Goal: Task Accomplishment & Management: Use online tool/utility

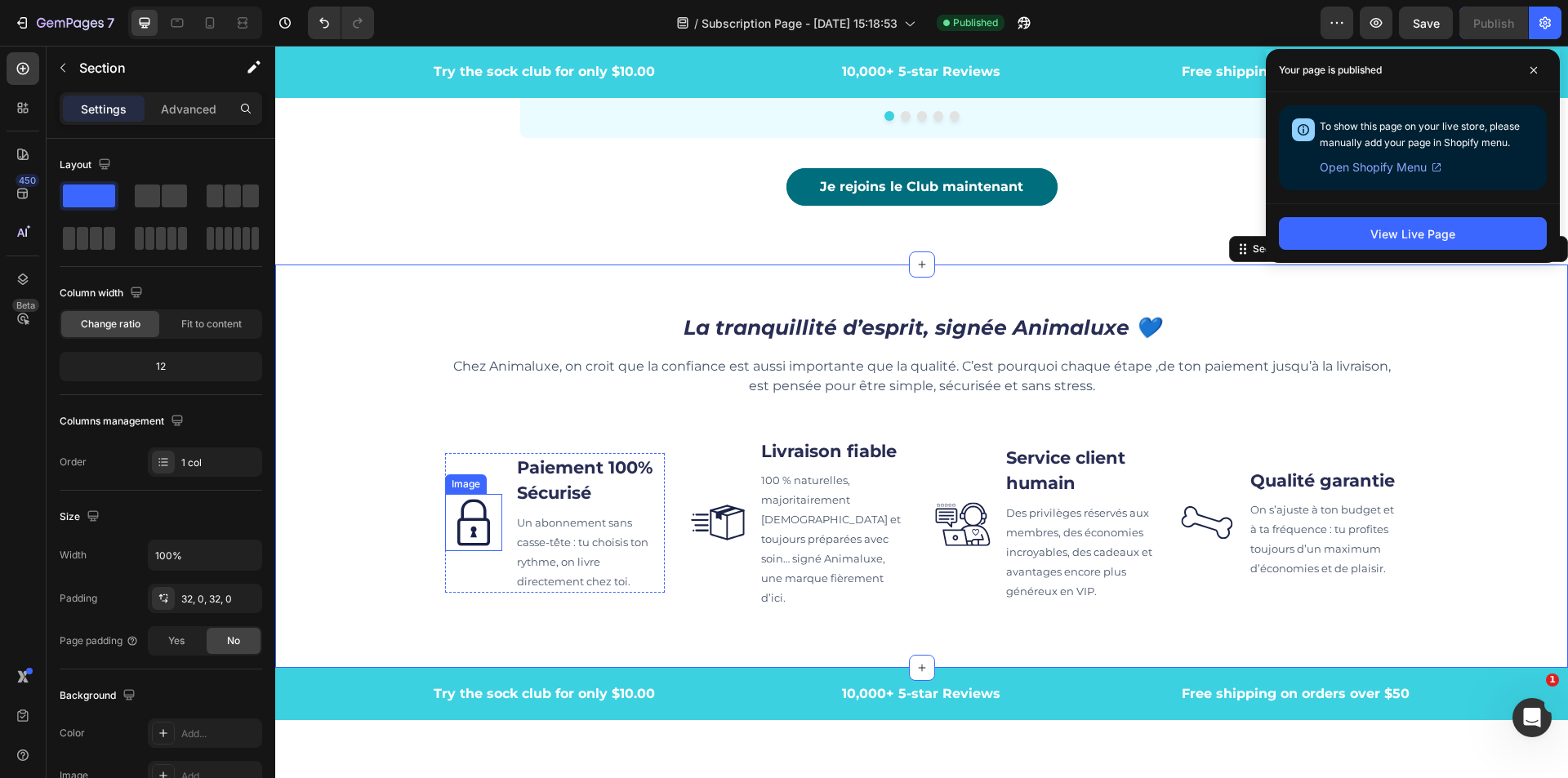
click at [523, 547] on p "Un abonnement sans casse-tête : tu choisis ton rythme, on livre directement che…" at bounding box center [590, 552] width 147 height 78
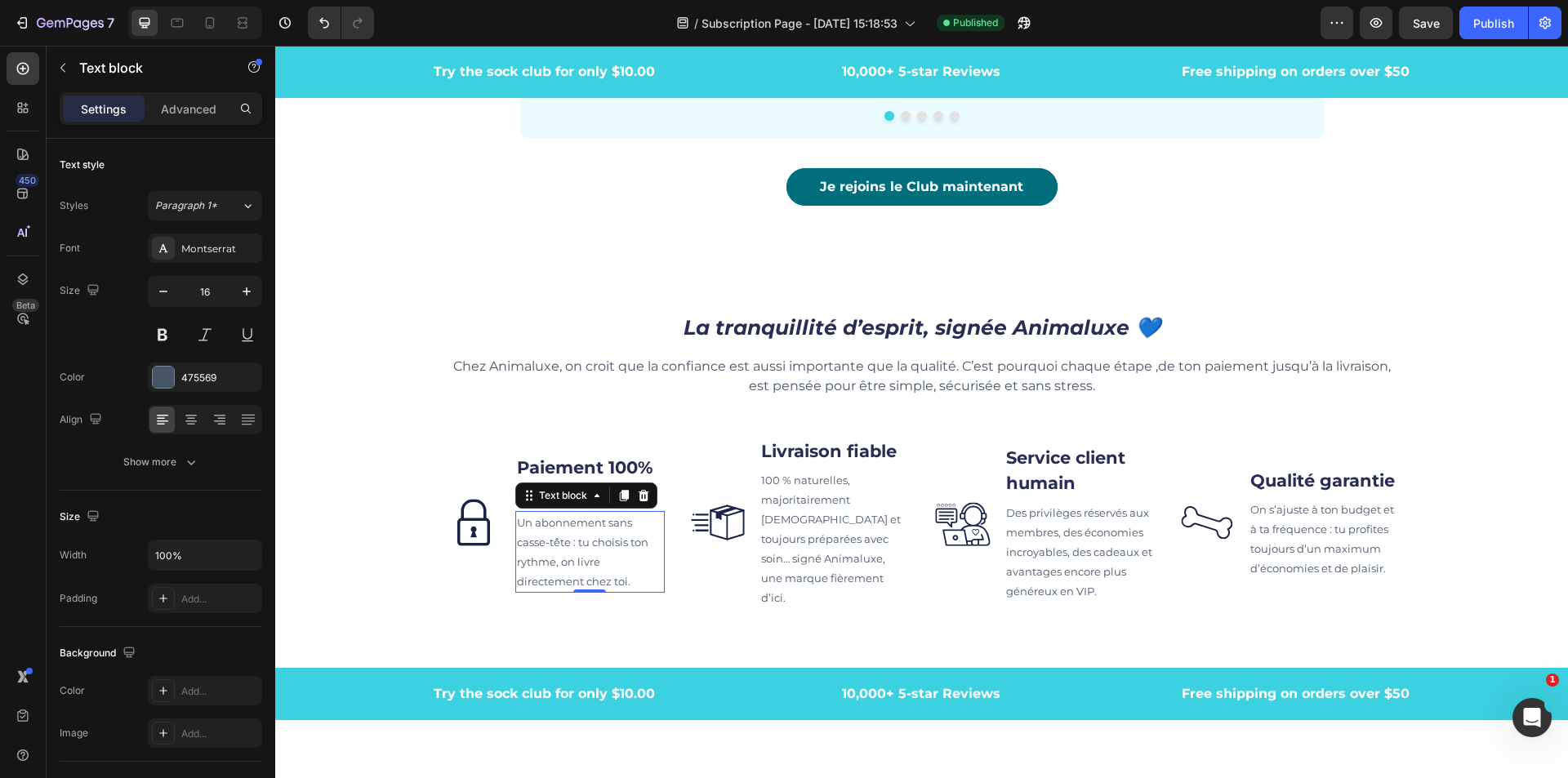
click at [549, 564] on span "Un abonnement sans casse-tête : tu choisis ton rythme, on livre directement che…" at bounding box center [583, 552] width 131 height 72
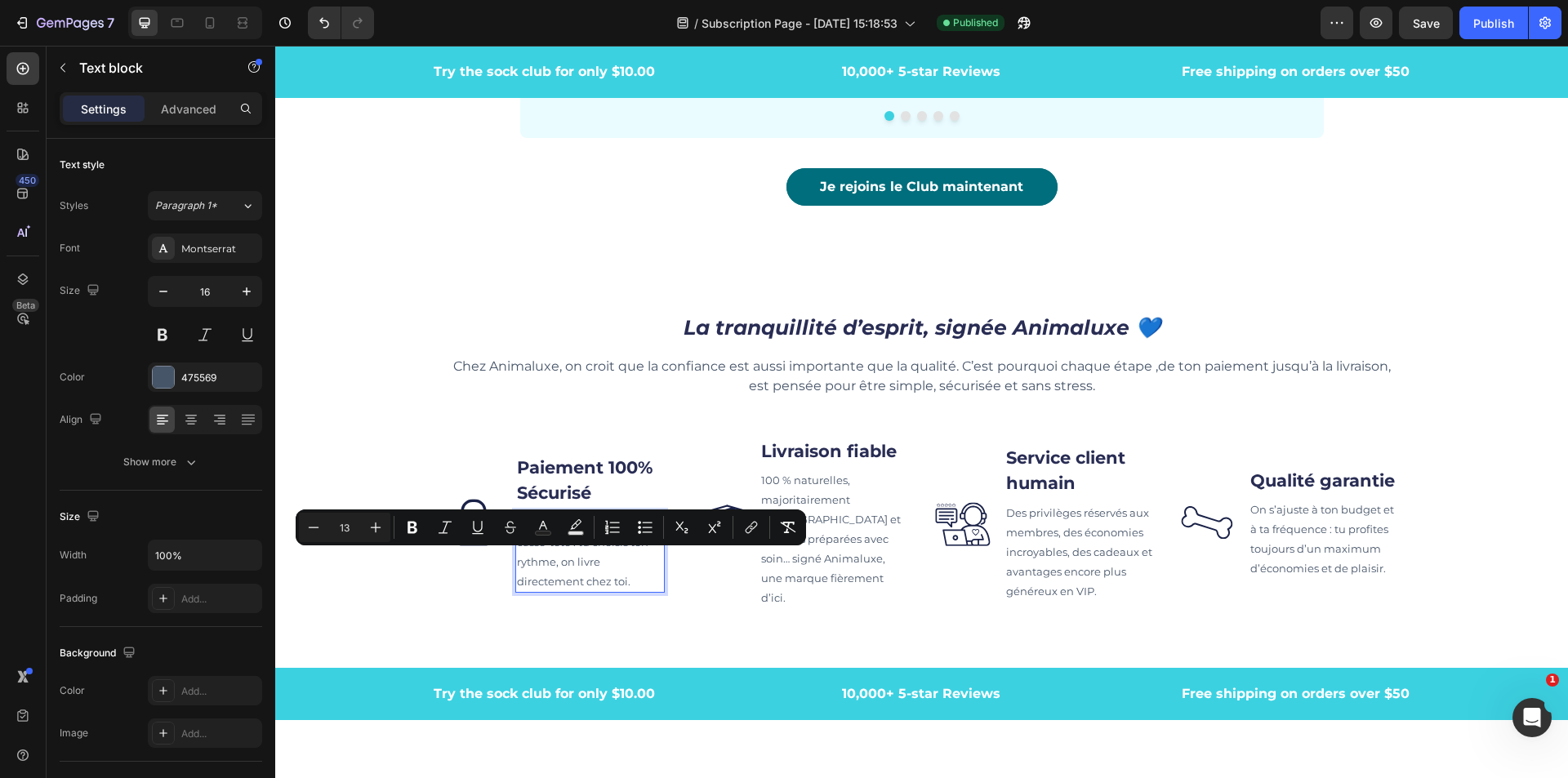
click at [618, 578] on span "Un abonnement sans casse-tête : tu choisis ton rythme, on livre directement che…" at bounding box center [583, 552] width 131 height 72
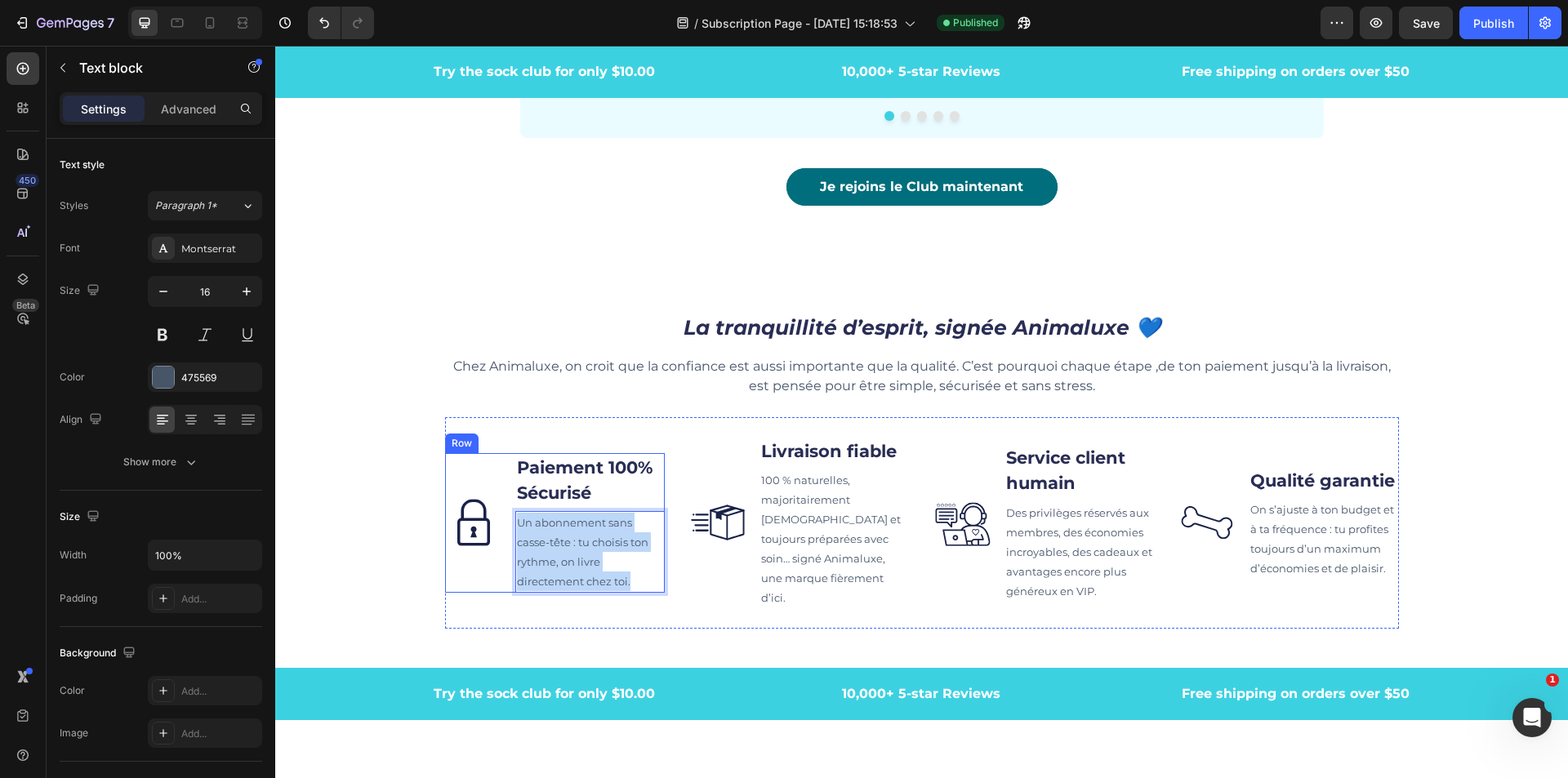
drag, startPoint x: 641, startPoint y: 578, endPoint x: 496, endPoint y: 514, distance: 158.5
click at [496, 514] on div "Image Paiement 100% Sécurisé Text block Un abonnement sans casse-tête : tu choi…" at bounding box center [556, 523] width 220 height 140
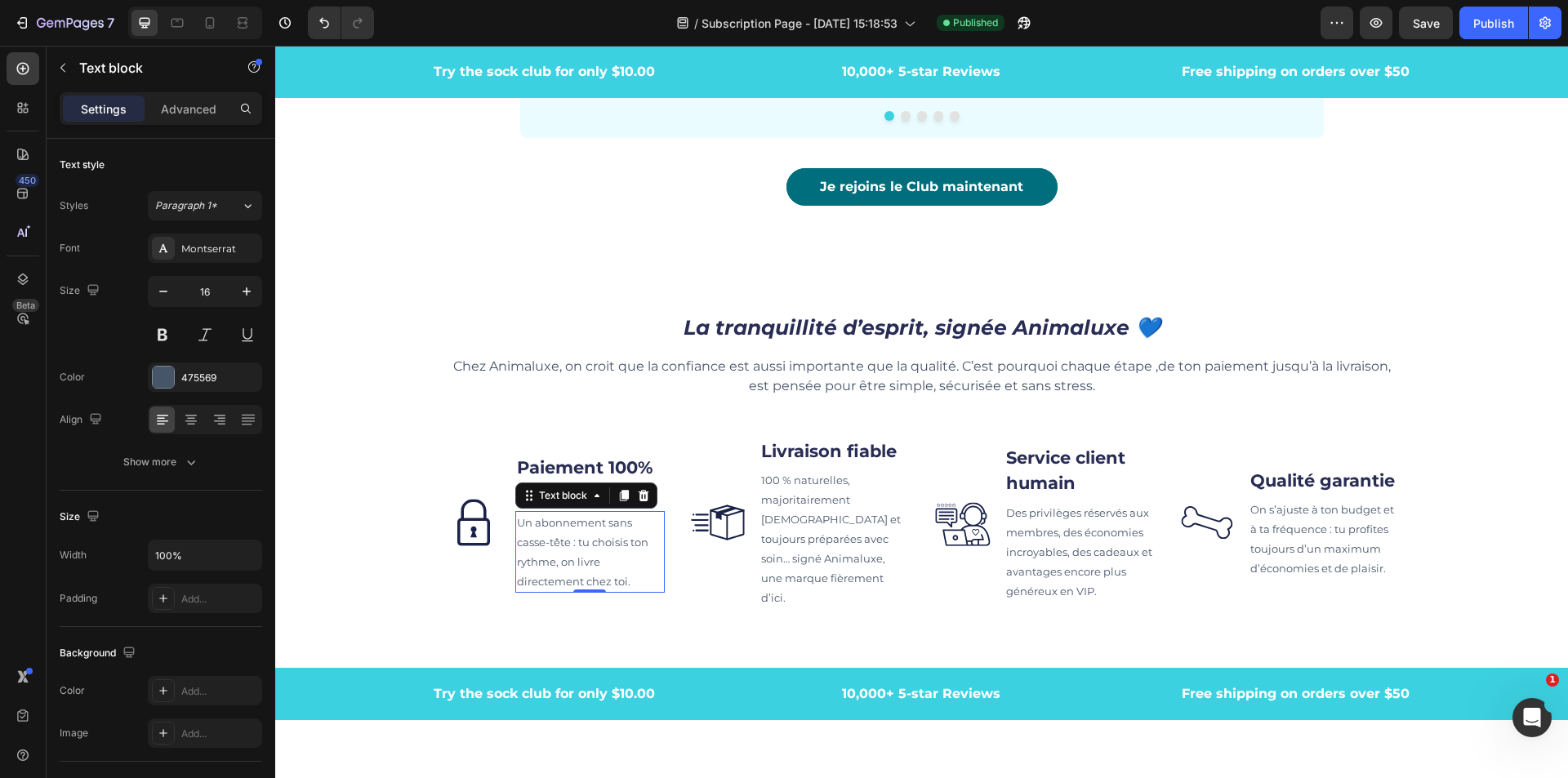
drag, startPoint x: 625, startPoint y: 565, endPoint x: 625, endPoint y: 576, distance: 11.0
click at [625, 565] on p "Un abonnement sans casse-tête : tu choisis ton rythme, on livre directement che…" at bounding box center [590, 552] width 147 height 78
click at [623, 580] on p "Un abonnement sans casse-tête : tu choisis ton rythme, on livre directement che…" at bounding box center [590, 552] width 147 height 78
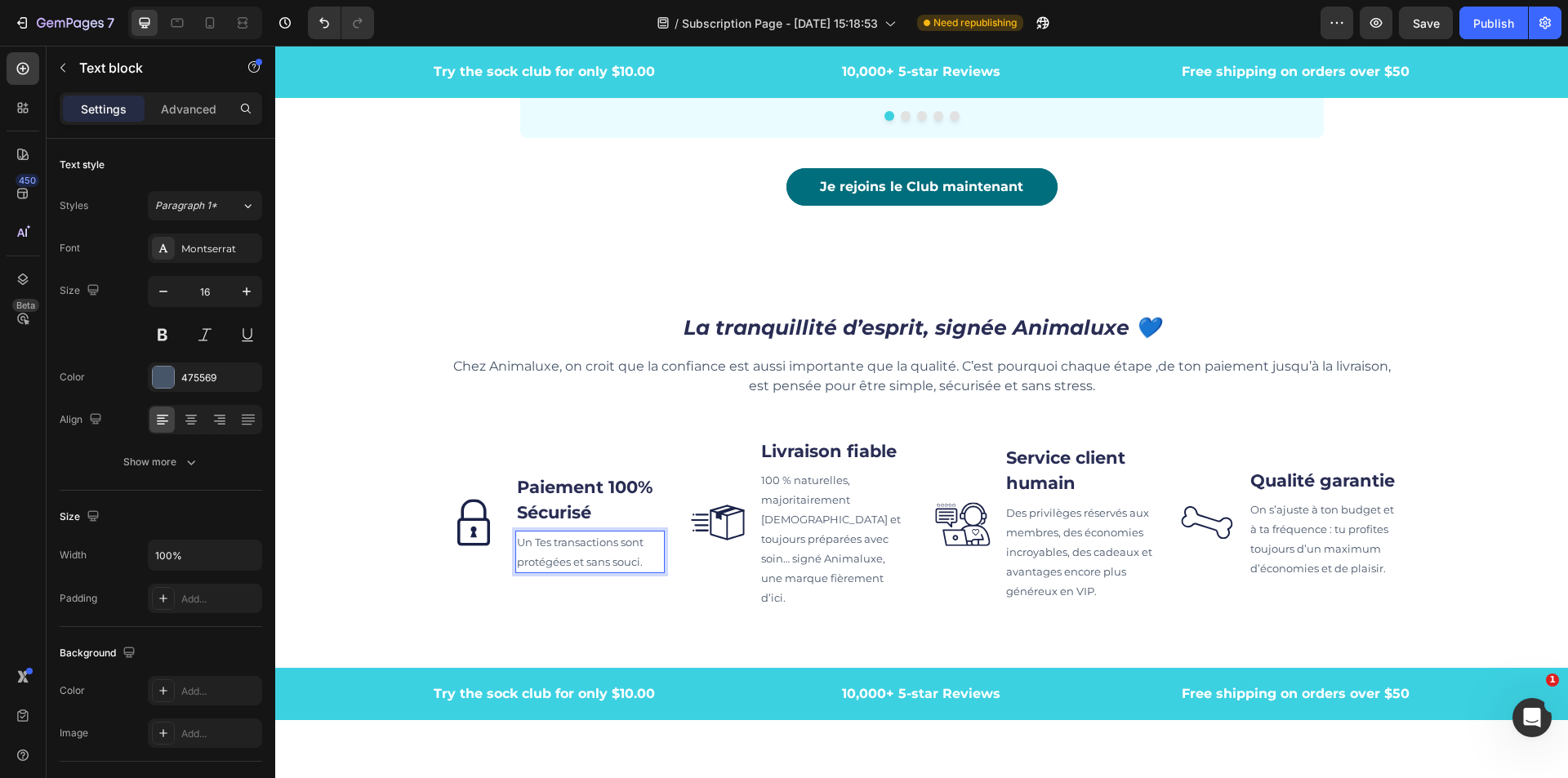
click at [529, 538] on span "Un Tes transactions sont protégées et sans souci." at bounding box center [580, 552] width 127 height 33
click at [817, 549] on span "100 % naturelles, majoritairement [DEMOGRAPHIC_DATA] et toujours préparées avec…" at bounding box center [831, 538] width 140 height 130
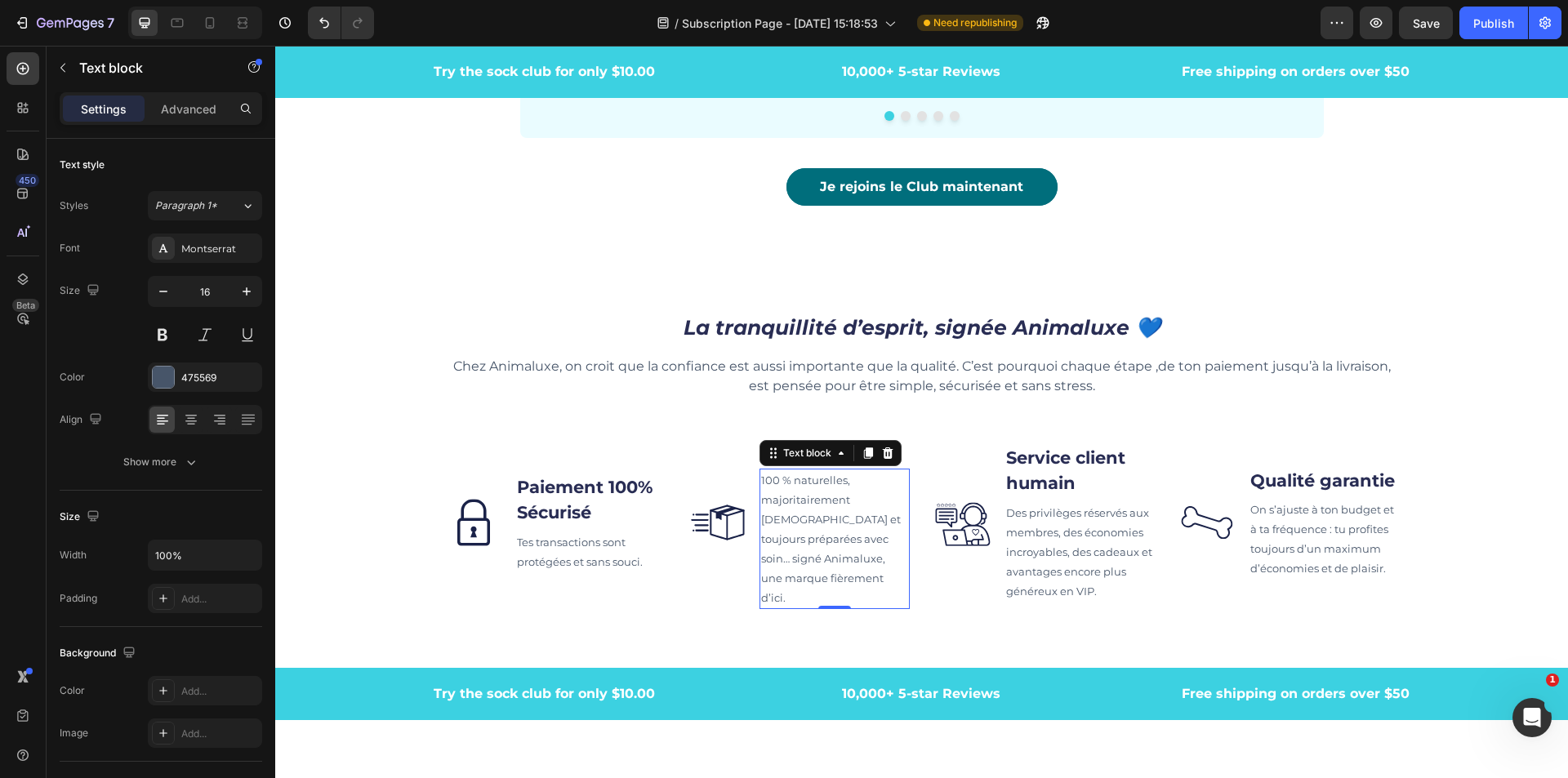
click at [818, 567] on span "100 % naturelles, majoritairement [DEMOGRAPHIC_DATA] et toujours préparées avec…" at bounding box center [831, 538] width 140 height 130
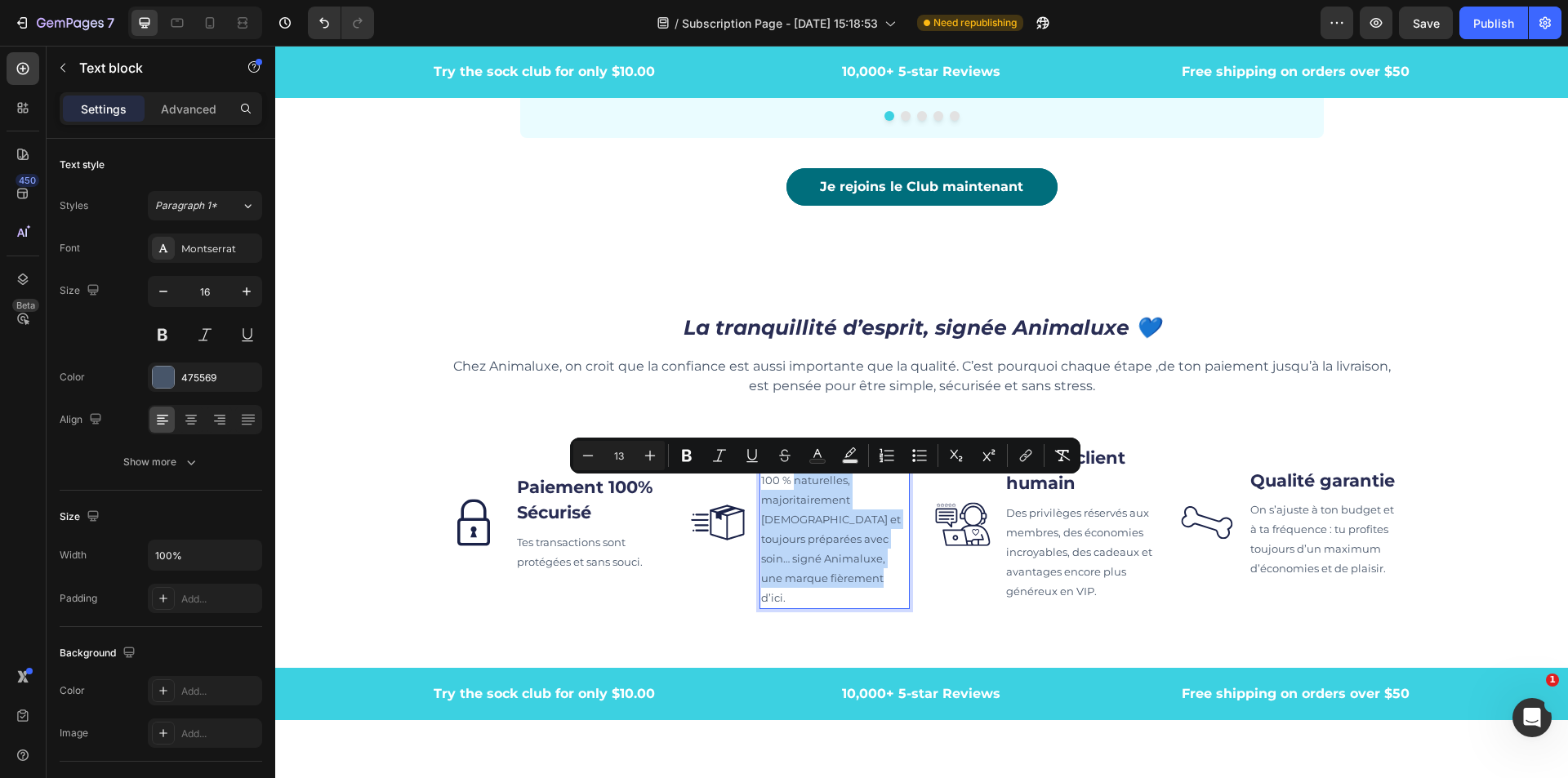
drag, startPoint x: 861, startPoint y: 583, endPoint x: 785, endPoint y: 489, distance: 120.9
click at [785, 489] on p "100 % naturelles, majoritairement [DEMOGRAPHIC_DATA] et toujours préparées avec…" at bounding box center [835, 539] width 147 height 137
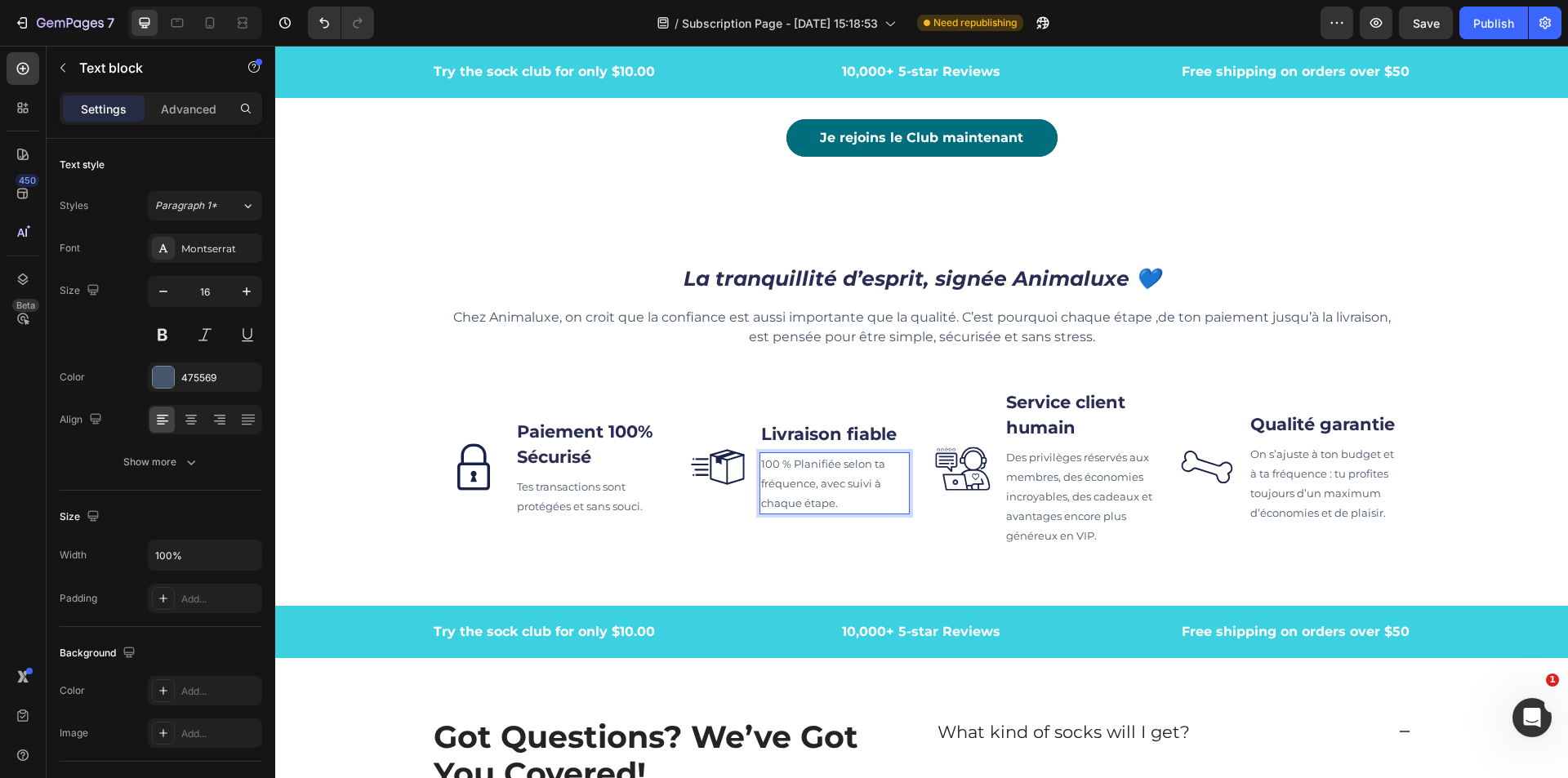
scroll to position [5090, 0]
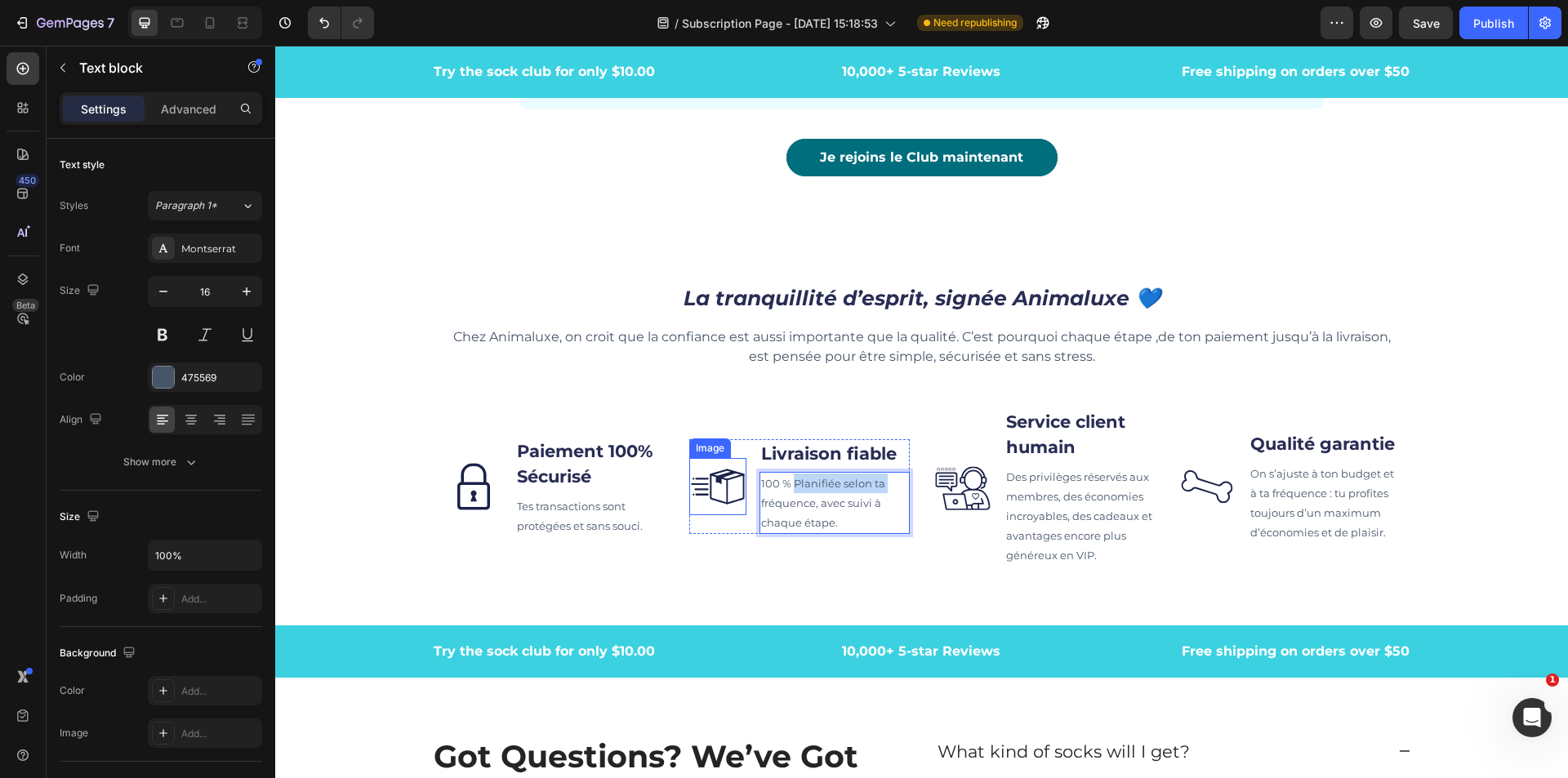
drag, startPoint x: 788, startPoint y: 491, endPoint x: 735, endPoint y: 499, distance: 53.6
click at [735, 499] on div "Image Livraison fiable Text block 100 % Planifiée selon ta fréquence, avec suiv…" at bounding box center [799, 487] width 220 height 95
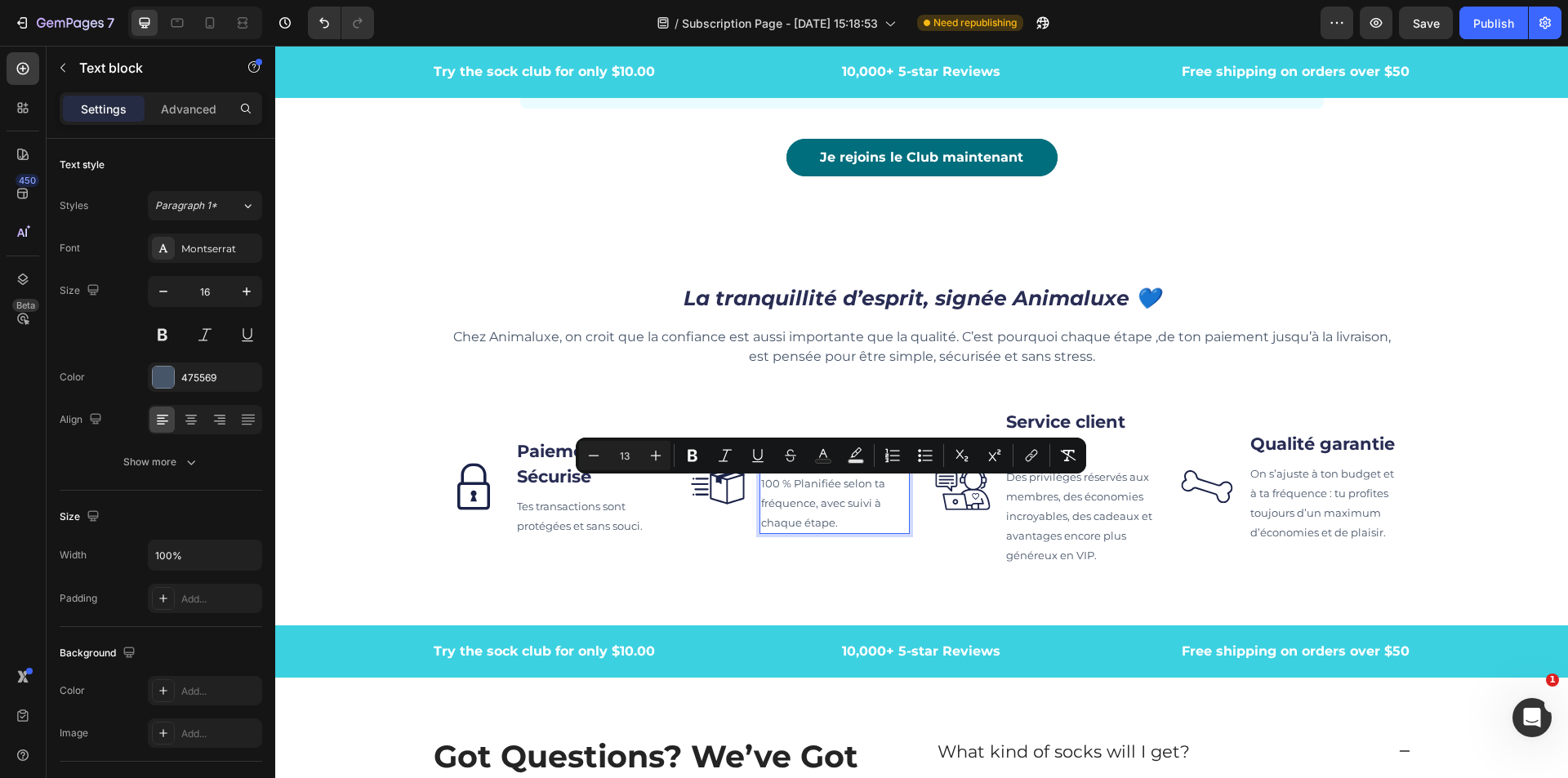
click at [801, 498] on p "100 % Planifiée selon ta fréquence, avec suivi à chaque étape." at bounding box center [835, 503] width 147 height 59
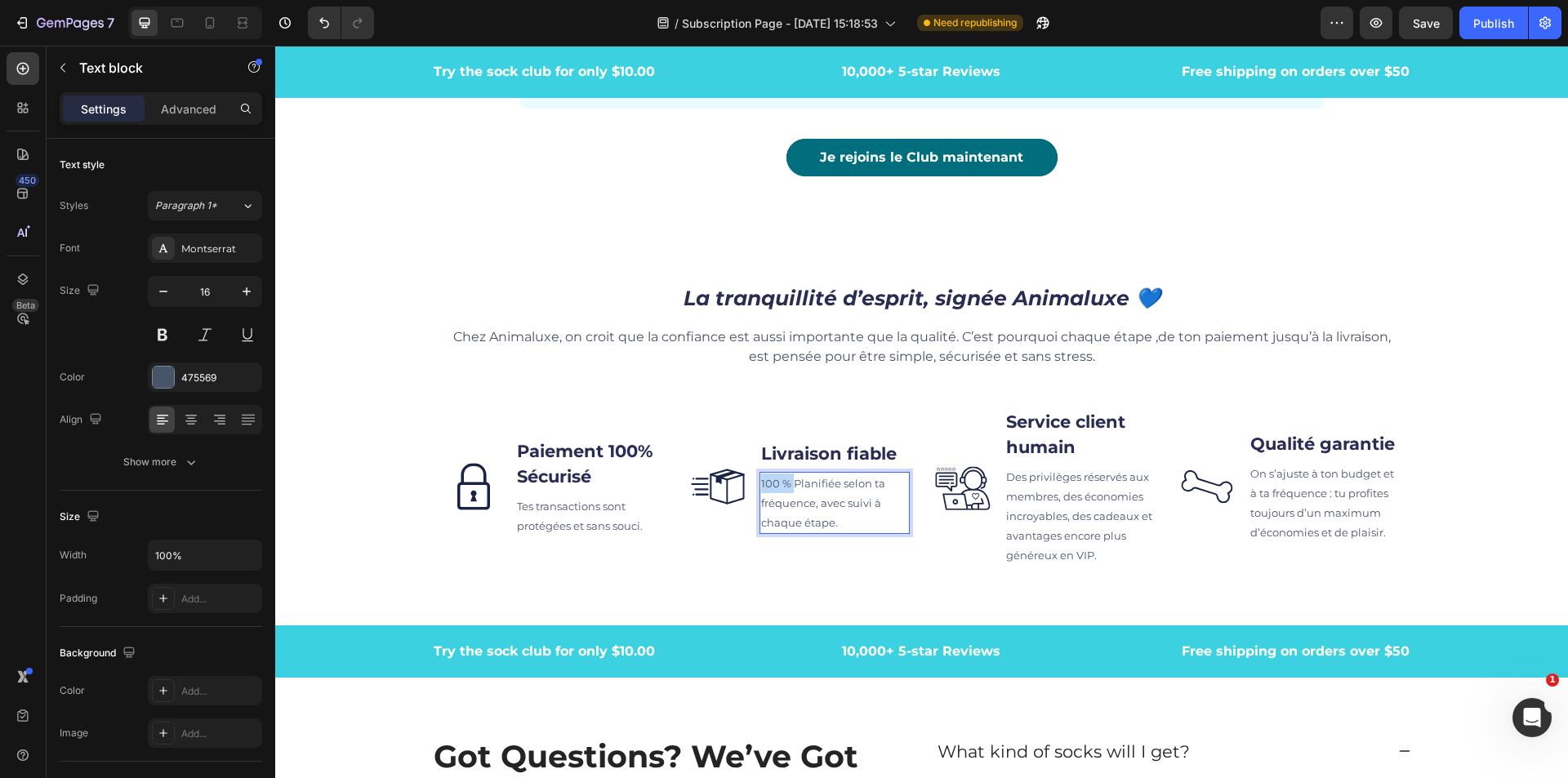
drag, startPoint x: 788, startPoint y: 490, endPoint x: 751, endPoint y: 493, distance: 37.1
click at [751, 493] on div "Image Livraison fiable Text block 100 % Planifiée selon ta fréquence, avec suiv…" at bounding box center [799, 487] width 220 height 95
click at [1081, 551] on p "Des privilèges réservés aux membres, des économies incroyables, des cadeaux et …" at bounding box center [1079, 515] width 147 height 98
click at [1098, 540] on span "Des privilèges réservés aux membres, des économies incroyables, des cadeaux et …" at bounding box center [1078, 516] width 146 height 92
click at [1098, 558] on p "Des privilèges réservés aux membres, des économies incroyables, des cadeaux et …" at bounding box center [1079, 515] width 147 height 98
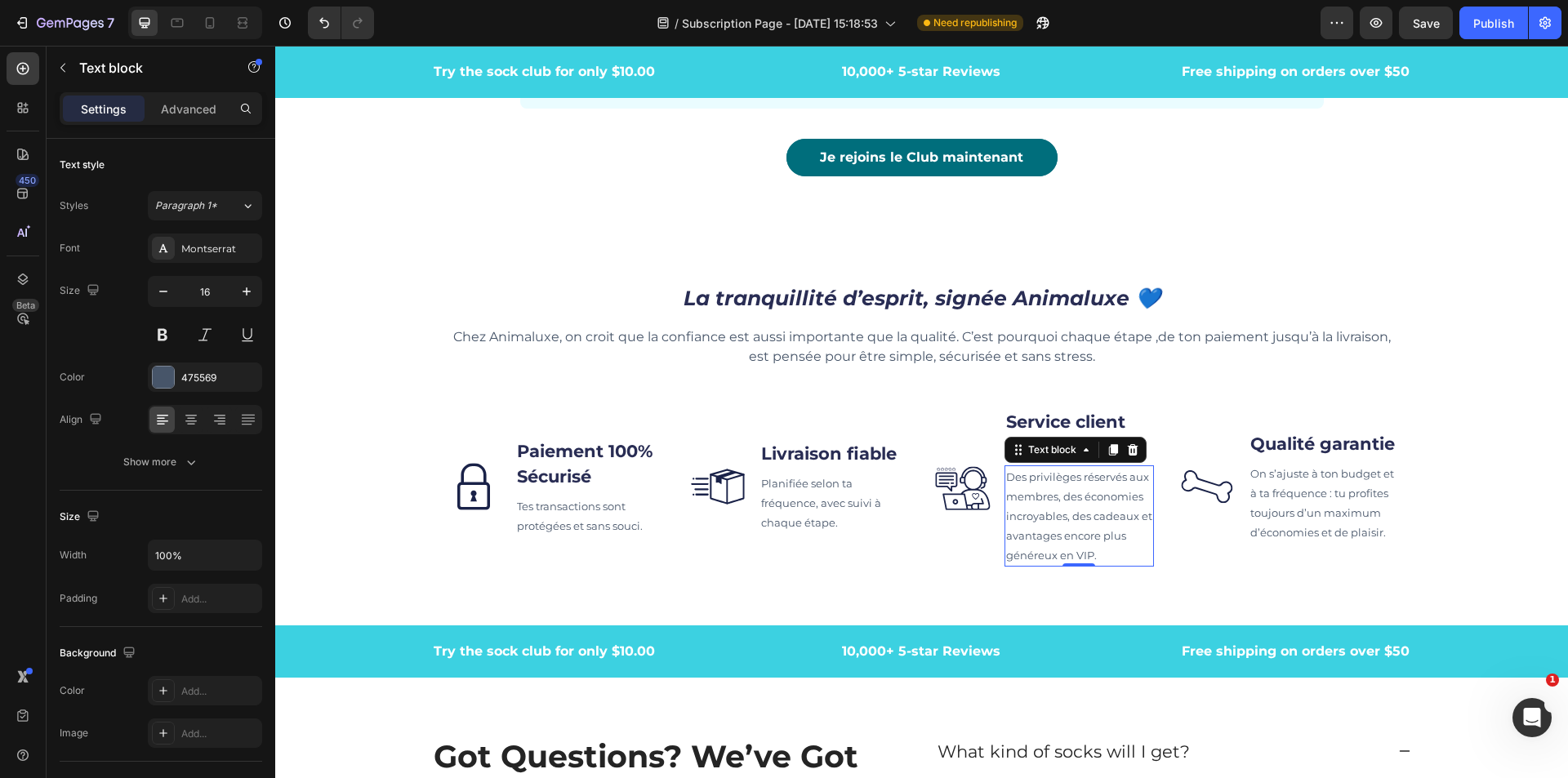
click at [1104, 546] on span "Des privilèges réservés aux membres, des économies incroyables, des cadeaux et …" at bounding box center [1078, 516] width 146 height 92
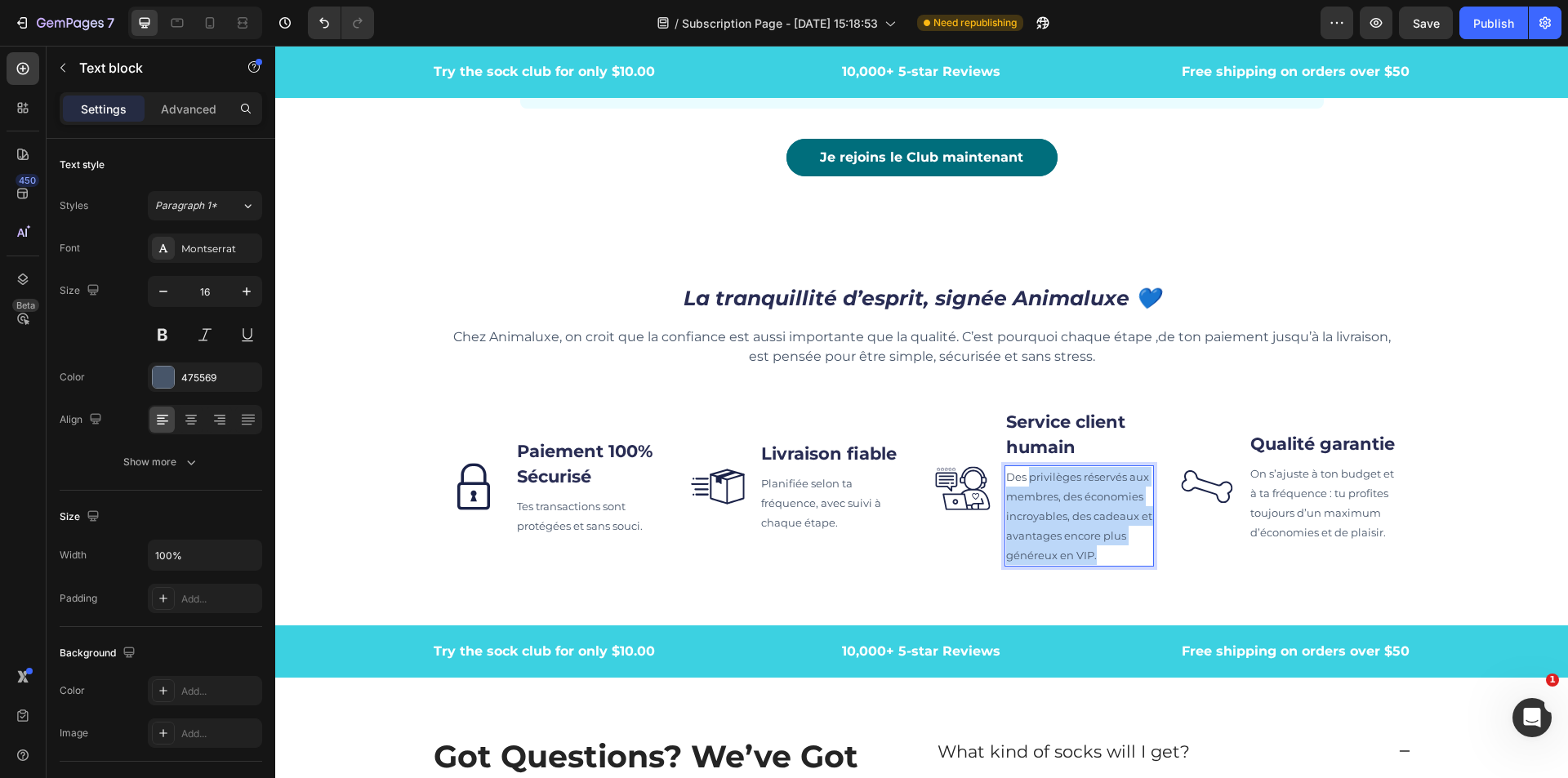
drag, startPoint x: 1097, startPoint y: 562, endPoint x: 1014, endPoint y: 486, distance: 112.5
click at [1016, 485] on p "Des privilèges réservés aux membres, des économies incroyables, des cadeaux et …" at bounding box center [1079, 515] width 147 height 98
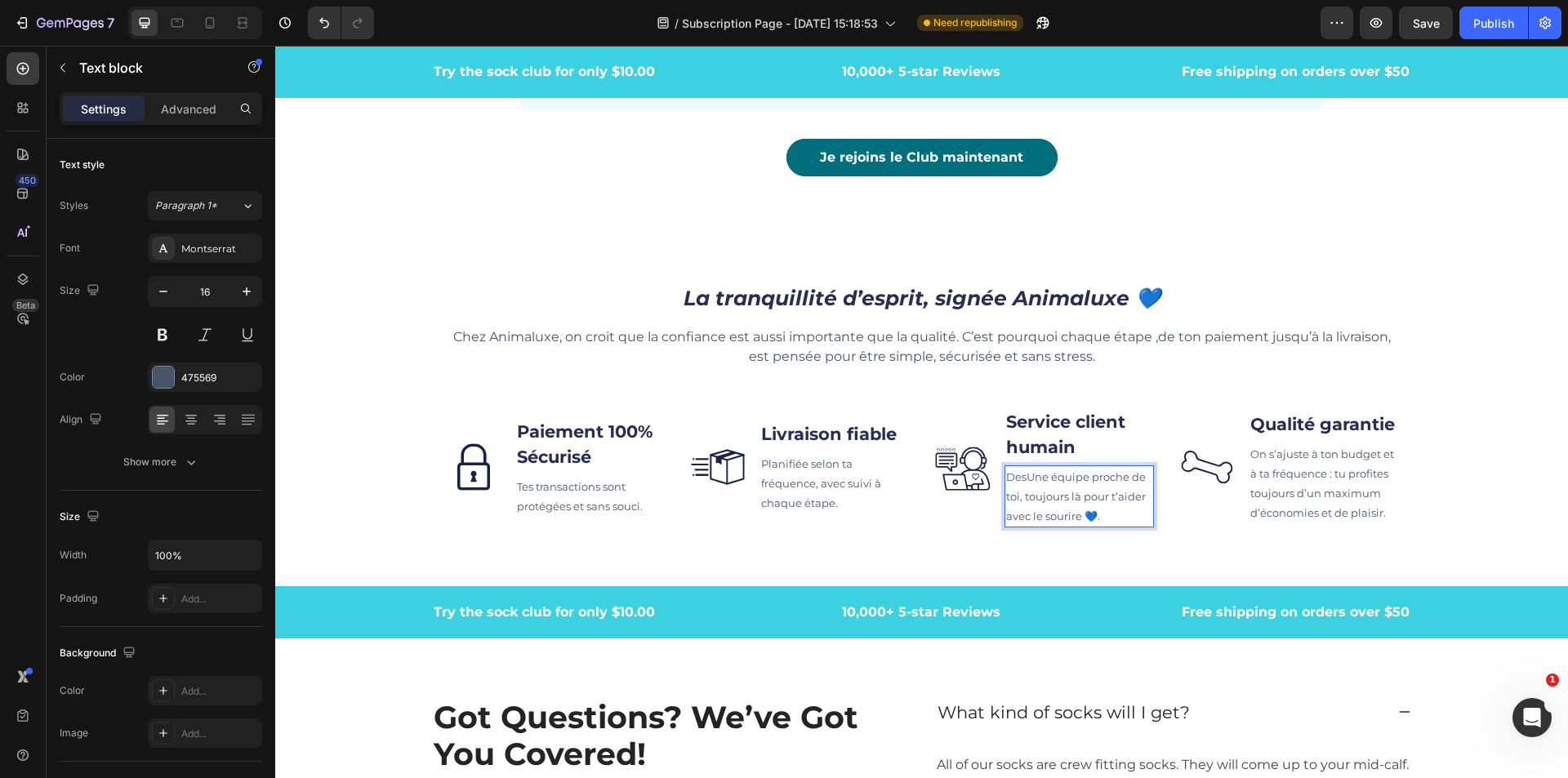
click at [1014, 486] on span "DesUne équipe proche de toi, toujours là pour t’aider avec le sourire 💙." at bounding box center [1075, 497] width 140 height 52
click at [1018, 486] on span "DesUne équipe proche de toi, toujours là pour t’aider avec le sourire 💙." at bounding box center [1075, 497] width 140 height 52
click at [1407, 490] on div "La tranquillité d’esprit, signée Animaluxe 💙 Heading Chez Animaluxe, on croit q…" at bounding box center [922, 410] width 1293 height 299
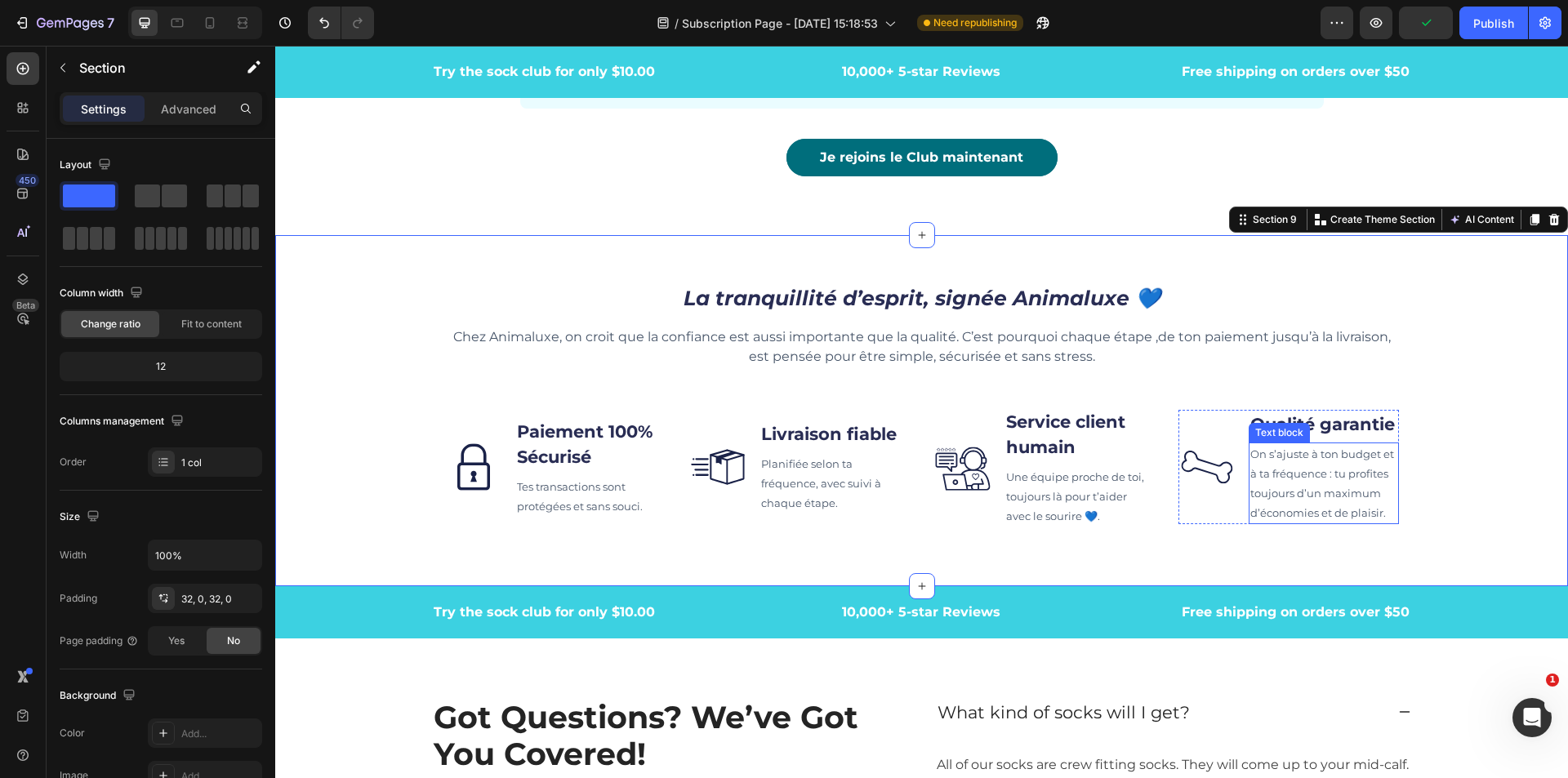
click at [1366, 493] on span "On s’ajuste à ton budget et à ta fréquence : tu profites toujours d’un maximum …" at bounding box center [1322, 483] width 144 height 72
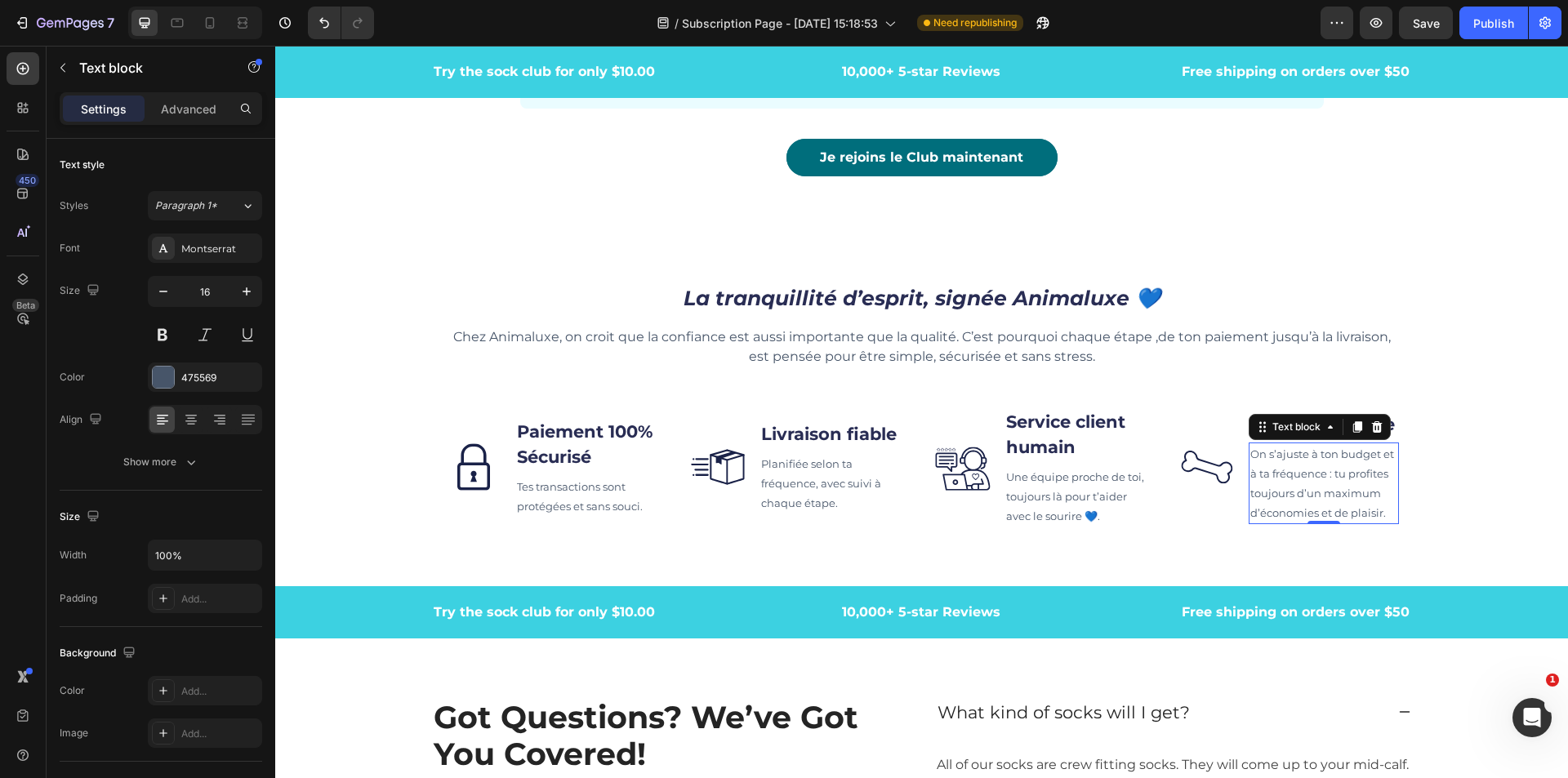
click at [1365, 499] on span "On s’ajuste à ton budget et à ta fréquence : tu profites toujours d’un maximum …" at bounding box center [1322, 483] width 144 height 72
click at [1377, 517] on span "On s’ajuste à ton budget et à ta fréquence : tu profites toujours d’un maximum …" at bounding box center [1322, 483] width 144 height 72
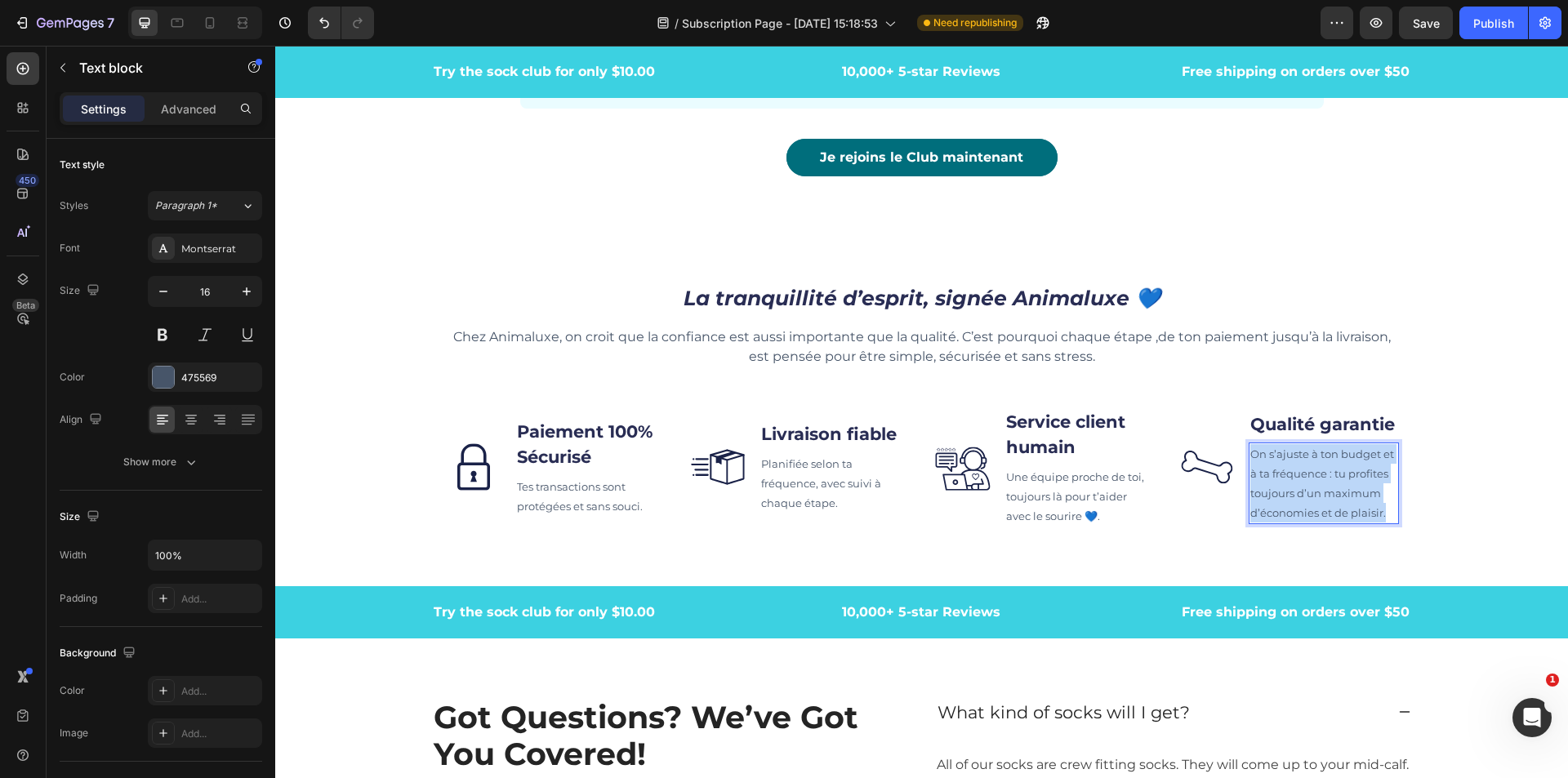
drag, startPoint x: 1383, startPoint y: 518, endPoint x: 1242, endPoint y: 461, distance: 152.1
click at [1250, 461] on p "On s’ajuste à ton budget et à ta fréquence : tu profites toujours d’un maximum …" at bounding box center [1324, 483] width 147 height 78
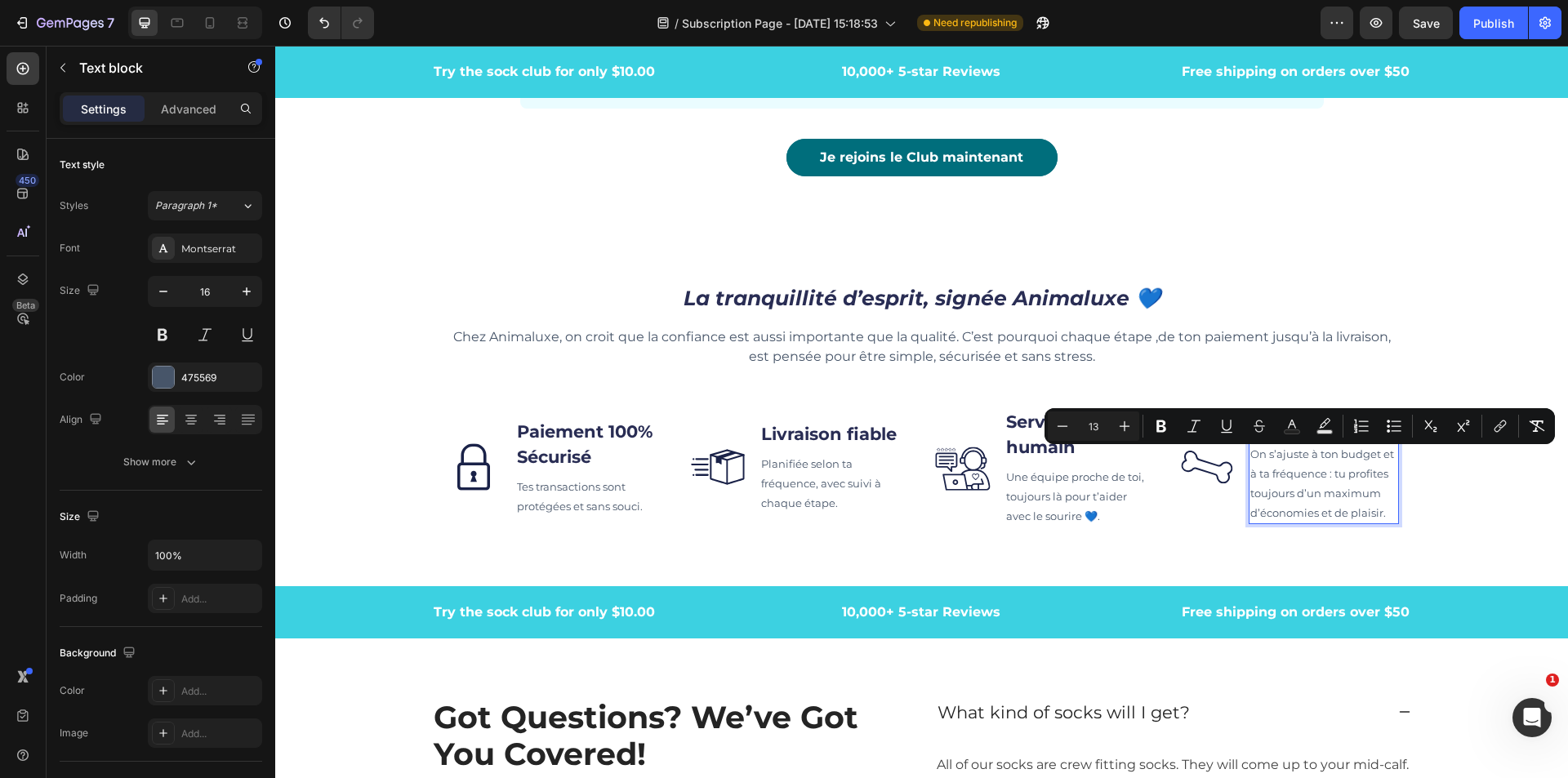
click at [1303, 487] on p "On s’ajuste à ton budget et à ta fréquence : tu profites toujours d’un maximum …" at bounding box center [1324, 483] width 147 height 78
click at [1383, 525] on div "On s’ajuste à ton budget et à ta fréquence : tu profites toujours d’un maximum …" at bounding box center [1324, 483] width 151 height 82
drag, startPoint x: 1381, startPoint y: 519, endPoint x: 1263, endPoint y: 462, distance: 131.0
click at [1263, 462] on p "On s’ajuste à ton budget et à ta fréquence : tu profites toujours d’un maximum …" at bounding box center [1324, 483] width 147 height 78
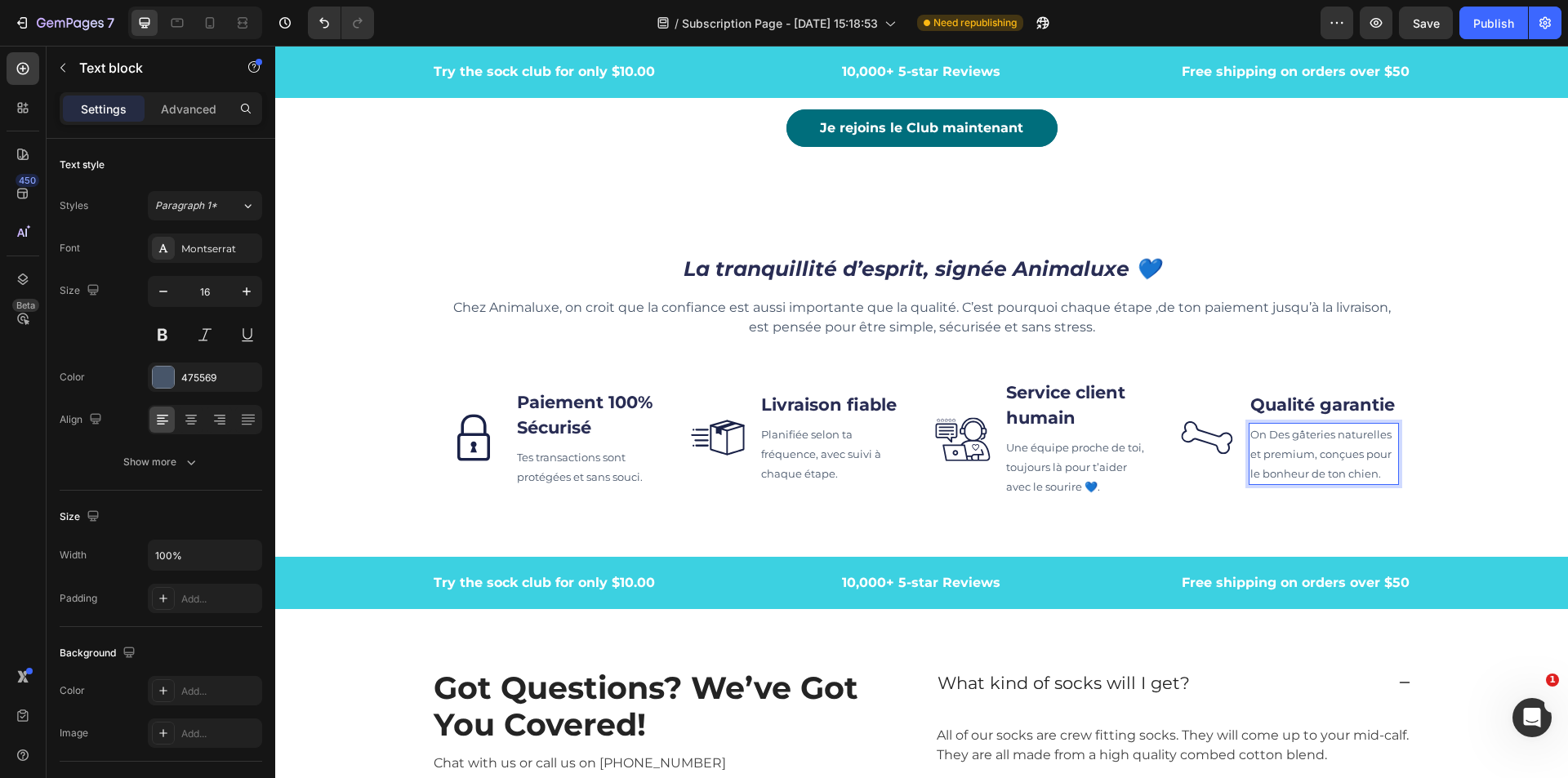
scroll to position [5100, 0]
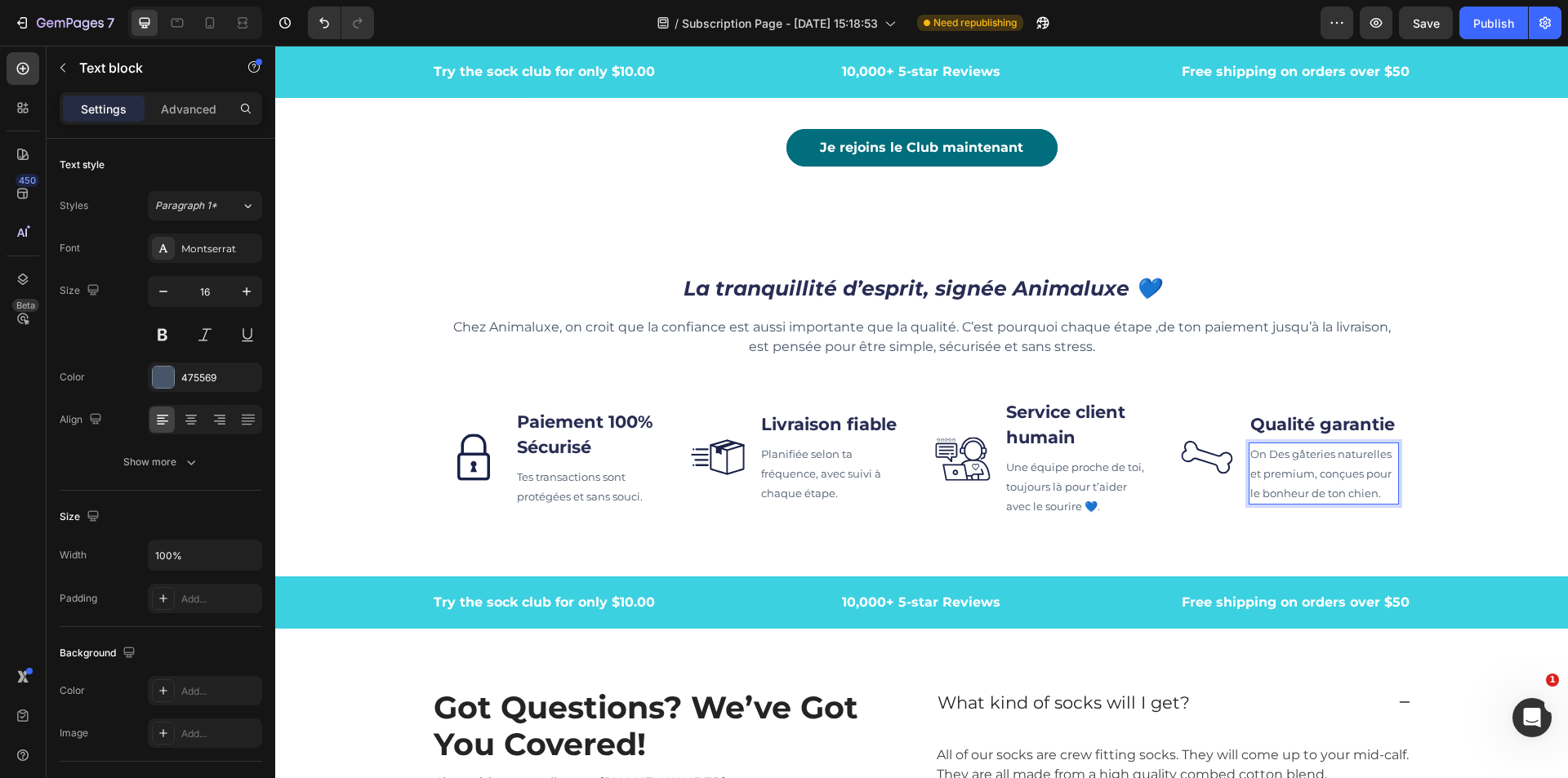
click at [1262, 461] on span "On Des gâteries naturelles et premium, conçues pour le bonheur de ton chien." at bounding box center [1321, 474] width 141 height 52
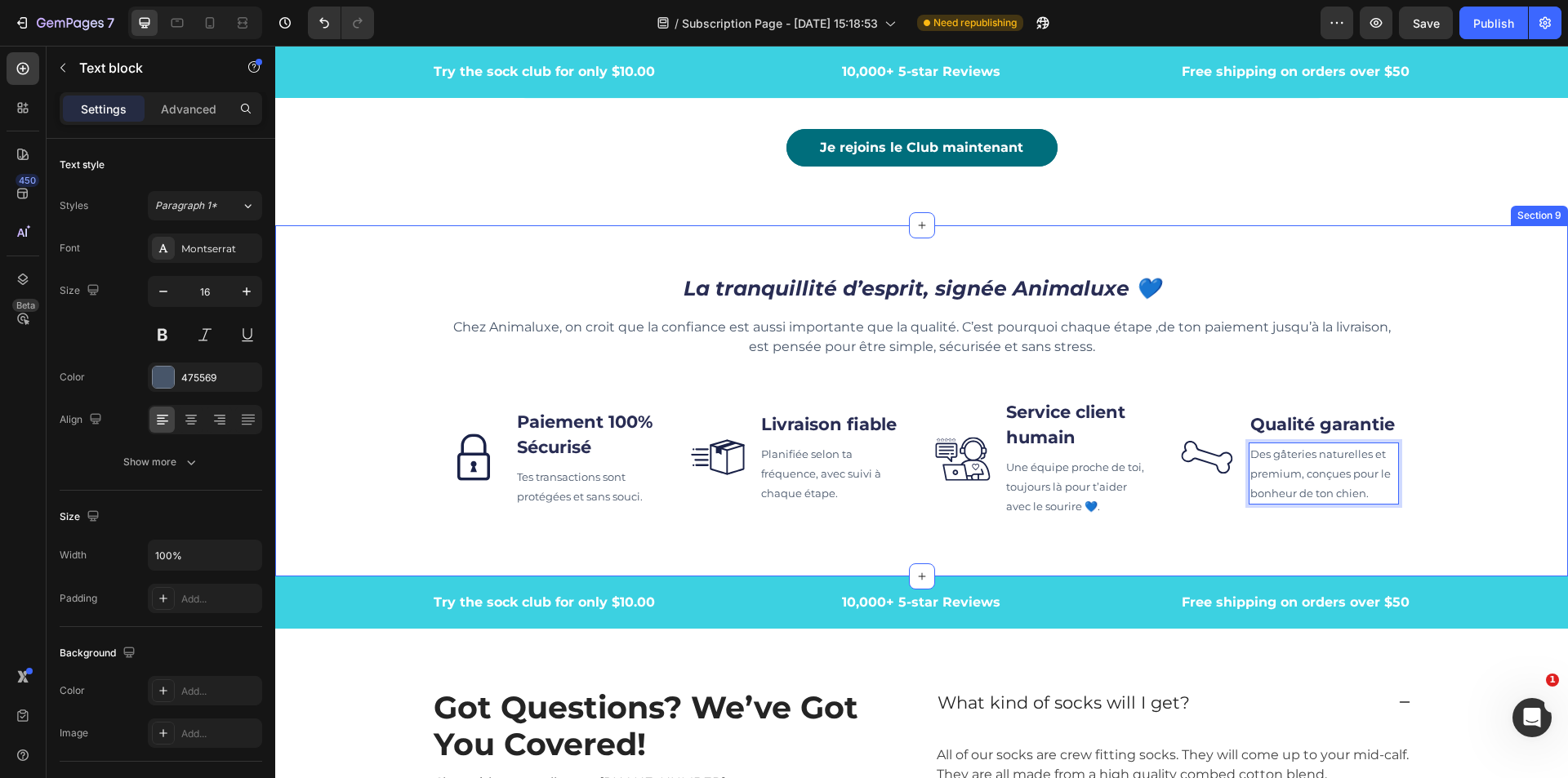
click at [1421, 487] on div "La tranquillité d’esprit, signée Animaluxe 💙 Heading Chez Animaluxe, on croit q…" at bounding box center [922, 400] width 1293 height 299
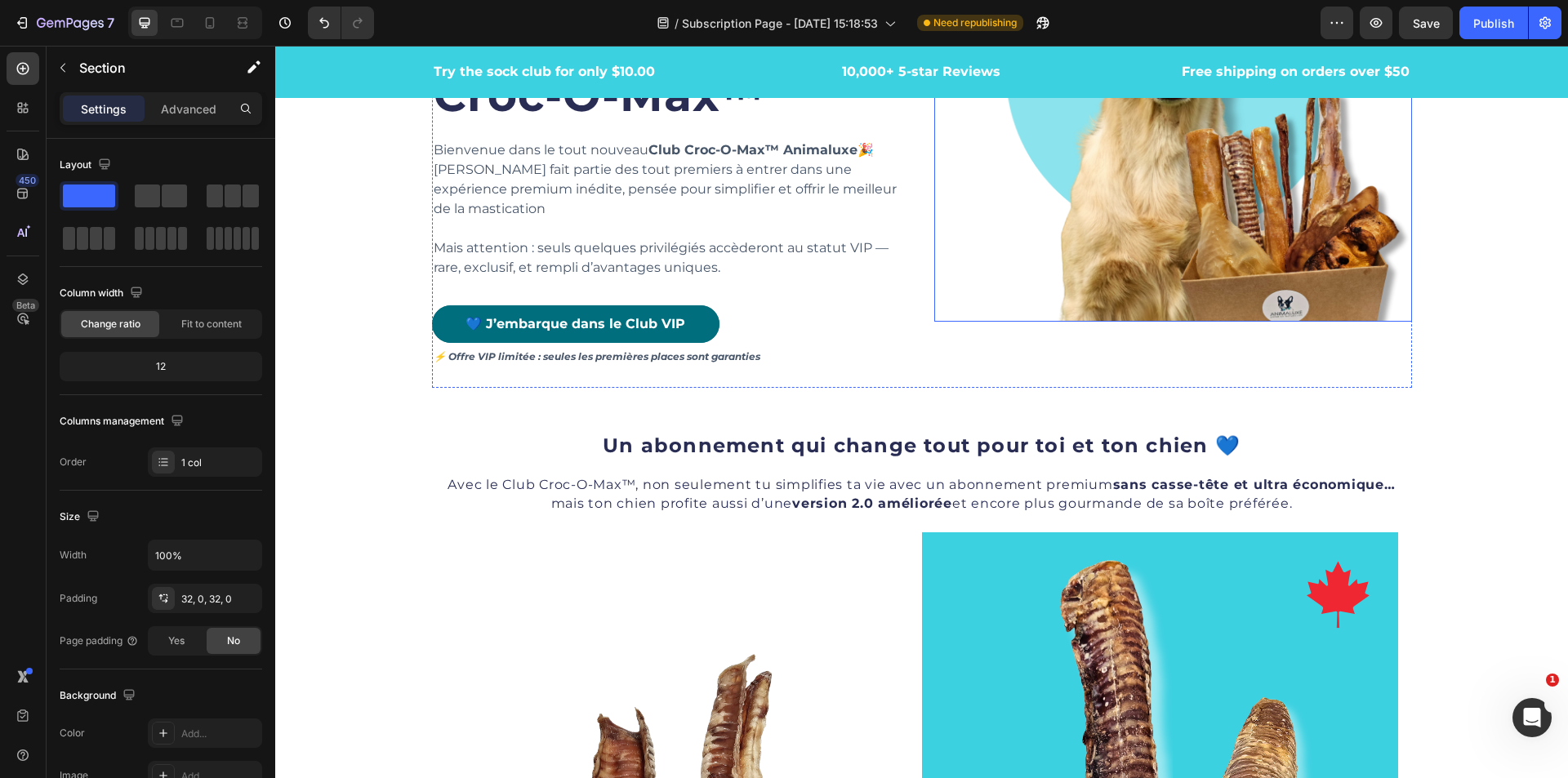
scroll to position [0, 0]
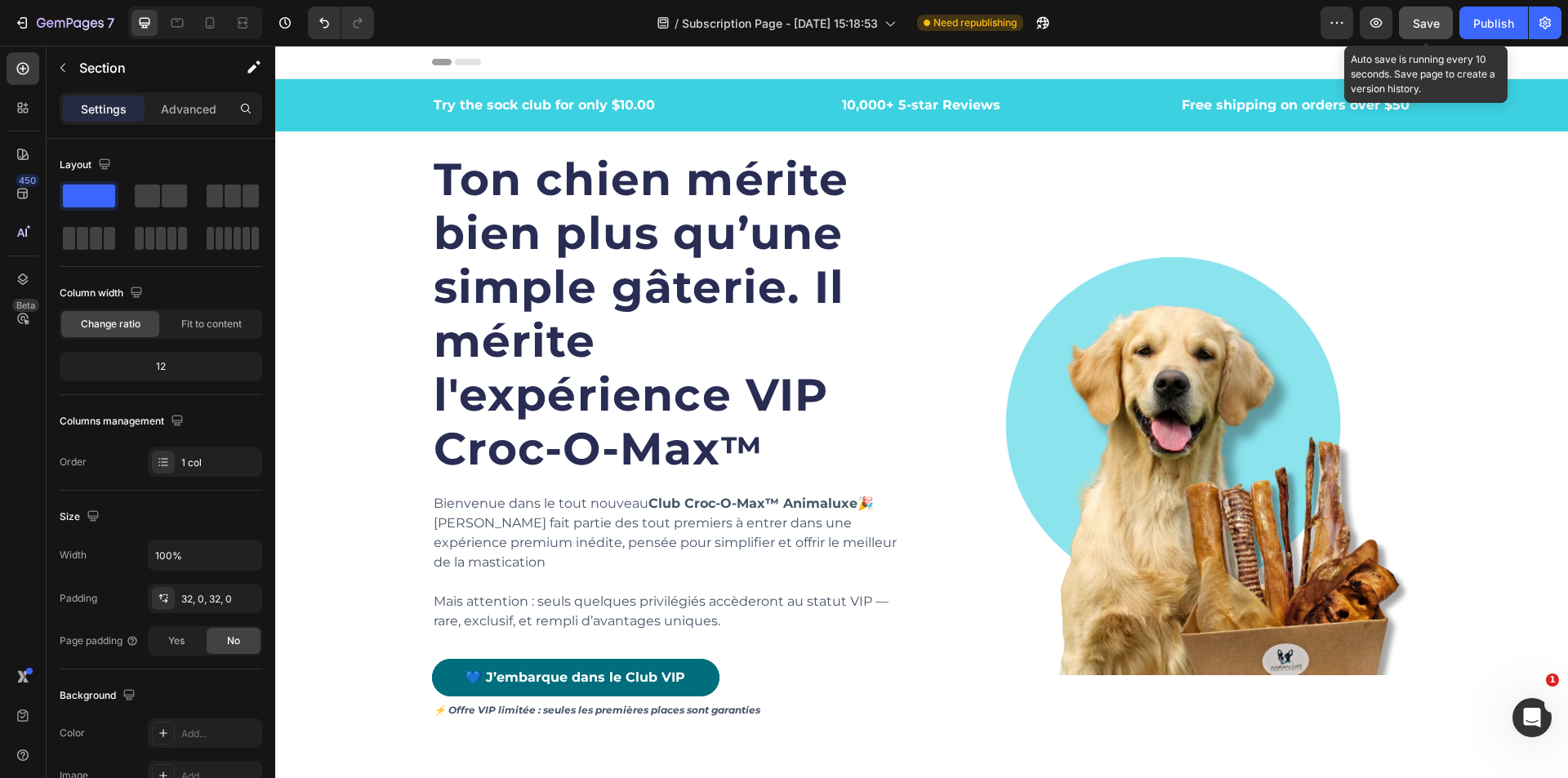
click at [1428, 34] on button "Save" at bounding box center [1426, 23] width 54 height 33
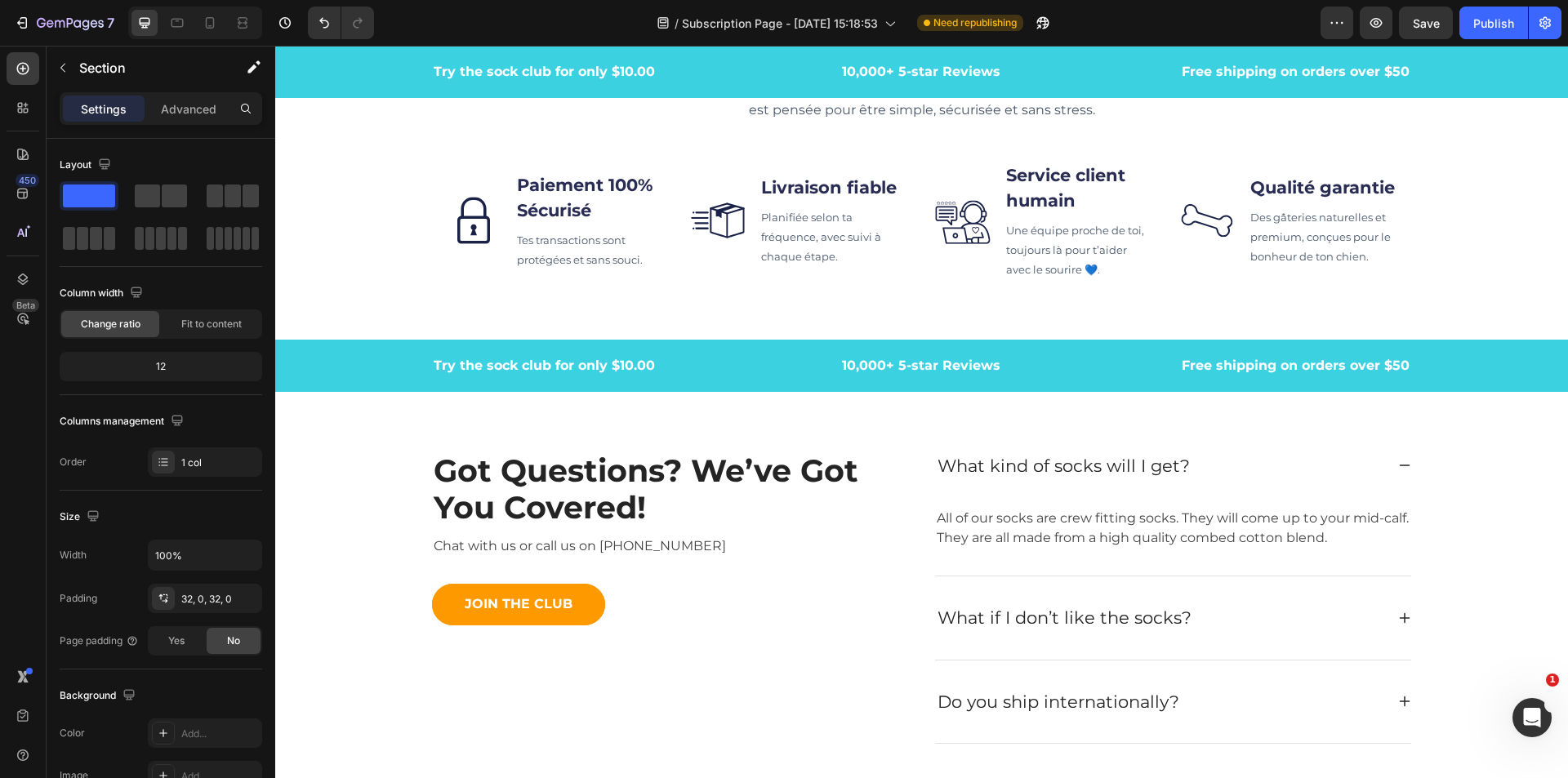
scroll to position [5309, 0]
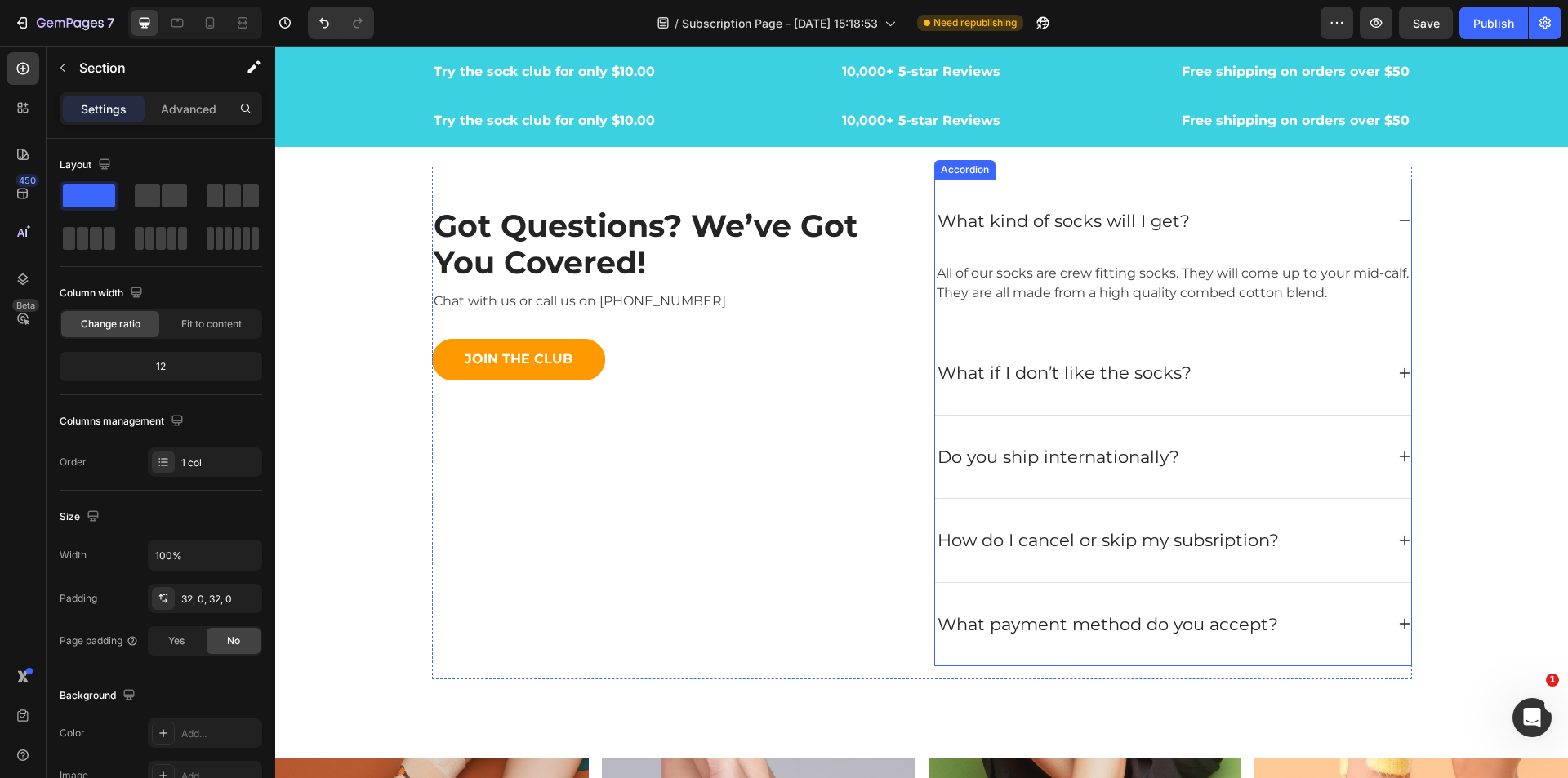
click at [1398, 227] on icon at bounding box center [1405, 220] width 14 height 14
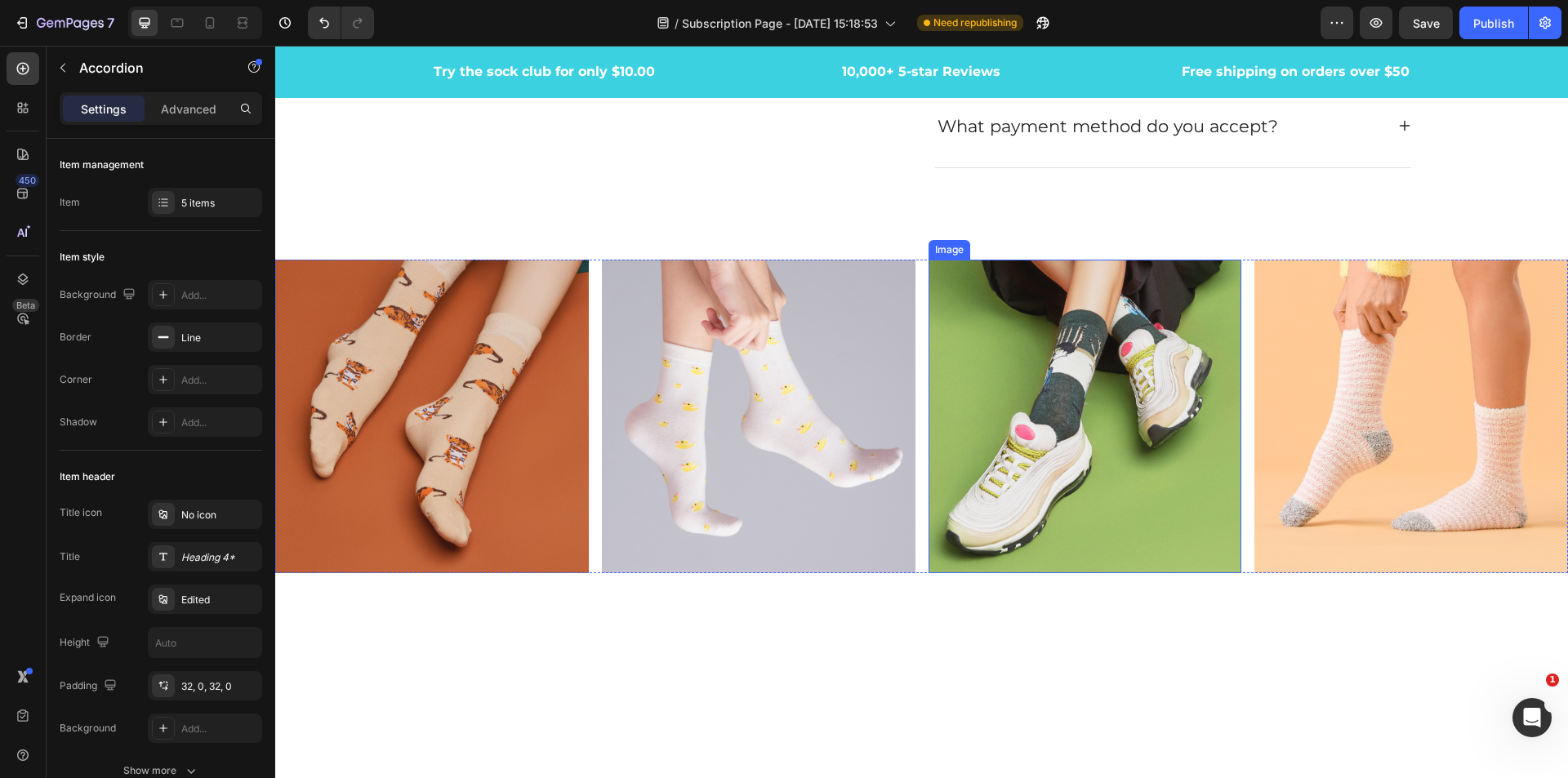
scroll to position [6379, 0]
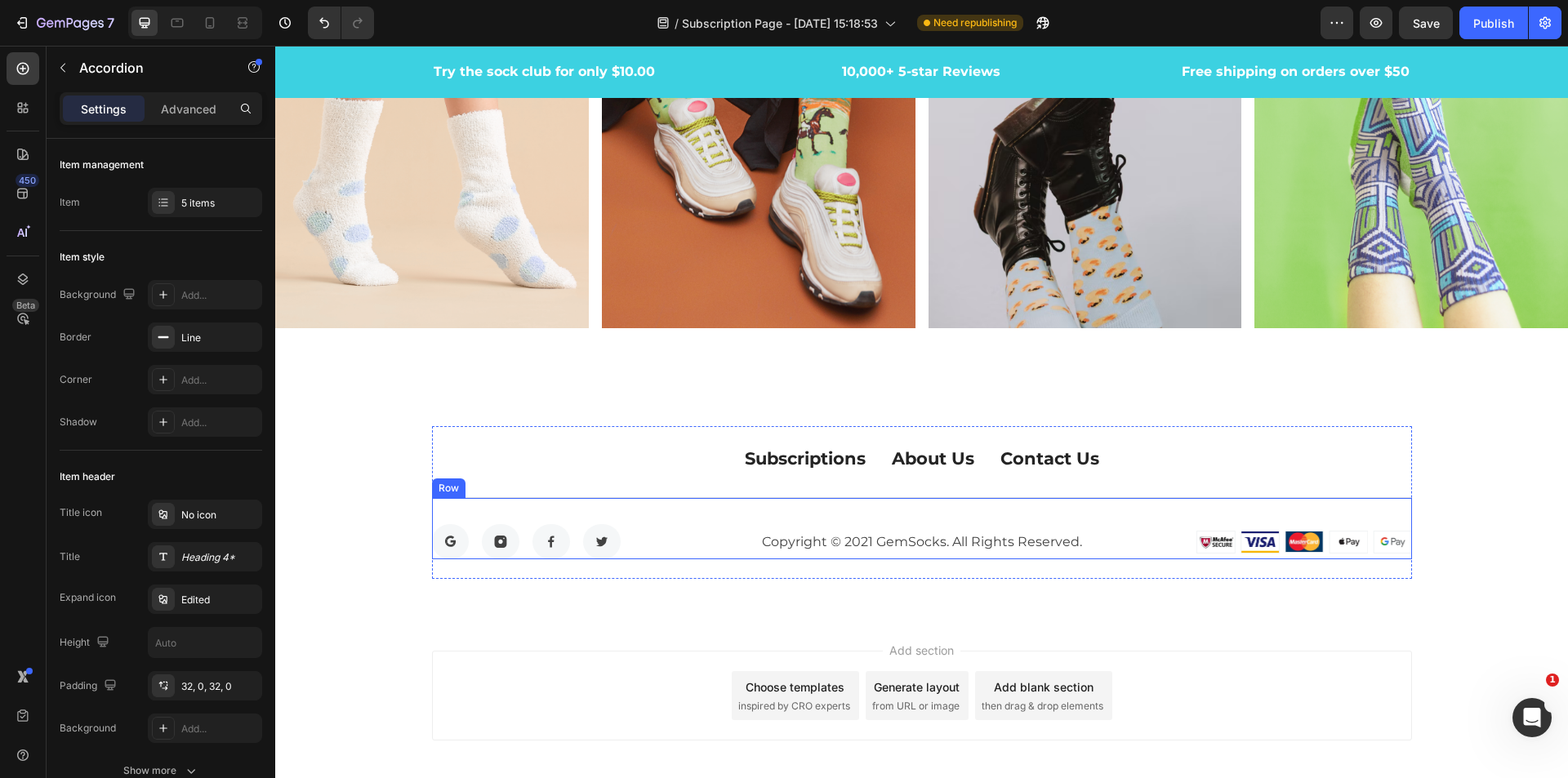
click at [851, 538] on p "Copyright © 2021 GemSocks. All Rights Reserved." at bounding box center [922, 542] width 487 height 19
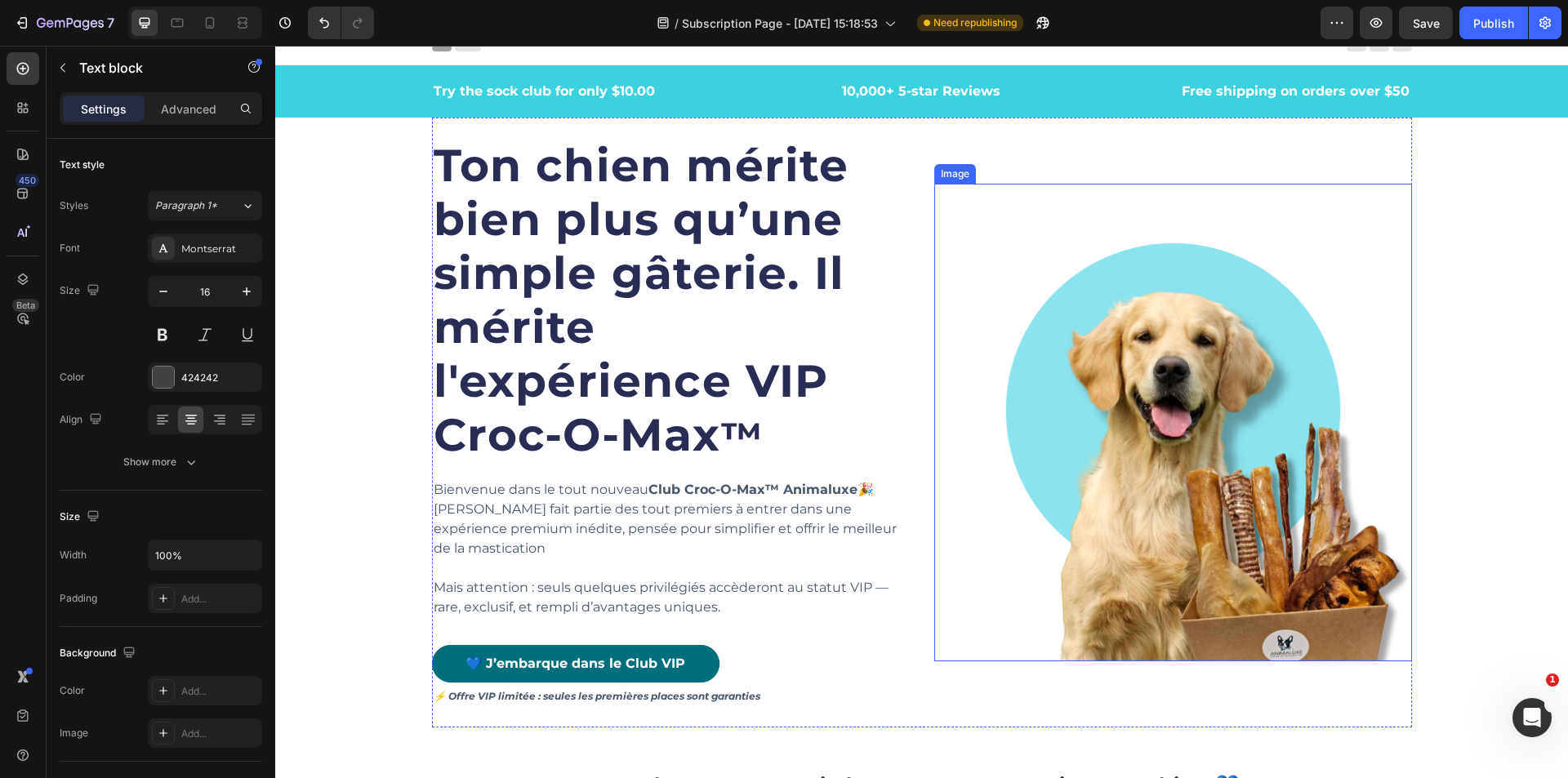
scroll to position [0, 0]
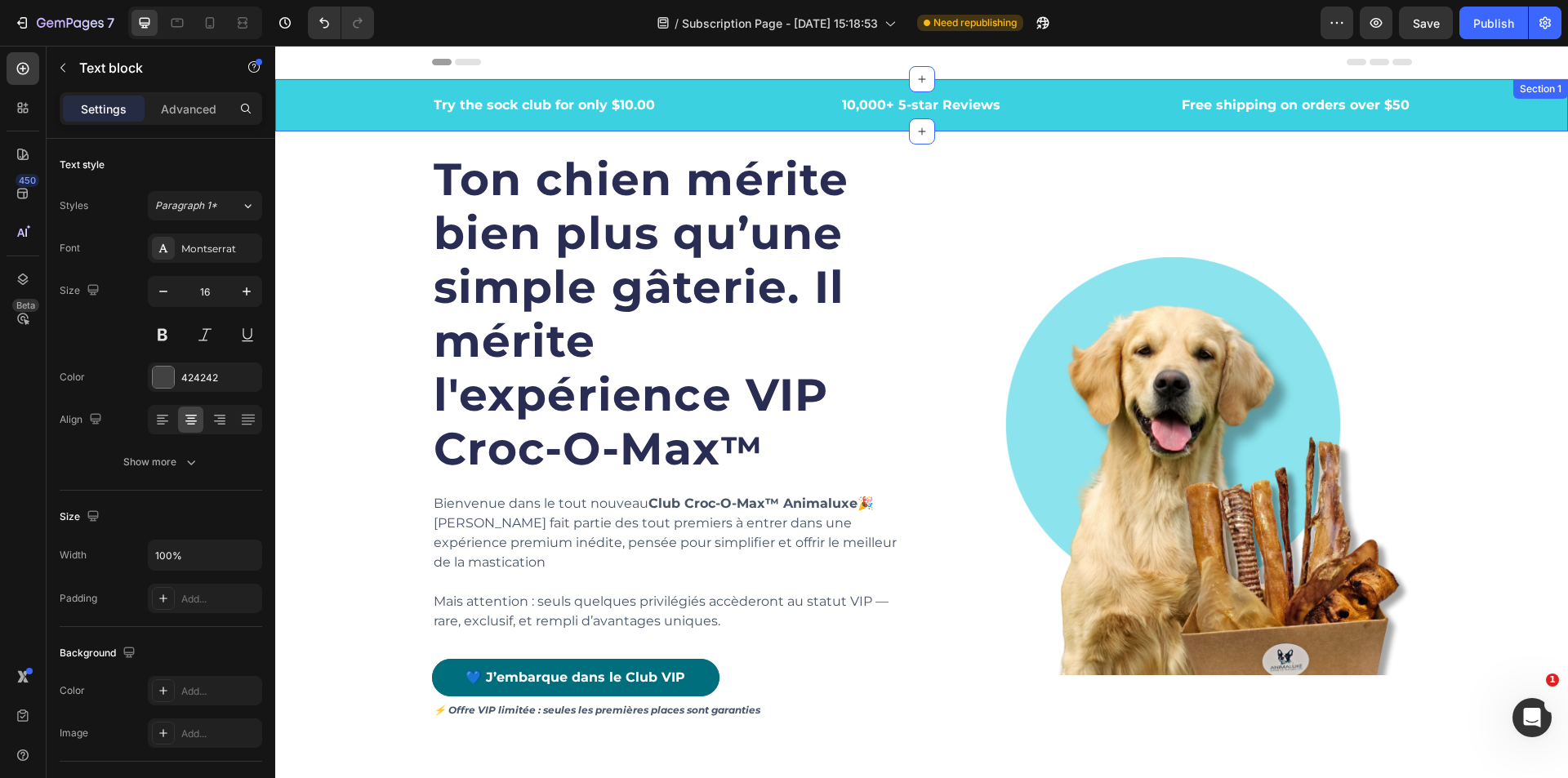
click at [1458, 119] on div "Try the sock club for only $10.00 Text block 10,000+ 5-star Reviews Text block …" at bounding box center [922, 105] width 1293 height 52
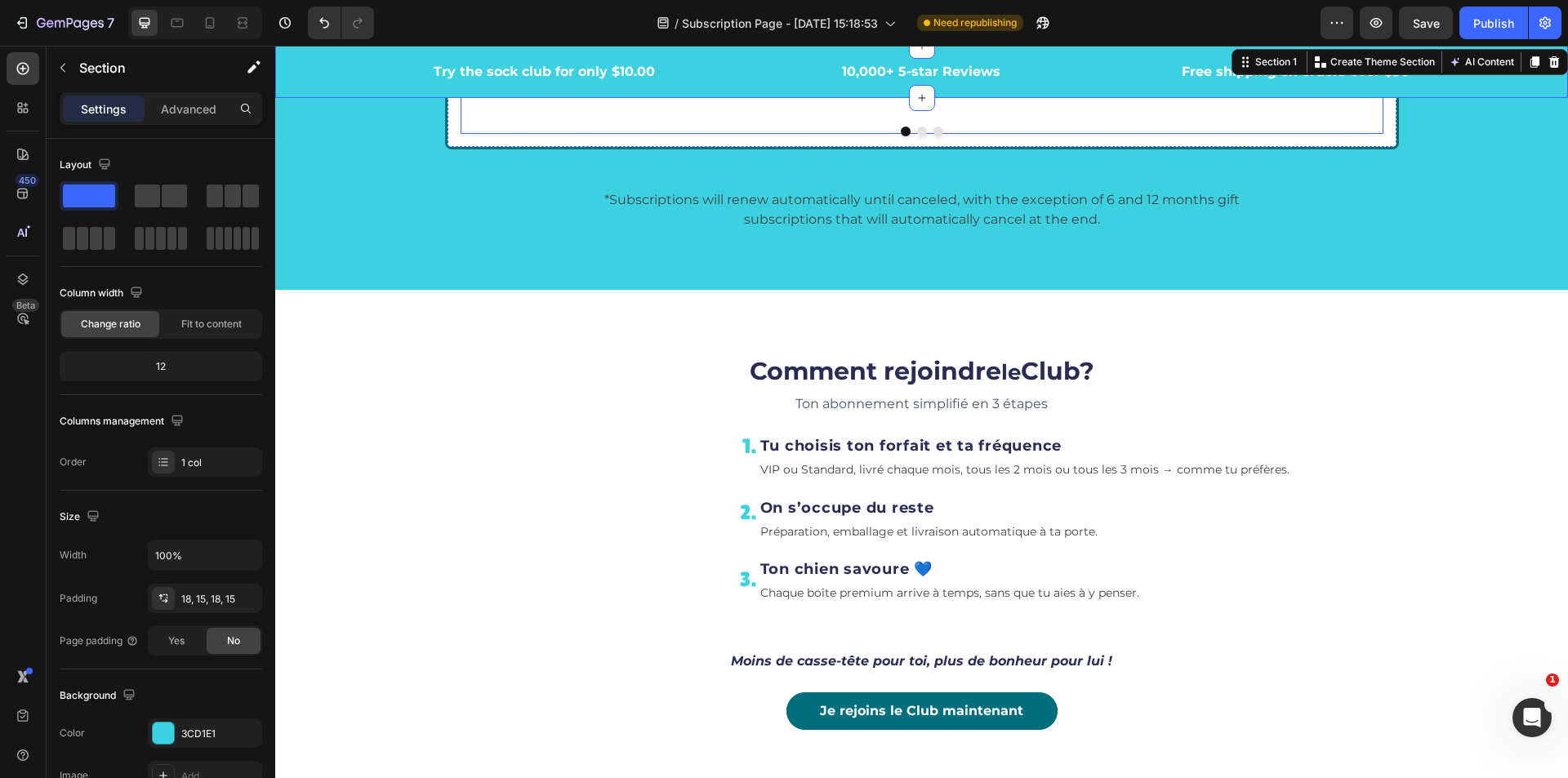
scroll to position [3262, 0]
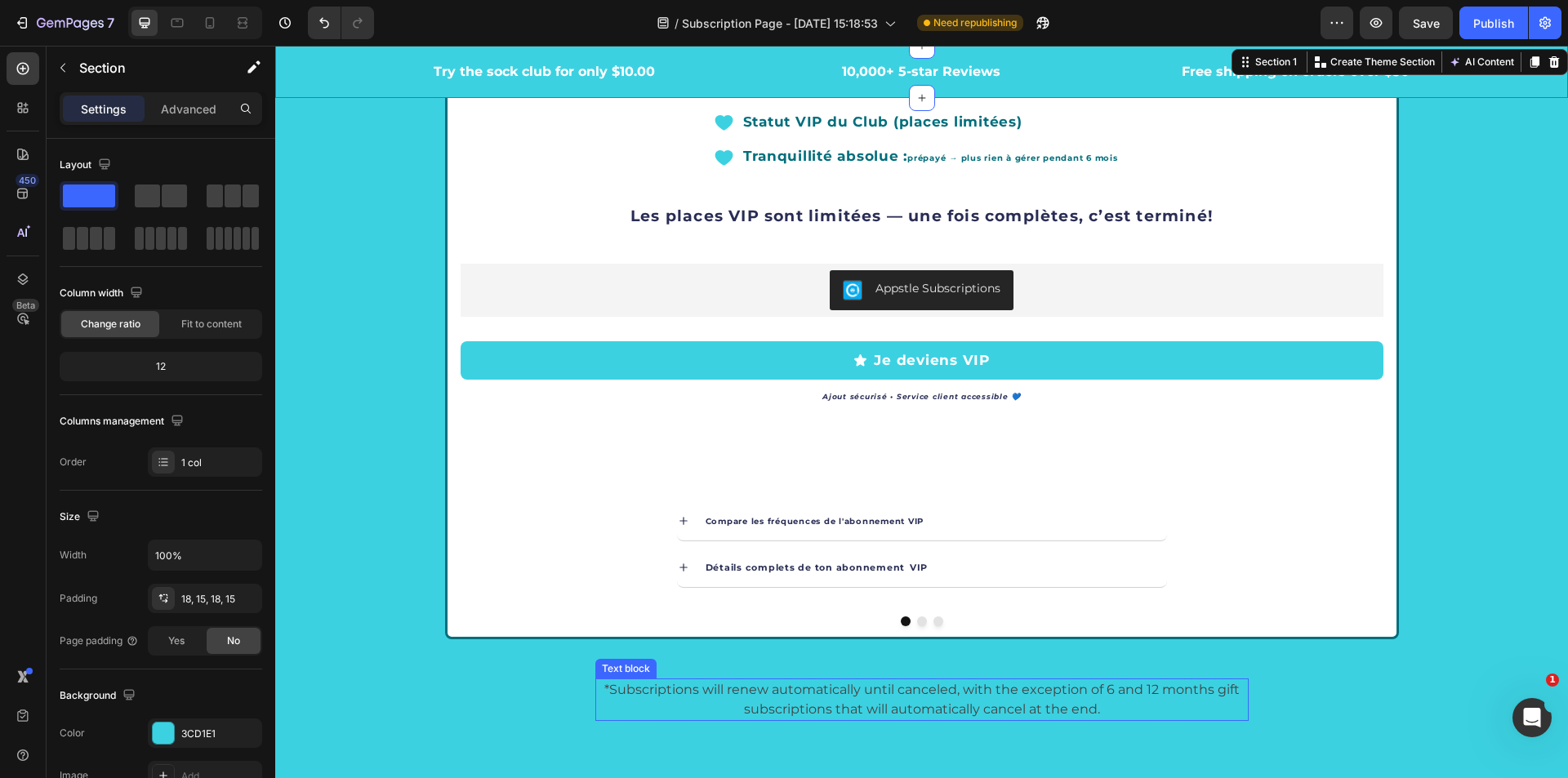
click at [1111, 704] on p "*Subscriptions will renew automatically until canceled, with the exception of 6…" at bounding box center [922, 700] width 650 height 40
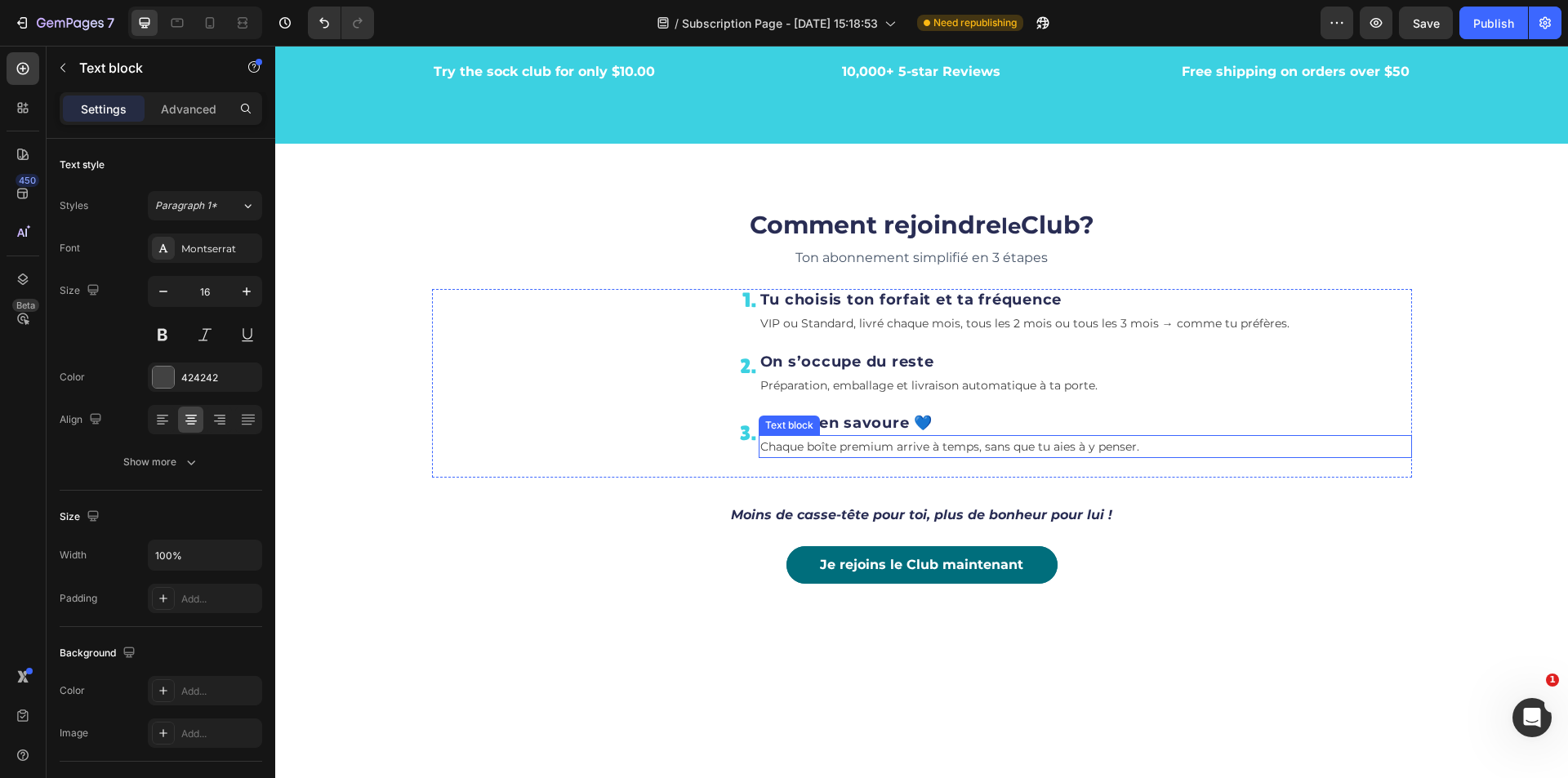
scroll to position [2691, 0]
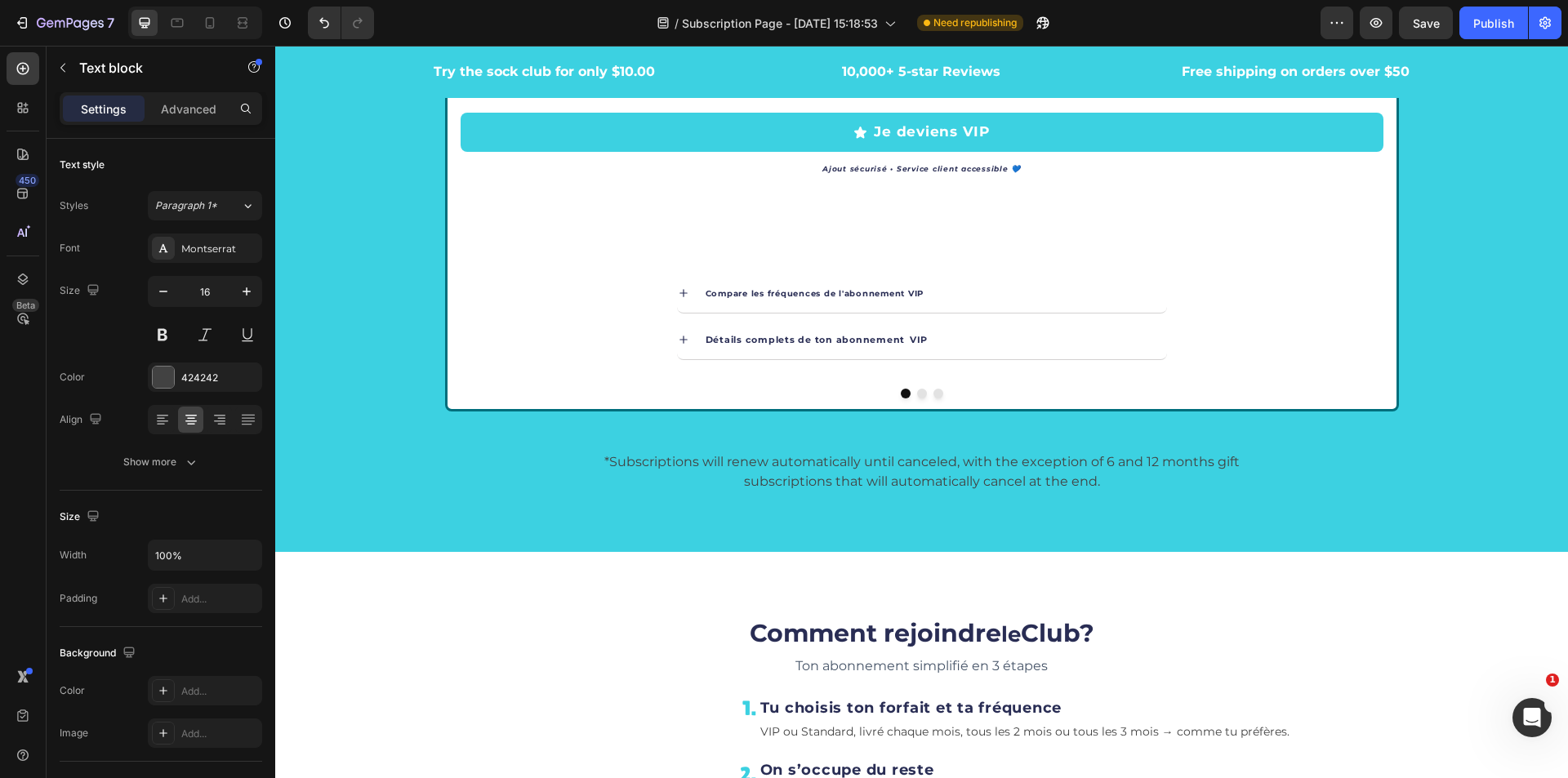
click at [1021, 473] on p "*Subscriptions will renew automatically until canceled, with the exception of 6…" at bounding box center [922, 472] width 650 height 40
click at [600, 477] on p "*Subscriptions will renew automatically until canceled, with the exception of 6…" at bounding box center [922, 472] width 650 height 40
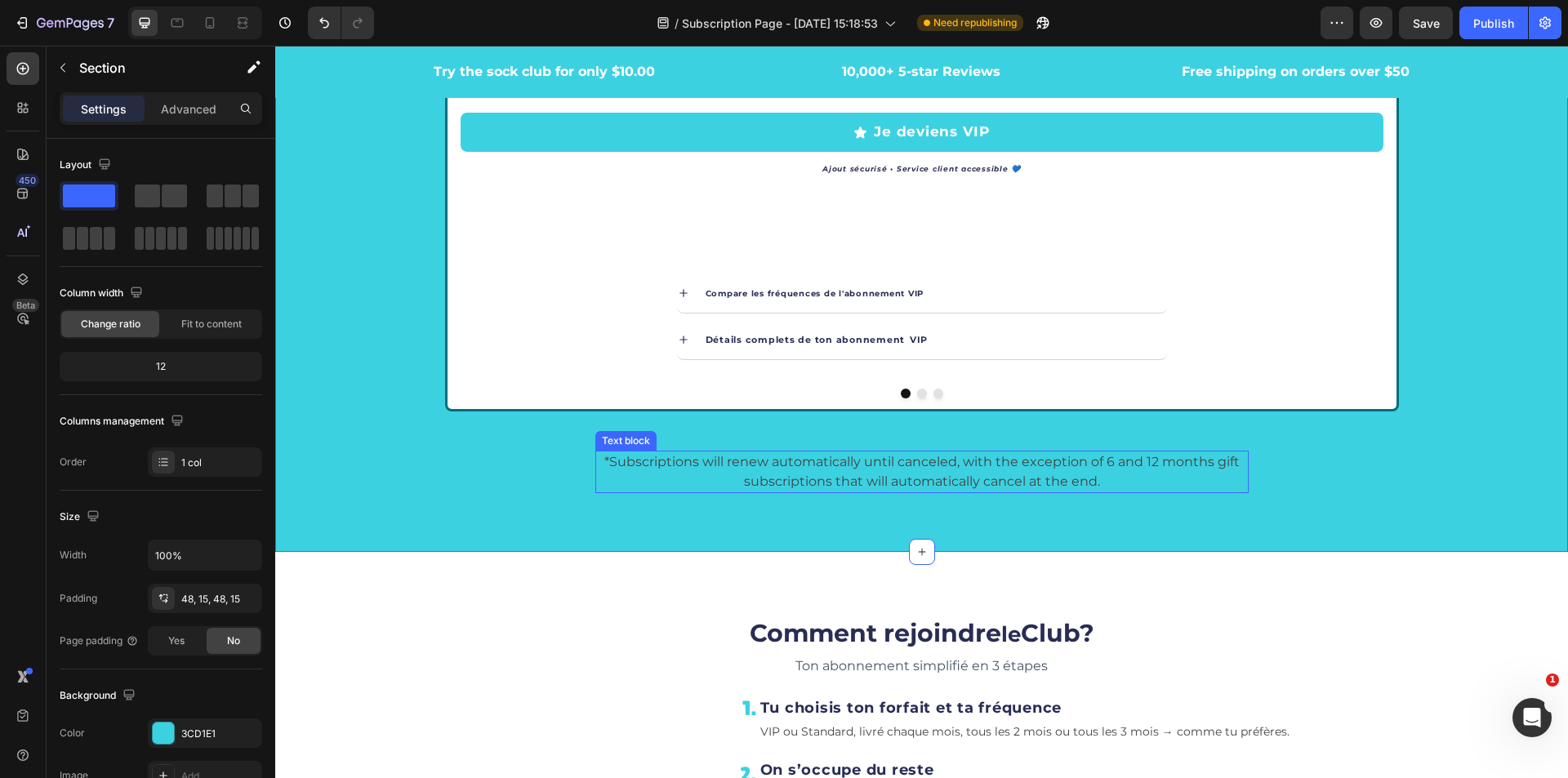
click at [1155, 467] on p "*Subscriptions will renew automatically until canceled, with the exception of 6…" at bounding box center [922, 472] width 650 height 40
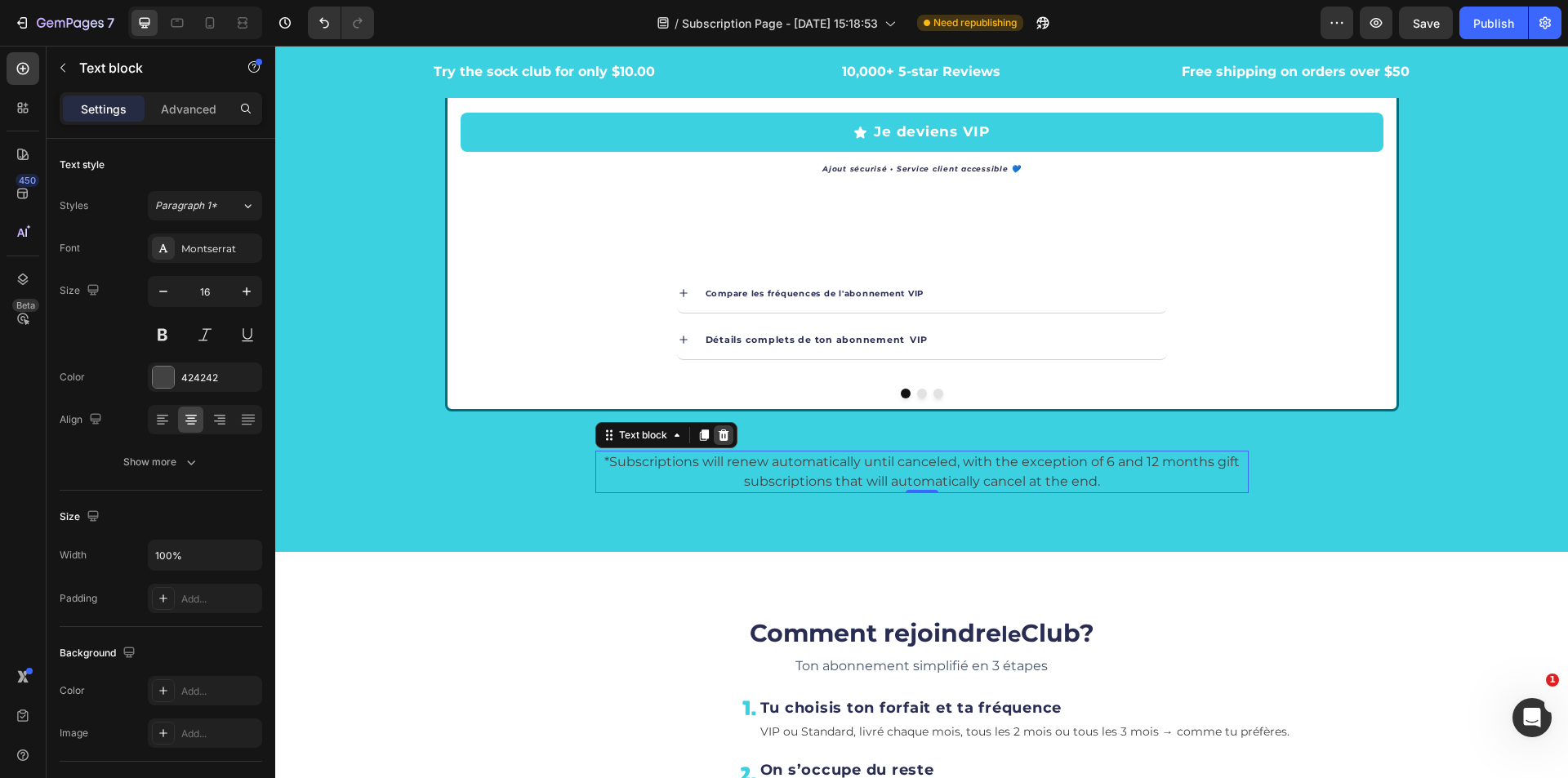
click at [717, 441] on icon at bounding box center [724, 436] width 14 height 14
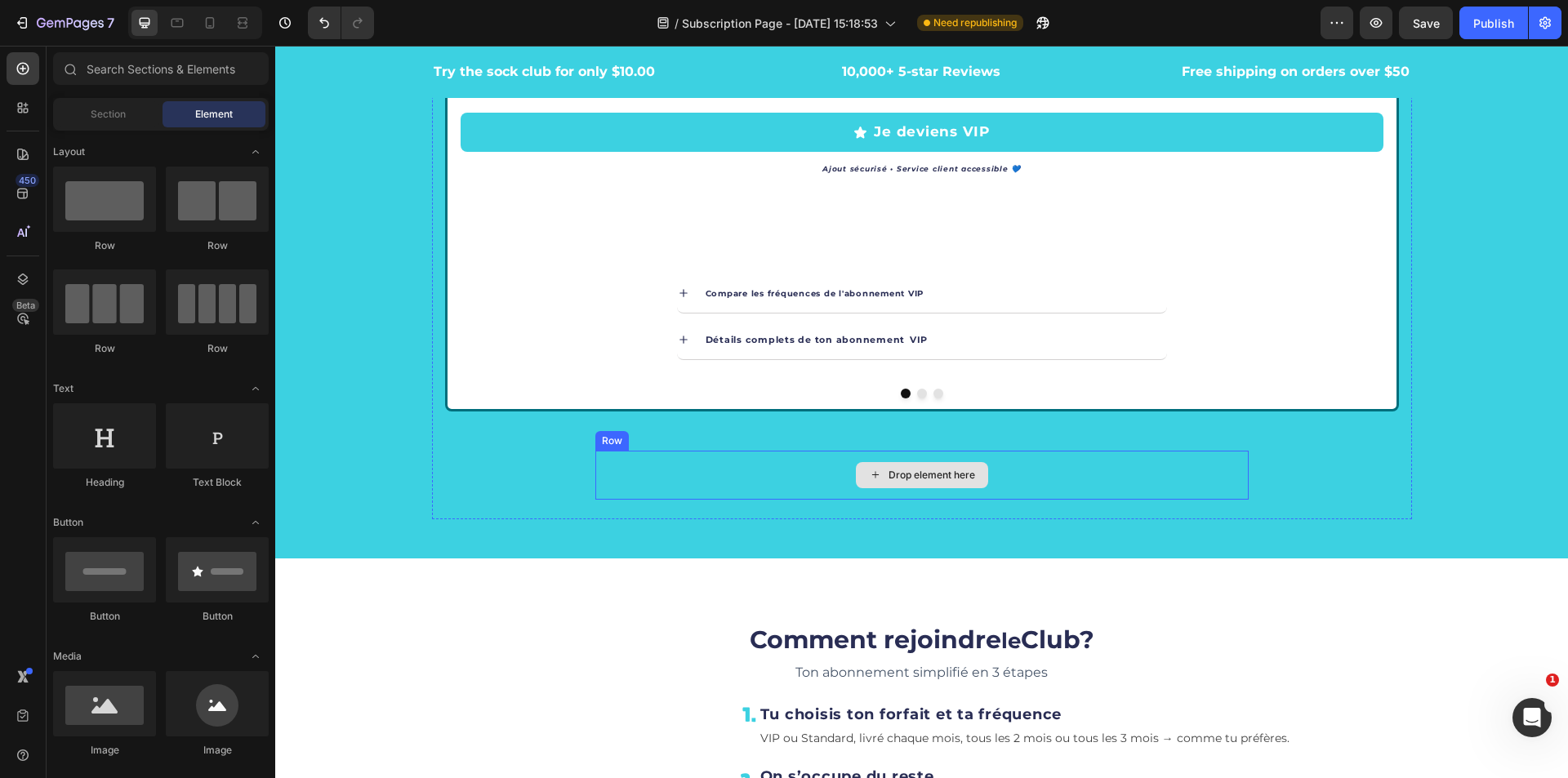
click at [771, 474] on div "Drop element here" at bounding box center [922, 475] width 653 height 49
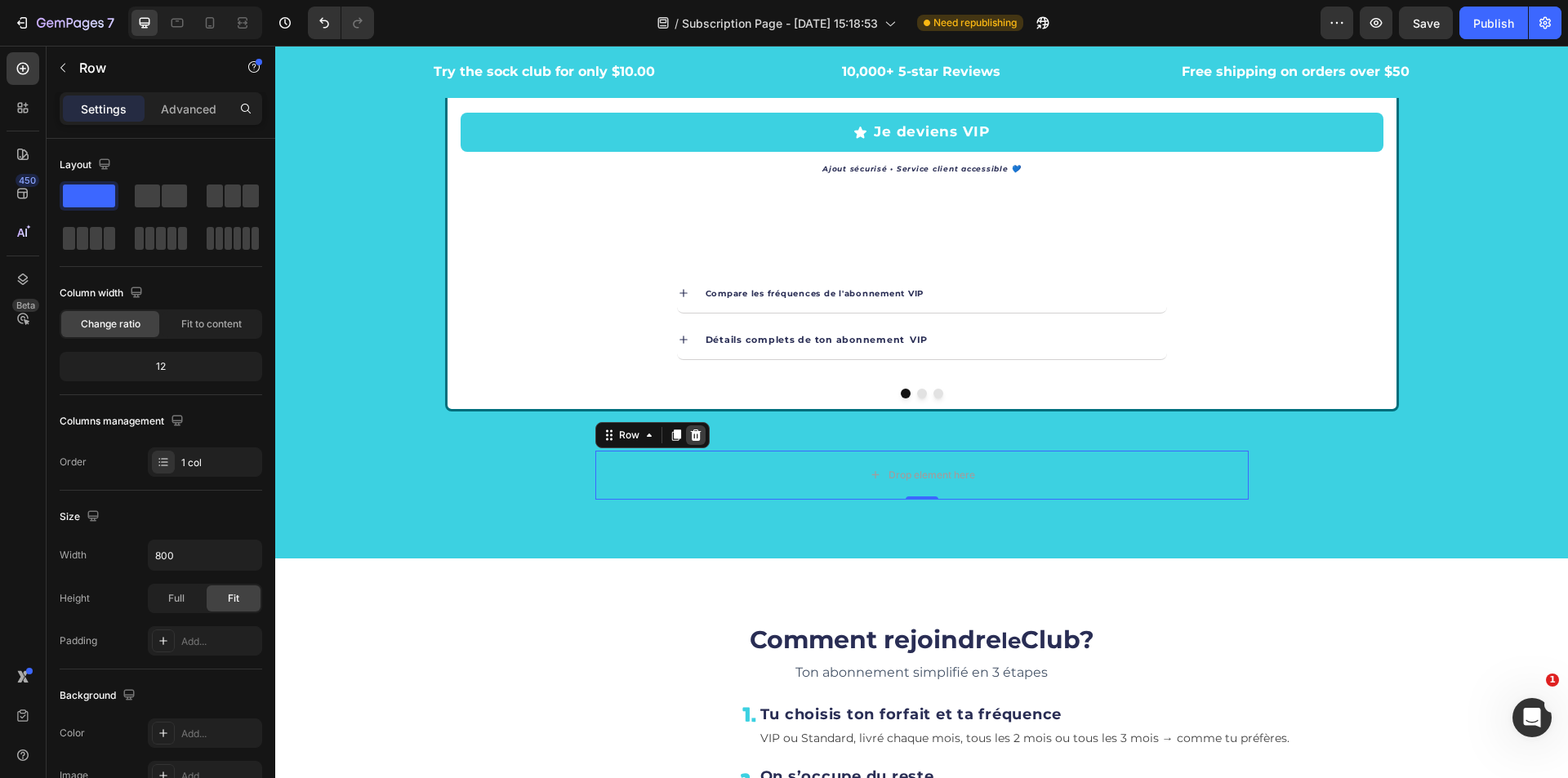
click at [690, 434] on icon at bounding box center [695, 435] width 11 height 12
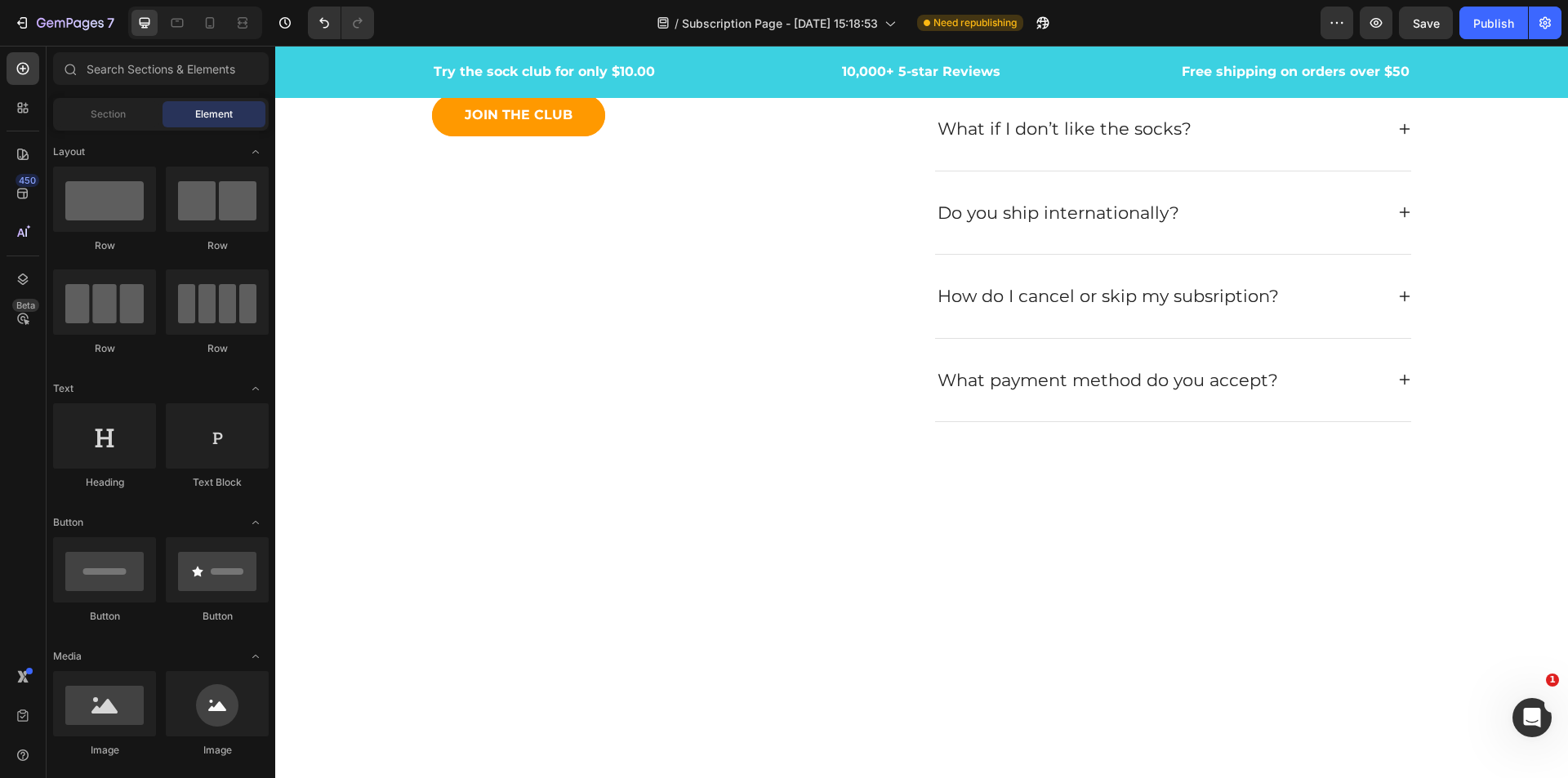
scroll to position [4935, 0]
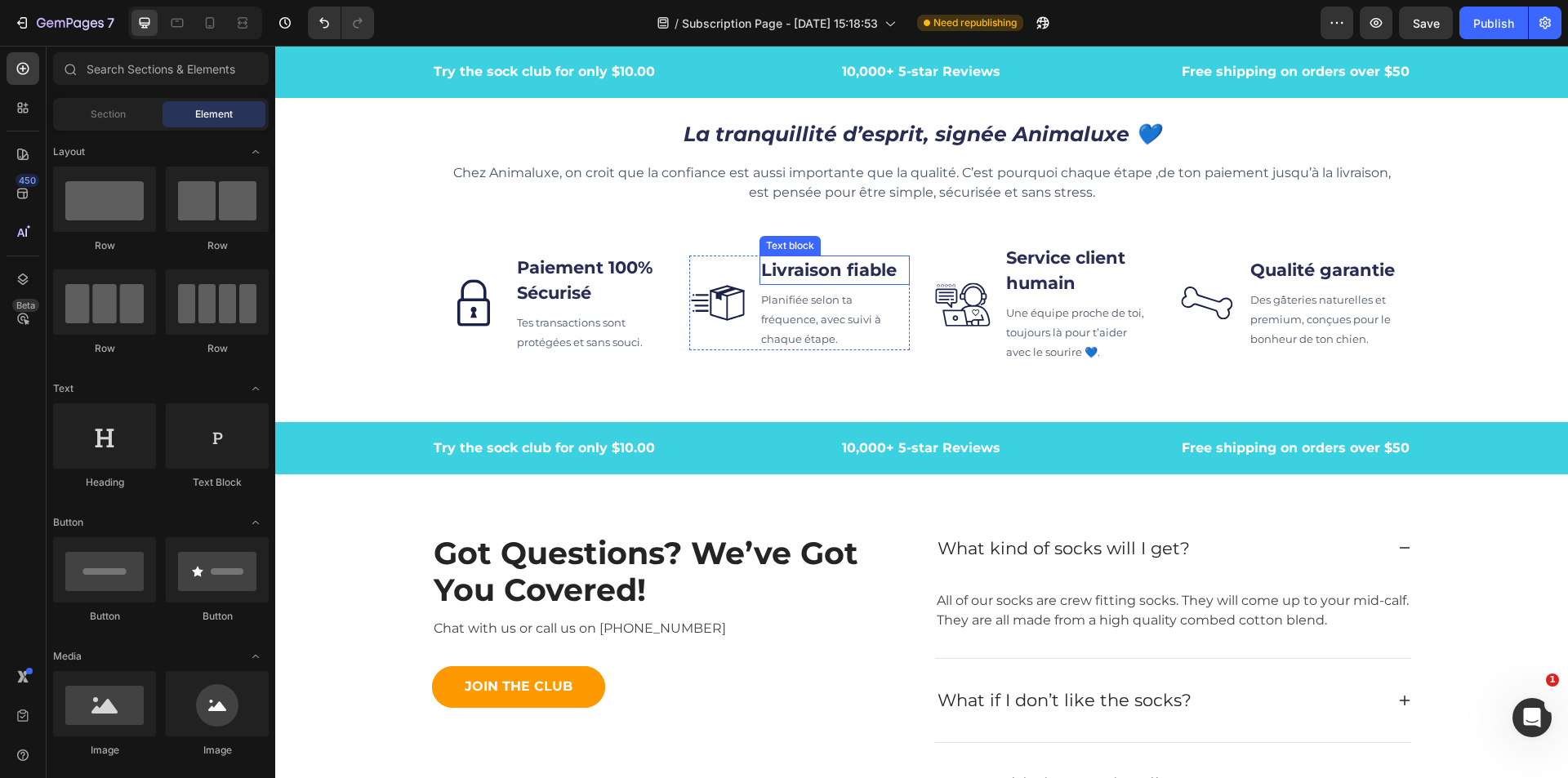
click at [896, 278] on p "Livraison fiable" at bounding box center [835, 270] width 147 height 26
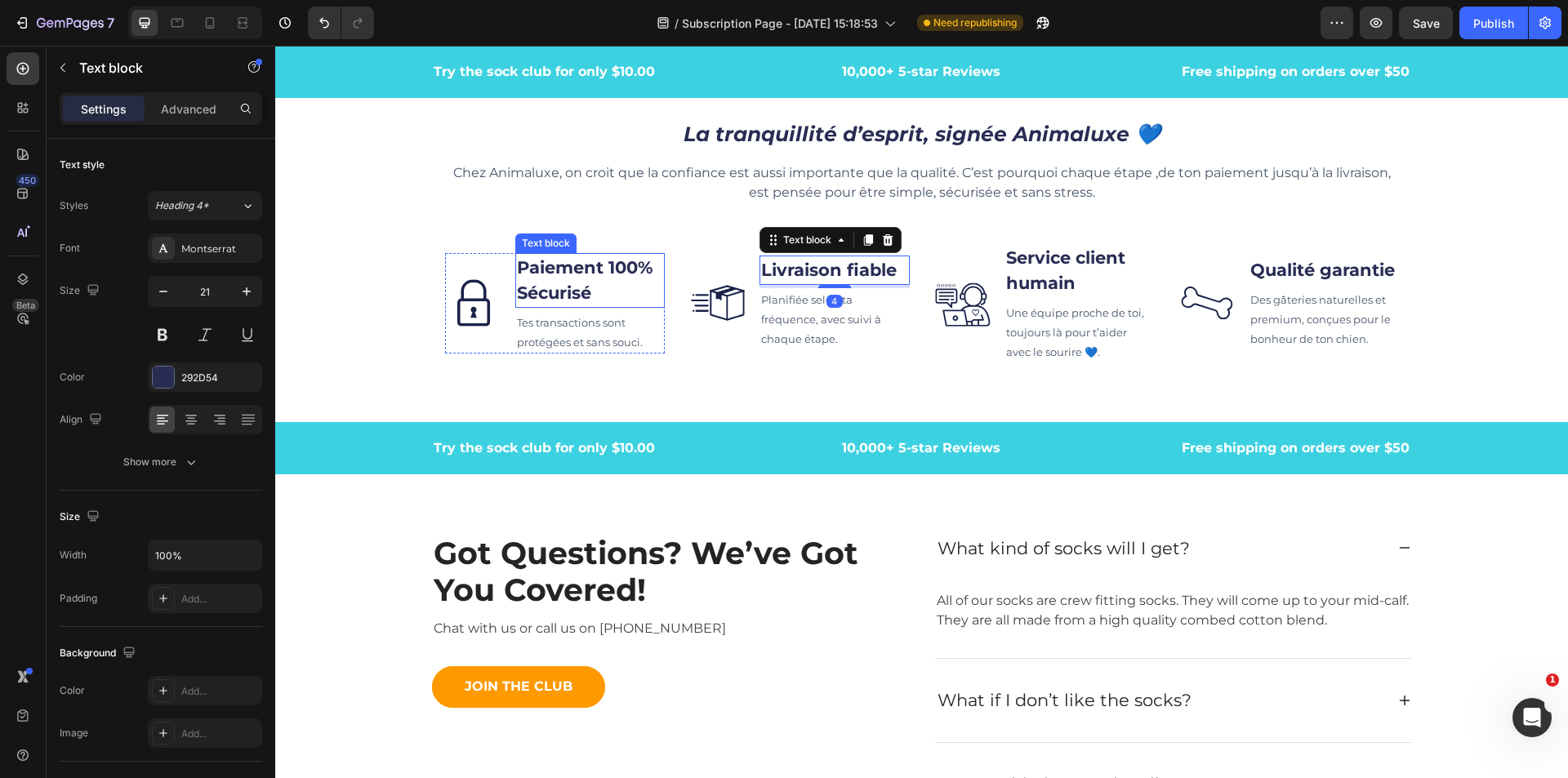
click at [603, 282] on p "Paiement 100% Sécurisé" at bounding box center [590, 280] width 147 height 51
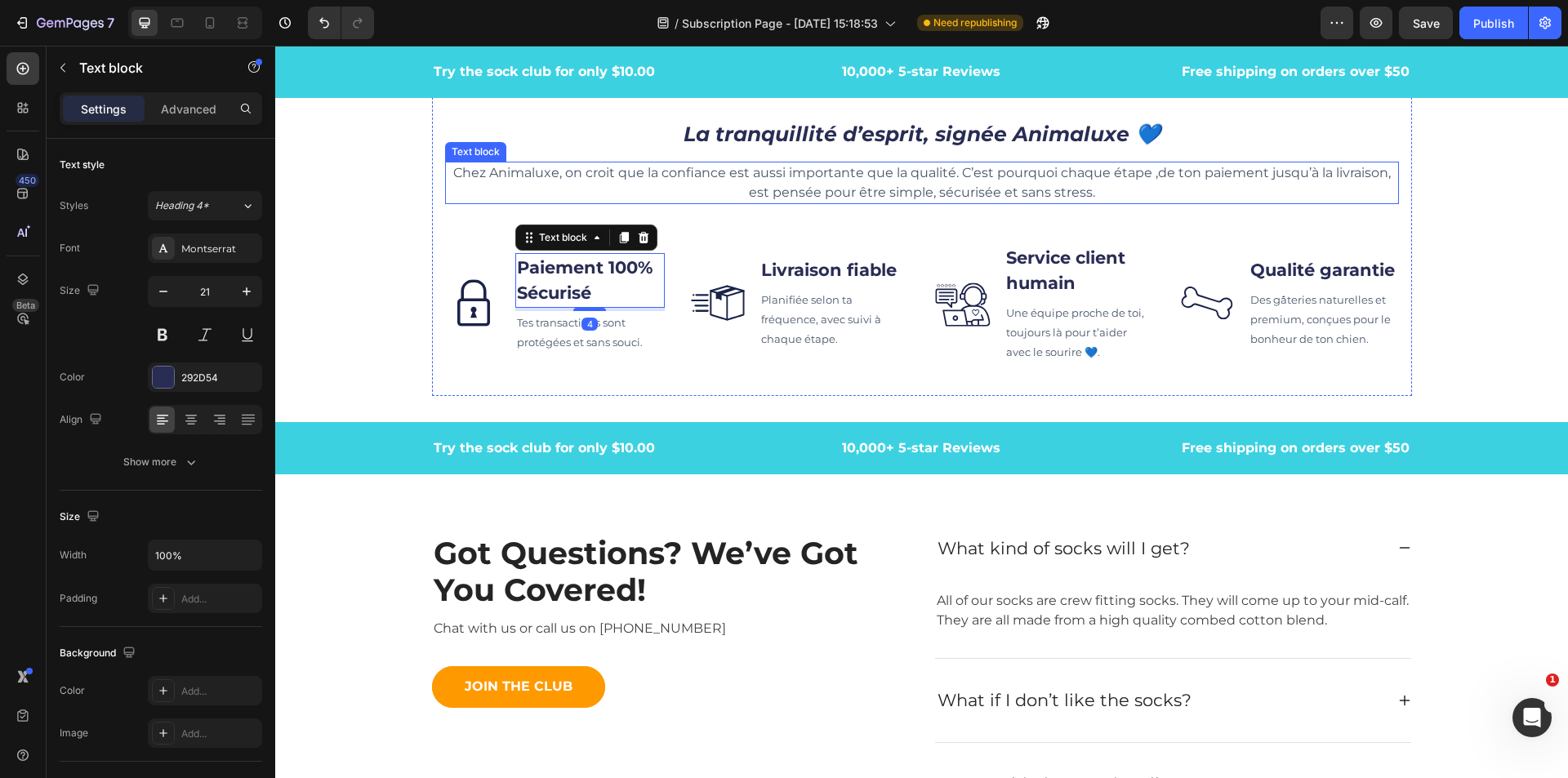
click at [828, 192] on p "Chez Animaluxe, on croit que la confiance est aussi importante que la qualité. …" at bounding box center [922, 183] width 951 height 40
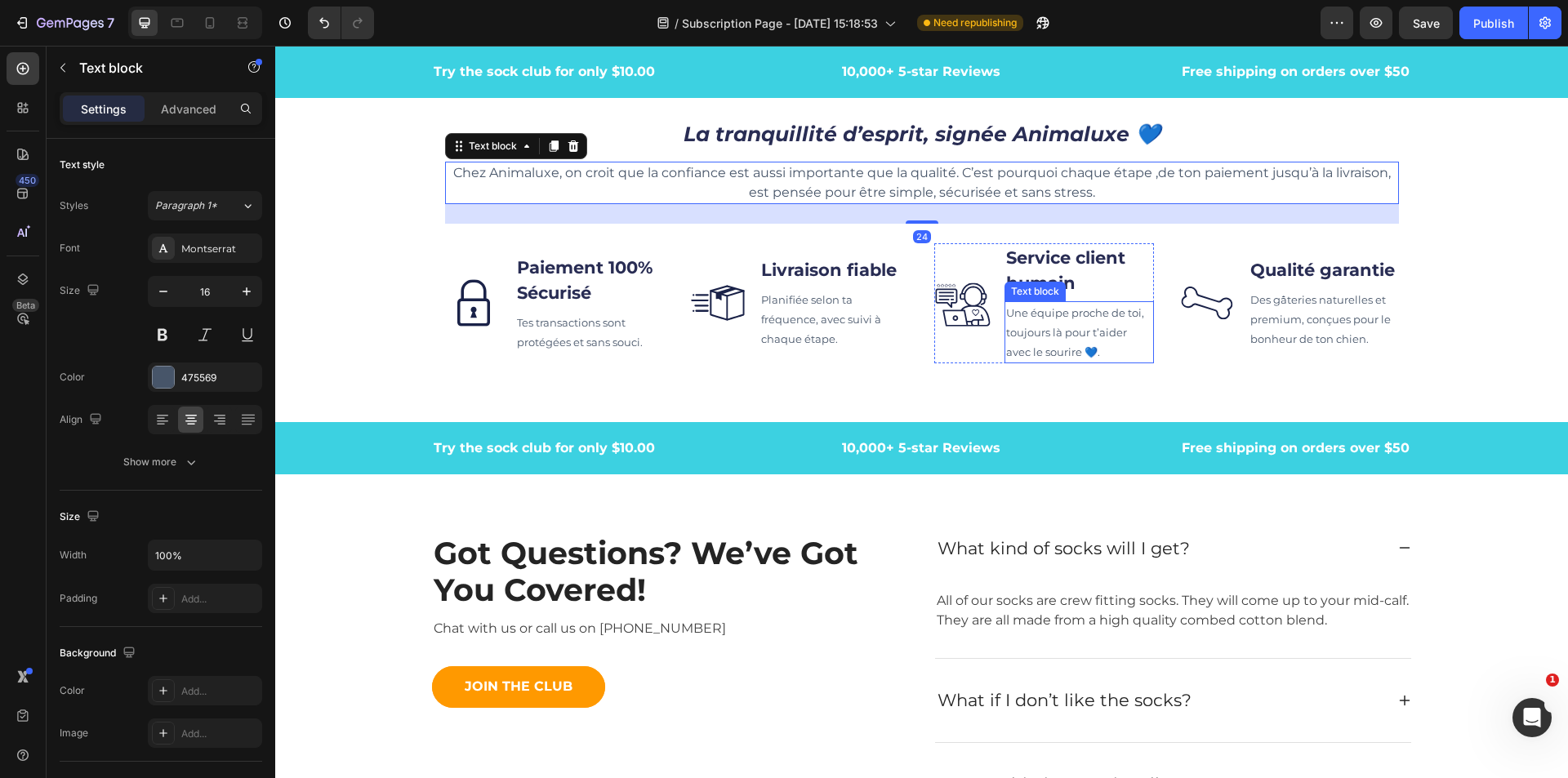
click at [1088, 352] on span "Une équipe proche de toi, toujours là pour t’aider avec le sourire 💙." at bounding box center [1074, 332] width 138 height 52
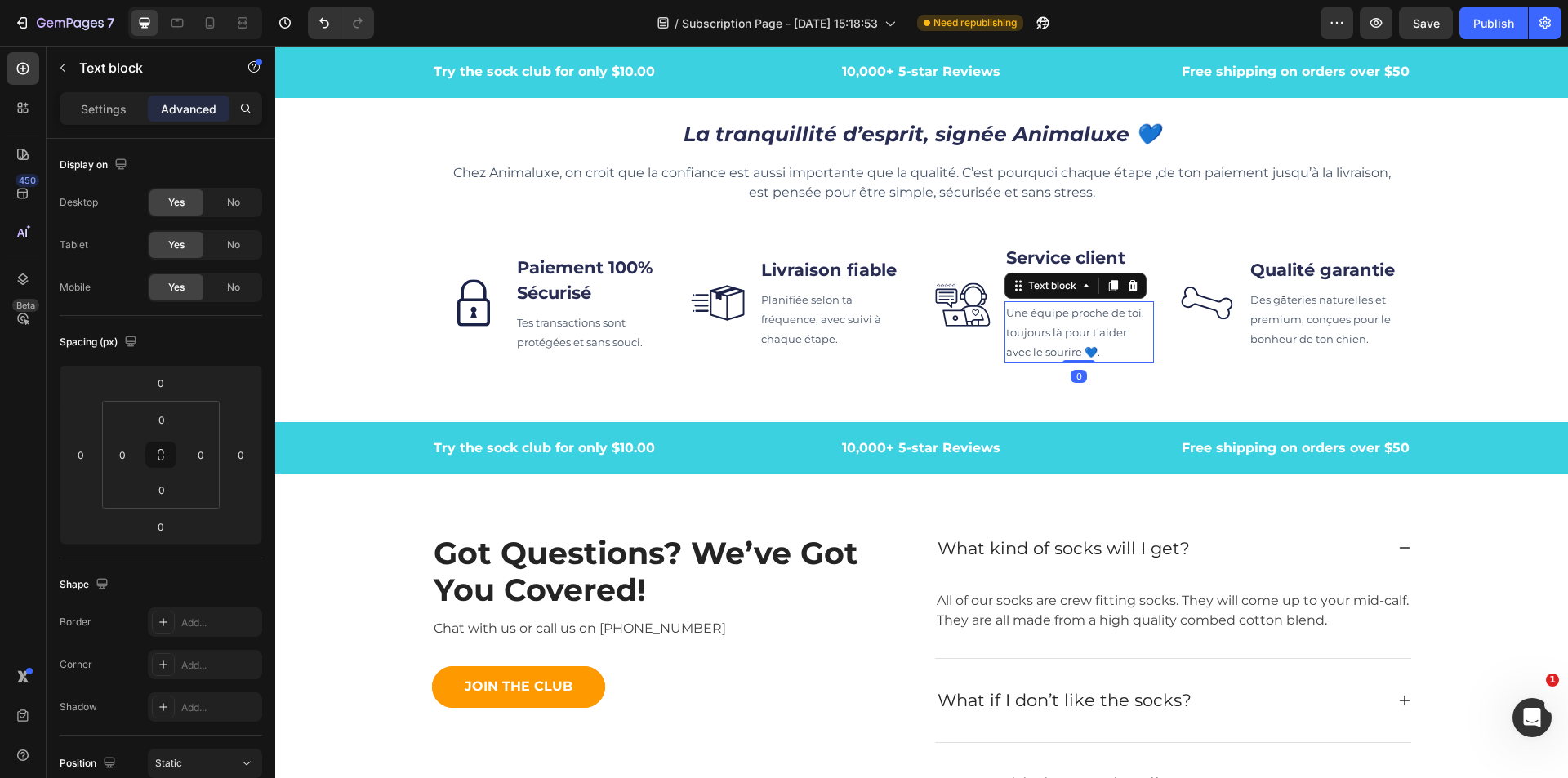
click at [1047, 352] on span "Une équipe proche de toi, toujours là pour t’aider avec le sourire 💙." at bounding box center [1074, 332] width 138 height 52
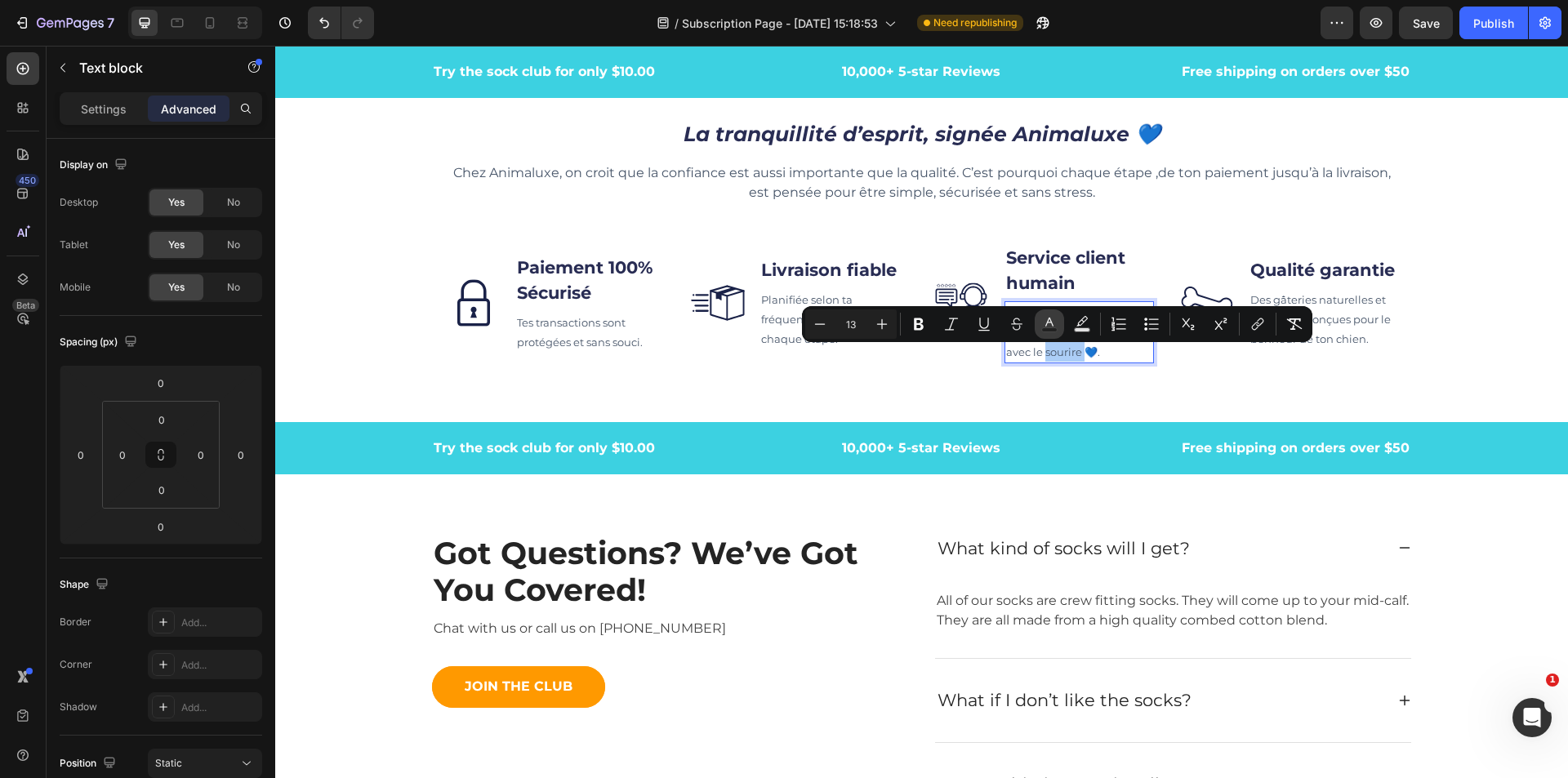
click at [1042, 329] on rect "Editor contextual toolbar" at bounding box center [1049, 331] width 15 height 4
type input "475569"
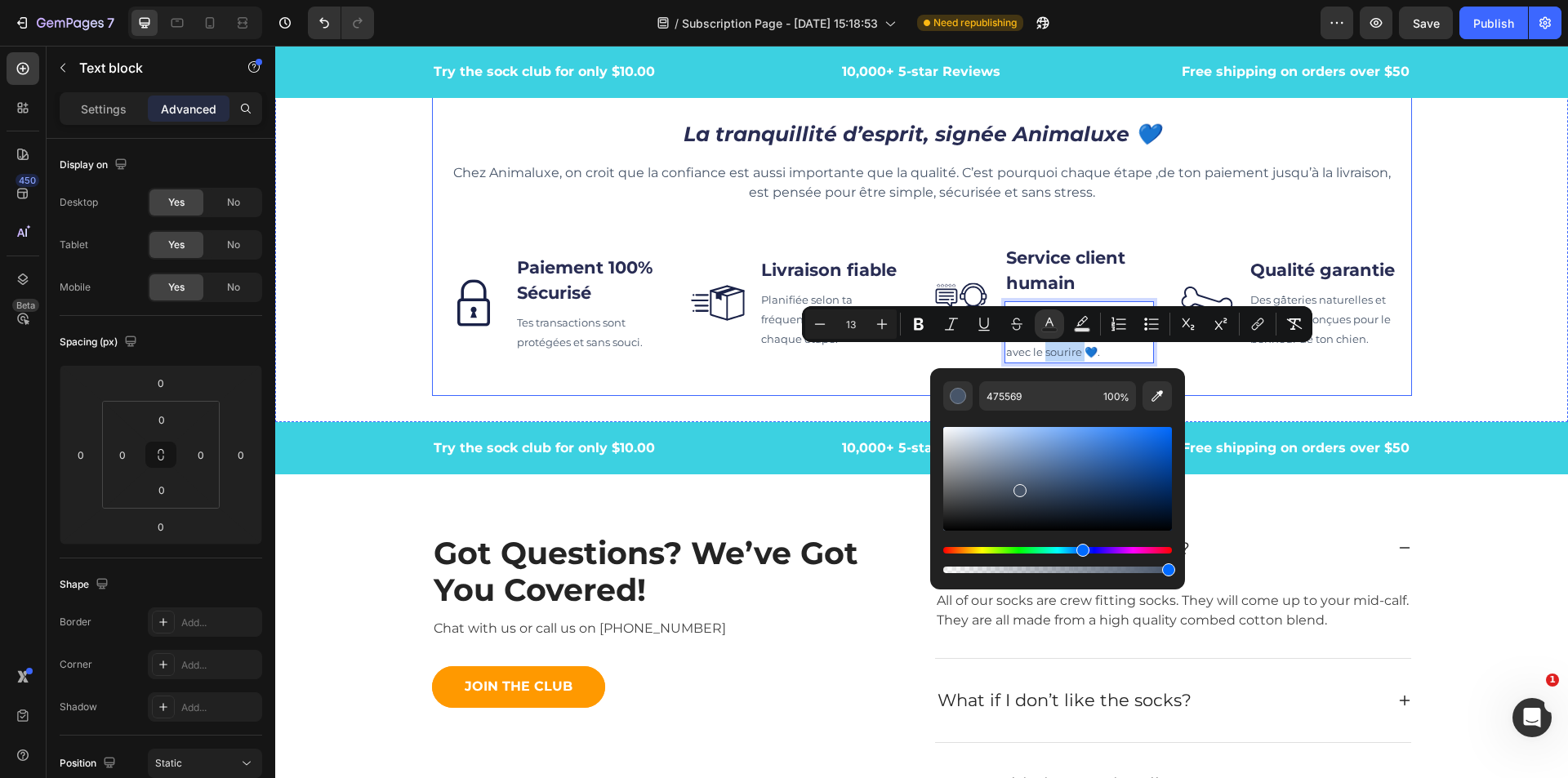
click at [868, 396] on div "La tranquillité d’esprit, signée Animaluxe 💙 Heading Chez Animaluxe, on croit q…" at bounding box center [922, 246] width 980 height 299
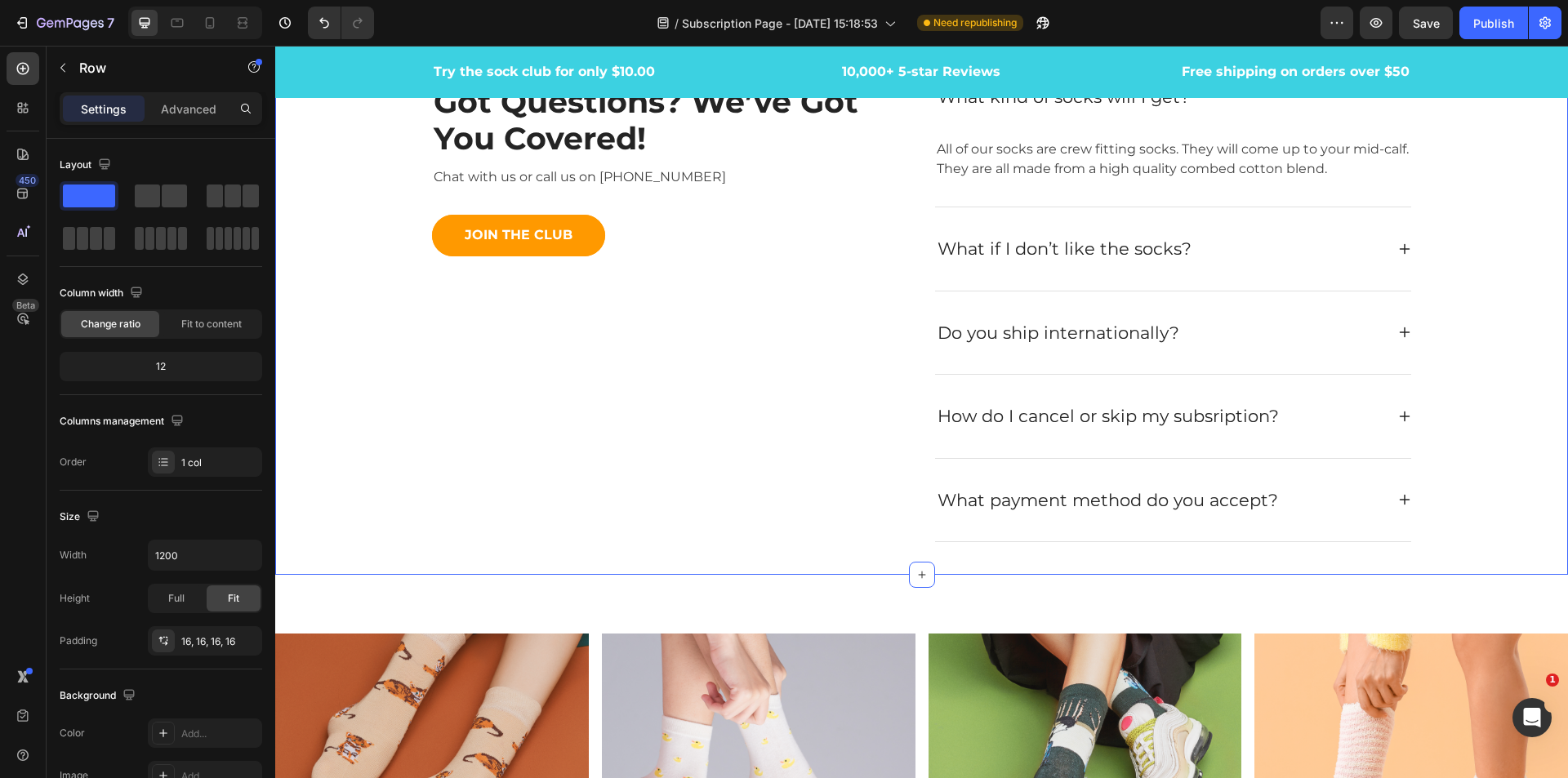
scroll to position [5145, 0]
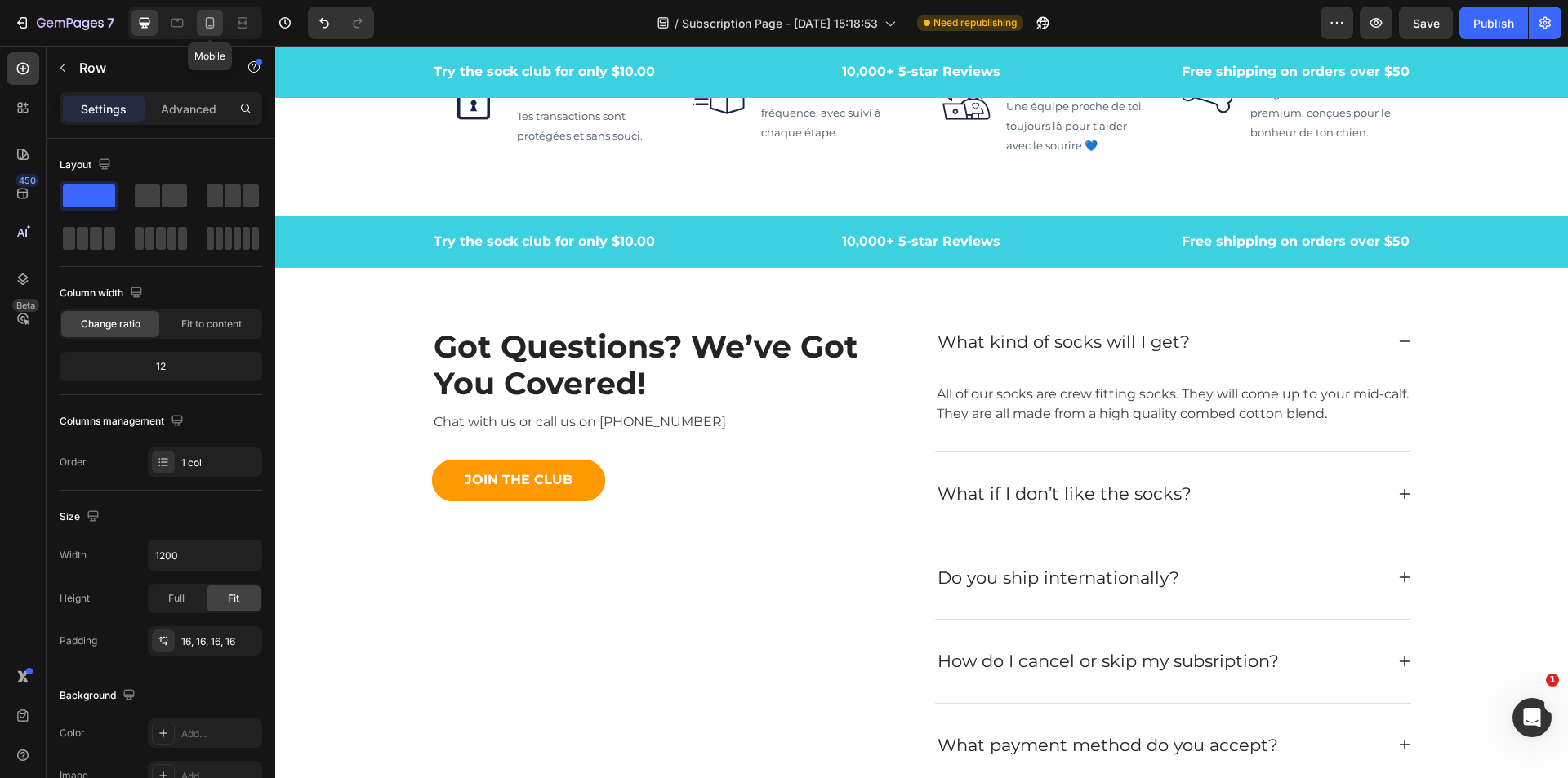
click at [208, 22] on icon at bounding box center [210, 22] width 16 height 16
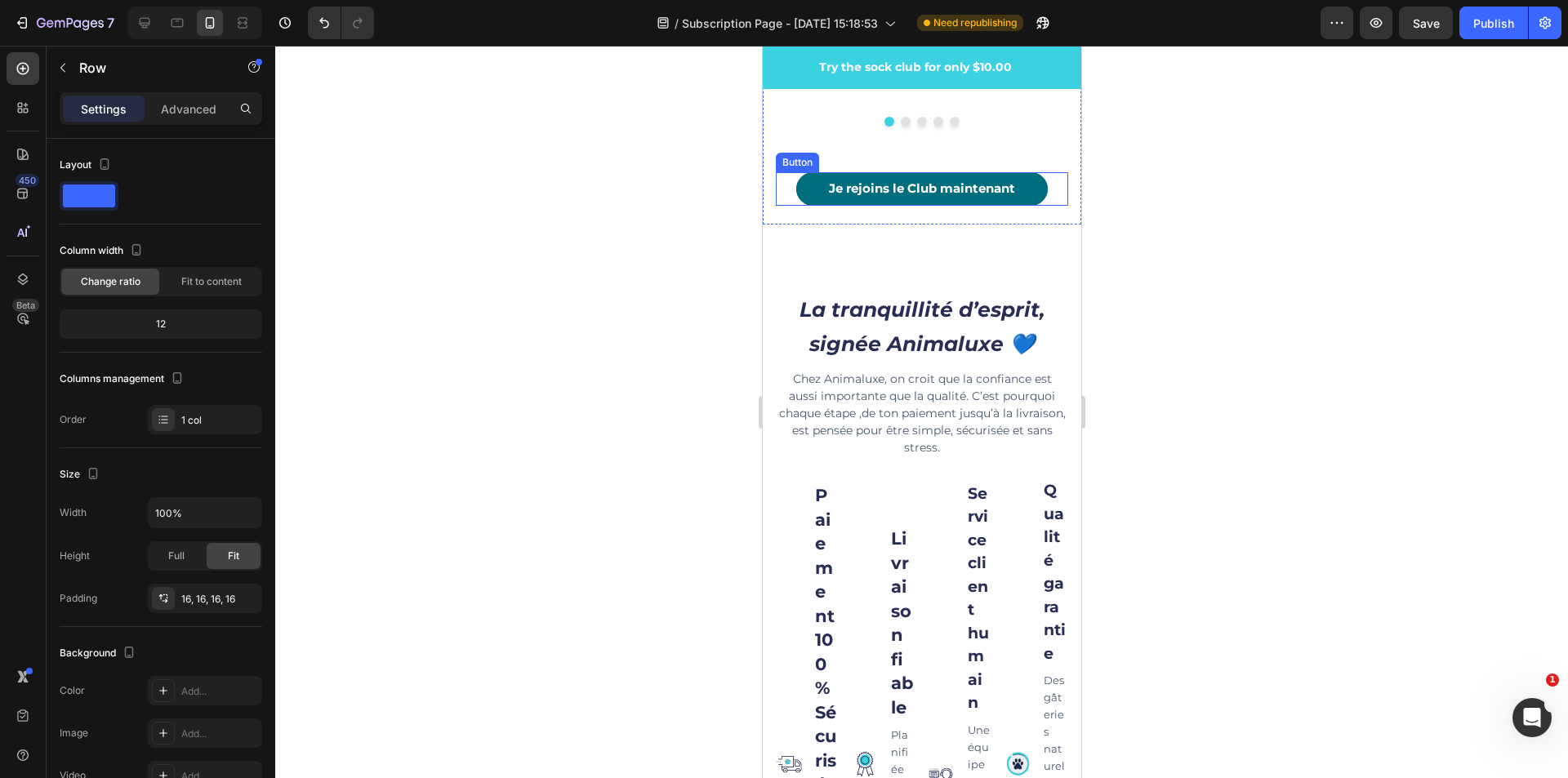
scroll to position [5507, 0]
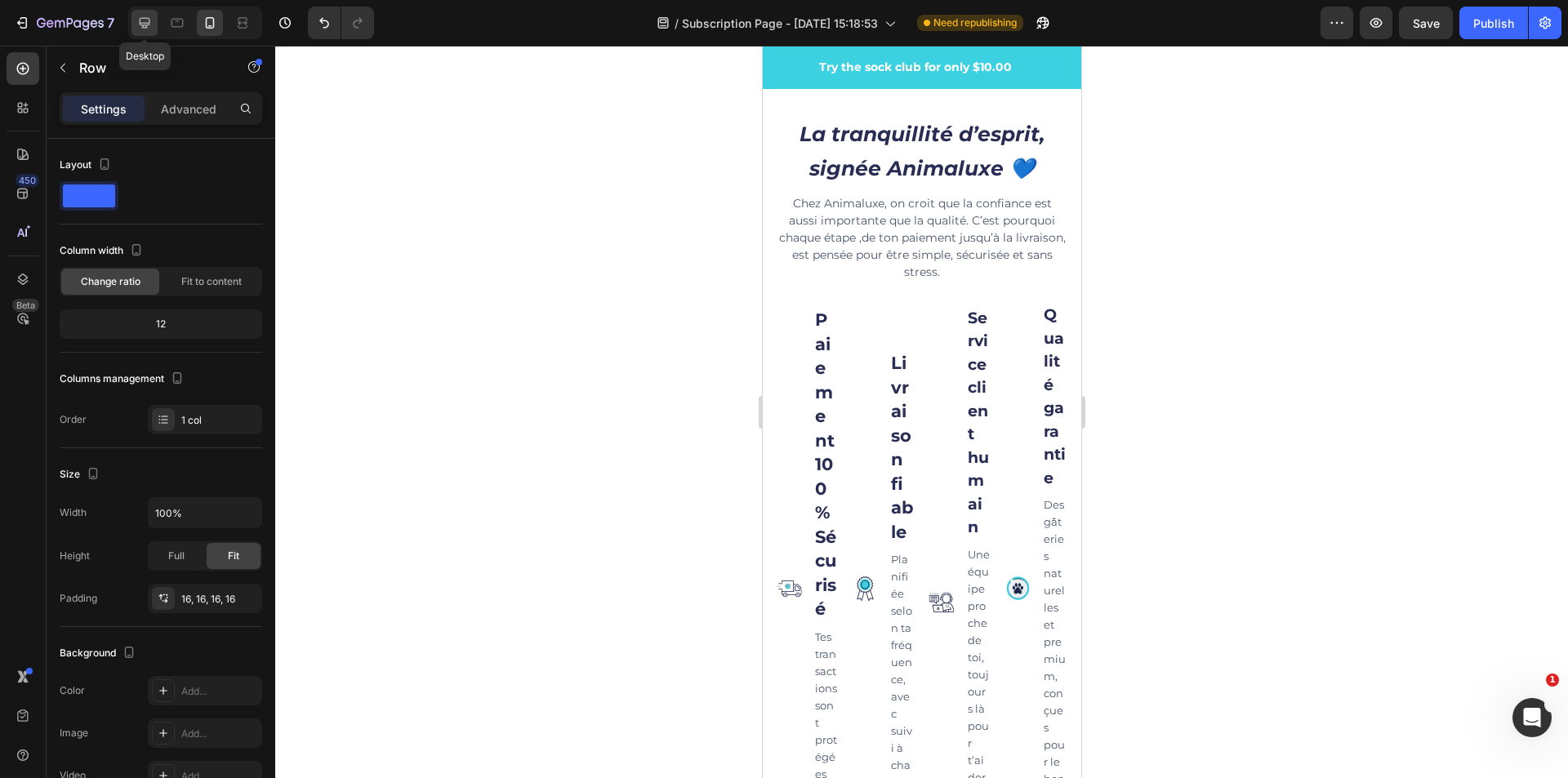
click at [133, 23] on div at bounding box center [144, 22] width 26 height 26
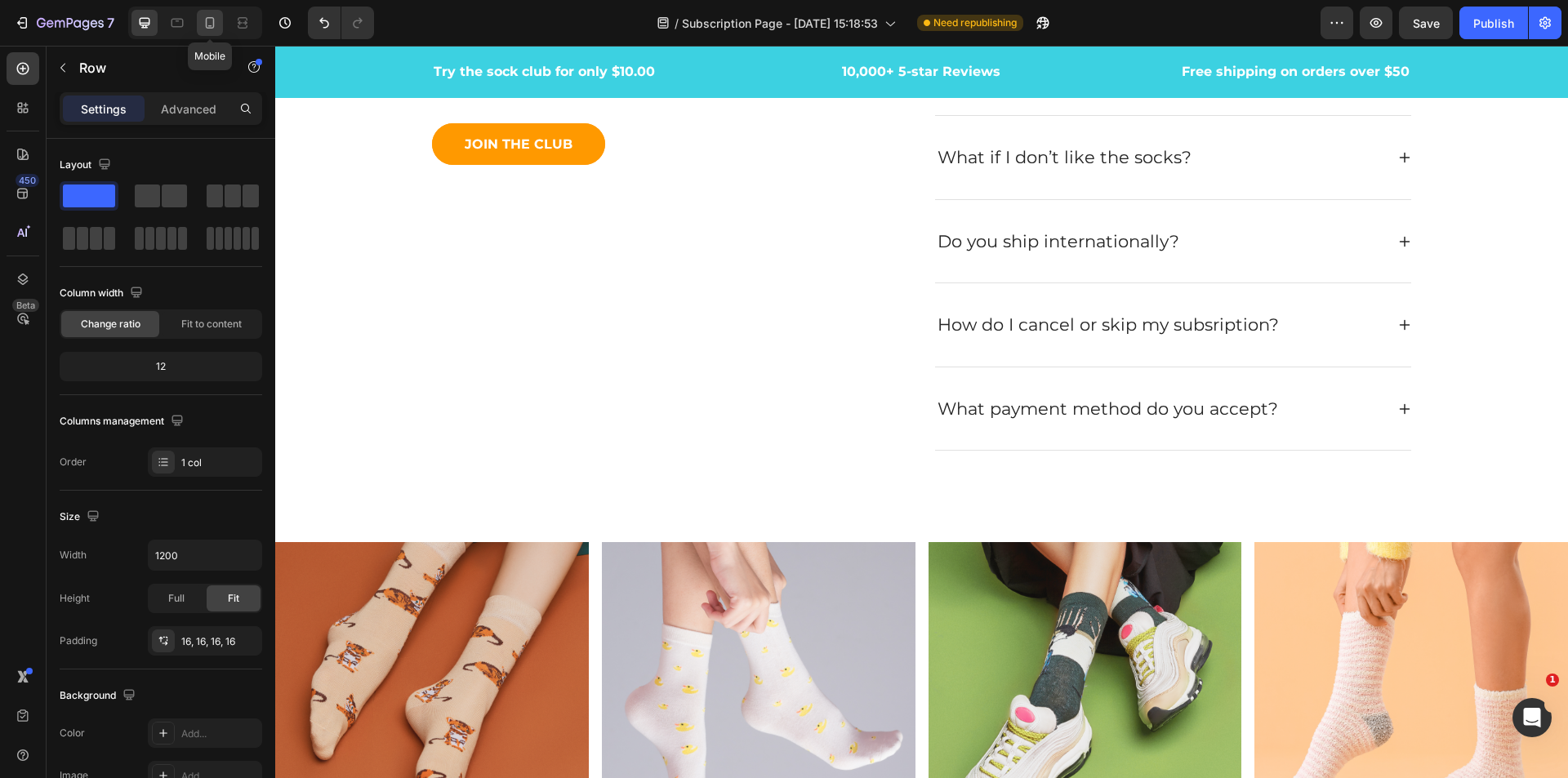
click at [211, 24] on icon at bounding box center [210, 22] width 16 height 16
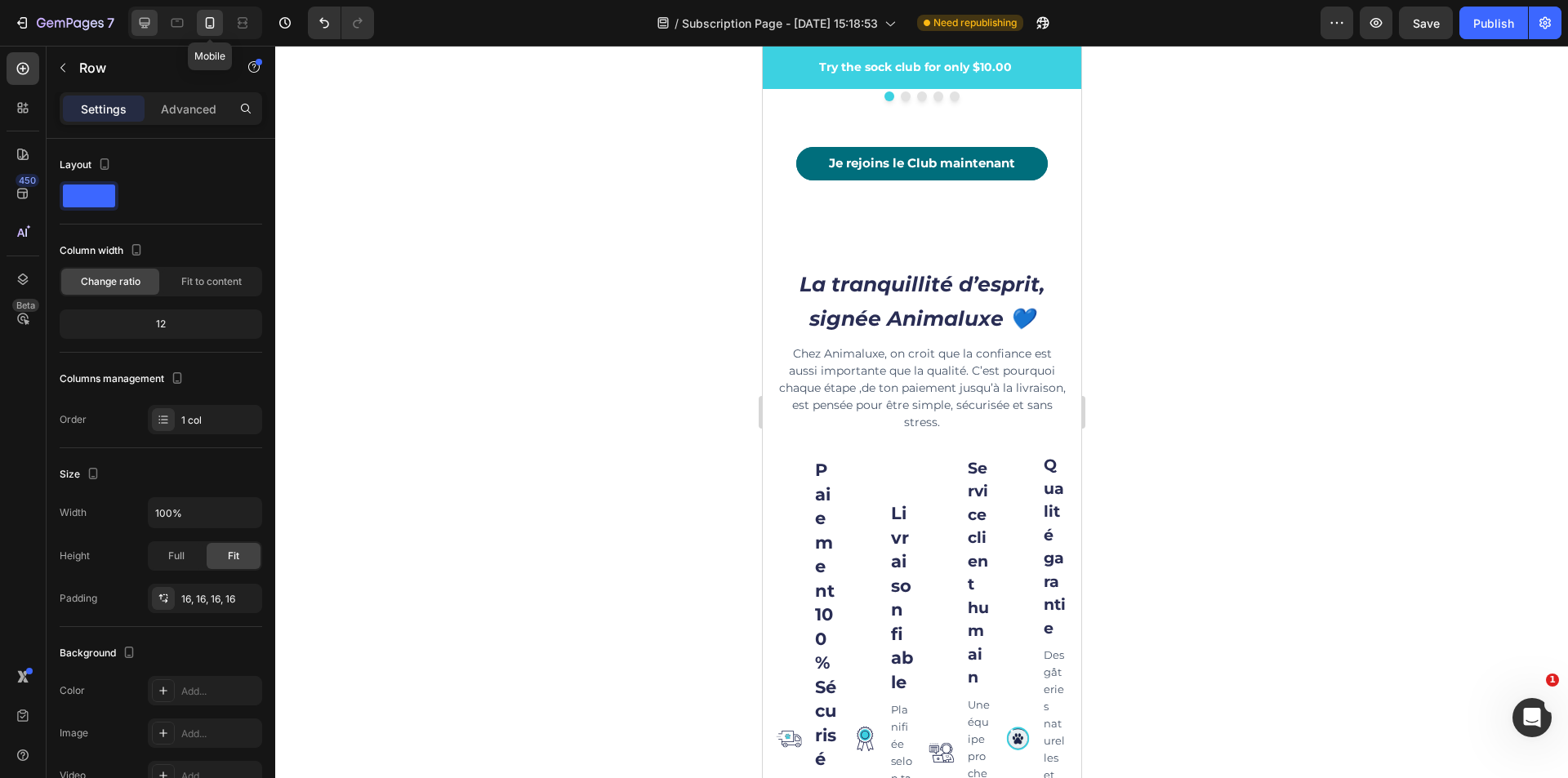
scroll to position [5353, 0]
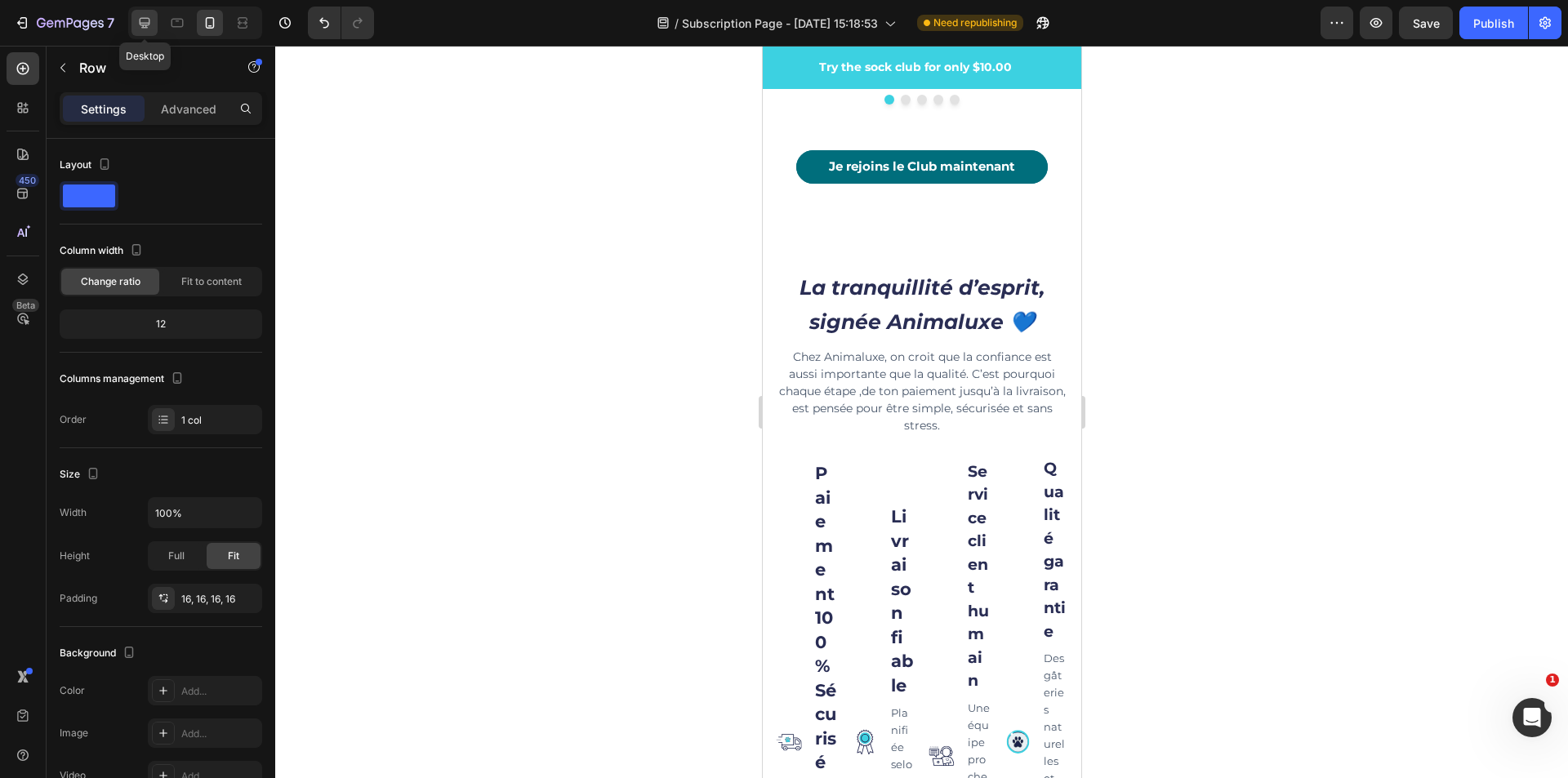
click at [145, 29] on icon at bounding box center [144, 22] width 16 height 16
type input "1200"
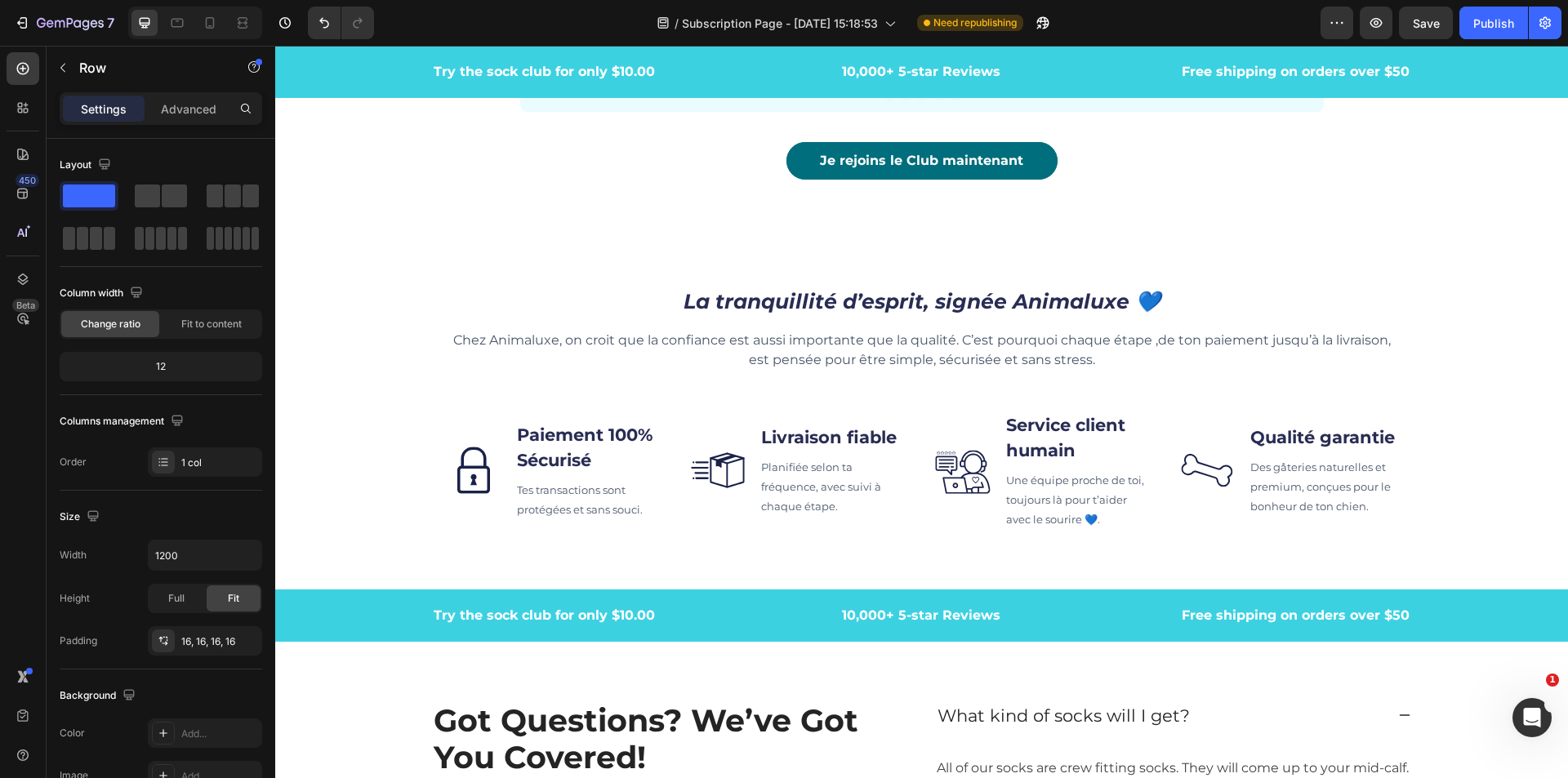
scroll to position [4770, 0]
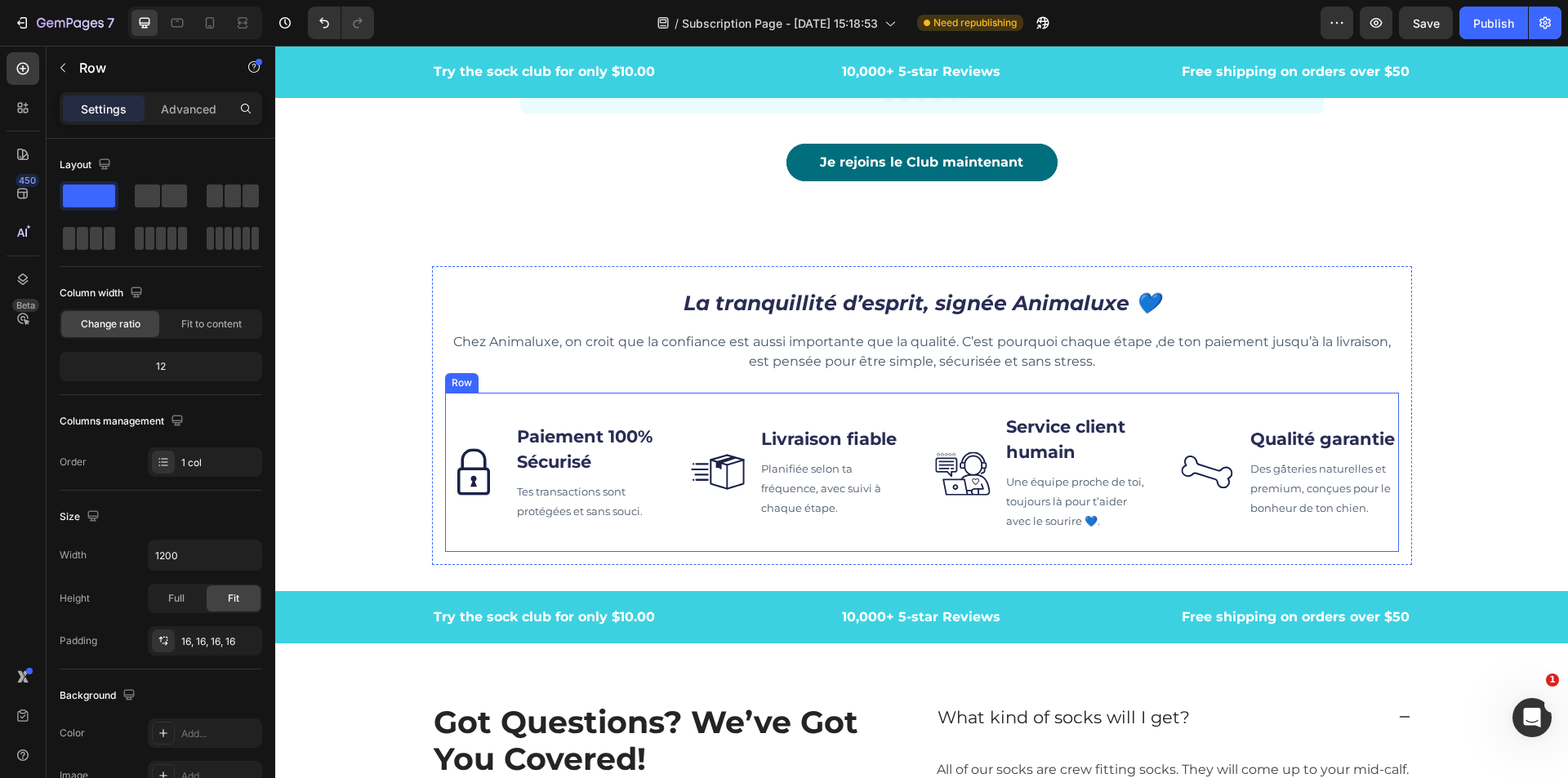
click at [721, 403] on div "Image Paiement 100% Sécurisé Text block Tes transactions sont protégées et sans…" at bounding box center [922, 473] width 954 height 159
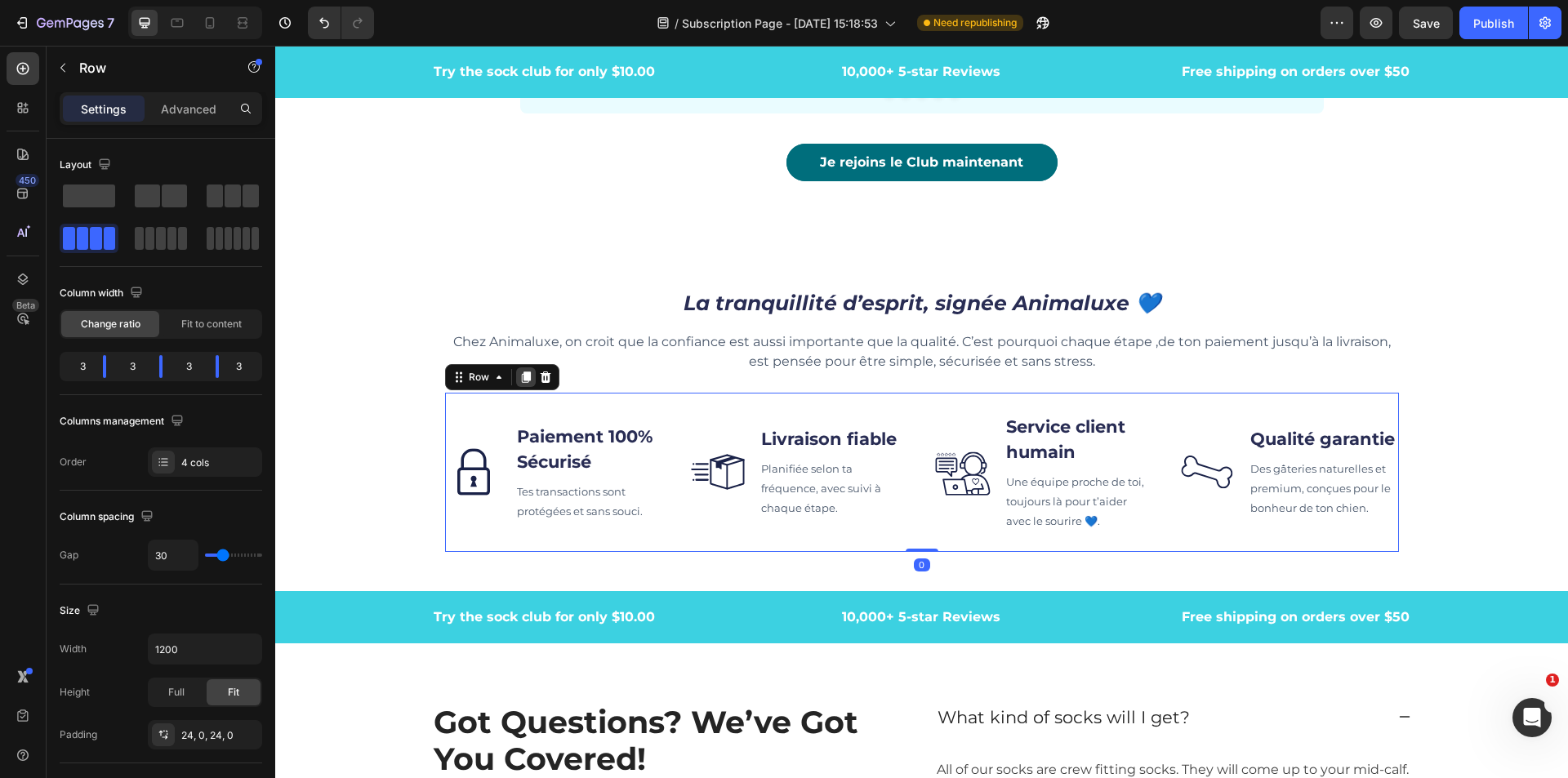
click at [521, 377] on icon at bounding box center [525, 378] width 9 height 12
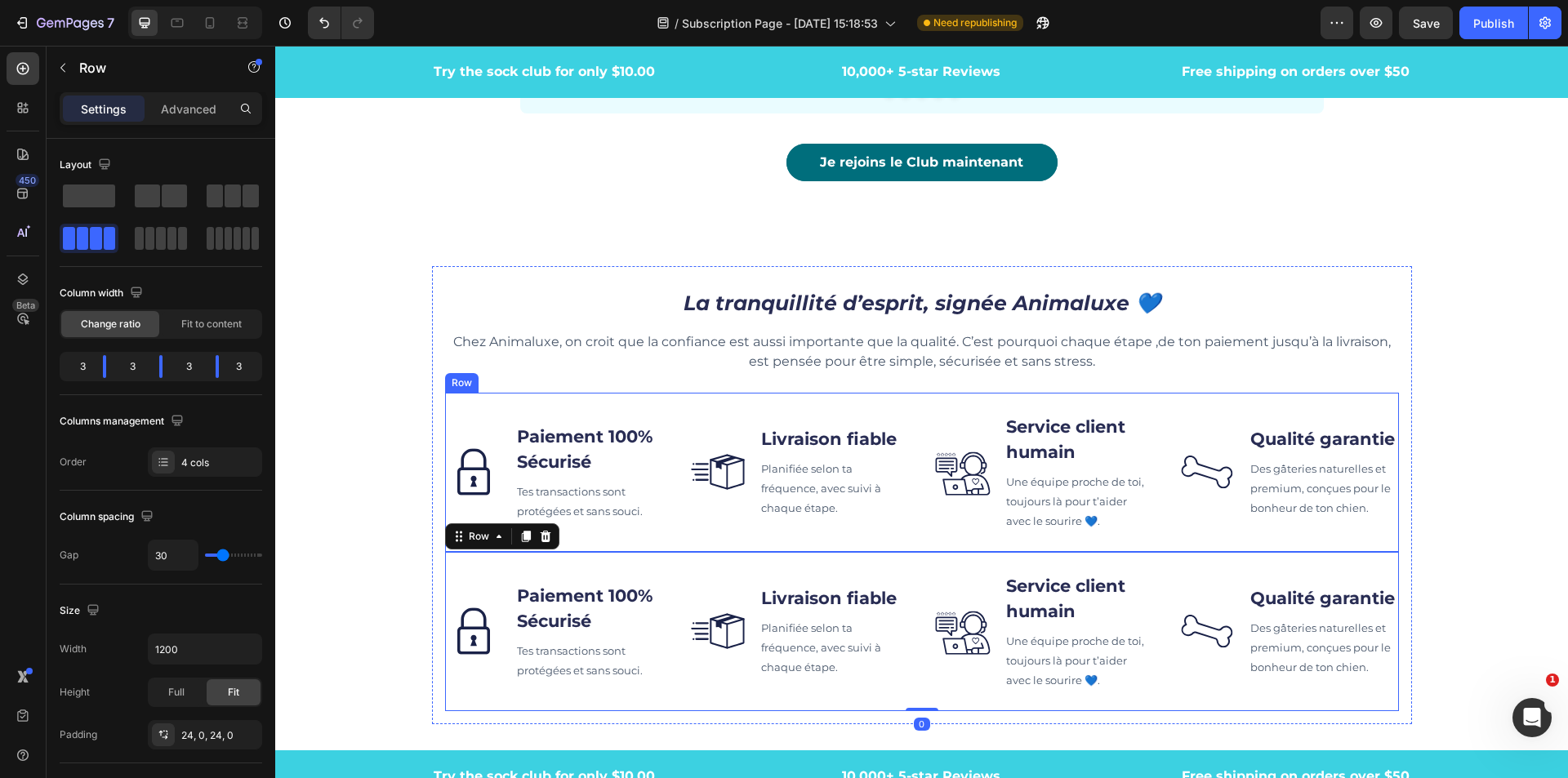
click at [661, 406] on div "Image Paiement 100% Sécurisé Text block Tes transactions sont protégées et sans…" at bounding box center [922, 473] width 954 height 159
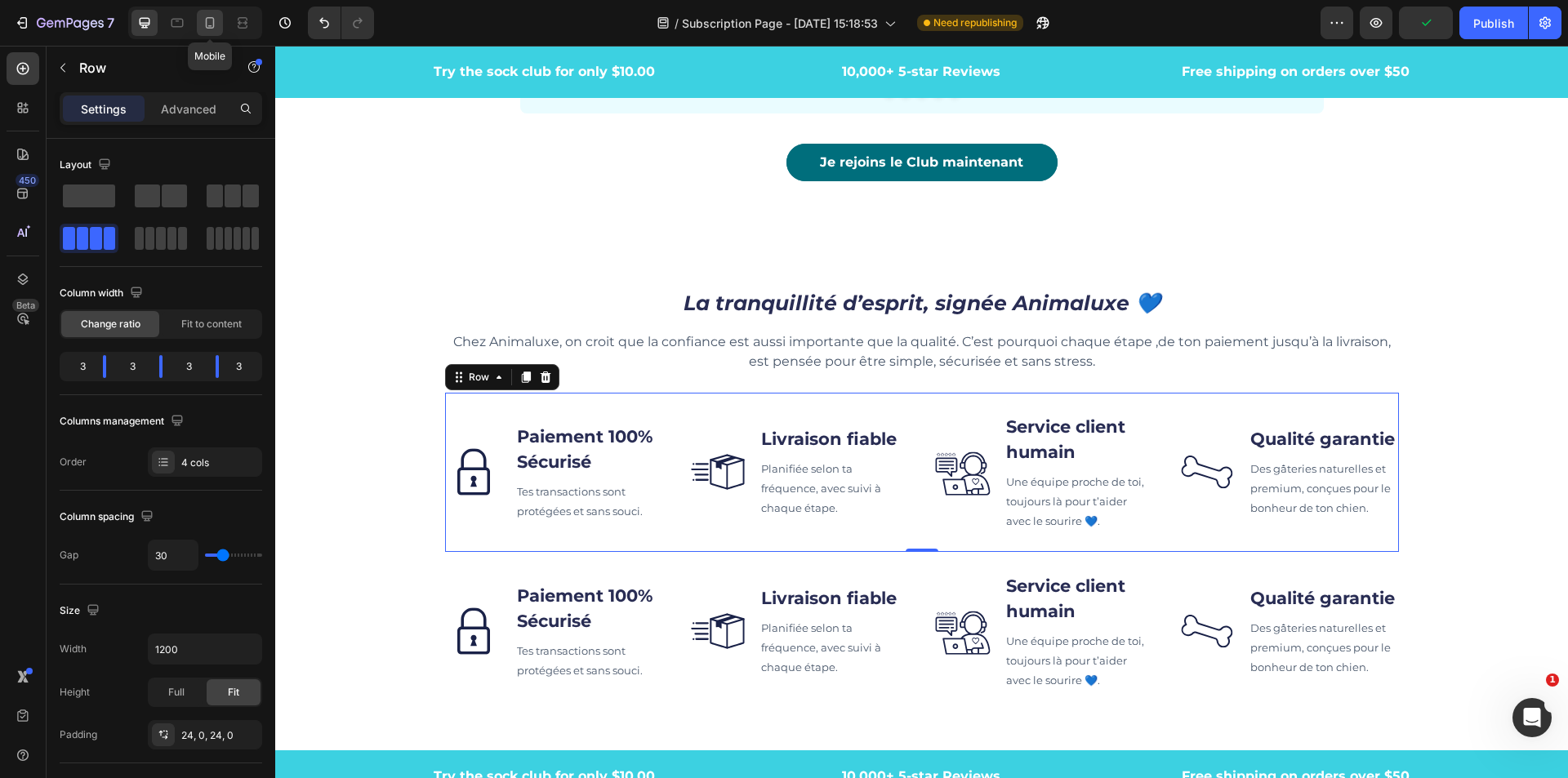
click at [208, 25] on icon at bounding box center [210, 22] width 16 height 16
type input "16"
type input "100%"
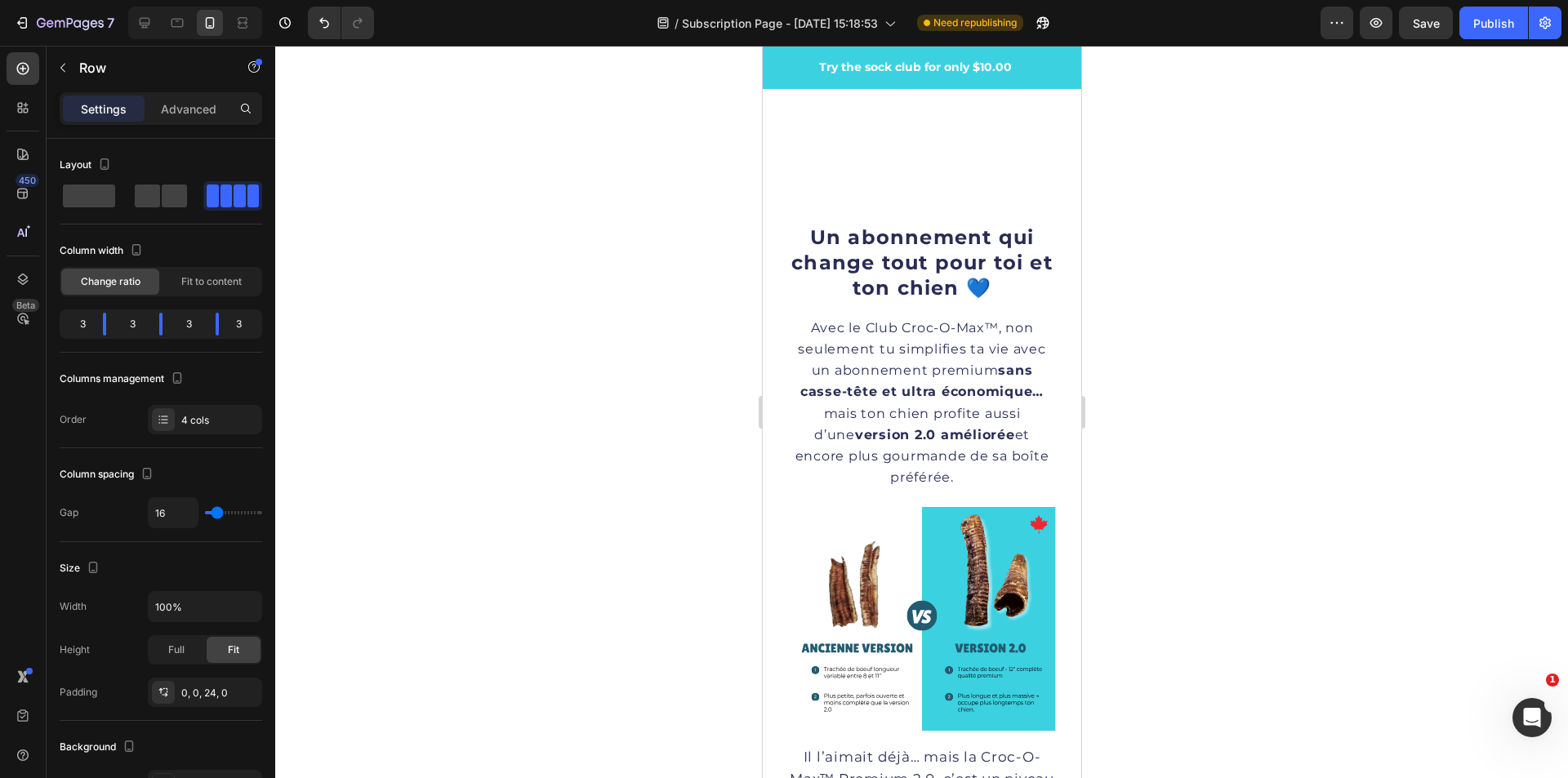
scroll to position [1422, 0]
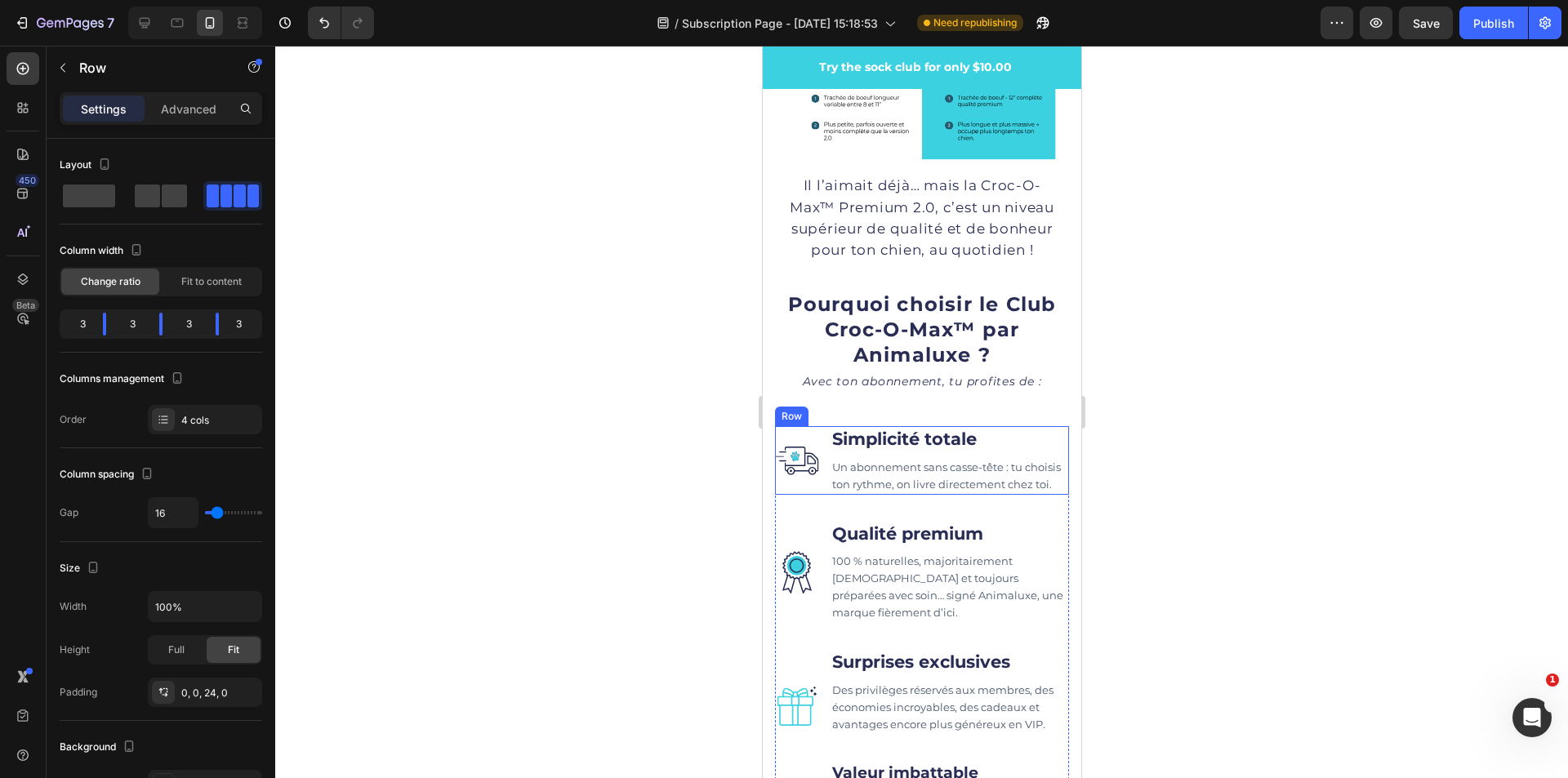
click at [780, 435] on div "Un abonnement qui change tout pour toi et ton chien 💙 Heading Avec le Club Croc…" at bounding box center [921, 335] width 294 height 1296
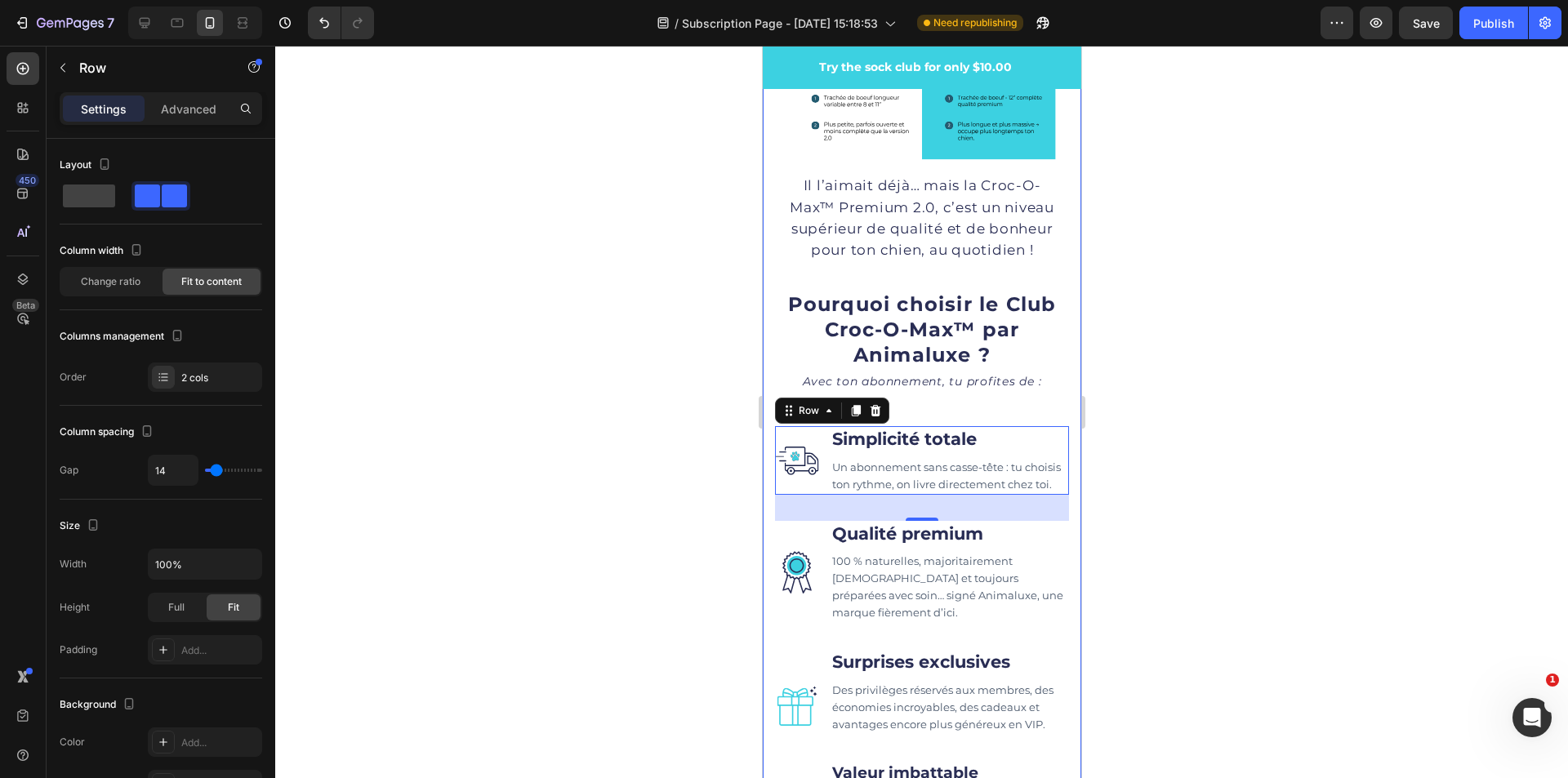
click at [1055, 509] on div "Un abonnement qui change tout pour toi et ton chien 💙 Heading Avec le Club Croc…" at bounding box center [921, 335] width 319 height 1348
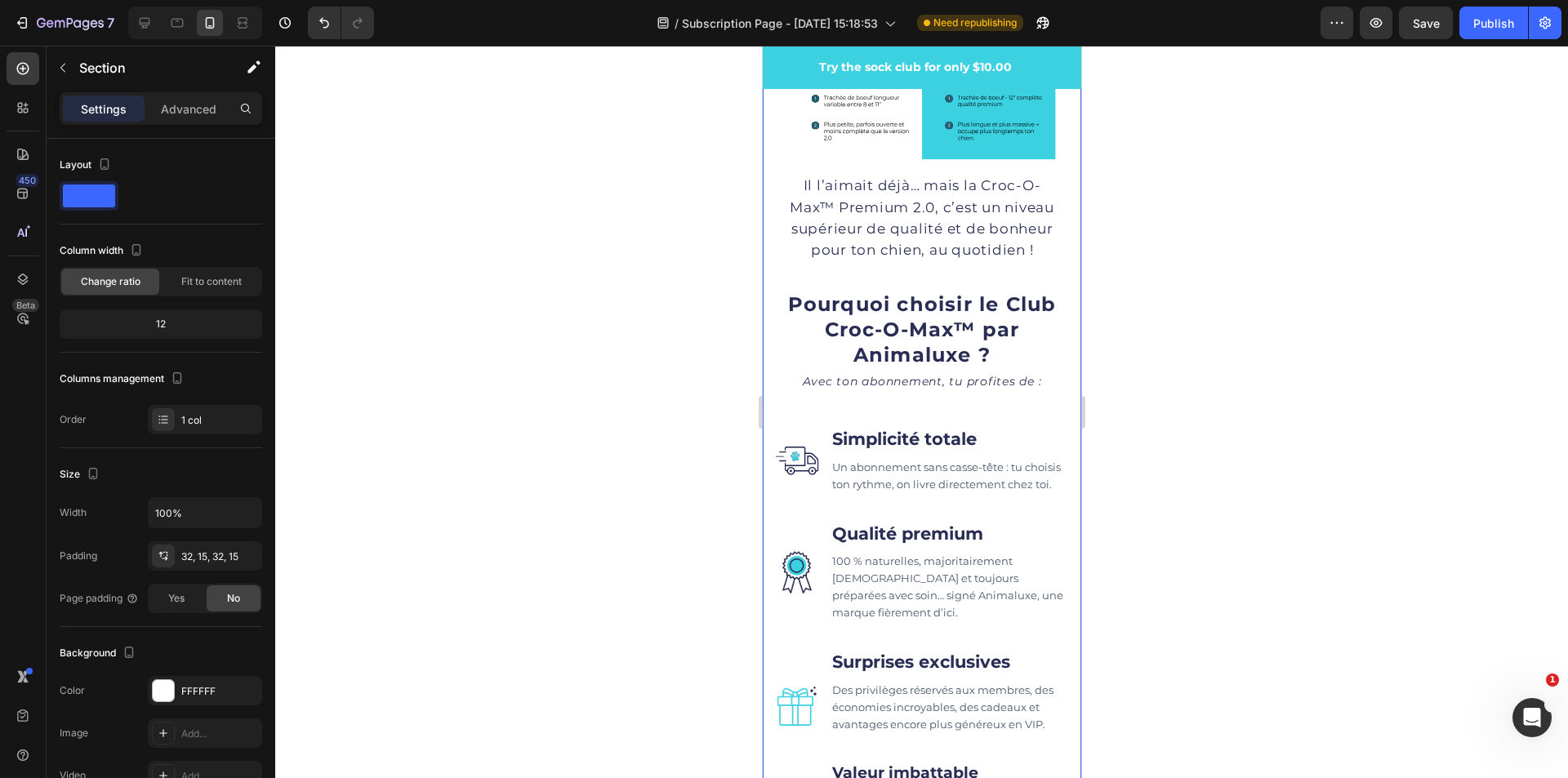
click at [869, 414] on div "Un abonnement qui change tout pour toi et ton chien 💙 Heading Avec le Club Croc…" at bounding box center [921, 335] width 294 height 1296
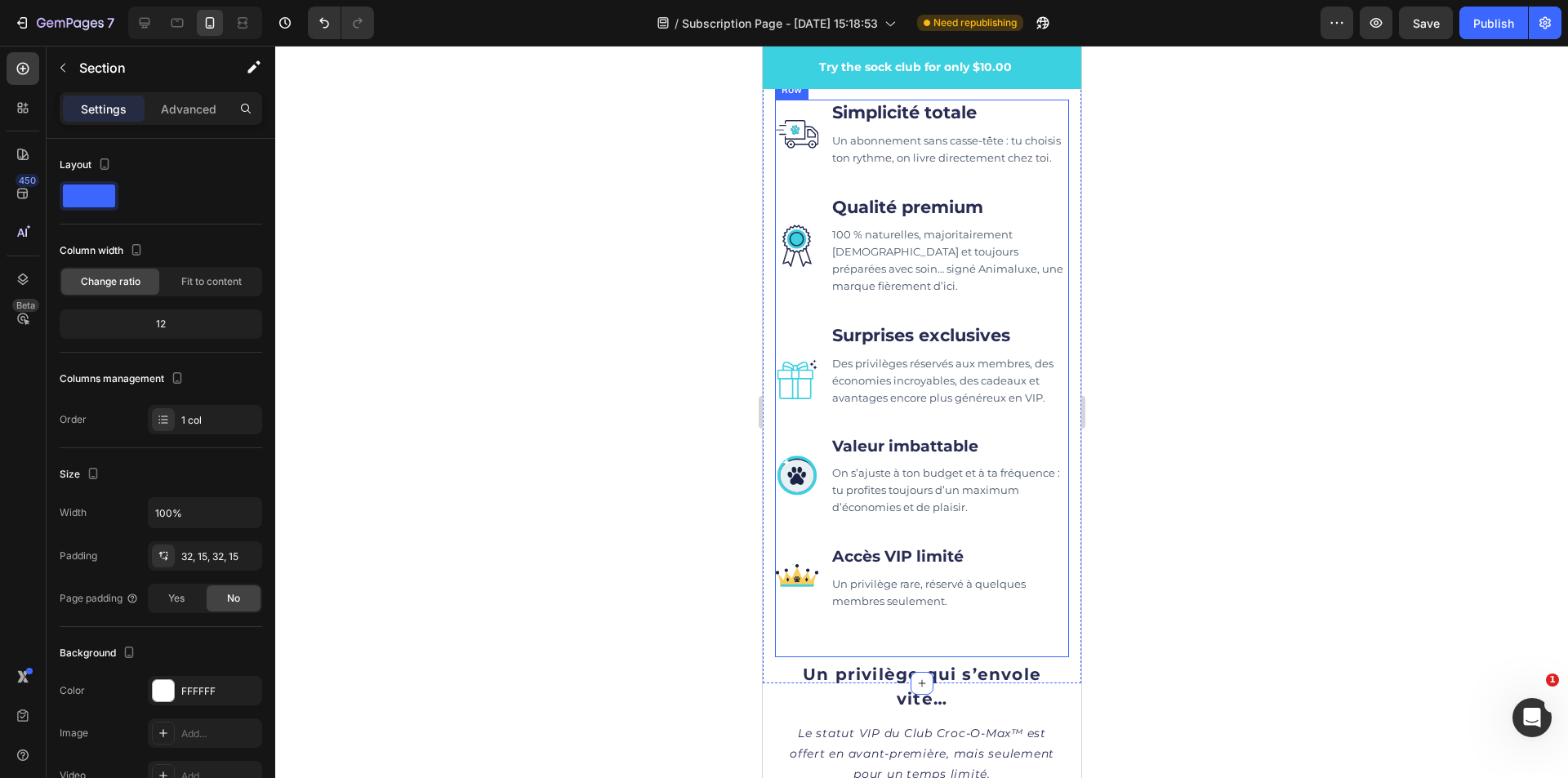
click at [1013, 657] on div "Image Simplicité totale Text block Un abonnement sans casse-tête : tu choisis t…" at bounding box center [921, 378] width 294 height 558
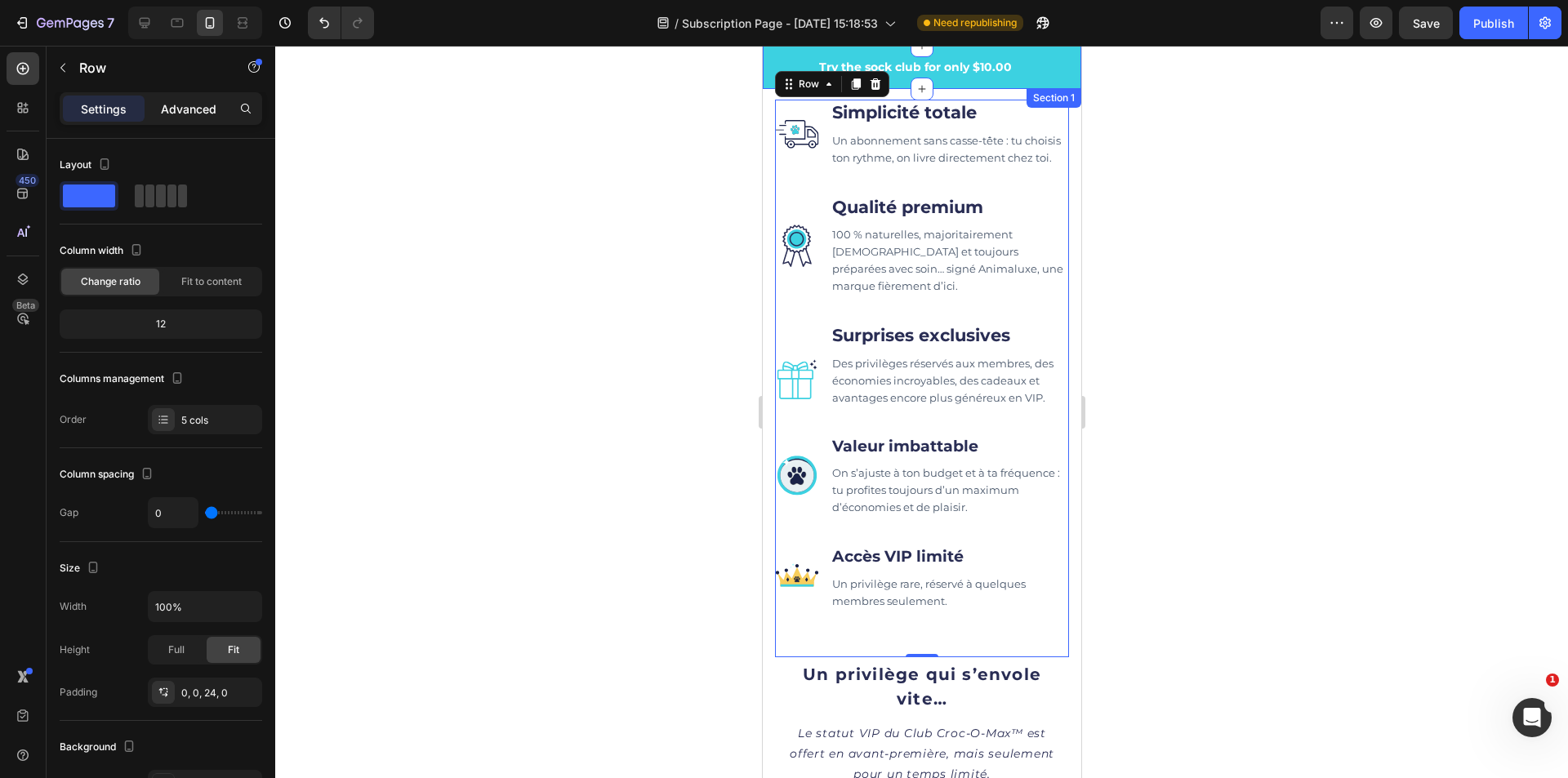
click at [176, 119] on div "Advanced" at bounding box center [188, 108] width 82 height 26
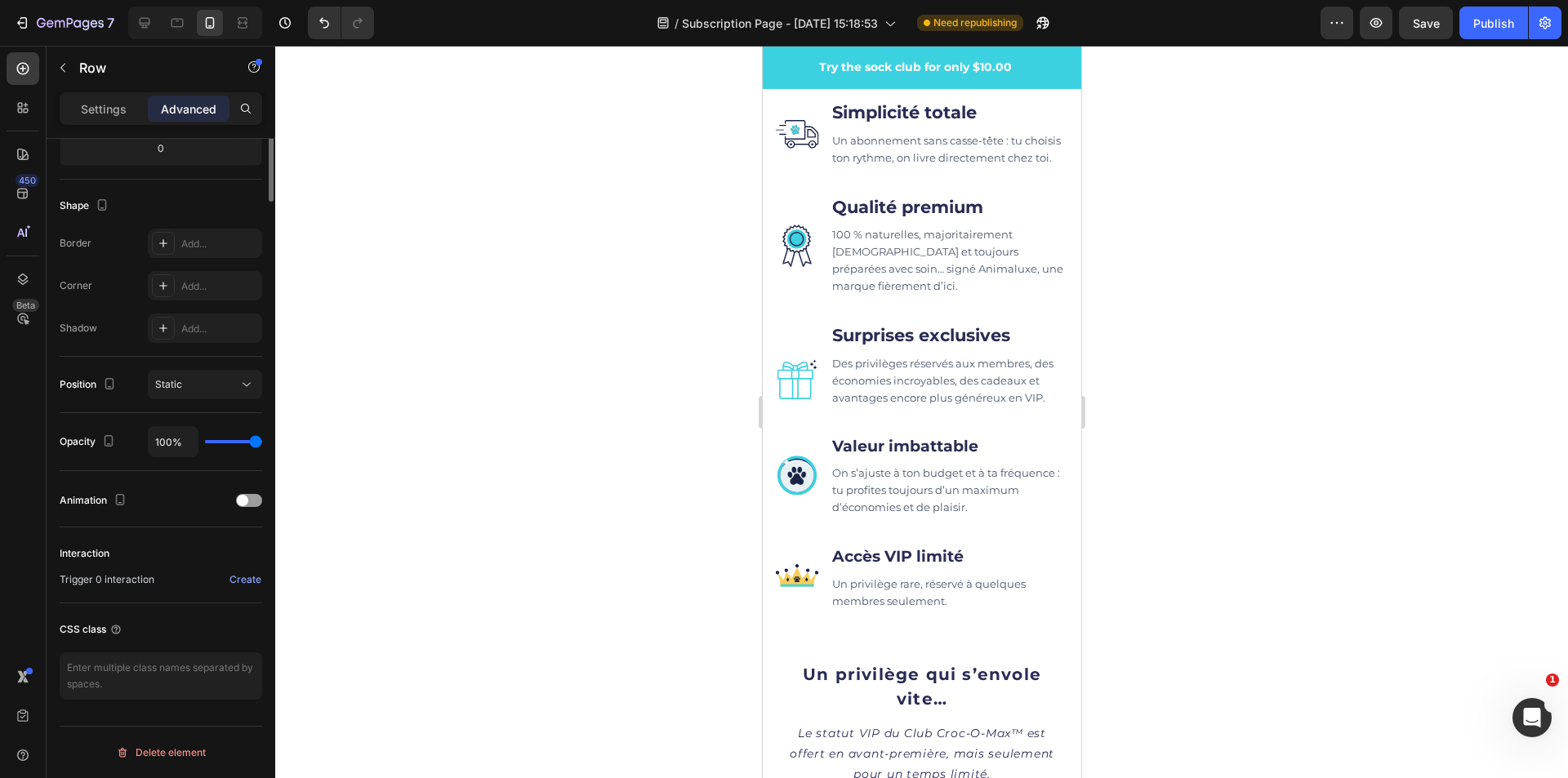
scroll to position [0, 0]
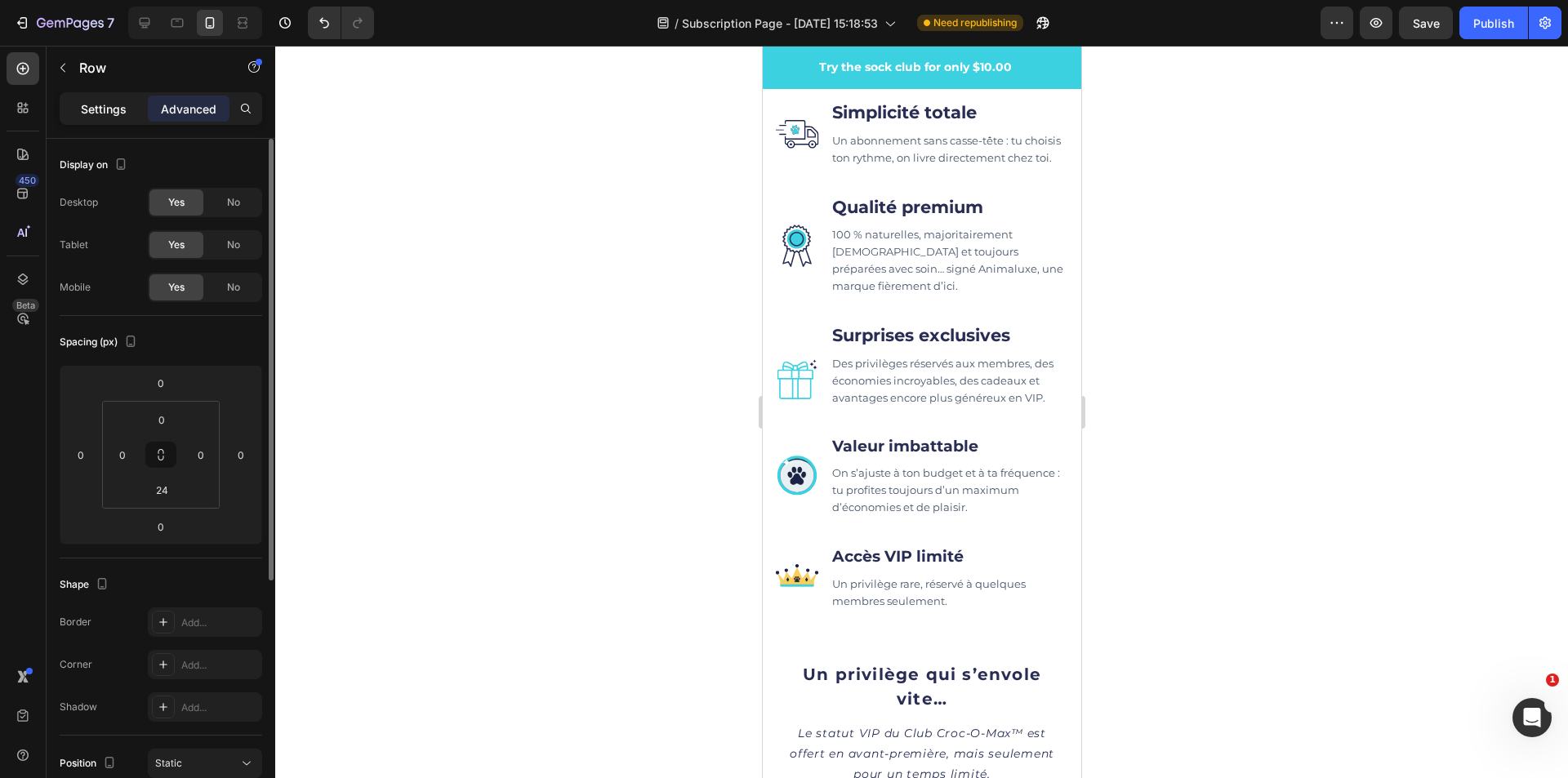
click at [113, 112] on p "Settings" at bounding box center [103, 109] width 45 height 17
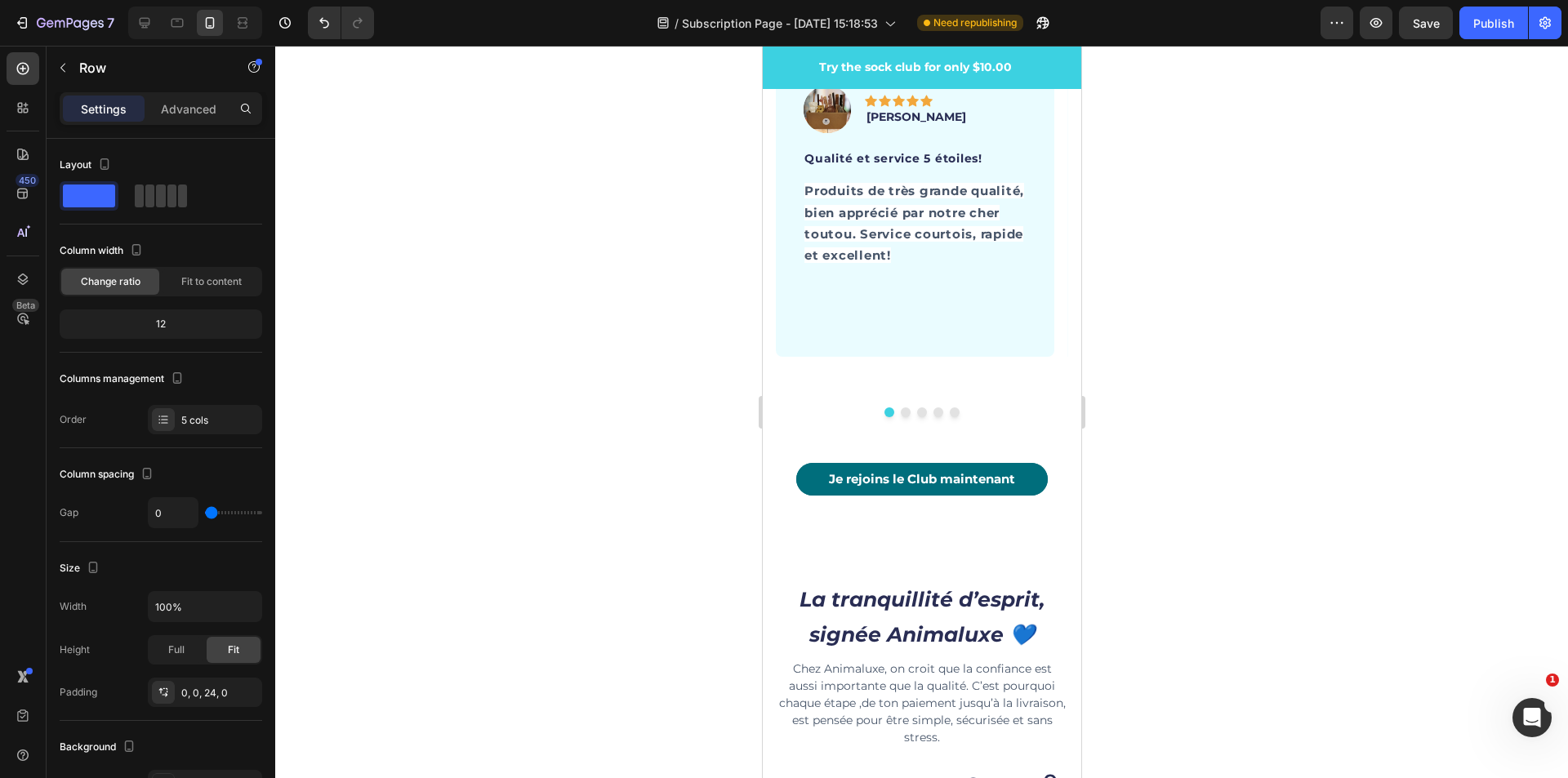
scroll to position [5914, 0]
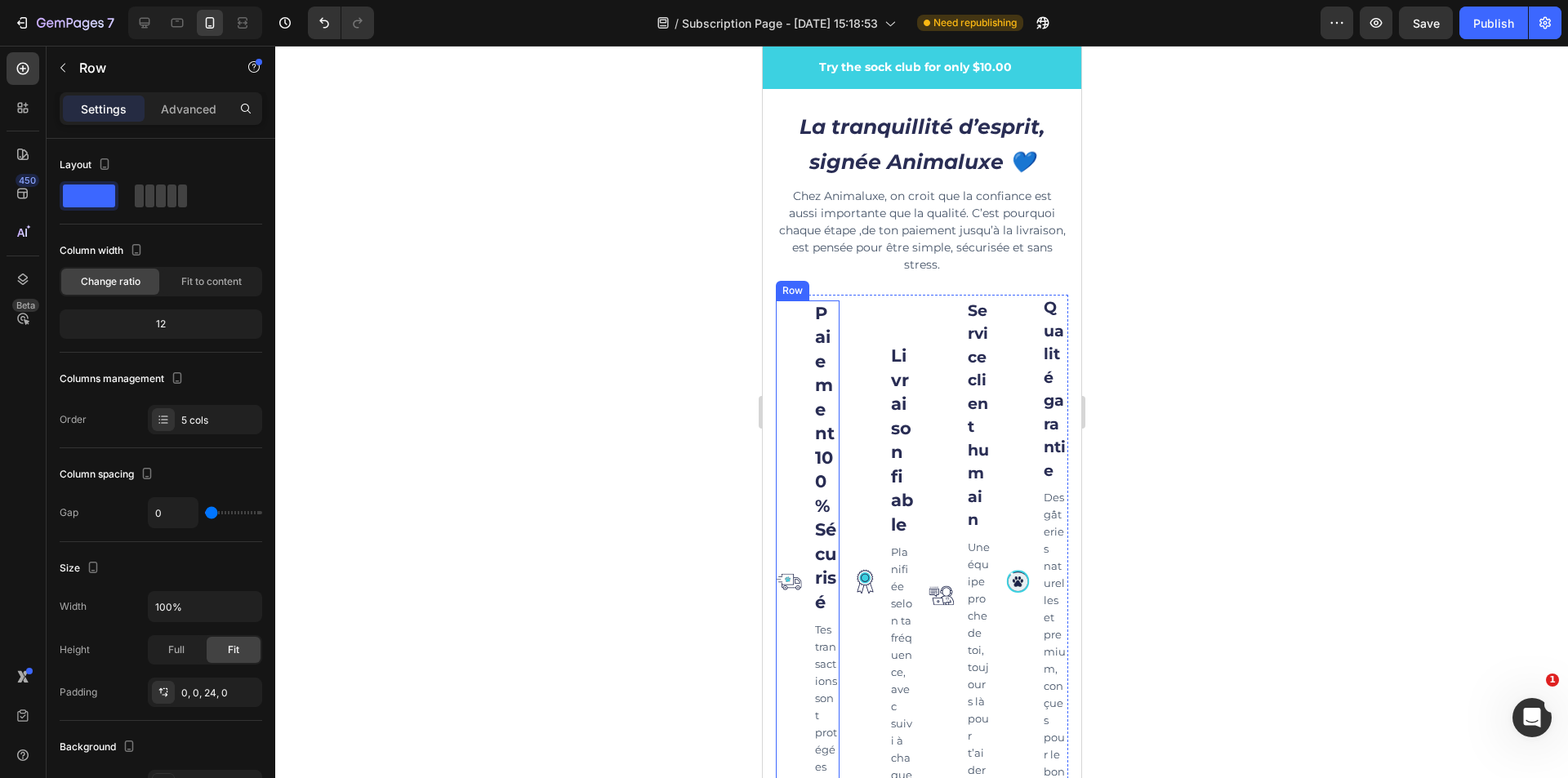
click at [788, 301] on div "Image" at bounding box center [787, 582] width 26 height 563
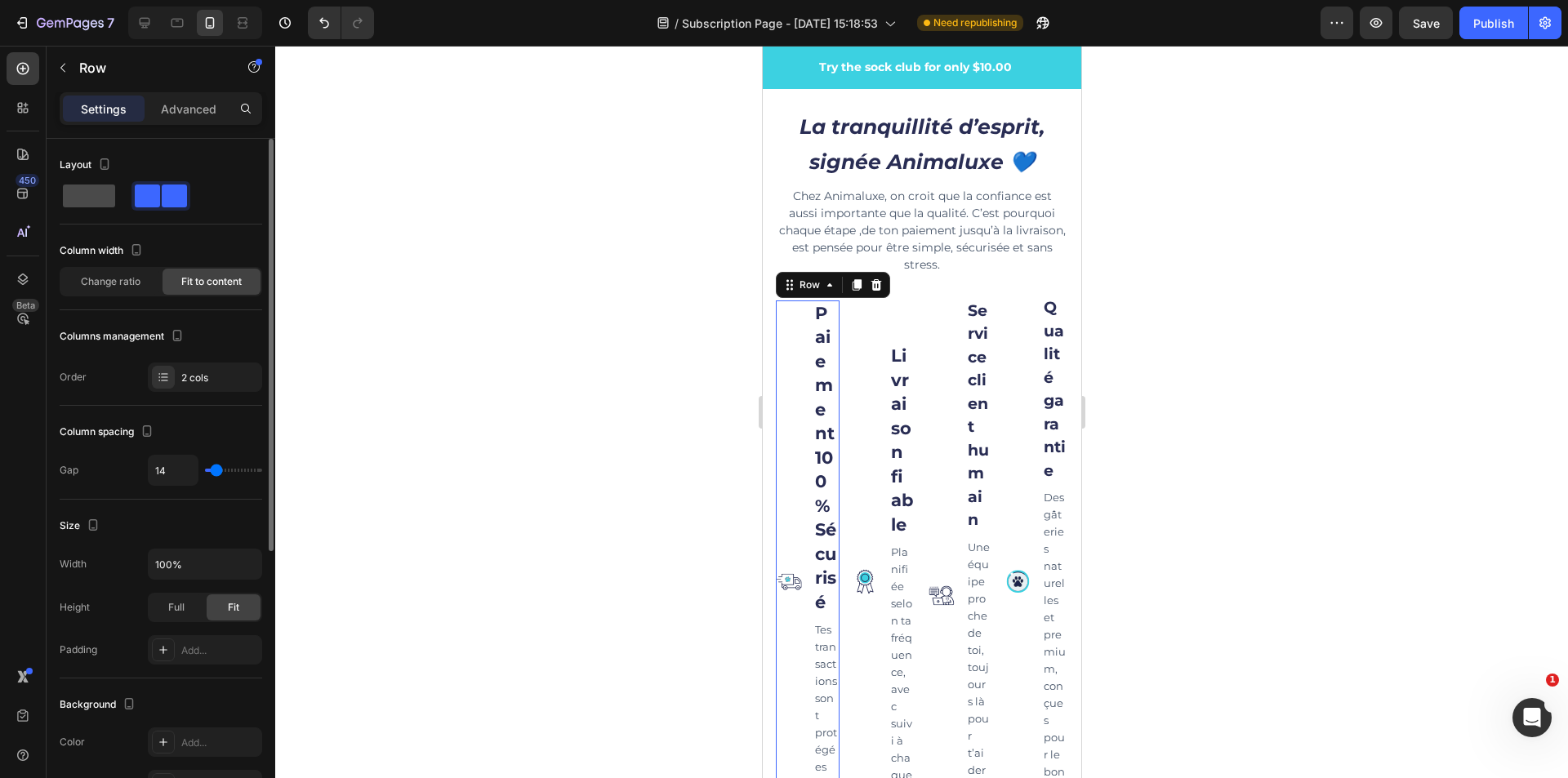
click at [91, 195] on span at bounding box center [89, 196] width 52 height 23
type input "0"
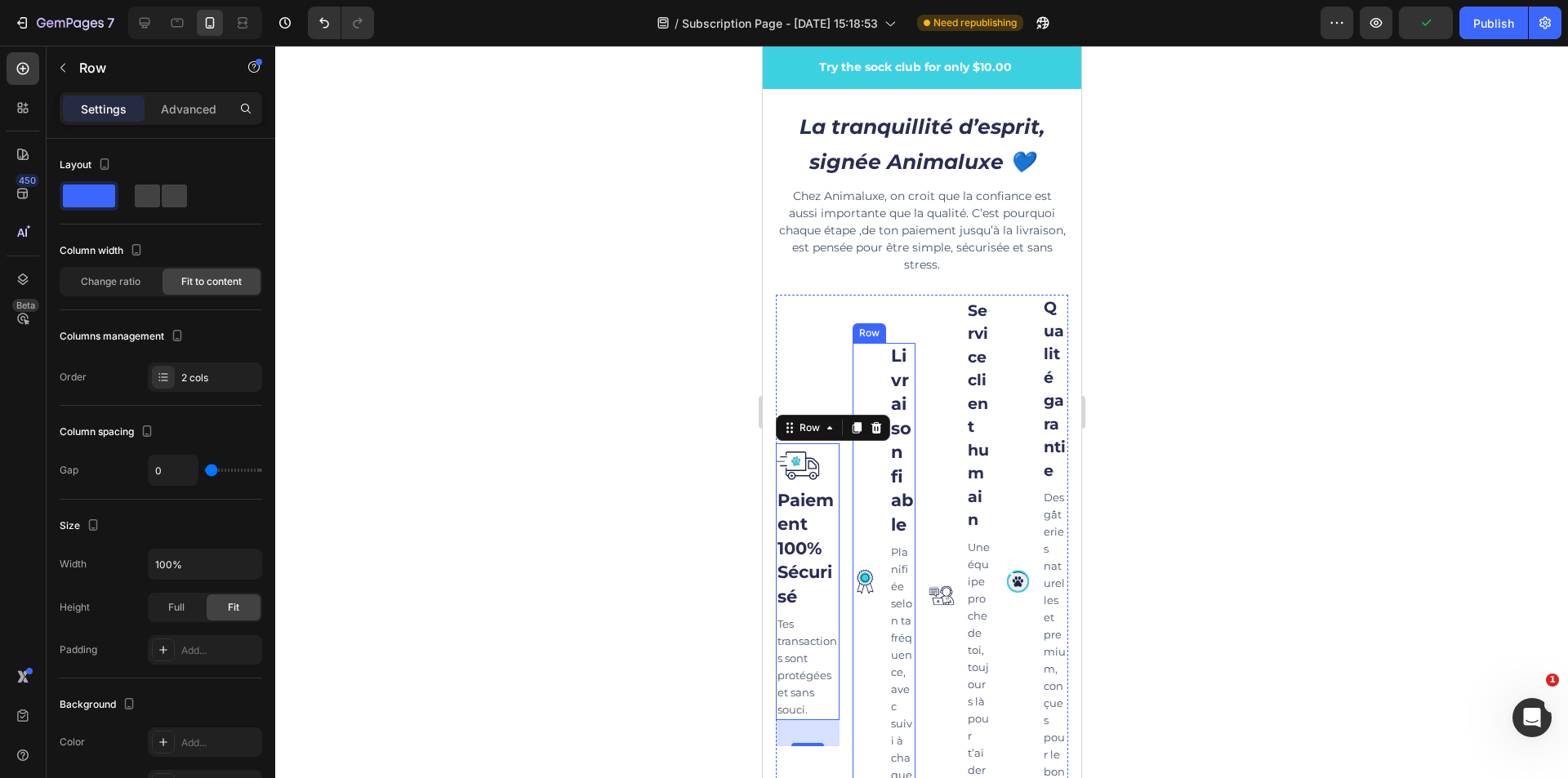
click at [862, 343] on div "Image" at bounding box center [864, 582] width 26 height 477
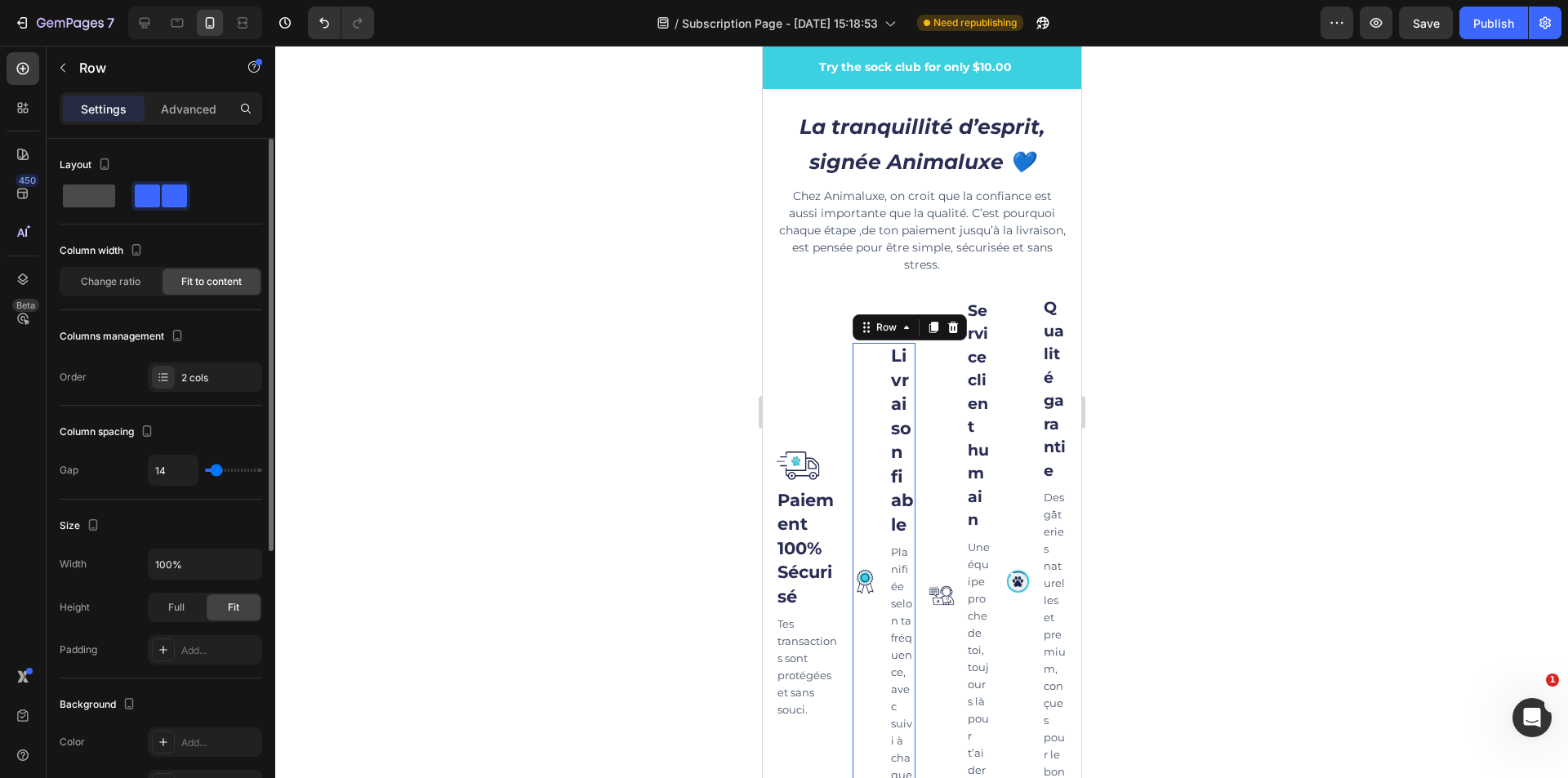
click at [87, 203] on span at bounding box center [89, 196] width 52 height 23
type input "0"
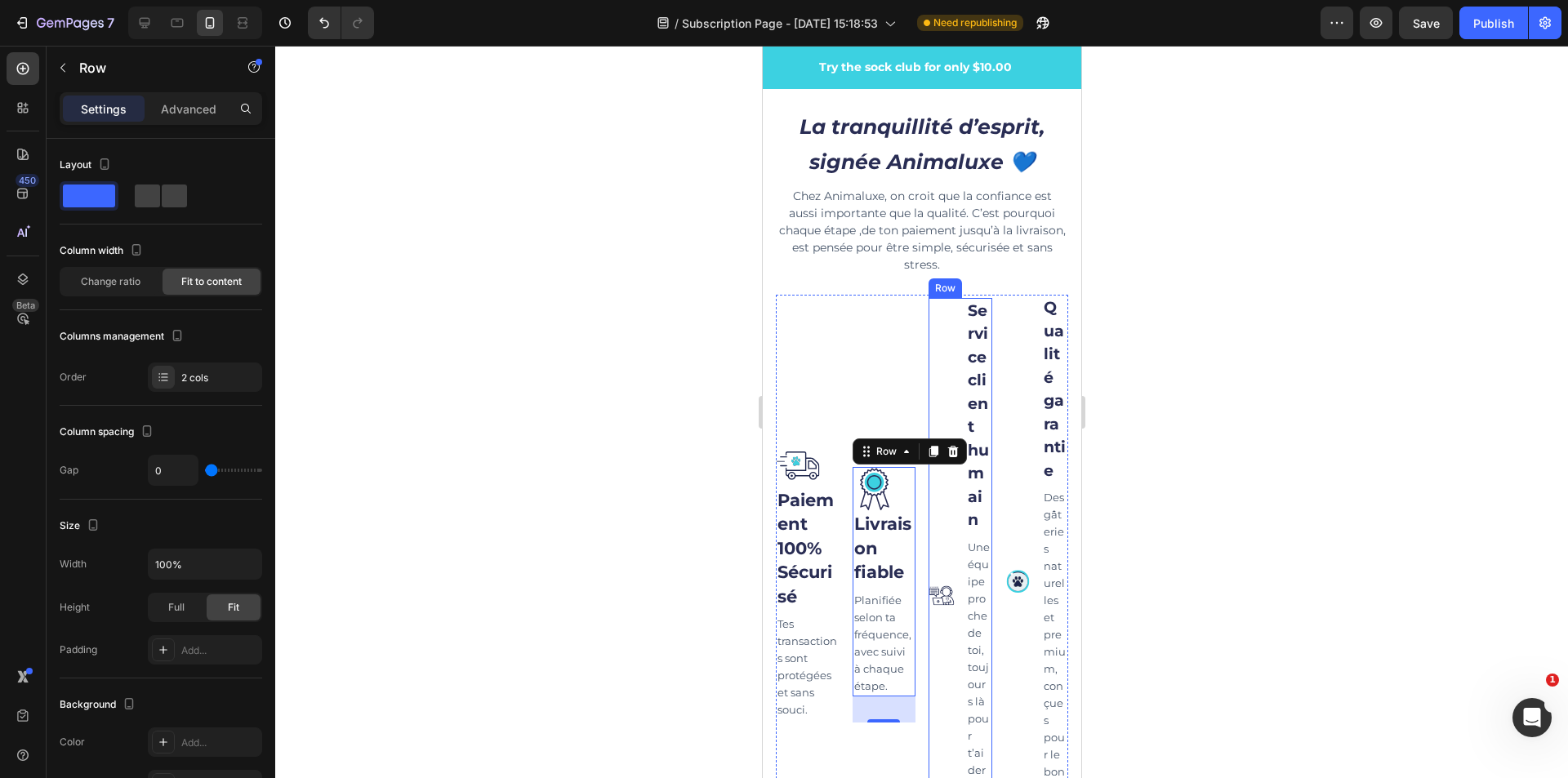
click at [932, 314] on div "Image" at bounding box center [940, 594] width 26 height 593
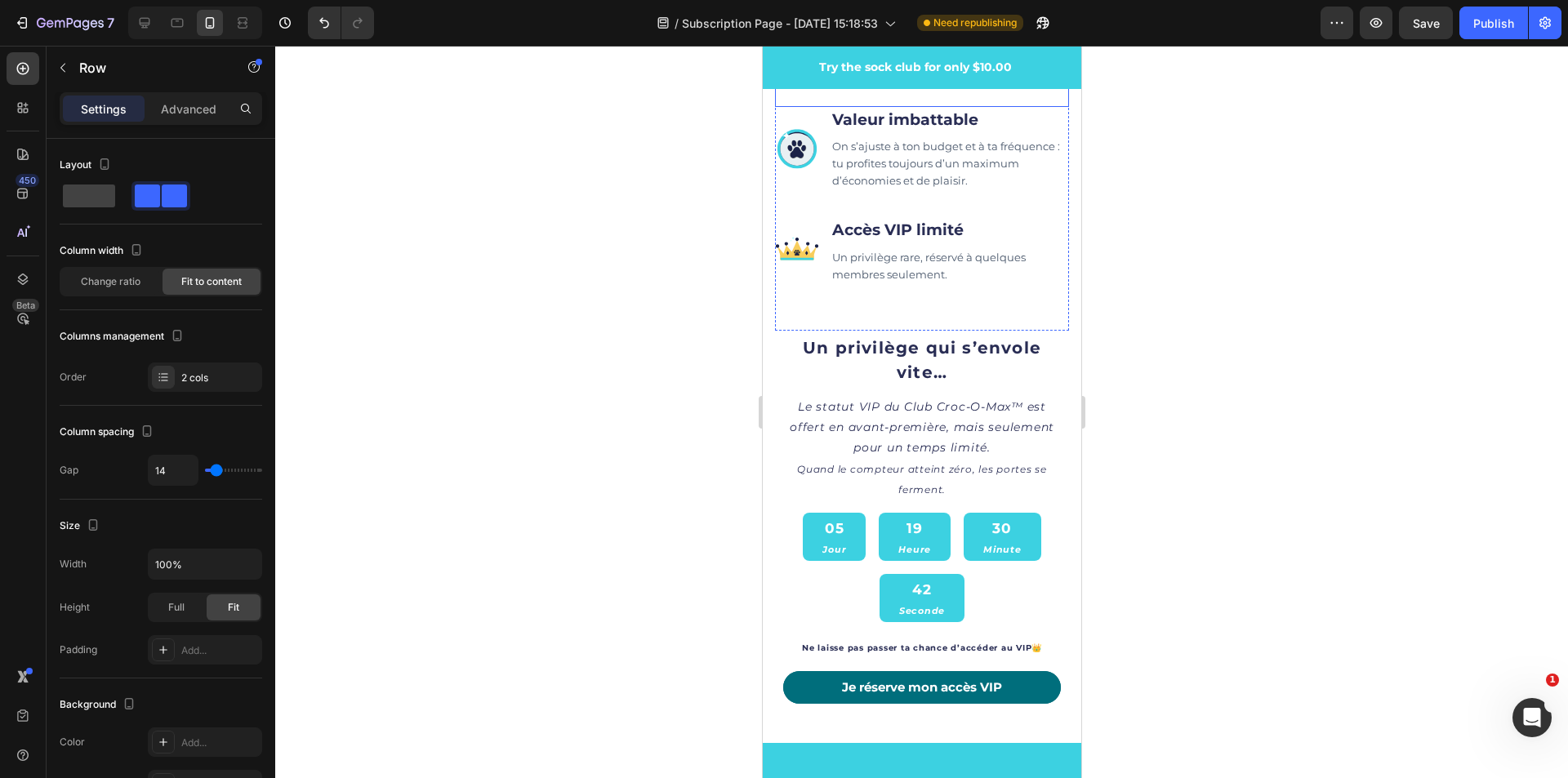
scroll to position [1830, 0]
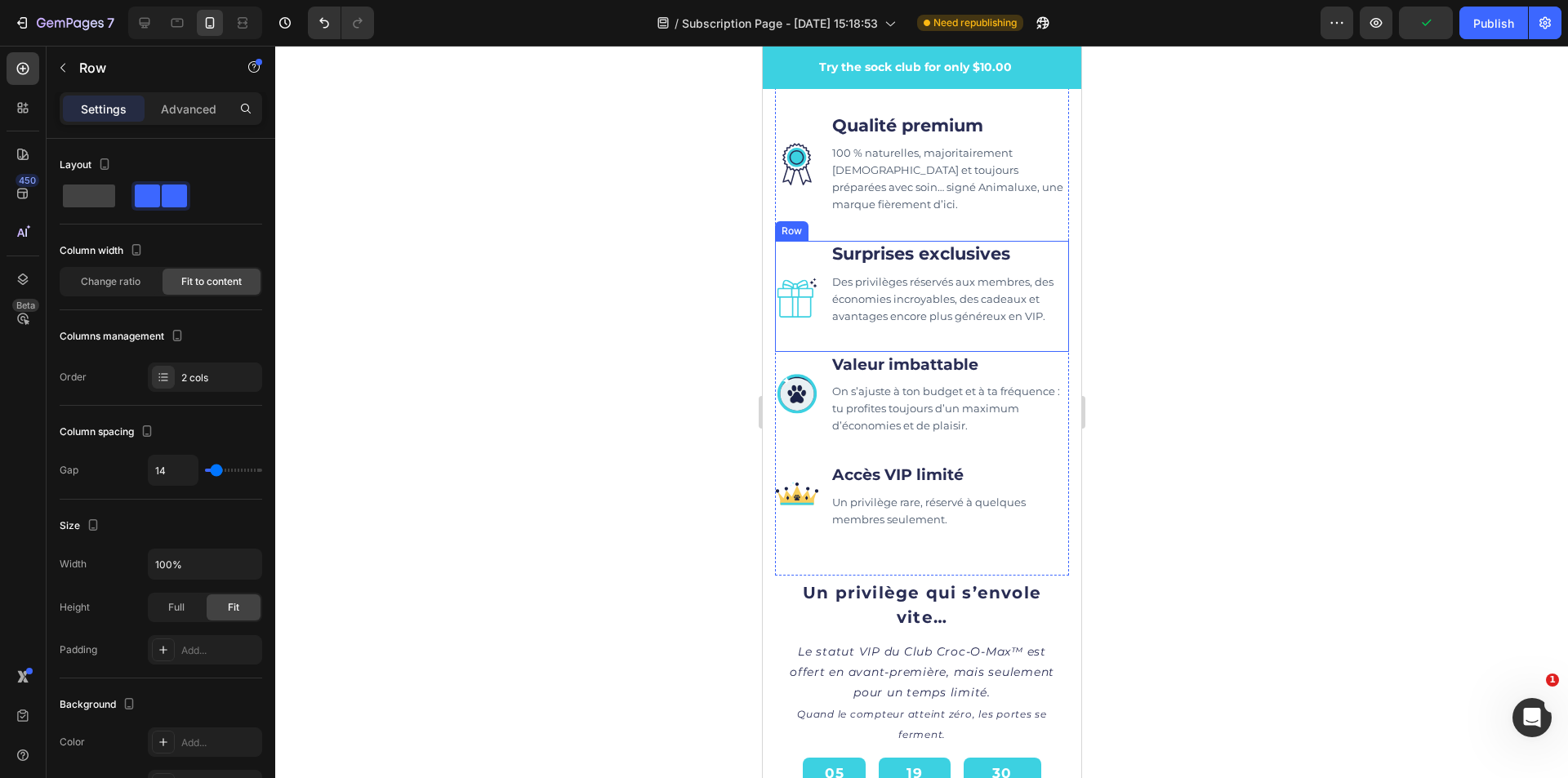
click at [783, 276] on div "Image" at bounding box center [796, 296] width 44 height 111
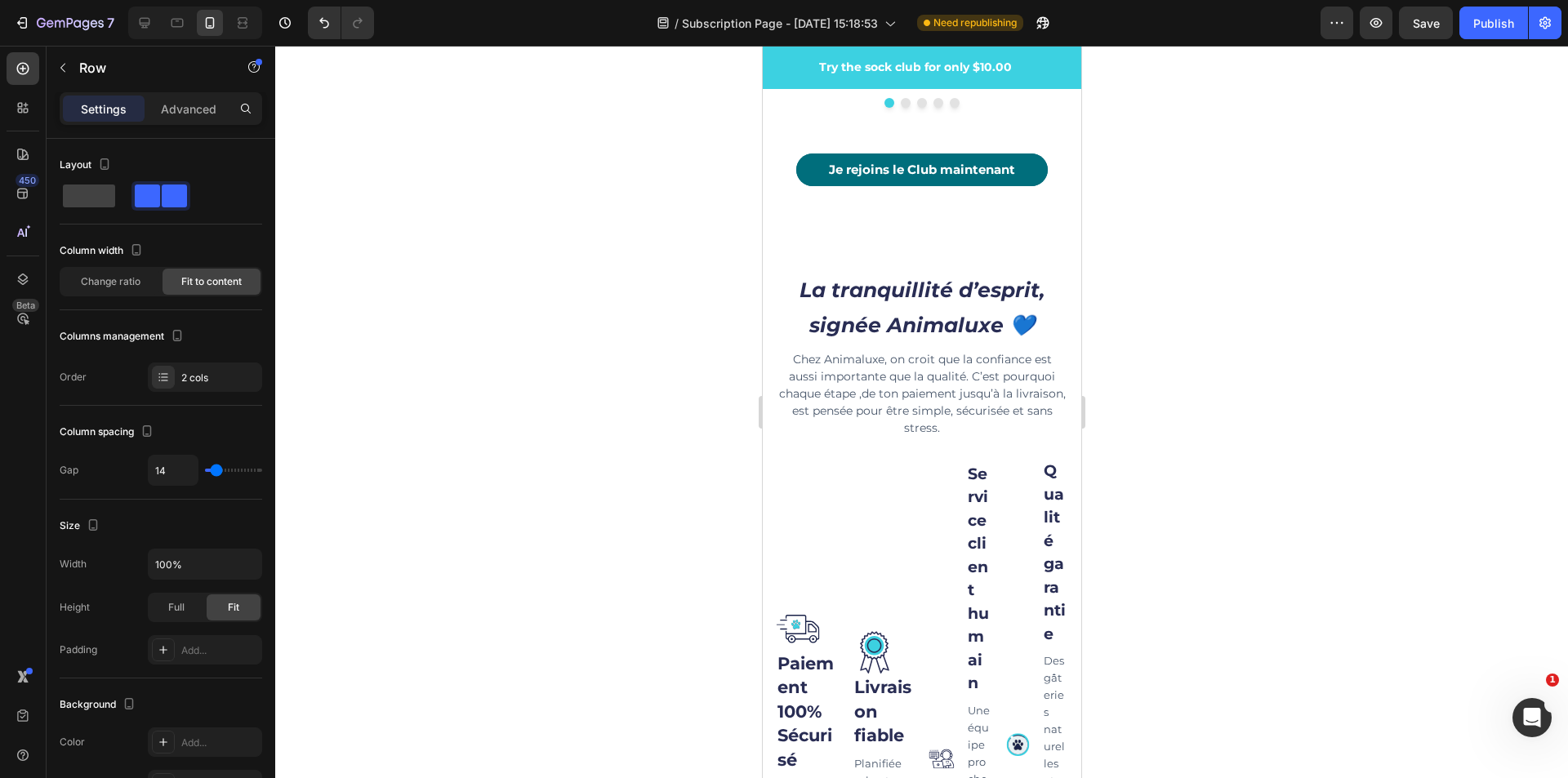
scroll to position [5914, 0]
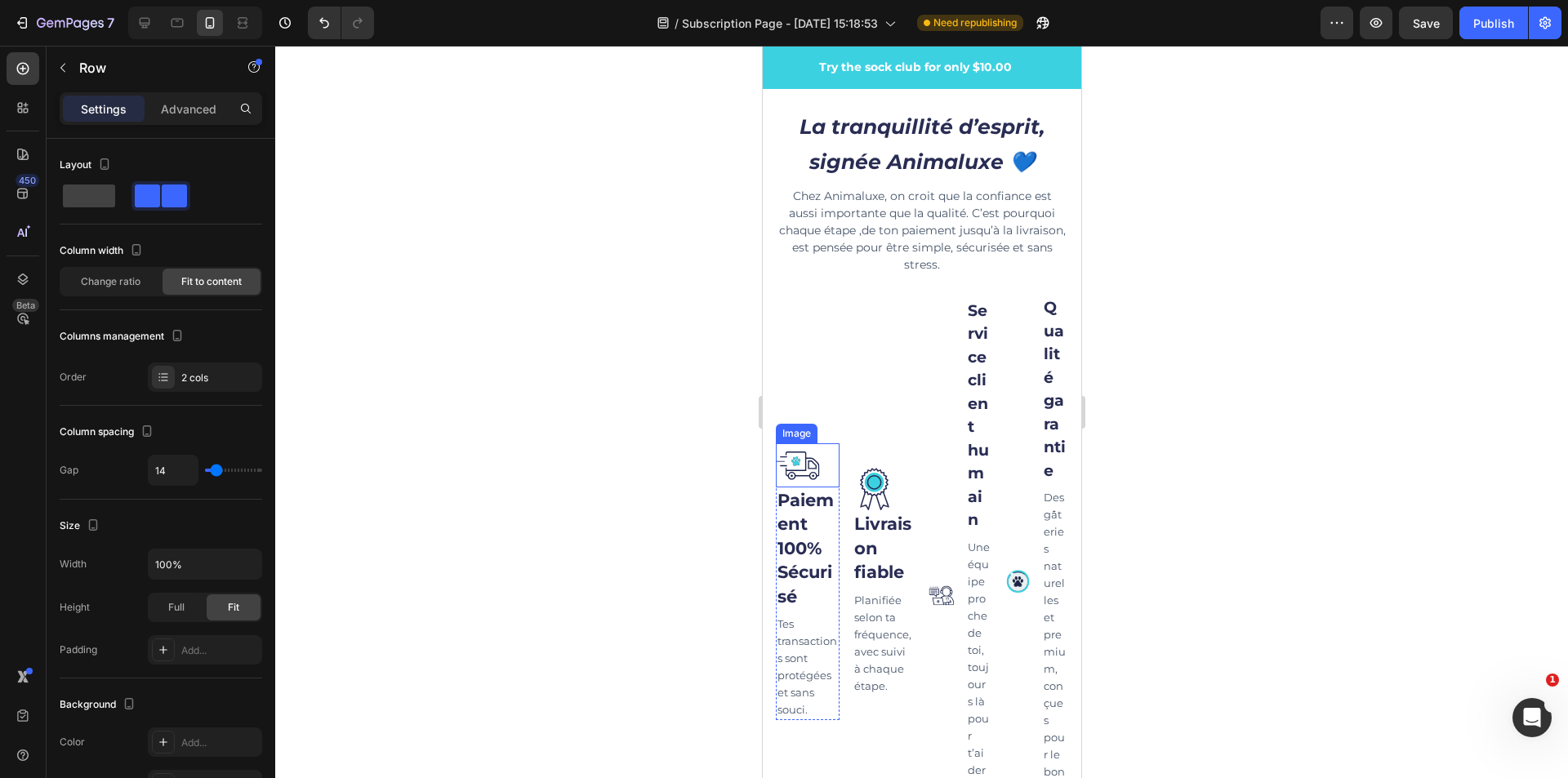
click at [776, 477] on img at bounding box center [797, 466] width 44 height 44
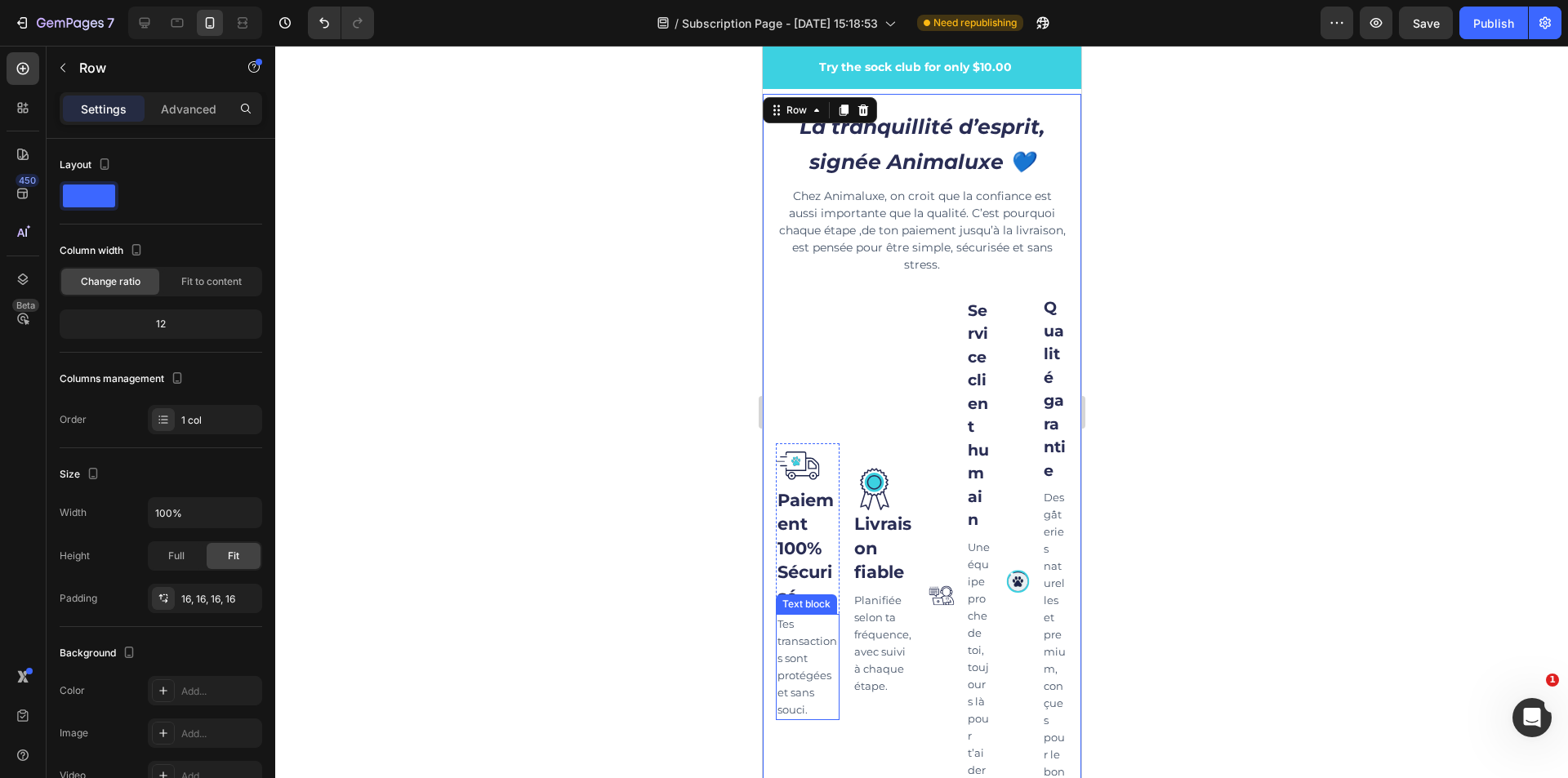
click at [820, 719] on p "Tes transactions sont protégées et sans souci." at bounding box center [807, 667] width 61 height 102
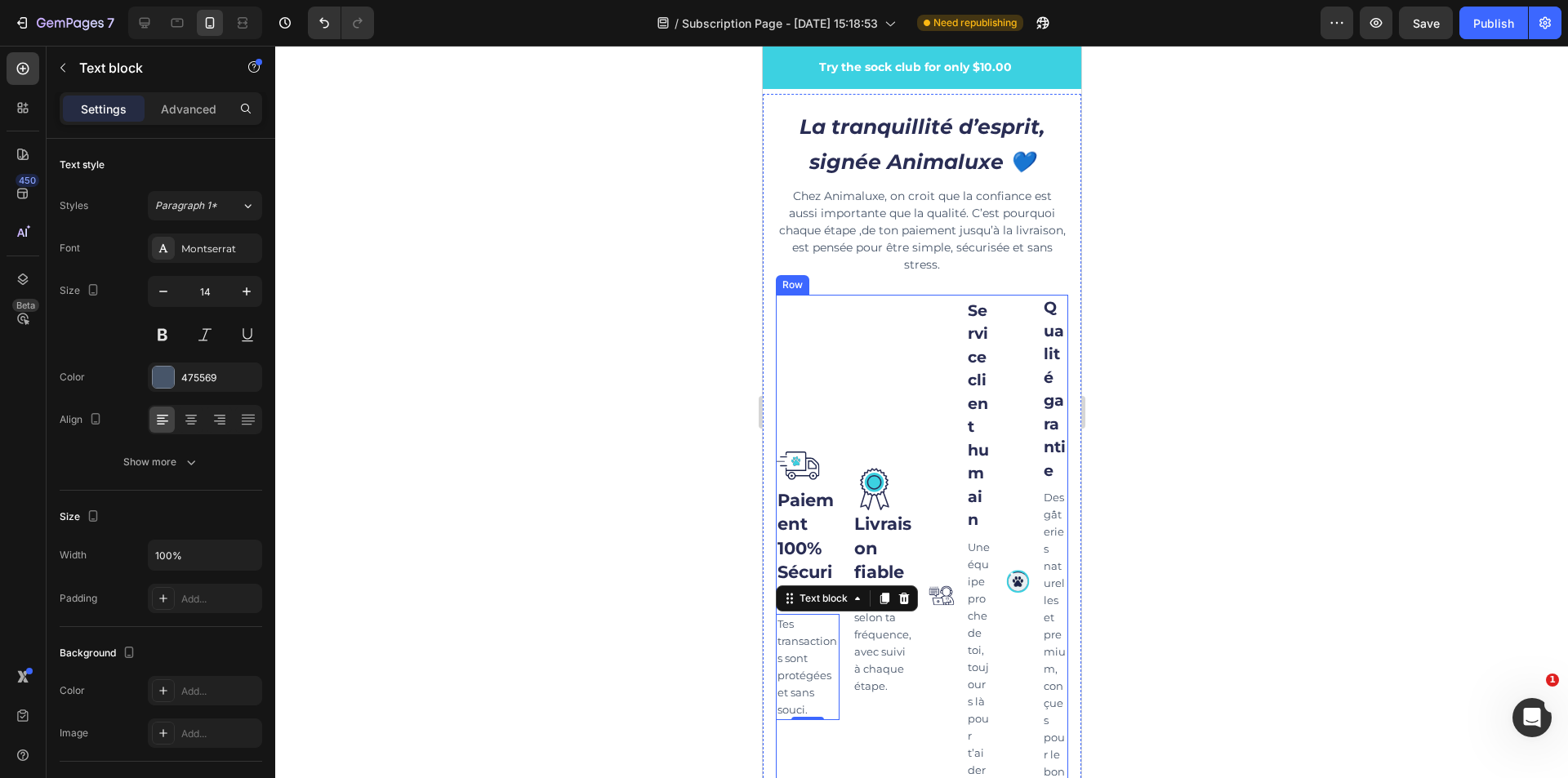
click at [790, 440] on div "Image Paiement 100% Sécurisé Text block Tes transactions sont protégées et sans…" at bounding box center [807, 594] width 64 height 599
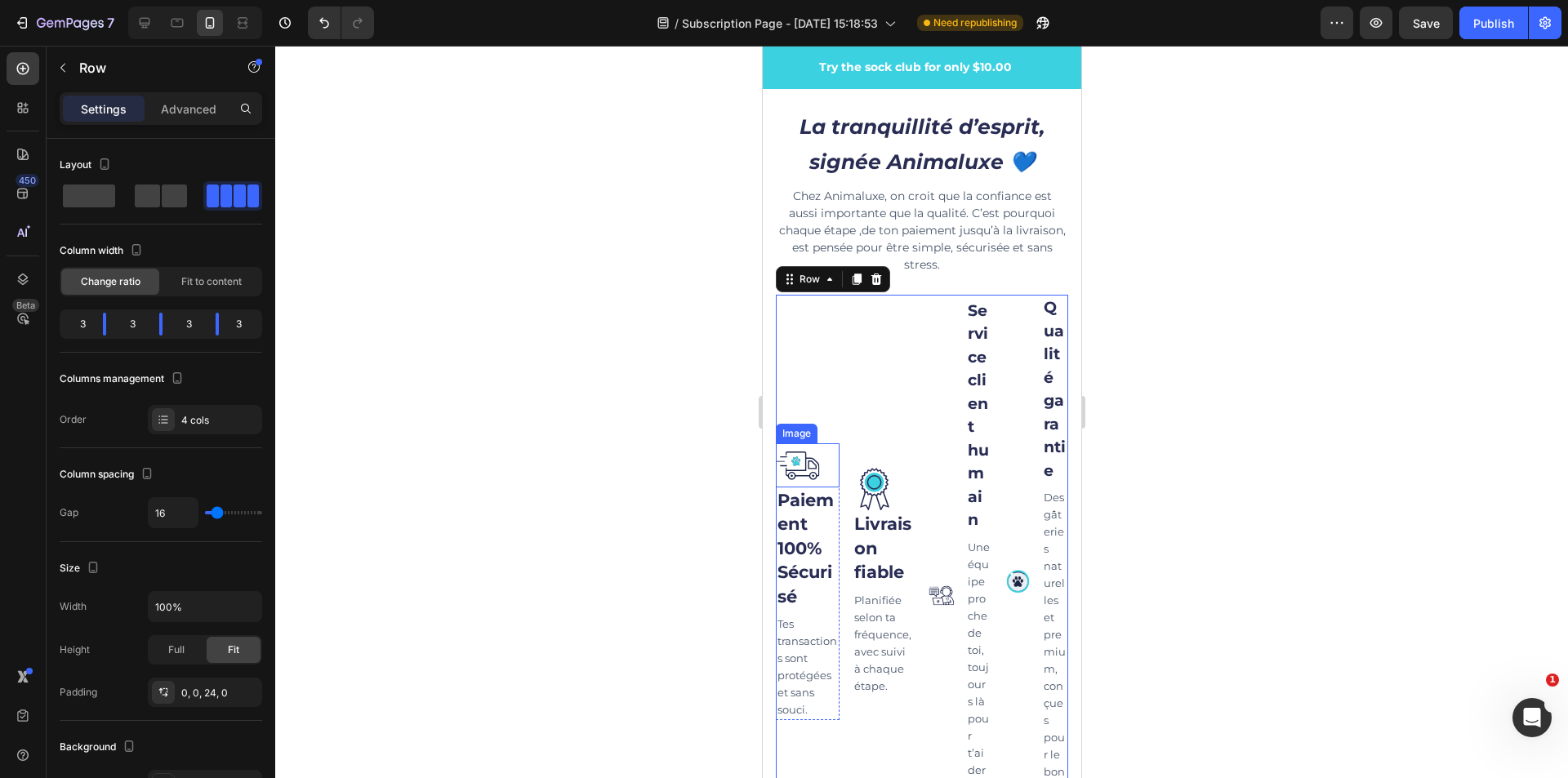
click at [830, 460] on div at bounding box center [807, 466] width 64 height 44
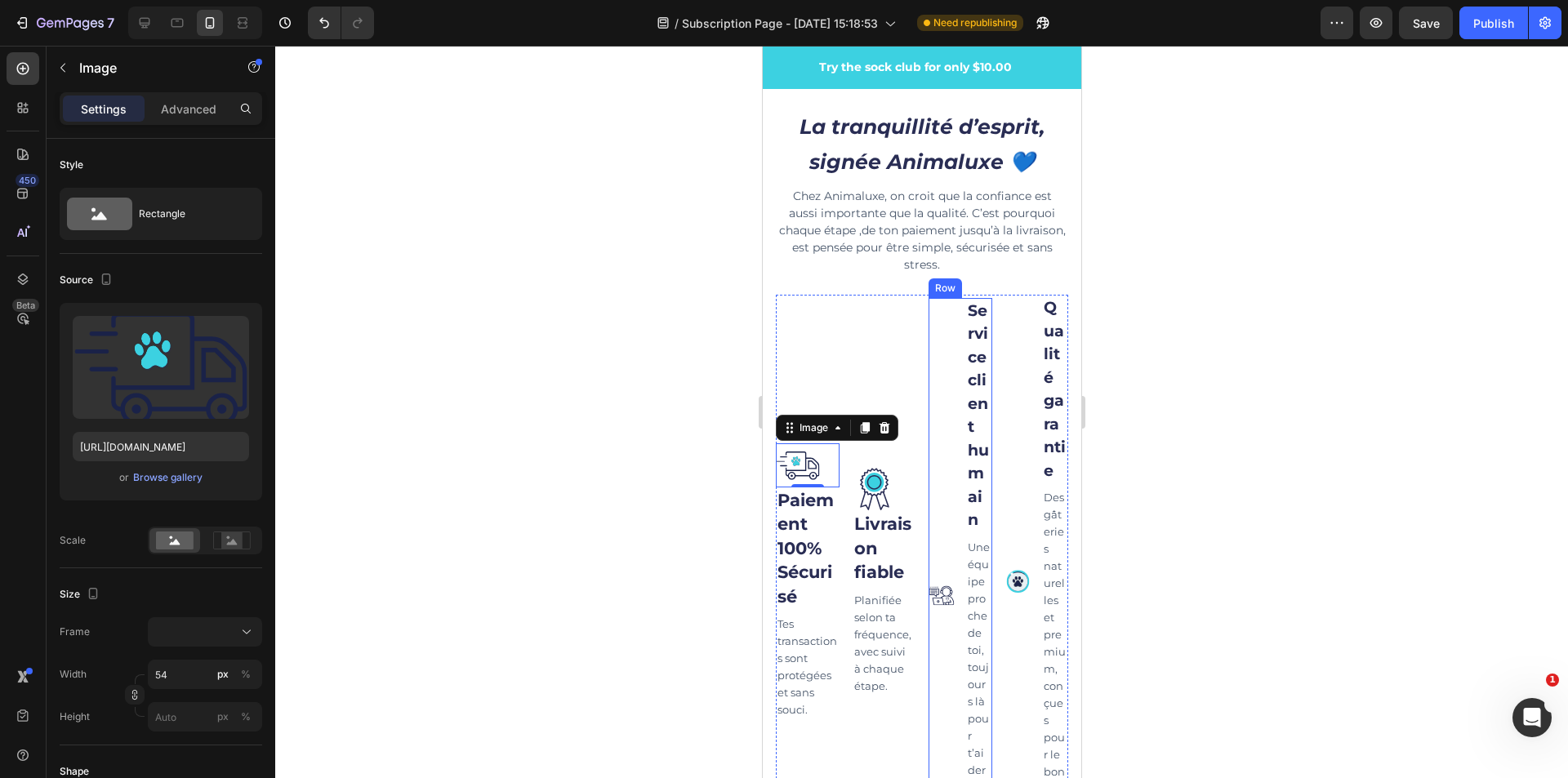
click at [933, 307] on div "Image" at bounding box center [940, 594] width 26 height 593
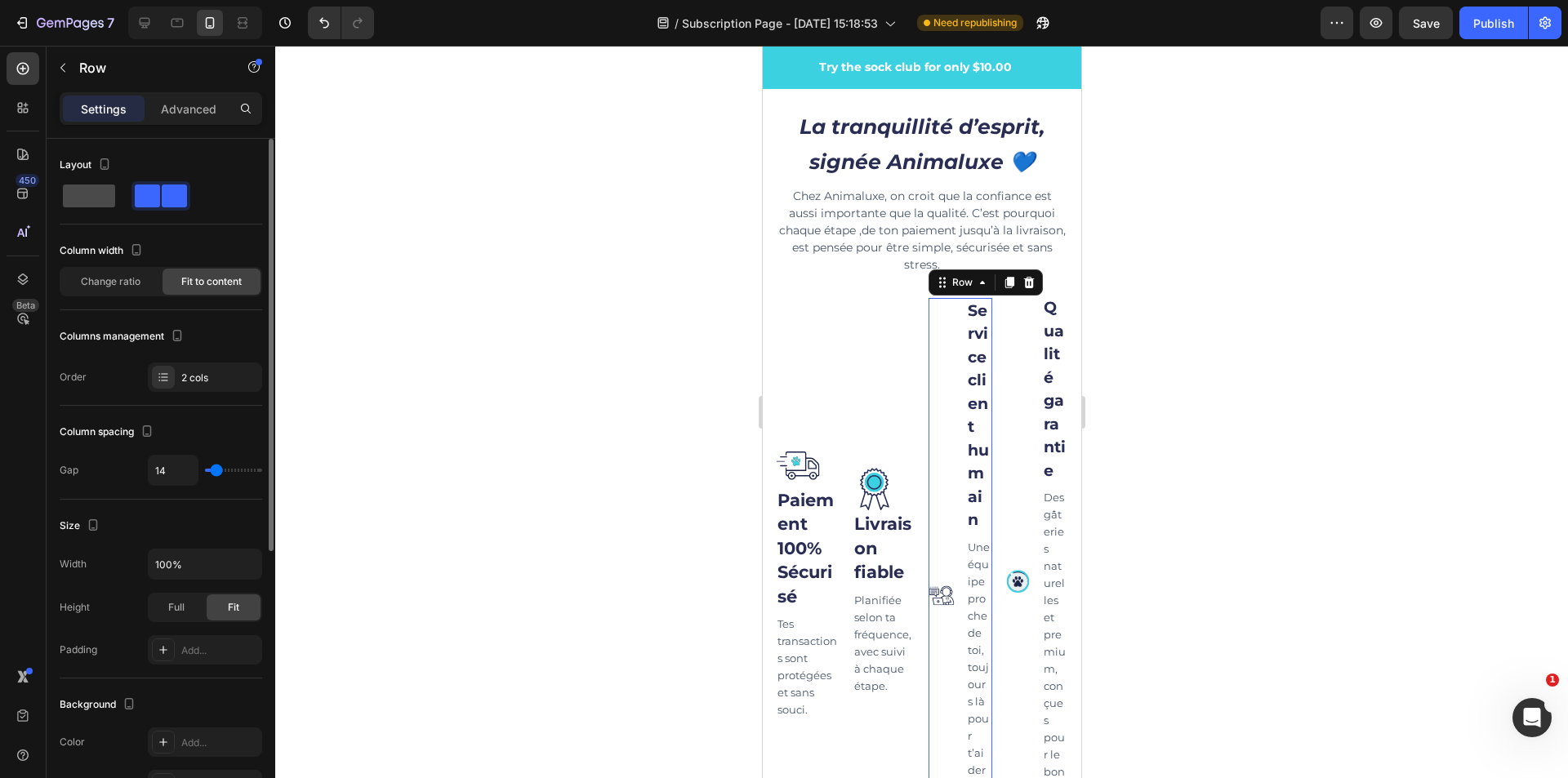
click at [100, 192] on span at bounding box center [89, 196] width 52 height 23
type input "0"
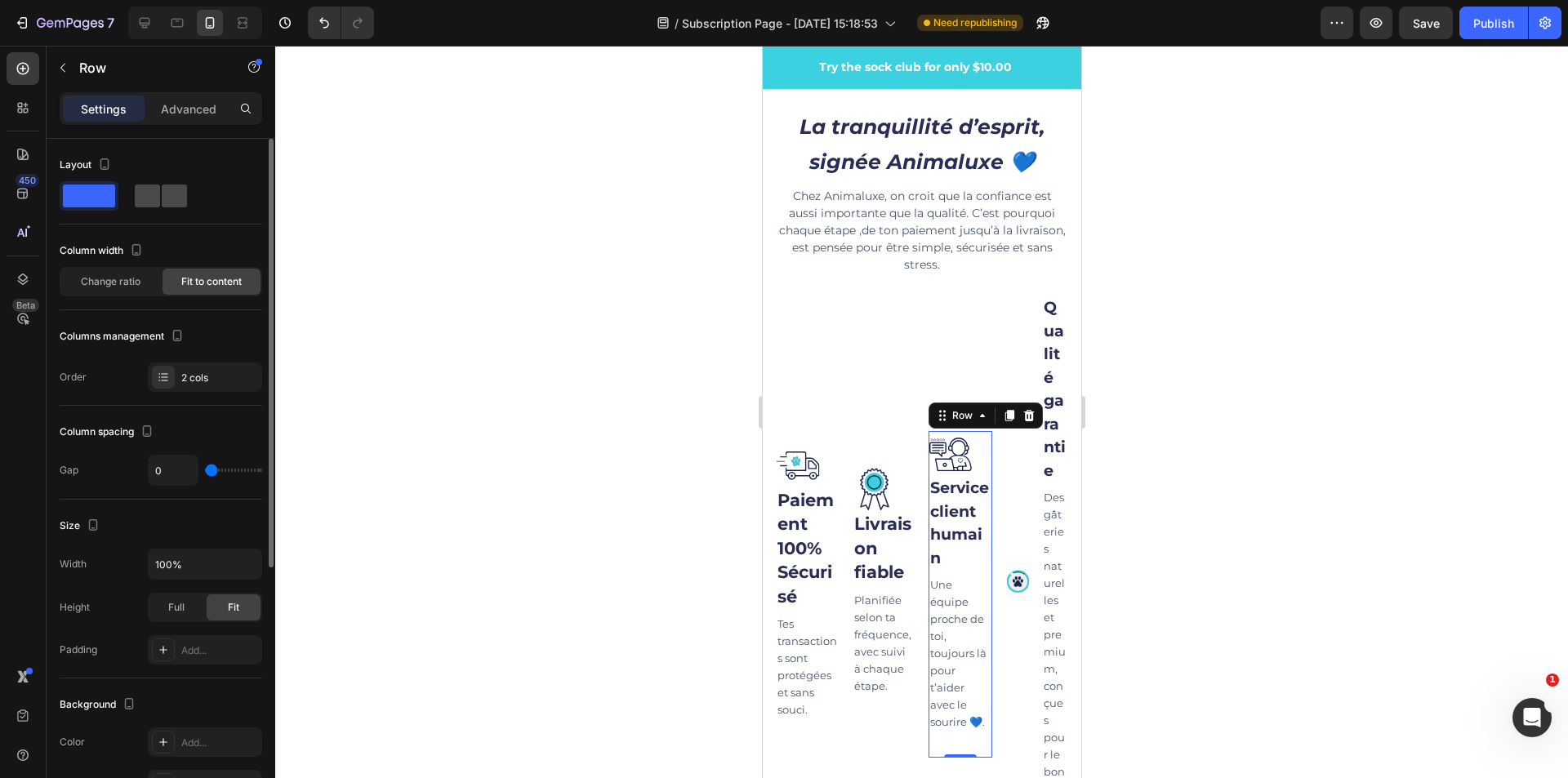
click at [174, 196] on span at bounding box center [174, 196] width 25 height 23
type input "14"
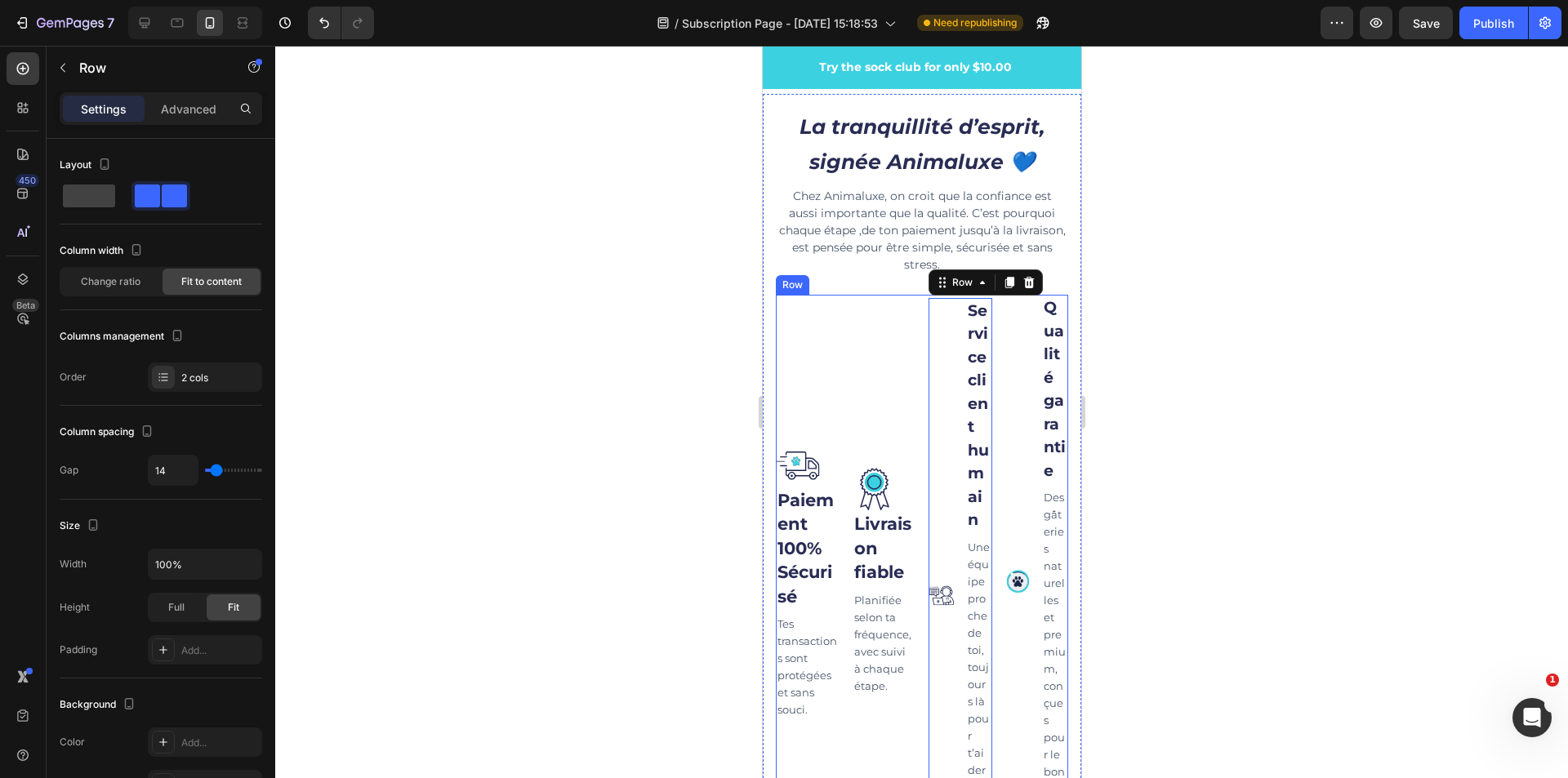
click at [874, 466] on div "Image Livraison fiable Text block Planifiée selon ta fréquence, avec suivi à ch…" at bounding box center [883, 594] width 64 height 599
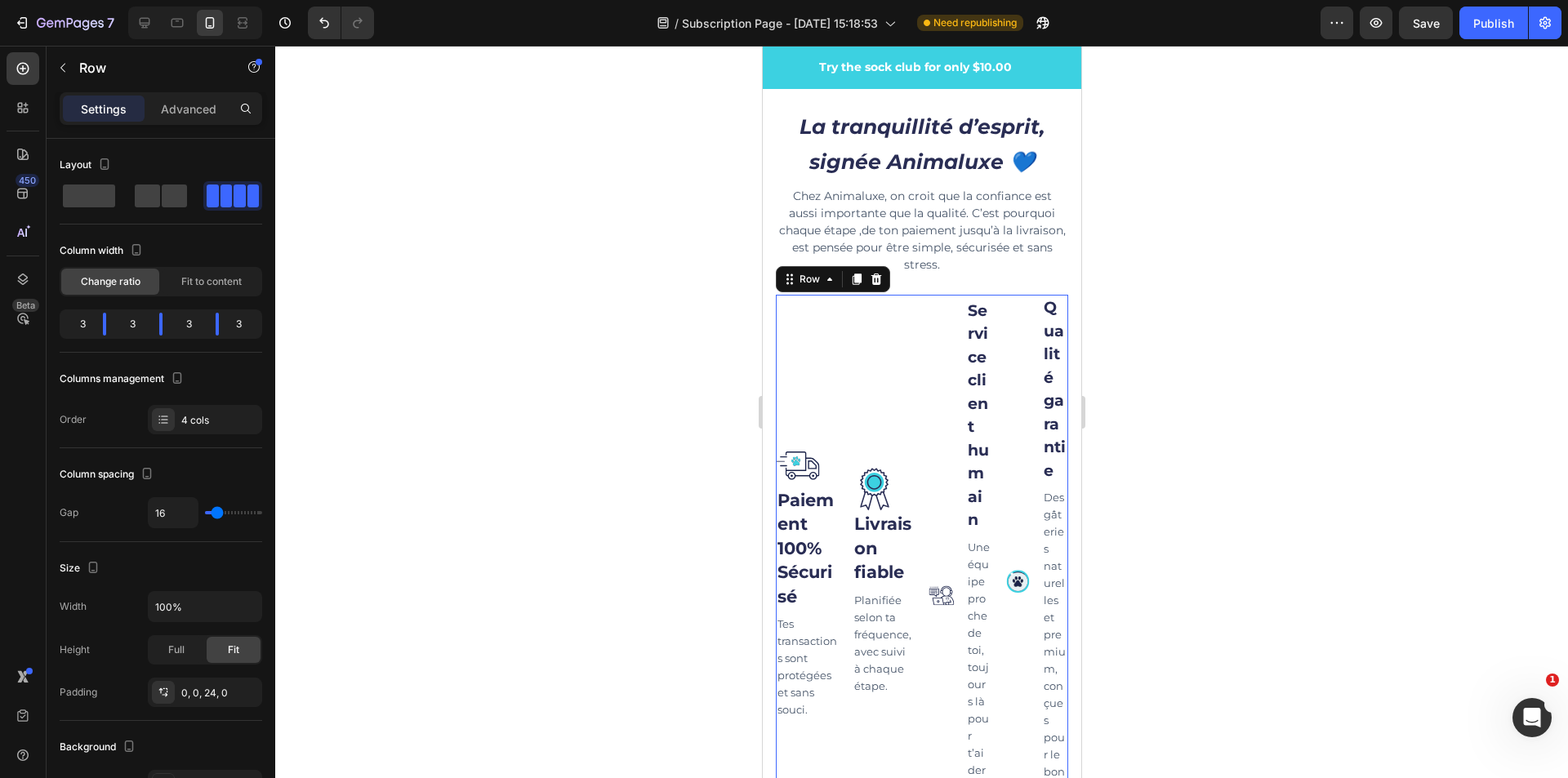
click at [902, 709] on div "Image Livraison fiable Text block Planifiée selon ta fréquence, avec suivi à ch…" at bounding box center [883, 594] width 64 height 599
click at [904, 695] on p "Planifiée selon ta fréquence, avec suivi à chaque étape." at bounding box center [883, 644] width 61 height 102
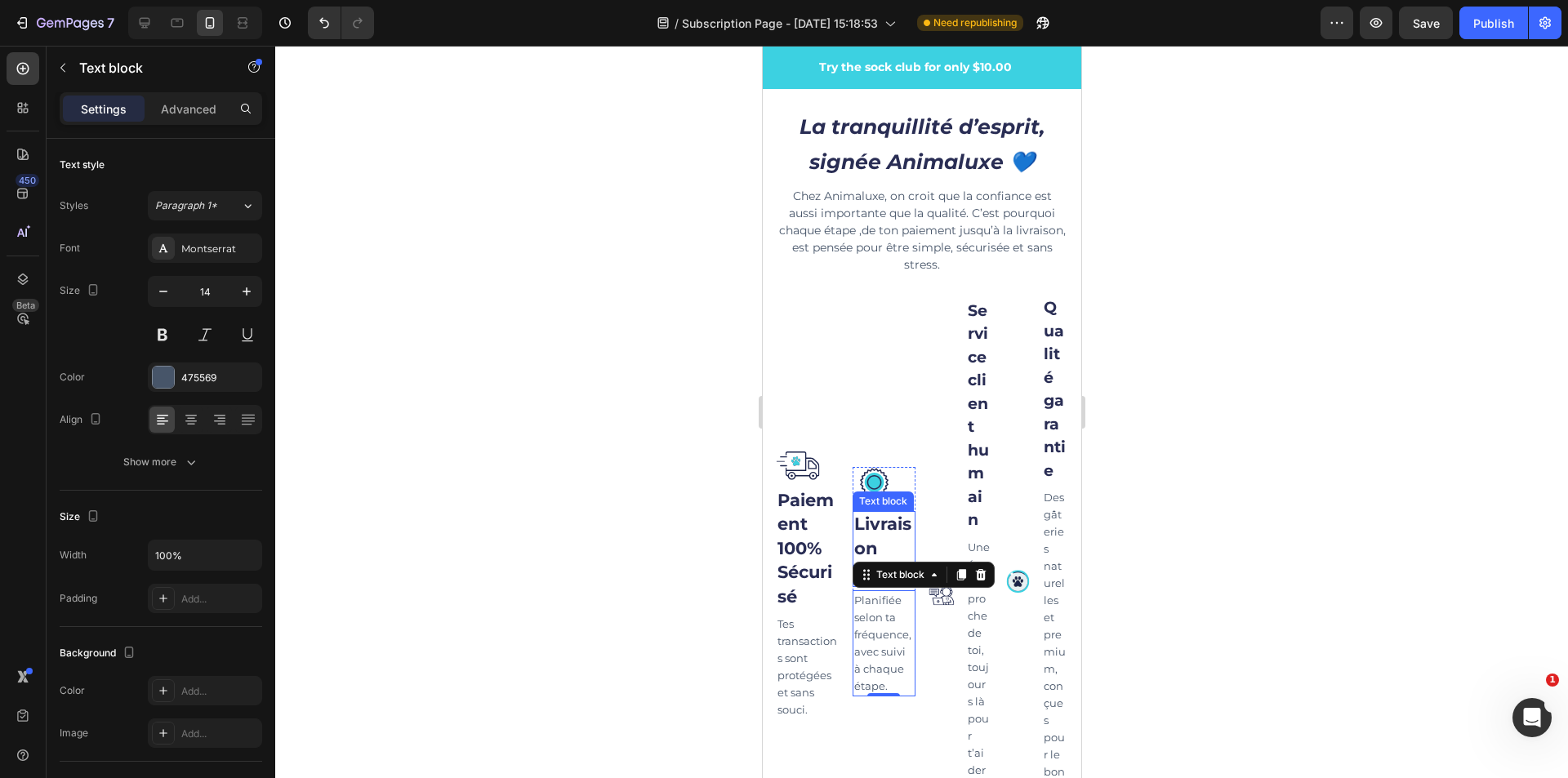
click at [907, 507] on div "Text block" at bounding box center [881, 502] width 61 height 19
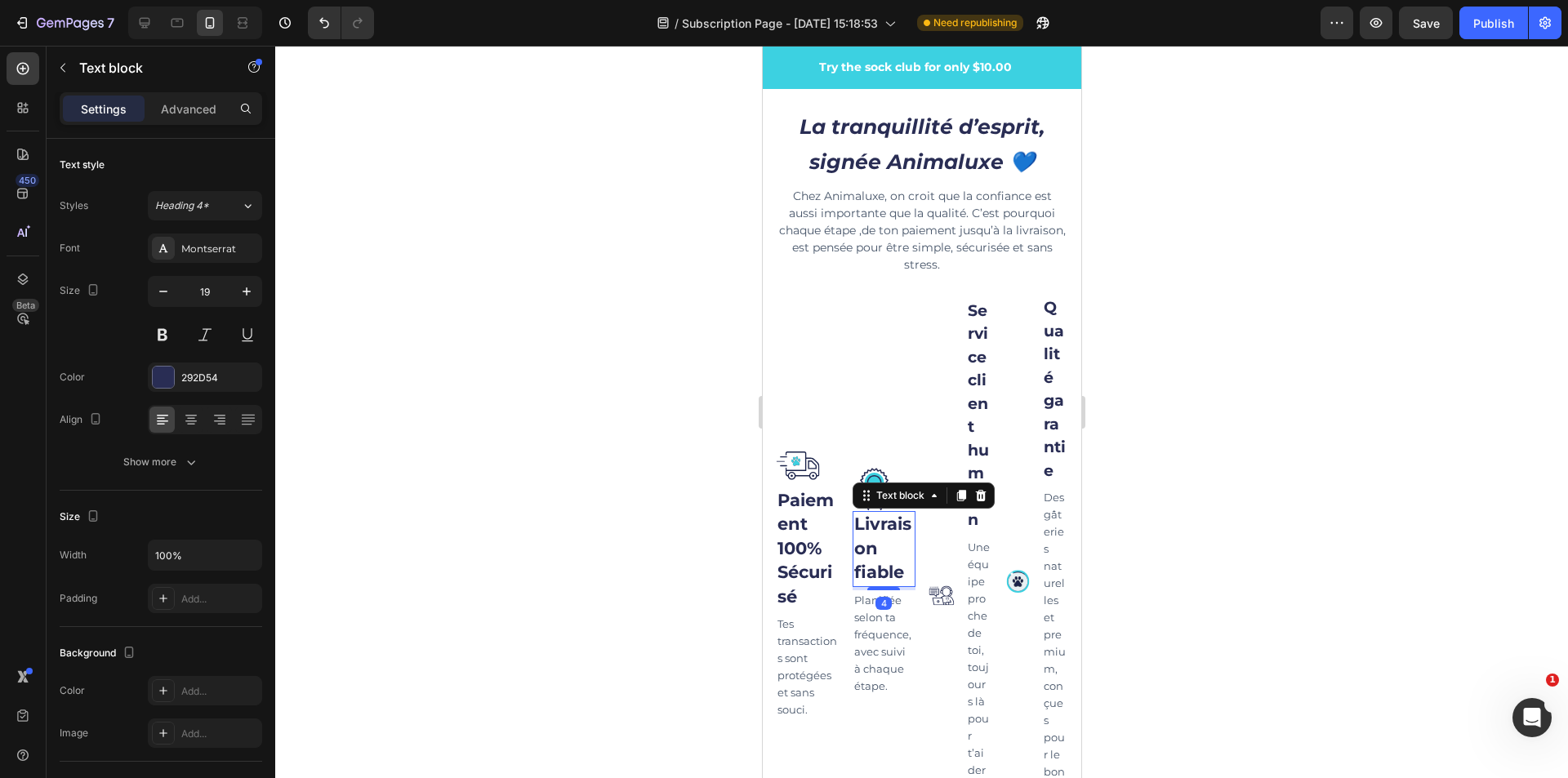
click at [880, 471] on div "Image Livraison fiable Text block 4 Planifiée selon ta fréquence, avec suivi à …" at bounding box center [883, 594] width 64 height 599
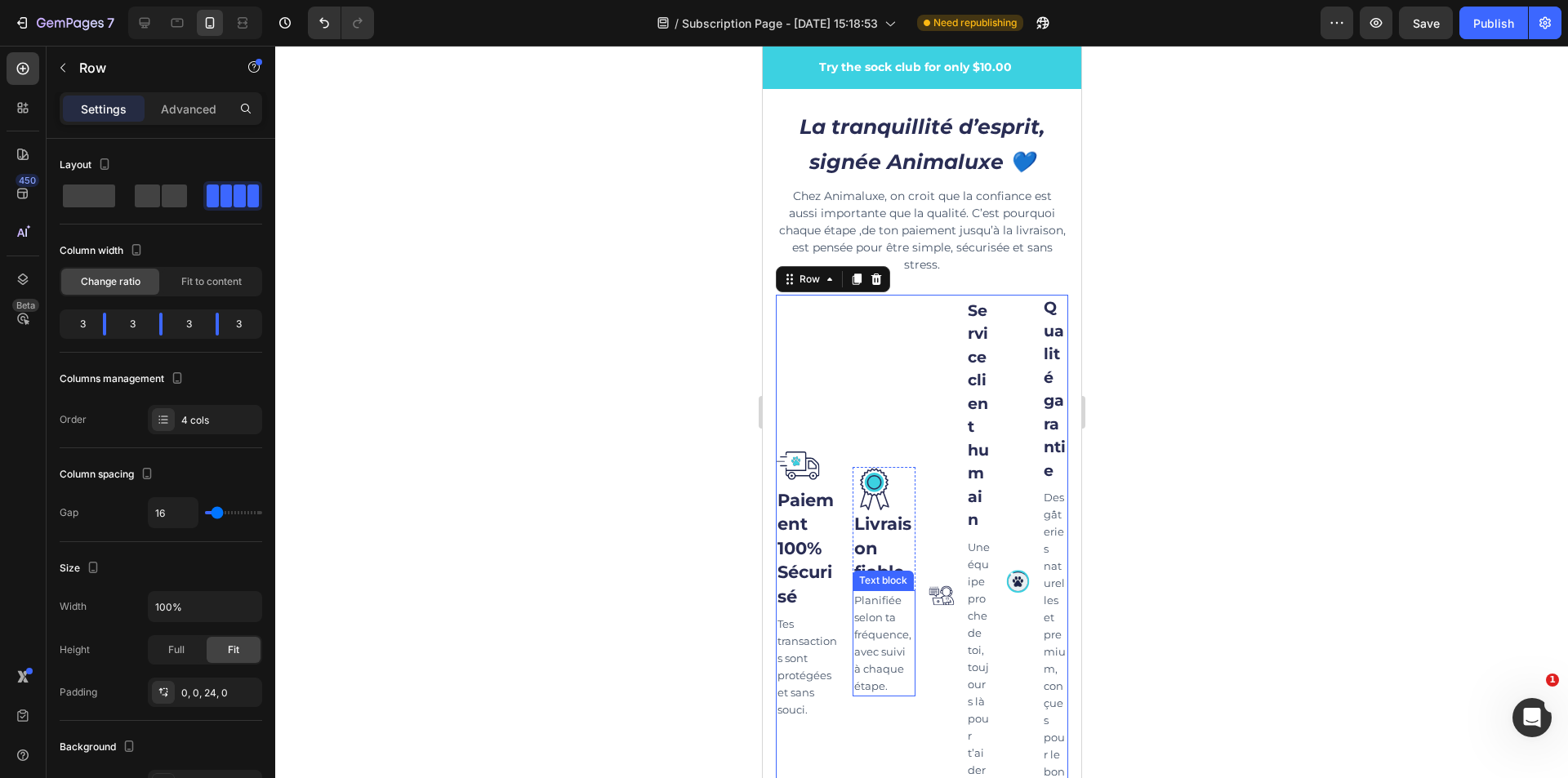
click at [854, 691] on p "Planifiée selon ta fréquence, avec suivi à chaque étape." at bounding box center [883, 644] width 61 height 102
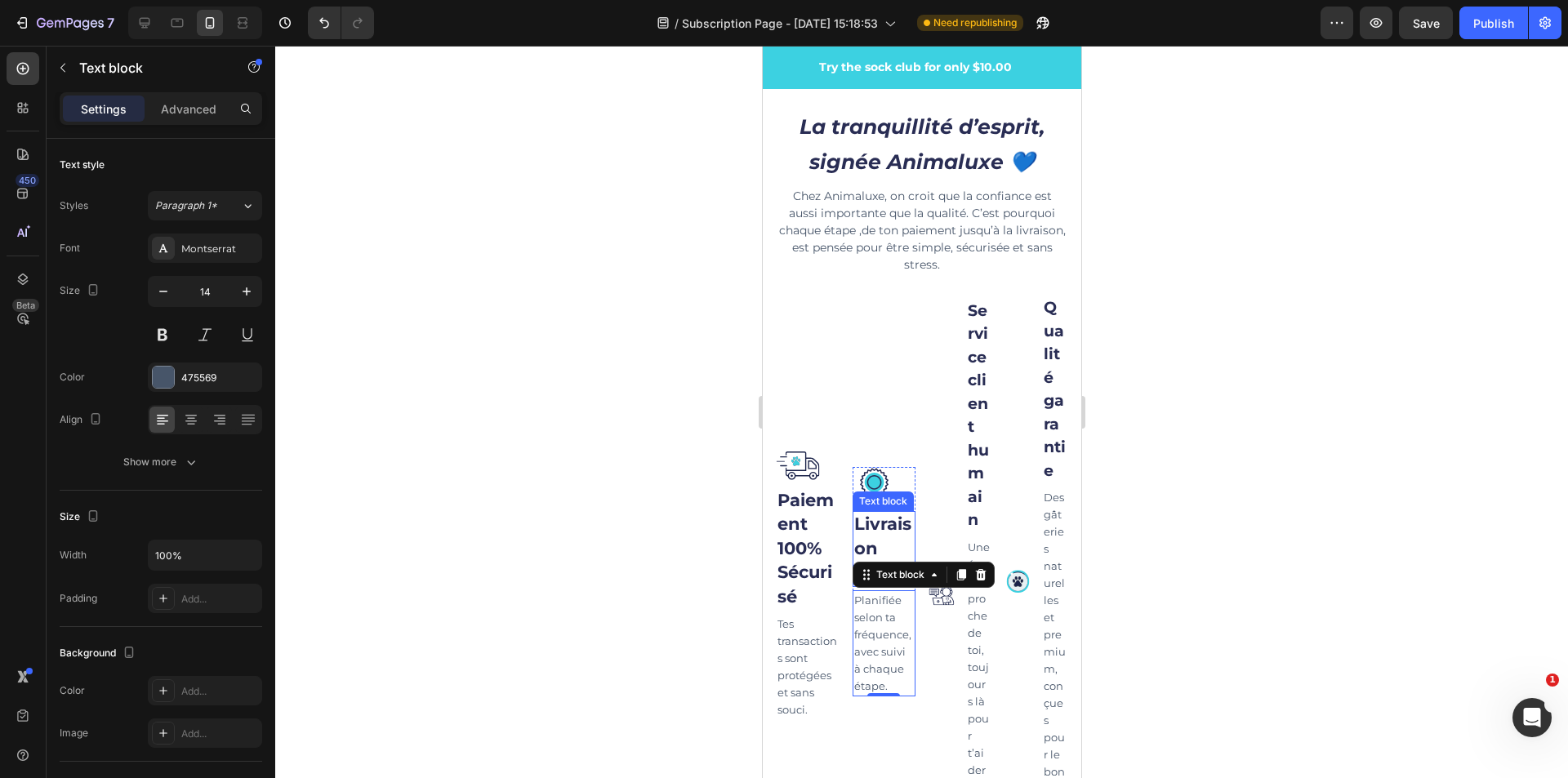
click at [858, 511] on div "Text block" at bounding box center [881, 502] width 61 height 19
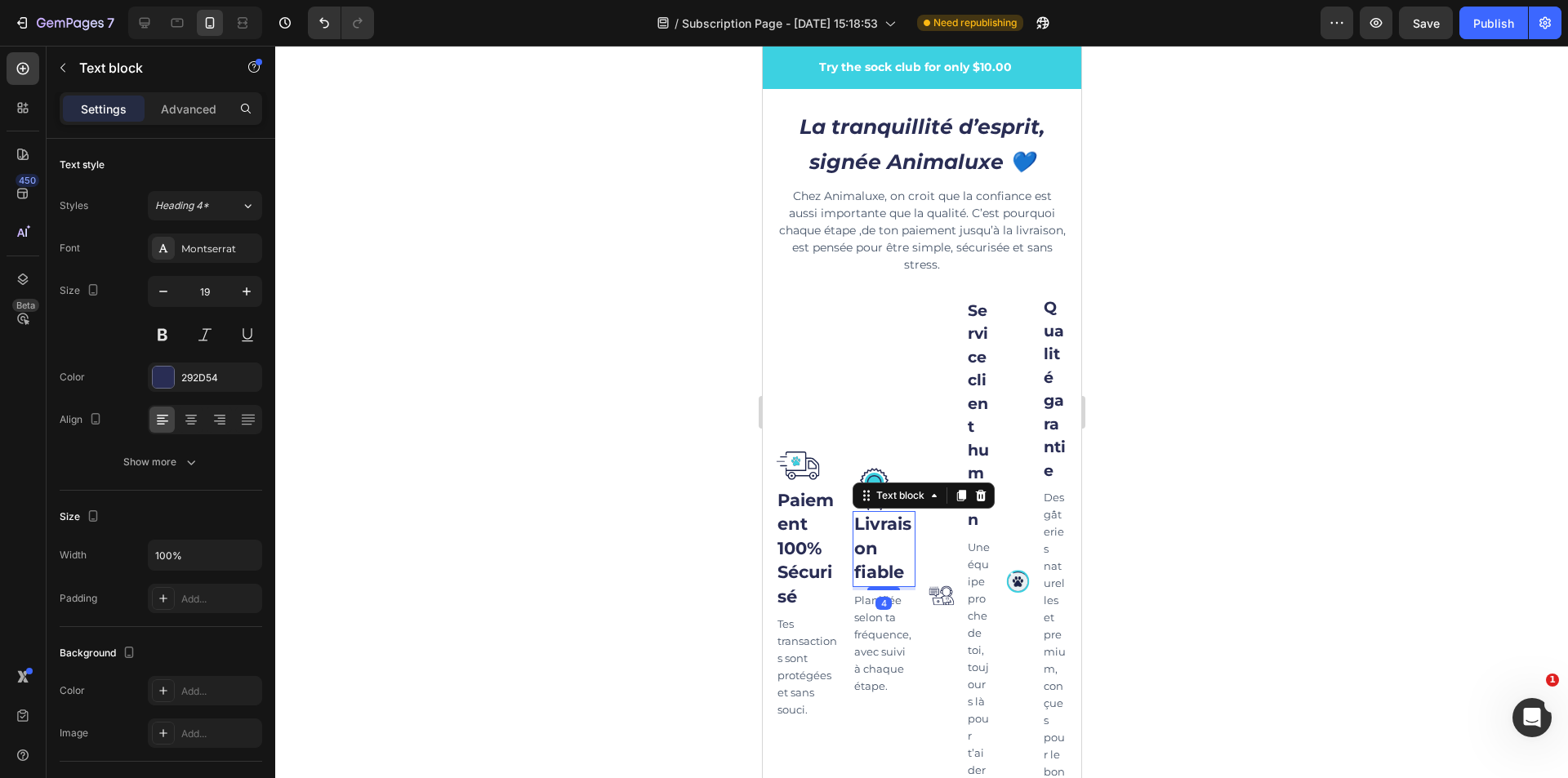
click at [857, 478] on div "Image Livraison fiable Text block 4 Planifiée selon ta fréquence, avec suivi à …" at bounding box center [883, 594] width 64 height 599
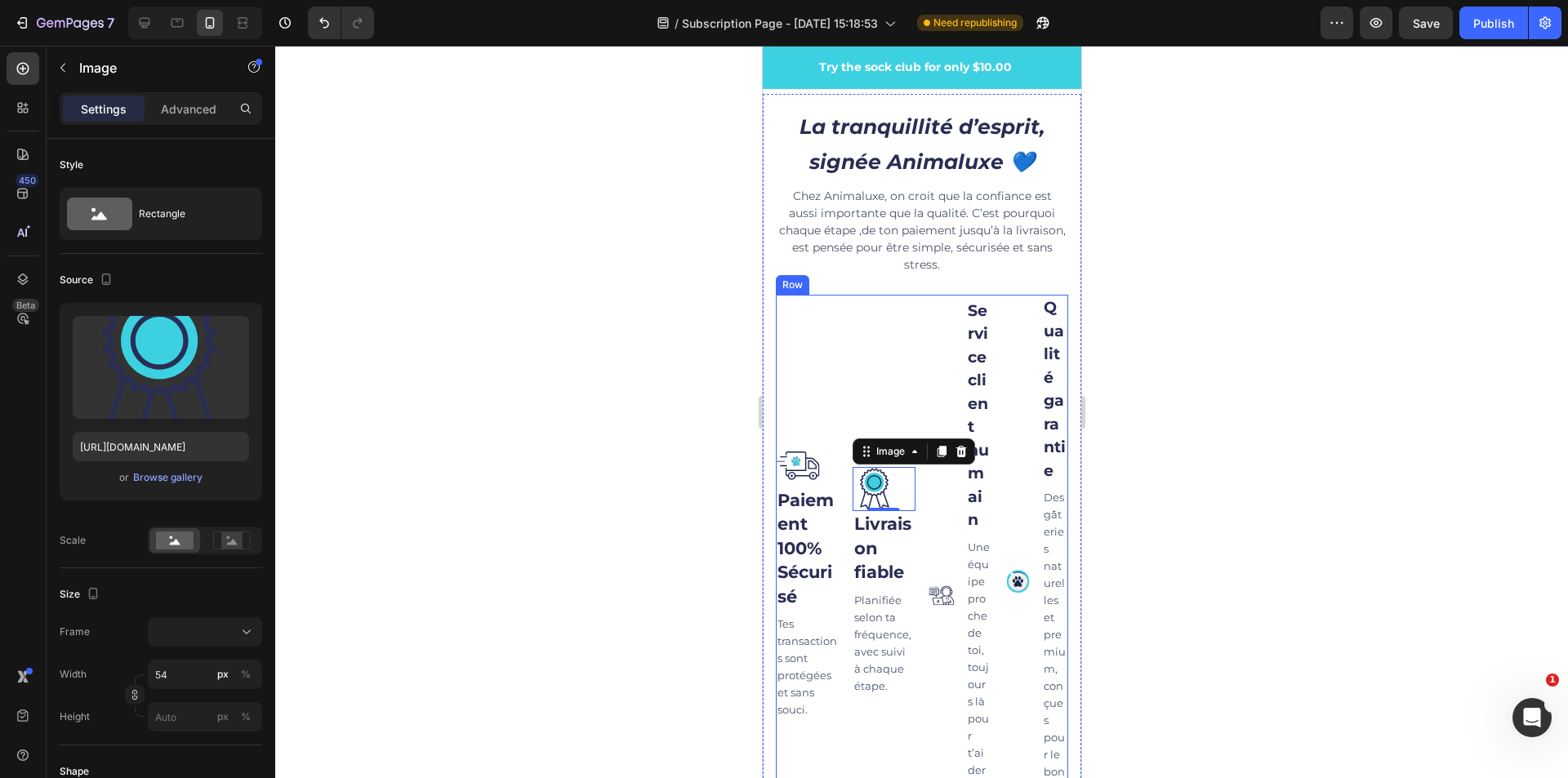
click at [837, 474] on div "Image Paiement 100% Sécurisé Text block Tes transactions sont protégées et sans…" at bounding box center [921, 604] width 293 height 620
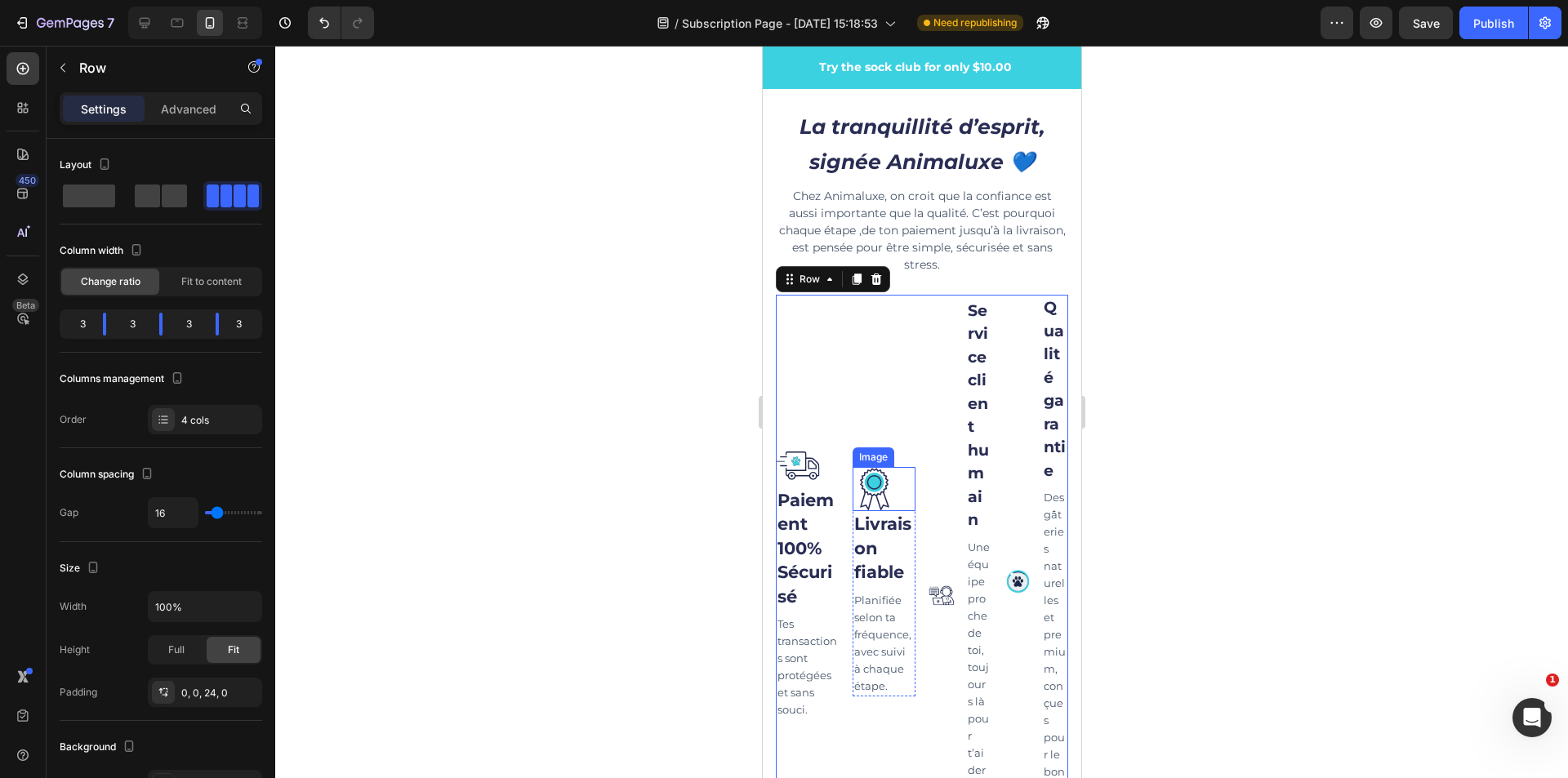
click at [905, 482] on div at bounding box center [883, 489] width 64 height 44
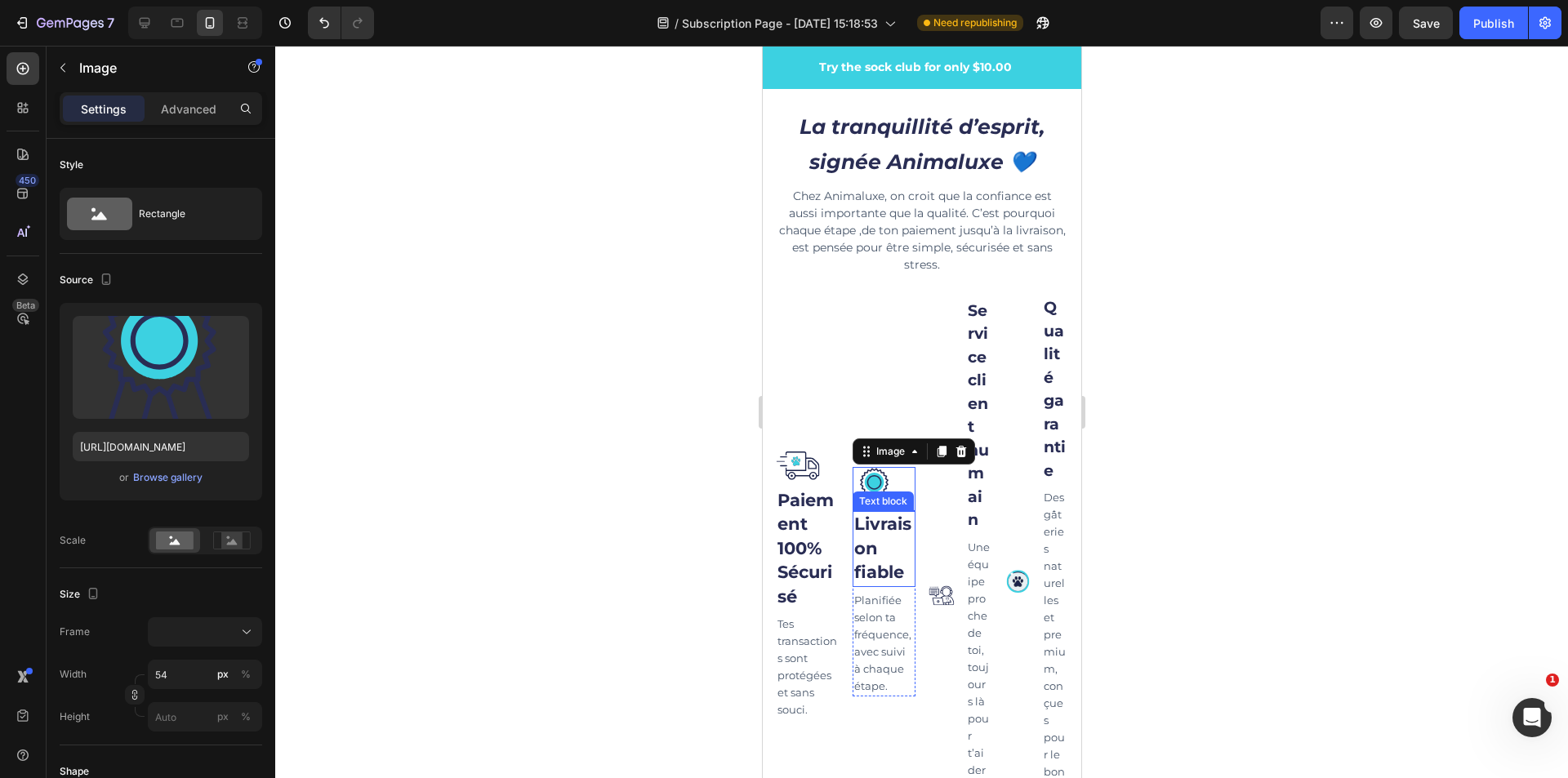
click at [901, 608] on p "Planifiée selon ta fréquence, avec suivi à chaque étape." at bounding box center [883, 644] width 61 height 102
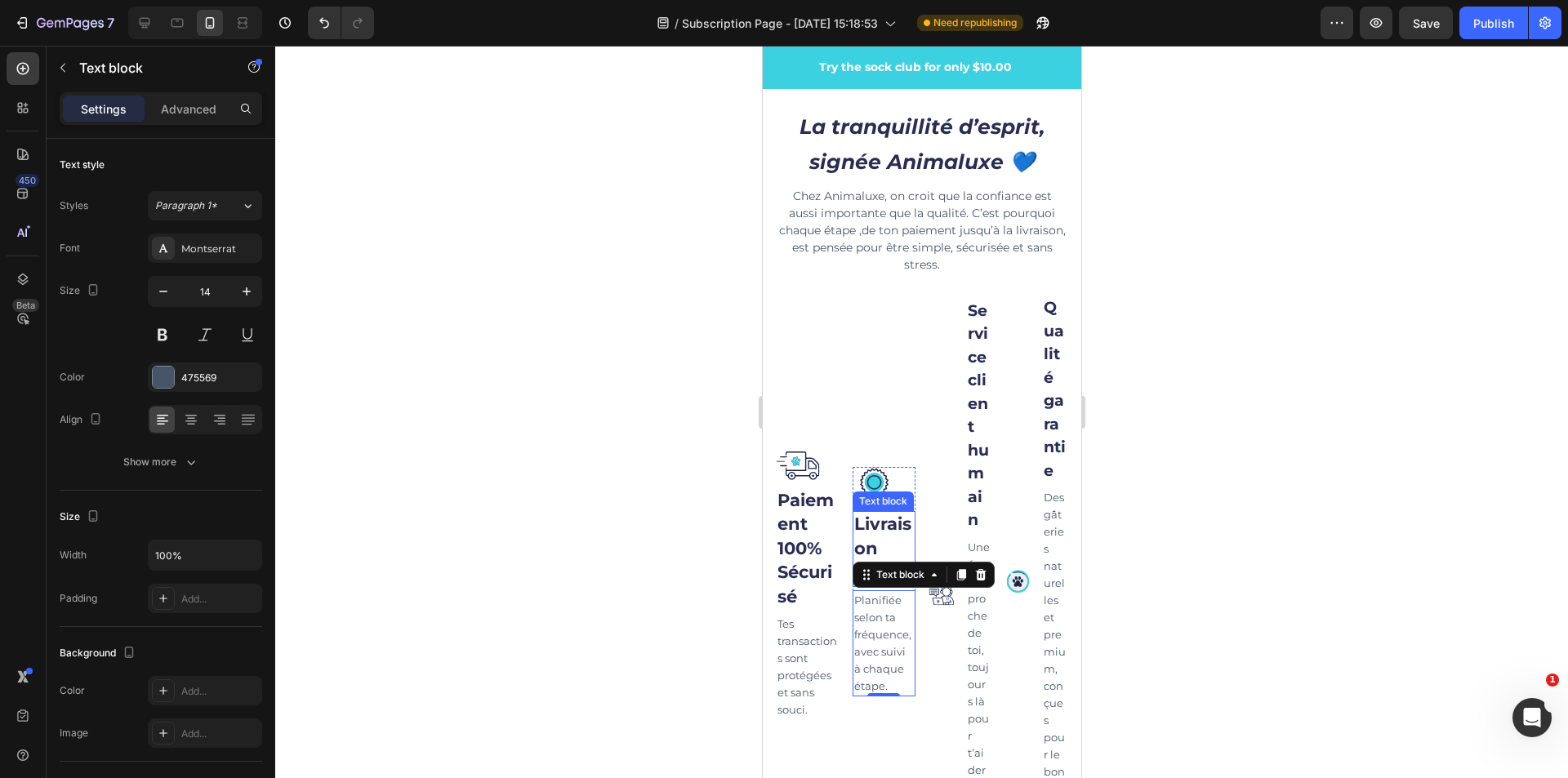
click at [898, 509] on div "Text block" at bounding box center [882, 501] width 55 height 14
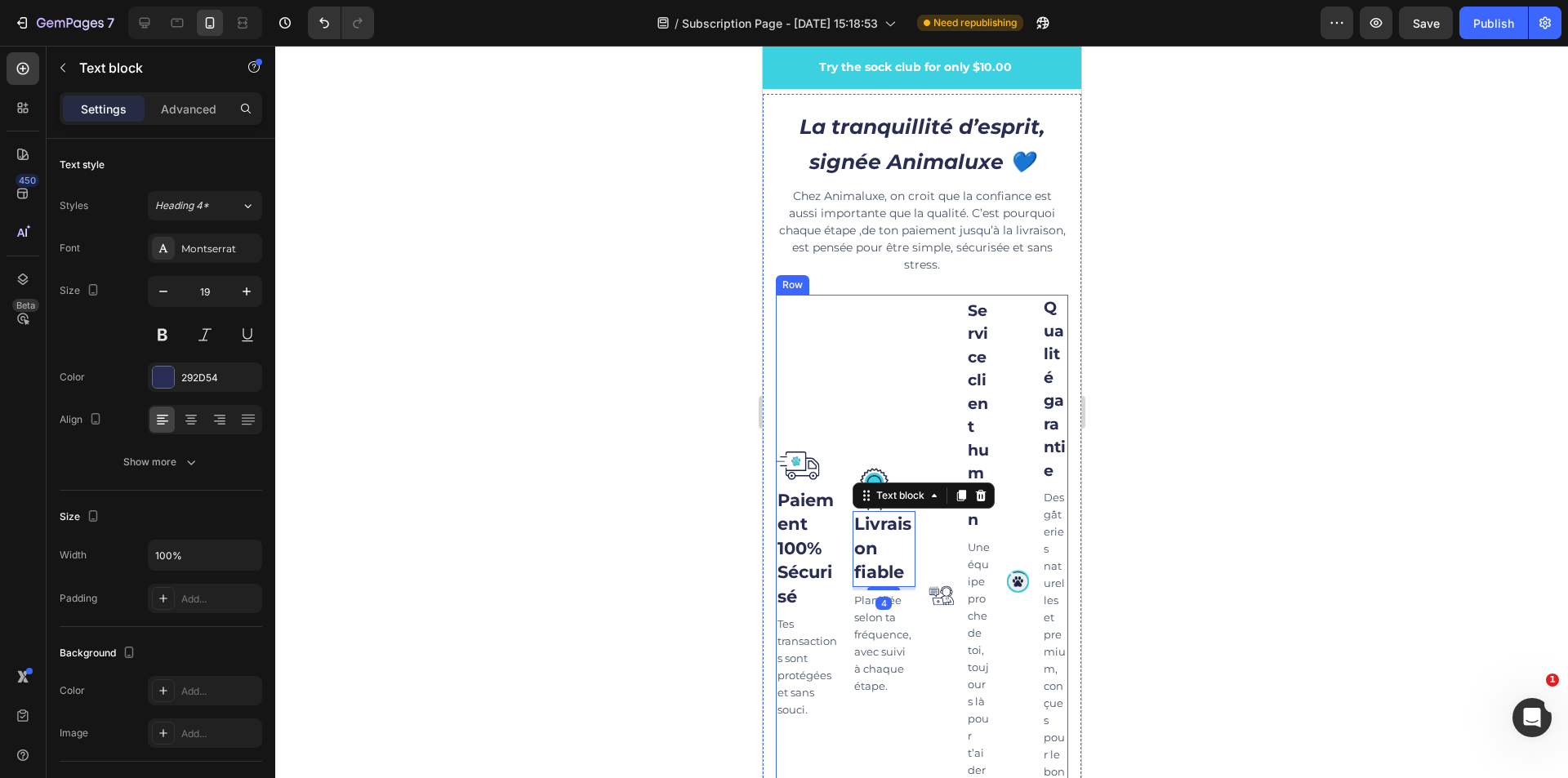
click at [893, 428] on div "Image Livraison fiable Text block 4 Planifiée selon ta fréquence, avec suivi à …" at bounding box center [883, 594] width 64 height 599
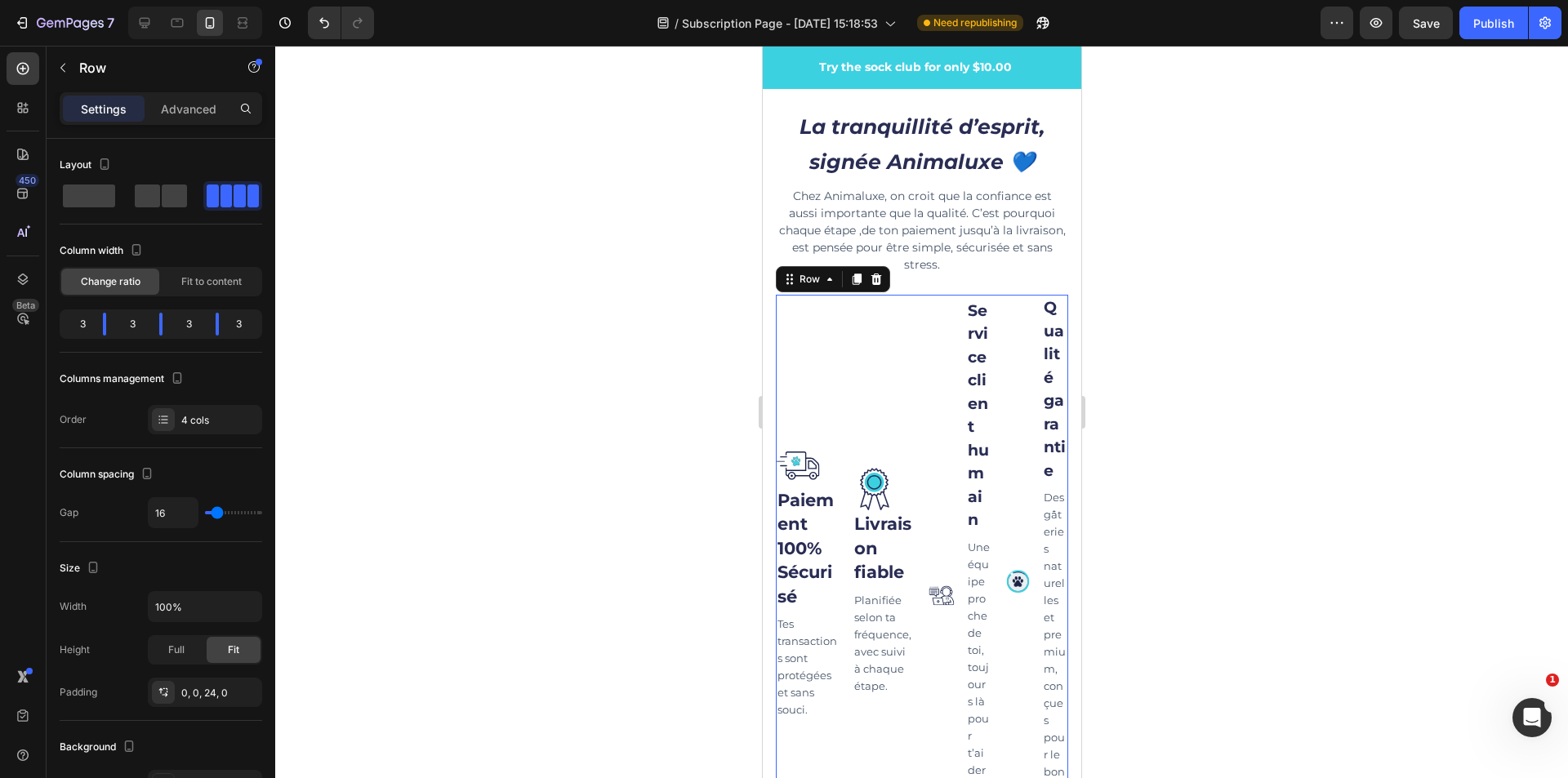
click at [1162, 379] on div at bounding box center [922, 412] width 1293 height 733
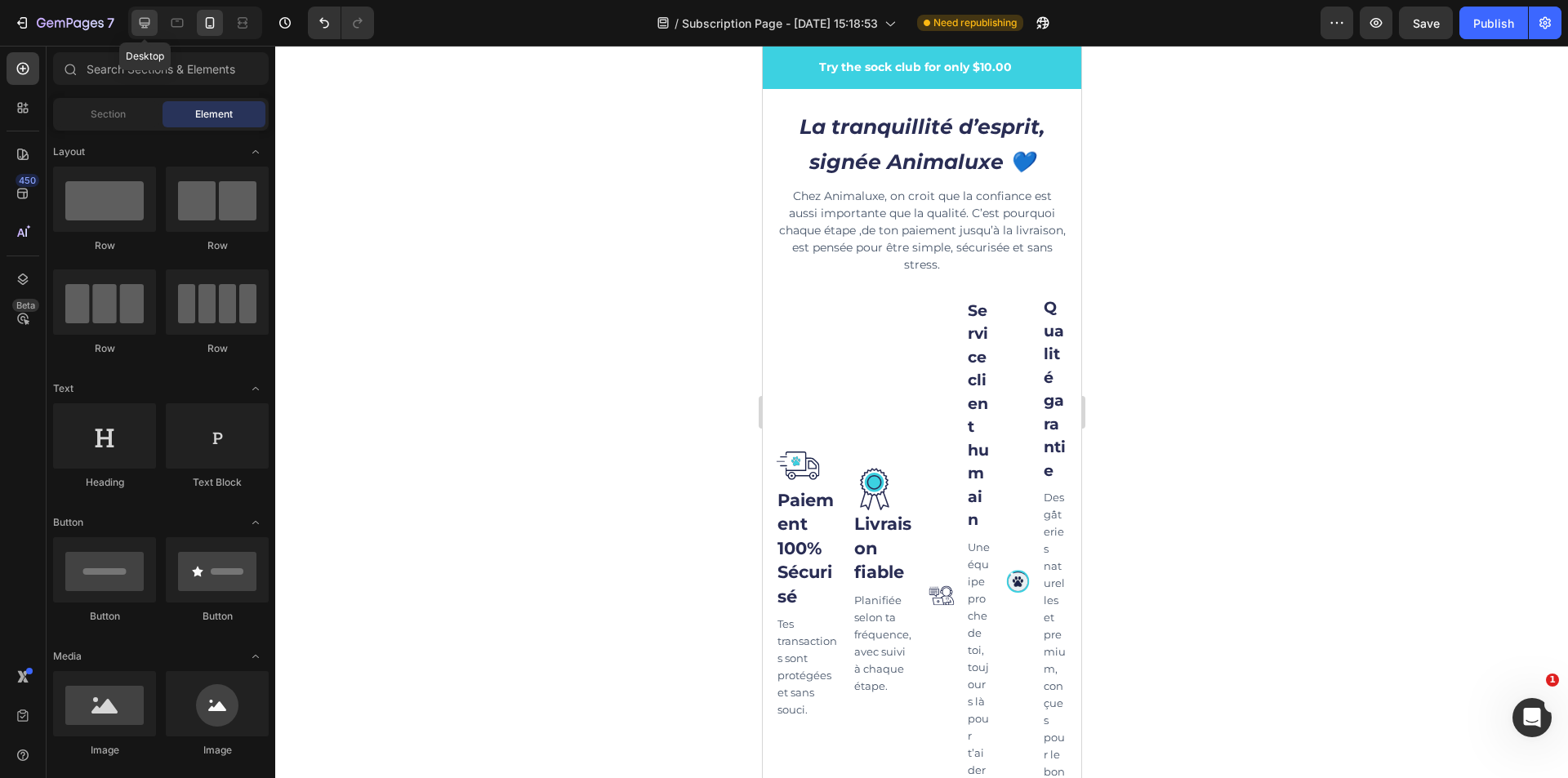
click at [151, 22] on icon at bounding box center [144, 22] width 16 height 16
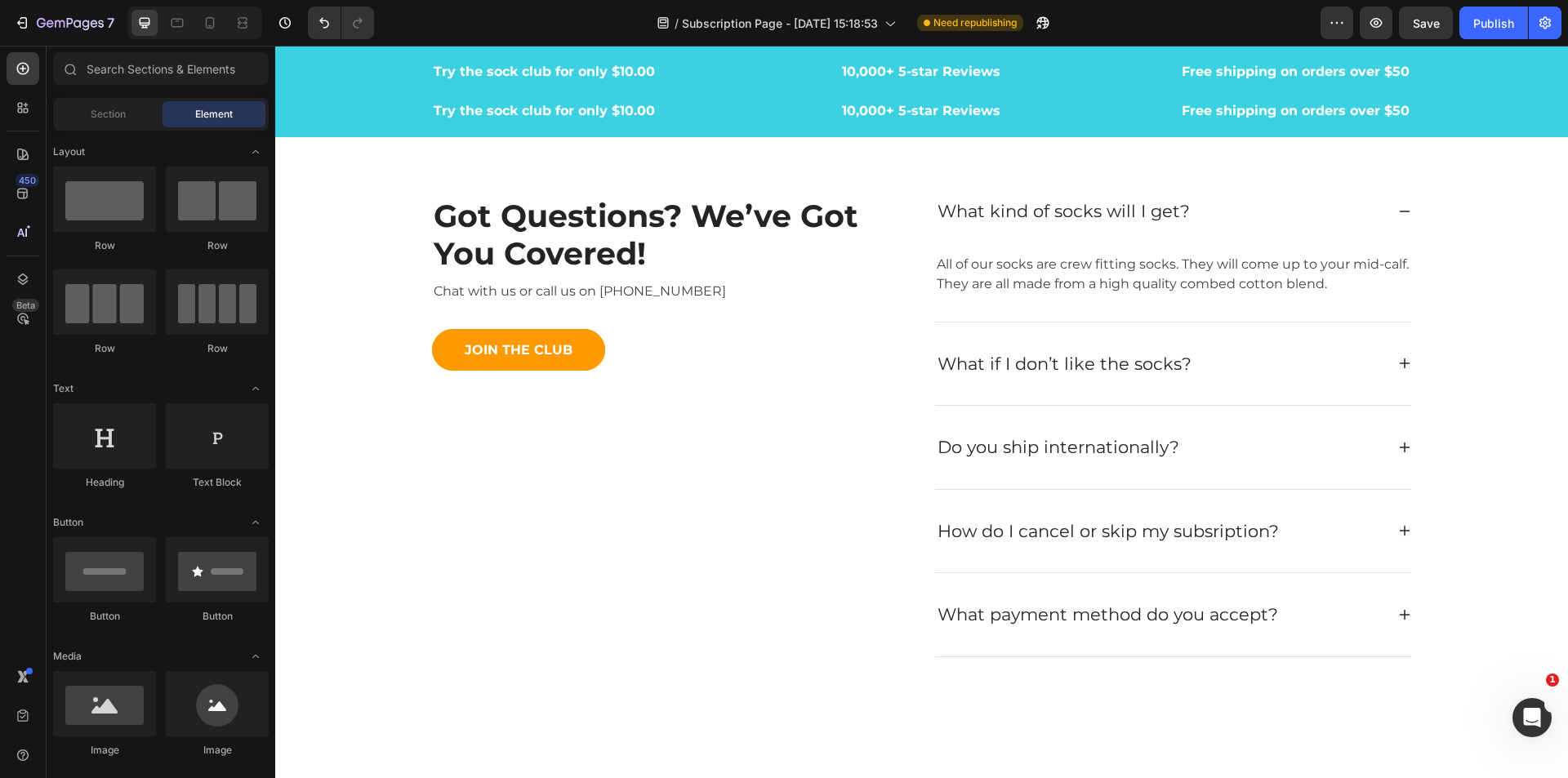
scroll to position [5339, 0]
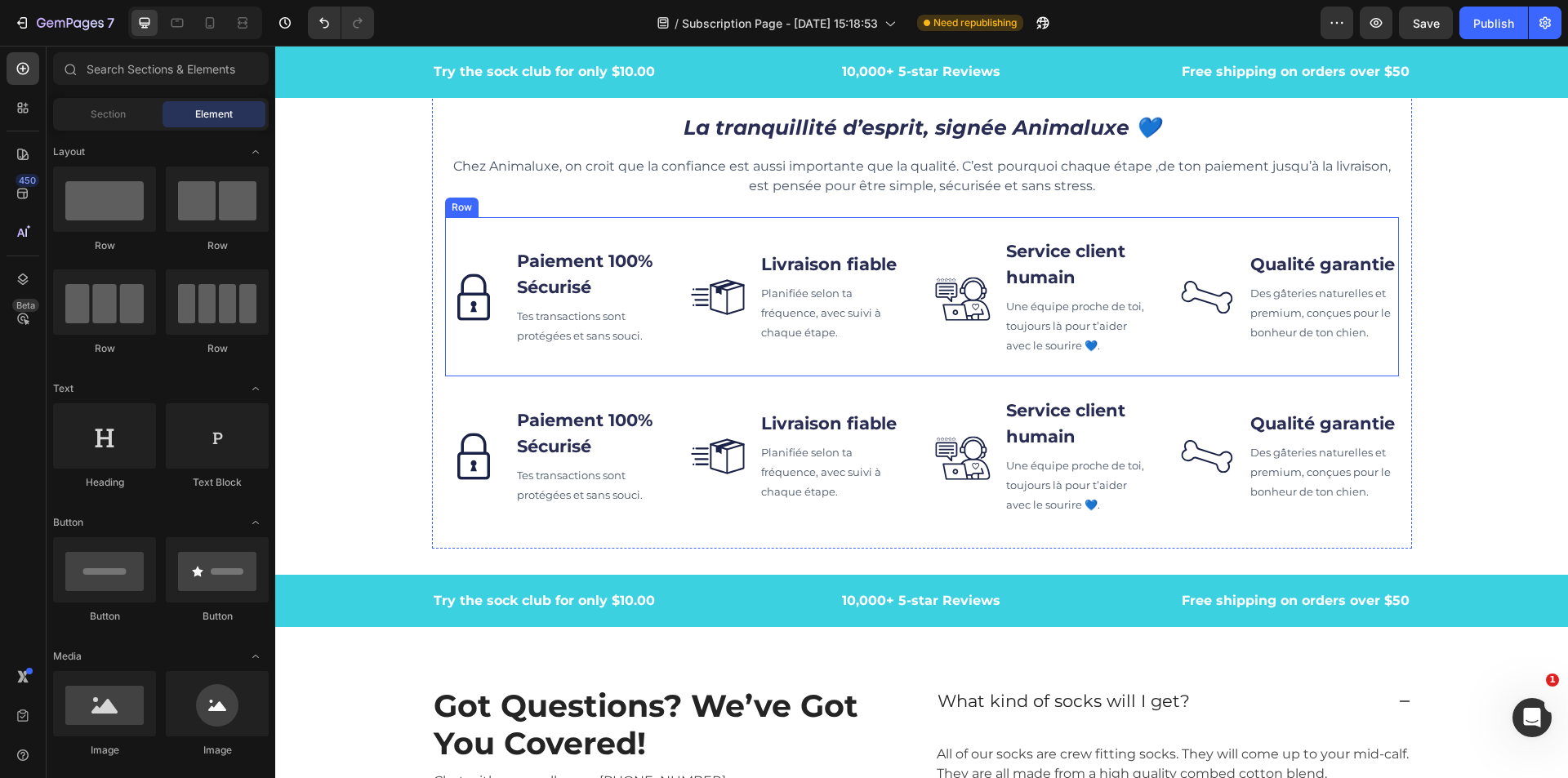
click at [642, 361] on div "Image Paiement 100% Sécurisé Text block Tes transactions sont protégées et sans…" at bounding box center [922, 297] width 954 height 159
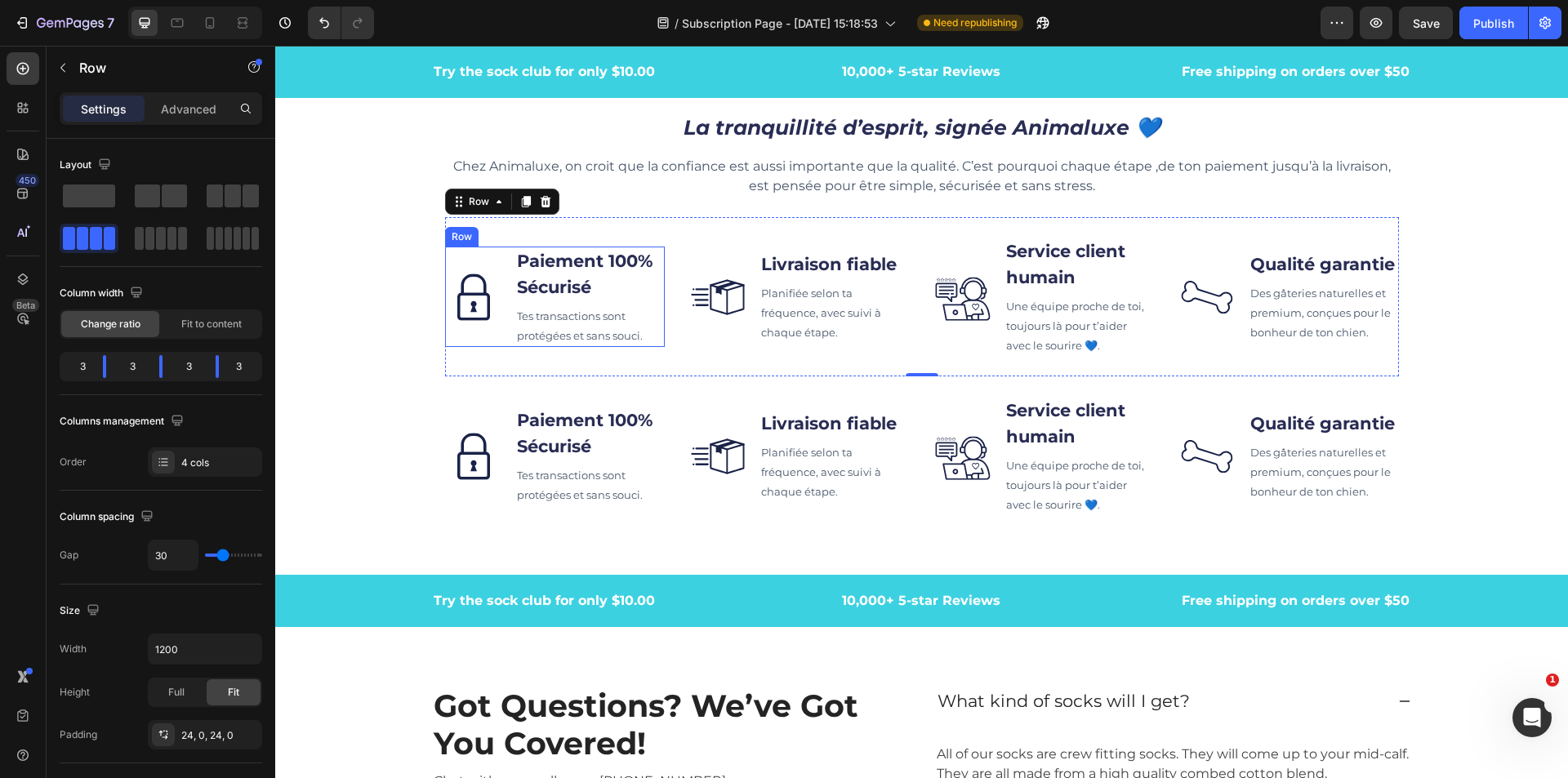
click at [458, 251] on div "Image" at bounding box center [473, 297] width 57 height 101
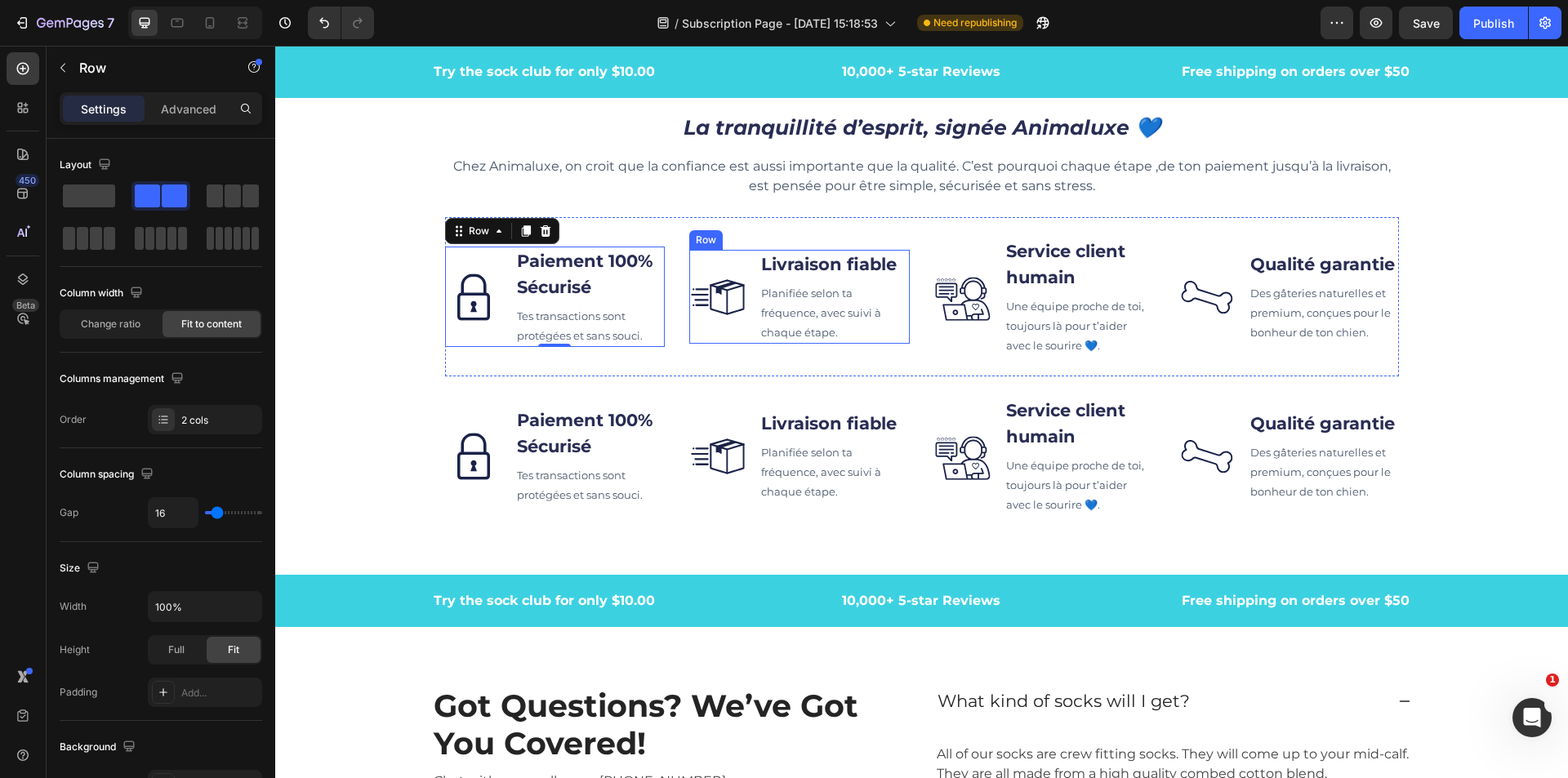
click at [730, 255] on div "Image" at bounding box center [717, 298] width 57 height 95
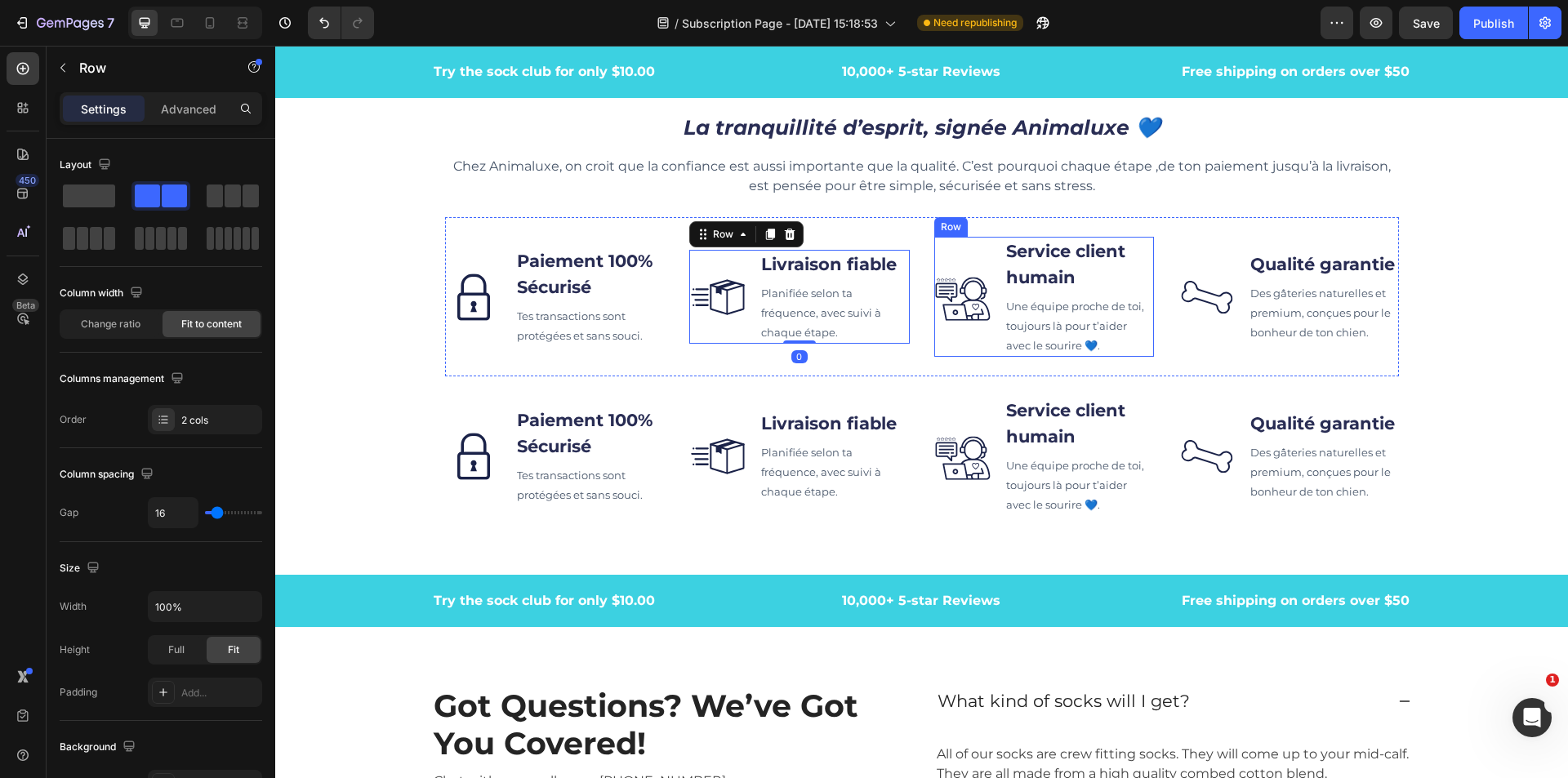
click at [963, 252] on div "Image" at bounding box center [962, 297] width 57 height 120
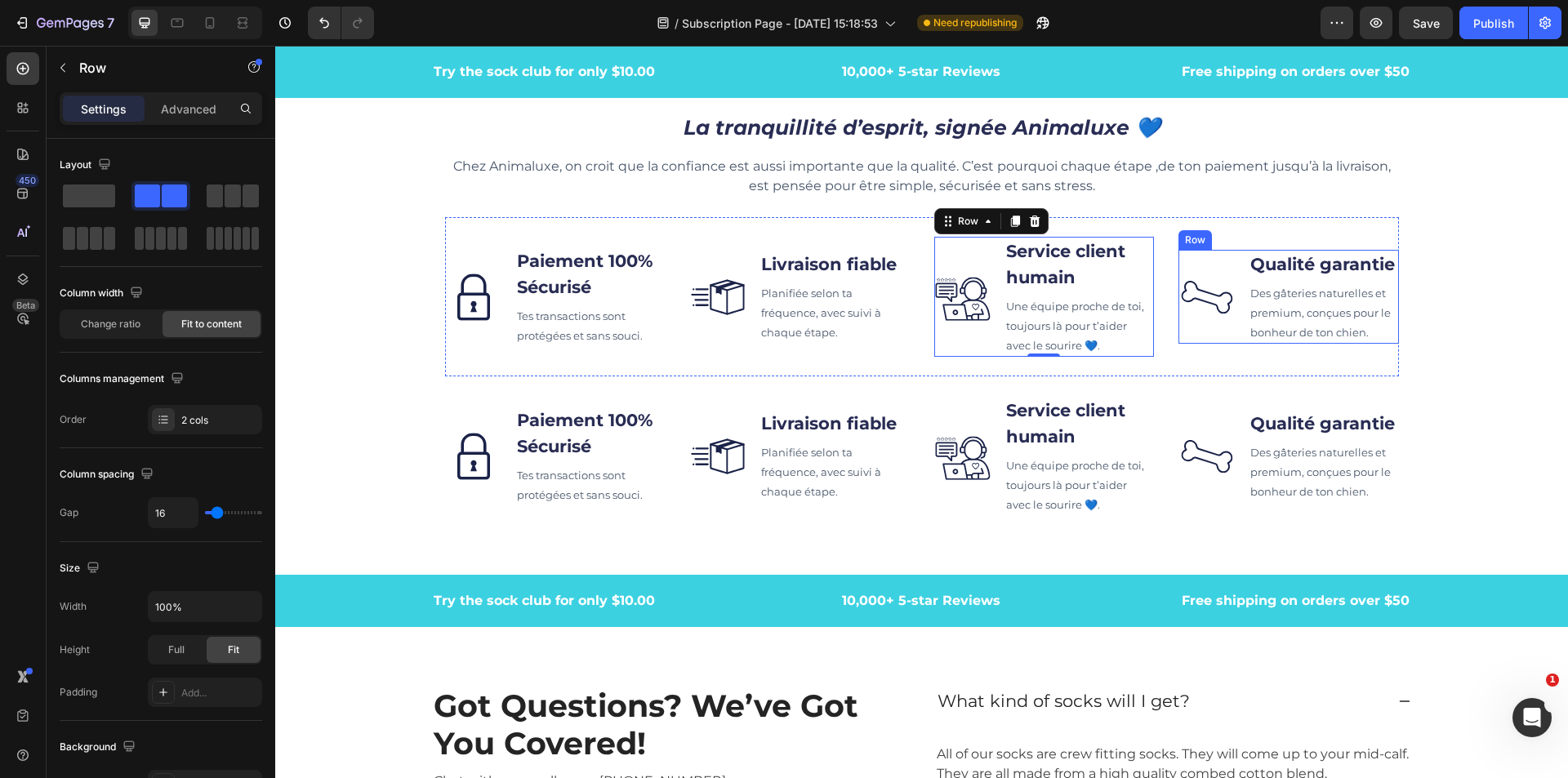
click at [1214, 256] on div "Image" at bounding box center [1207, 298] width 57 height 95
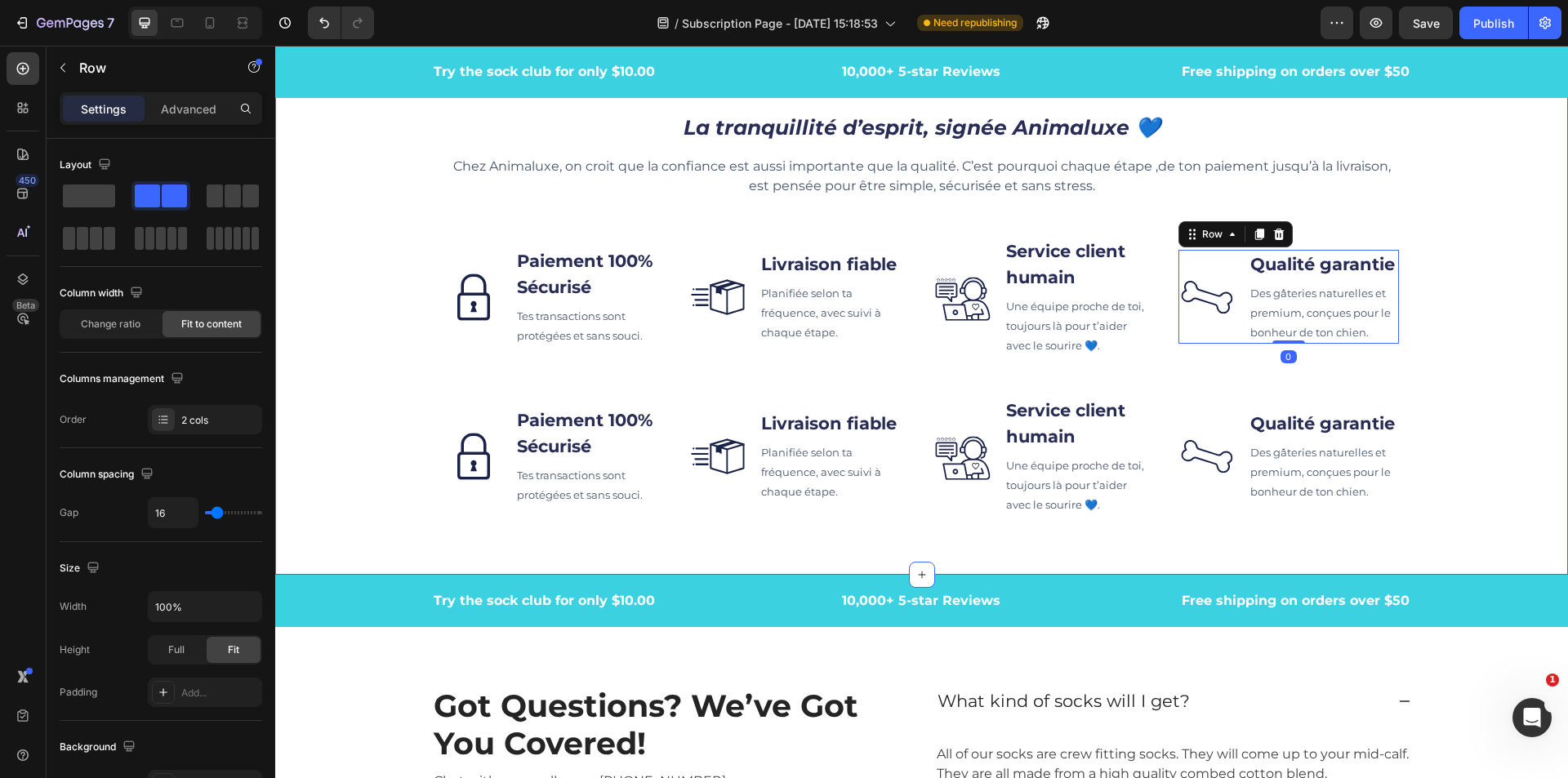
click at [419, 514] on div "La tranquillité d’esprit, signée Animaluxe 💙 Heading Chez Animaluxe, on croit q…" at bounding box center [922, 320] width 1293 height 458
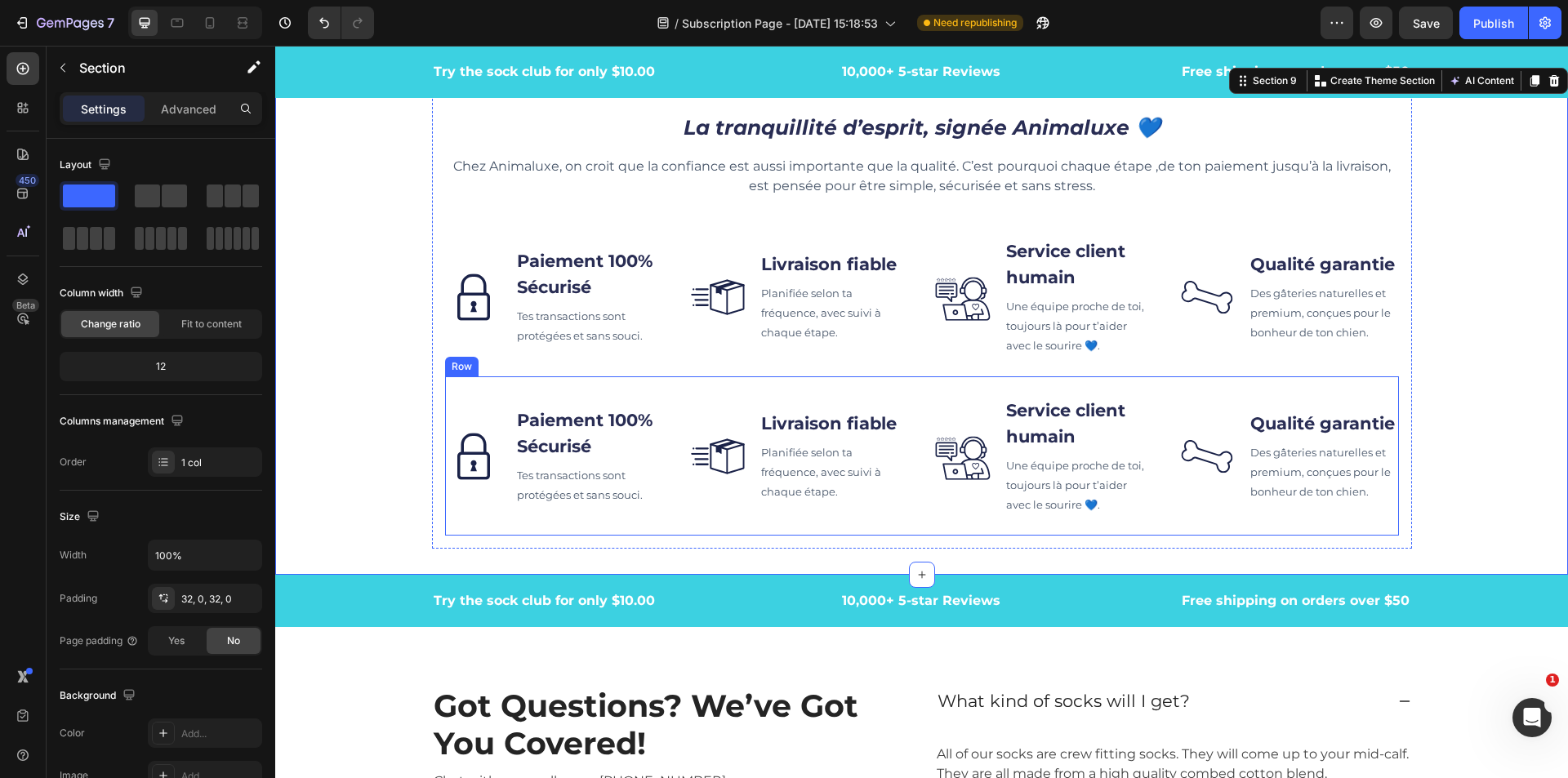
click at [472, 524] on div "Image Paiement 100% Sécurisé Text block Tes transactions sont protégées et sans…" at bounding box center [922, 456] width 954 height 159
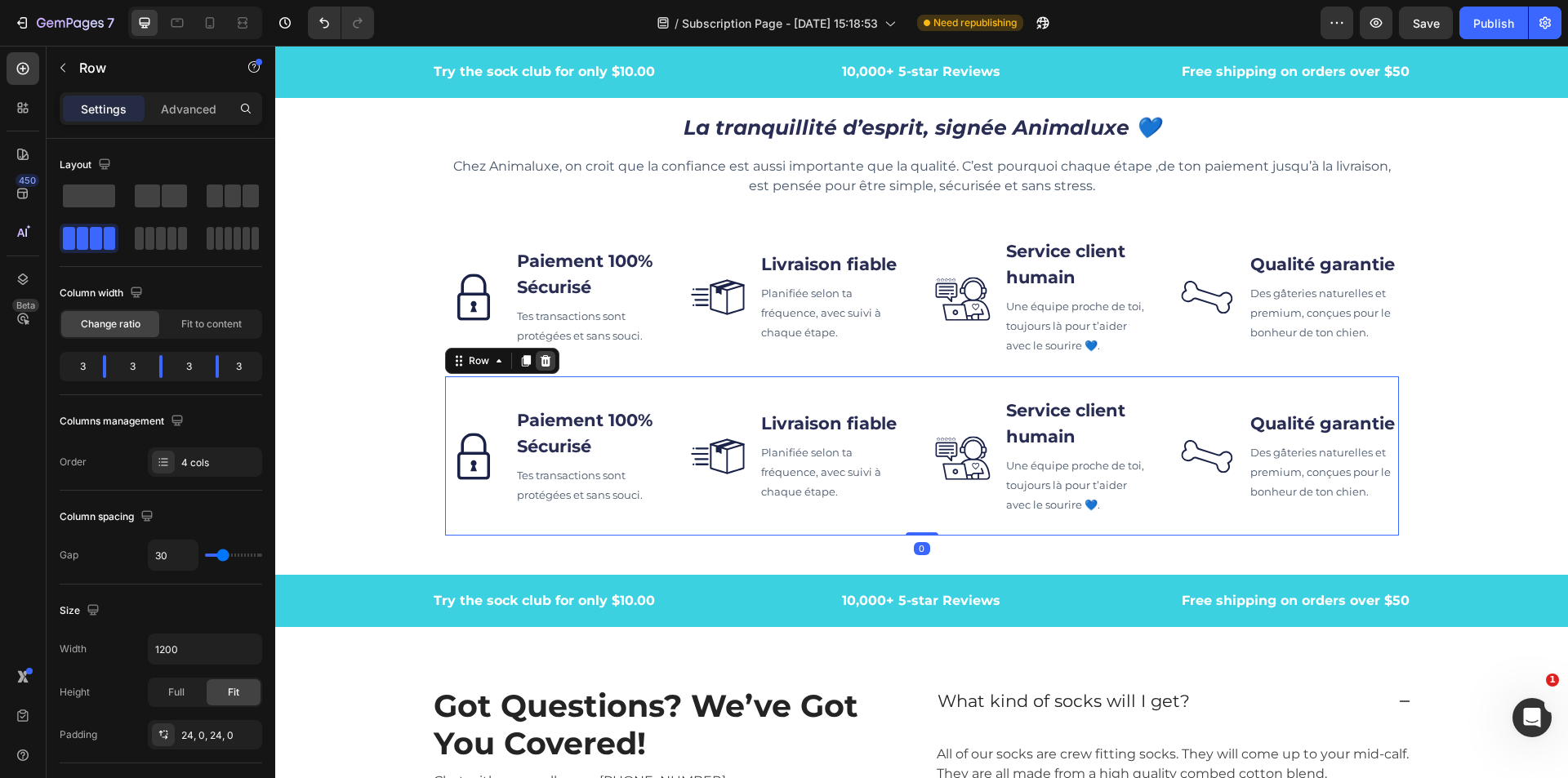
click at [541, 360] on icon at bounding box center [545, 361] width 11 height 12
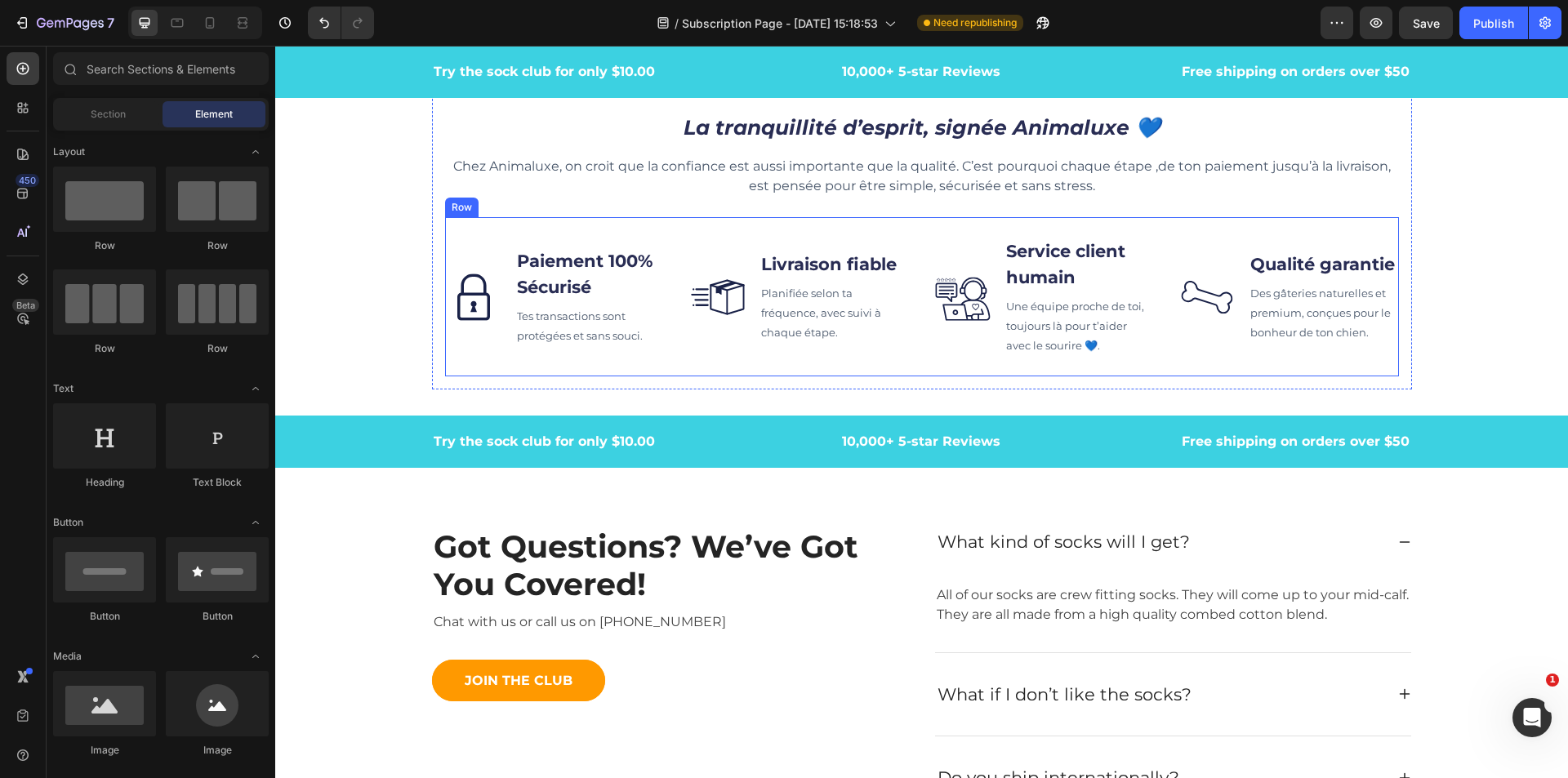
click at [1379, 232] on div "Image Paiement 100% Sécurisé Text block Tes transactions sont protégées et sans…" at bounding box center [922, 297] width 954 height 159
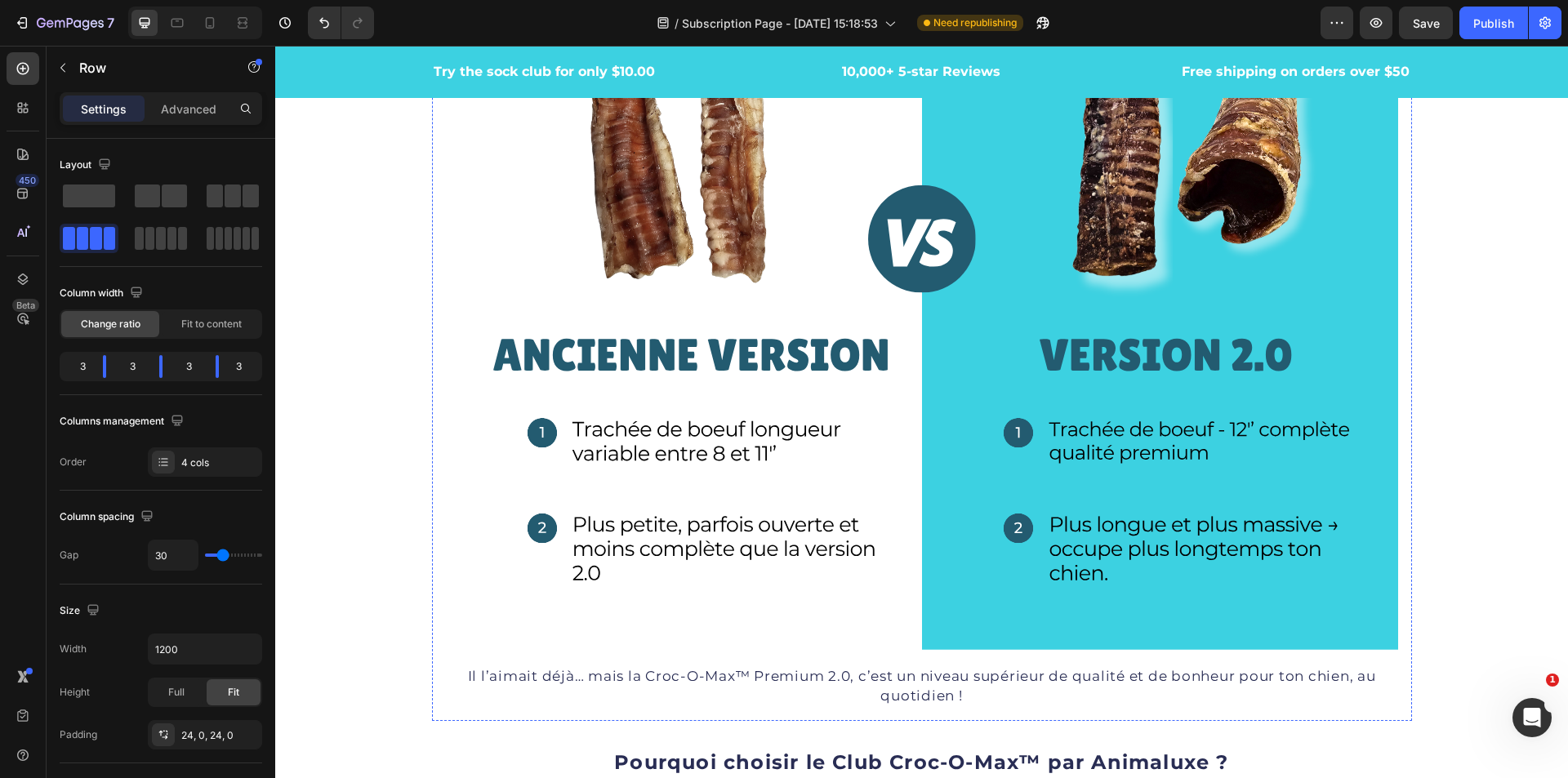
scroll to position [1389, 0]
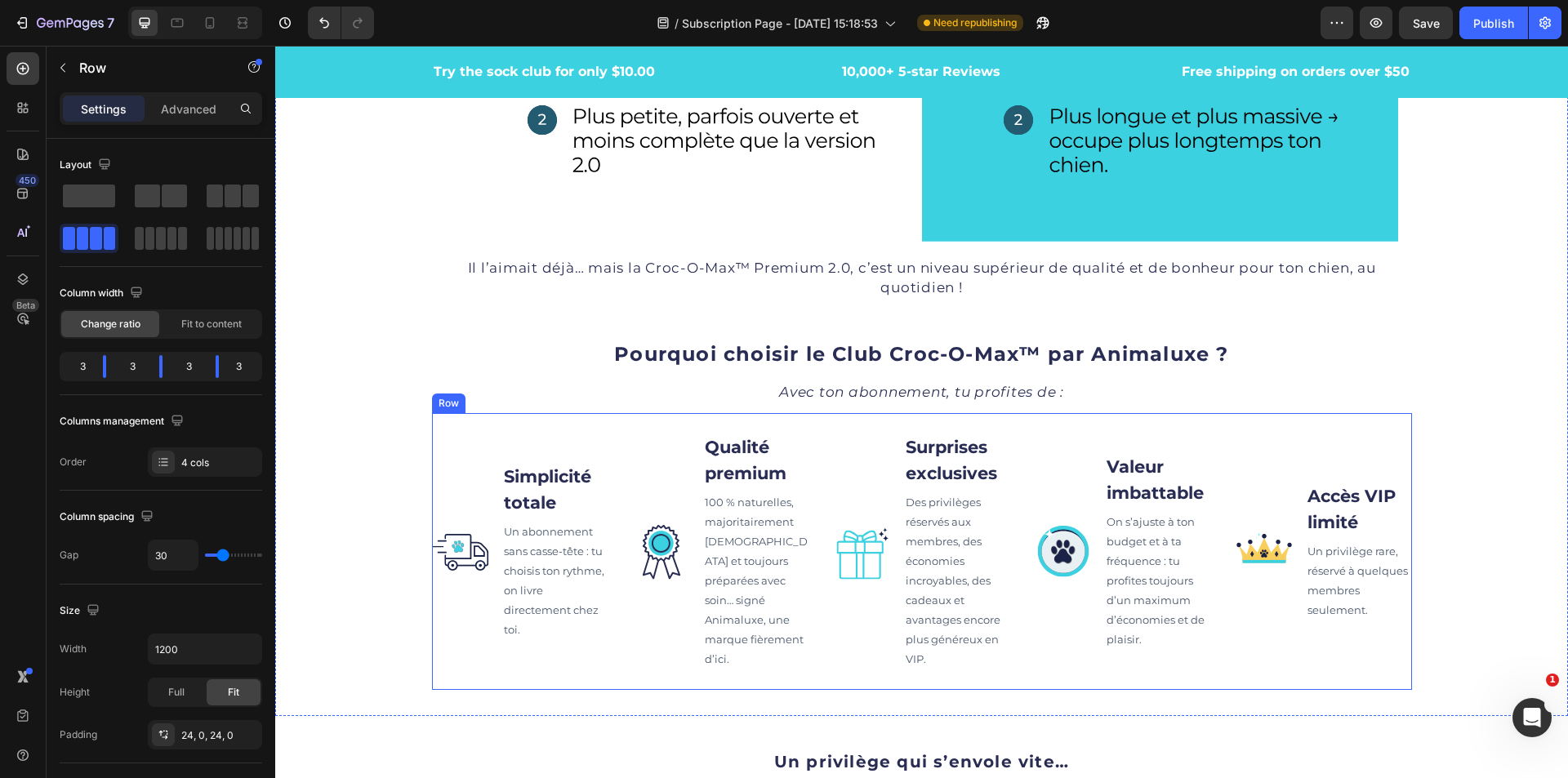
click at [445, 454] on div "Image Simplicité totale Text block Un abonnement sans casse-tête : tu choisis t…" at bounding box center [520, 552] width 177 height 238
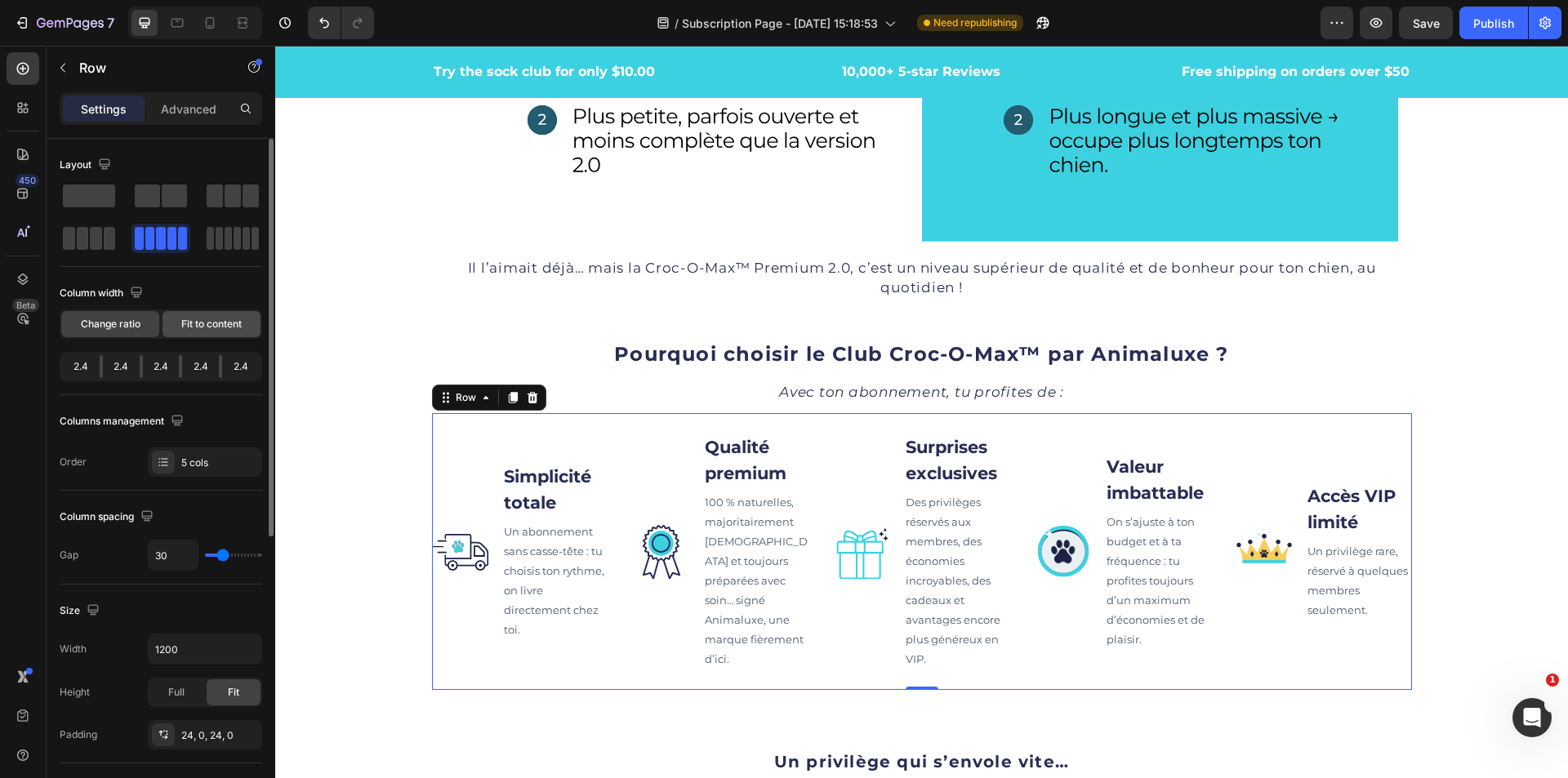
click at [220, 319] on span "Fit to content" at bounding box center [212, 324] width 61 height 14
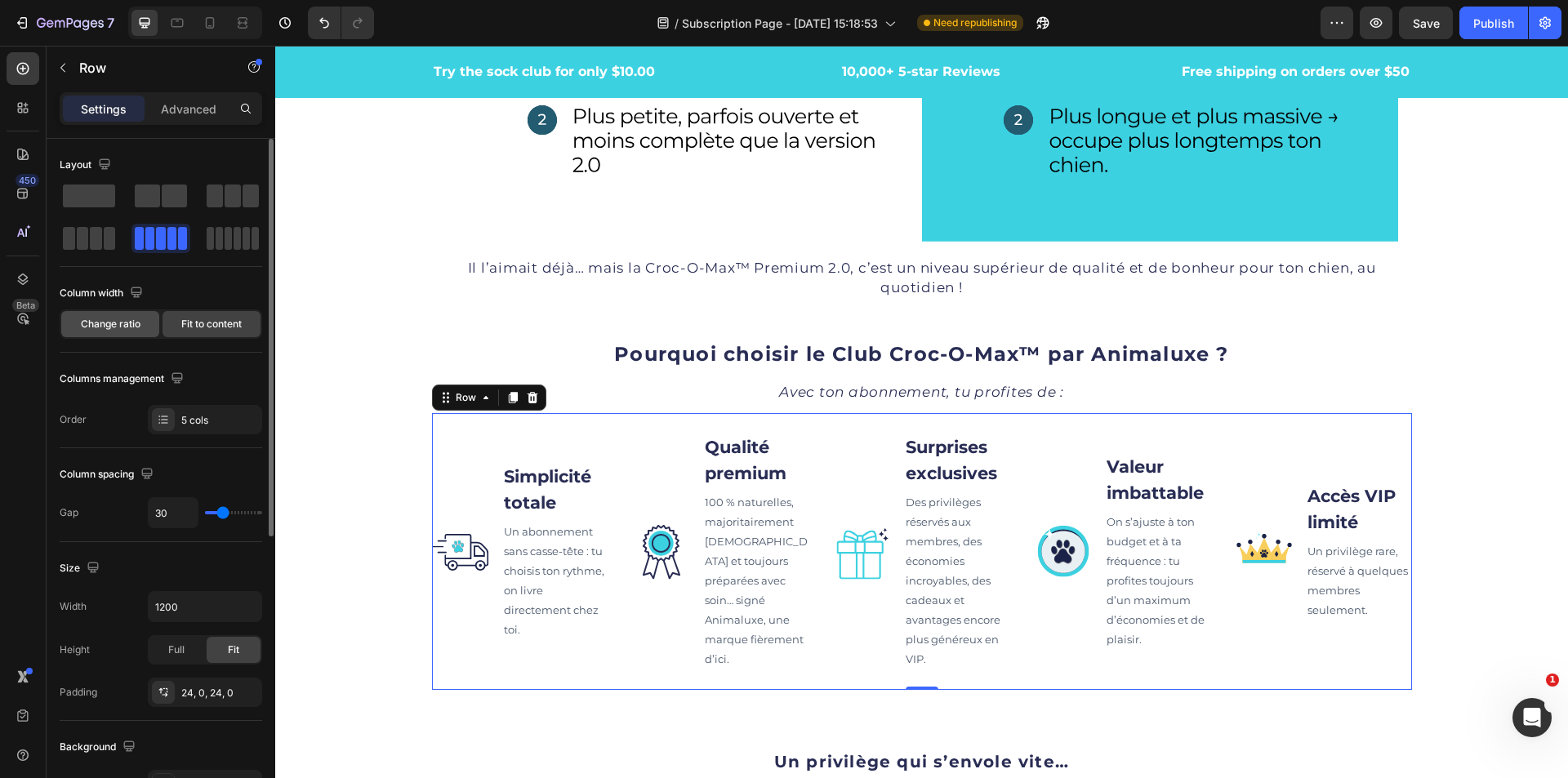
click at [85, 322] on span "Change ratio" at bounding box center [111, 324] width 60 height 14
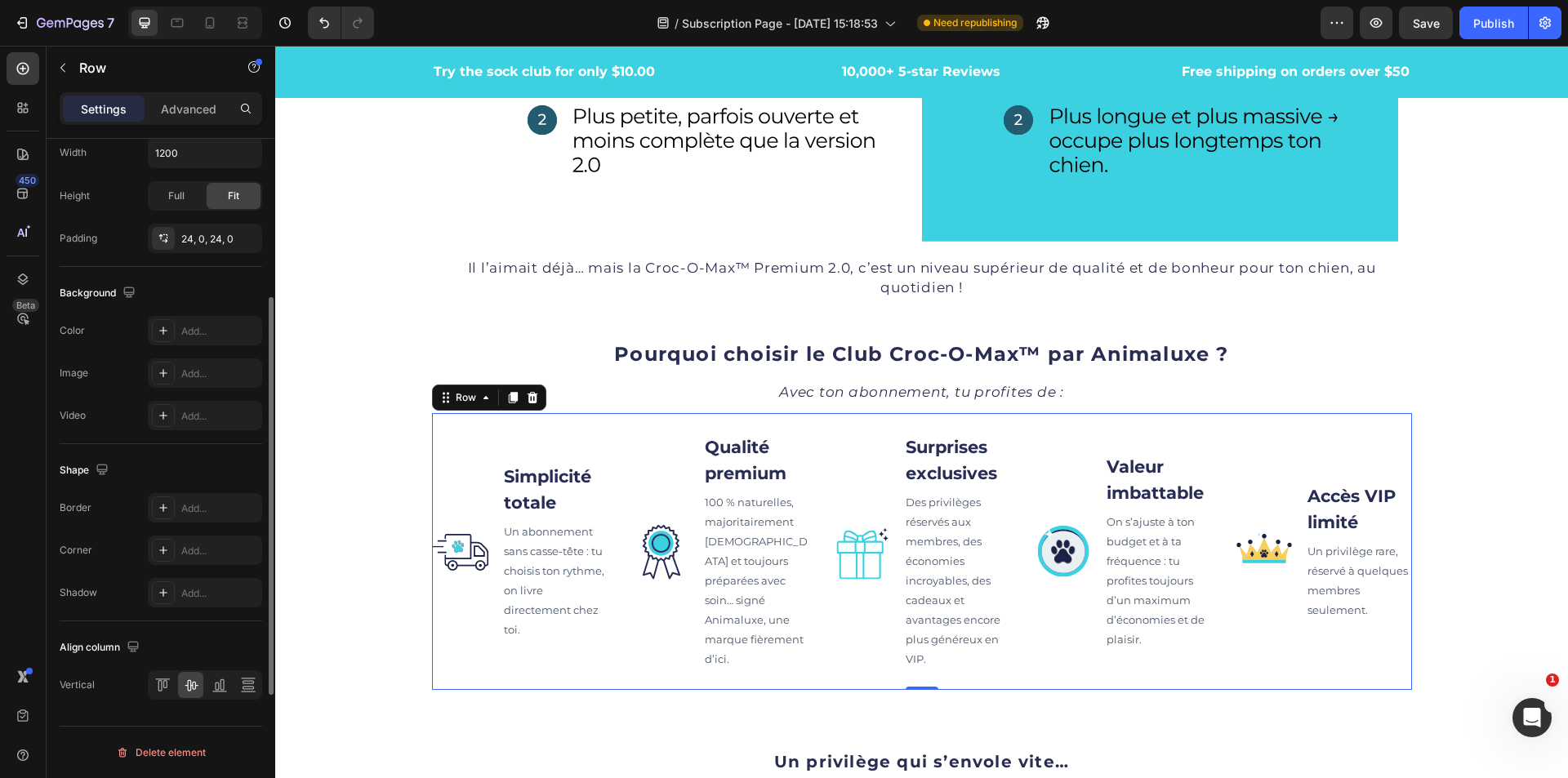
scroll to position [0, 0]
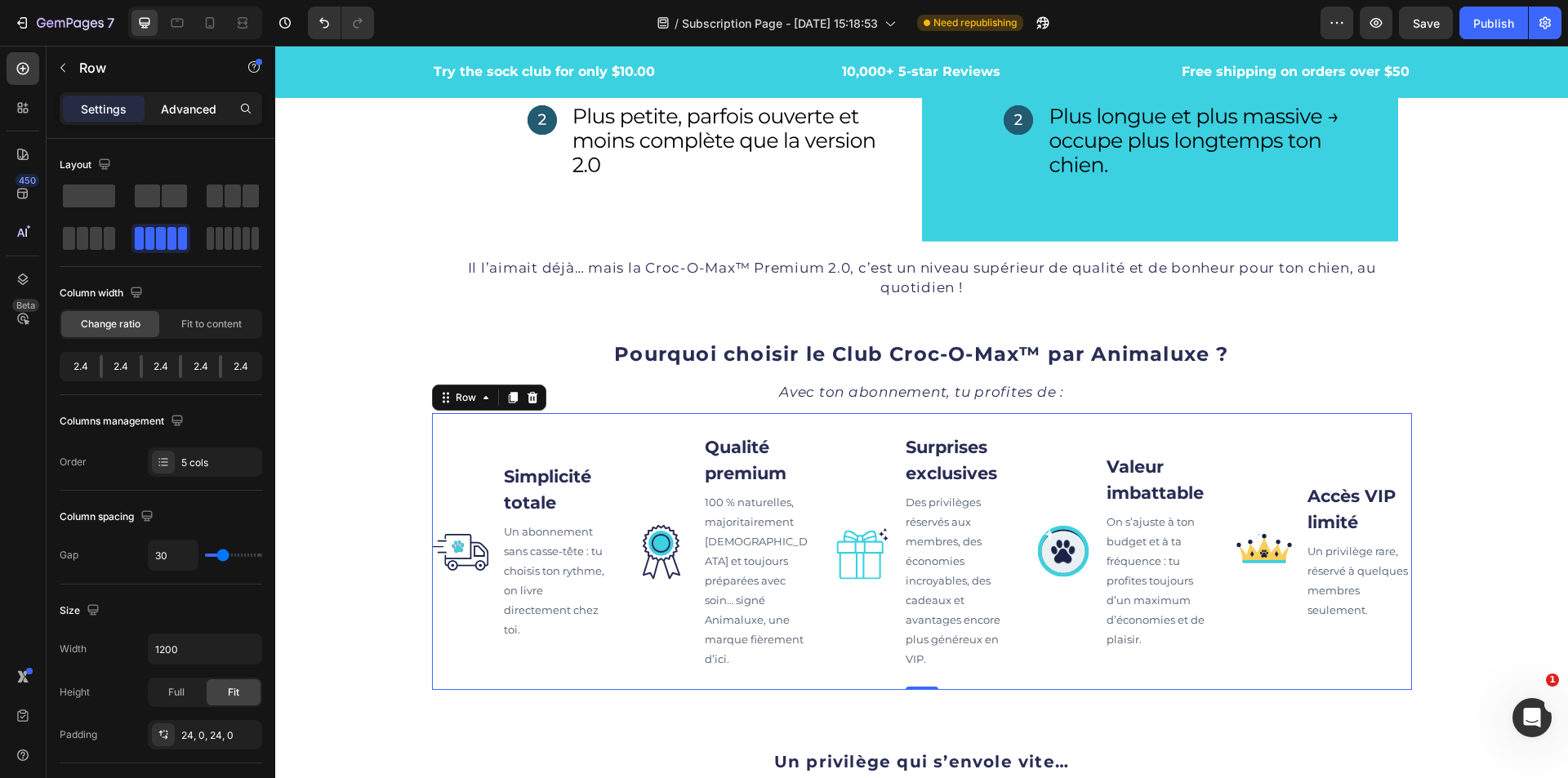
click at [188, 112] on p "Advanced" at bounding box center [187, 109] width 55 height 17
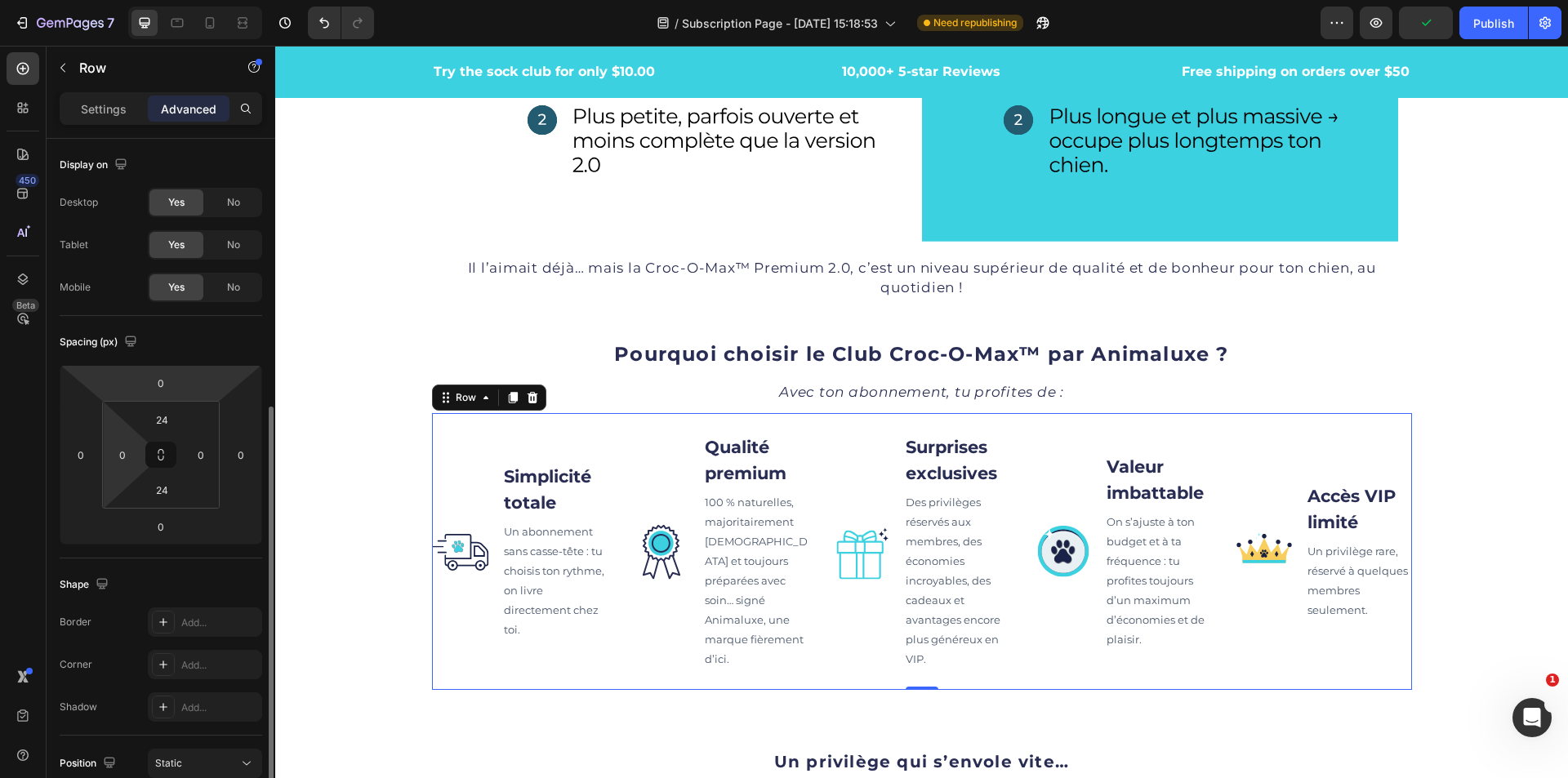
scroll to position [245, 0]
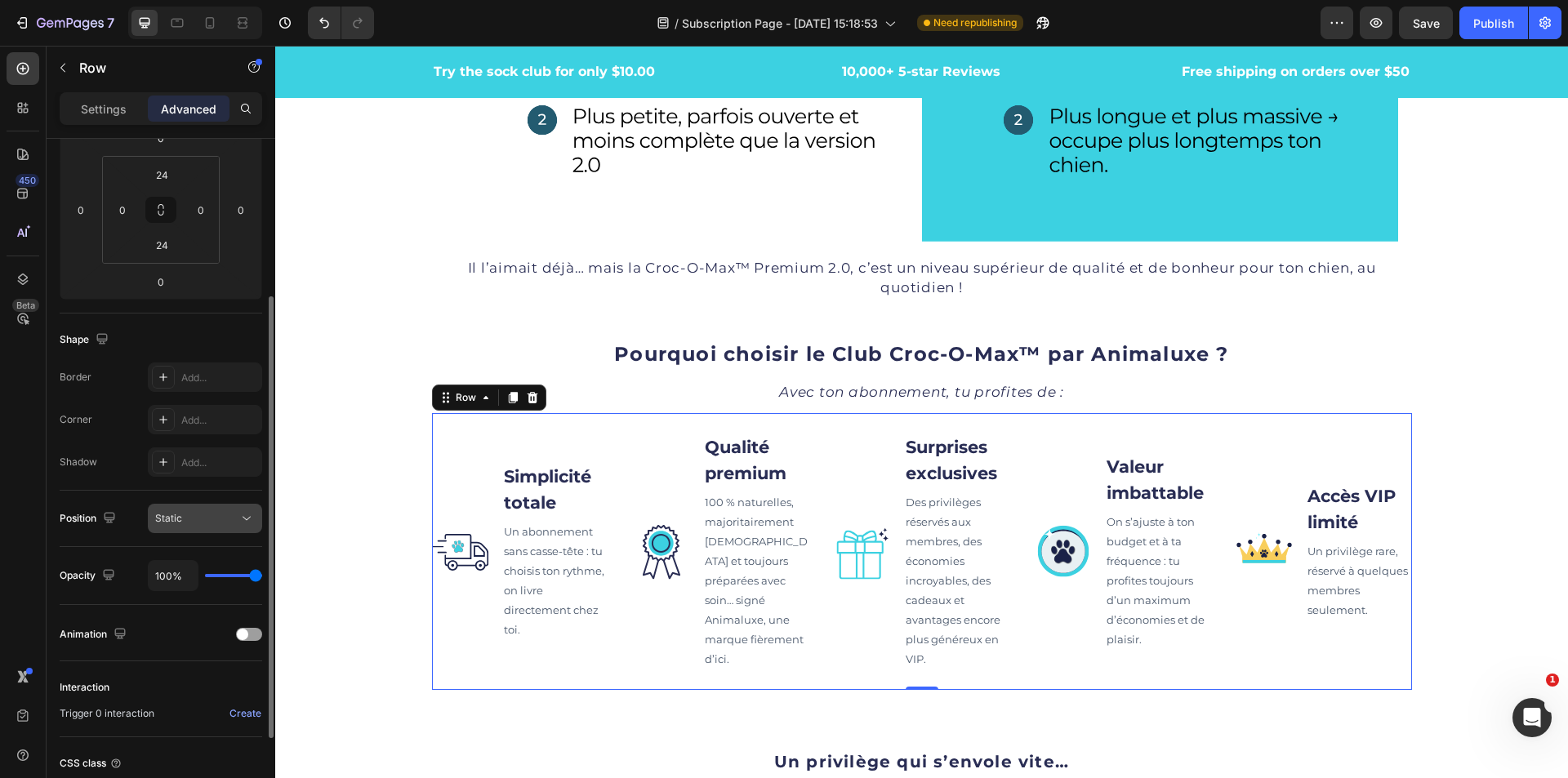
click at [232, 514] on div "Static" at bounding box center [197, 518] width 83 height 14
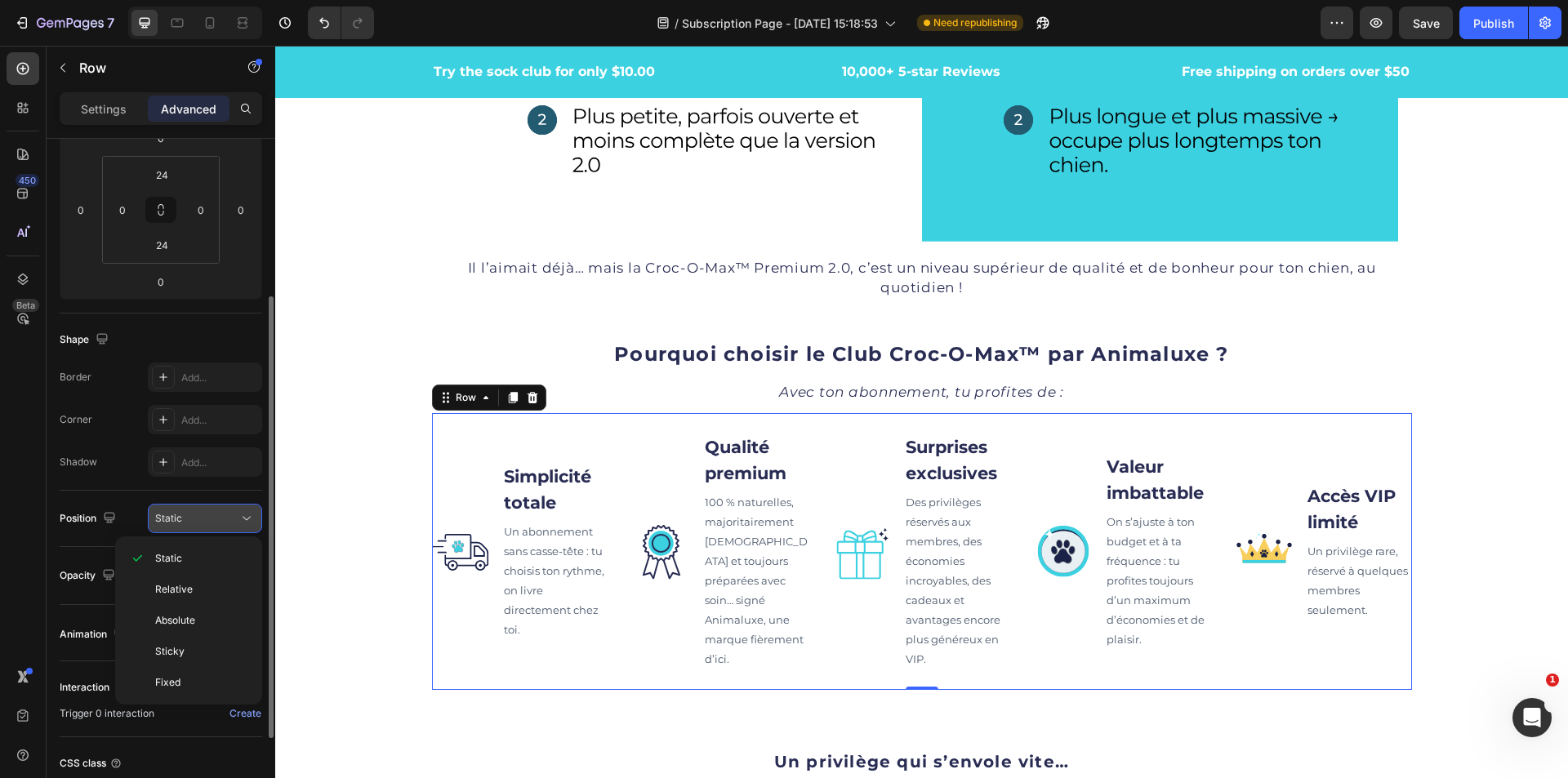
click at [232, 514] on div "Static" at bounding box center [197, 518] width 83 height 14
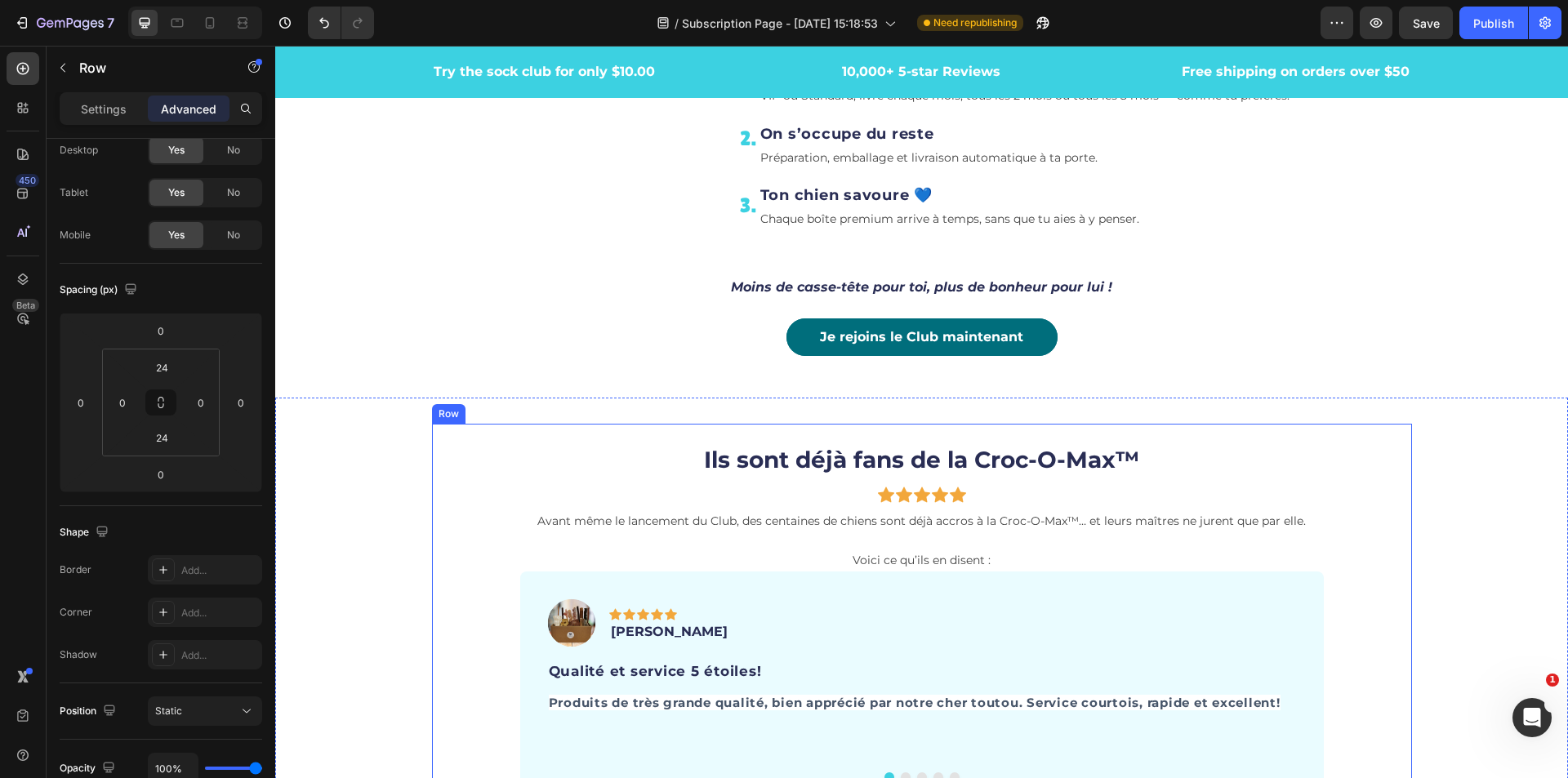
scroll to position [4738, 0]
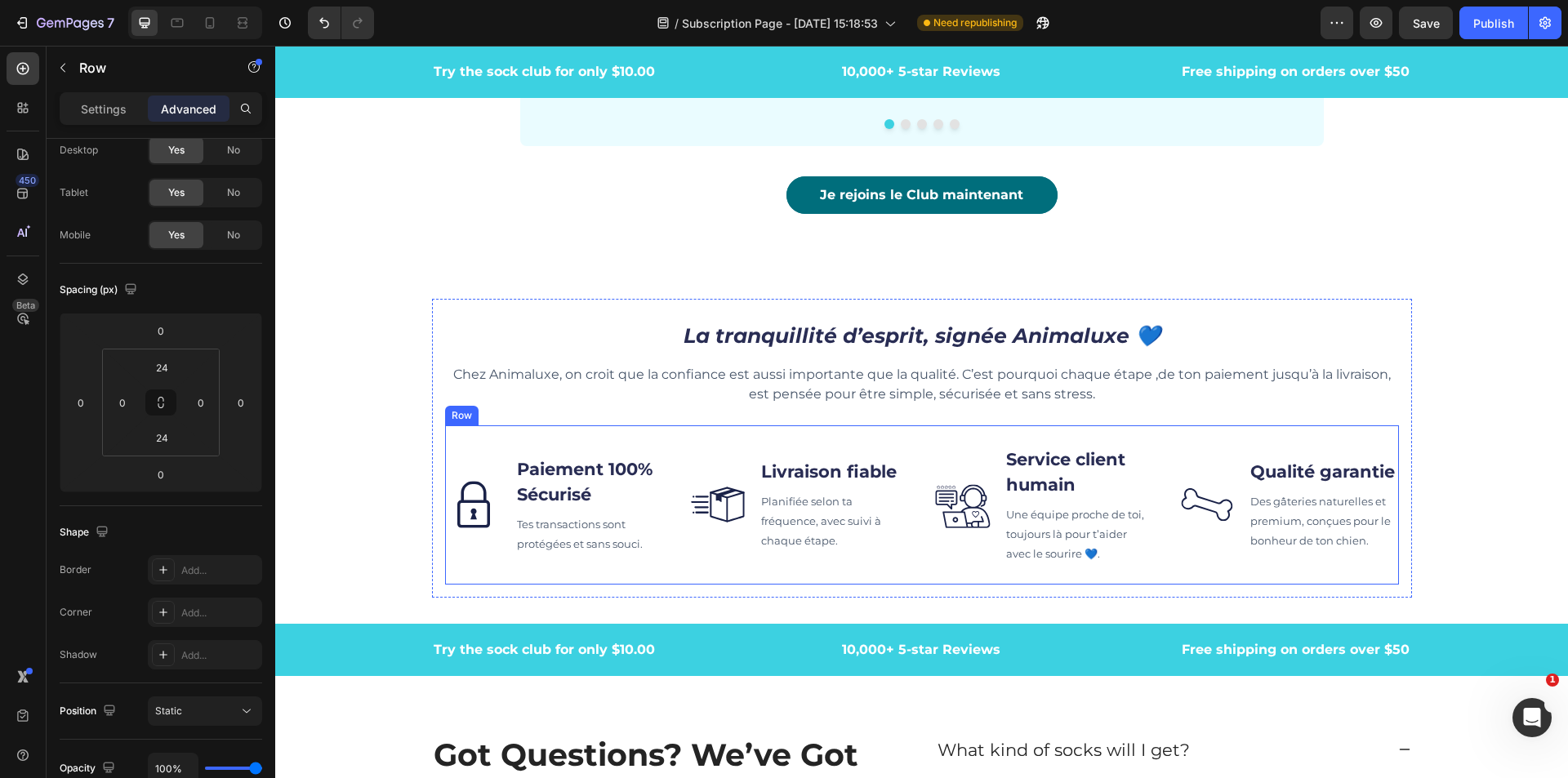
click at [528, 434] on div "Image Paiement 100% Sécurisé Text block Tes transactions sont protégées et sans…" at bounding box center [922, 504] width 954 height 159
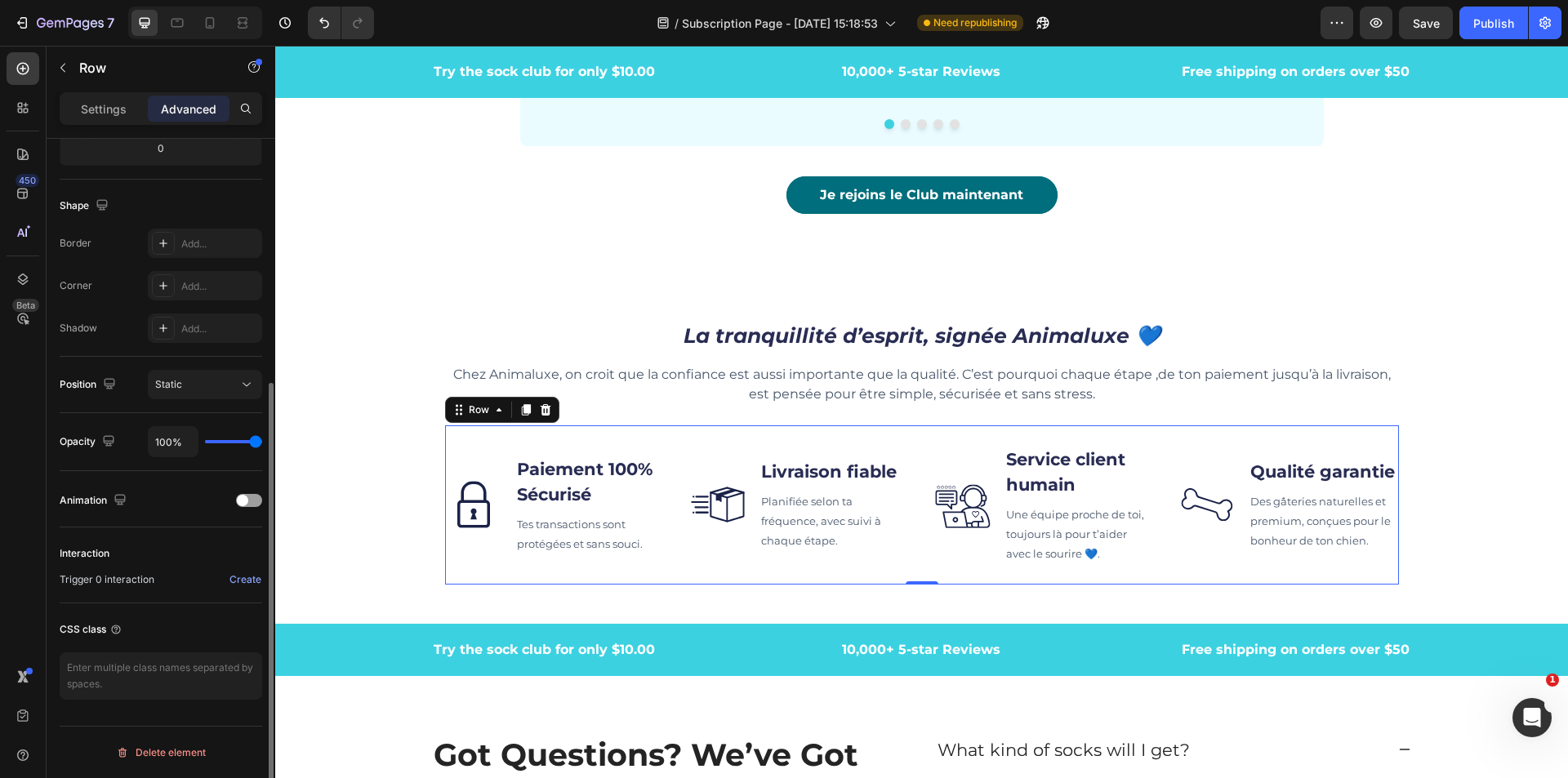
scroll to position [0, 0]
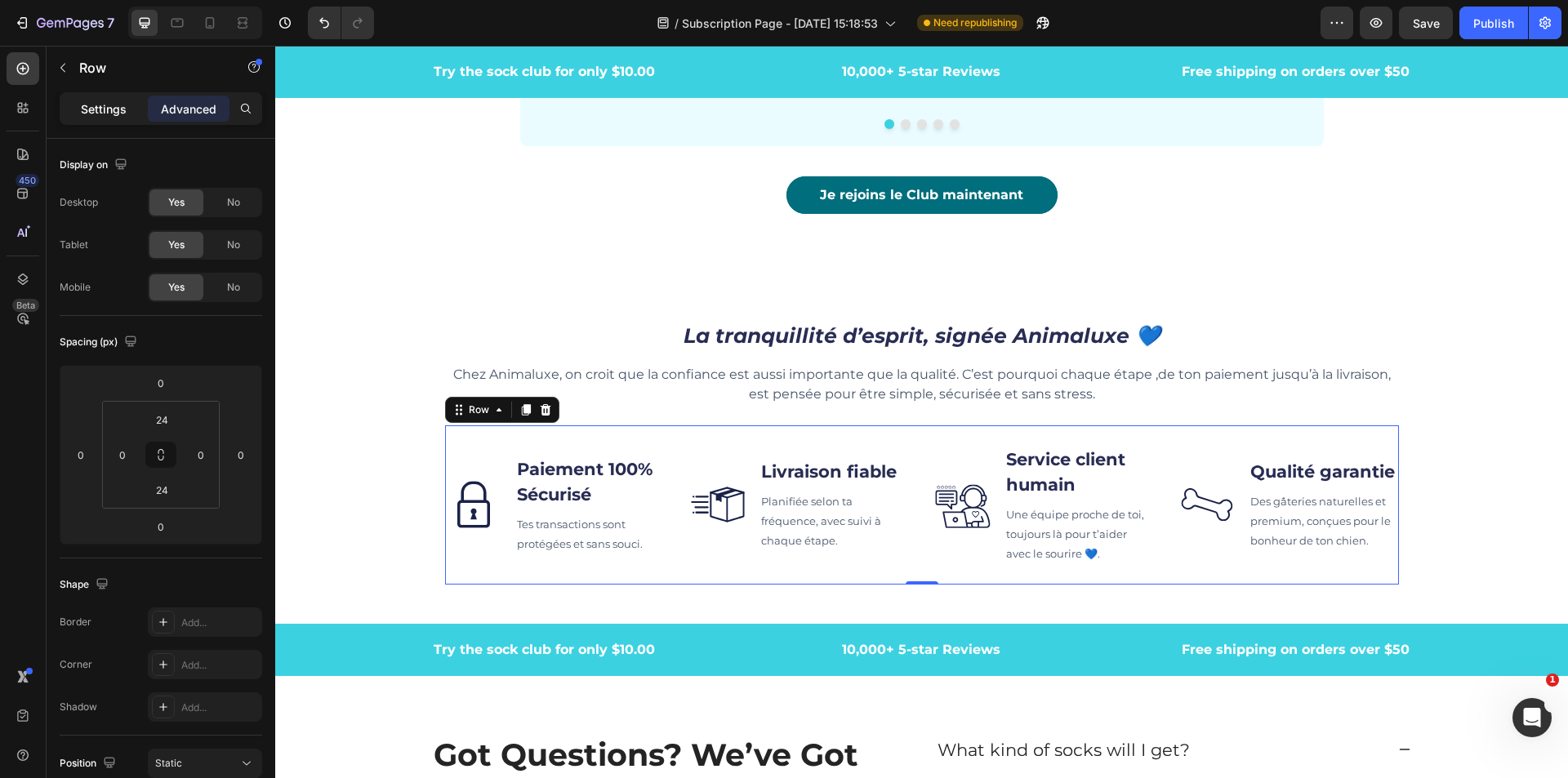
click at [96, 112] on p "Settings" at bounding box center [103, 109] width 45 height 17
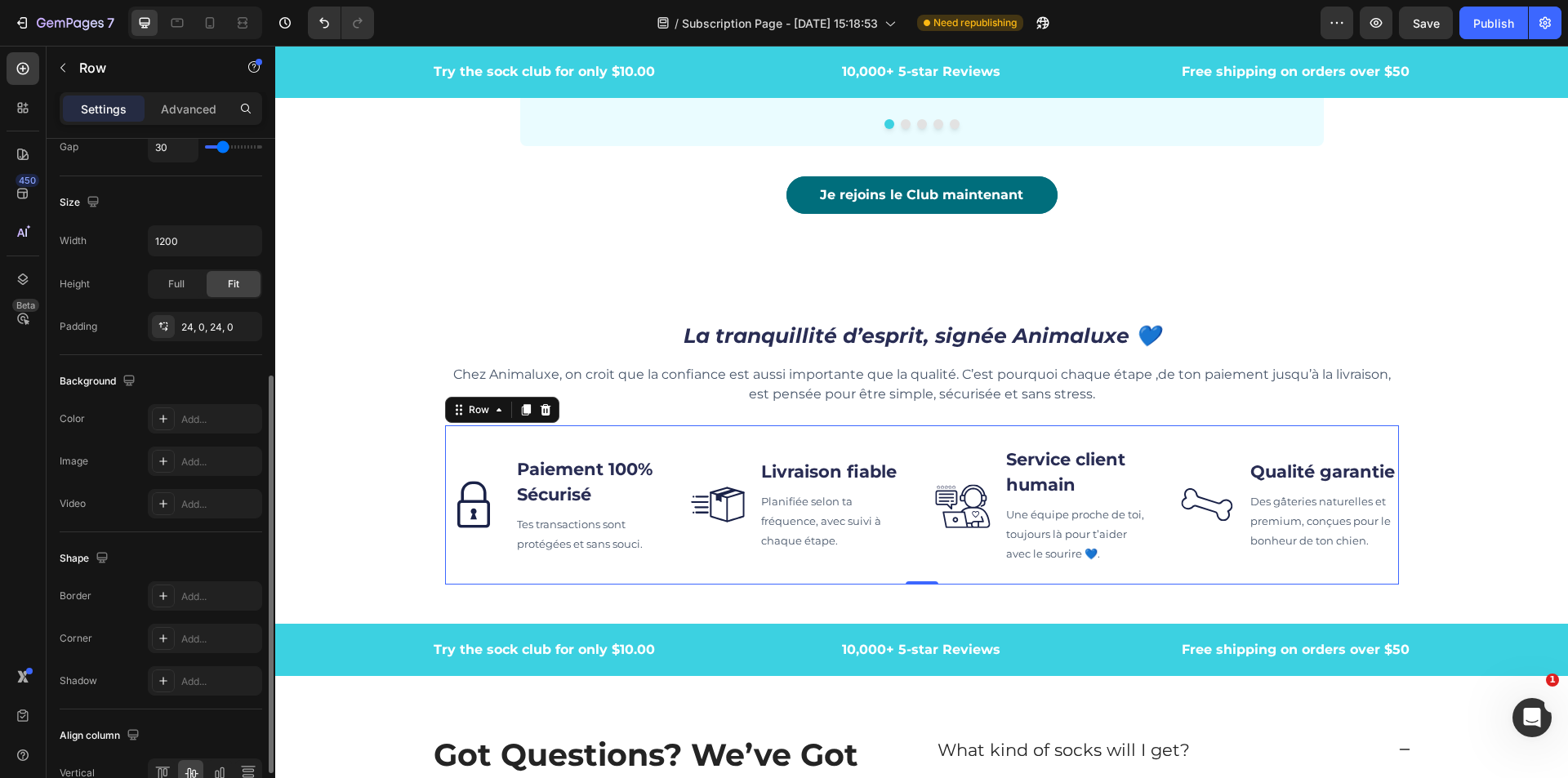
scroll to position [497, 0]
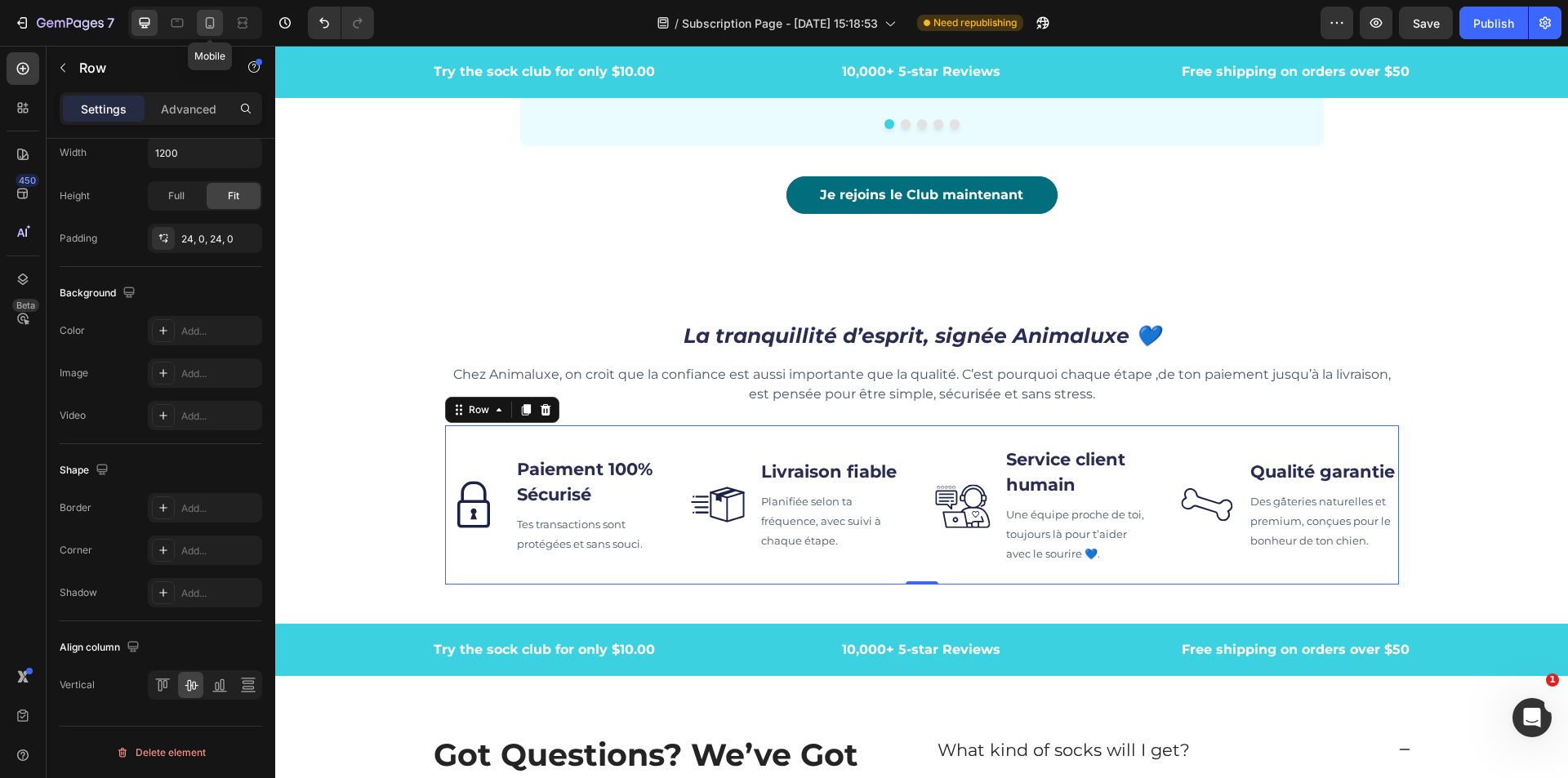
click at [214, 29] on icon at bounding box center [210, 22] width 16 height 16
type input "16"
type input "100%"
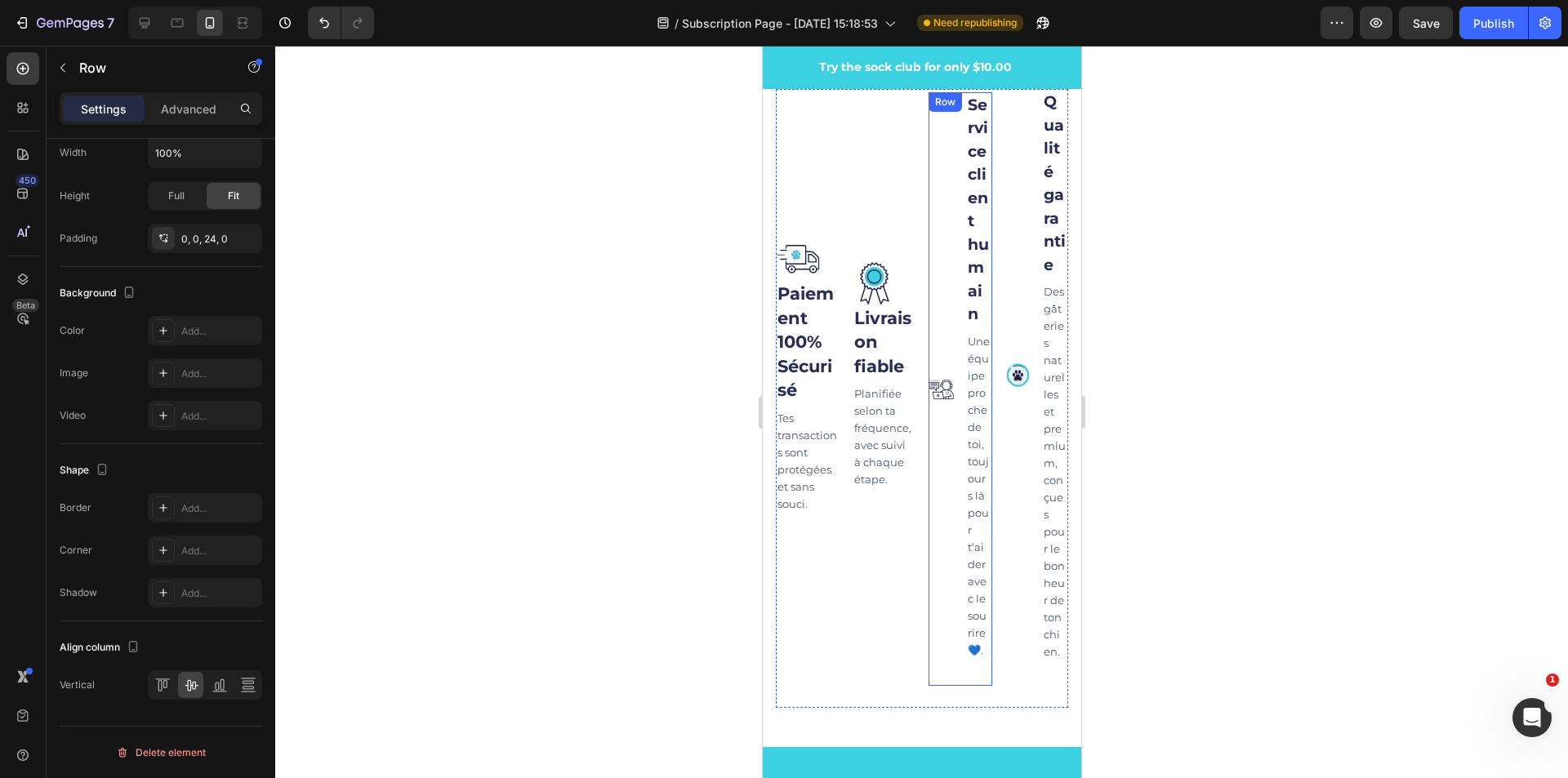
scroll to position [5642, 0]
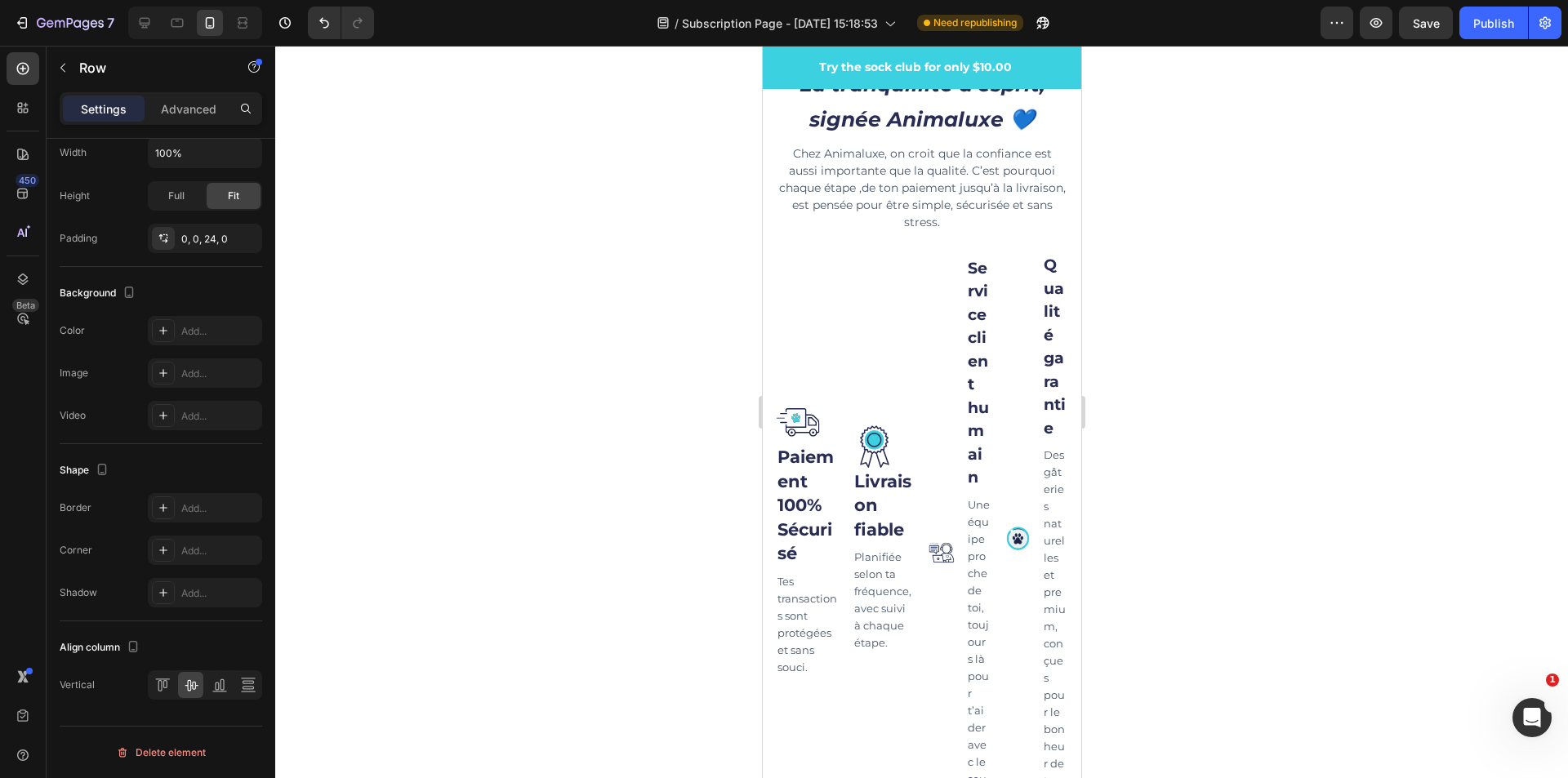
click at [790, 272] on div "Image Paiement 100% Sécurisé Text block Tes transactions sont protégées et sans…" at bounding box center [807, 552] width 64 height 599
click at [66, 68] on icon "button" at bounding box center [63, 68] width 14 height 14
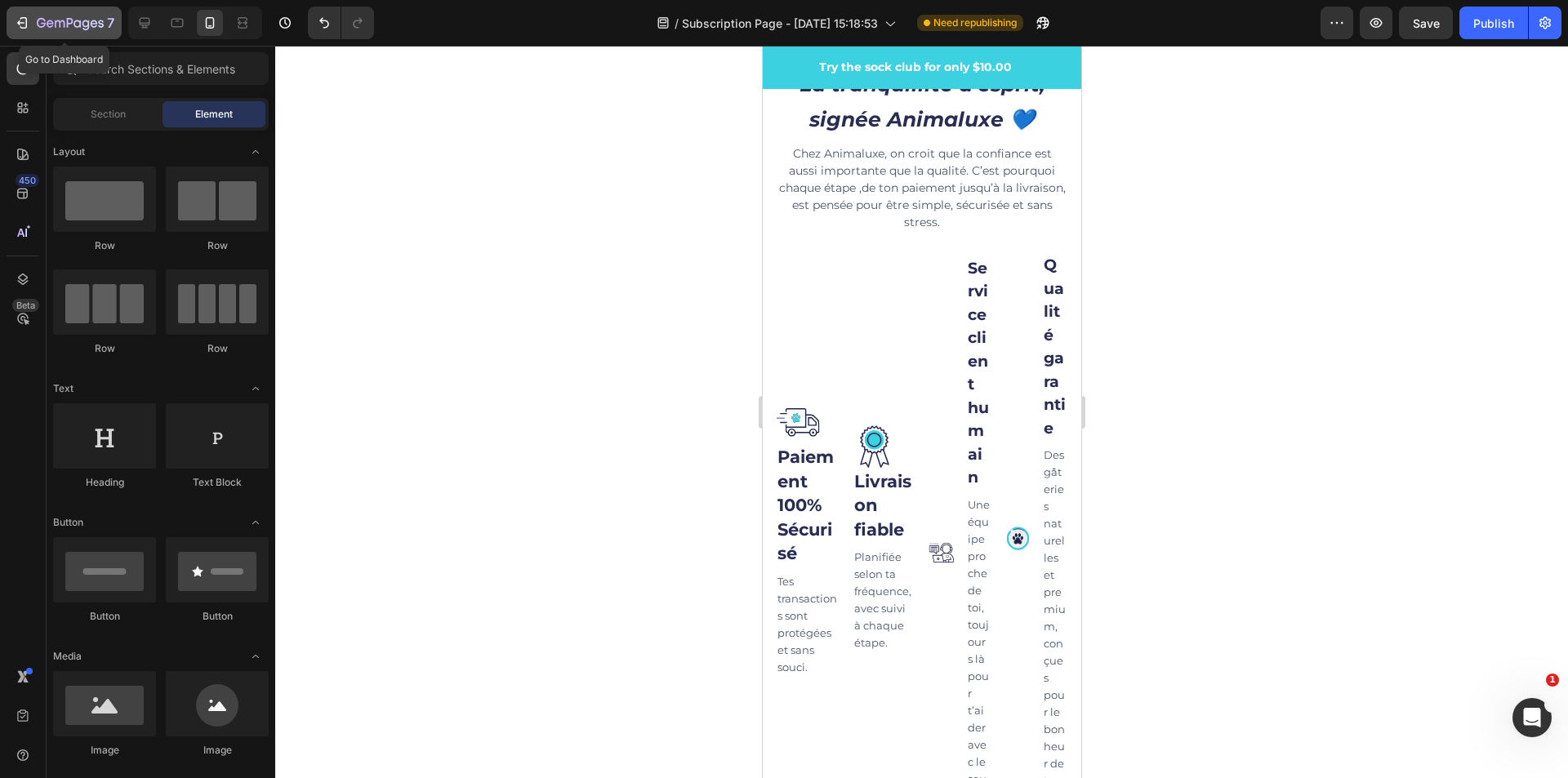
click at [43, 25] on icon "button" at bounding box center [70, 24] width 67 height 14
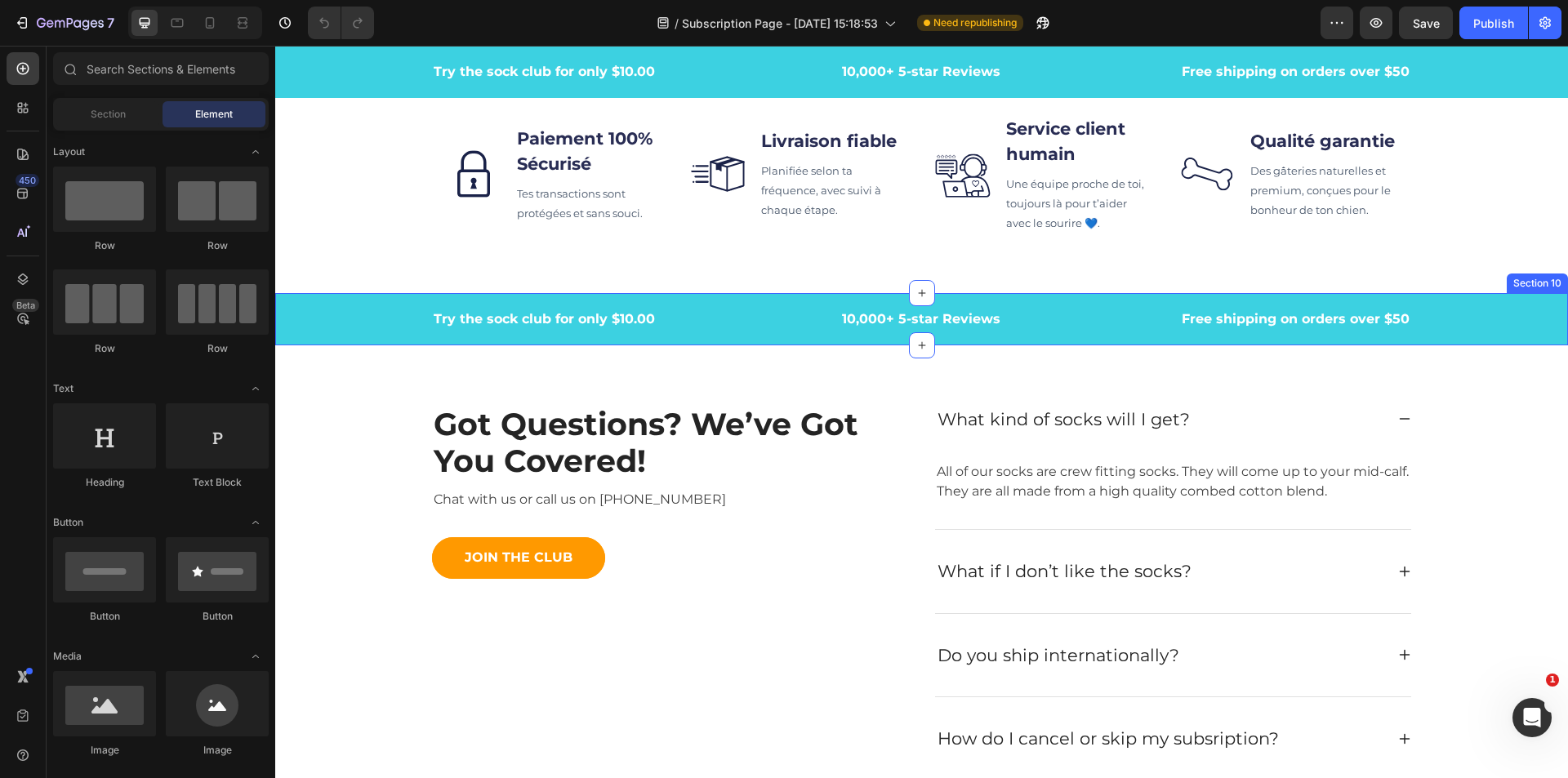
scroll to position [4819, 0]
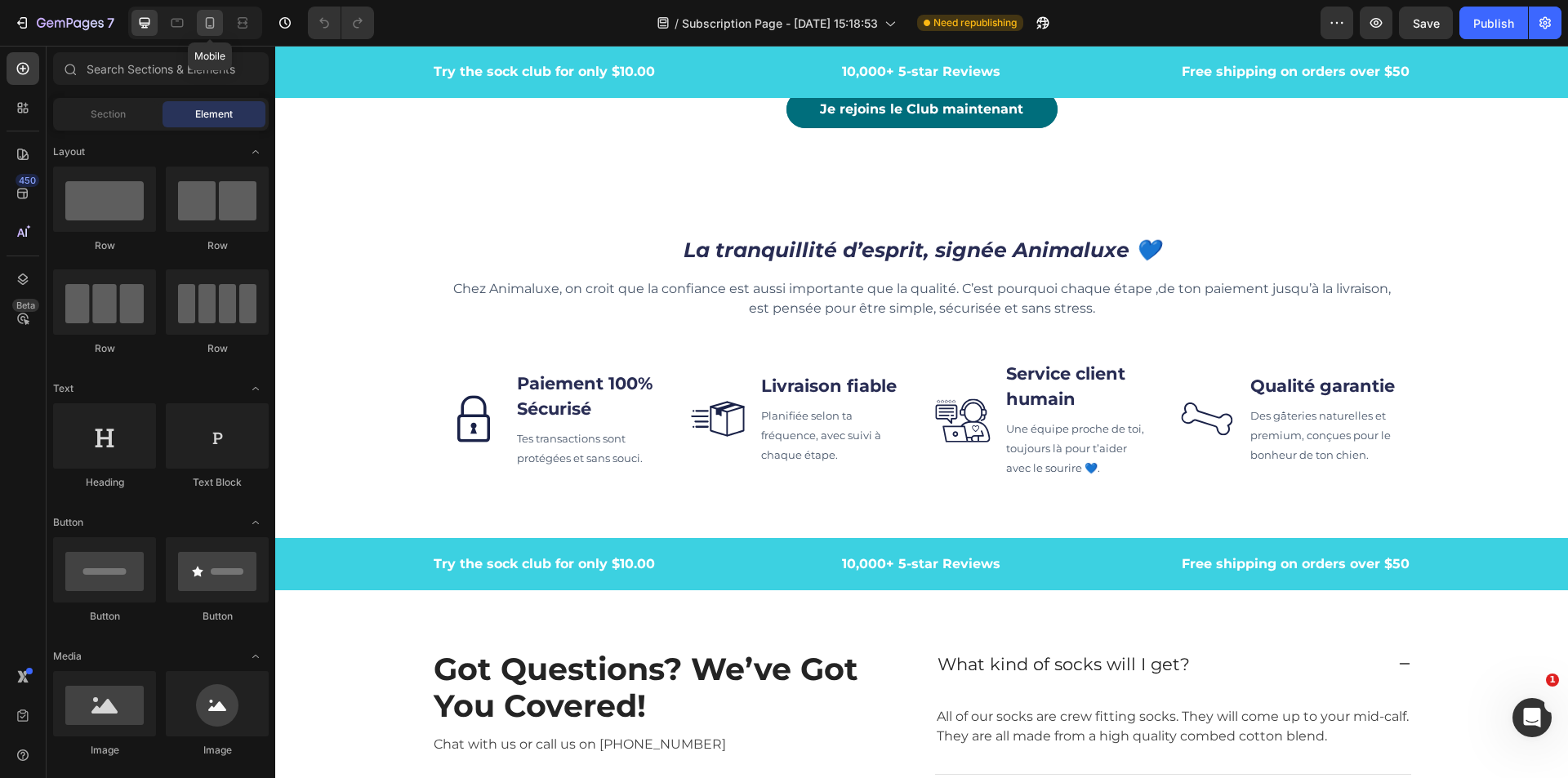
click at [211, 27] on icon at bounding box center [210, 22] width 16 height 16
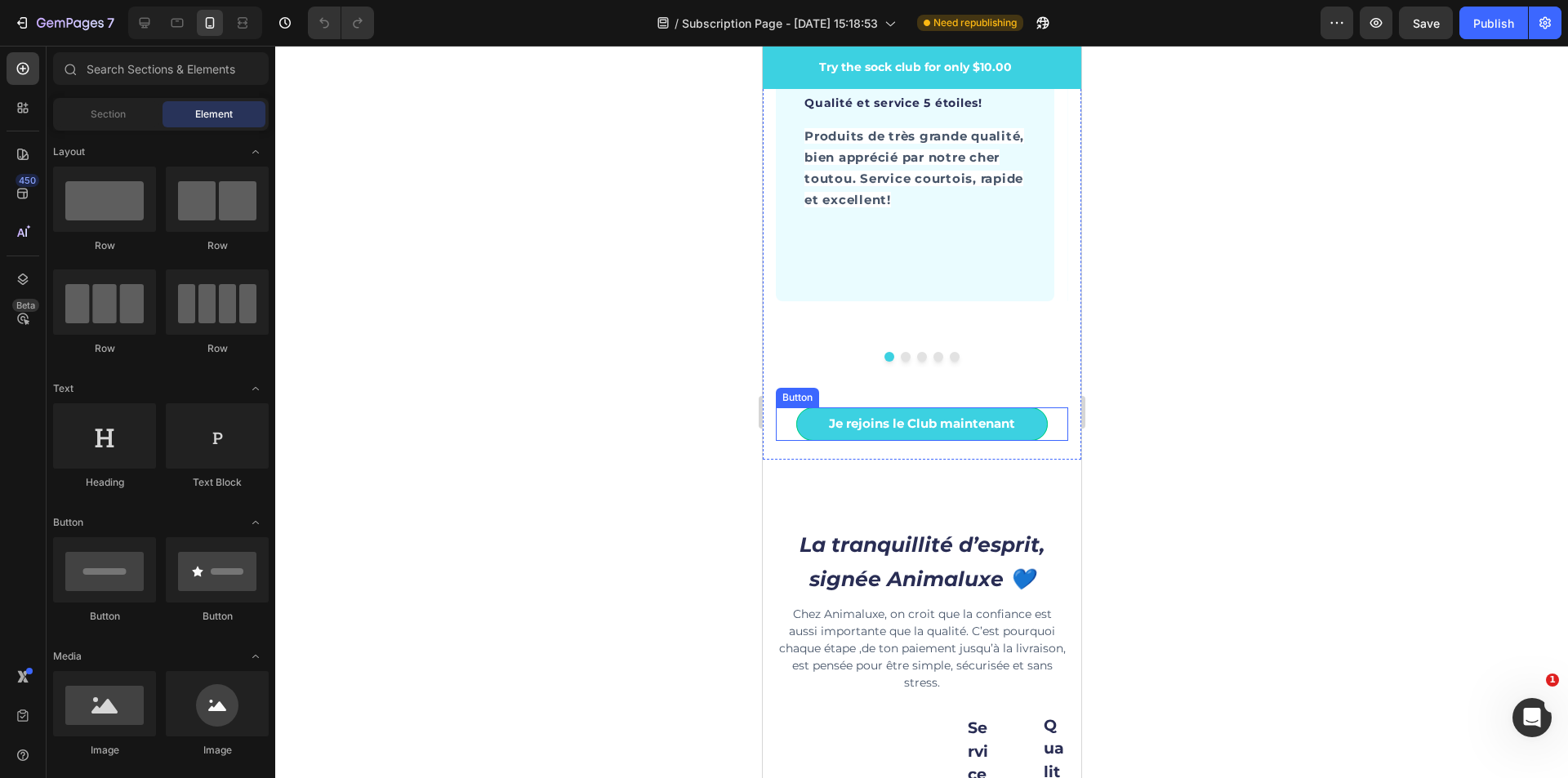
scroll to position [5471, 0]
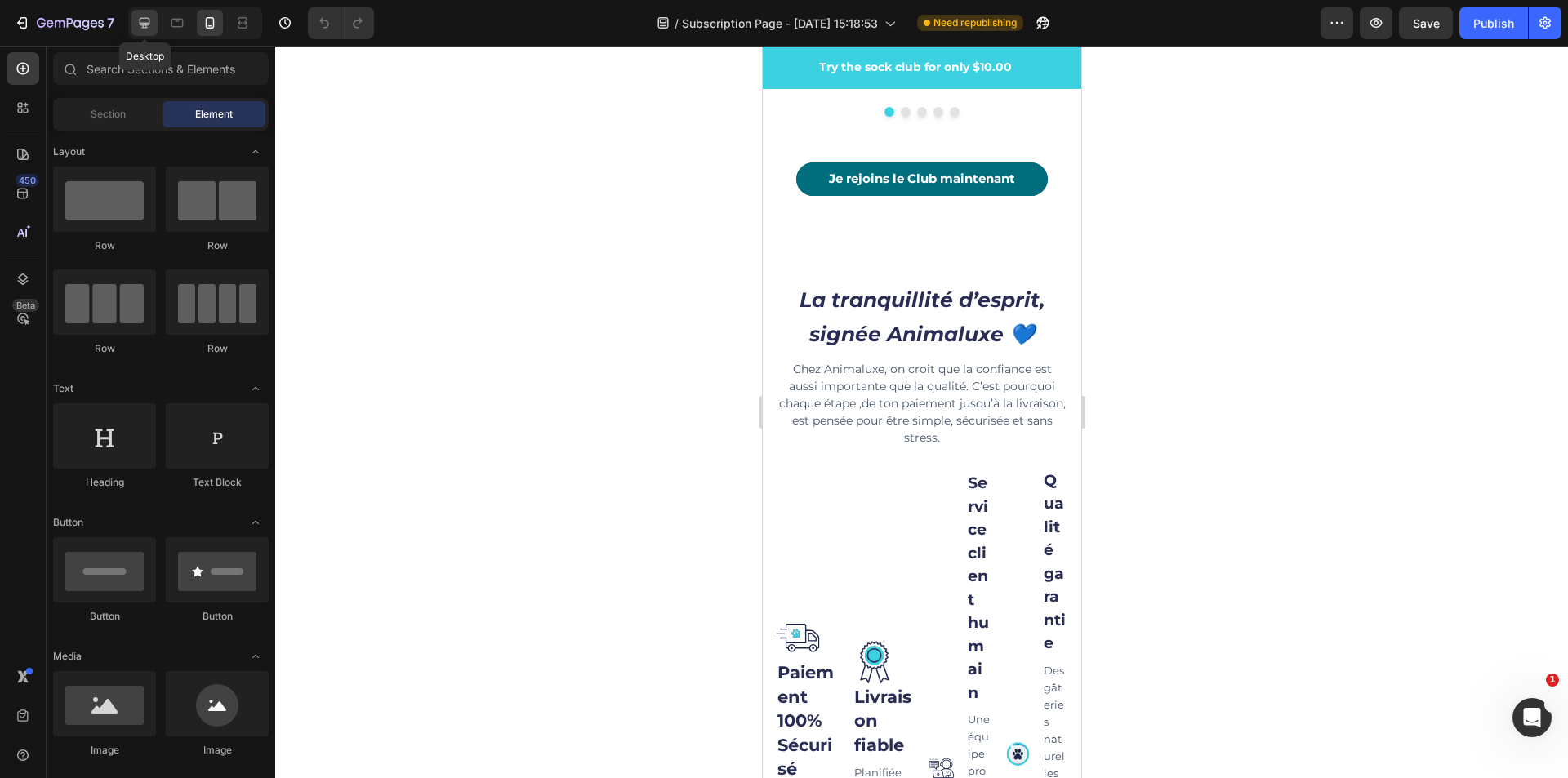
click at [155, 29] on div at bounding box center [144, 22] width 26 height 26
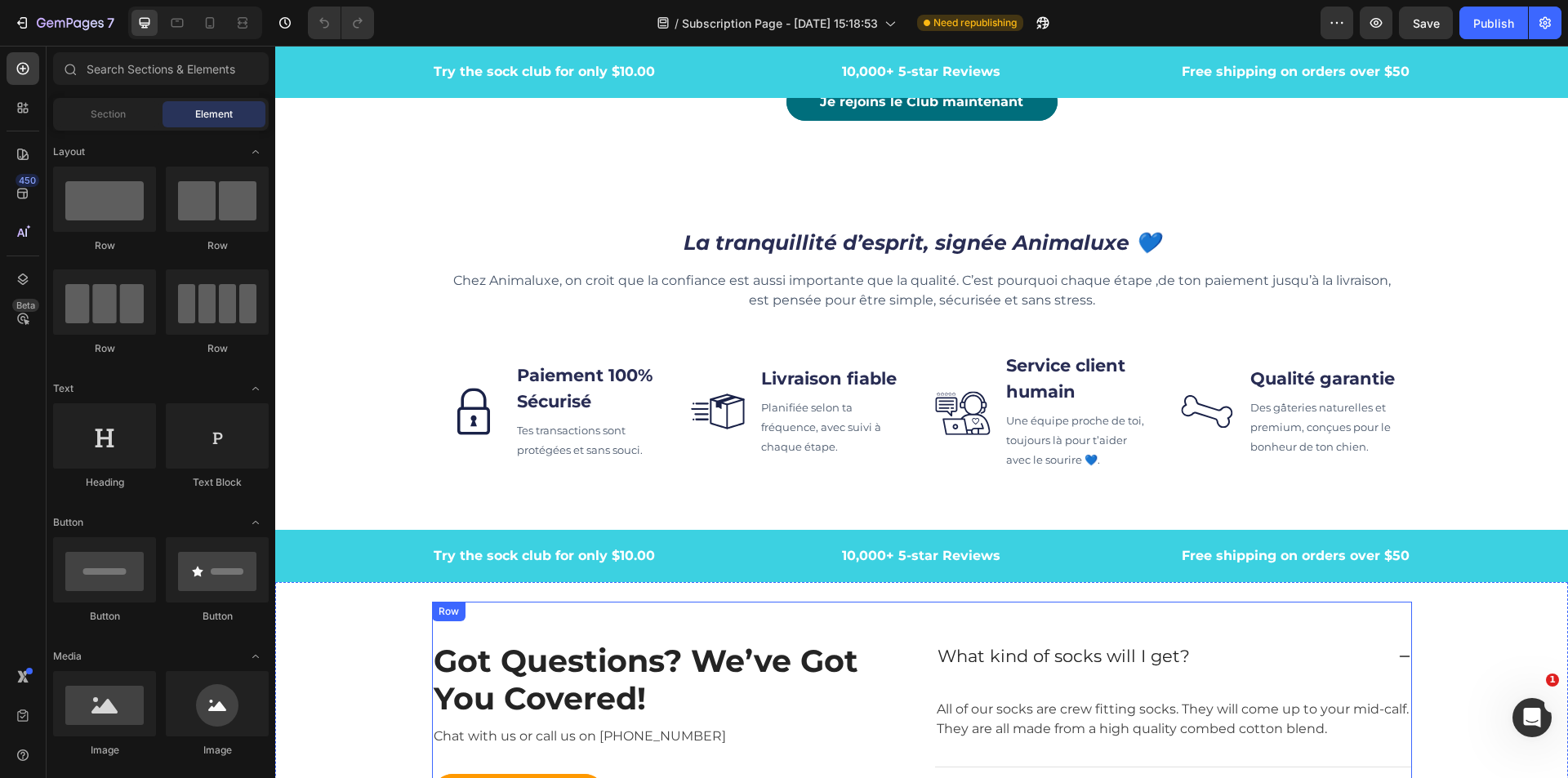
scroll to position [4798, 0]
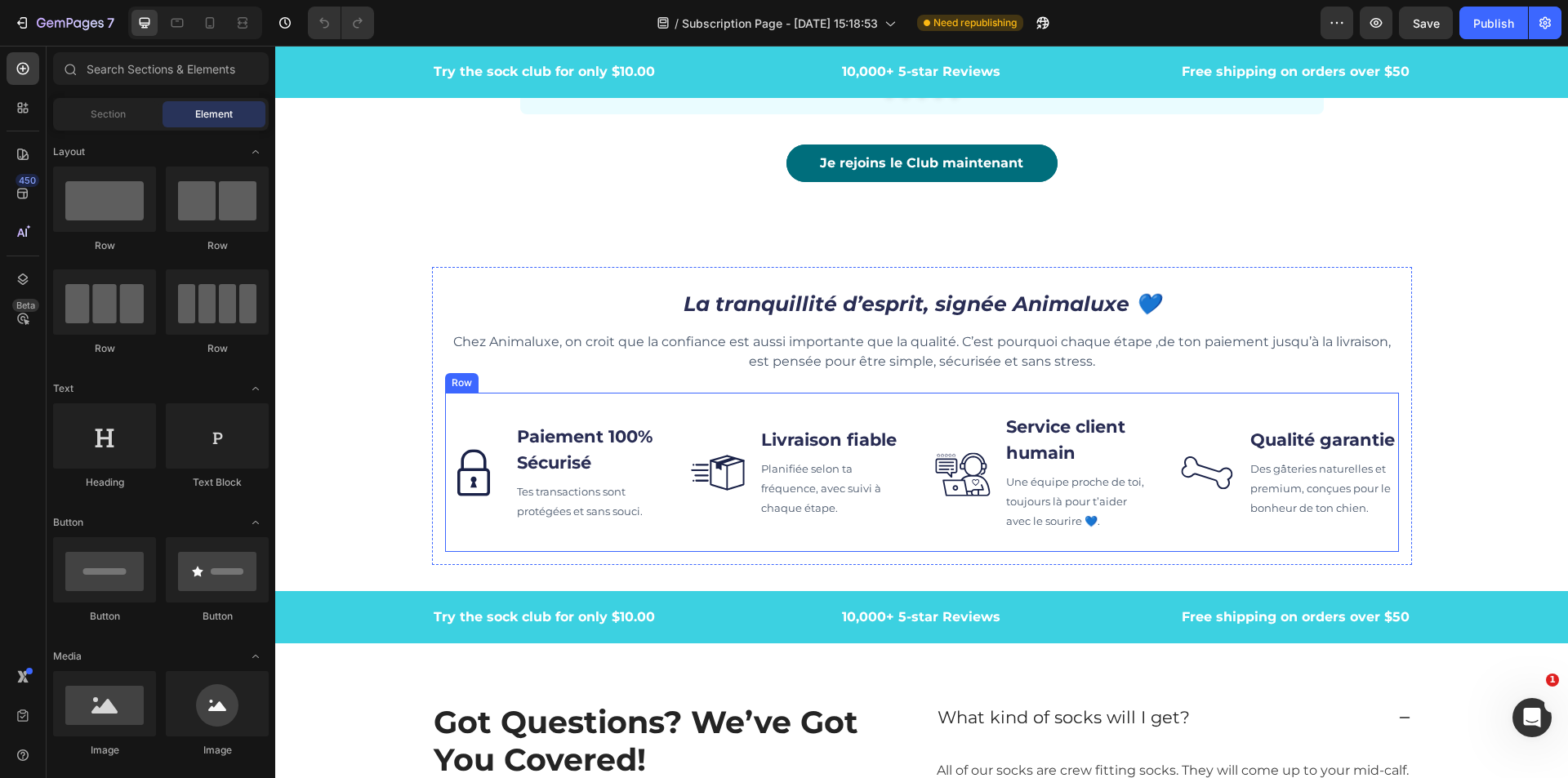
click at [469, 401] on div "Image Paiement 100% Sécurisé Text block Tes transactions sont protégées et sans…" at bounding box center [922, 473] width 954 height 159
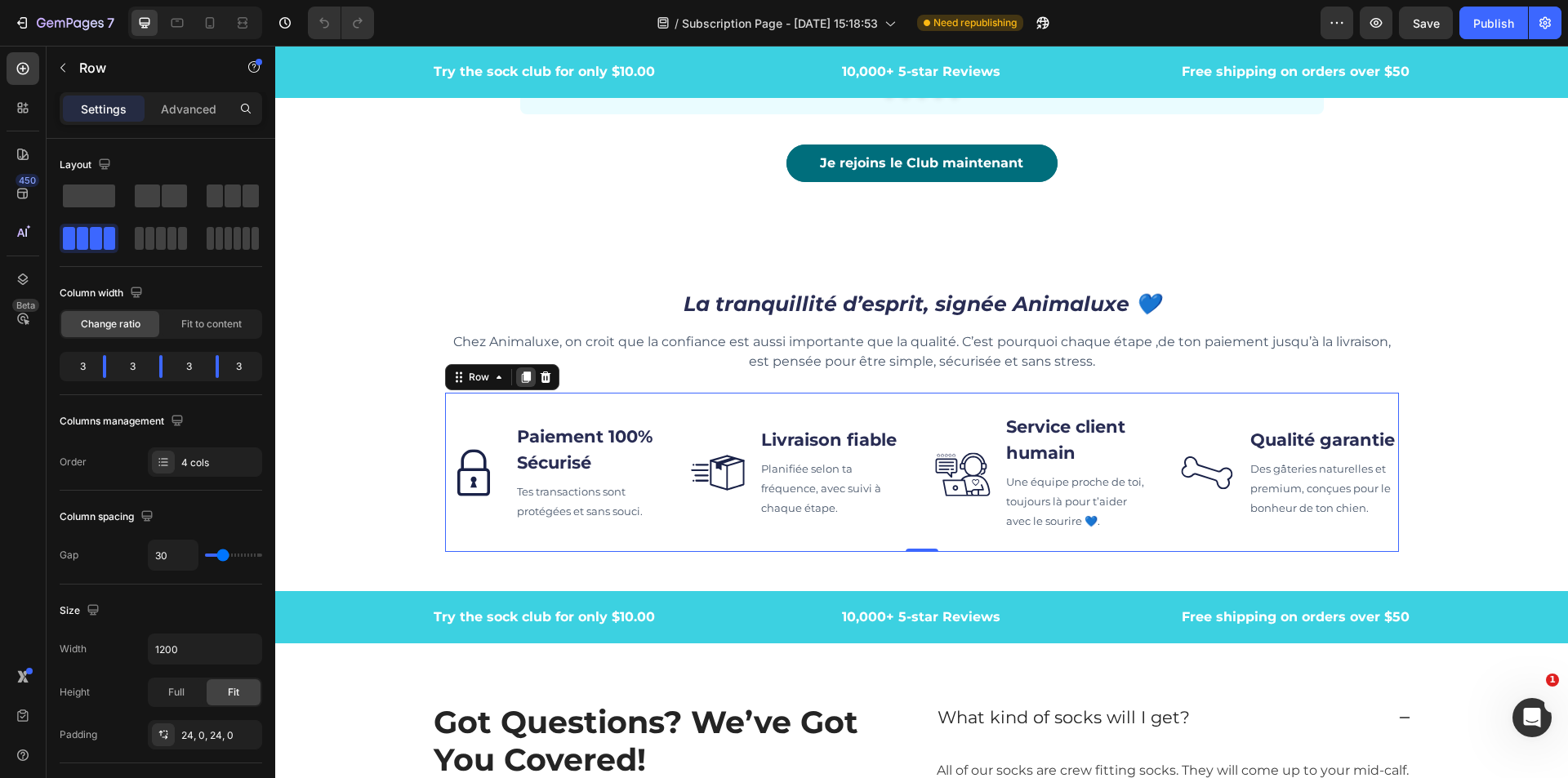
click at [519, 377] on icon at bounding box center [526, 378] width 14 height 14
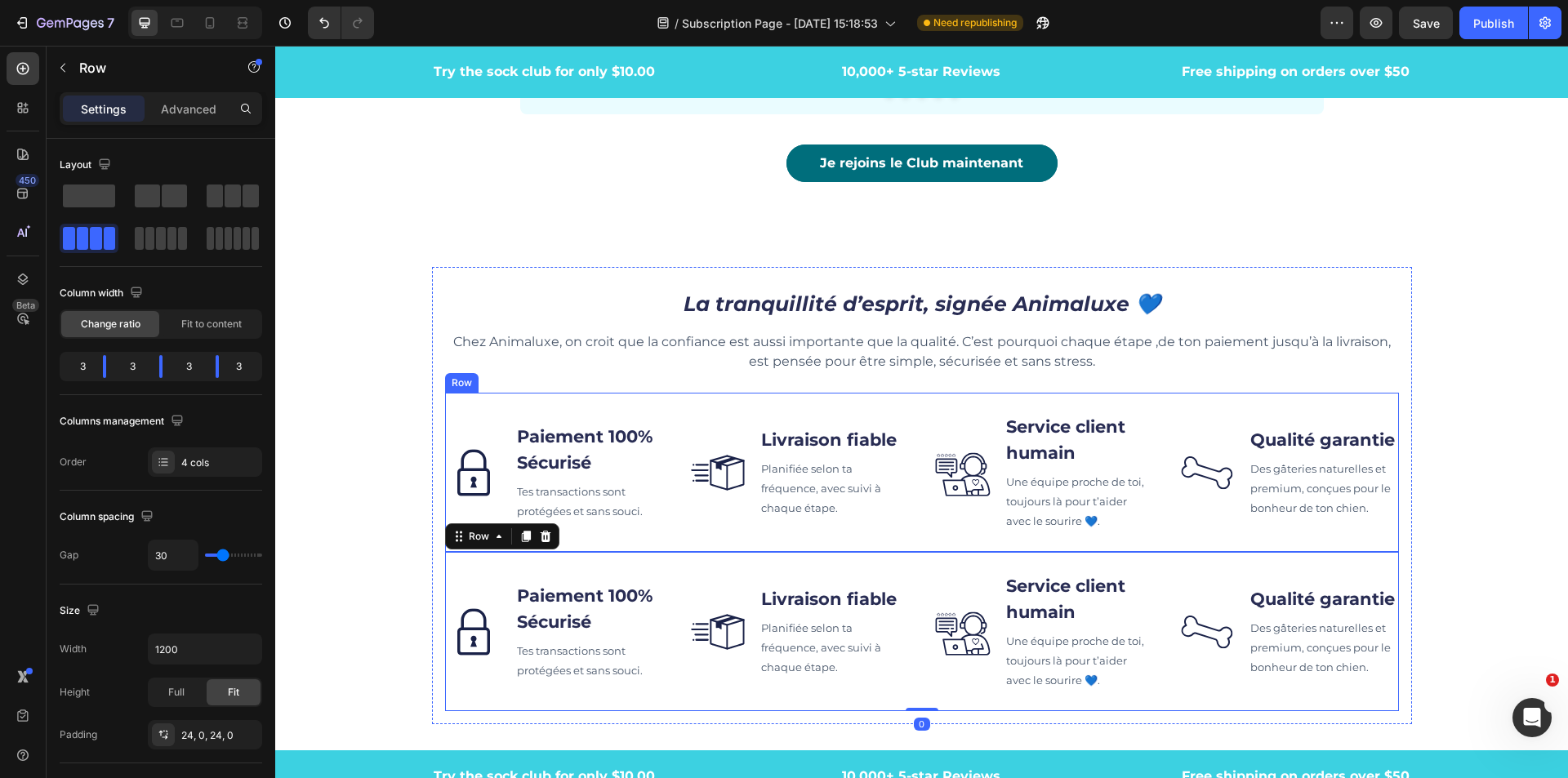
click at [480, 405] on div "Image Paiement 100% Sécurisé Text block Tes transactions sont protégées et sans…" at bounding box center [922, 473] width 954 height 159
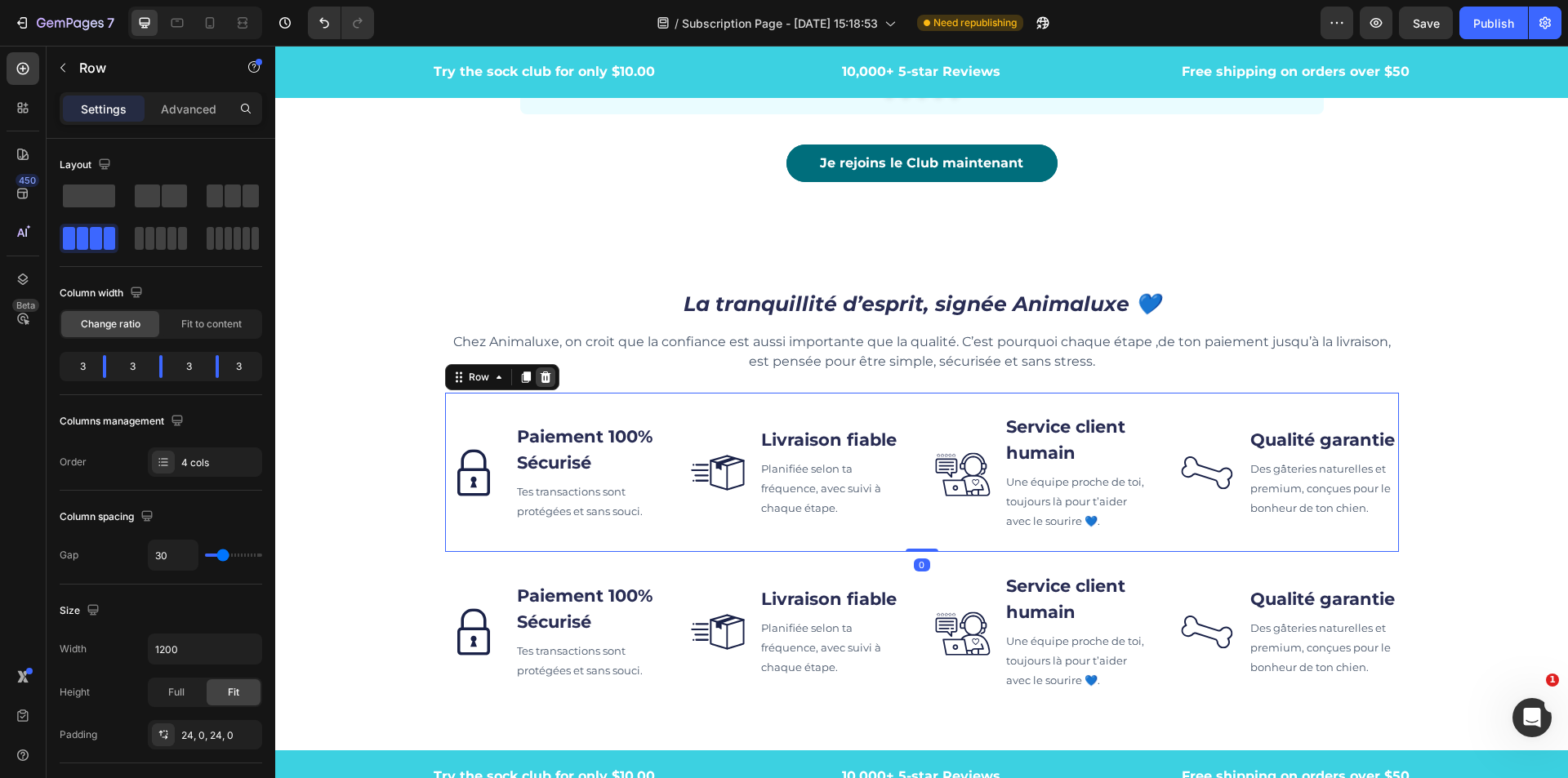
click at [540, 379] on icon at bounding box center [545, 378] width 11 height 12
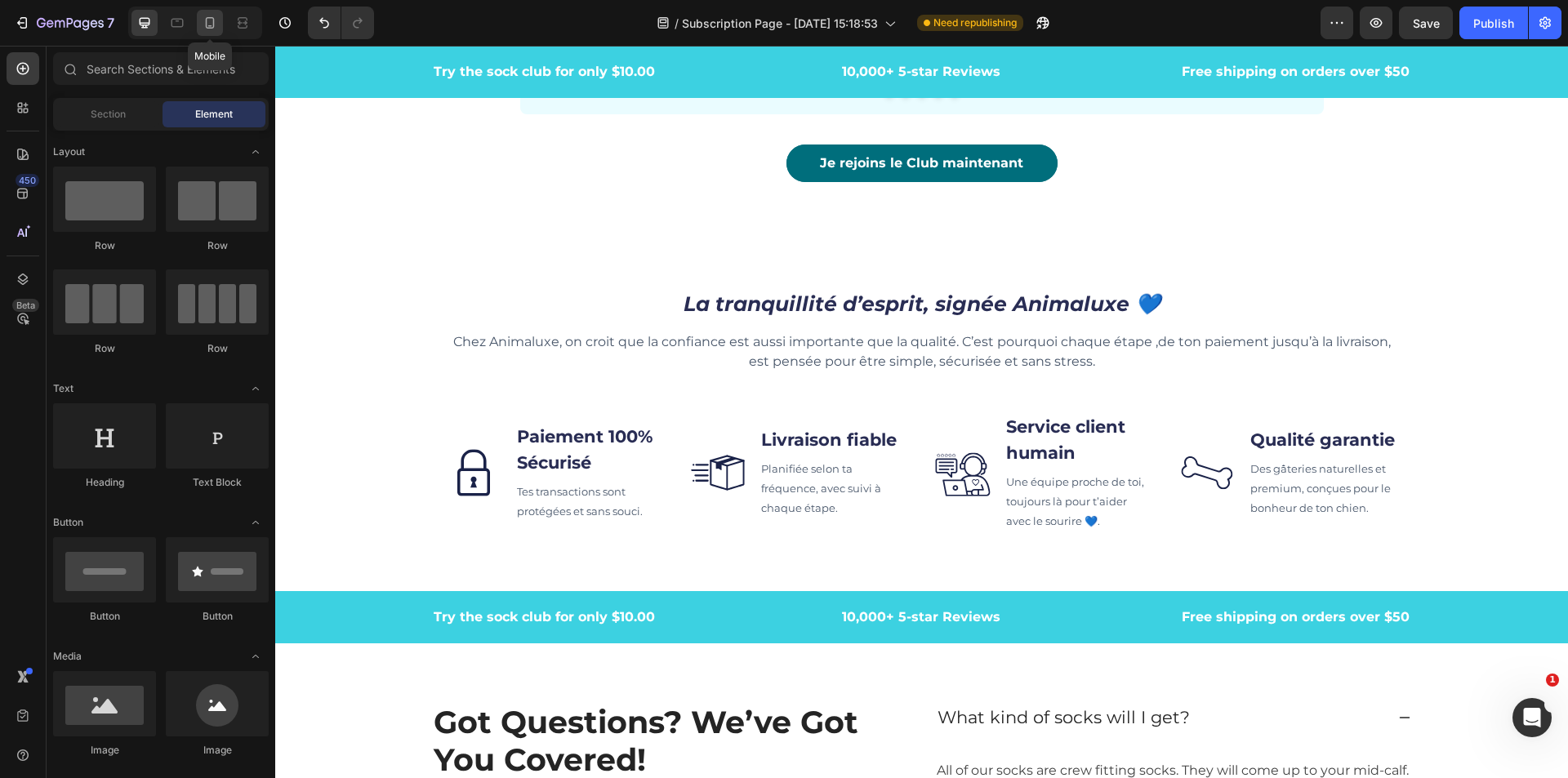
click at [203, 24] on icon at bounding box center [210, 22] width 16 height 16
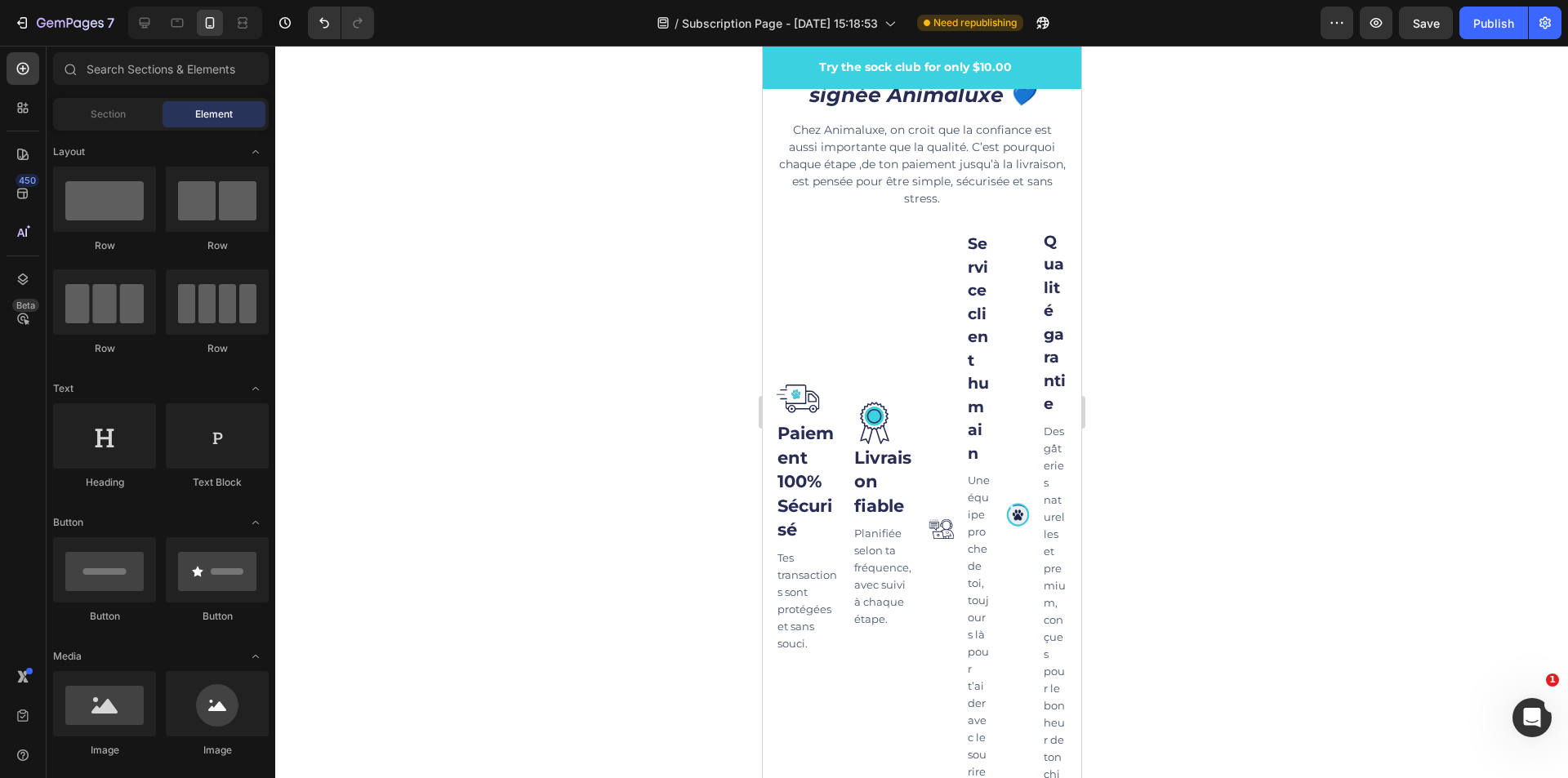
scroll to position [5778, 0]
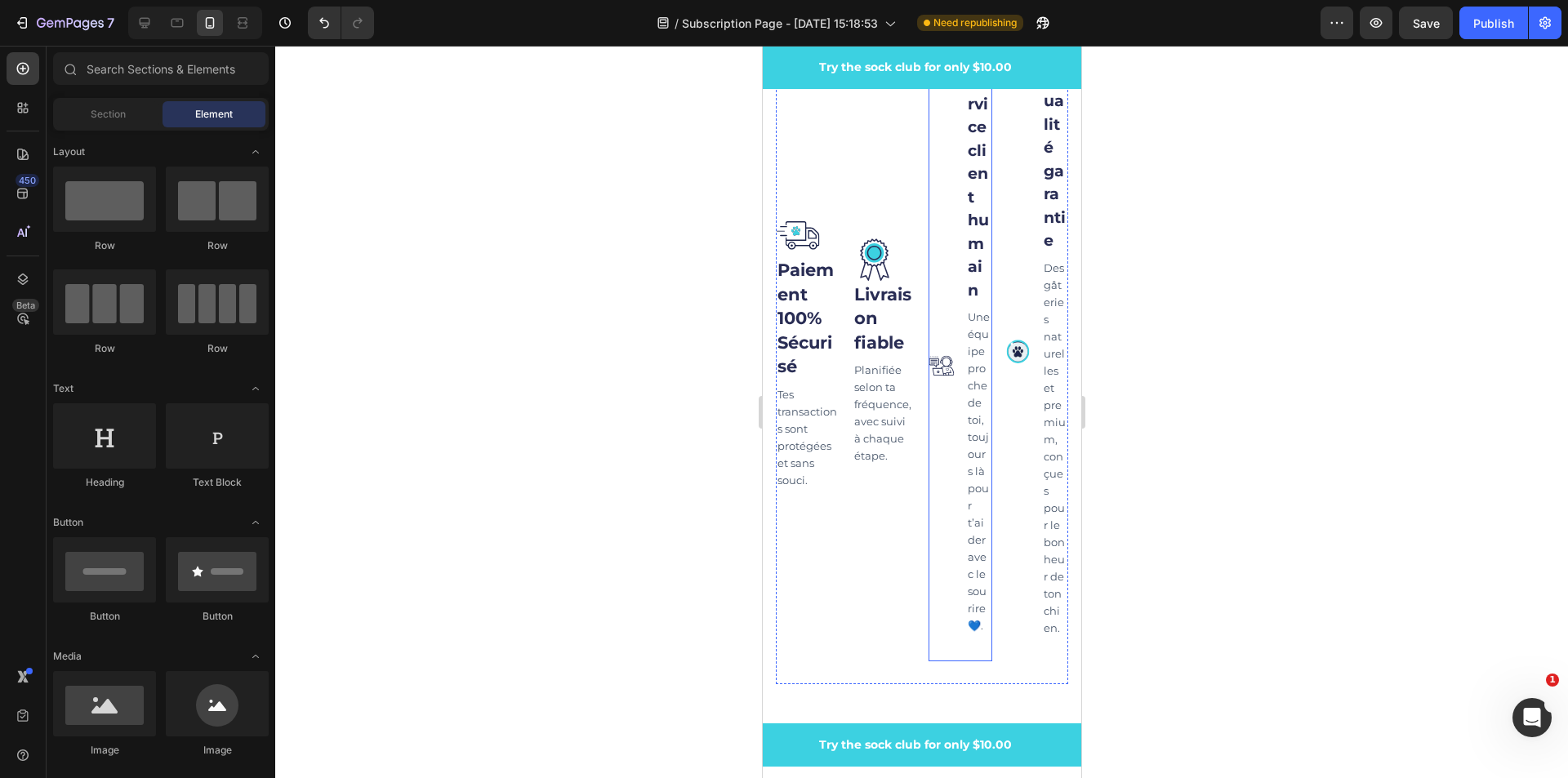
click at [931, 549] on div "Image" at bounding box center [940, 364] width 26 height 593
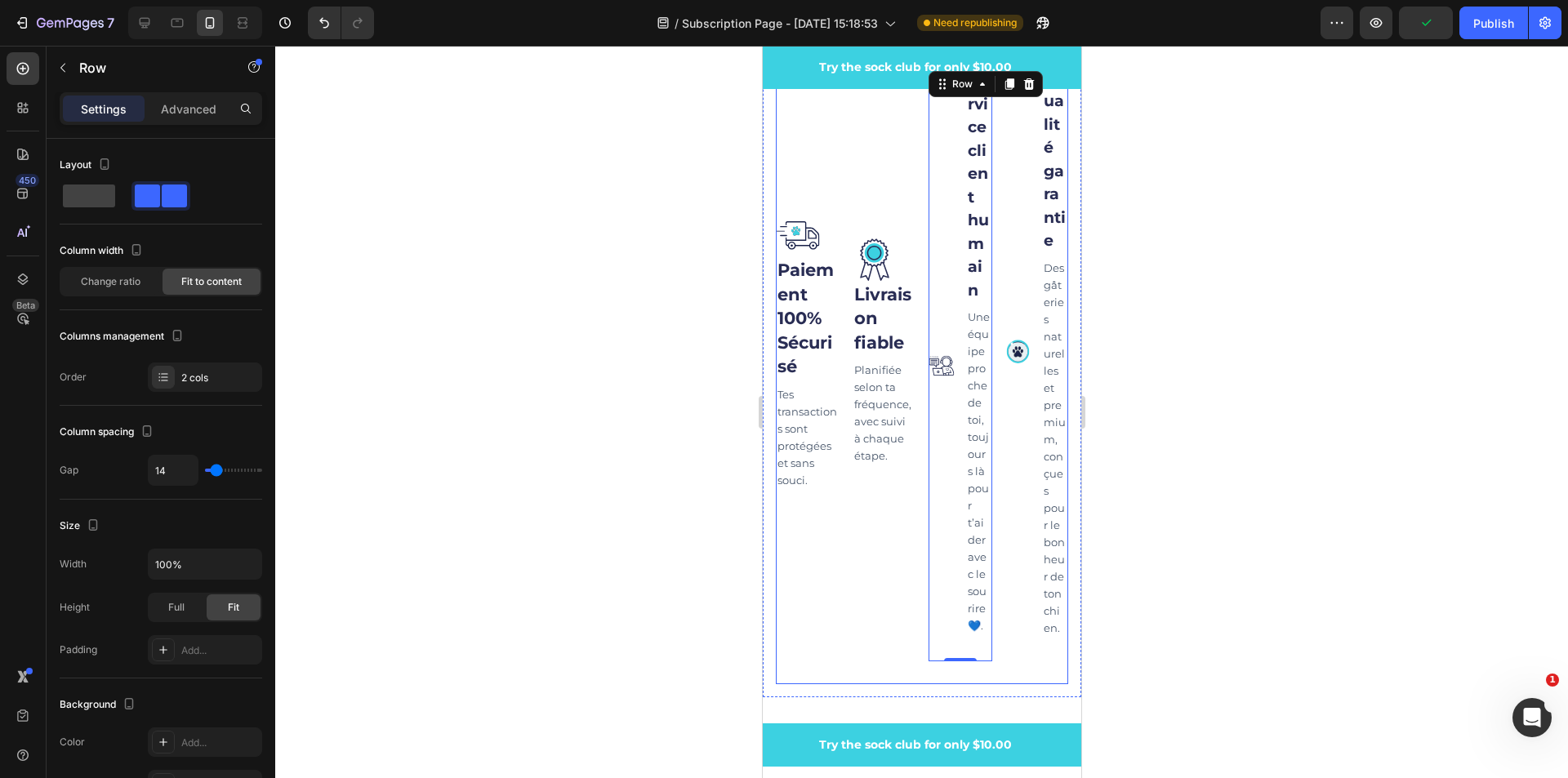
click at [881, 553] on div "Image Livraison fiable Text block Planifiée selon ta fréquence, avec suivi à ch…" at bounding box center [883, 365] width 64 height 599
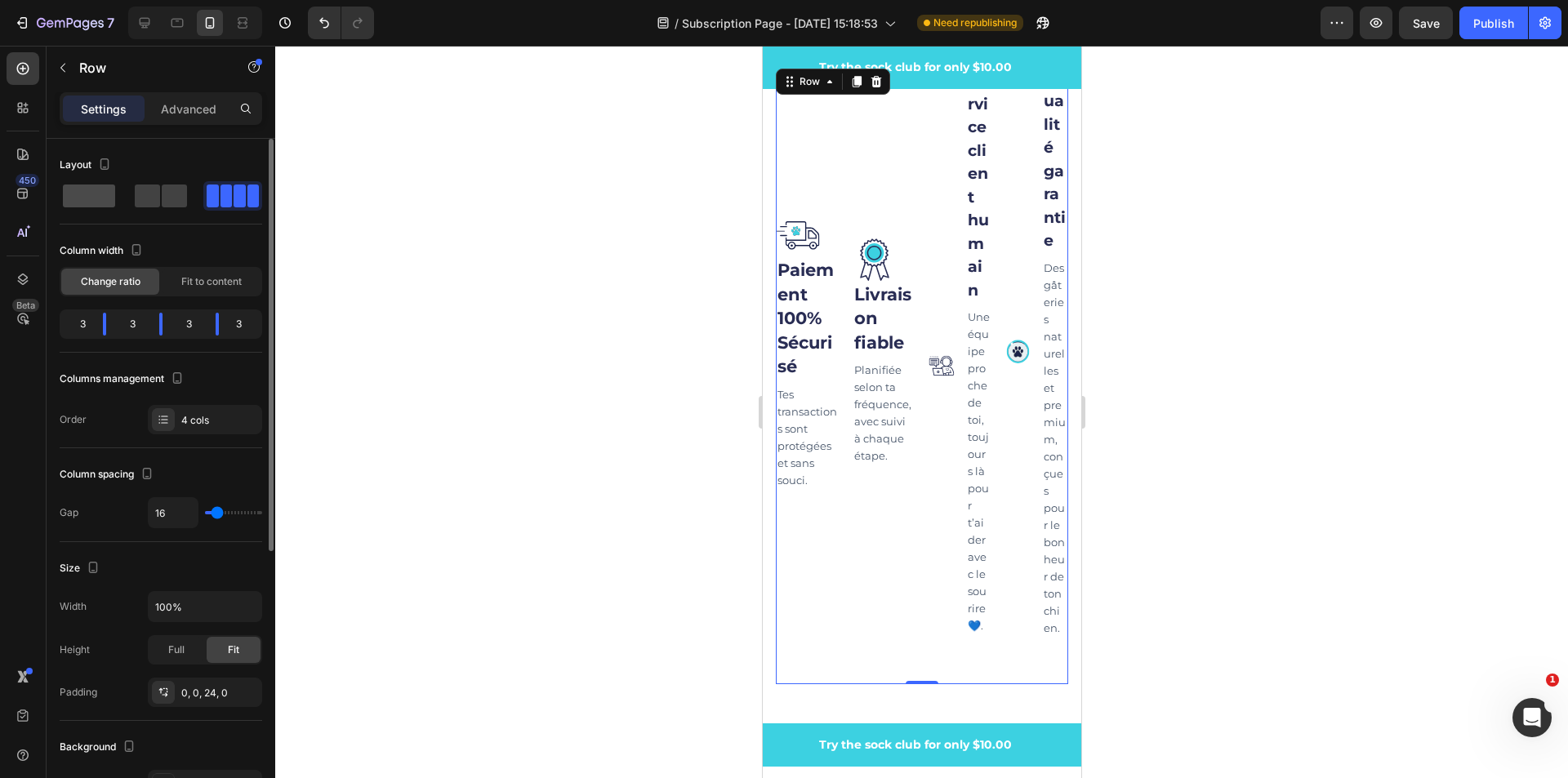
click at [161, 198] on span at bounding box center [174, 196] width 25 height 23
type input "0"
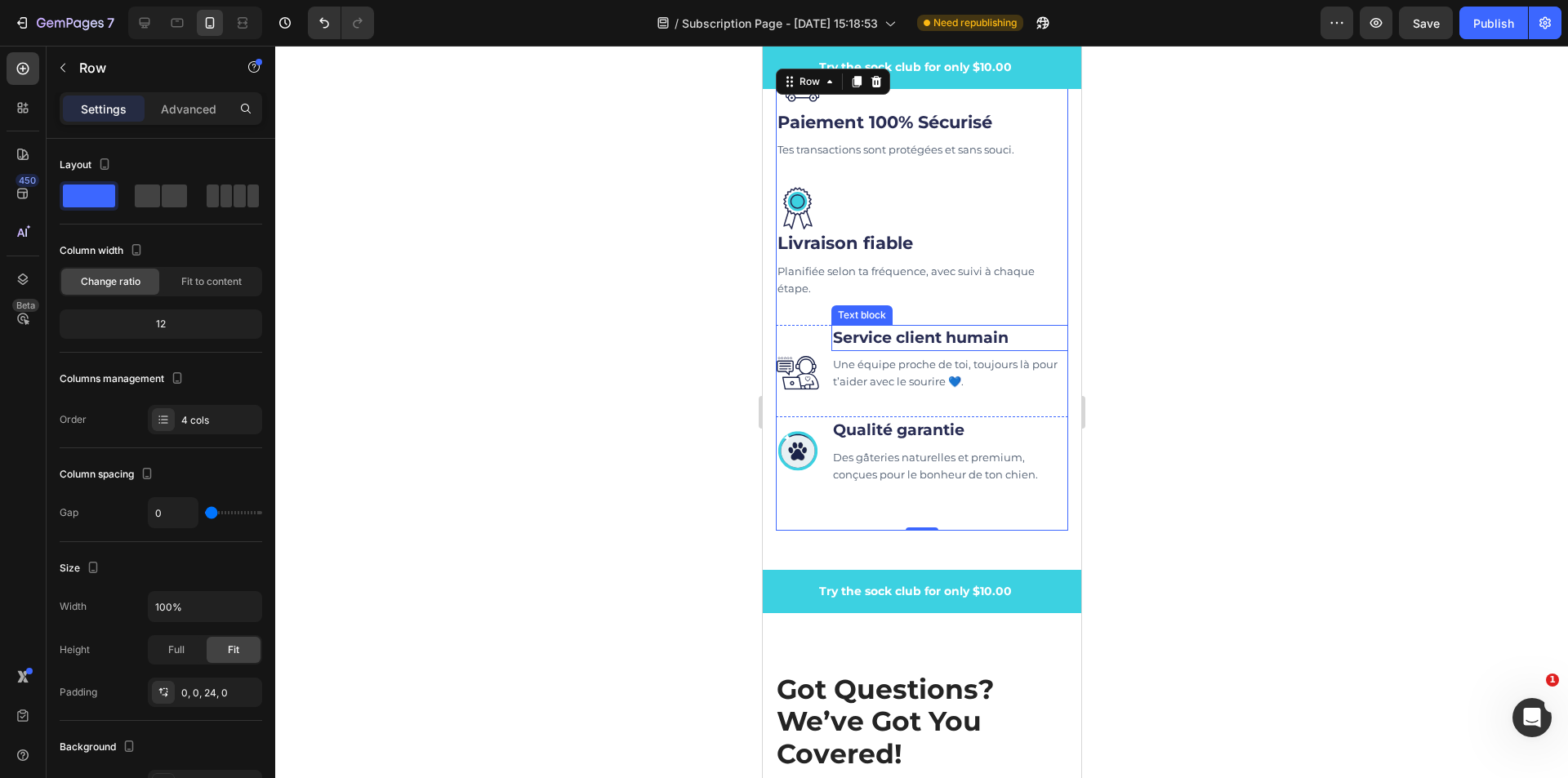
scroll to position [5615, 0]
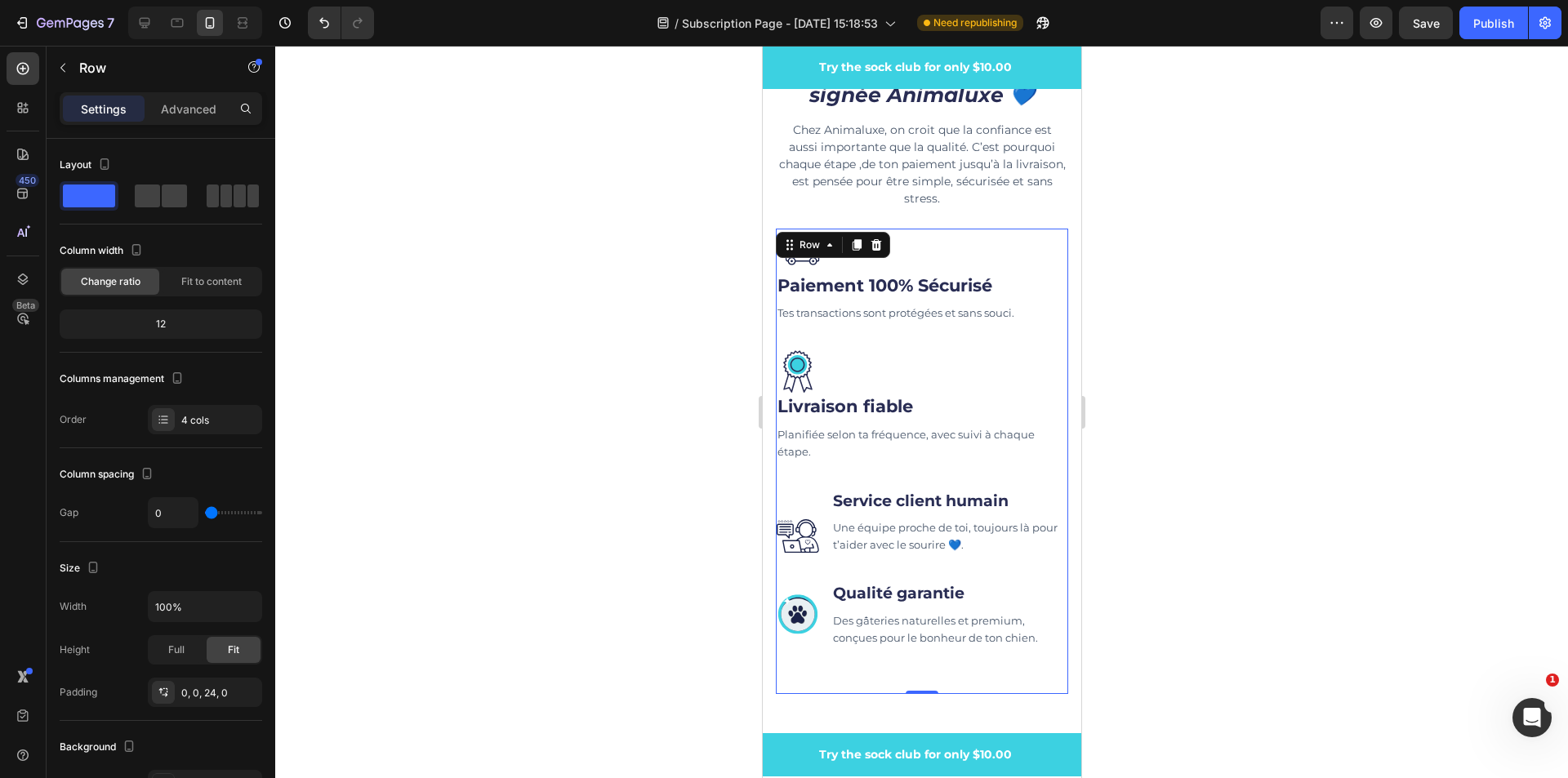
click at [886, 464] on div "Image Livraison fiable Text block Planifiée selon ta fréquence, avec suivi à ch…" at bounding box center [921, 419] width 293 height 139
click at [144, 24] on icon at bounding box center [145, 23] width 11 height 11
type input "30"
type input "1200"
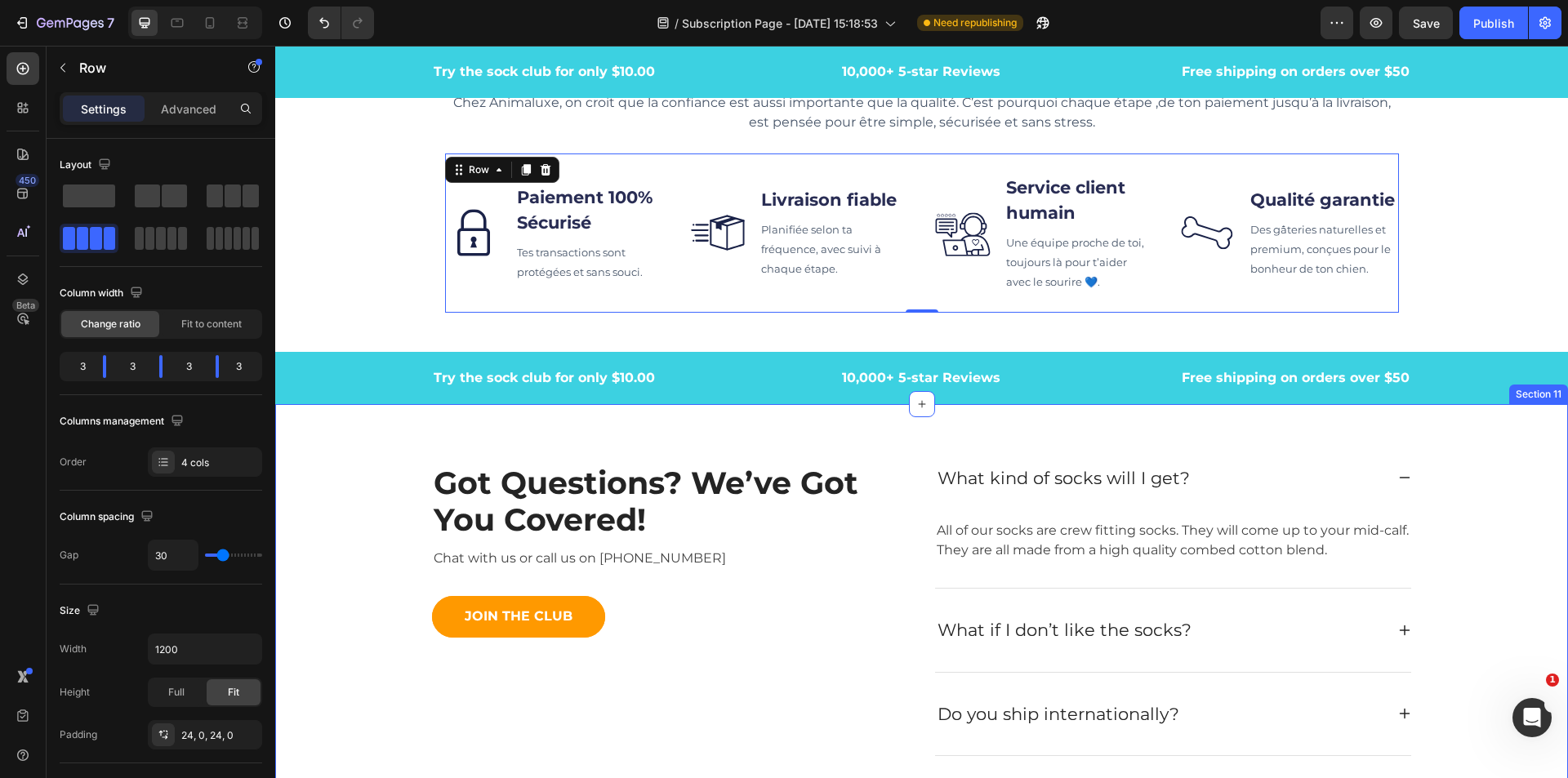
scroll to position [5511, 0]
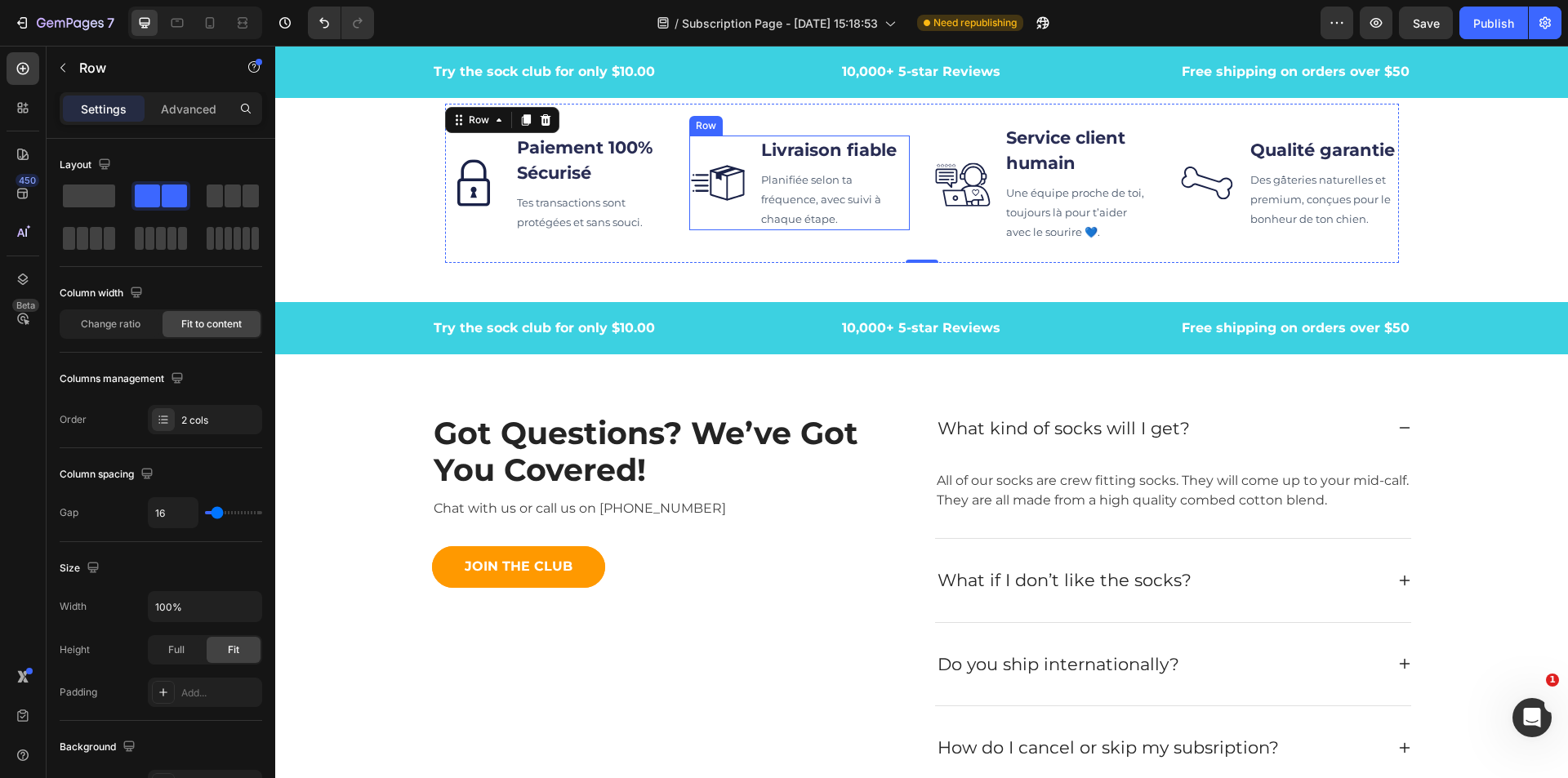
click at [742, 140] on div "Image Livraison fiable Text block Planifiée selon ta fréquence, avec suivi à ch…" at bounding box center [799, 183] width 220 height 95
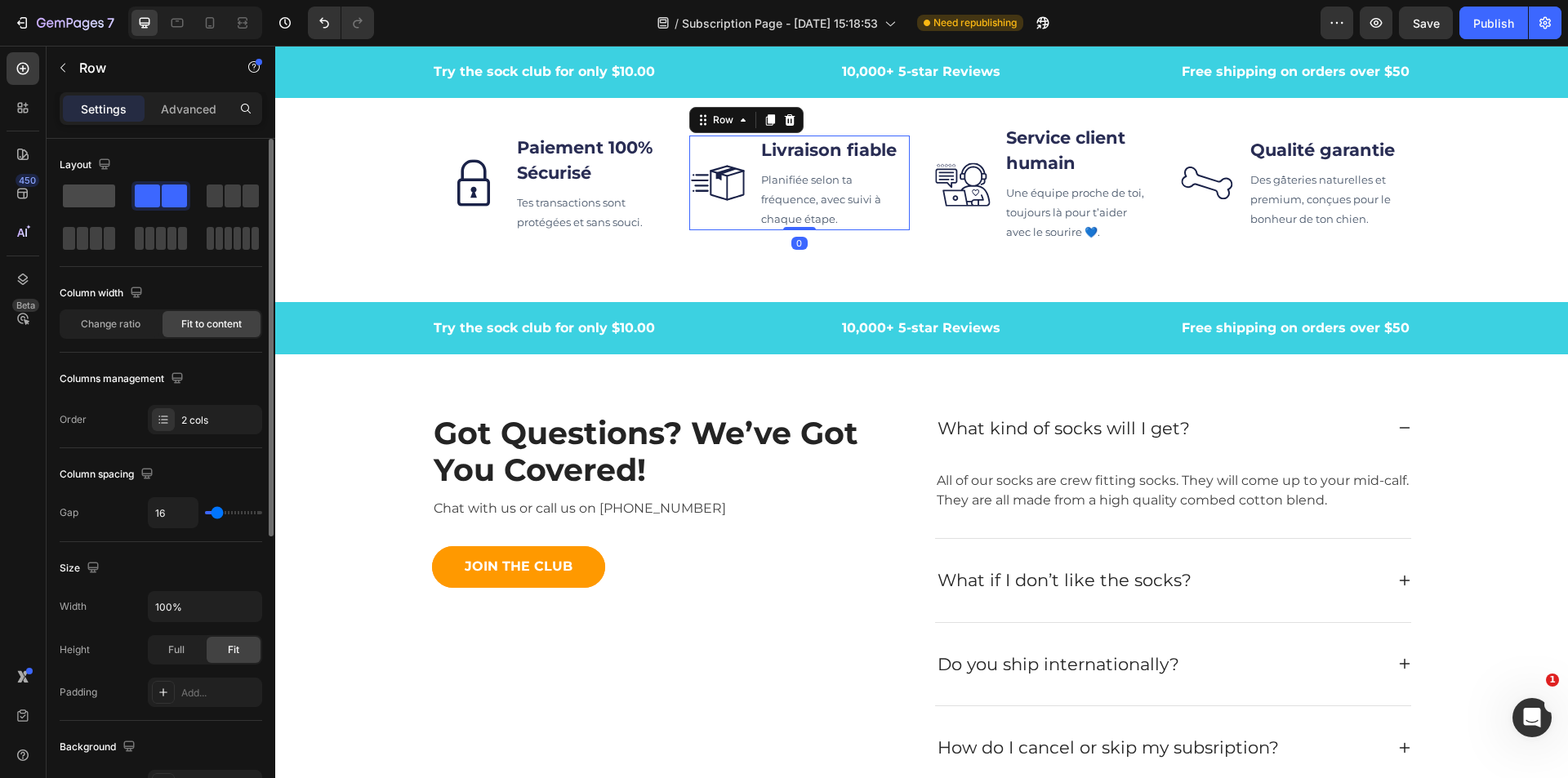
click at [106, 197] on span at bounding box center [89, 196] width 52 height 23
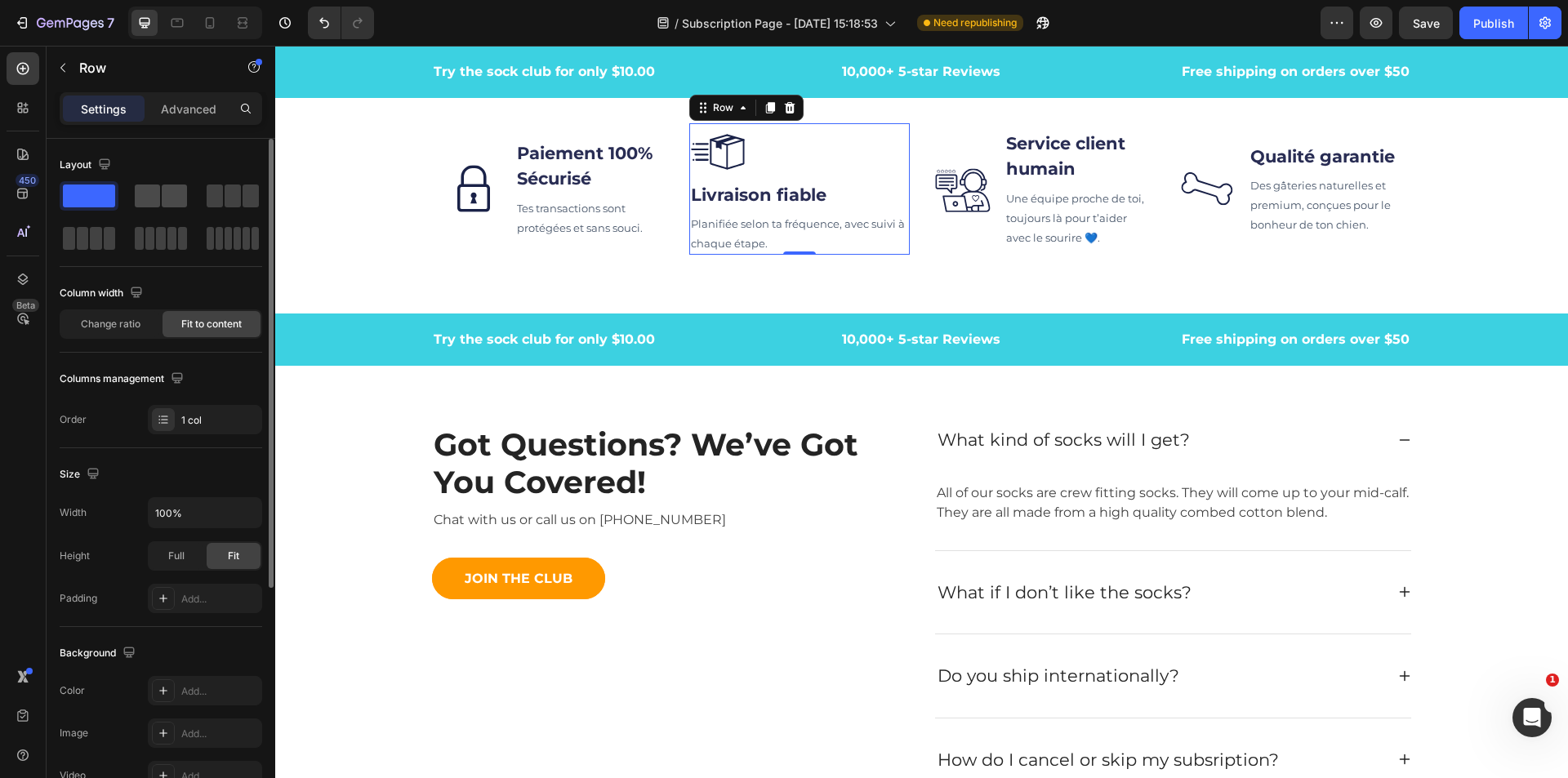
click at [152, 193] on span at bounding box center [147, 196] width 25 height 23
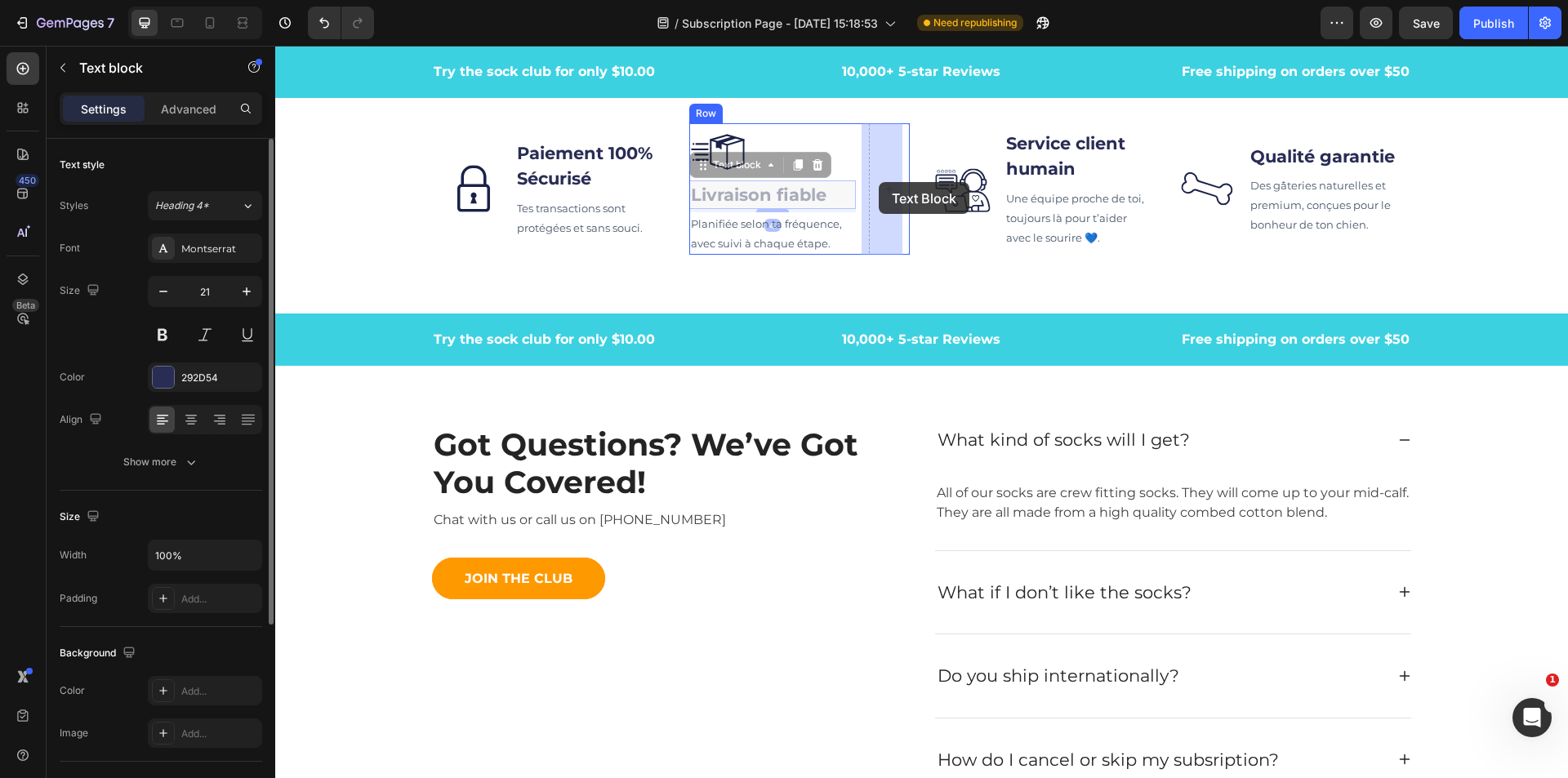
drag, startPoint x: 769, startPoint y: 203, endPoint x: 870, endPoint y: 185, distance: 102.6
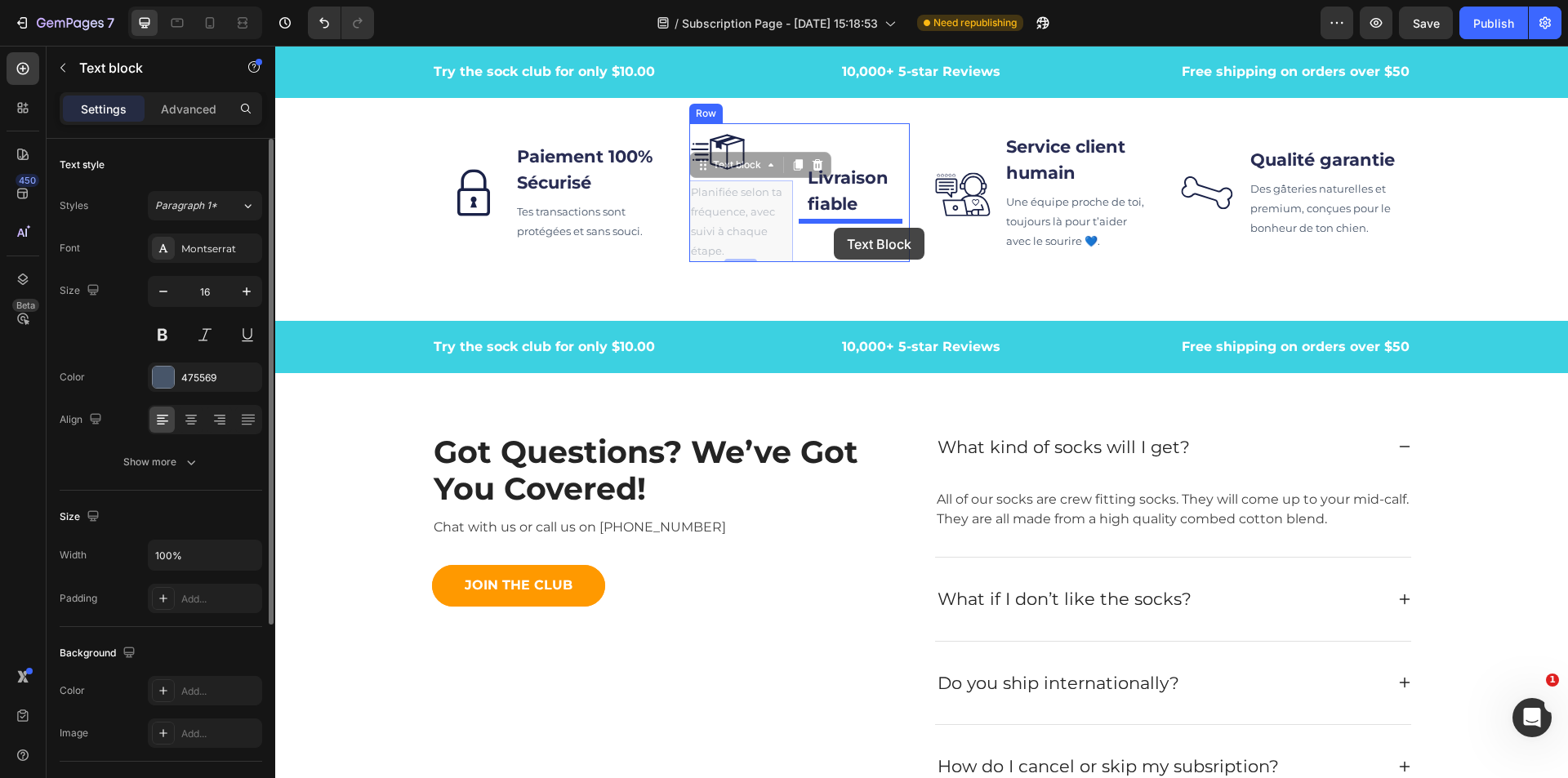
drag, startPoint x: 724, startPoint y: 230, endPoint x: 834, endPoint y: 228, distance: 110.0
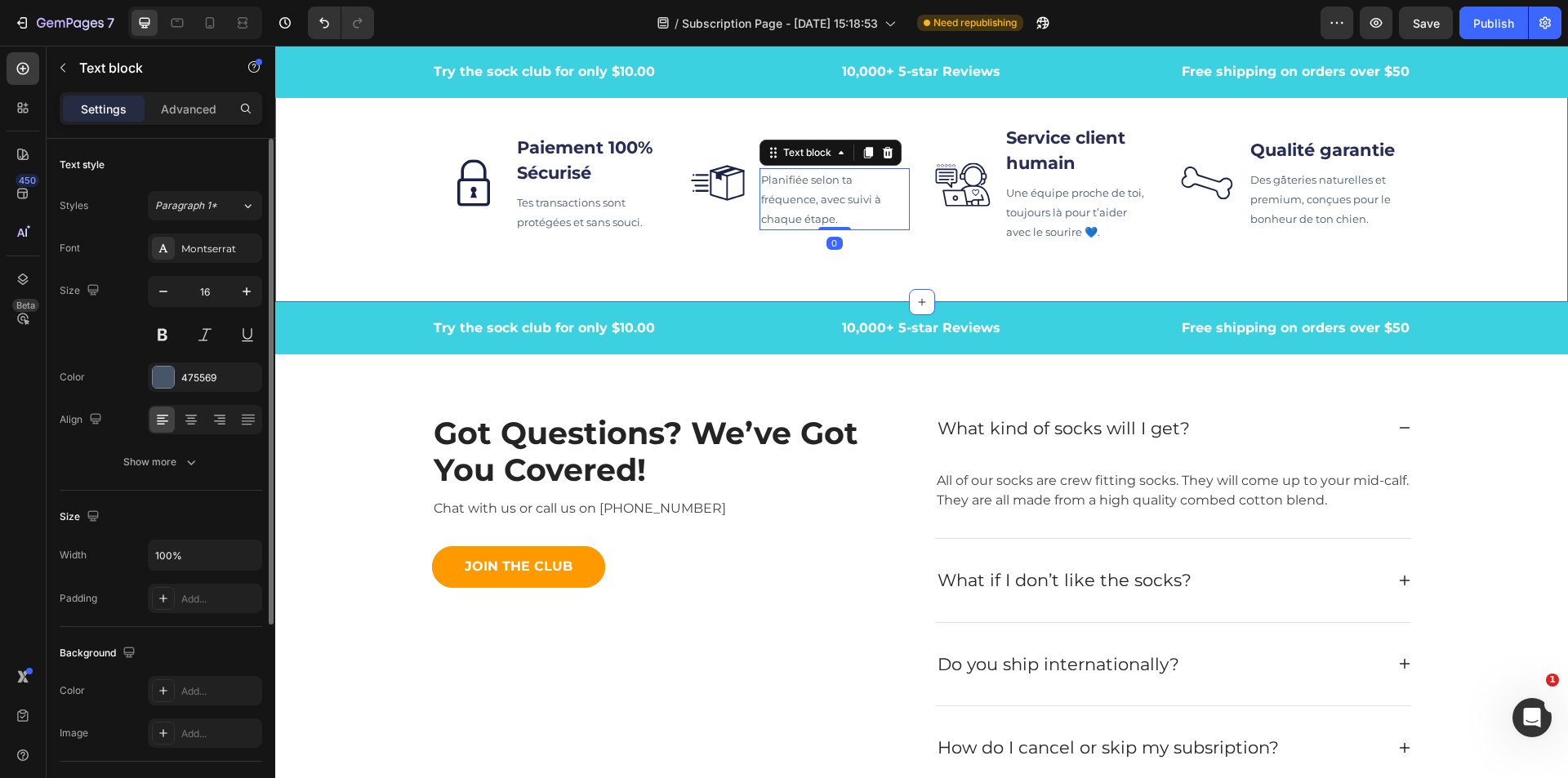
click at [936, 258] on div "Image Paiement 100% Sécurisé Text block Tes transactions sont protégées et sans…" at bounding box center [922, 183] width 954 height 159
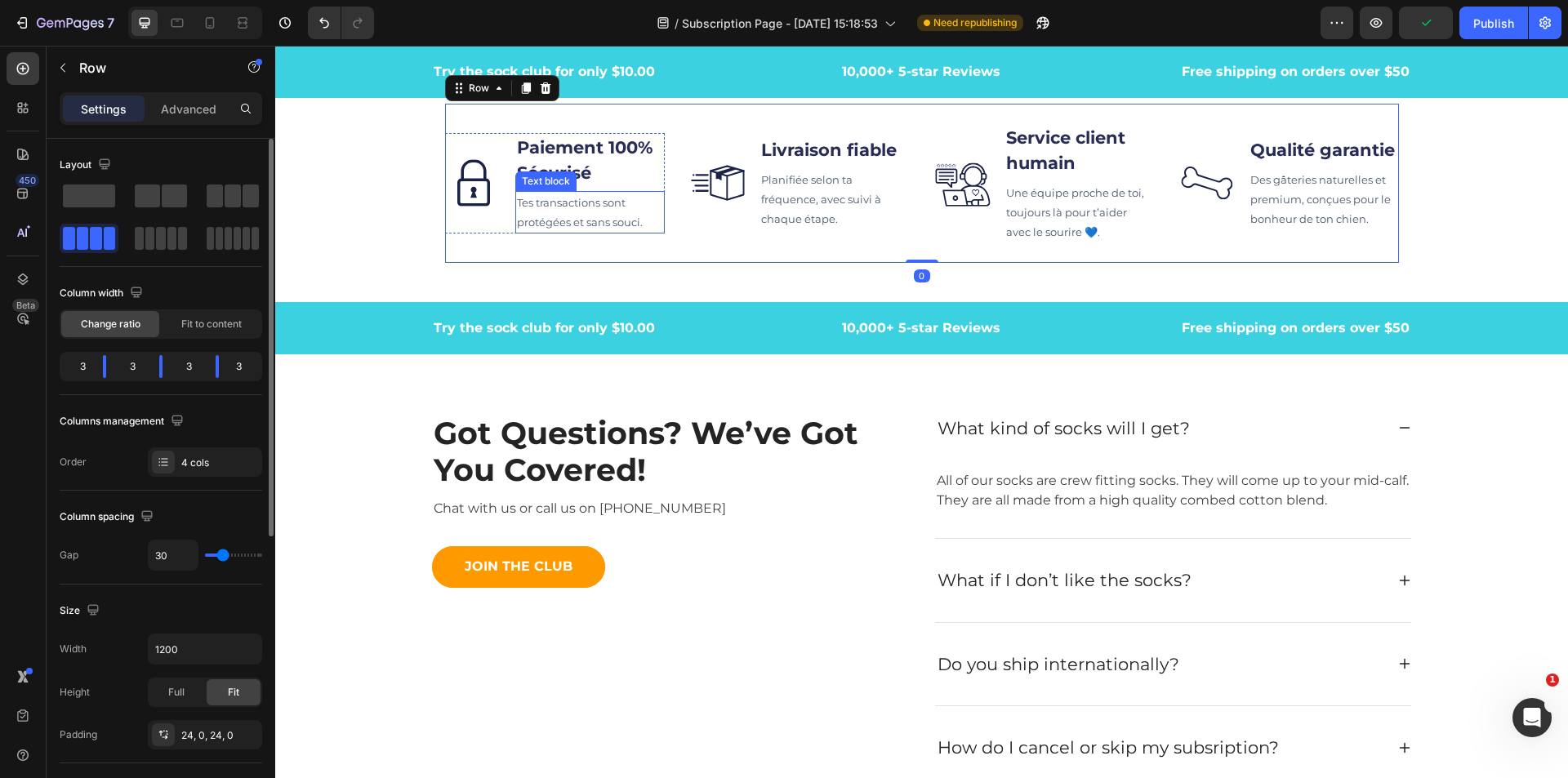
click at [569, 216] on span "Tes transactions sont protégées et sans souci." at bounding box center [580, 213] width 126 height 33
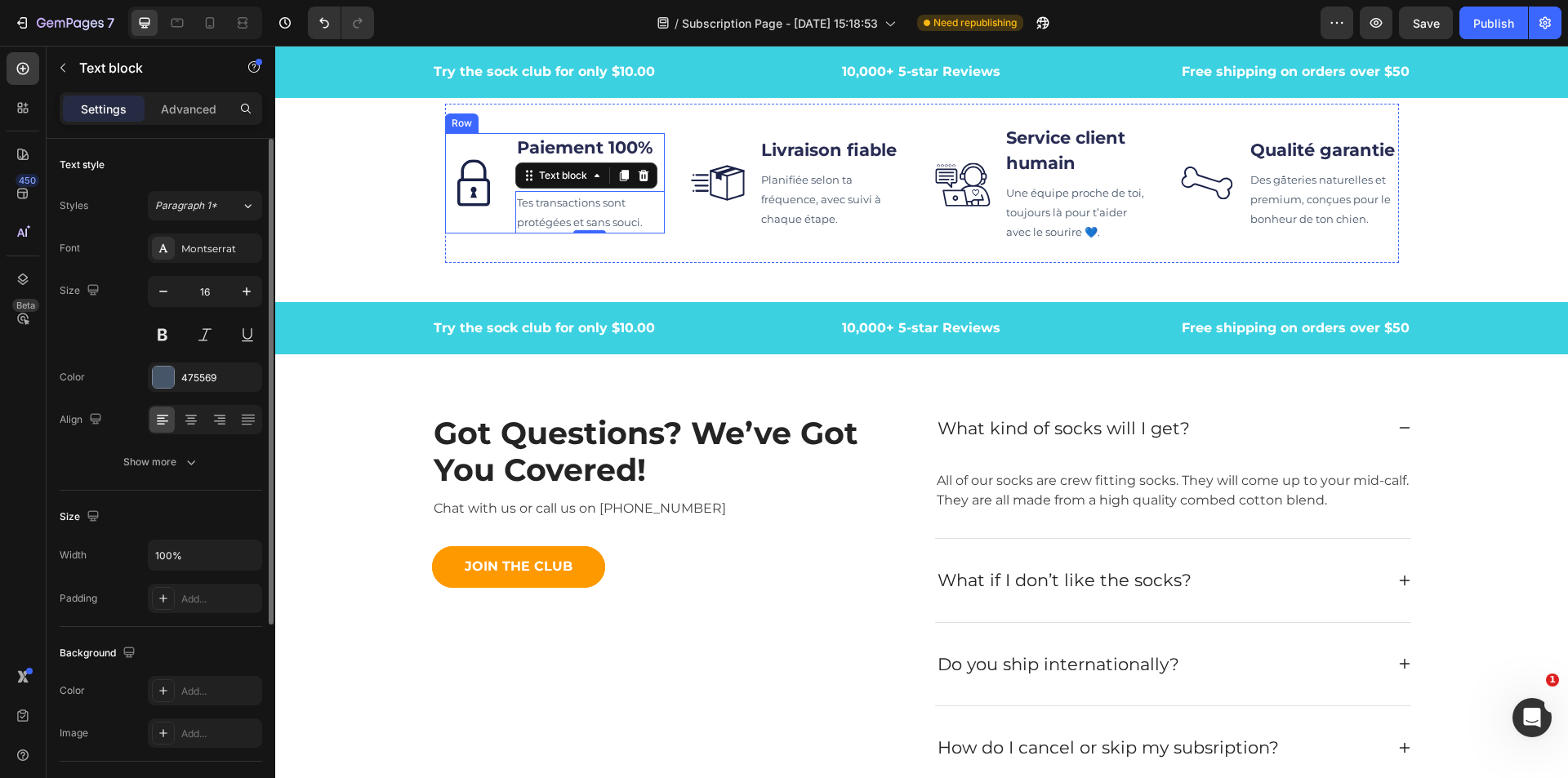
click at [481, 141] on div "Image" at bounding box center [473, 184] width 57 height 101
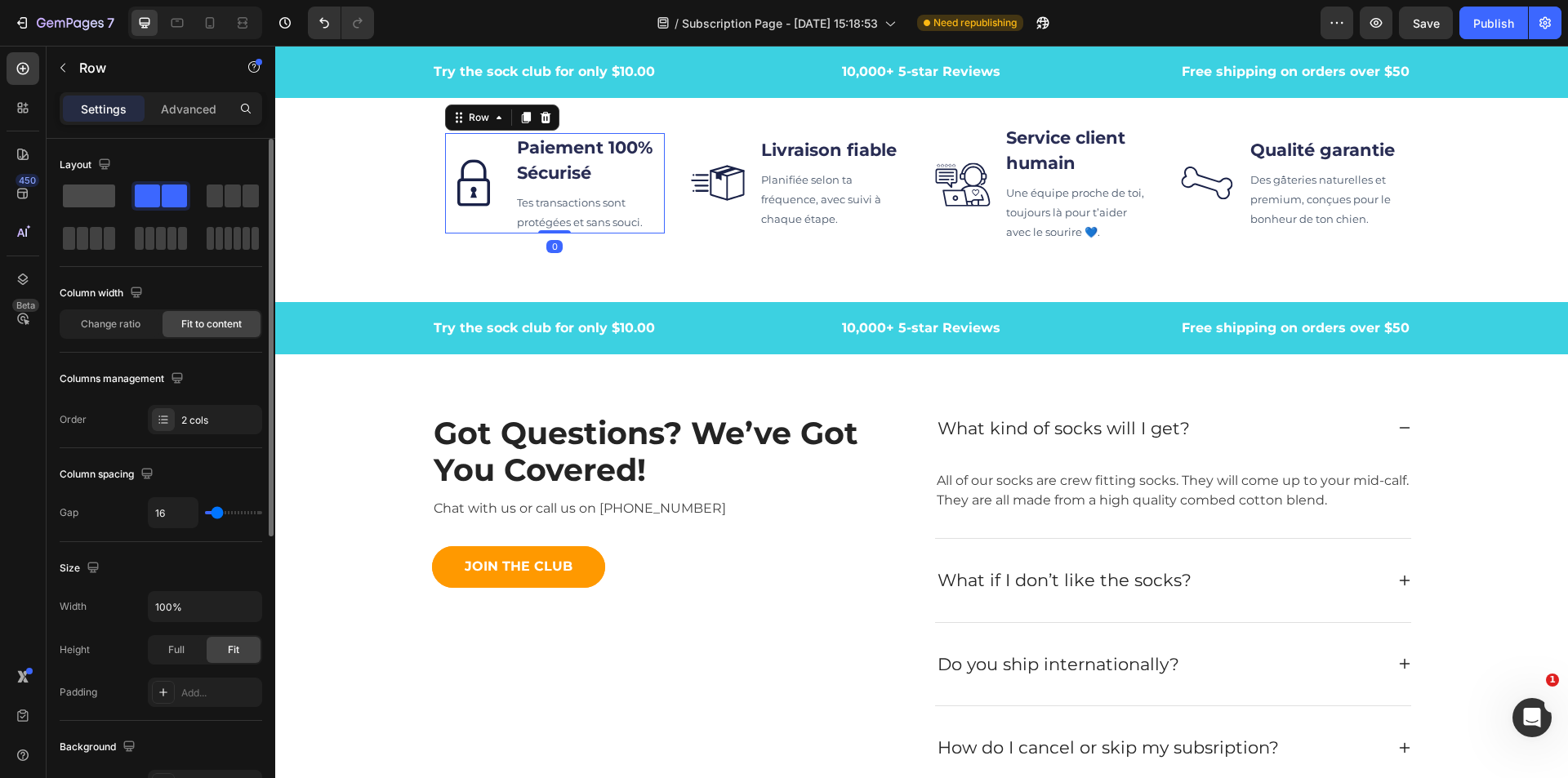
click at [87, 203] on span at bounding box center [89, 196] width 52 height 23
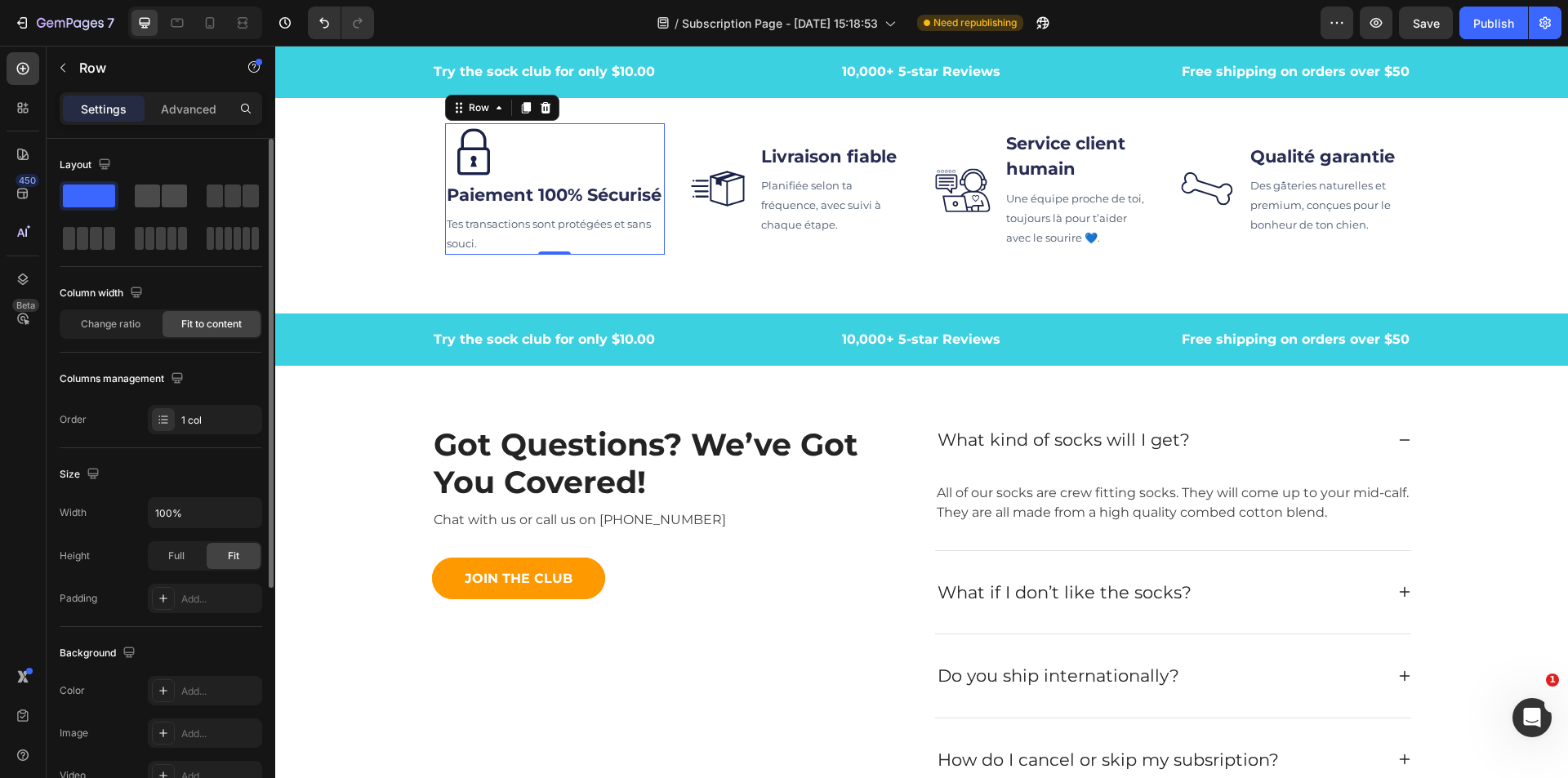
click at [151, 197] on span at bounding box center [147, 196] width 25 height 23
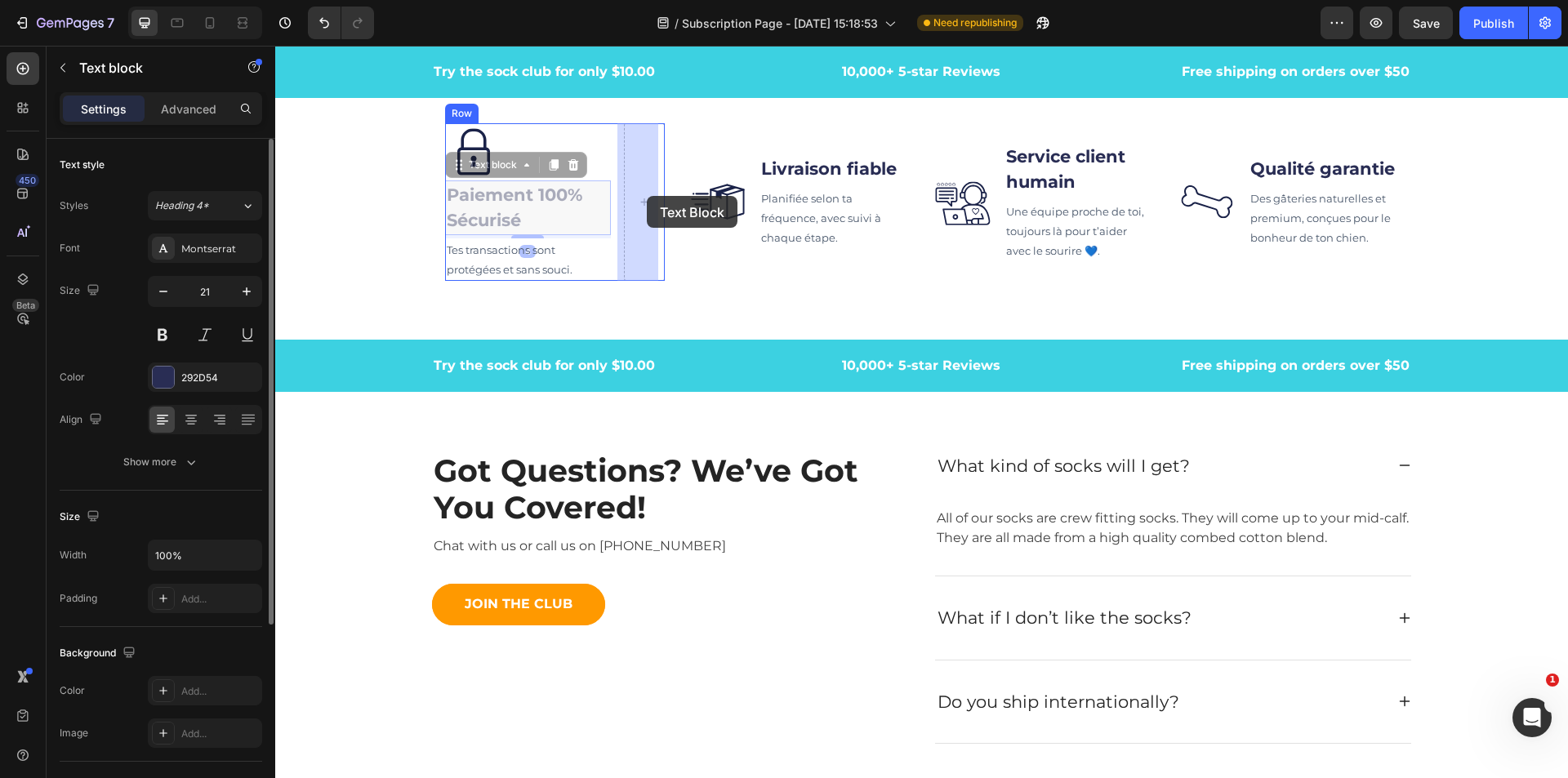
drag, startPoint x: 652, startPoint y: 209, endPoint x: 649, endPoint y: 196, distance: 13.3
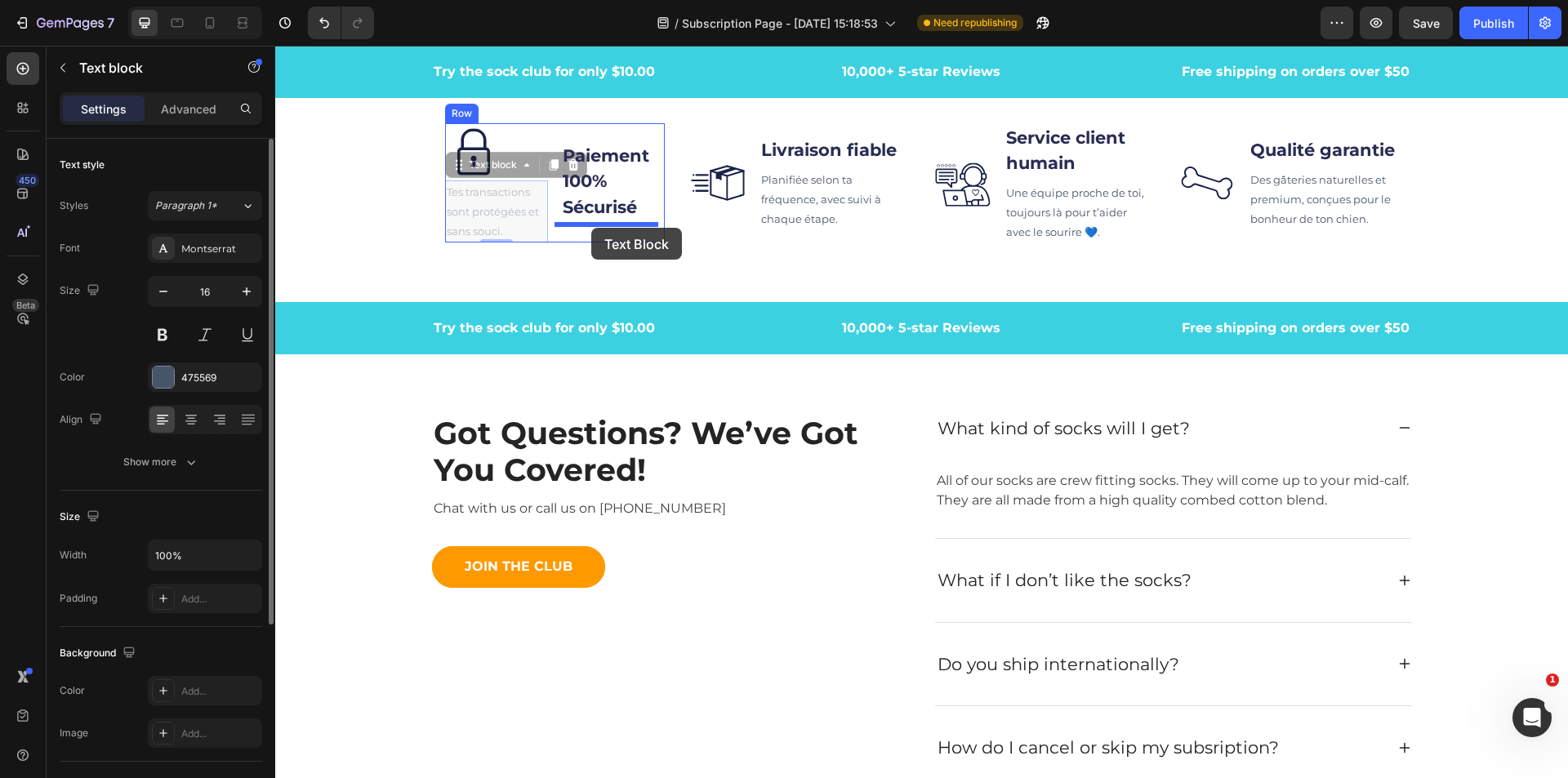
drag, startPoint x: 481, startPoint y: 226, endPoint x: 591, endPoint y: 228, distance: 110.0
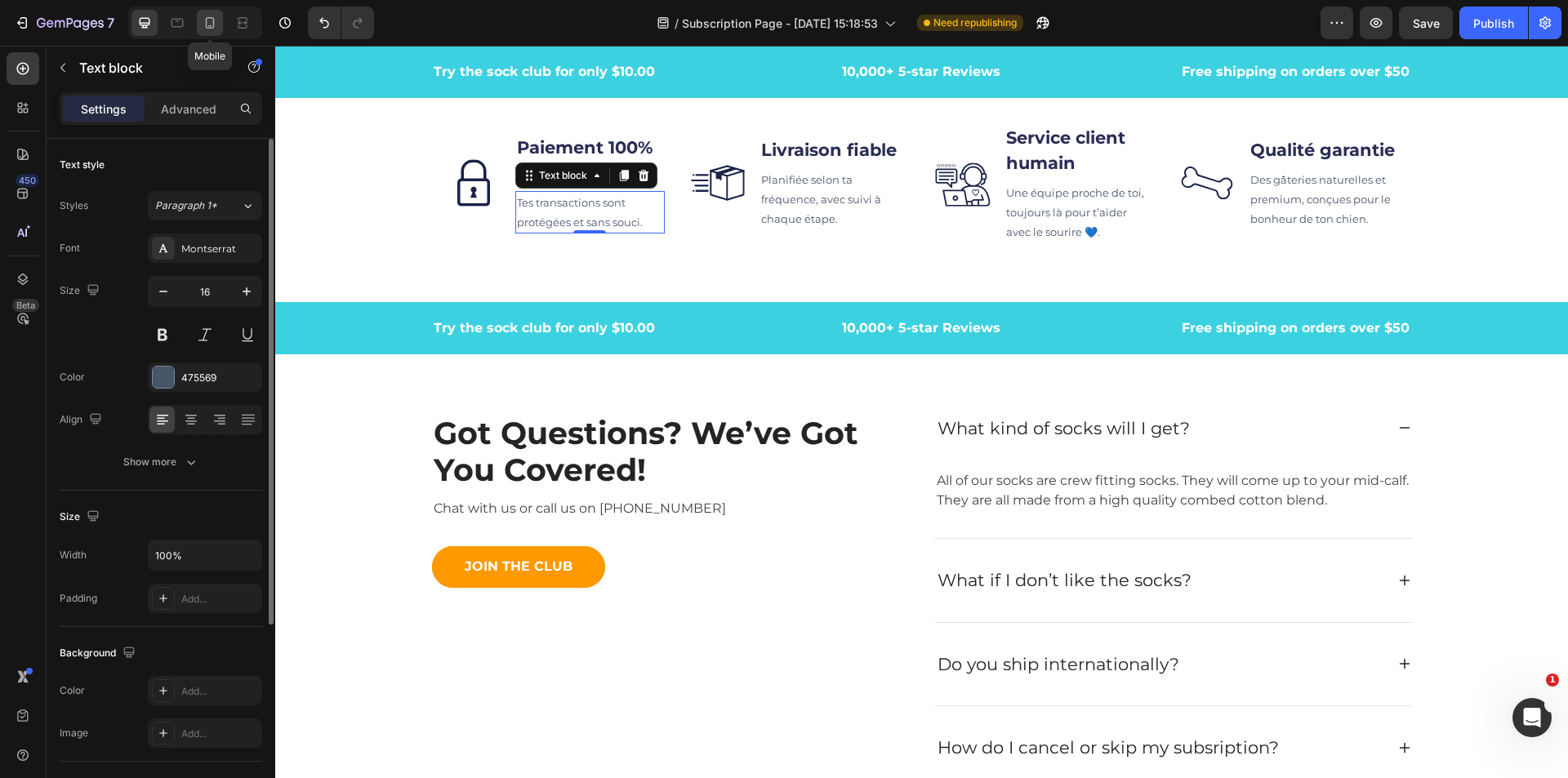
click at [216, 16] on icon at bounding box center [210, 22] width 16 height 16
type input "14"
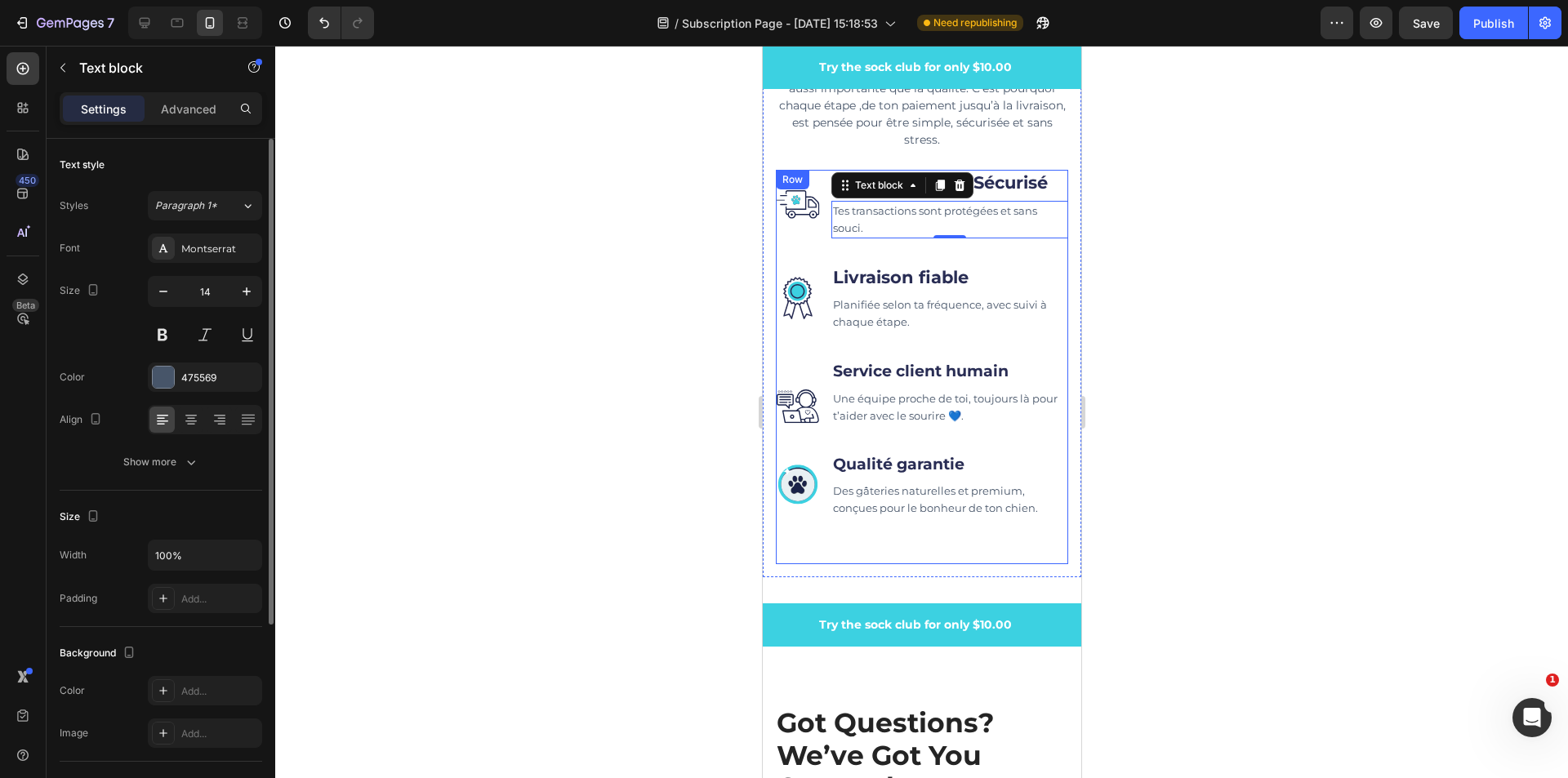
scroll to position [5604, 0]
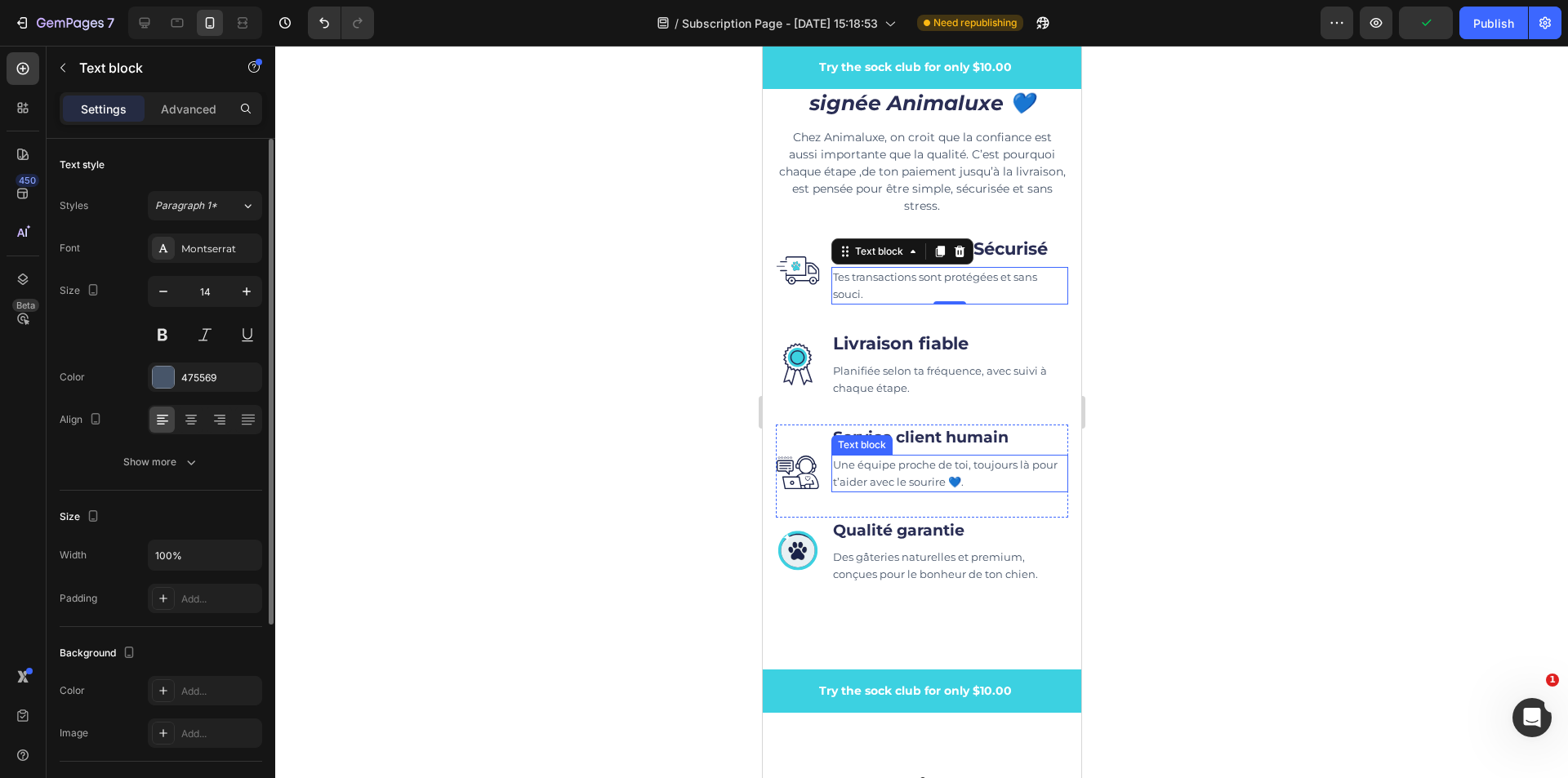
click at [1025, 472] on p "Une équipe proche de toi, toujours là pour t’aider avec le sourire 💙." at bounding box center [949, 473] width 234 height 34
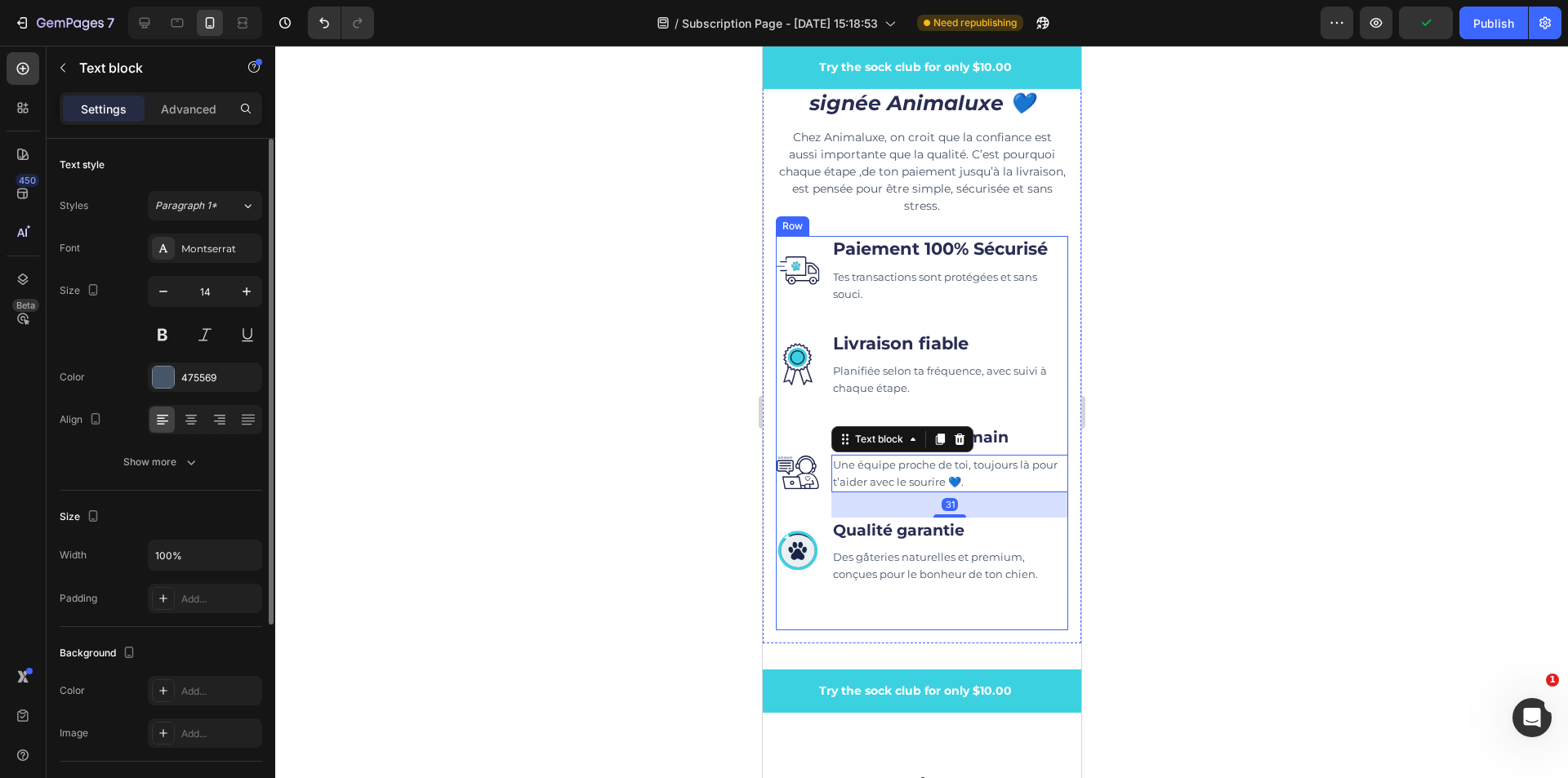
click at [1022, 591] on div "Image Qualité garantie Text block Des gâteries naturelles et premium, conçues p…" at bounding box center [921, 564] width 293 height 94
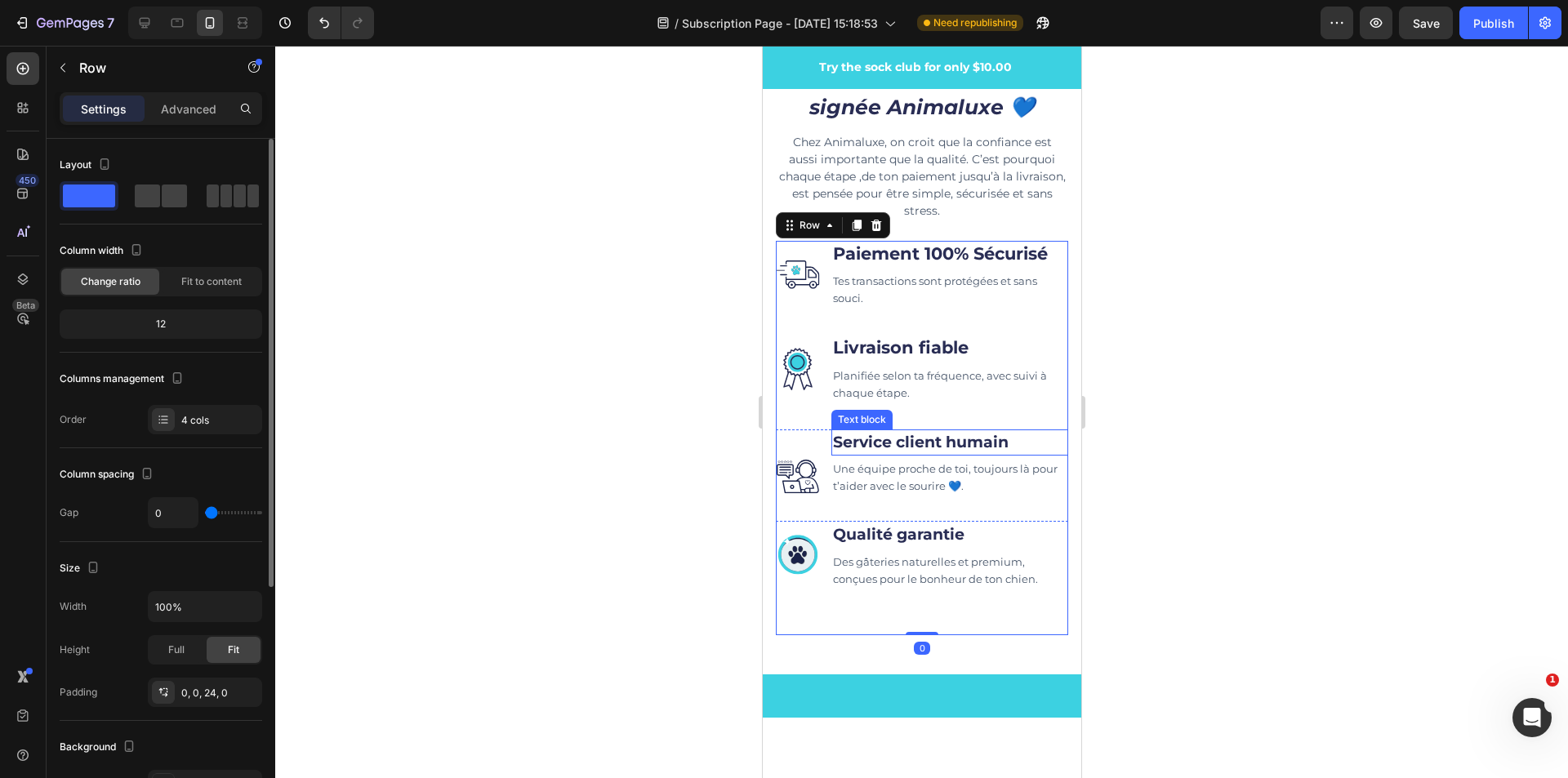
scroll to position [5440, 0]
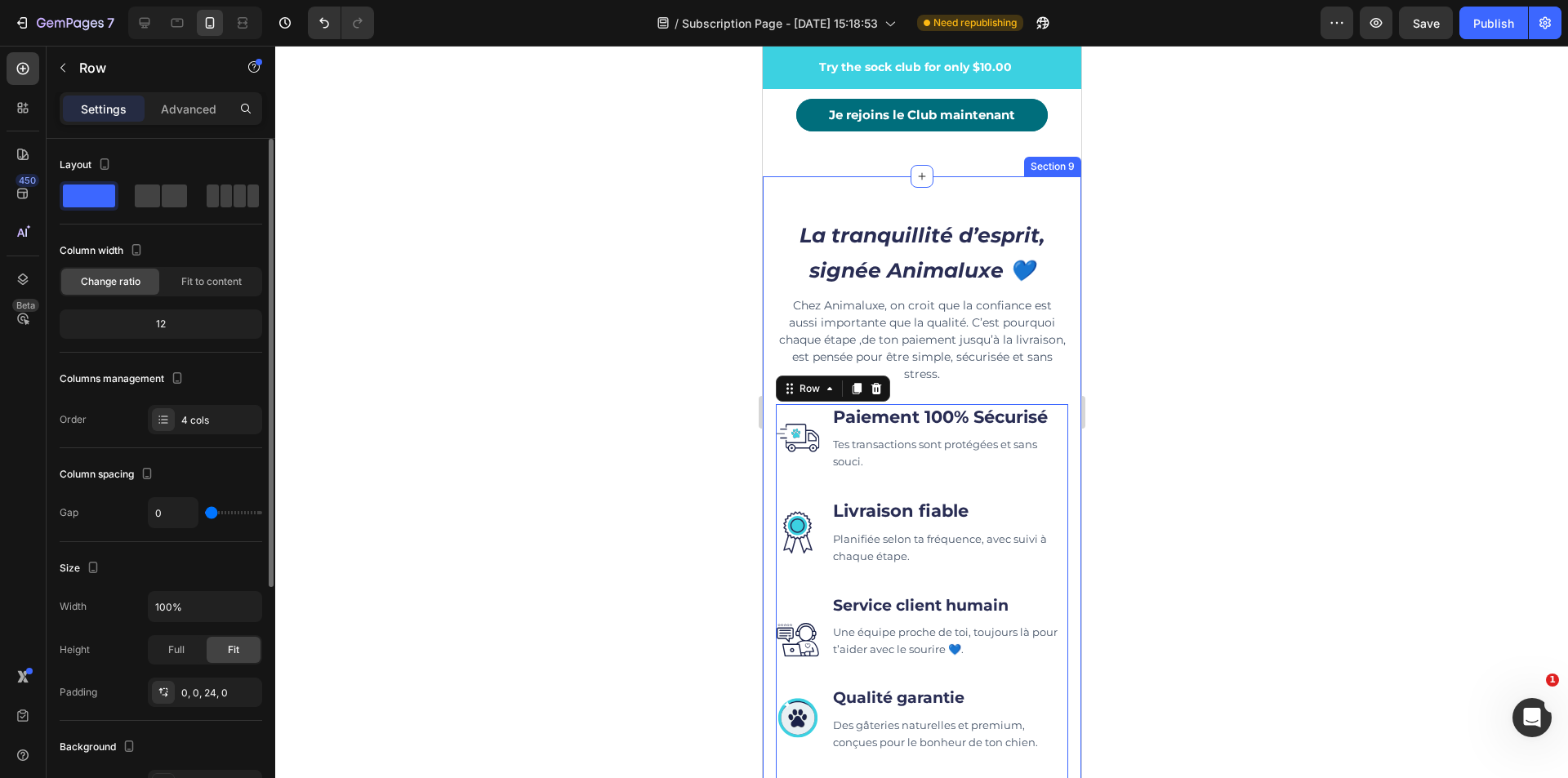
click at [967, 177] on div "La tranquillité d’esprit, signée Animaluxe 💙 Heading Chez Animaluxe, on croit q…" at bounding box center [921, 507] width 319 height 661
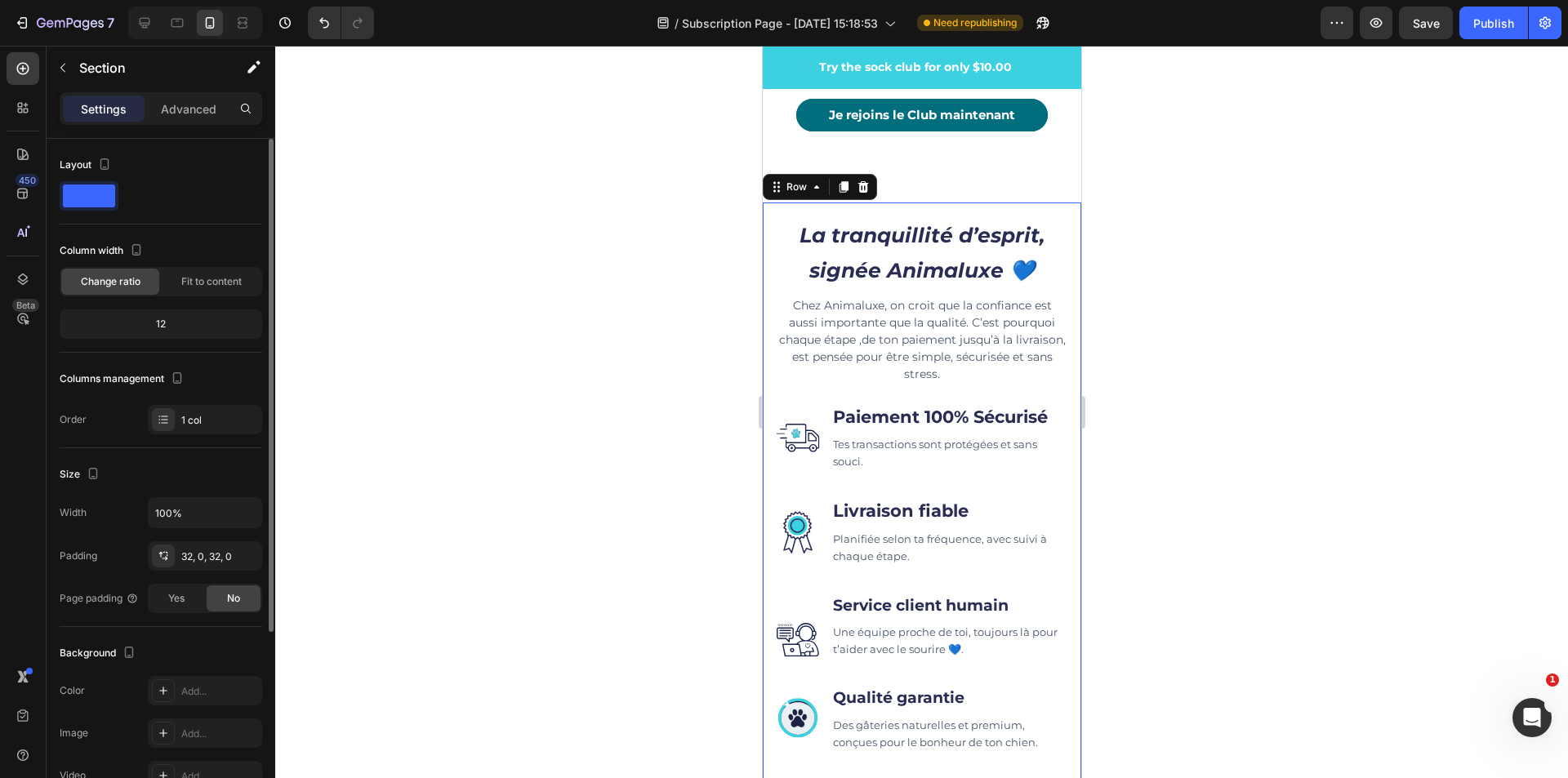
click at [985, 207] on div "La tranquillité d’esprit, signée Animaluxe 💙 Heading Chez Animaluxe, on croit q…" at bounding box center [921, 507] width 319 height 609
click at [983, 229] on icon "La tranquillité d’esprit, signée Animaluxe 💙" at bounding box center [922, 253] width 245 height 60
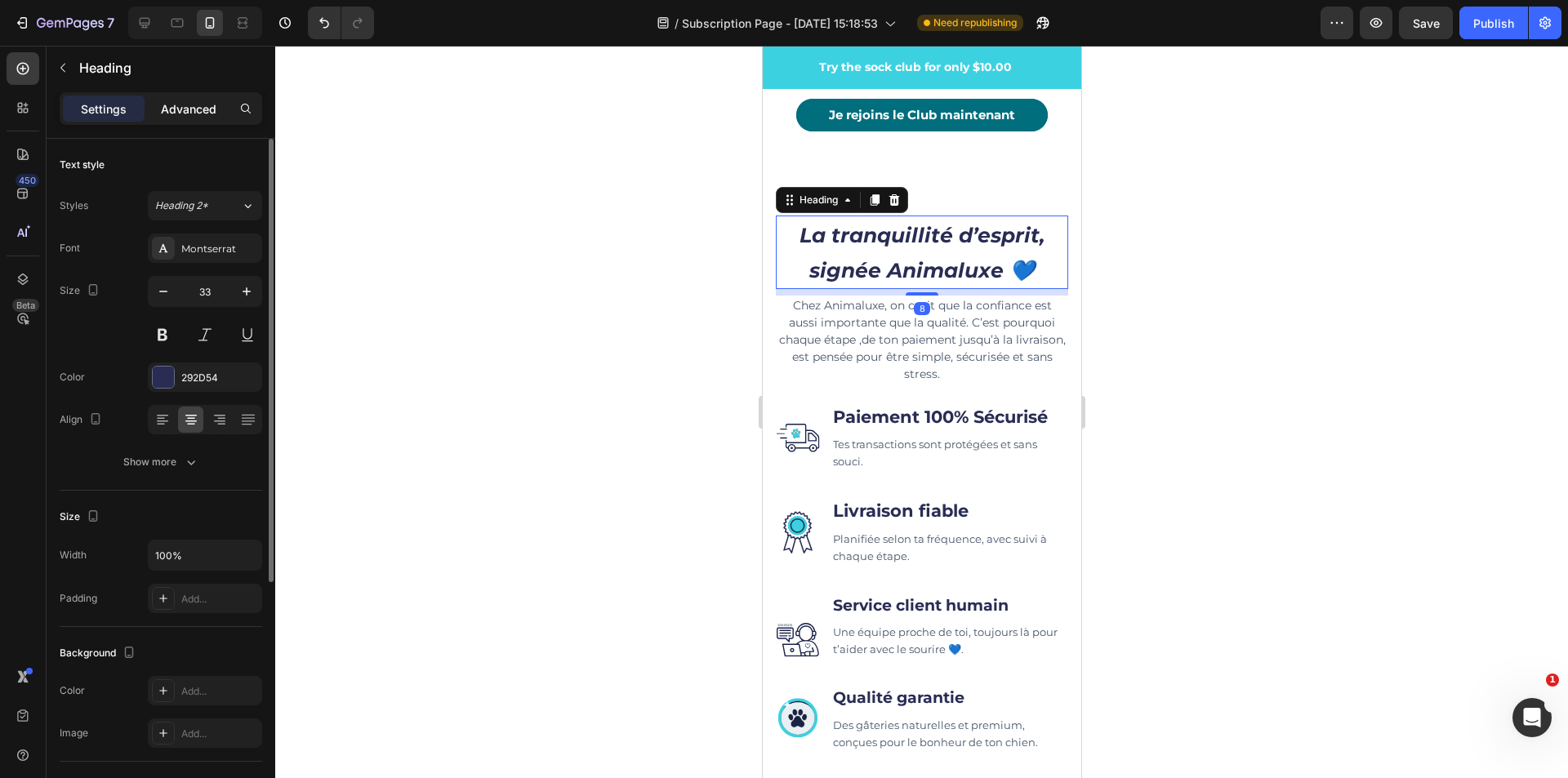
click at [183, 110] on p "Advanced" at bounding box center [187, 109] width 55 height 17
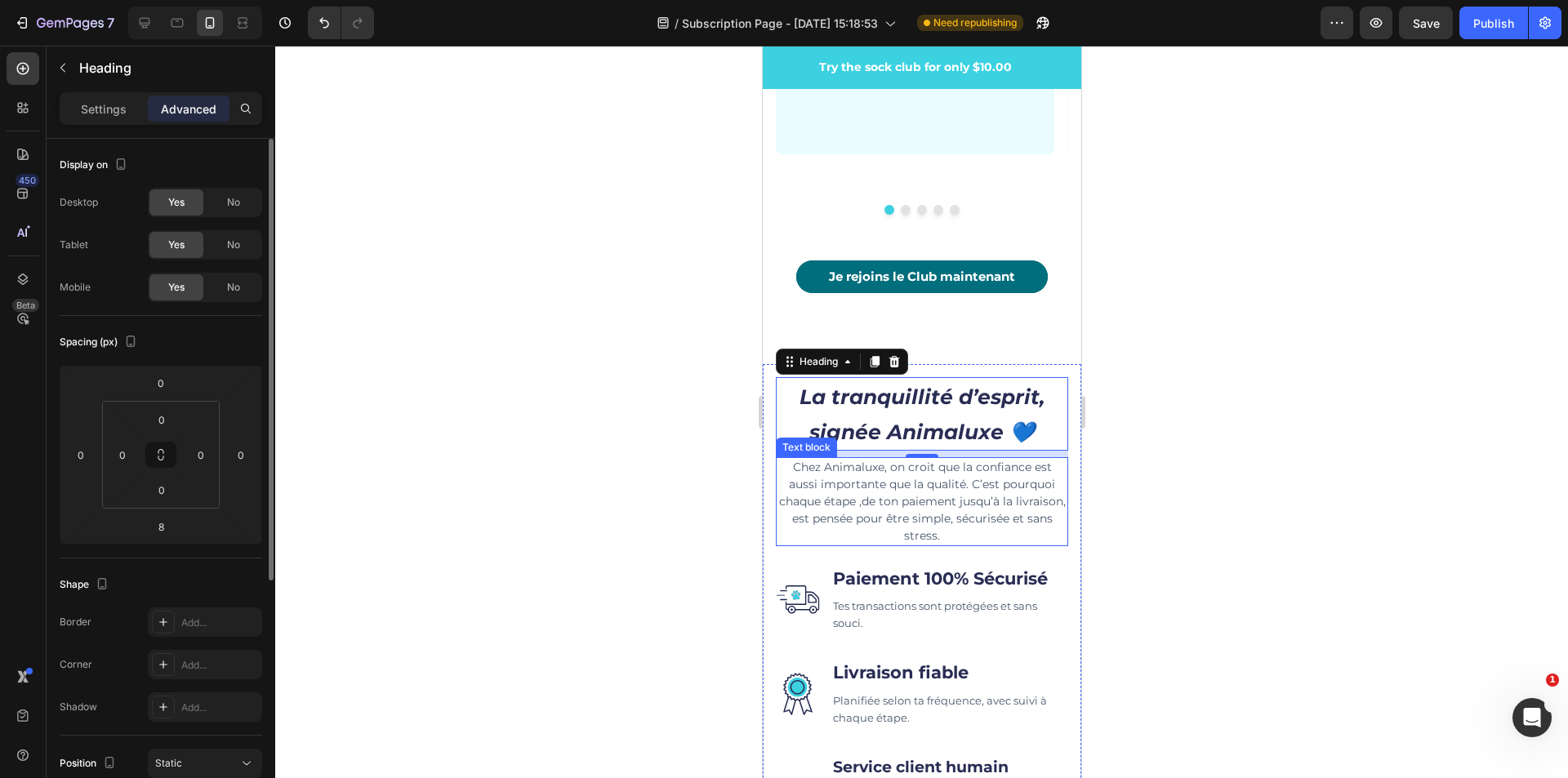
scroll to position [5277, 0]
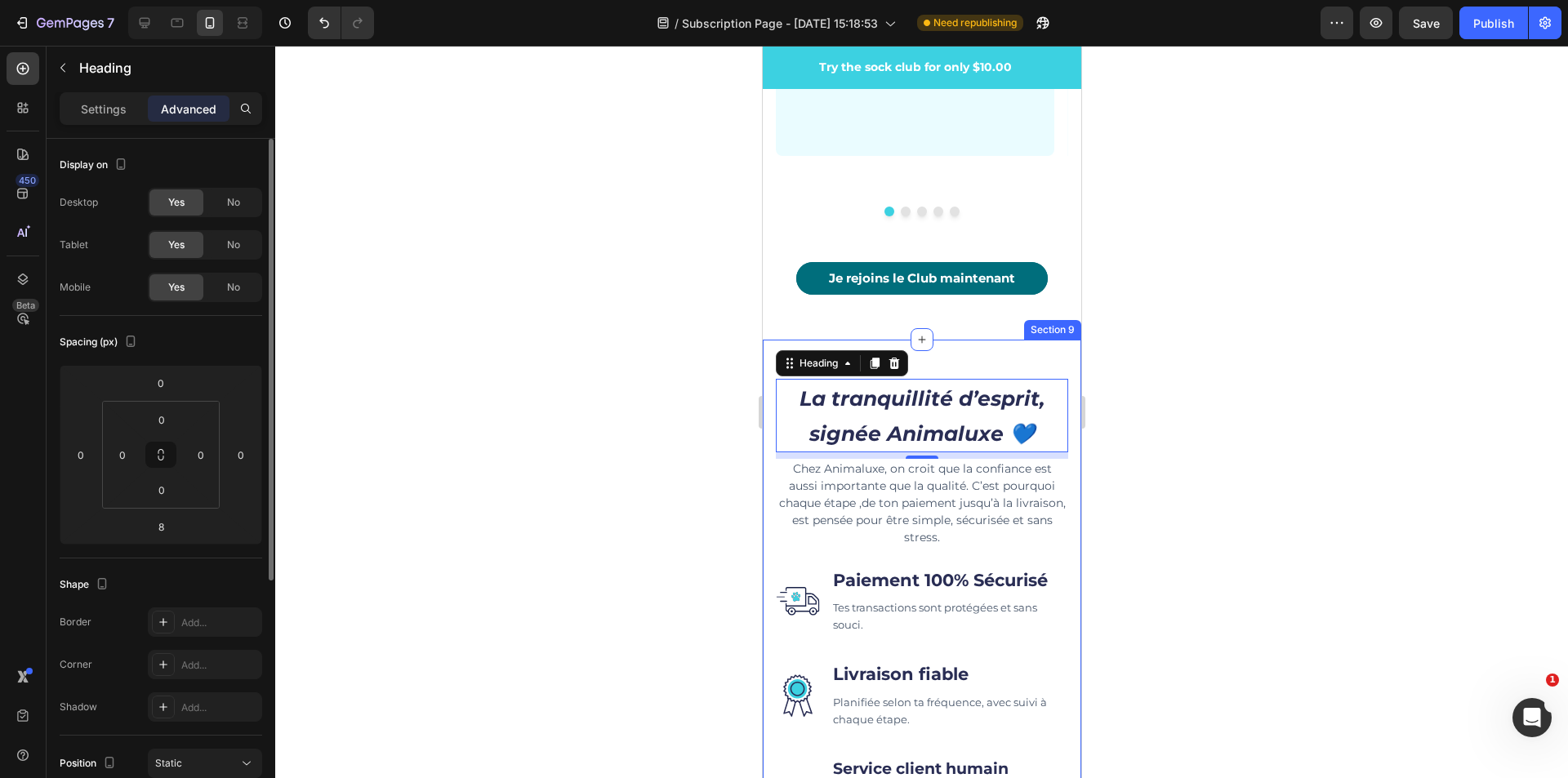
click at [1025, 342] on div "La tranquillité d’esprit, signée Animaluxe 💙 Heading 8 Chez Animaluxe, on croit…" at bounding box center [921, 671] width 319 height 661
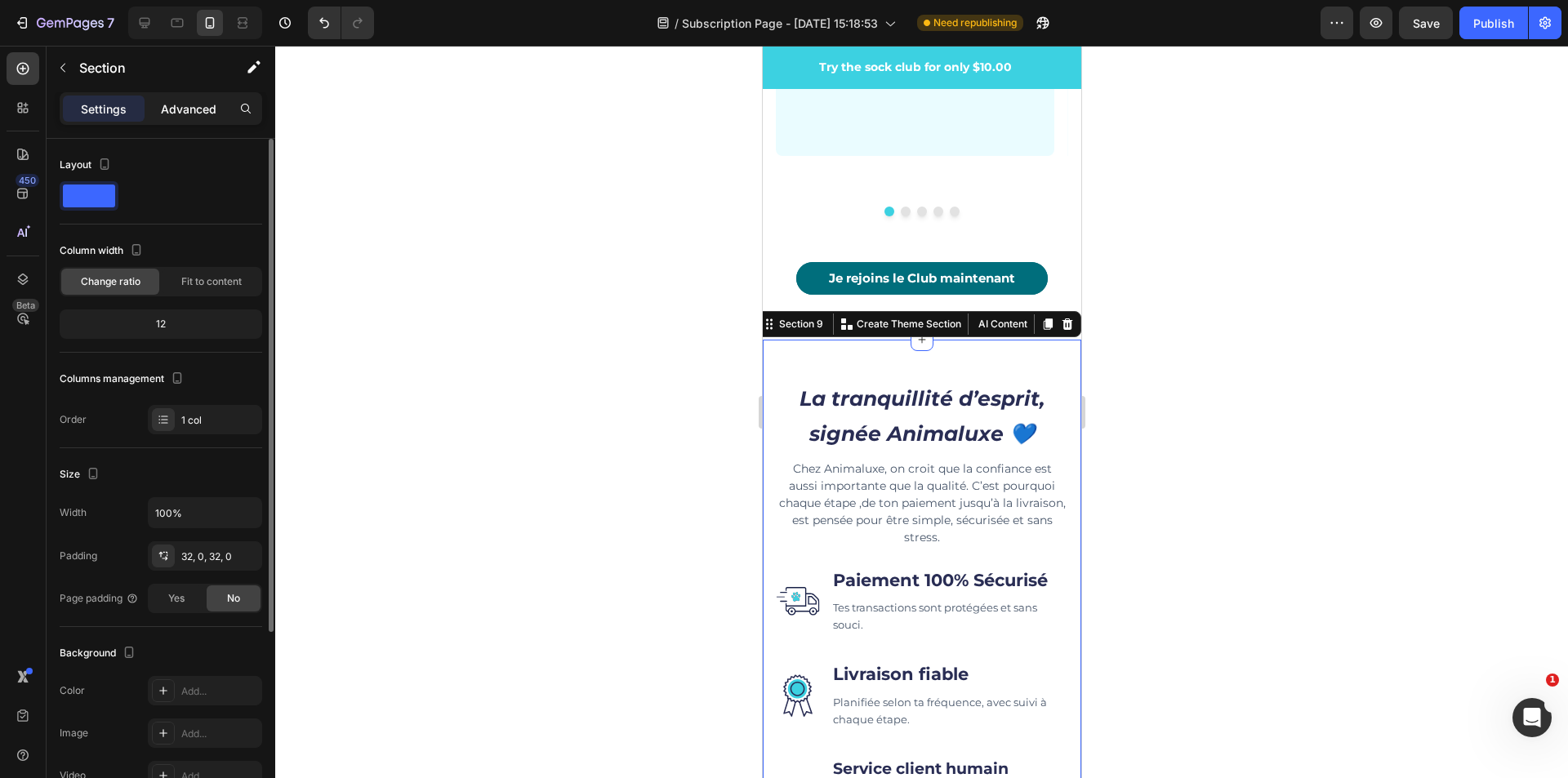
click at [206, 102] on p "Advanced" at bounding box center [187, 109] width 55 height 17
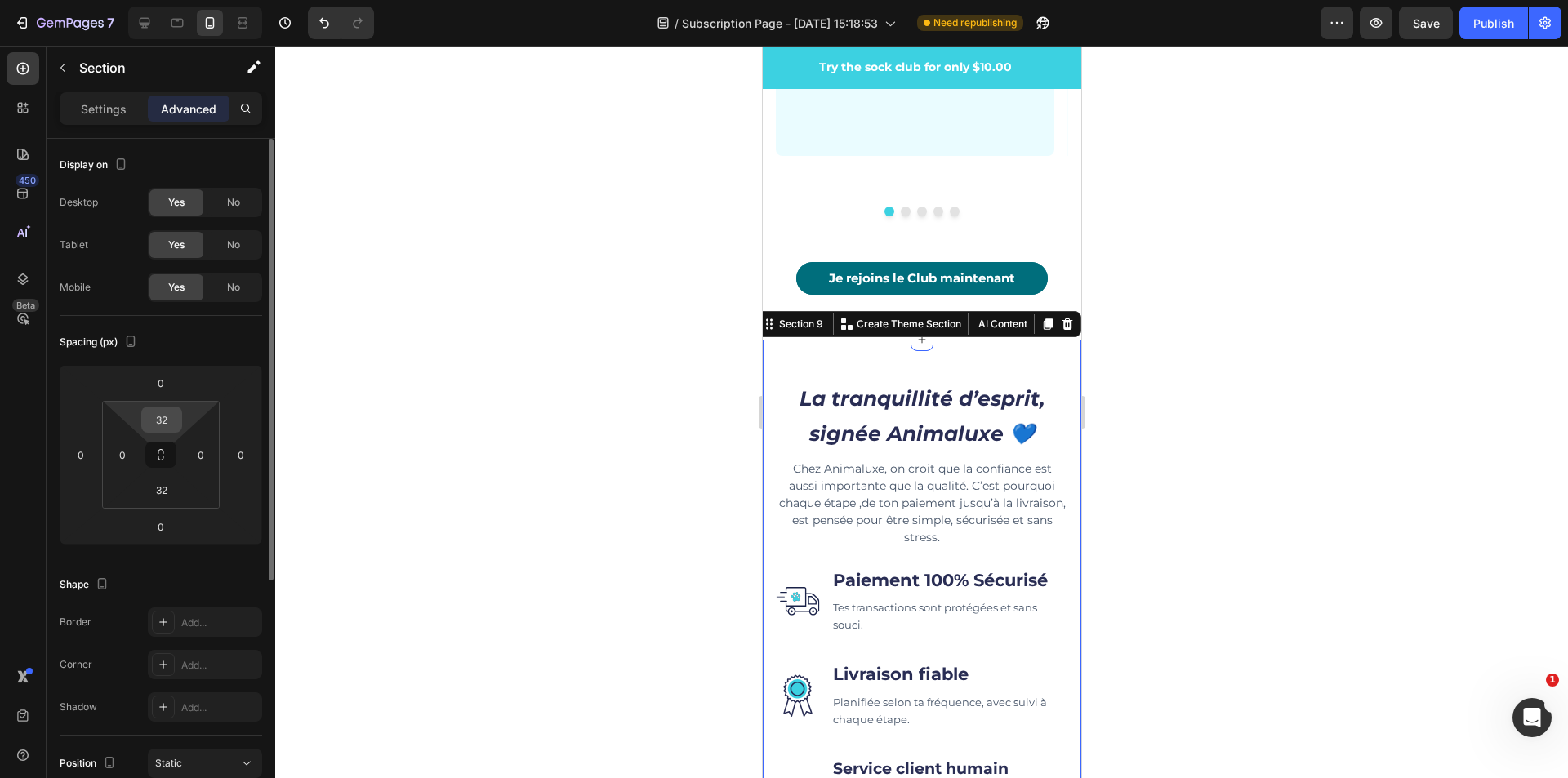
click at [172, 415] on input "32" at bounding box center [161, 419] width 33 height 24
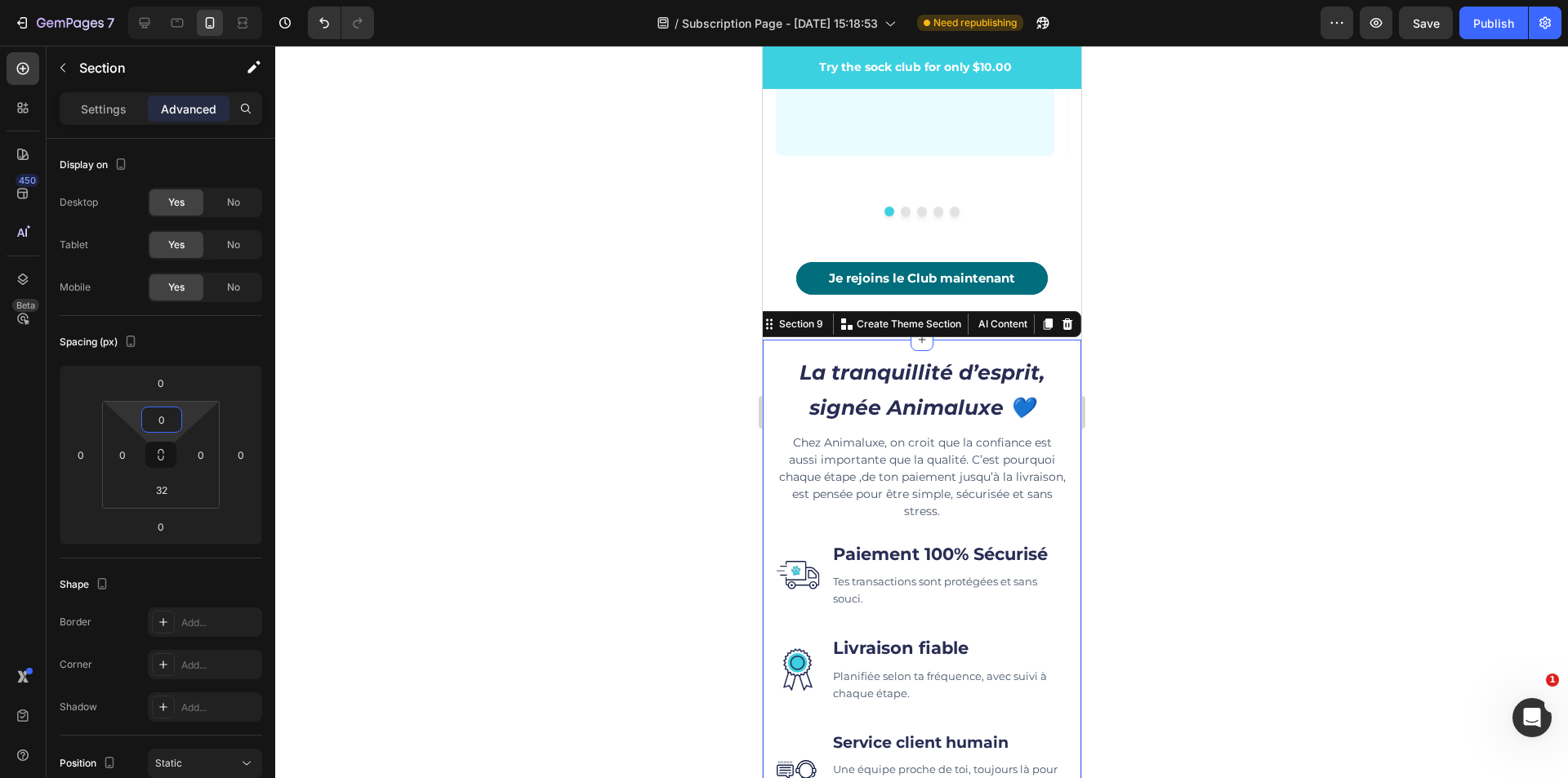
click at [444, 431] on div at bounding box center [922, 412] width 1293 height 733
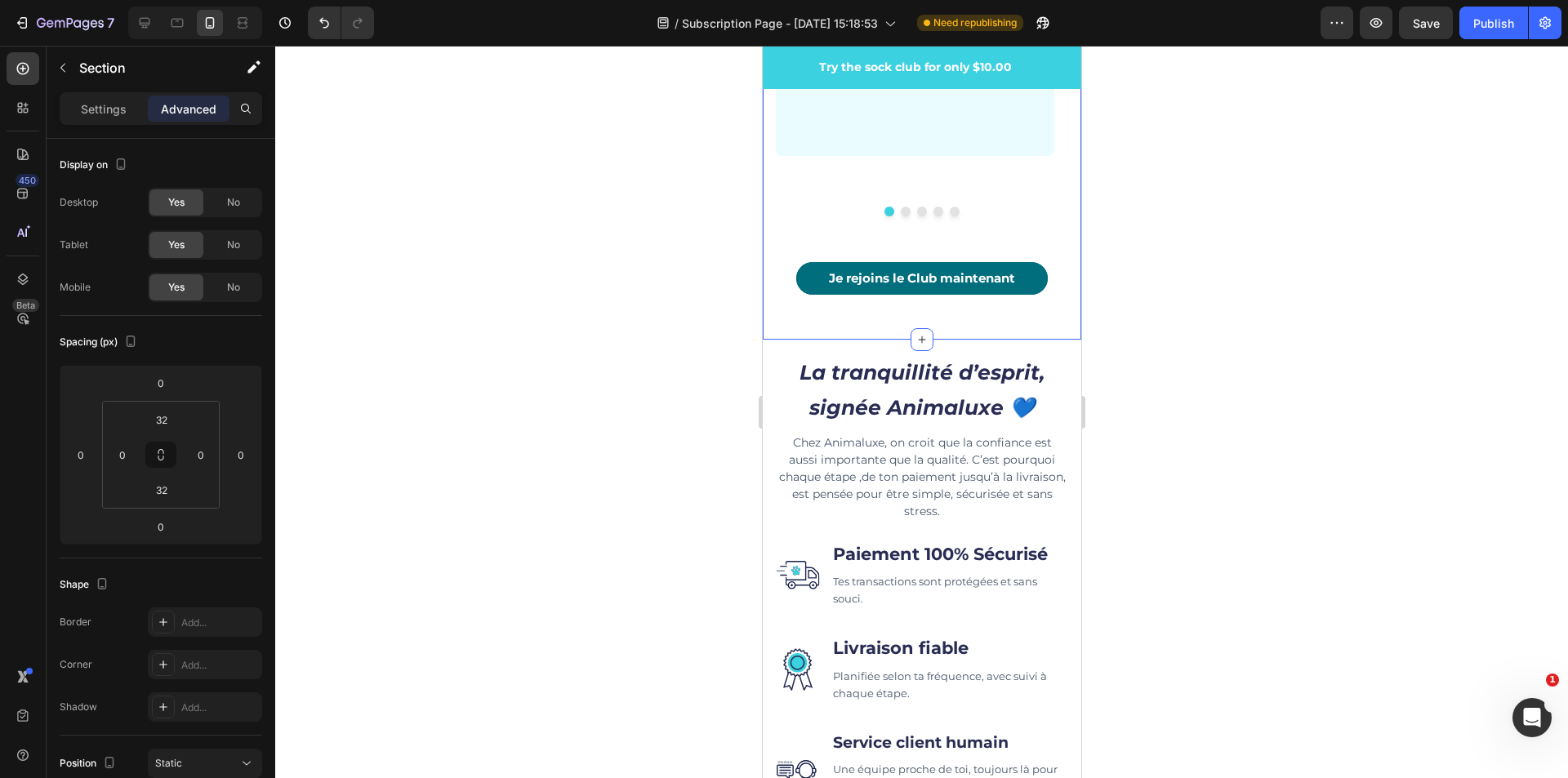
click at [1147, 417] on div at bounding box center [922, 412] width 1293 height 733
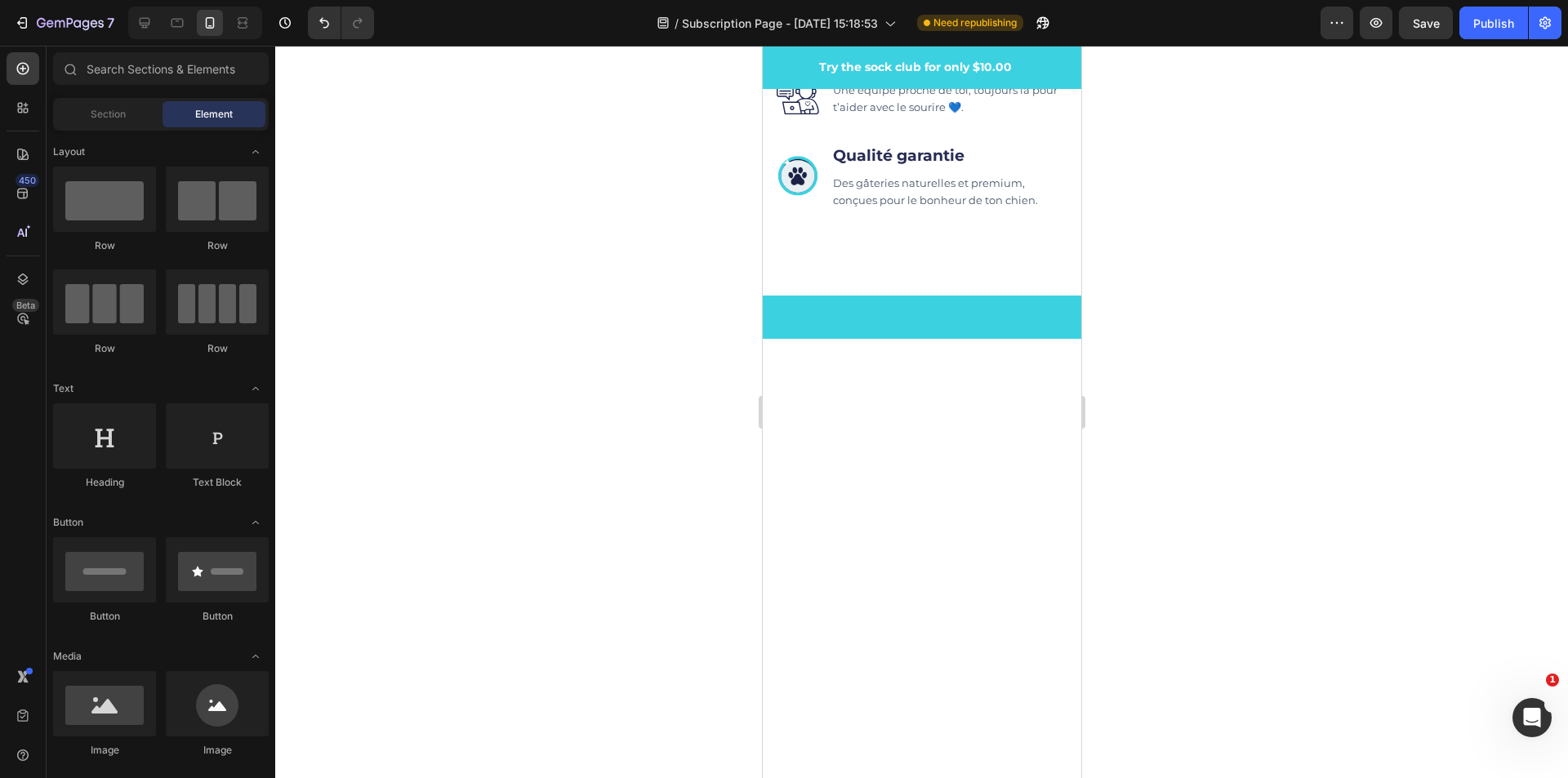
scroll to position [5303, 0]
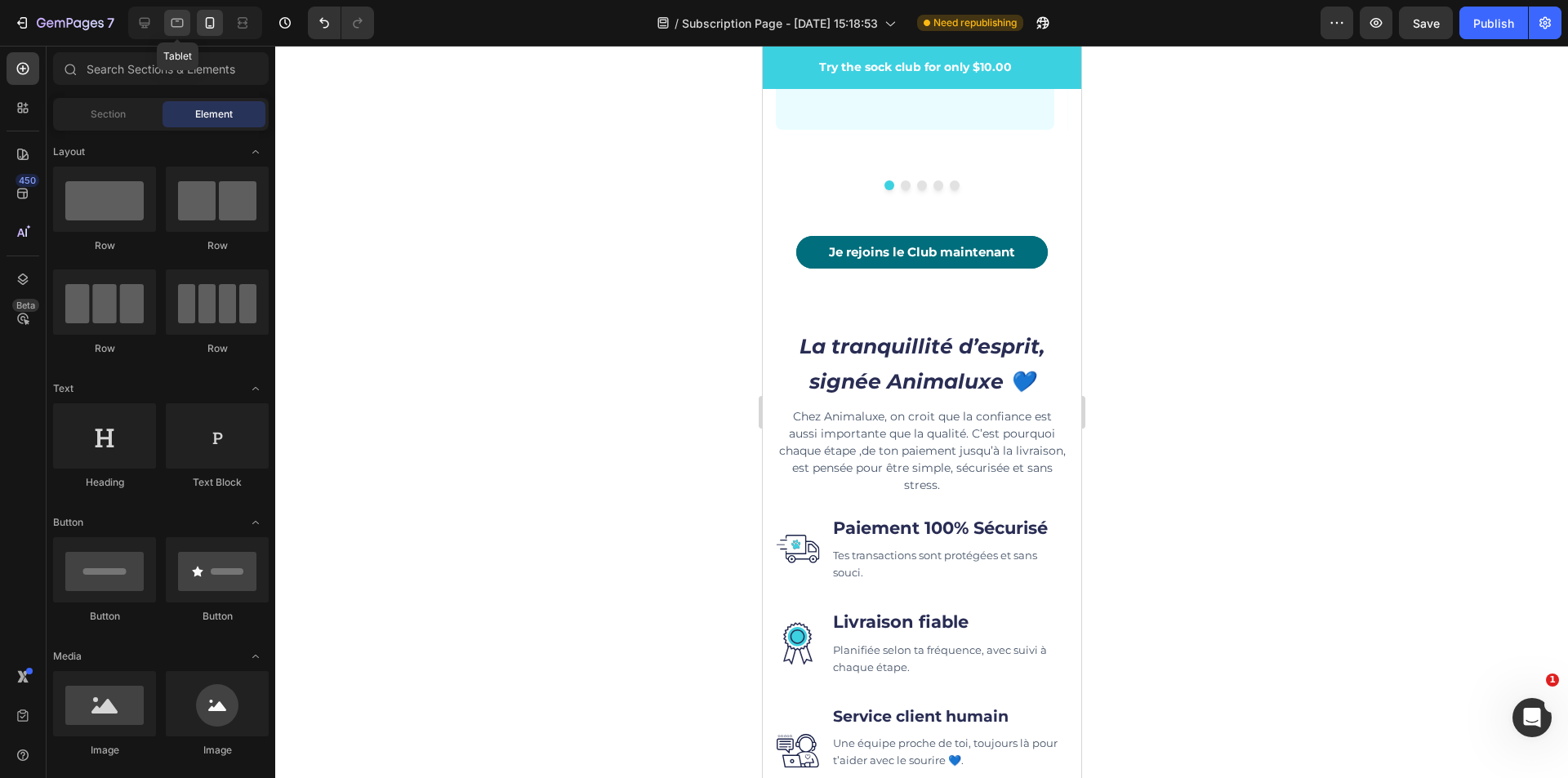
click at [170, 29] on icon at bounding box center [177, 22] width 16 height 16
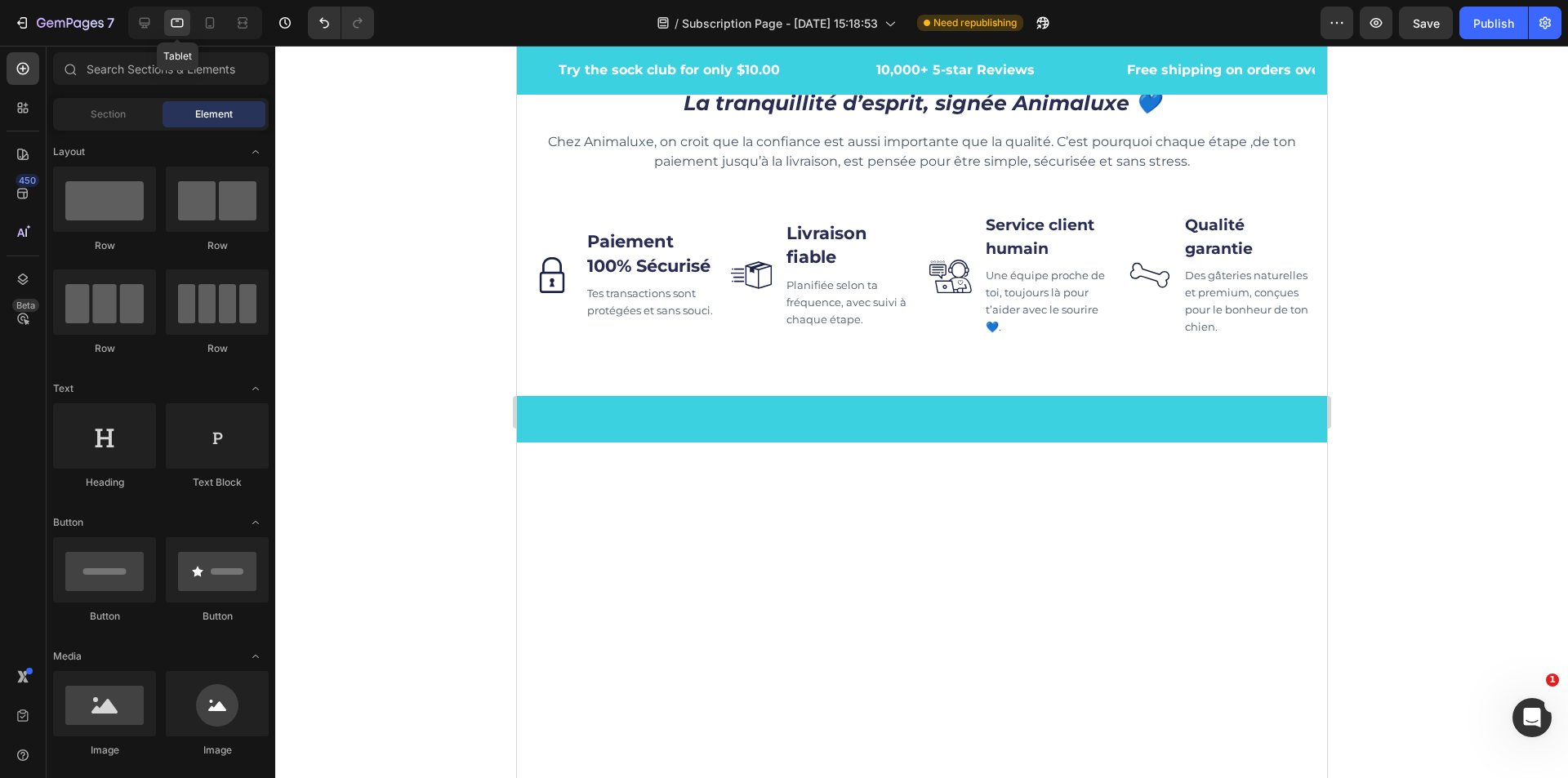
scroll to position [5190, 0]
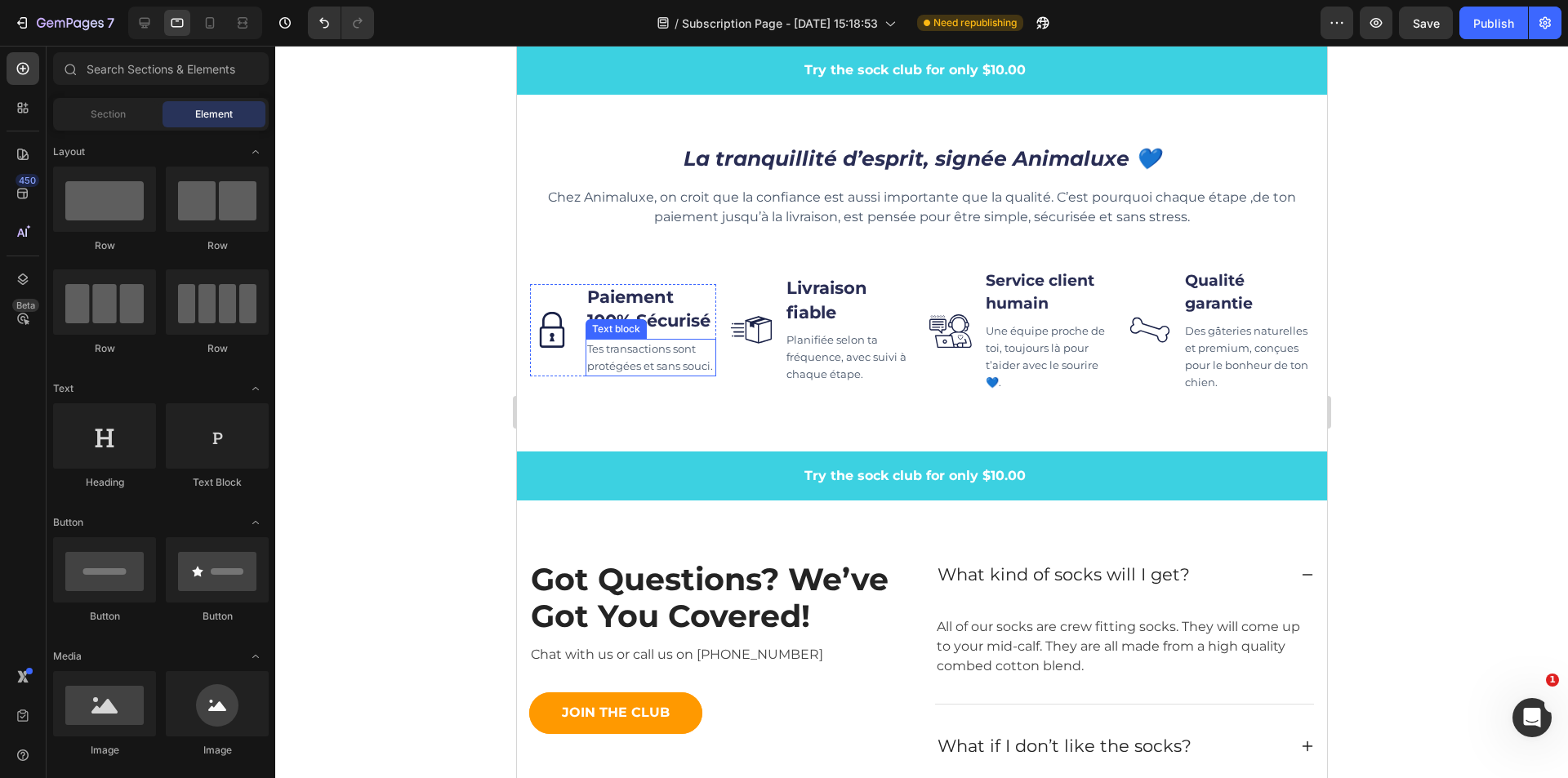
click at [620, 372] on span "Tes transactions sont protégées et sans souci." at bounding box center [649, 357] width 126 height 30
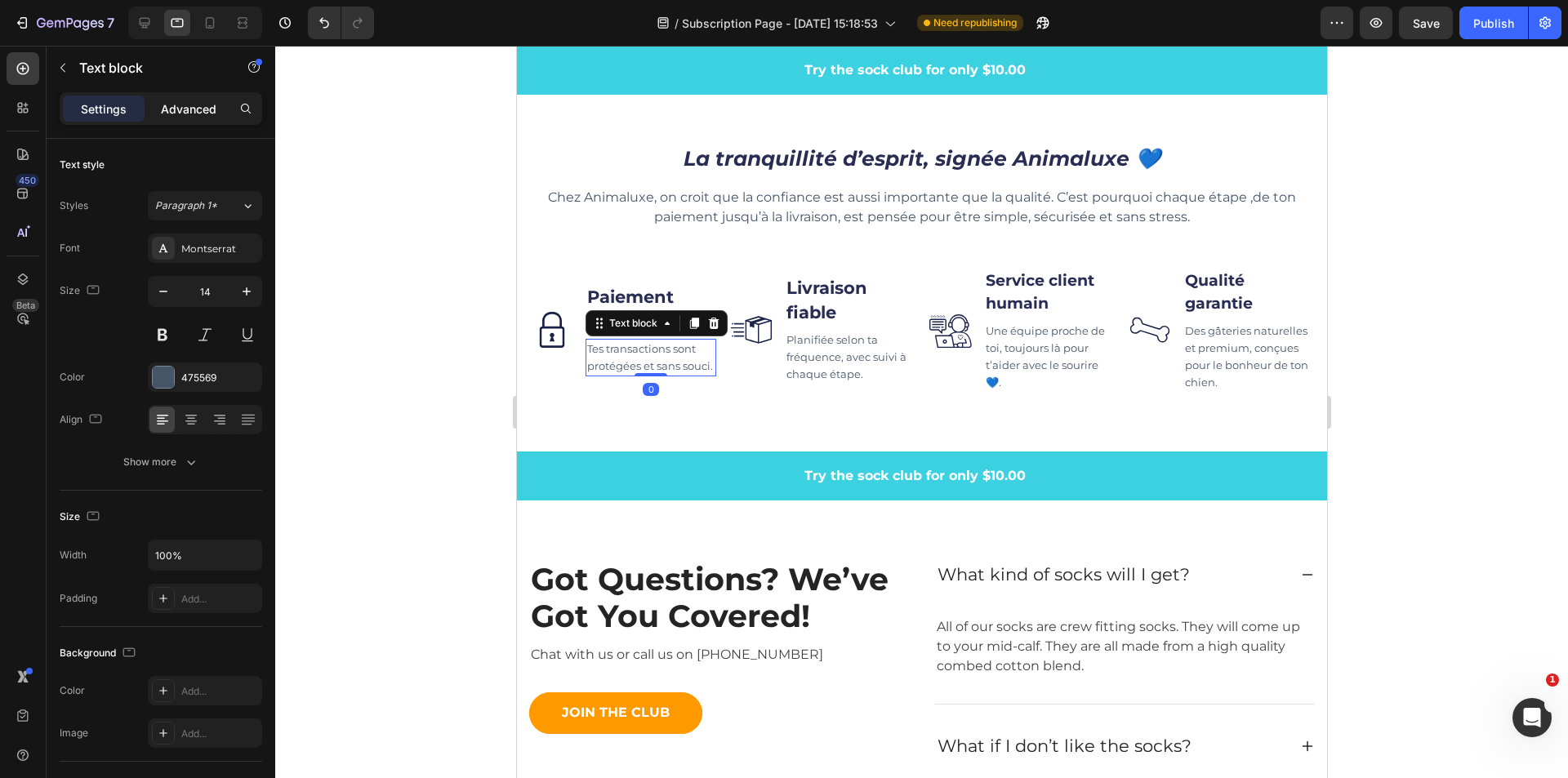
click at [183, 101] on p "Advanced" at bounding box center [187, 109] width 55 height 17
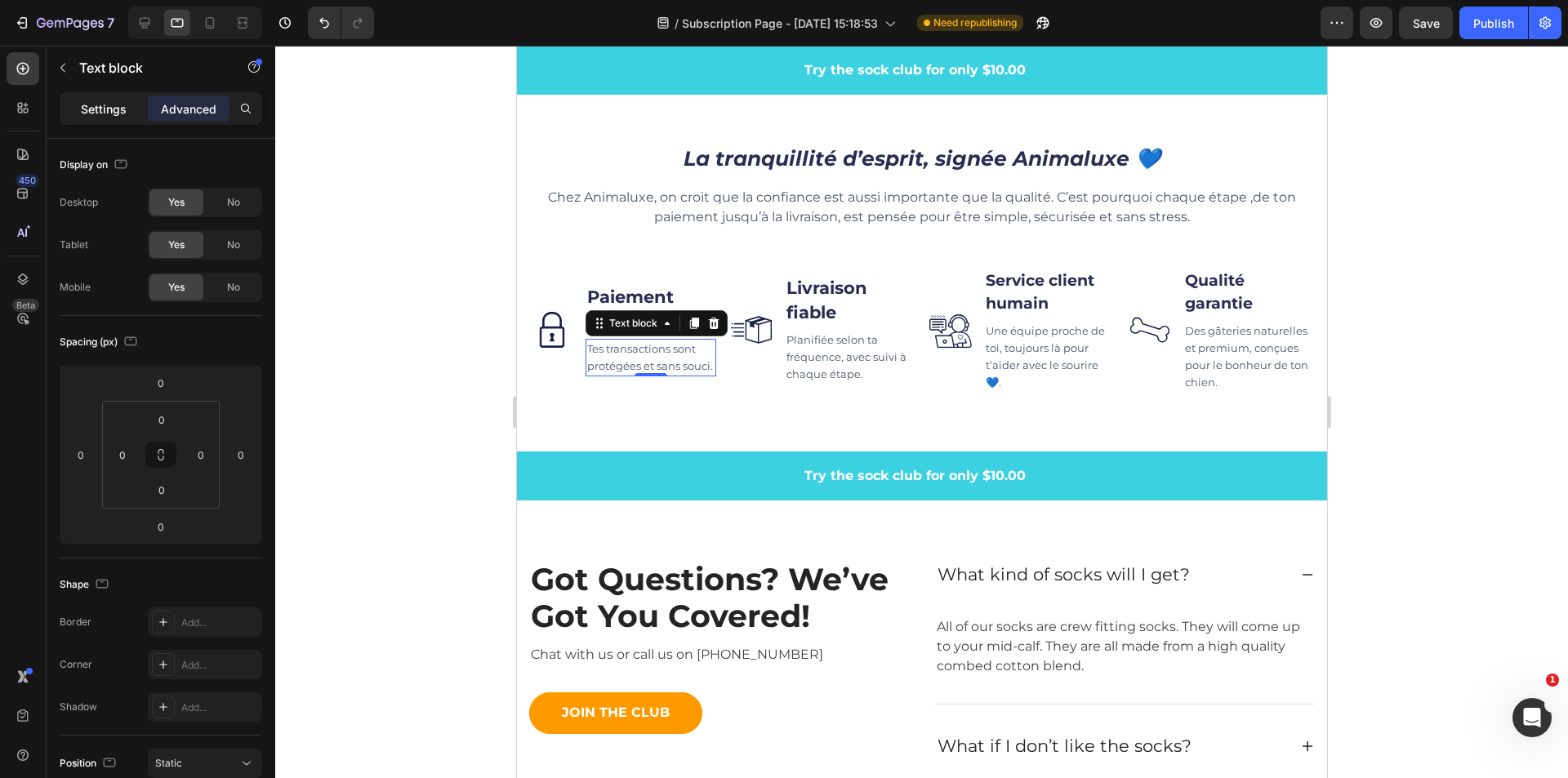
click at [125, 101] on p "Settings" at bounding box center [103, 109] width 45 height 17
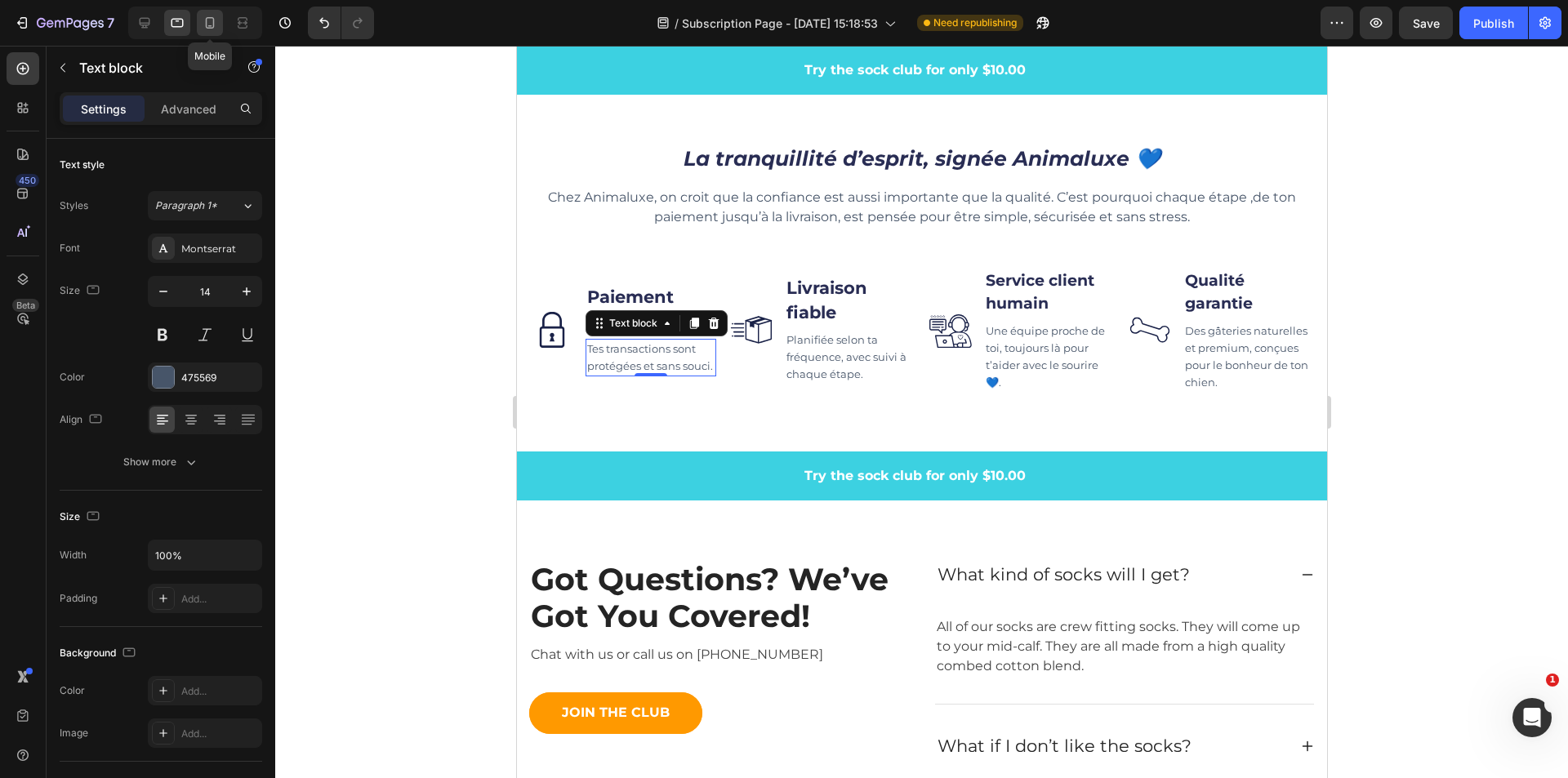
click at [216, 27] on icon at bounding box center [210, 22] width 16 height 16
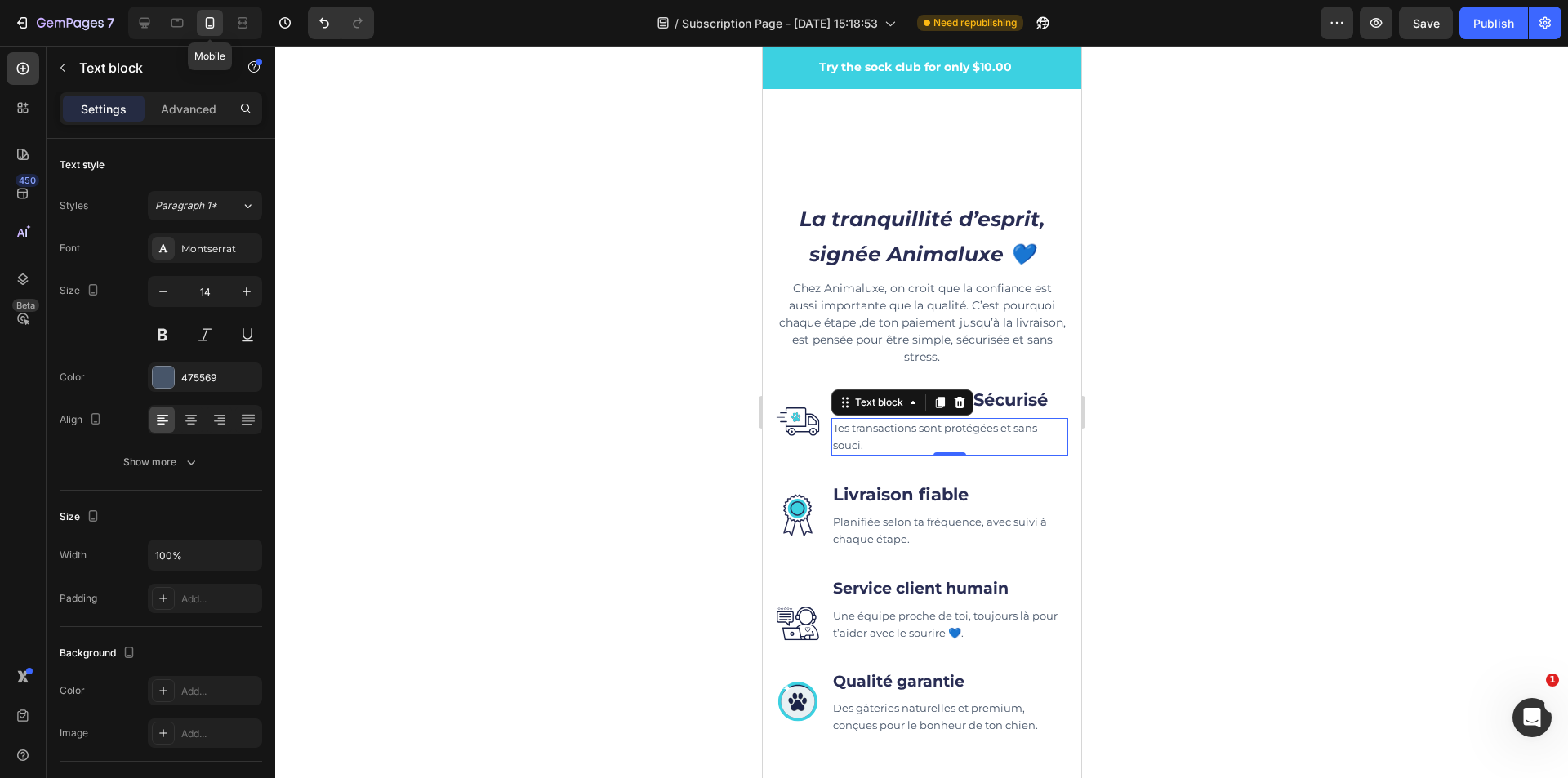
scroll to position [5735, 0]
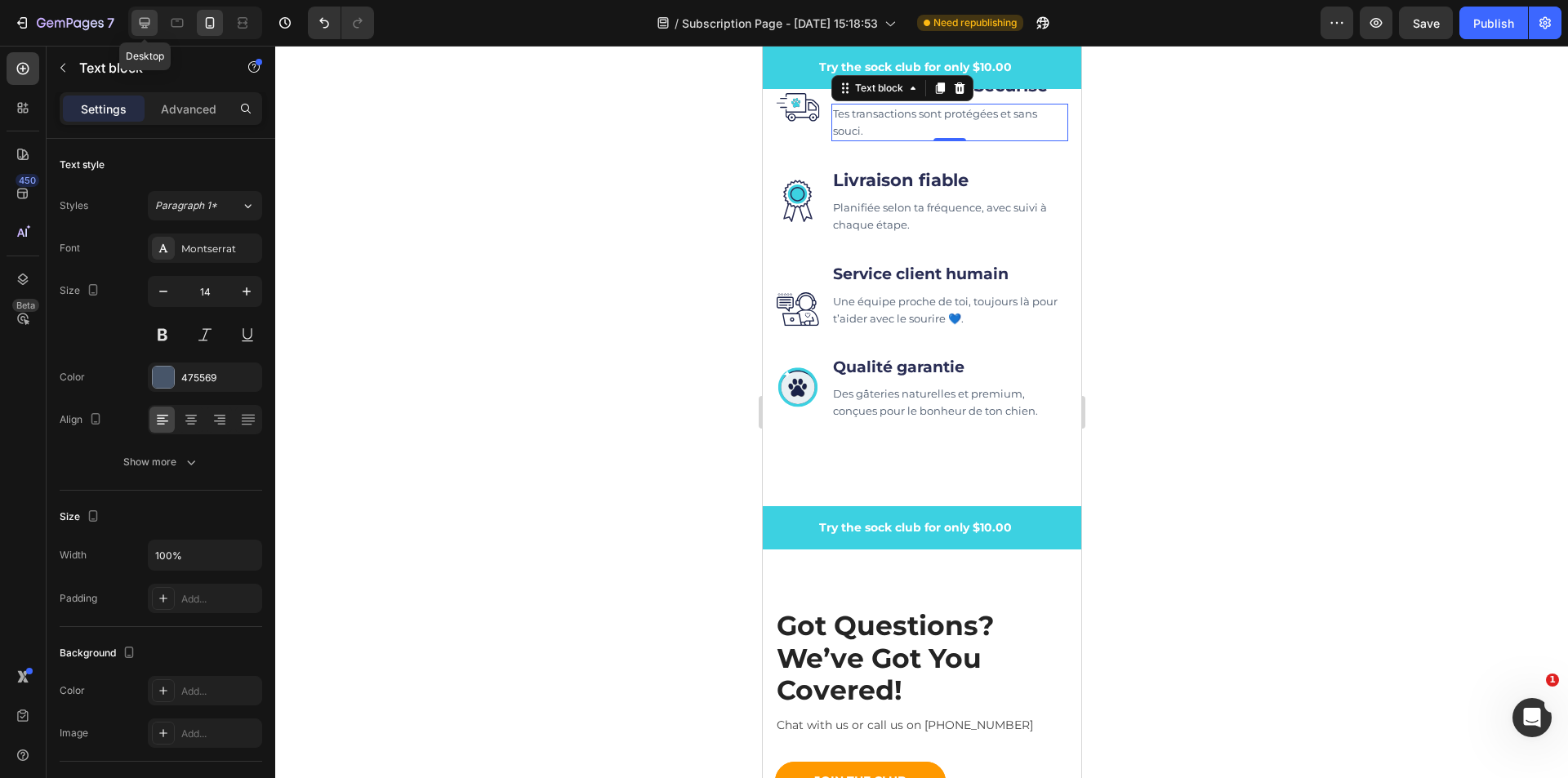
click at [156, 29] on div at bounding box center [144, 22] width 26 height 26
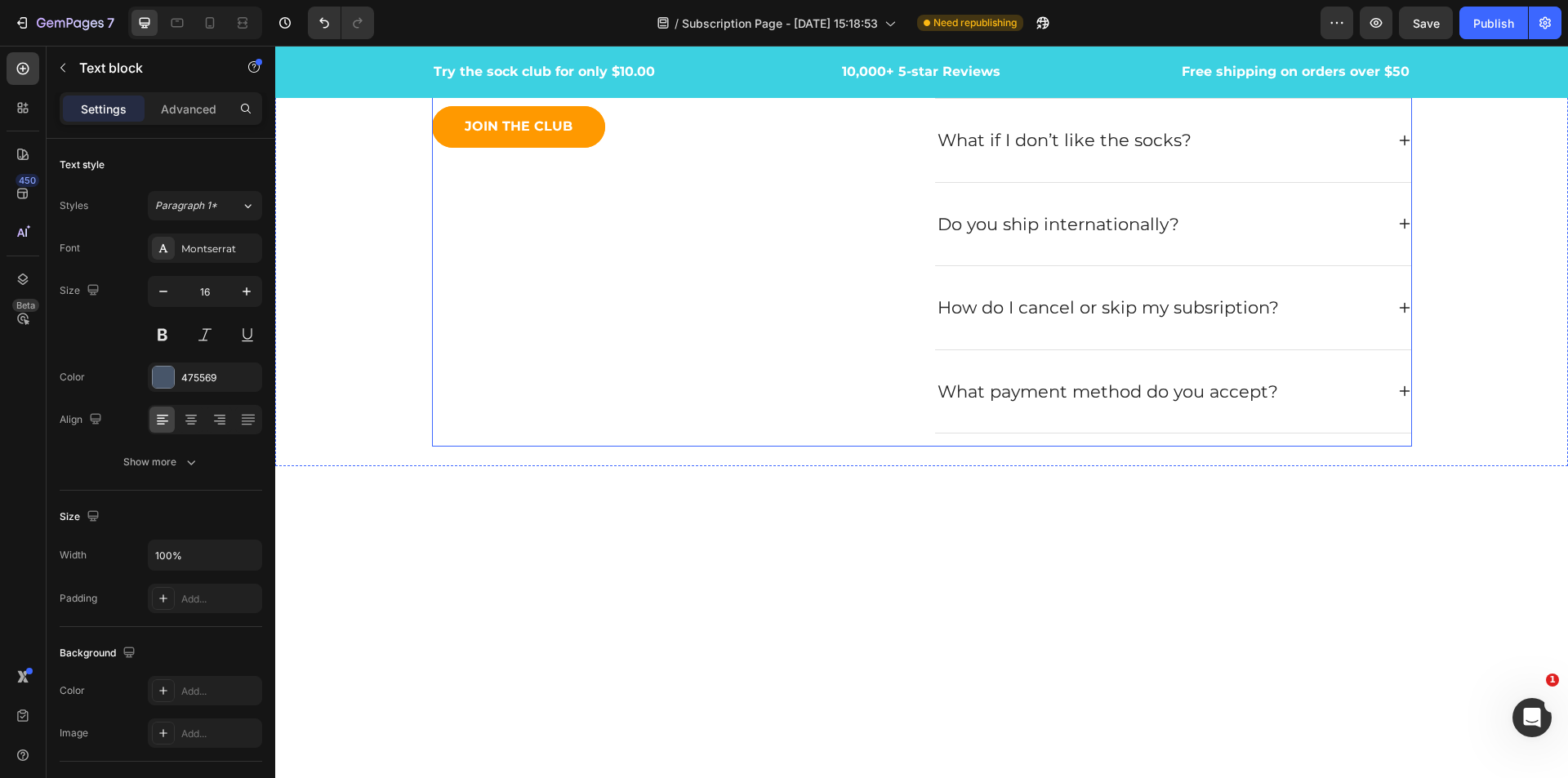
scroll to position [5210, 0]
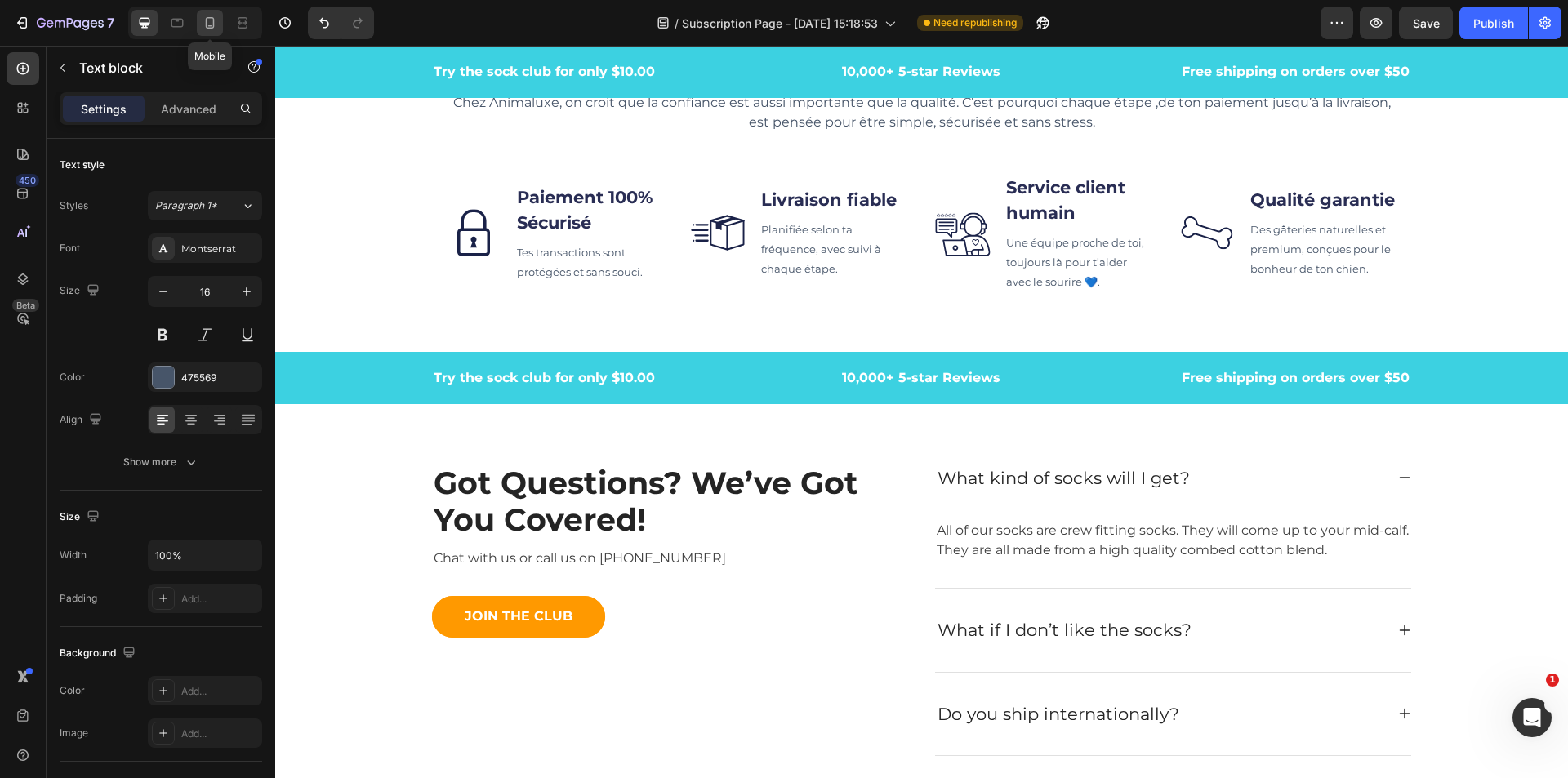
click at [212, 24] on icon at bounding box center [210, 22] width 16 height 16
type input "14"
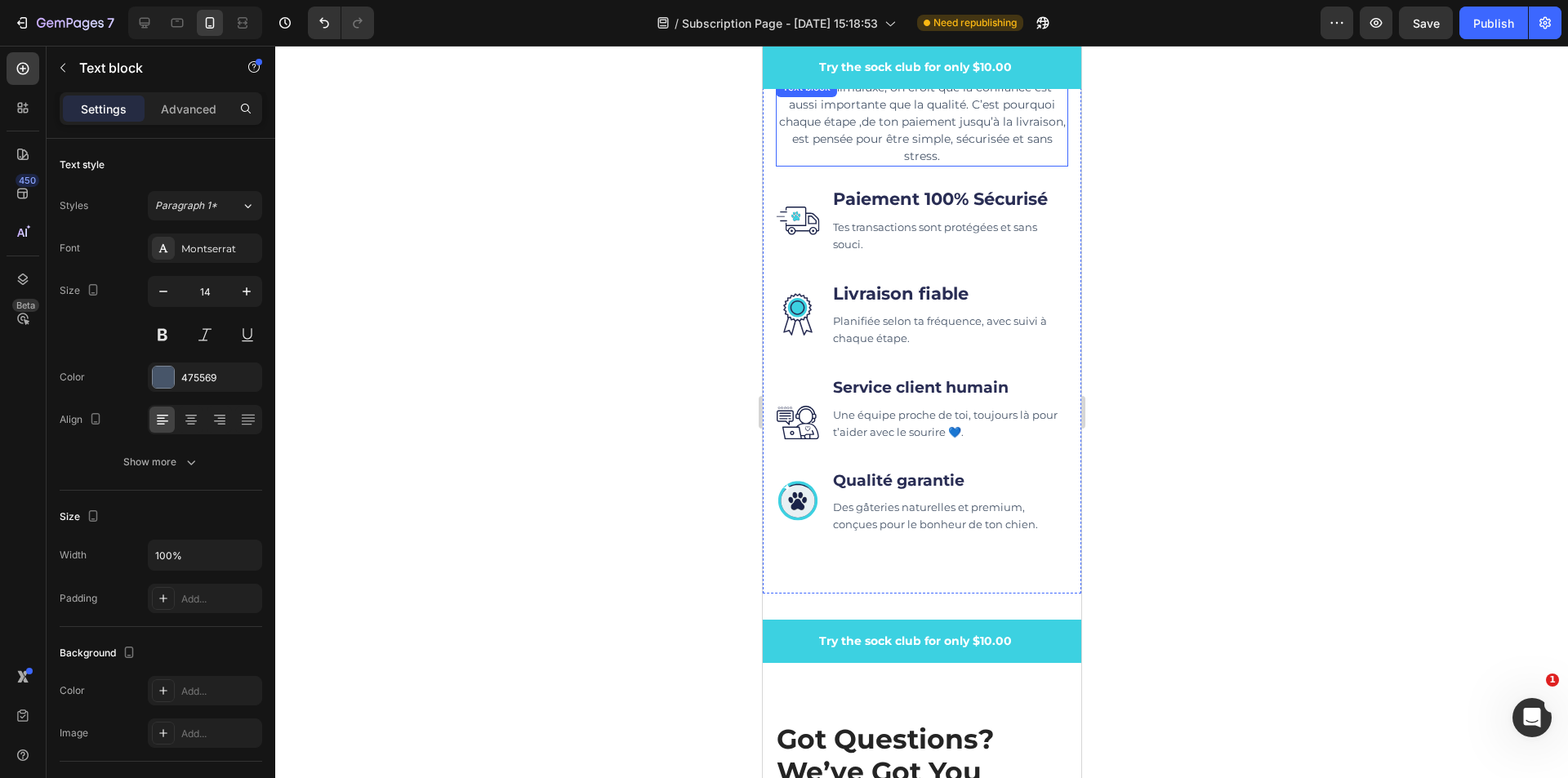
scroll to position [5587, 0]
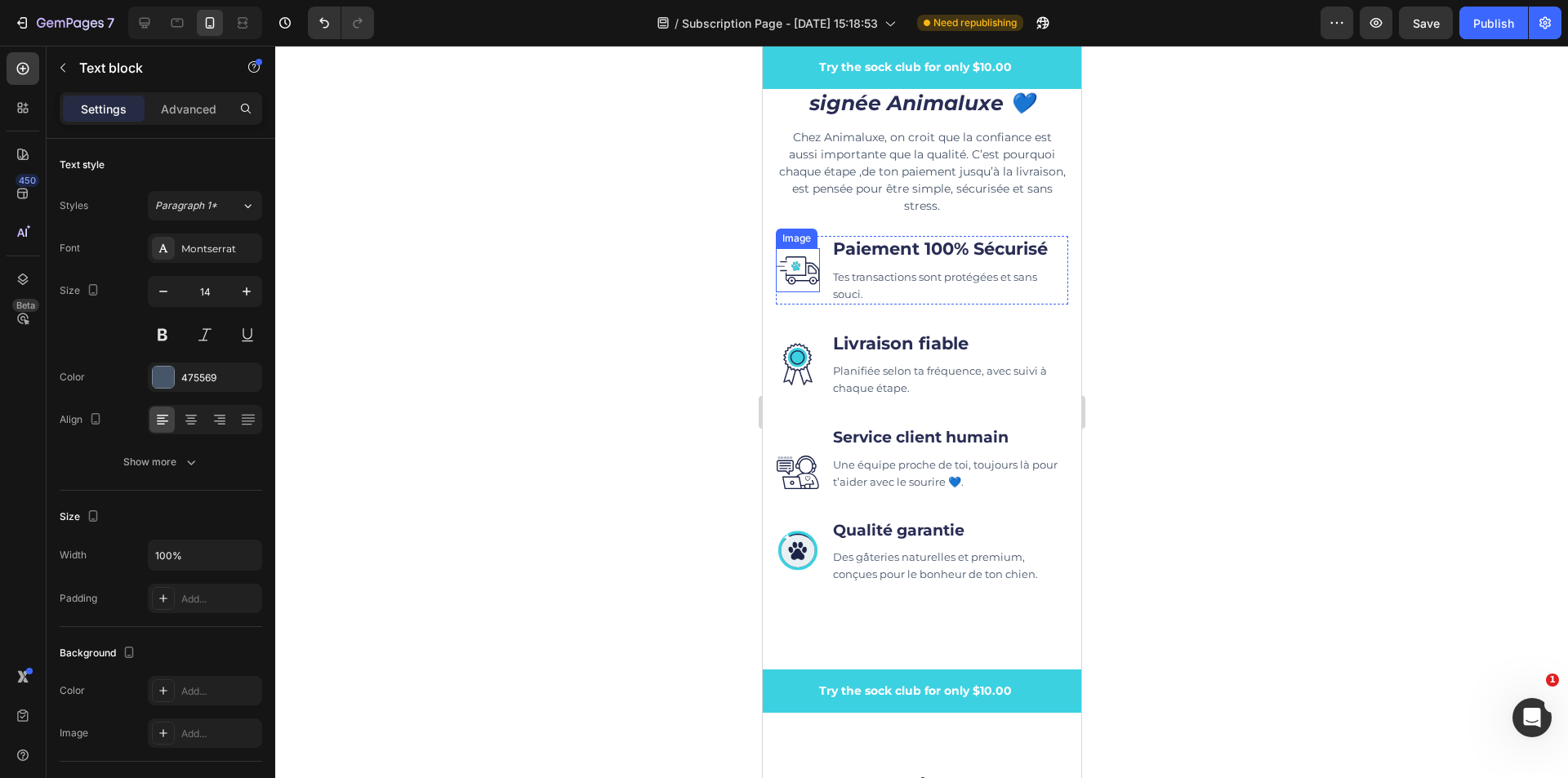
click at [794, 272] on img at bounding box center [797, 271] width 44 height 44
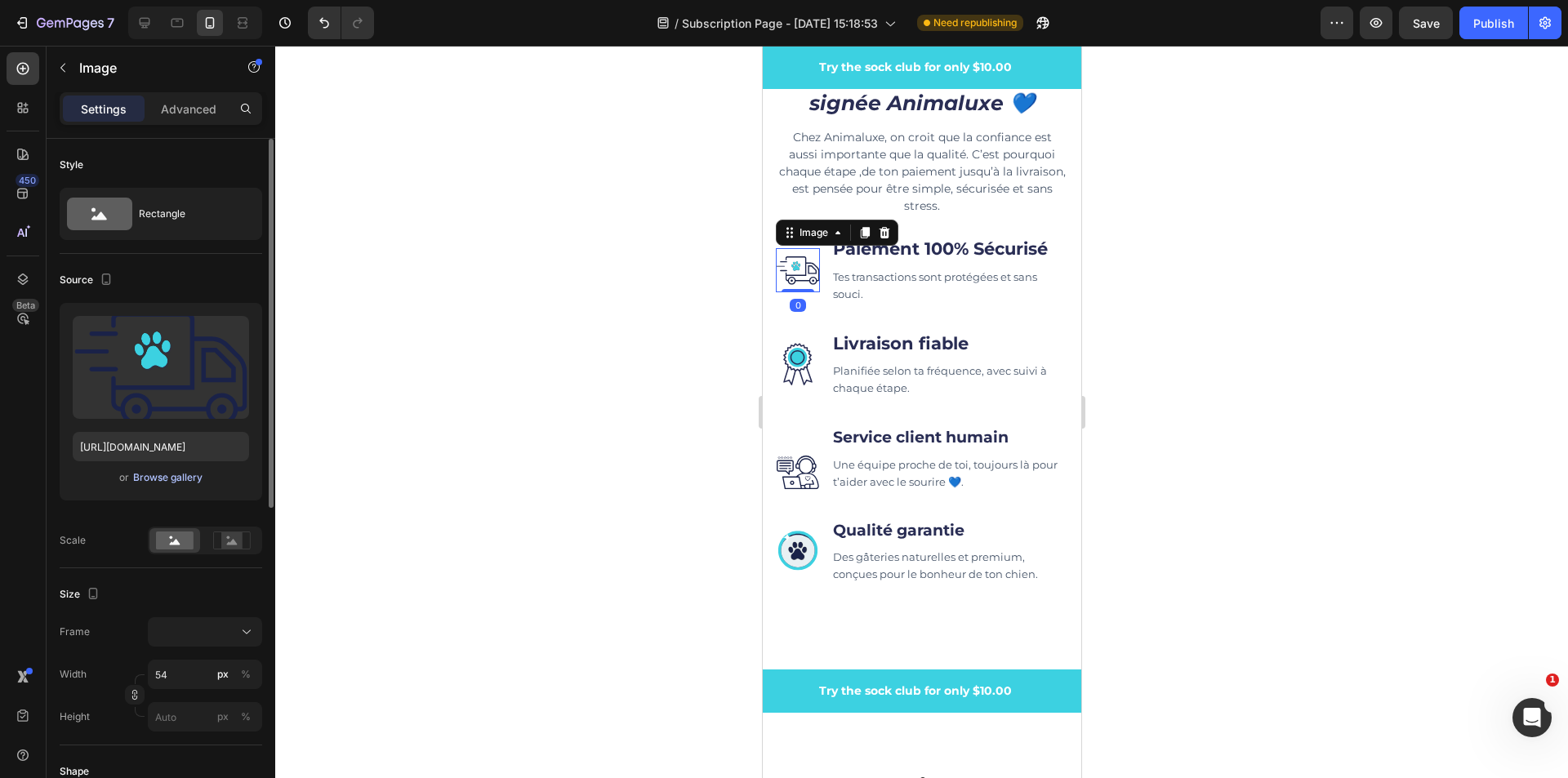
click at [158, 478] on div "Browse gallery" at bounding box center [168, 477] width 70 height 14
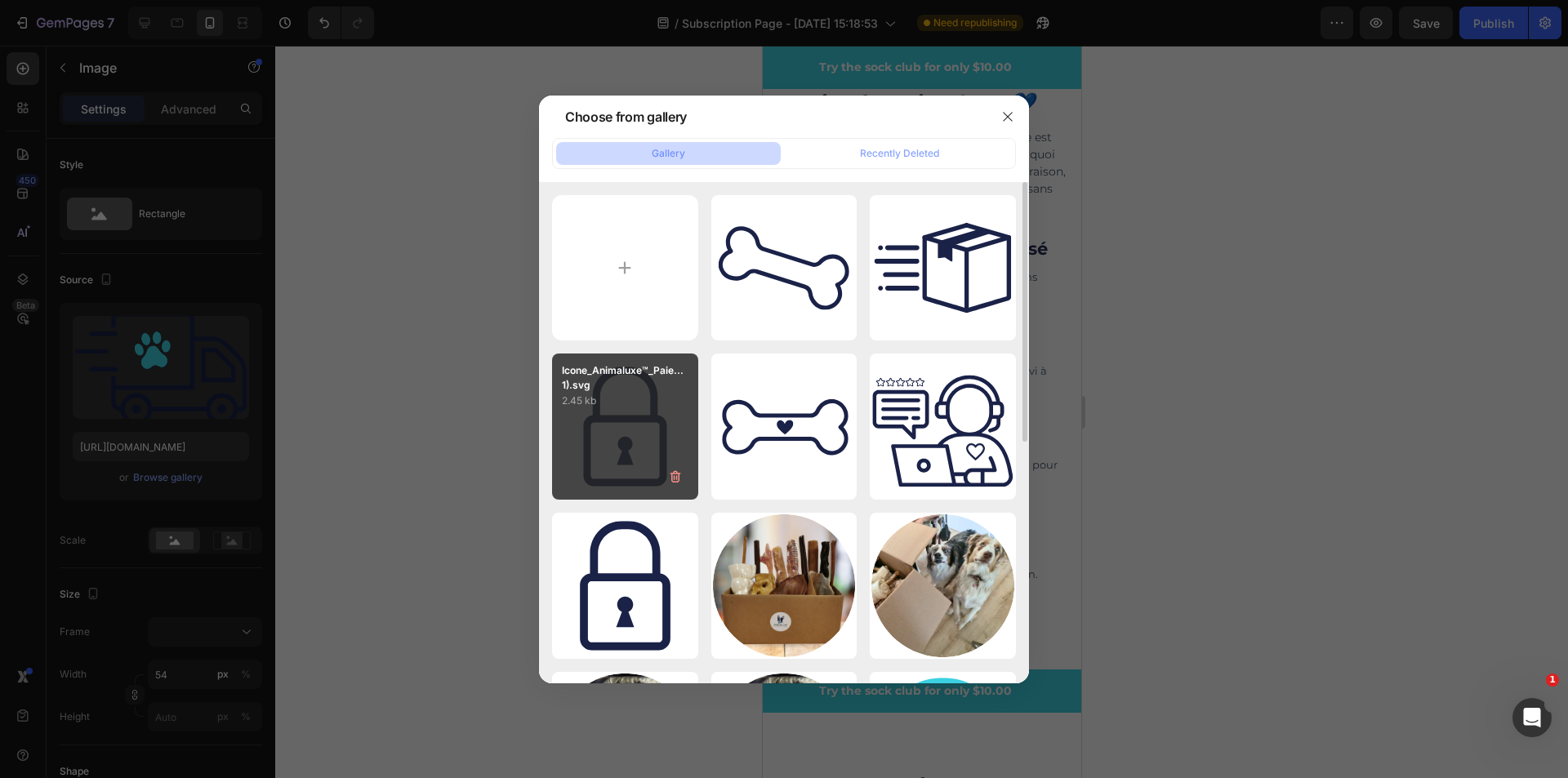
click at [638, 447] on div "Icone_Animaluxe™_Paie...1).svg 2.45 kb" at bounding box center [624, 426] width 146 height 146
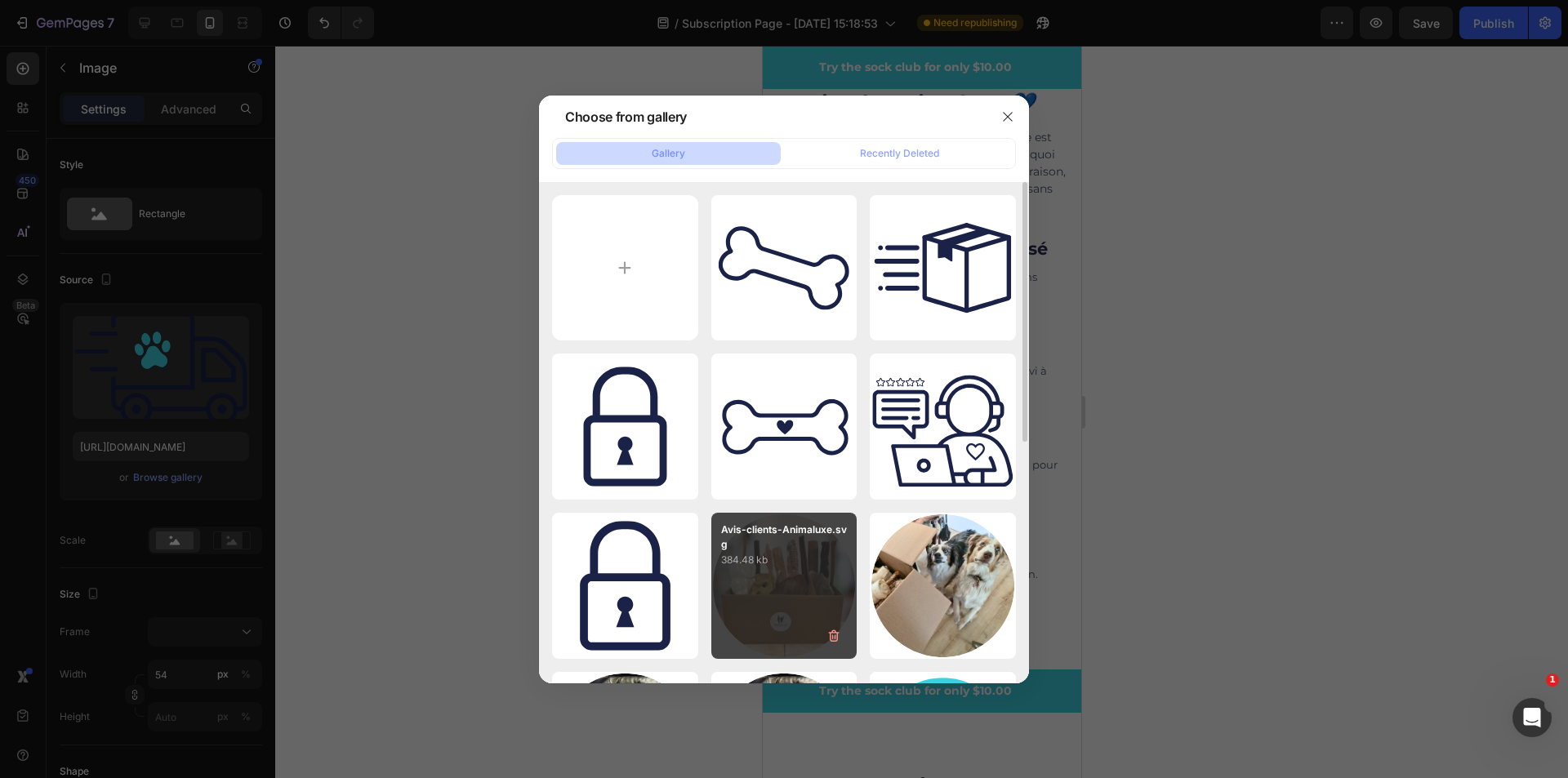
type input "[URL][DOMAIN_NAME]"
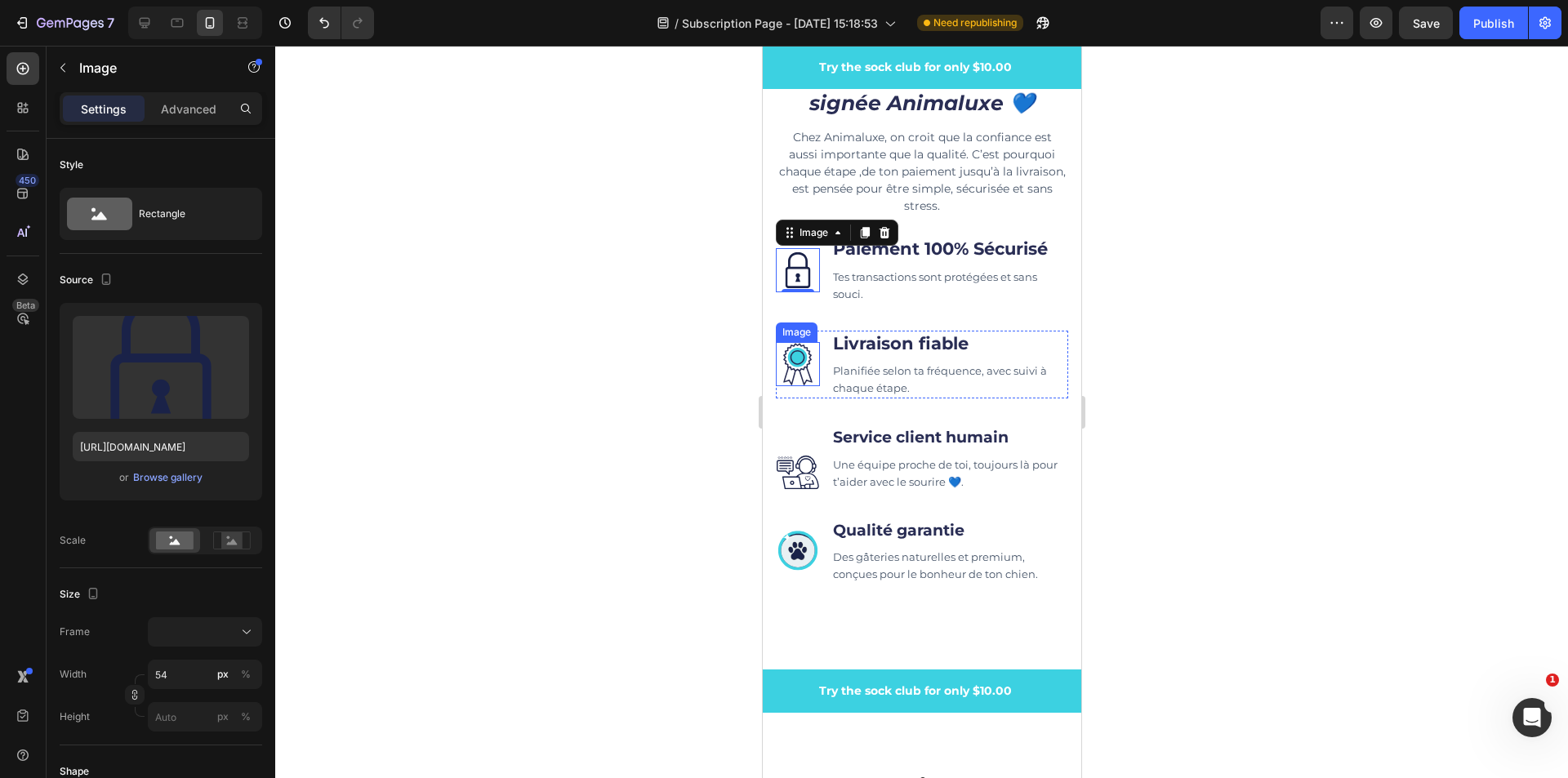
click at [791, 365] on img at bounding box center [797, 364] width 44 height 44
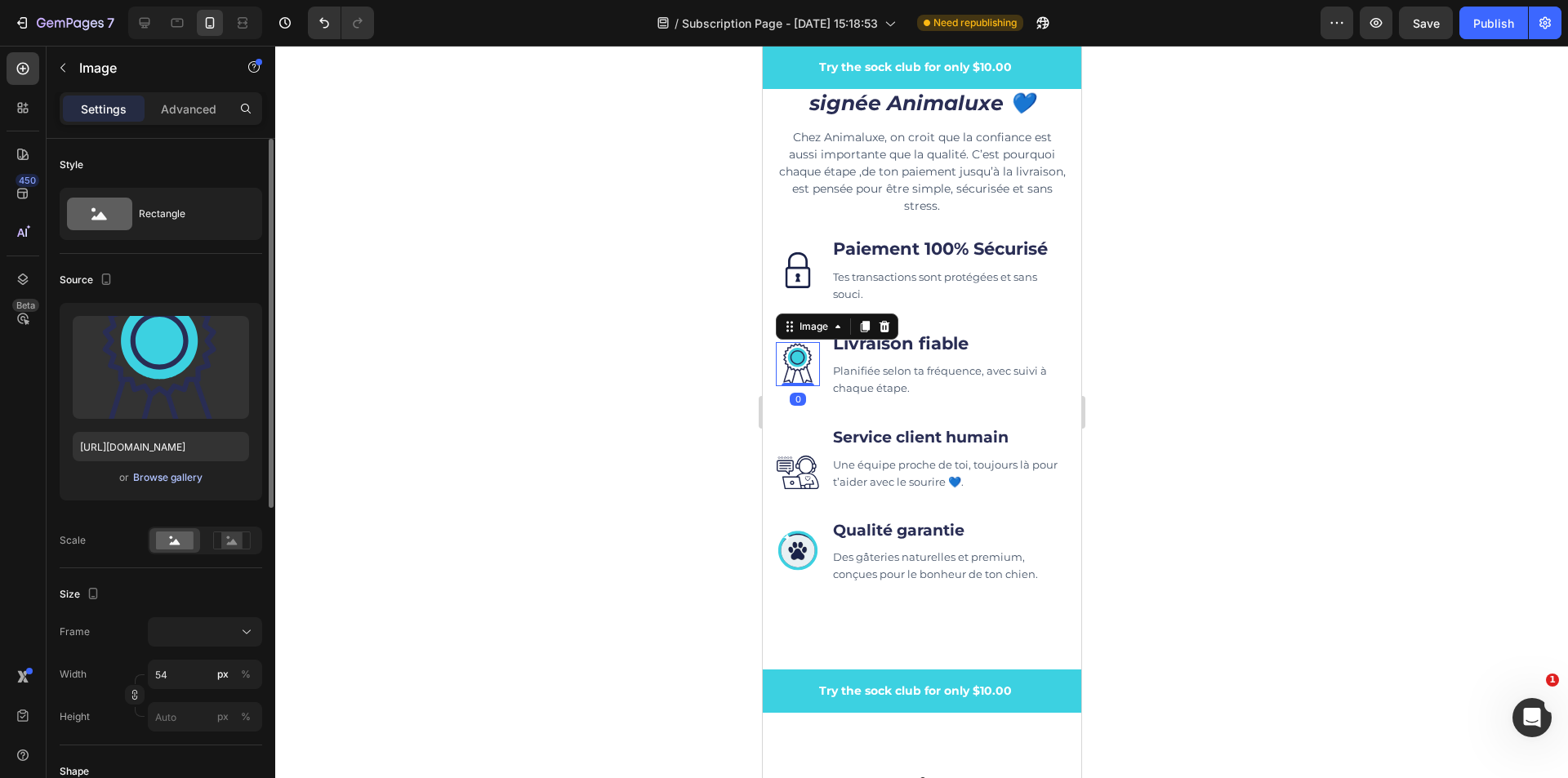
click at [195, 478] on div "Browse gallery" at bounding box center [168, 477] width 70 height 14
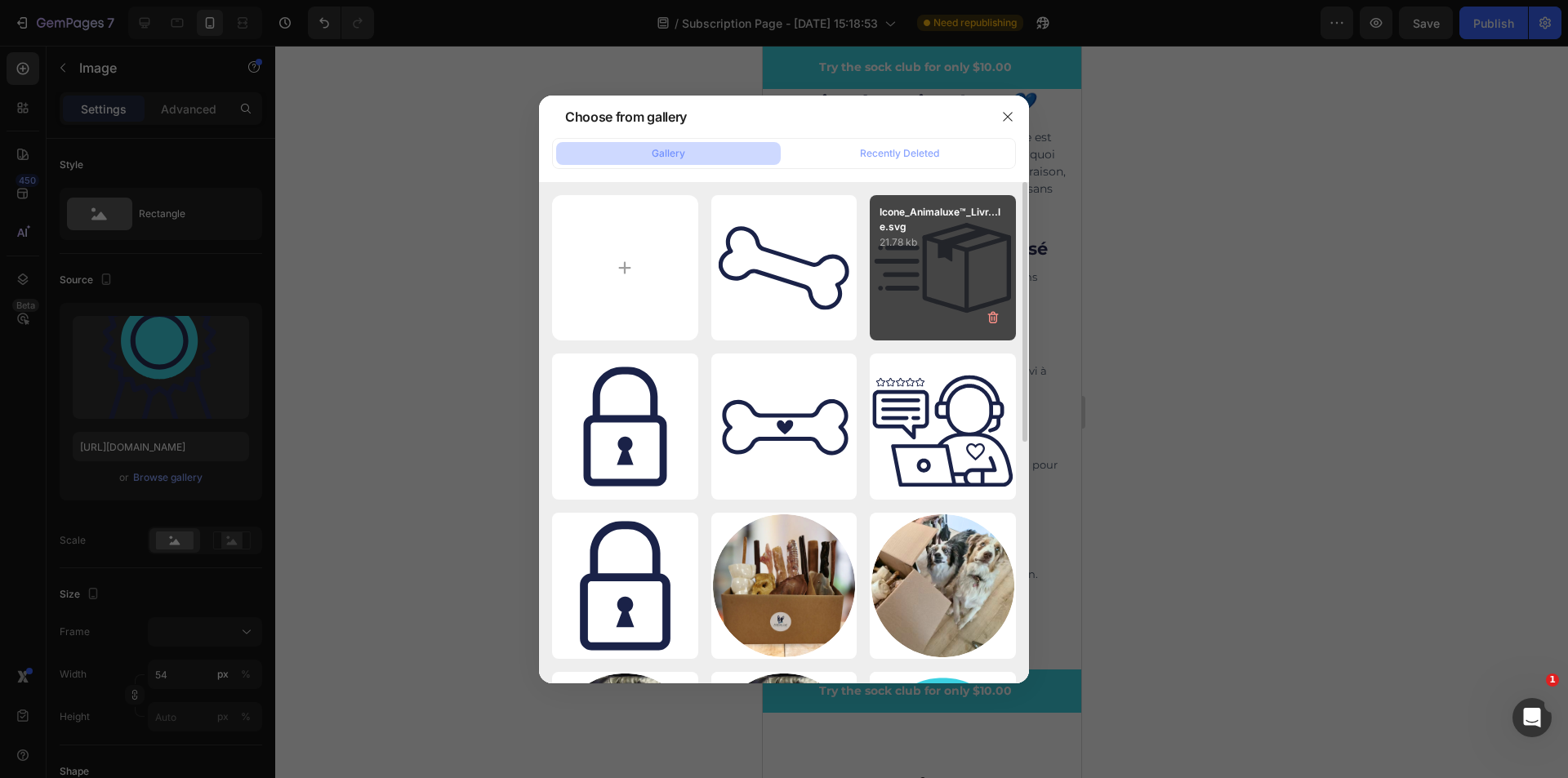
click at [955, 319] on div "Icone_Animaluxe™_Livr...le.svg 21.78 kb" at bounding box center [942, 268] width 146 height 146
type input "[URL][DOMAIN_NAME]"
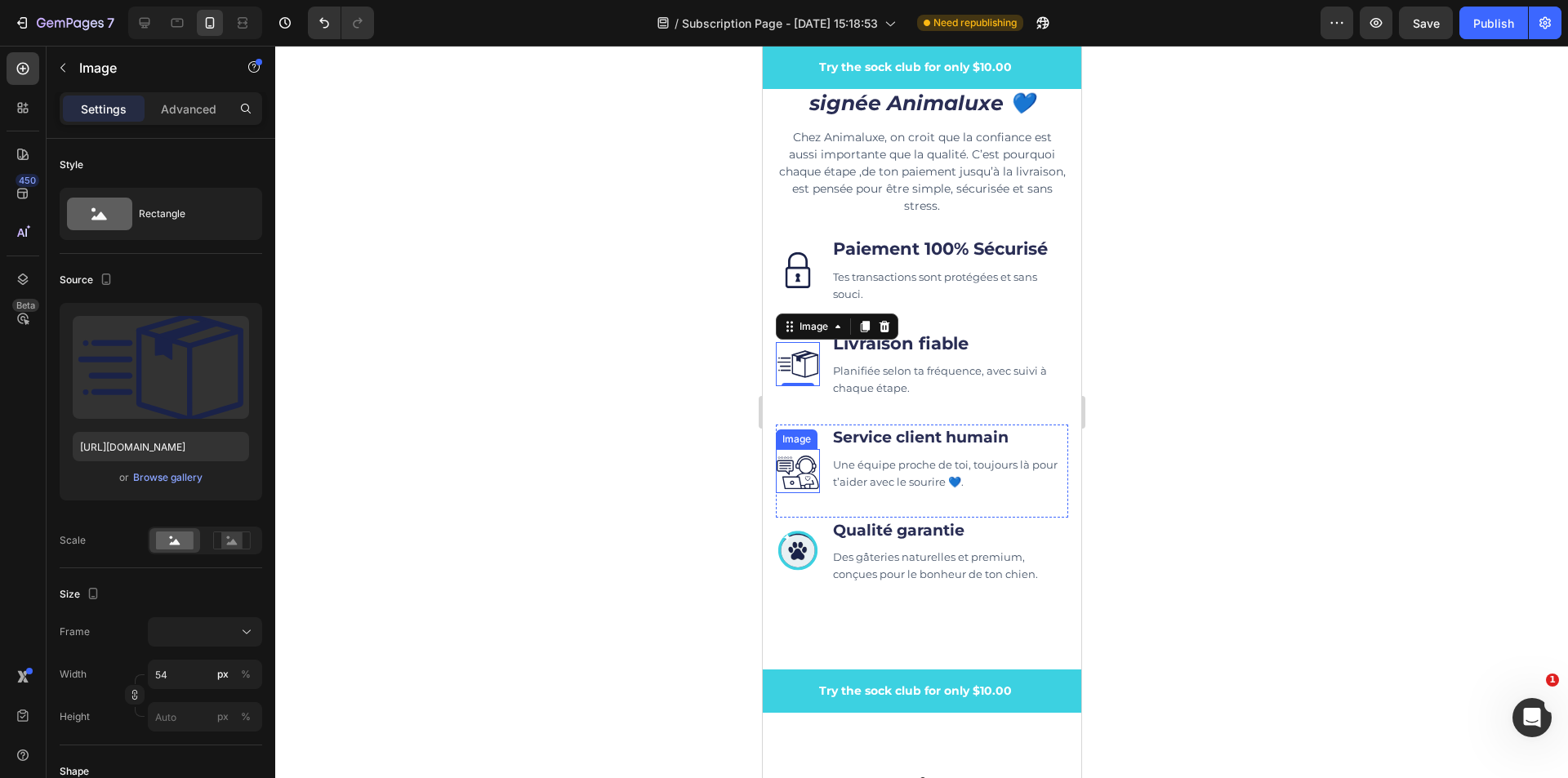
click at [788, 476] on img at bounding box center [797, 472] width 44 height 44
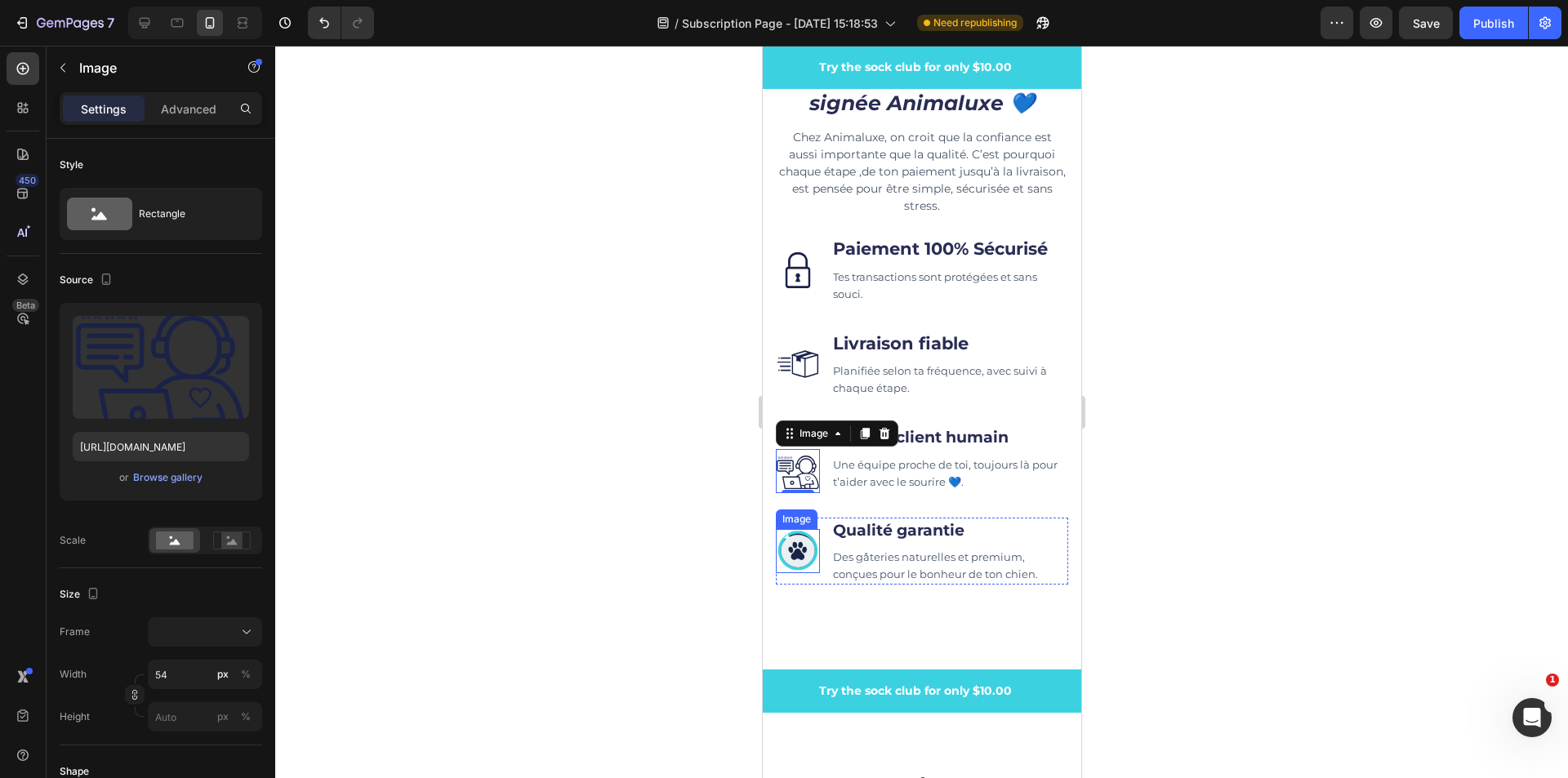
click at [794, 563] on img at bounding box center [797, 552] width 44 height 44
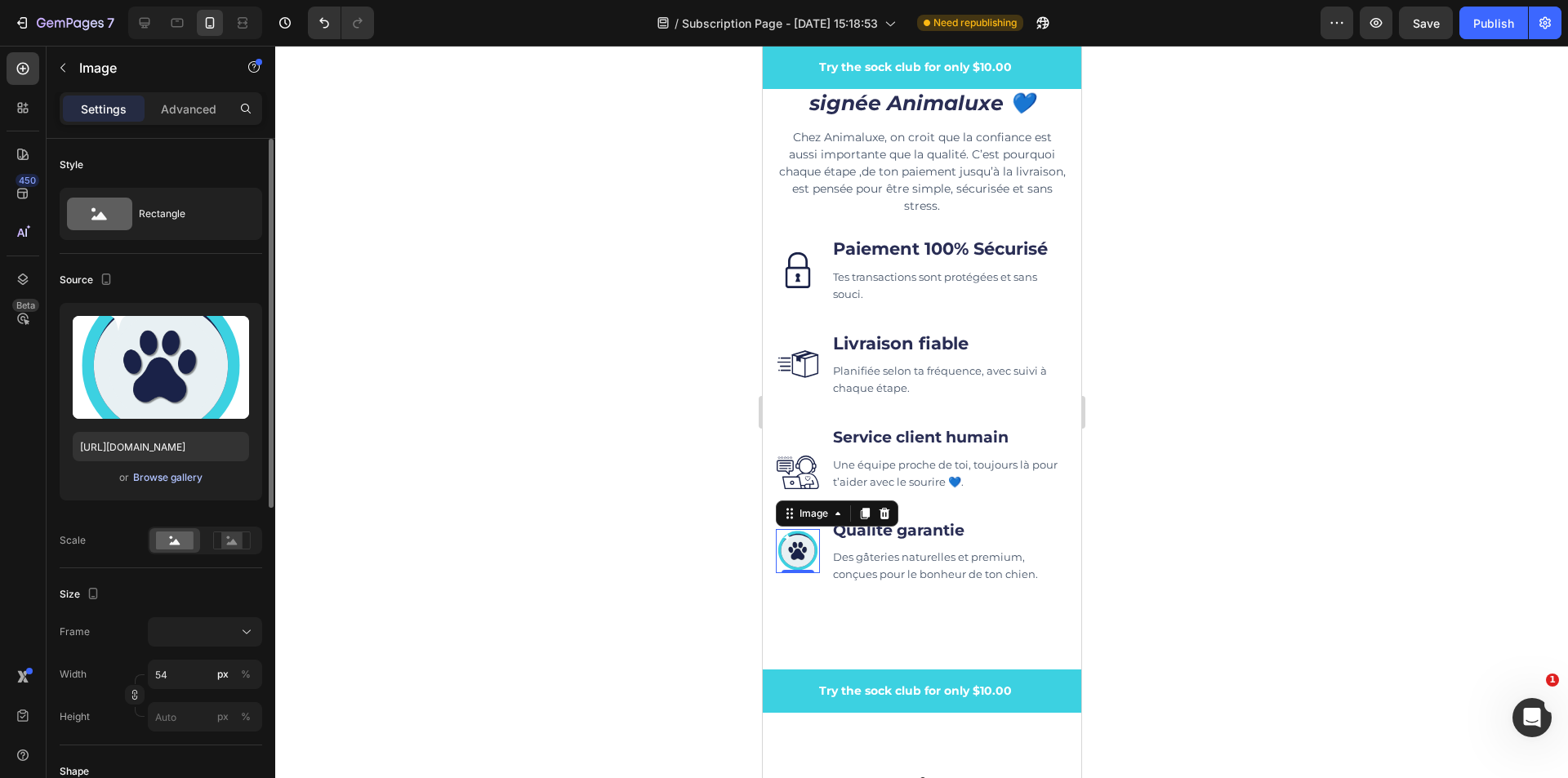
click at [141, 479] on div "Browse gallery" at bounding box center [168, 477] width 70 height 14
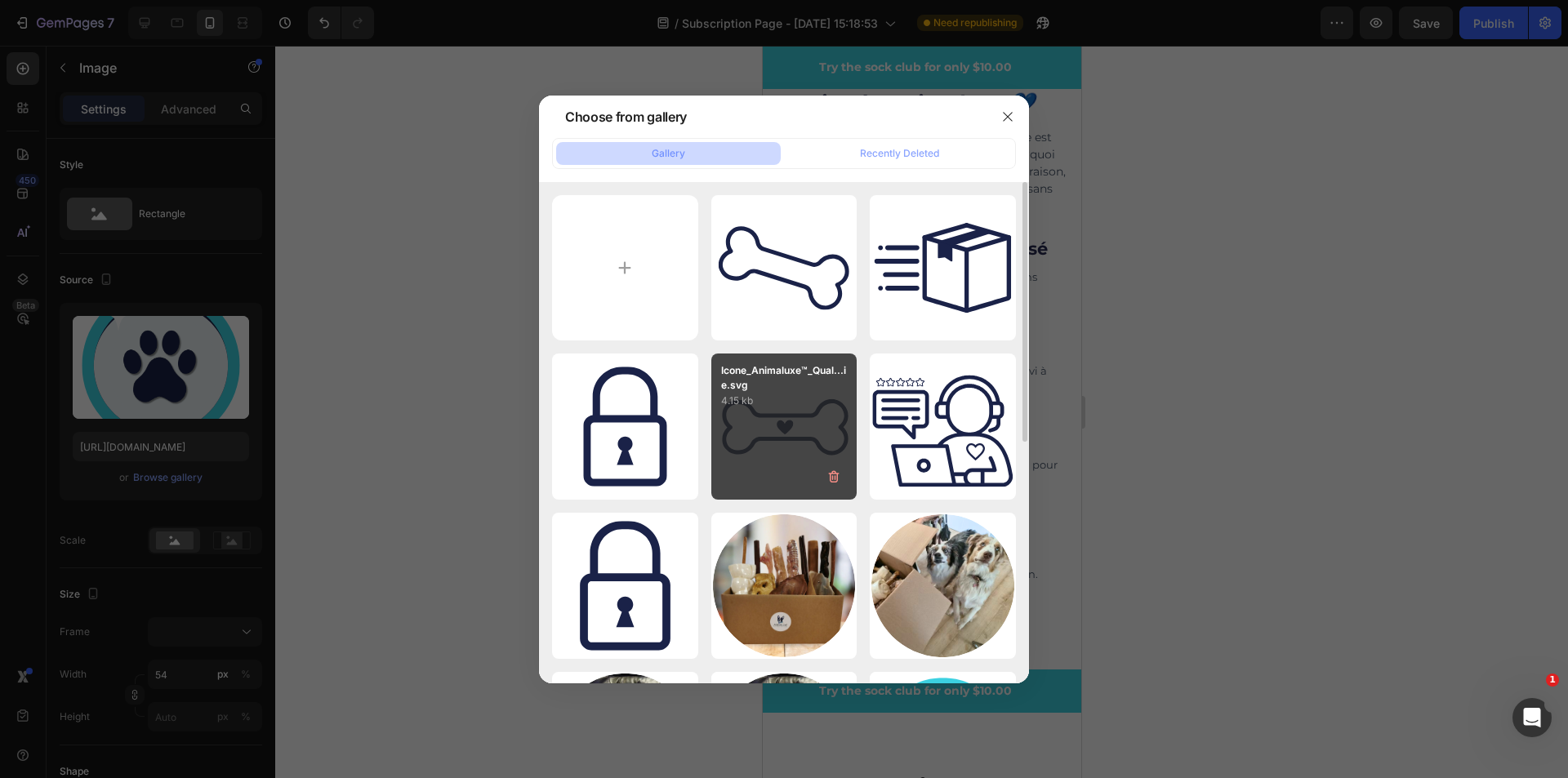
click at [766, 431] on div "Icone_Animaluxe™_Qual...ie.svg 4.15 kb" at bounding box center [784, 426] width 146 height 146
type input "[URL][DOMAIN_NAME]"
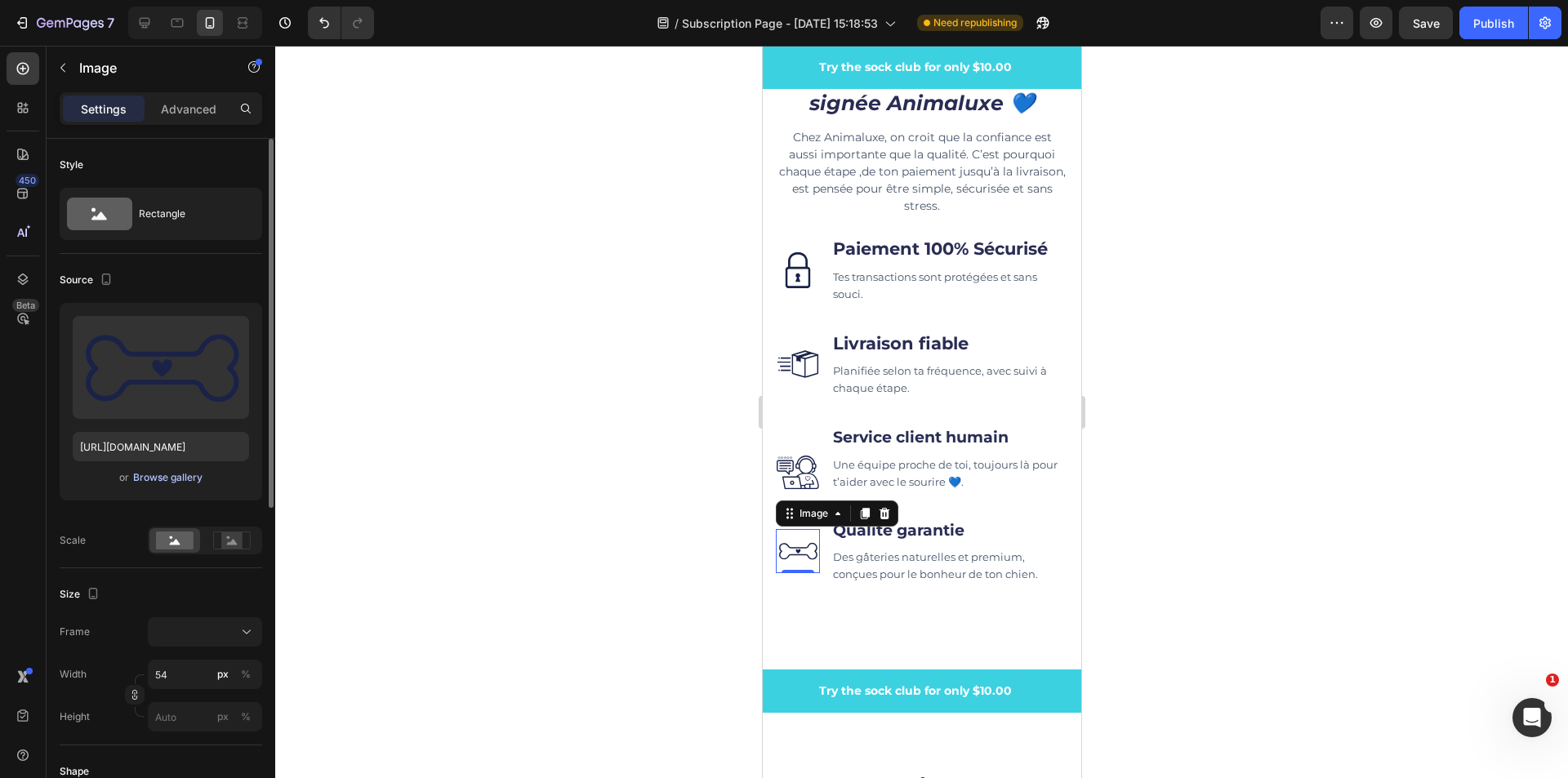
click at [177, 472] on div "Browse gallery" at bounding box center [168, 477] width 70 height 14
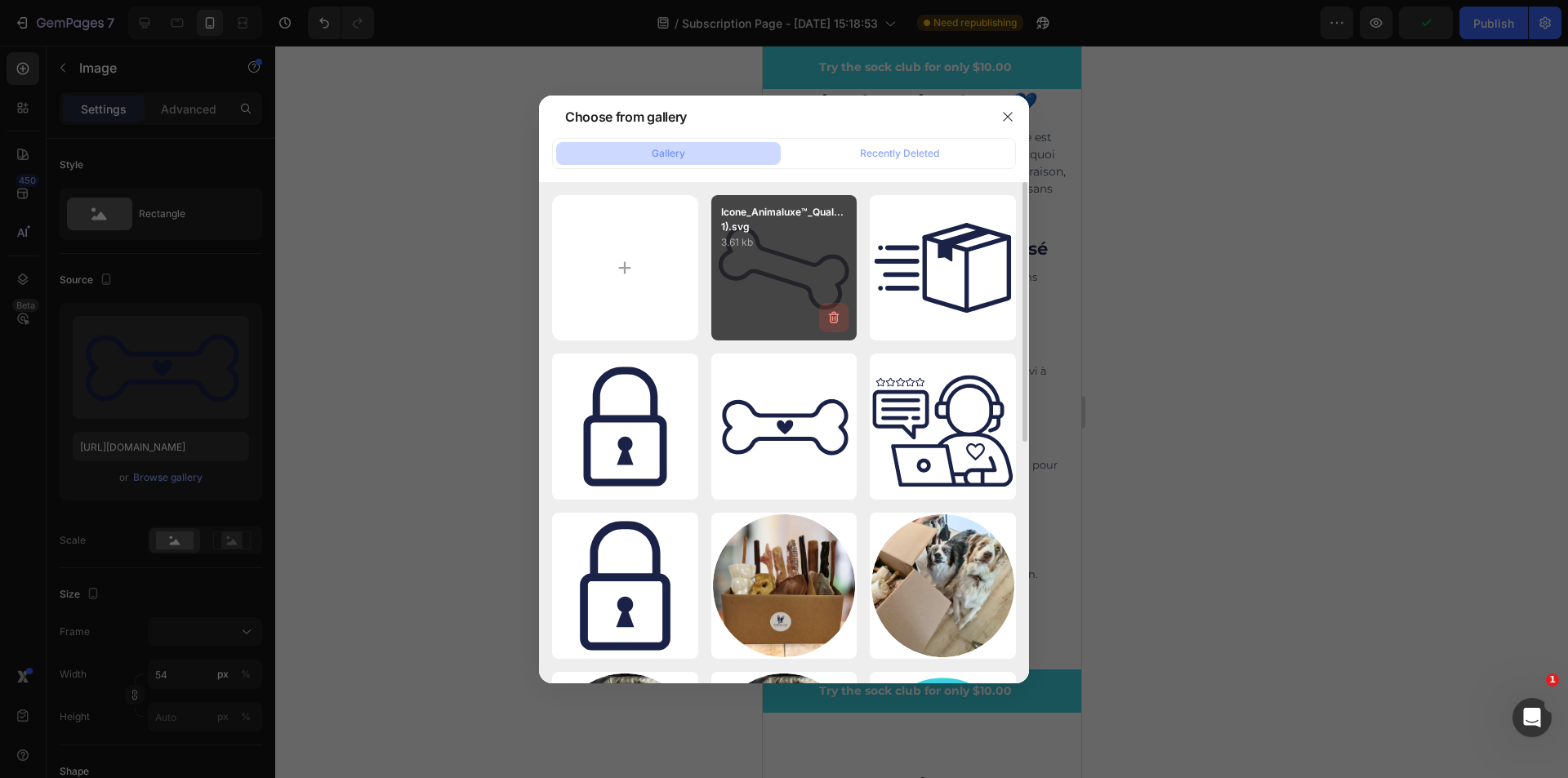
click at [827, 306] on button "button" at bounding box center [834, 318] width 29 height 29
click at [747, 242] on div "Delete Image? 3.61 kb Cancel Delete" at bounding box center [784, 268] width 146 height 146
click at [785, 285] on div "Delete Image? 3.61 kb Cancel Delete" at bounding box center [784, 268] width 146 height 146
click at [804, 293] on div "Delete Image? 3.61 kb Cancel Delete" at bounding box center [784, 268] width 146 height 146
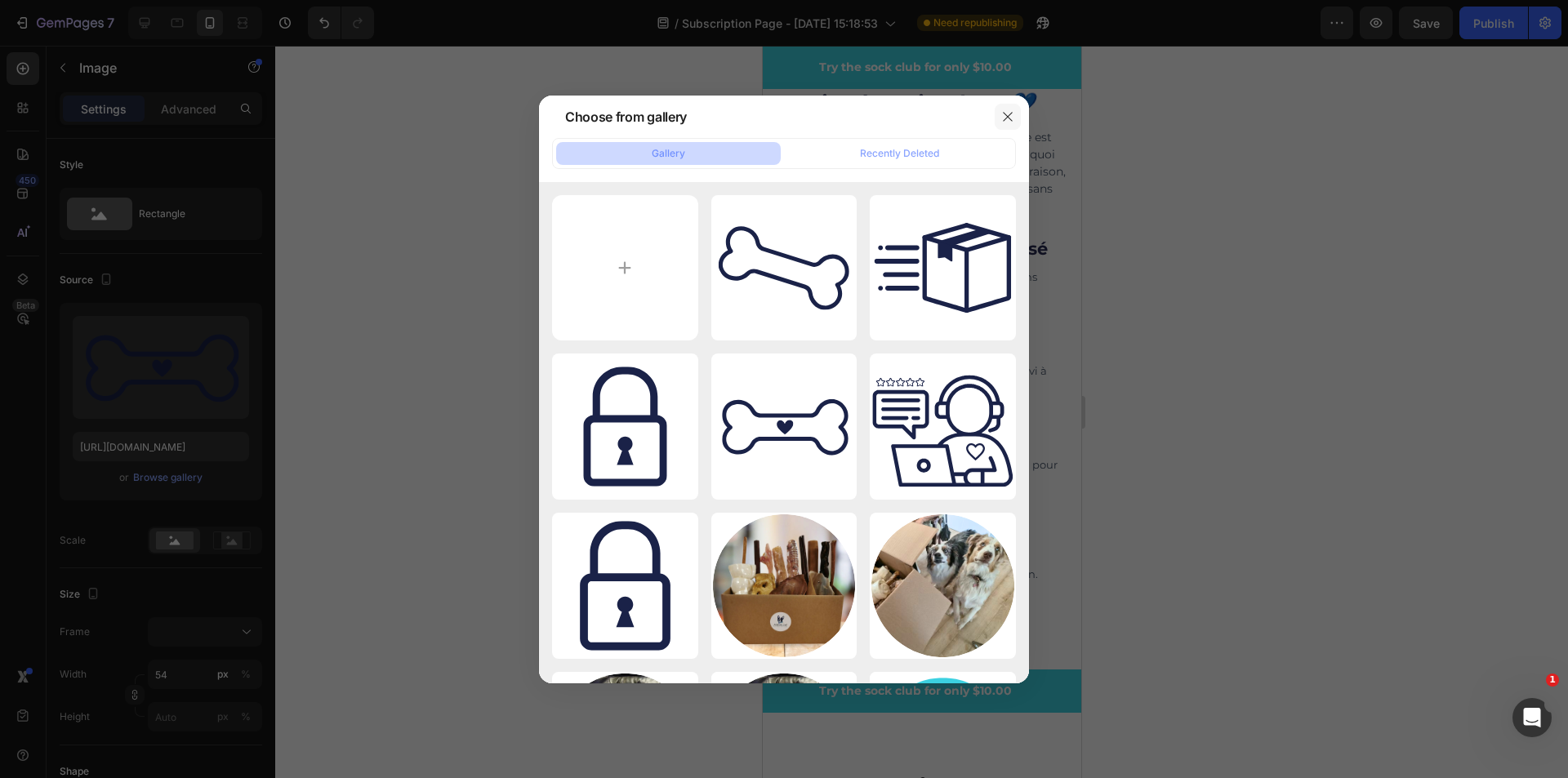
click at [1002, 119] on icon "button" at bounding box center [1008, 117] width 14 height 14
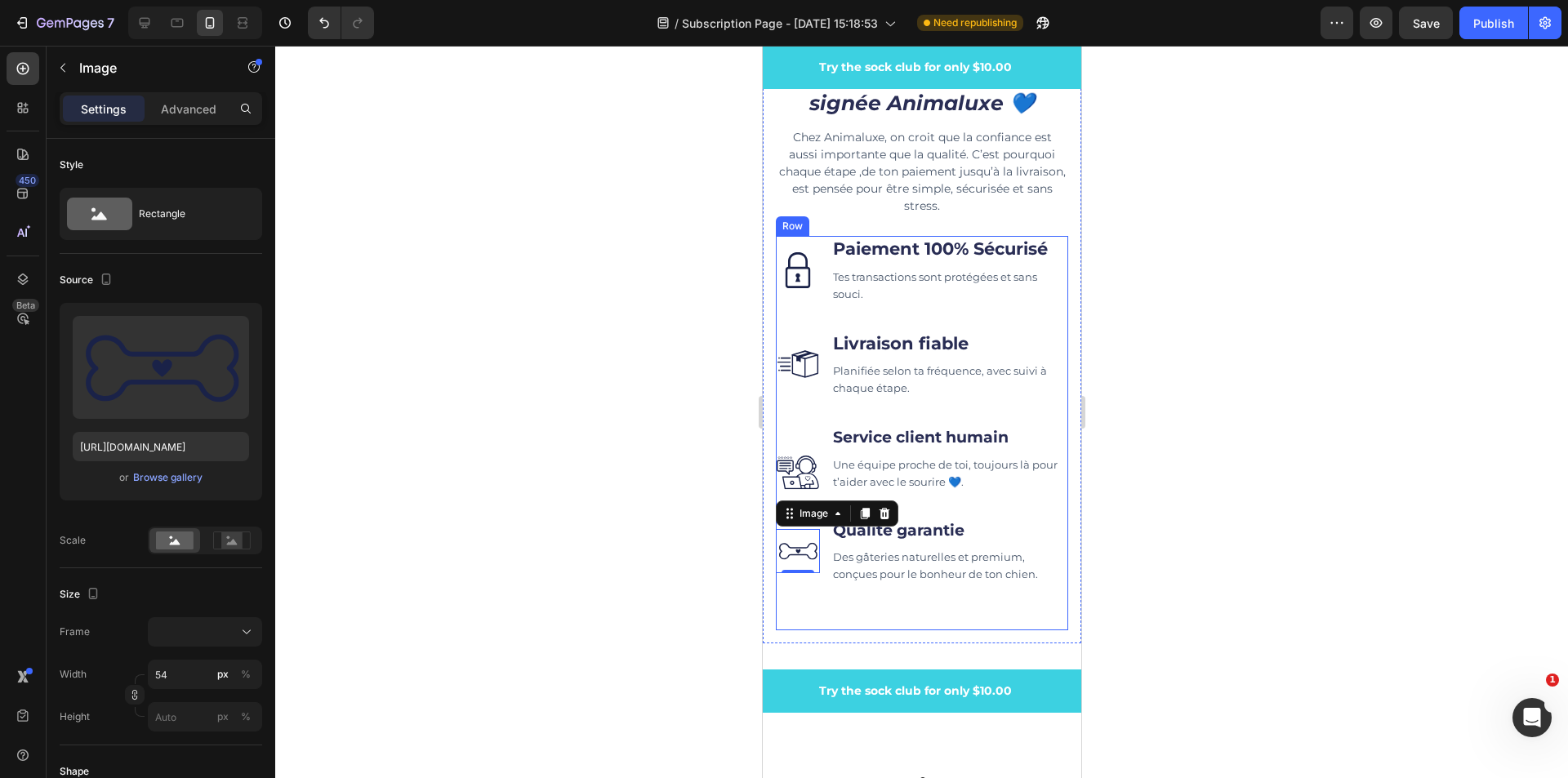
click at [804, 609] on div "Image 0 Qualité garantie Text block Des gâteries naturelles et premium, conçues…" at bounding box center [921, 564] width 293 height 94
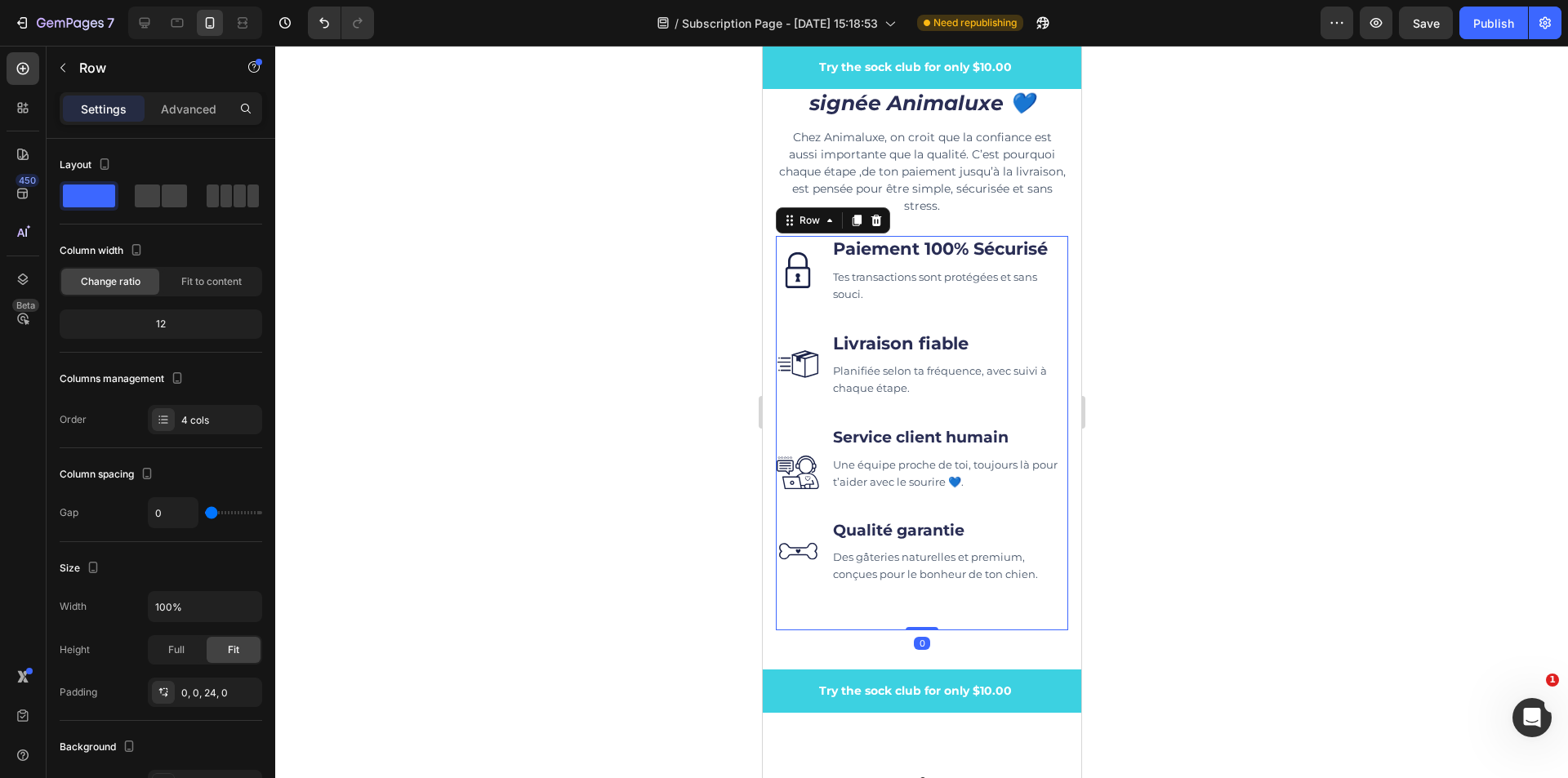
click at [799, 564] on img at bounding box center [797, 552] width 44 height 44
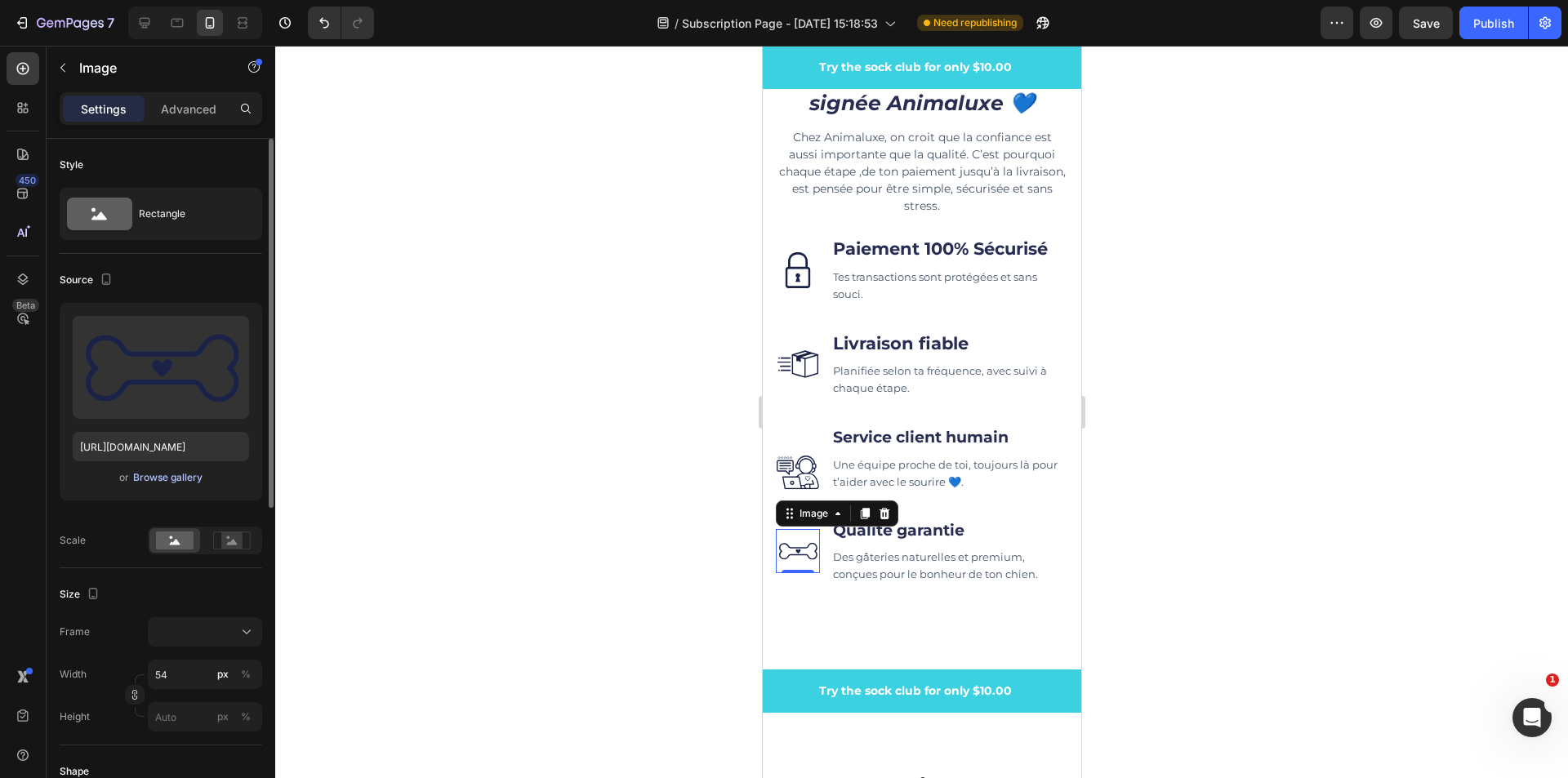
click at [175, 475] on div "Browse gallery" at bounding box center [168, 477] width 70 height 14
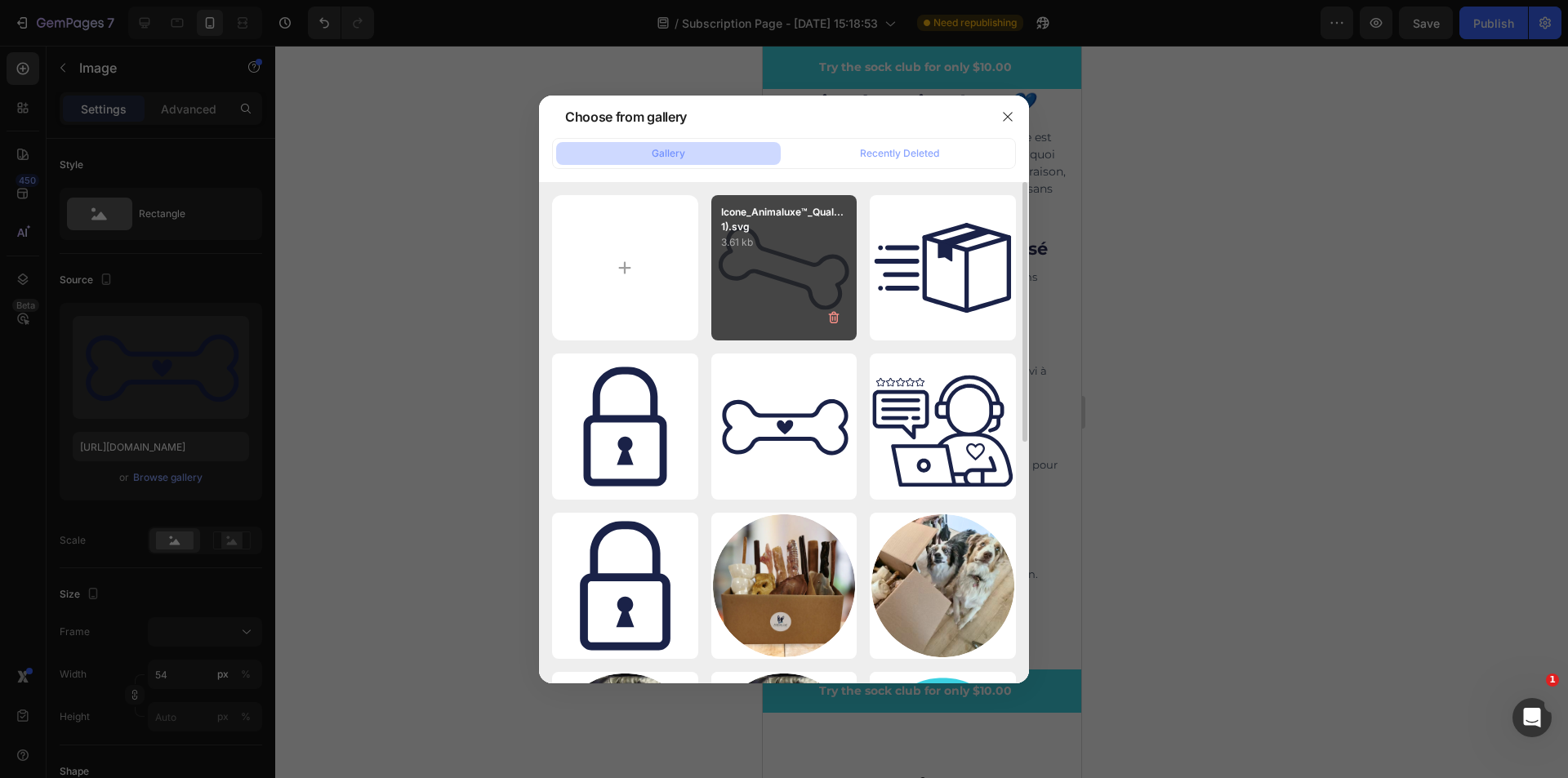
click at [772, 265] on div "Icone_Animaluxe™_Qual...1).svg 3.61 kb" at bounding box center [784, 268] width 146 height 146
type input "[URL][DOMAIN_NAME]"
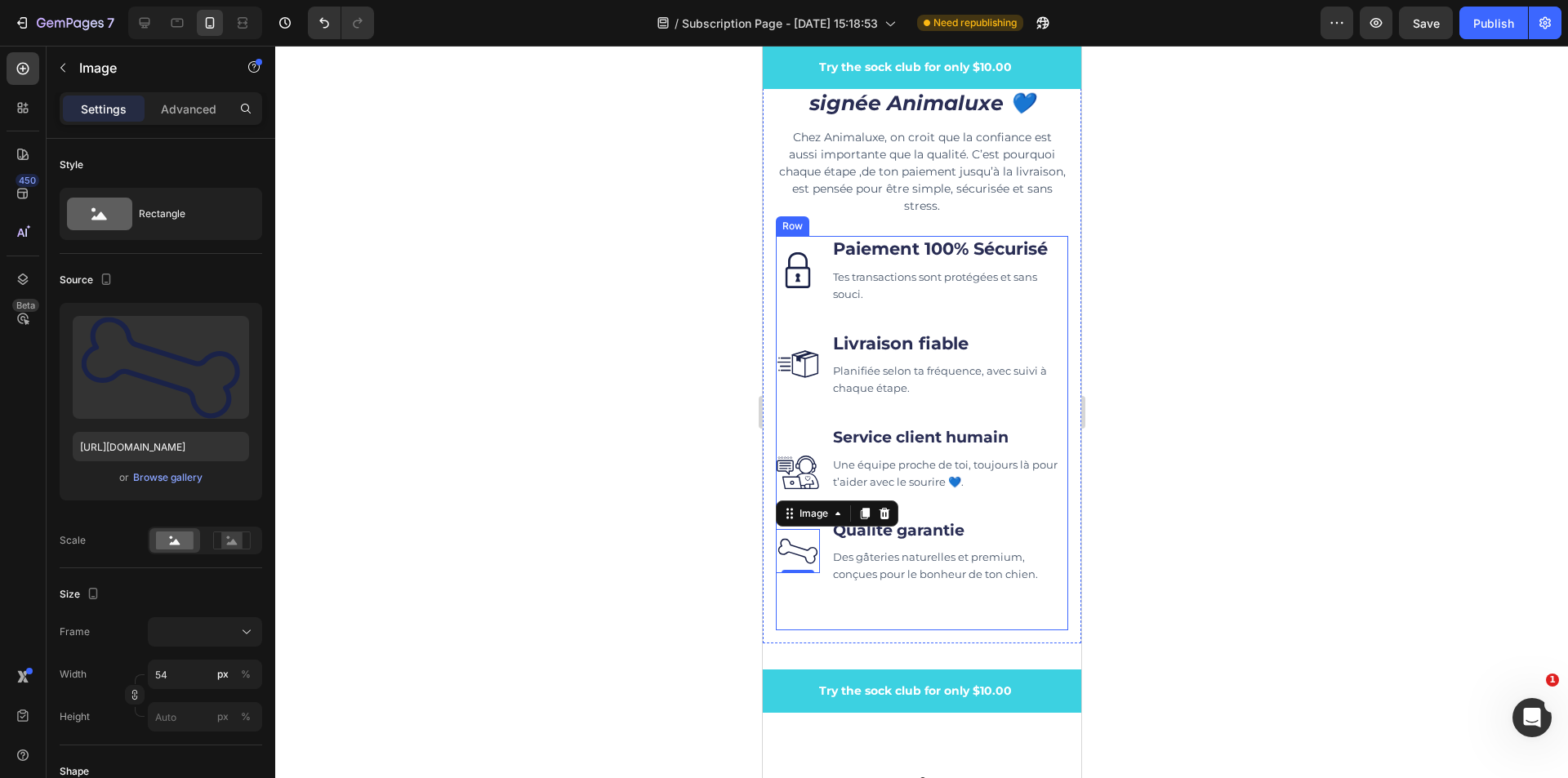
click at [999, 614] on div "Image Paiement 100% Sécurisé Text block Tes transactions sont protégées et sans…" at bounding box center [921, 433] width 293 height 394
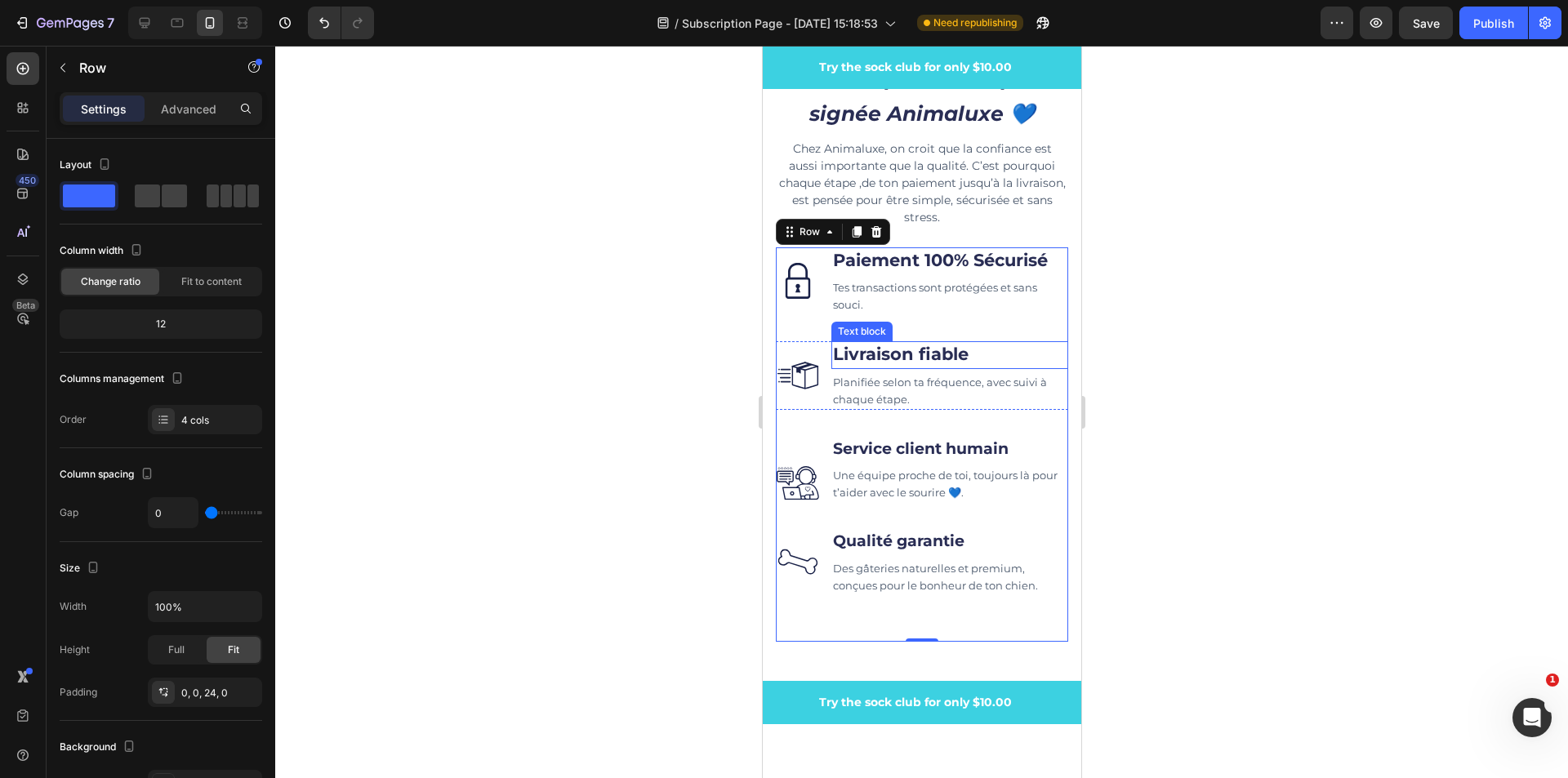
scroll to position [5506, 0]
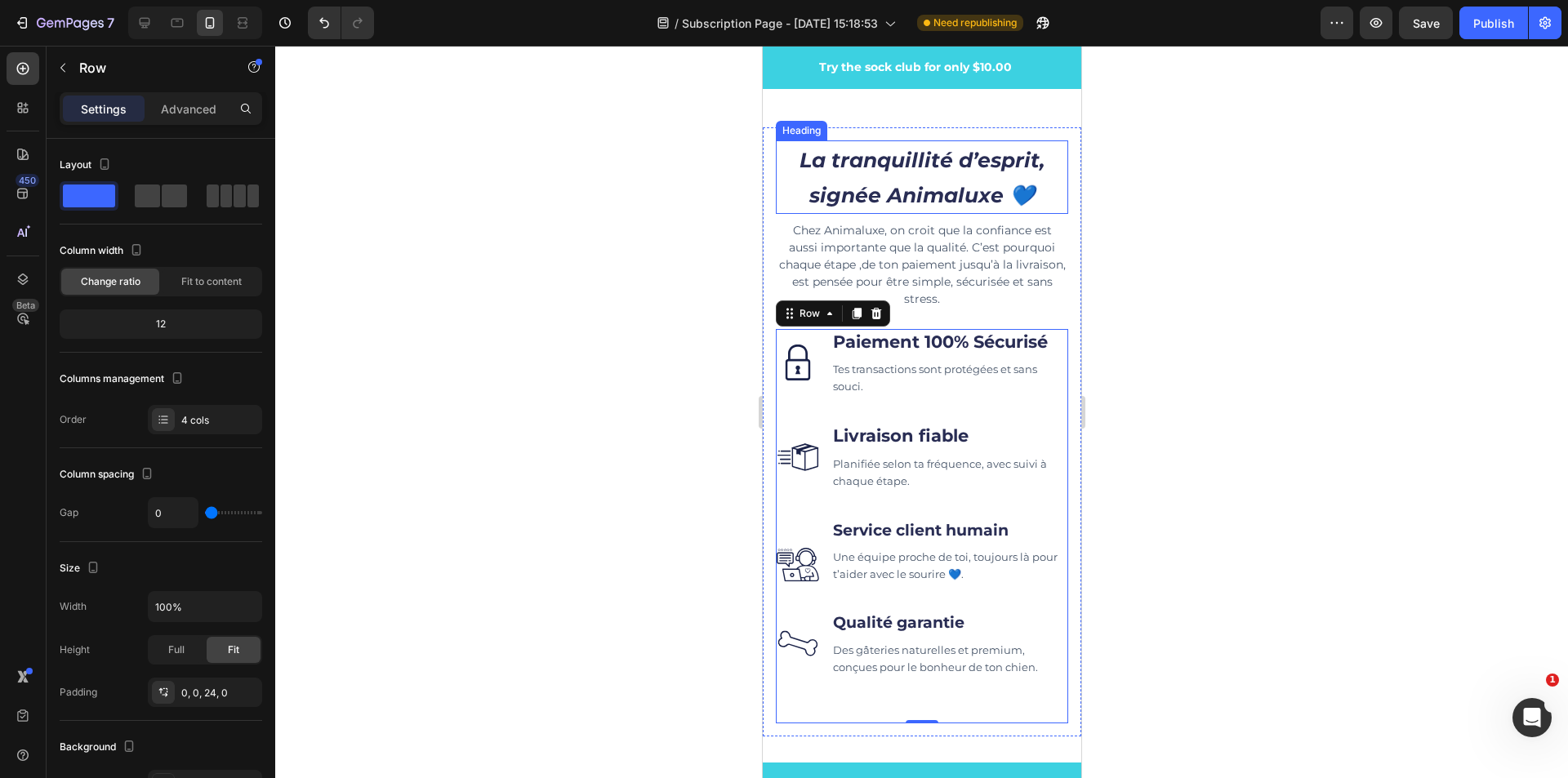
click at [956, 166] on h2 "La tranquillité d’esprit, signée Animaluxe 💙" at bounding box center [921, 176] width 293 height 72
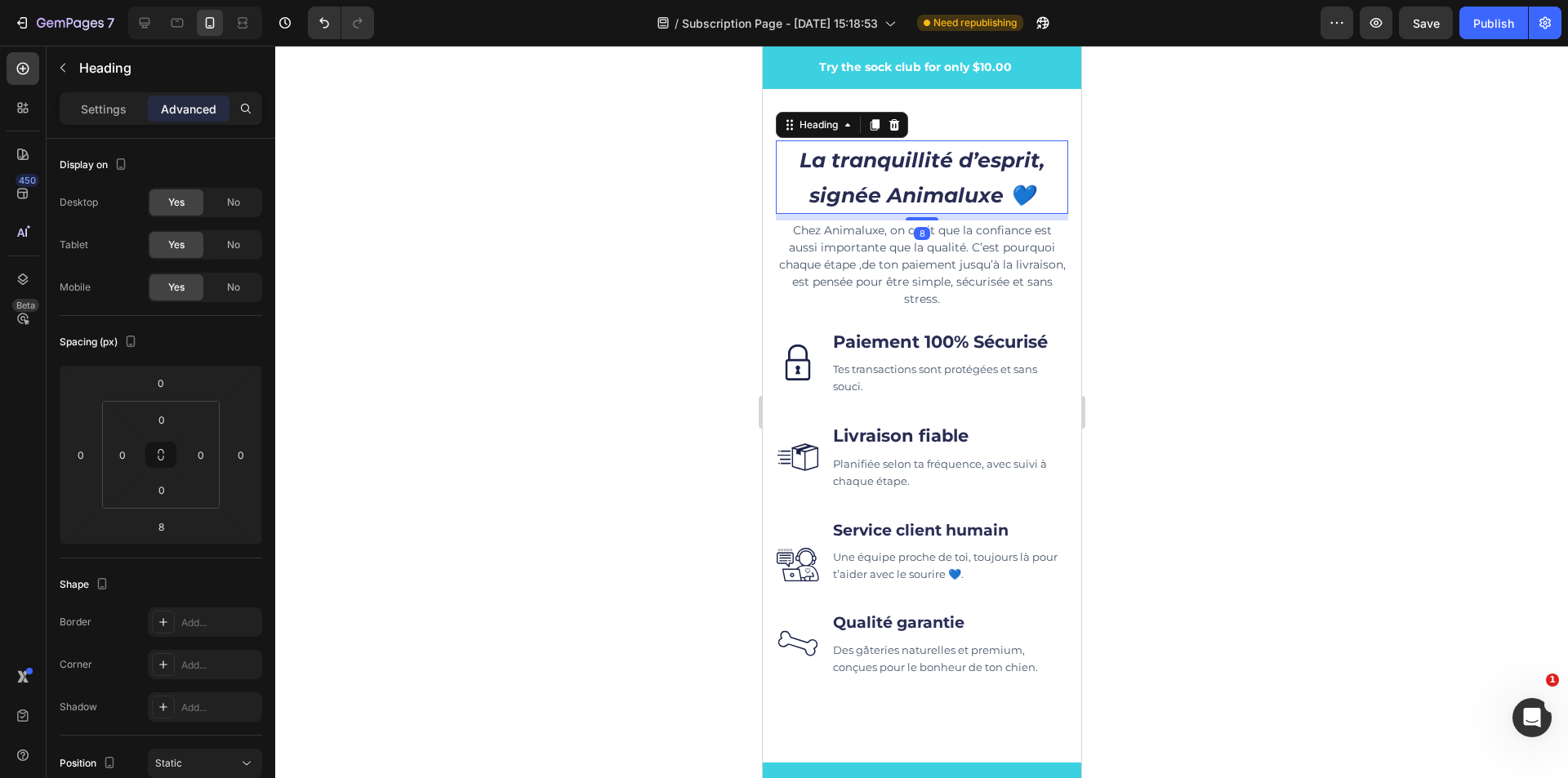
click at [956, 166] on h2 "La tranquillité d’esprit, signée Animaluxe 💙" at bounding box center [921, 176] width 293 height 72
click at [956, 166] on p "La tranquillité d’esprit, signée Animaluxe 💙" at bounding box center [921, 177] width 289 height 70
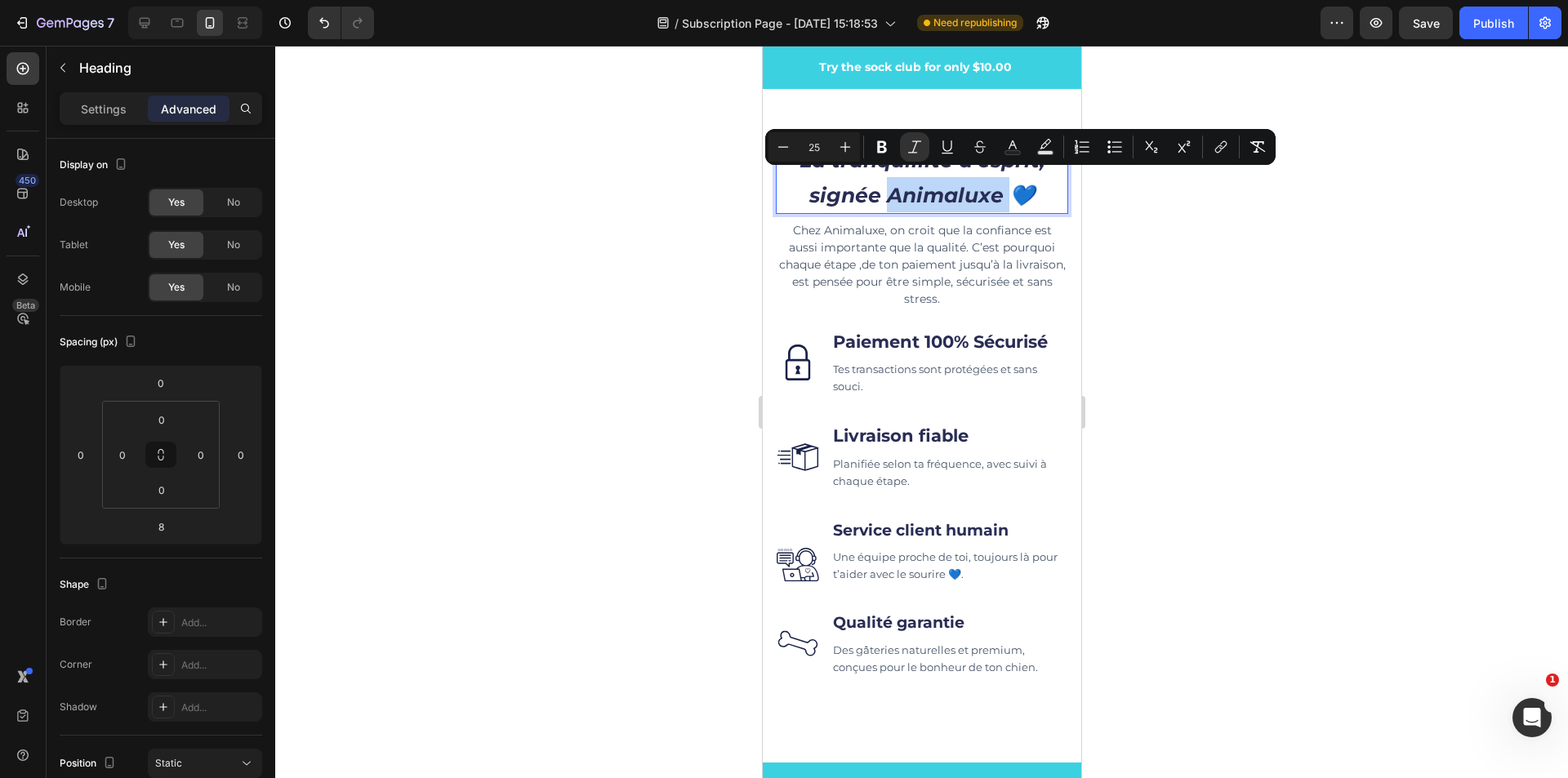
click at [956, 174] on icon "La tranquillité d’esprit, signée Animaluxe 💙" at bounding box center [922, 178] width 245 height 60
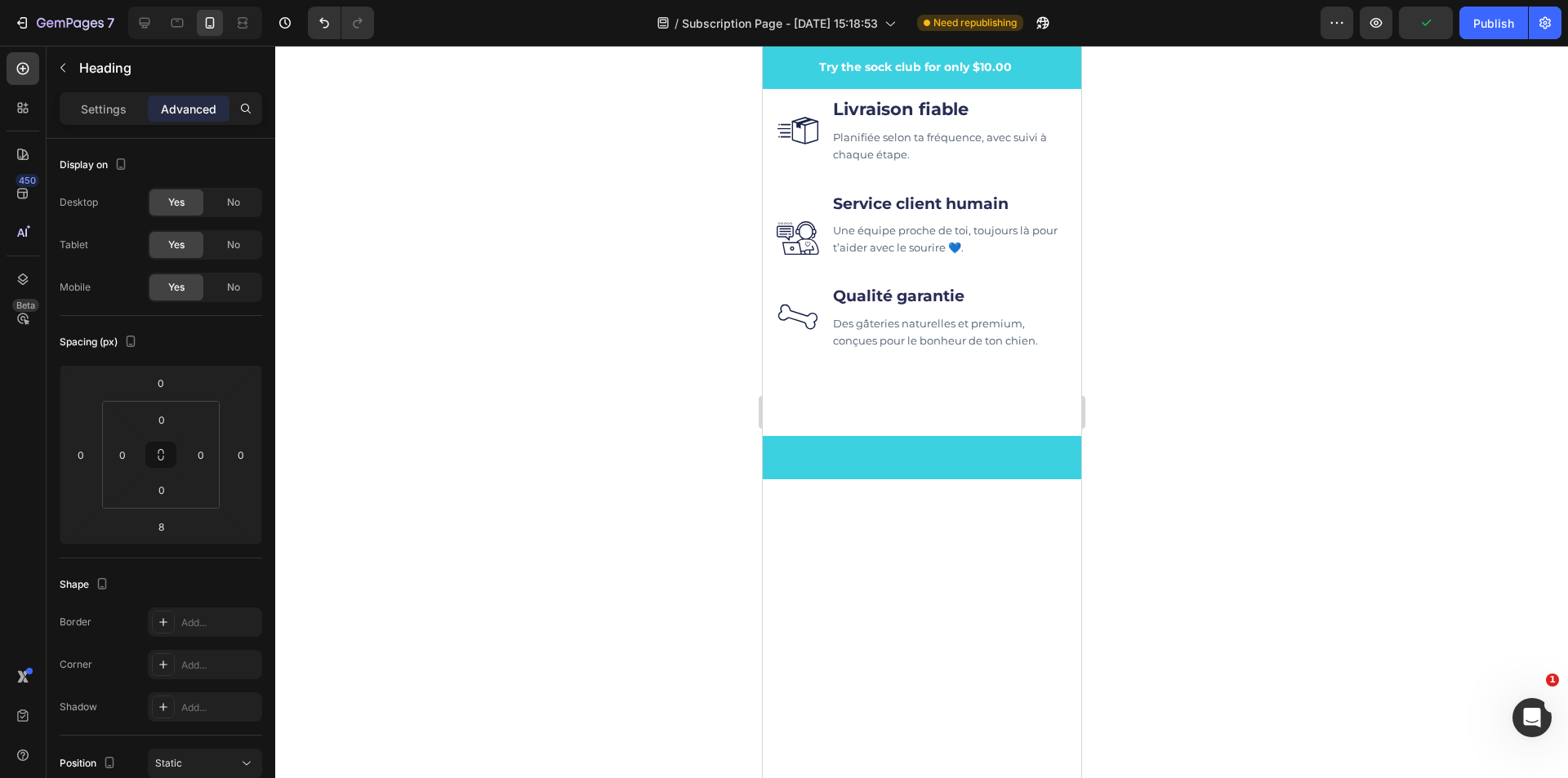
scroll to position [5343, 0]
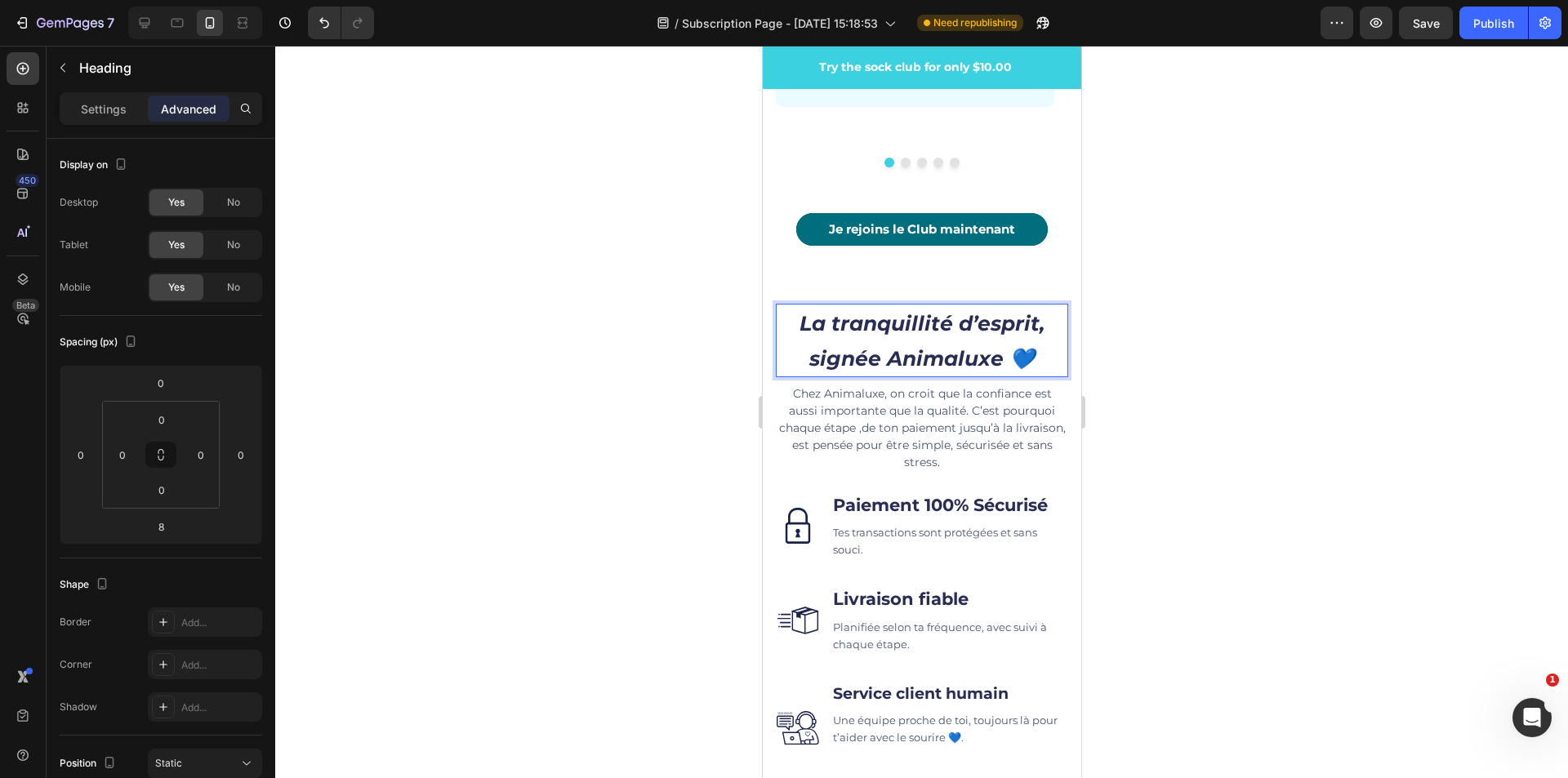
click at [997, 345] on icon "La tranquillité d’esprit, signée Animaluxe 💙" at bounding box center [922, 341] width 245 height 60
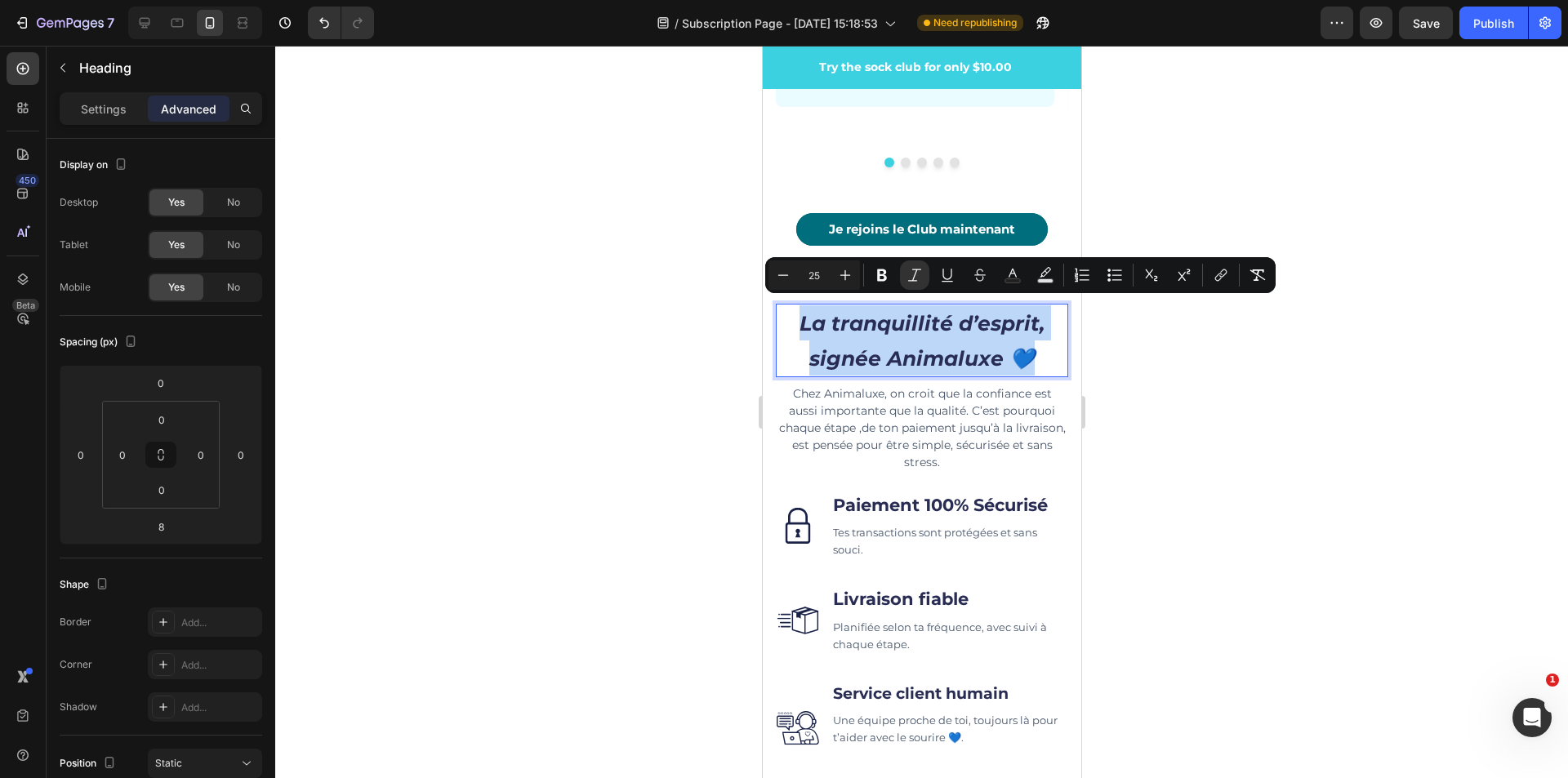
drag, startPoint x: 1028, startPoint y: 349, endPoint x: 792, endPoint y: 303, distance: 240.4
click at [792, 308] on p "La tranquillité d’esprit, signée Animaluxe 💙" at bounding box center [921, 340] width 289 height 70
click at [825, 277] on input "25" at bounding box center [814, 275] width 33 height 19
click at [776, 276] on icon "Editor contextual toolbar" at bounding box center [783, 274] width 16 height 16
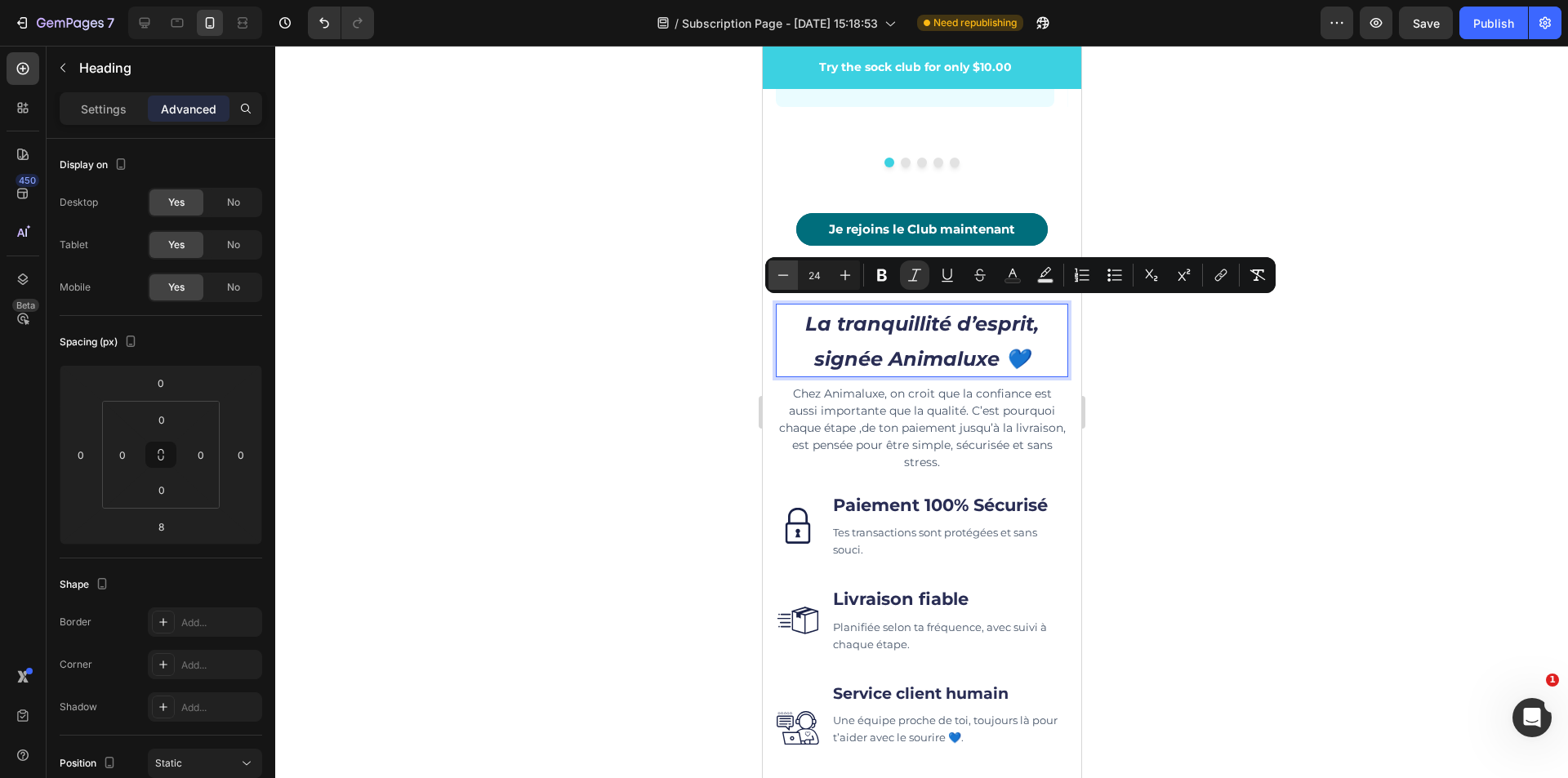
click at [780, 274] on icon "Editor contextual toolbar" at bounding box center [783, 274] width 16 height 16
type input "21"
click at [919, 388] on p "Chez Animaluxe, on croit que la confiance est aussi importante que la qualité. …" at bounding box center [921, 430] width 289 height 86
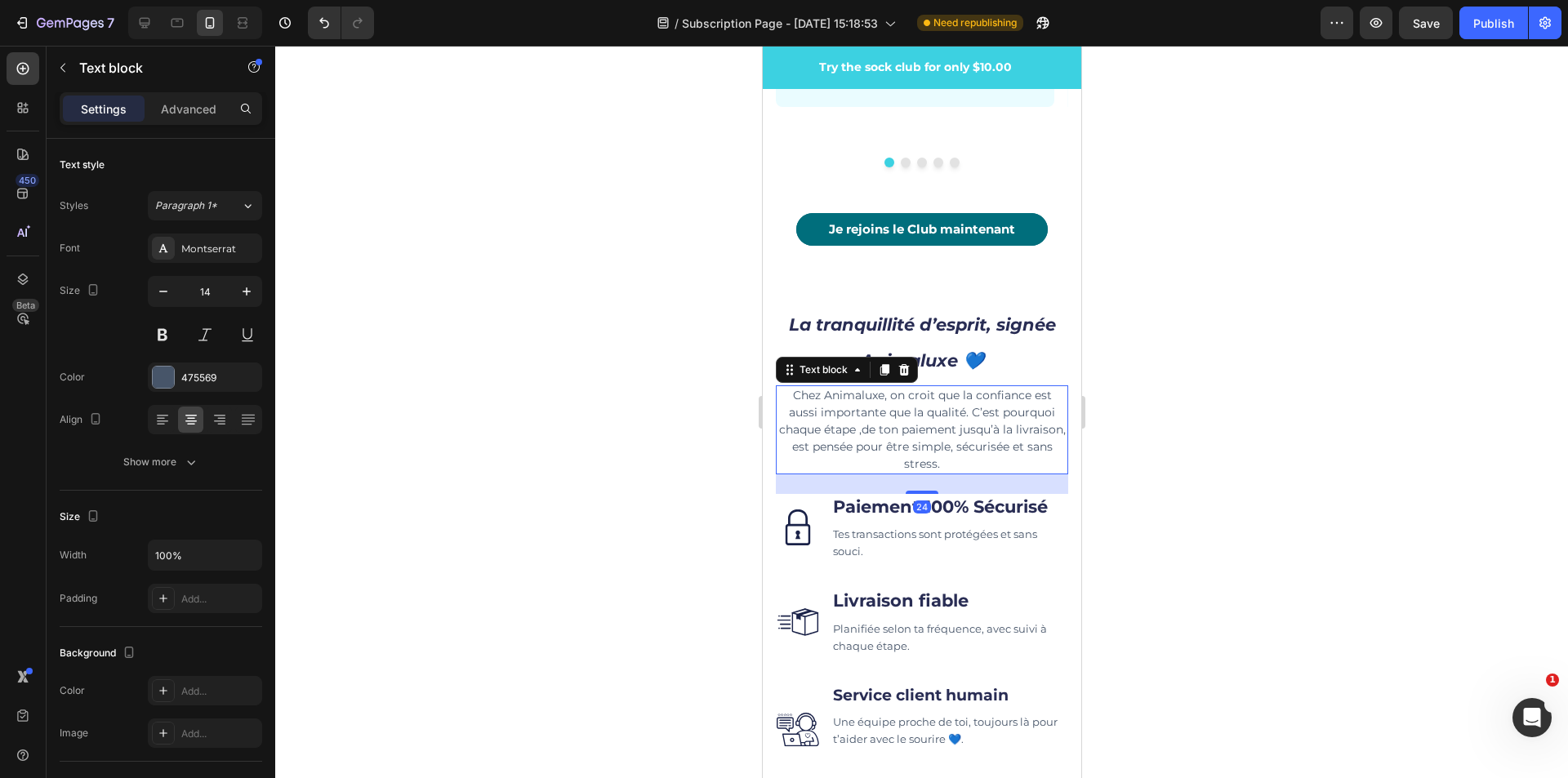
click at [1023, 442] on p "Chez Animaluxe, on croit que la confiance est aussi importante que la qualité. …" at bounding box center [921, 430] width 289 height 86
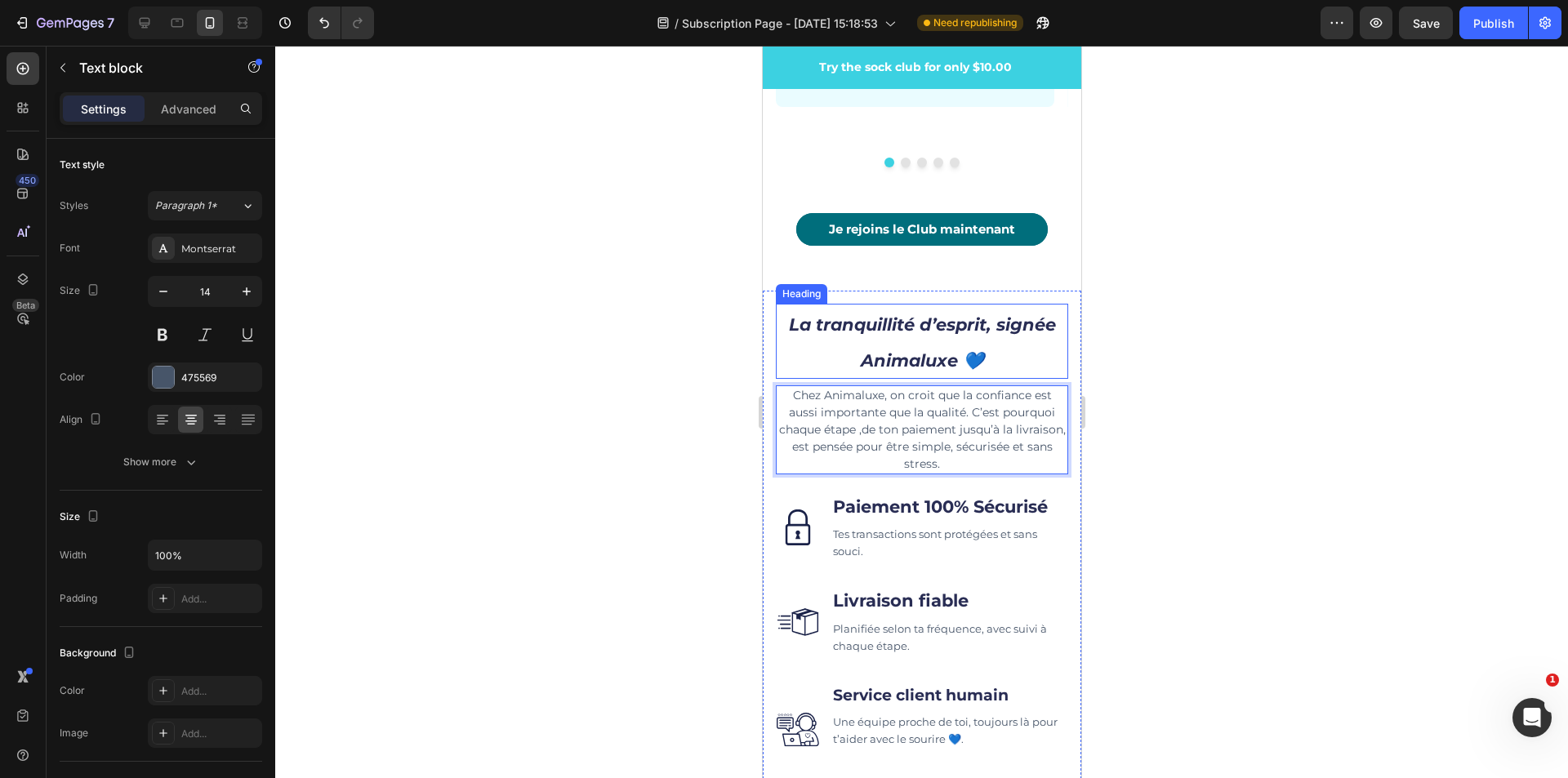
click at [1029, 291] on div "⁠⁠⁠⁠⁠⁠⁠ La tranquillité d’esprit, signée Animaluxe 💙 Heading Chez Animaluxe, on…" at bounding box center [921, 595] width 319 height 610
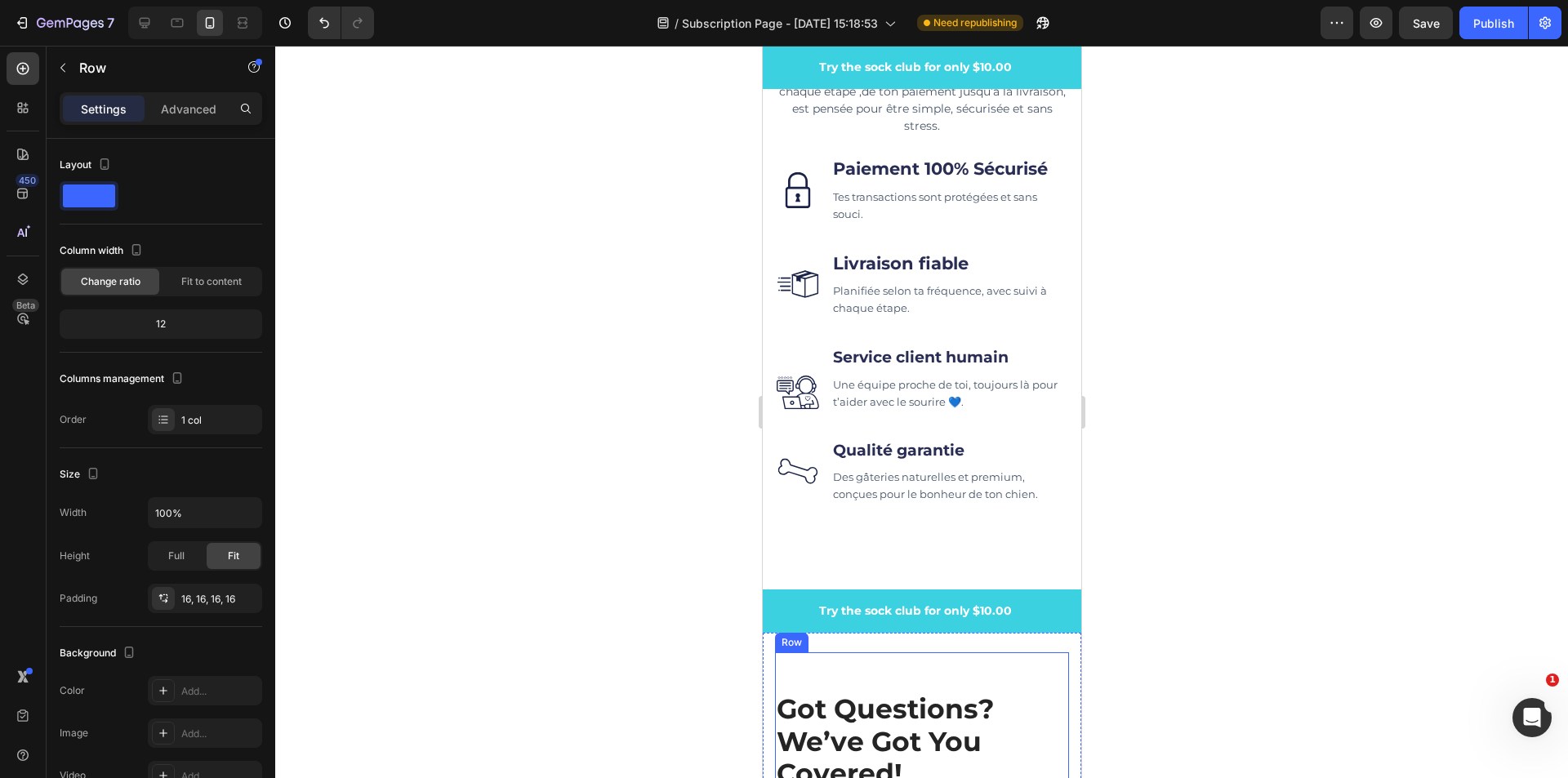
scroll to position [5833, 0]
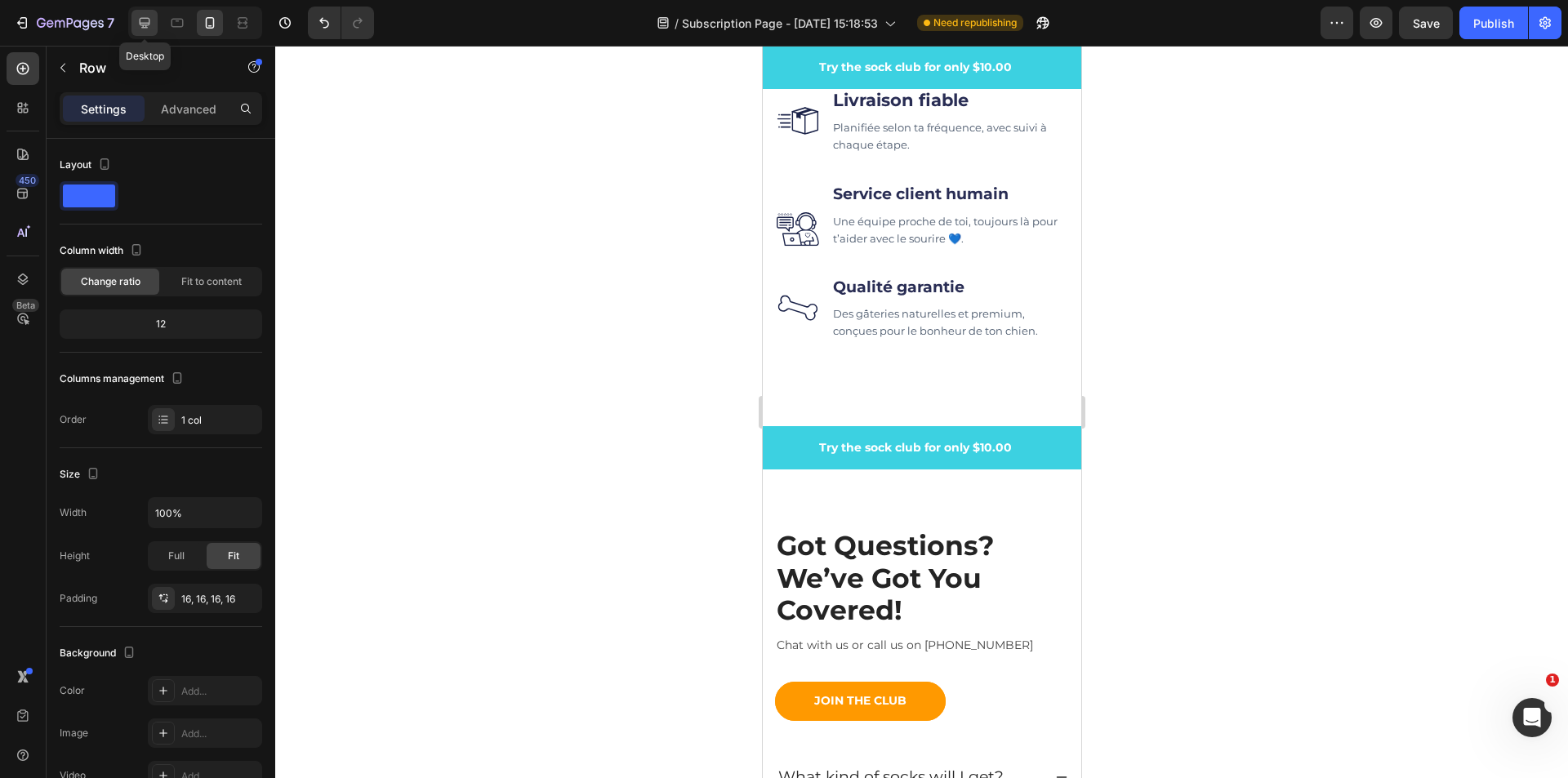
click at [146, 26] on icon at bounding box center [145, 23] width 11 height 11
type input "1200"
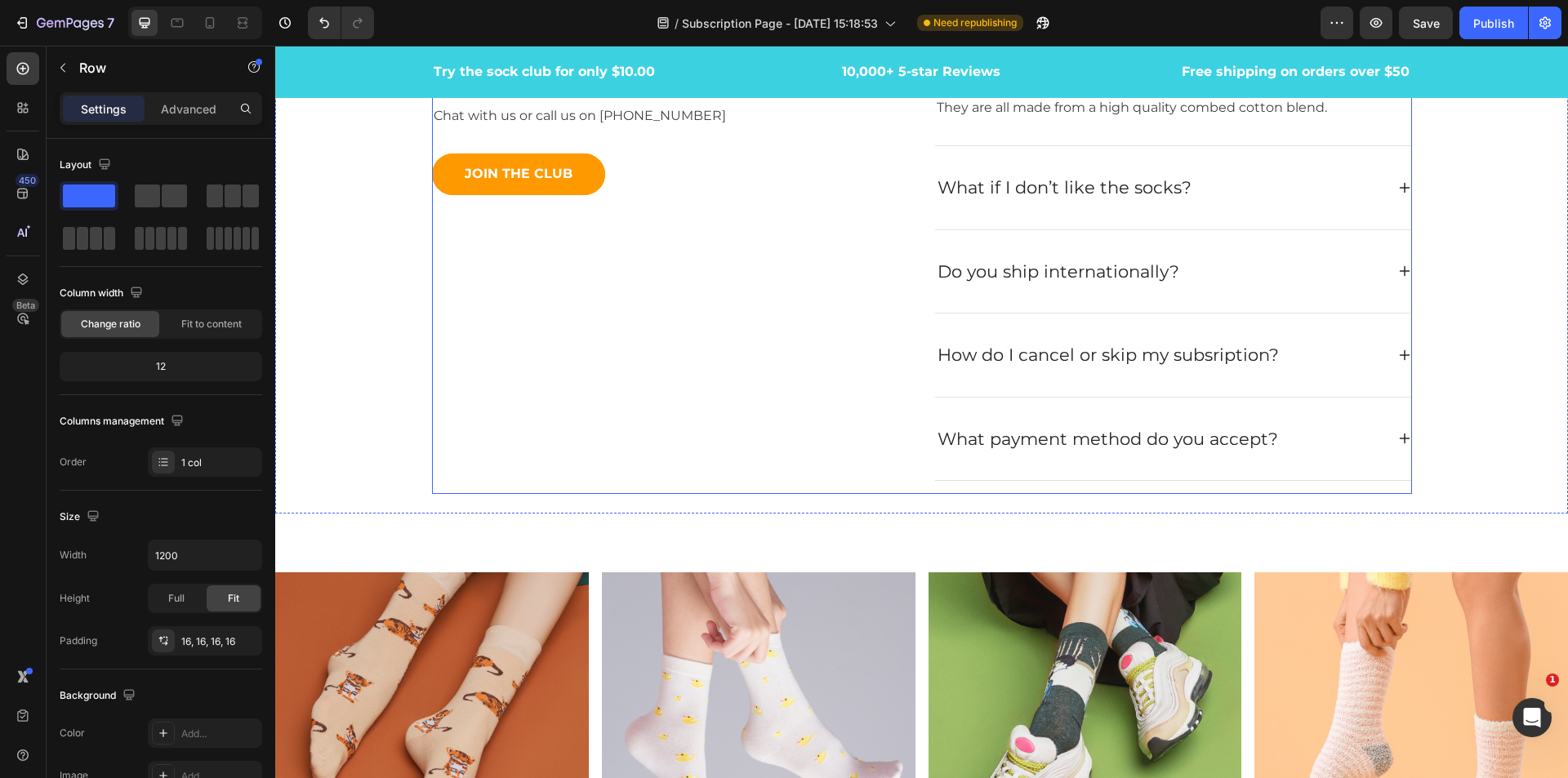
scroll to position [5408, 0]
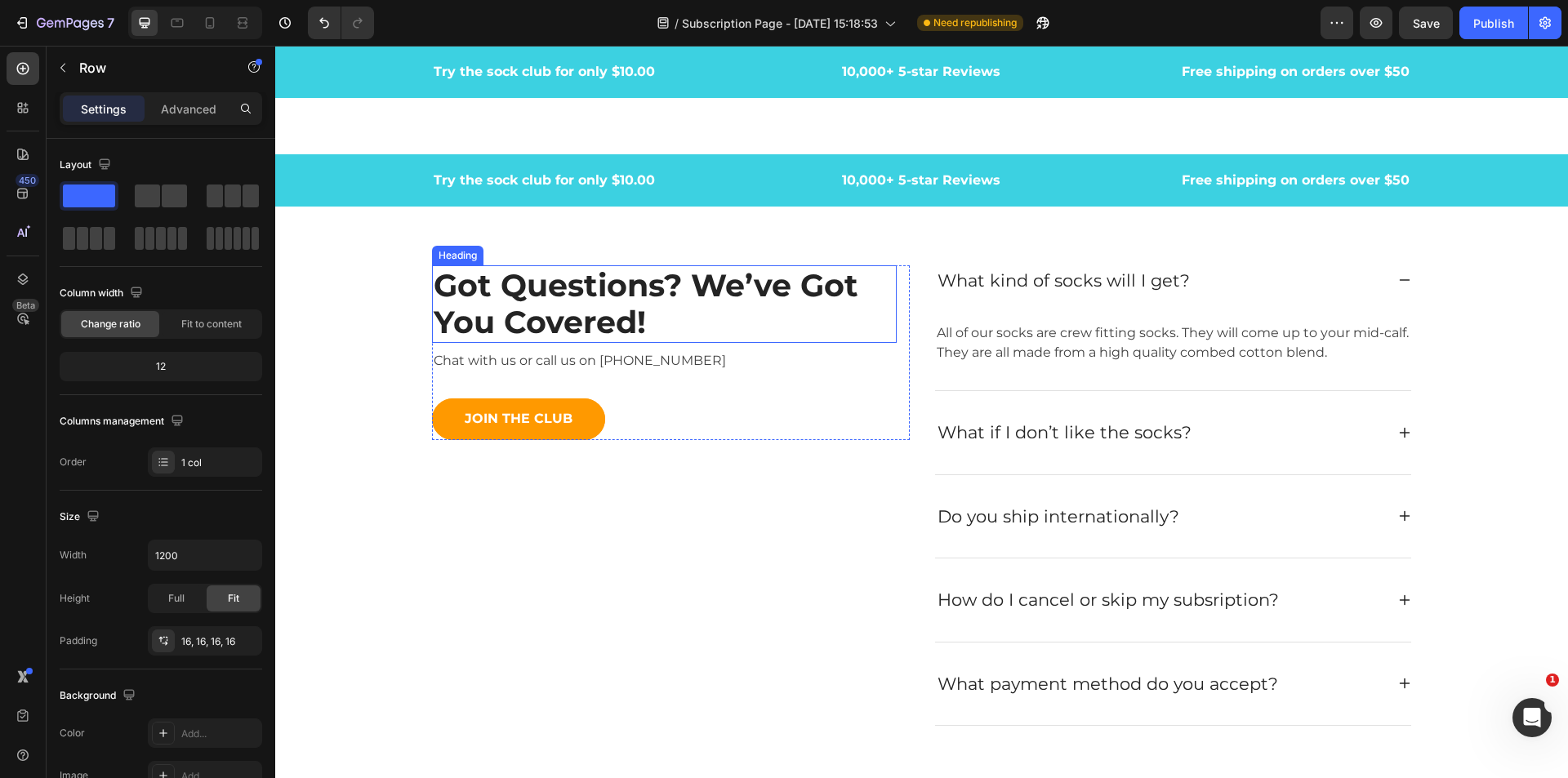
click at [593, 268] on p "Got Questions? We’ve Got You Covered!" at bounding box center [664, 303] width 461 height 74
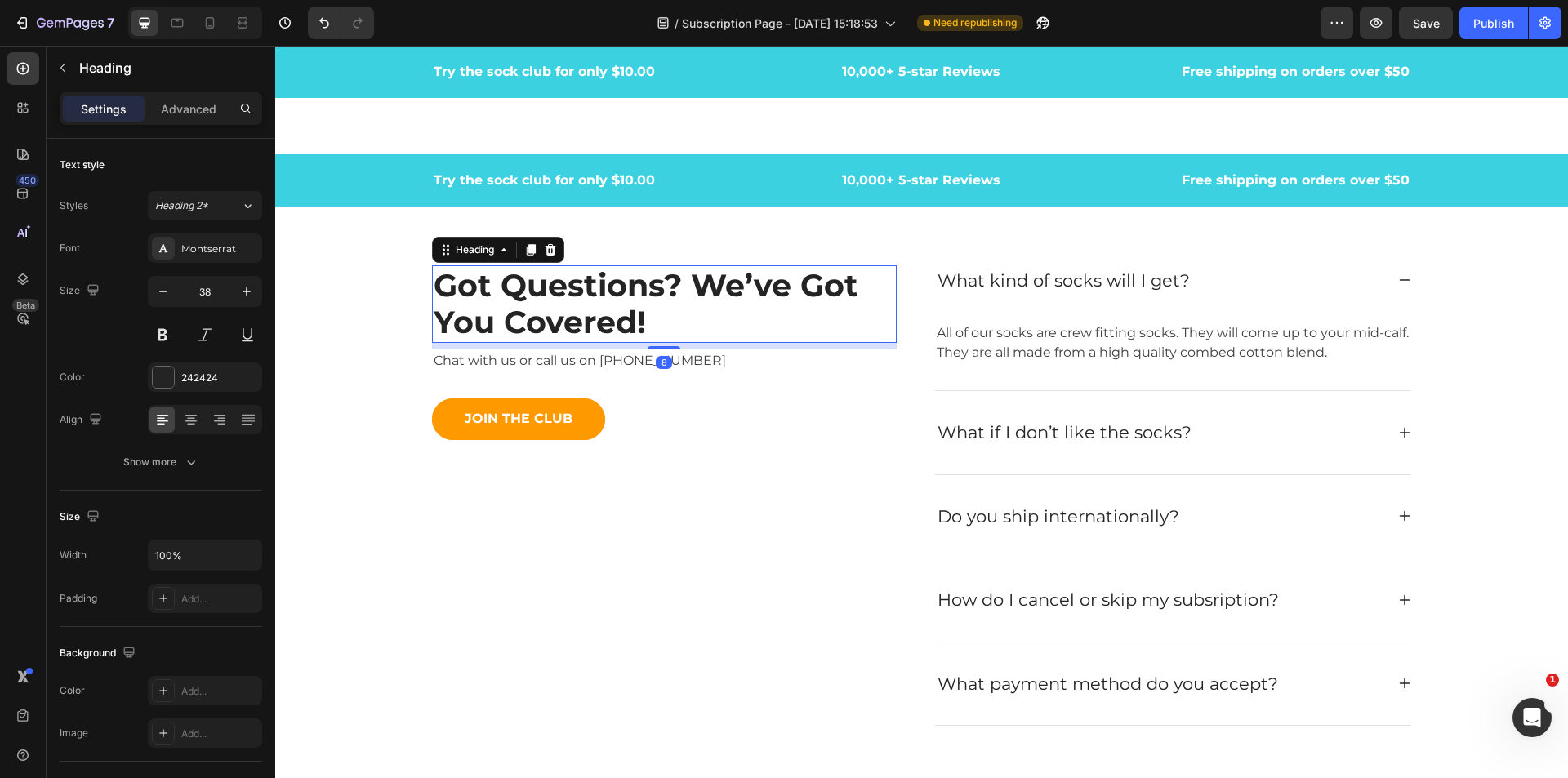
click at [586, 293] on p "Got Questions? We’ve Got You Covered!" at bounding box center [664, 303] width 461 height 74
click at [691, 319] on p "Got Questions? We’ve Got You Covered!" at bounding box center [664, 303] width 461 height 74
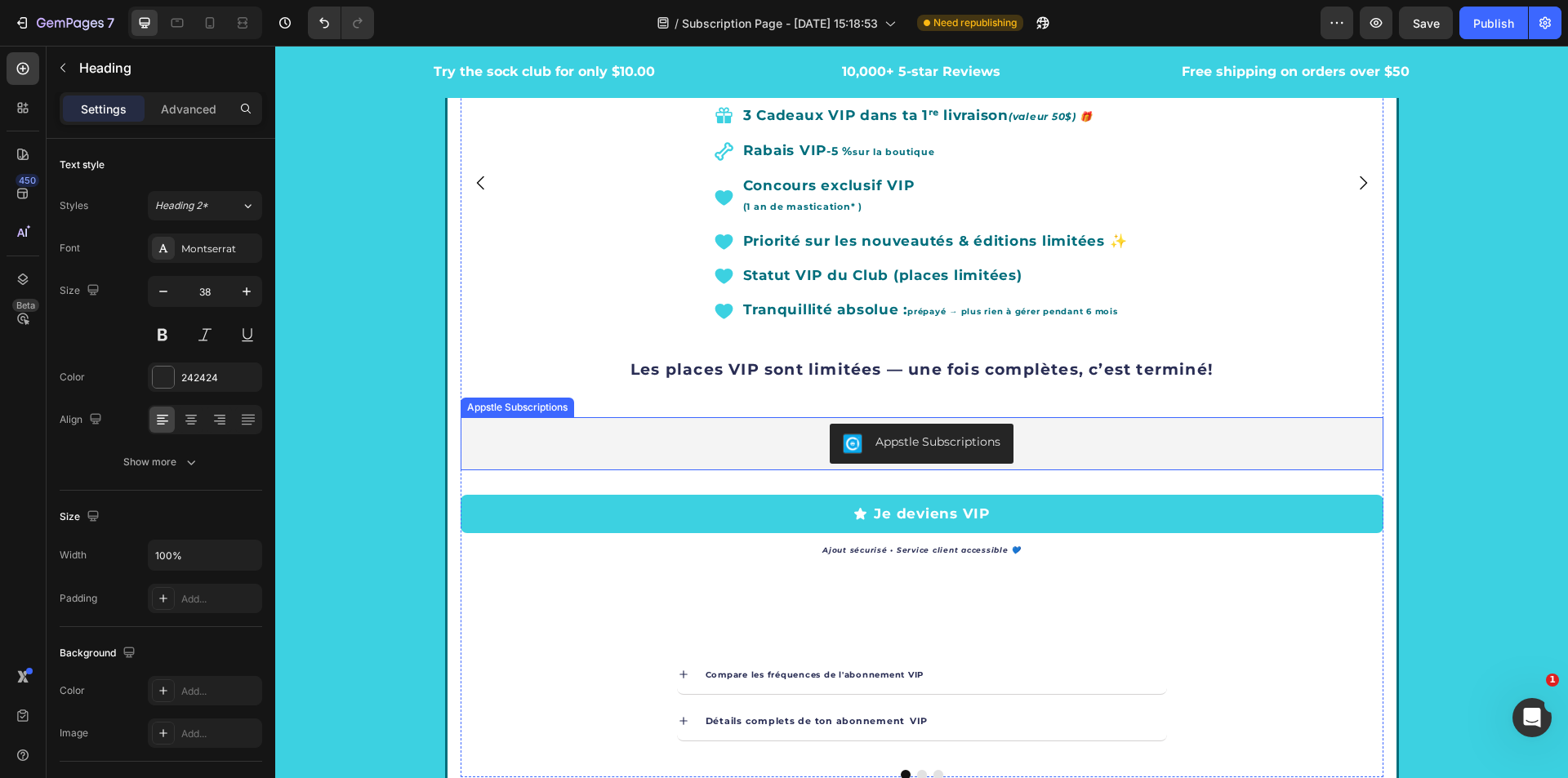
scroll to position [3354, 0]
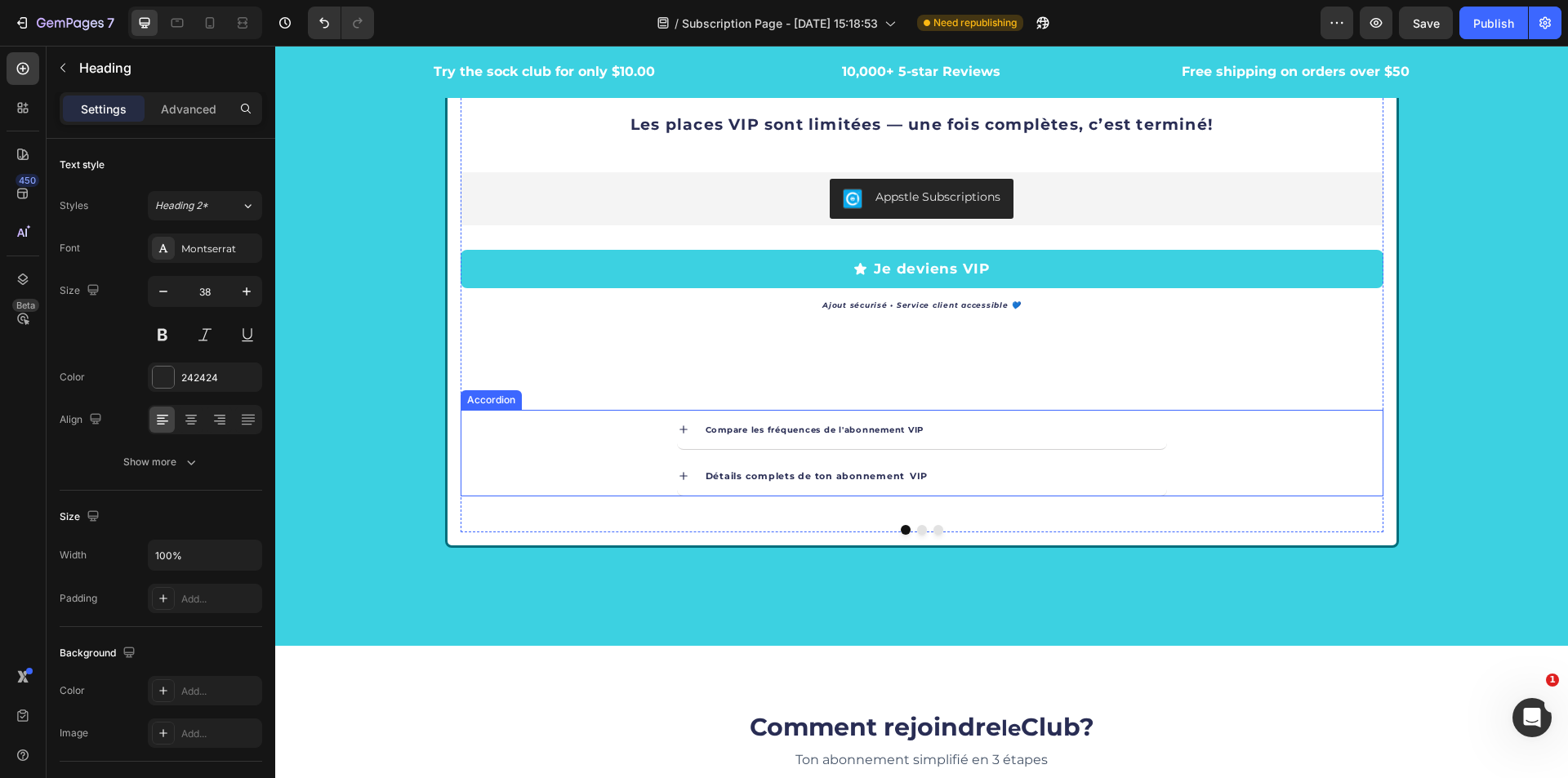
click at [677, 427] on icon at bounding box center [684, 430] width 14 height 14
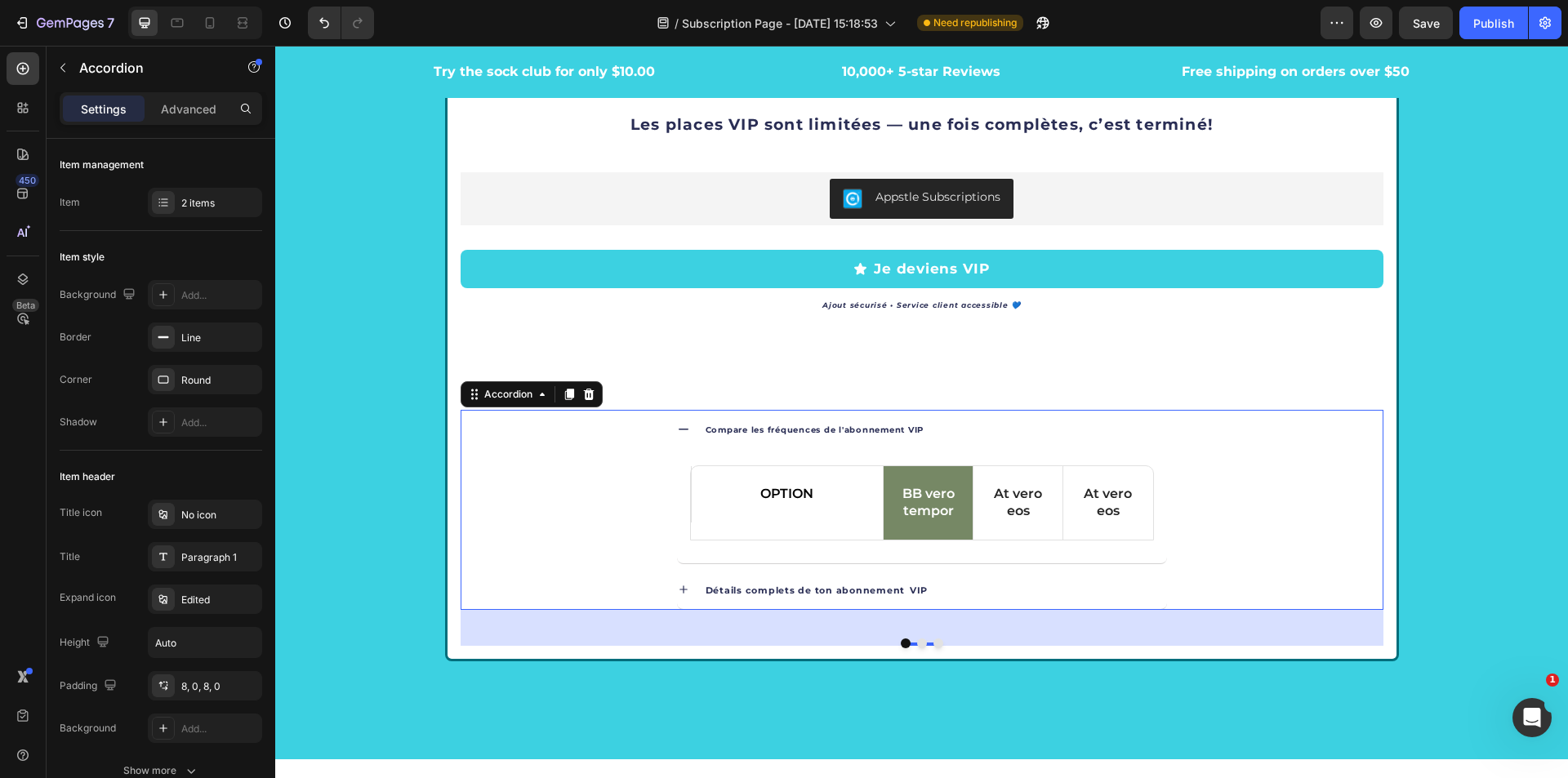
click at [683, 586] on div "Détails complets de ton abonnement VIP" at bounding box center [922, 591] width 490 height 40
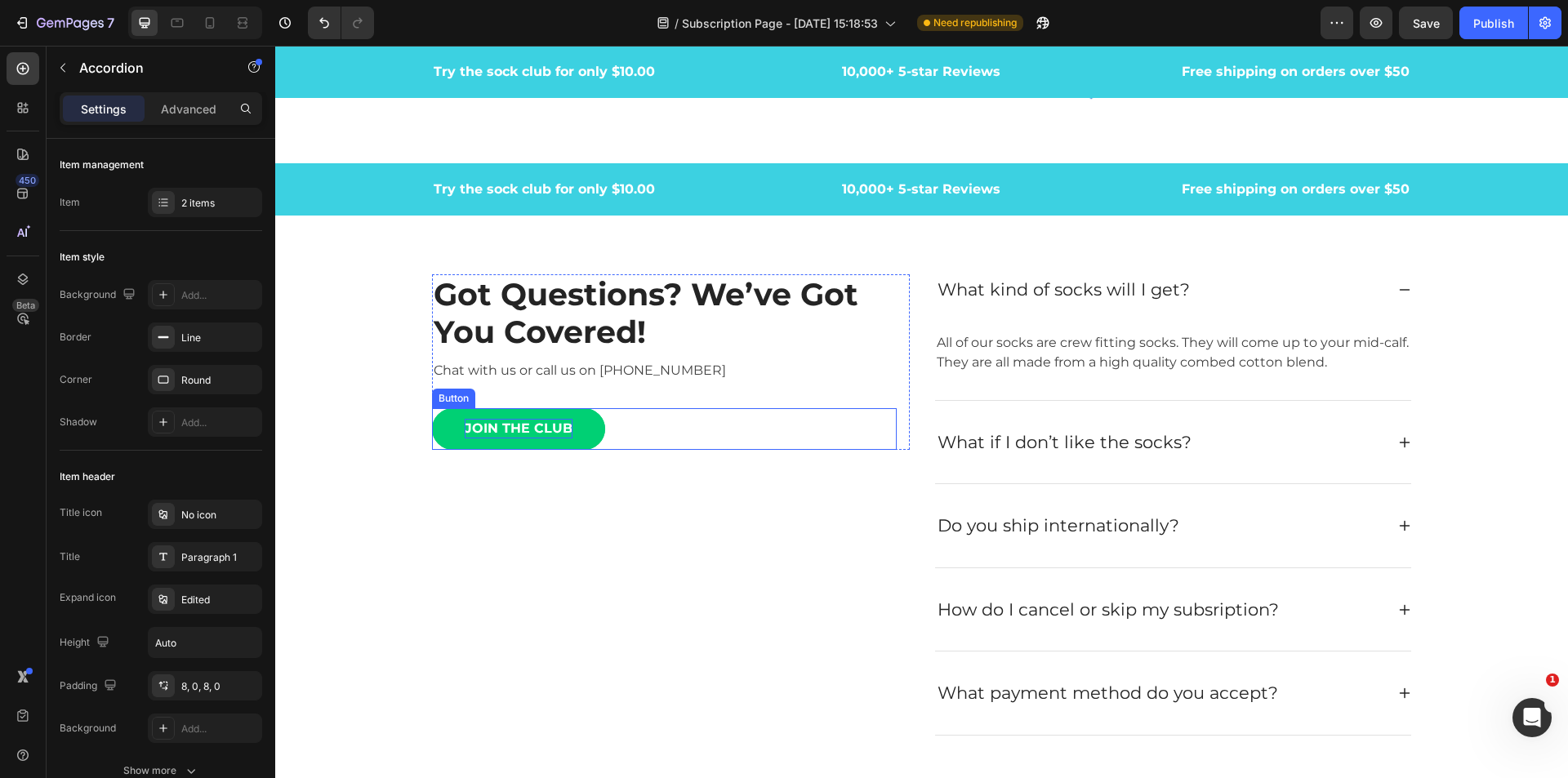
scroll to position [5967, 0]
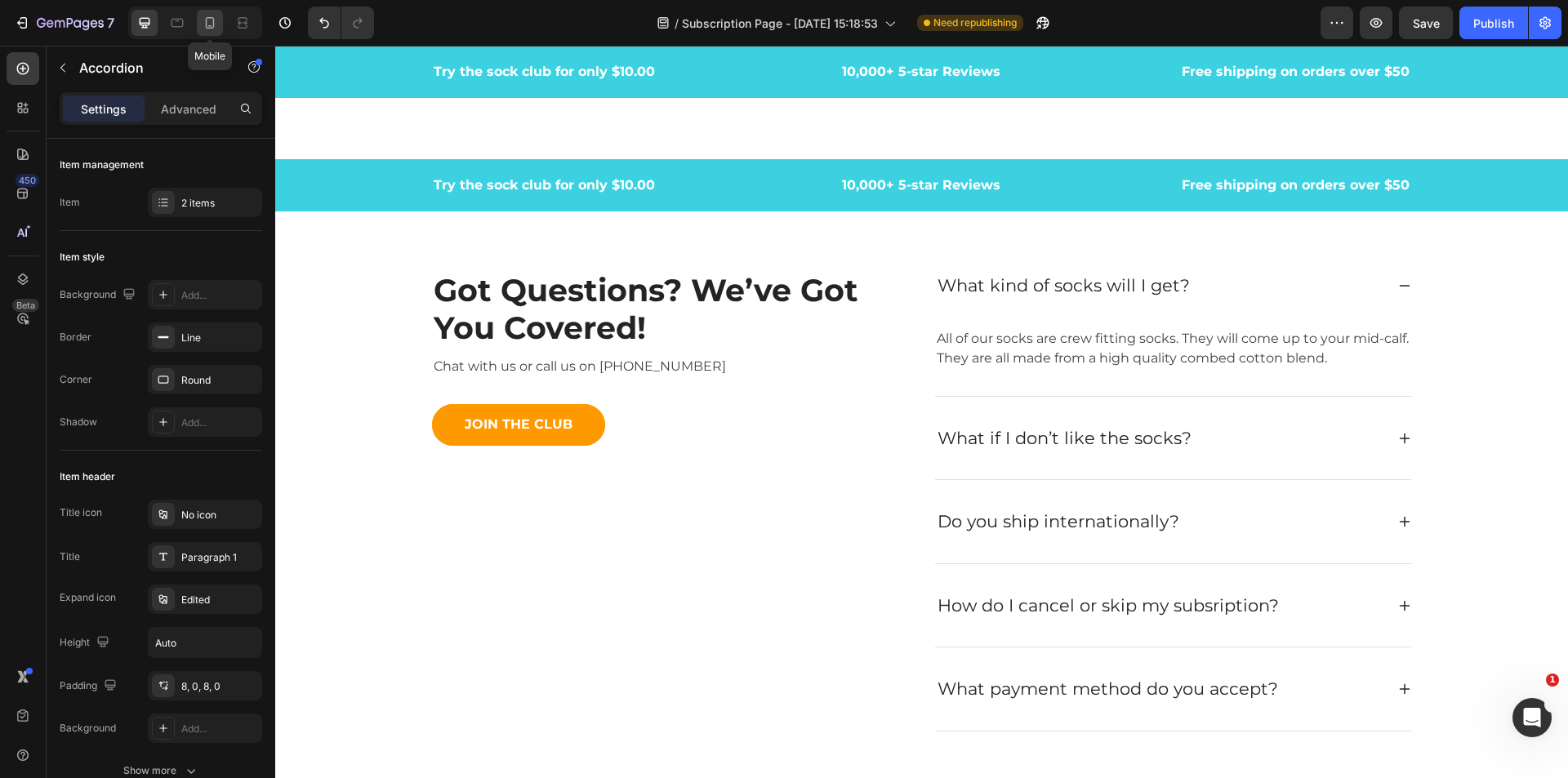
click at [207, 25] on icon at bounding box center [210, 23] width 9 height 12
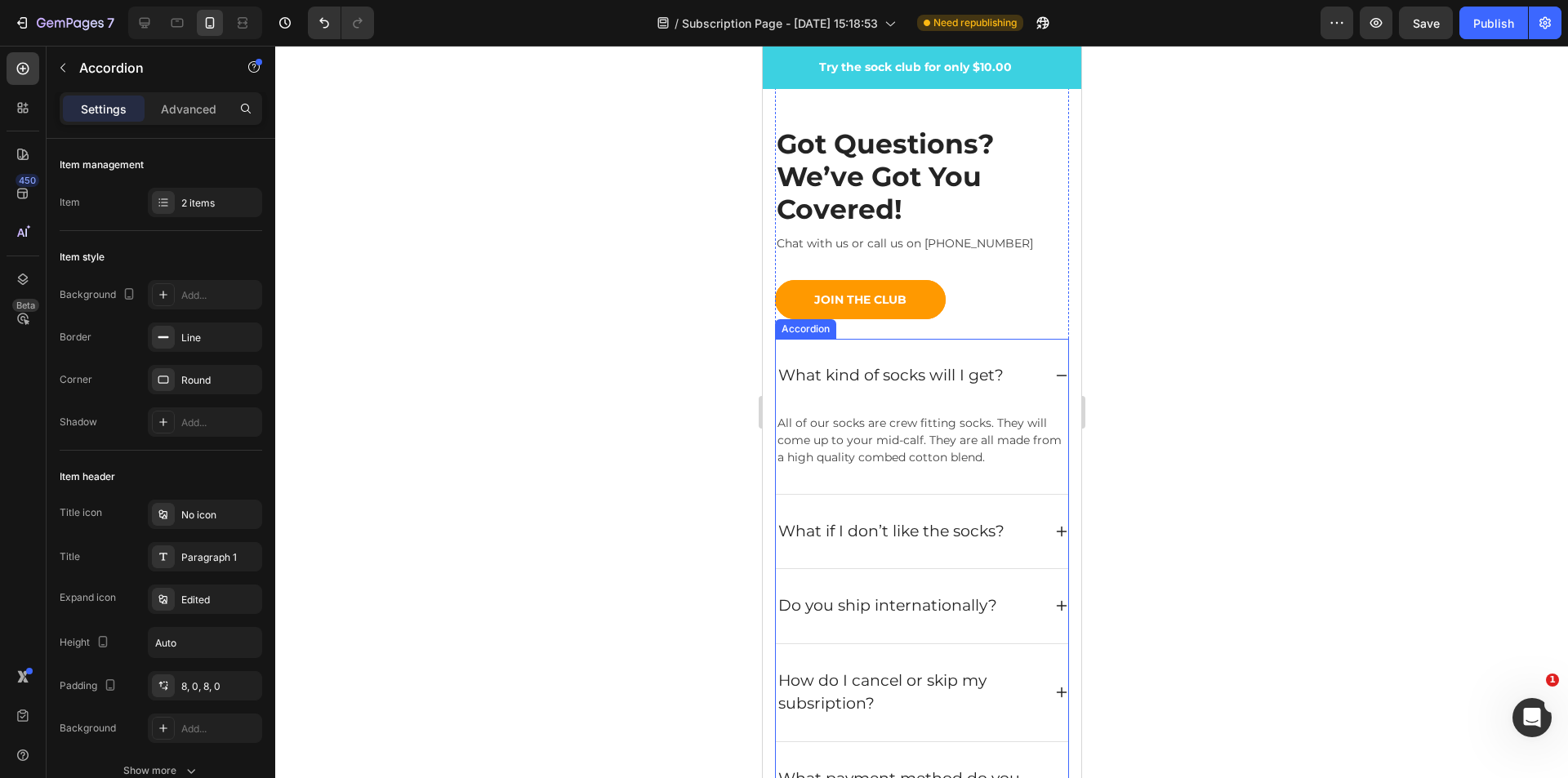
scroll to position [6879, 0]
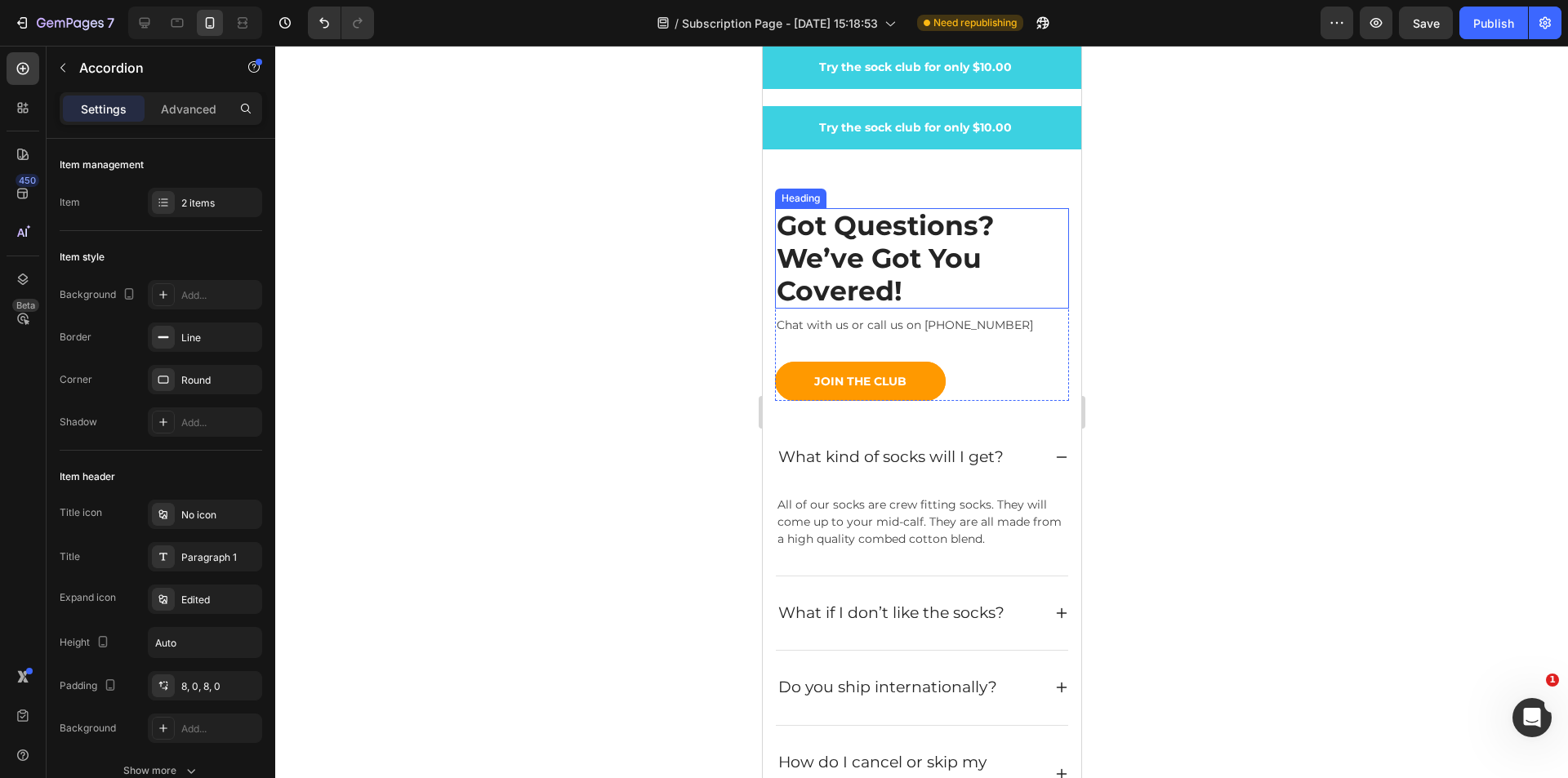
click at [927, 234] on p "Got Questions? We’ve Got You Covered!" at bounding box center [921, 258] width 291 height 98
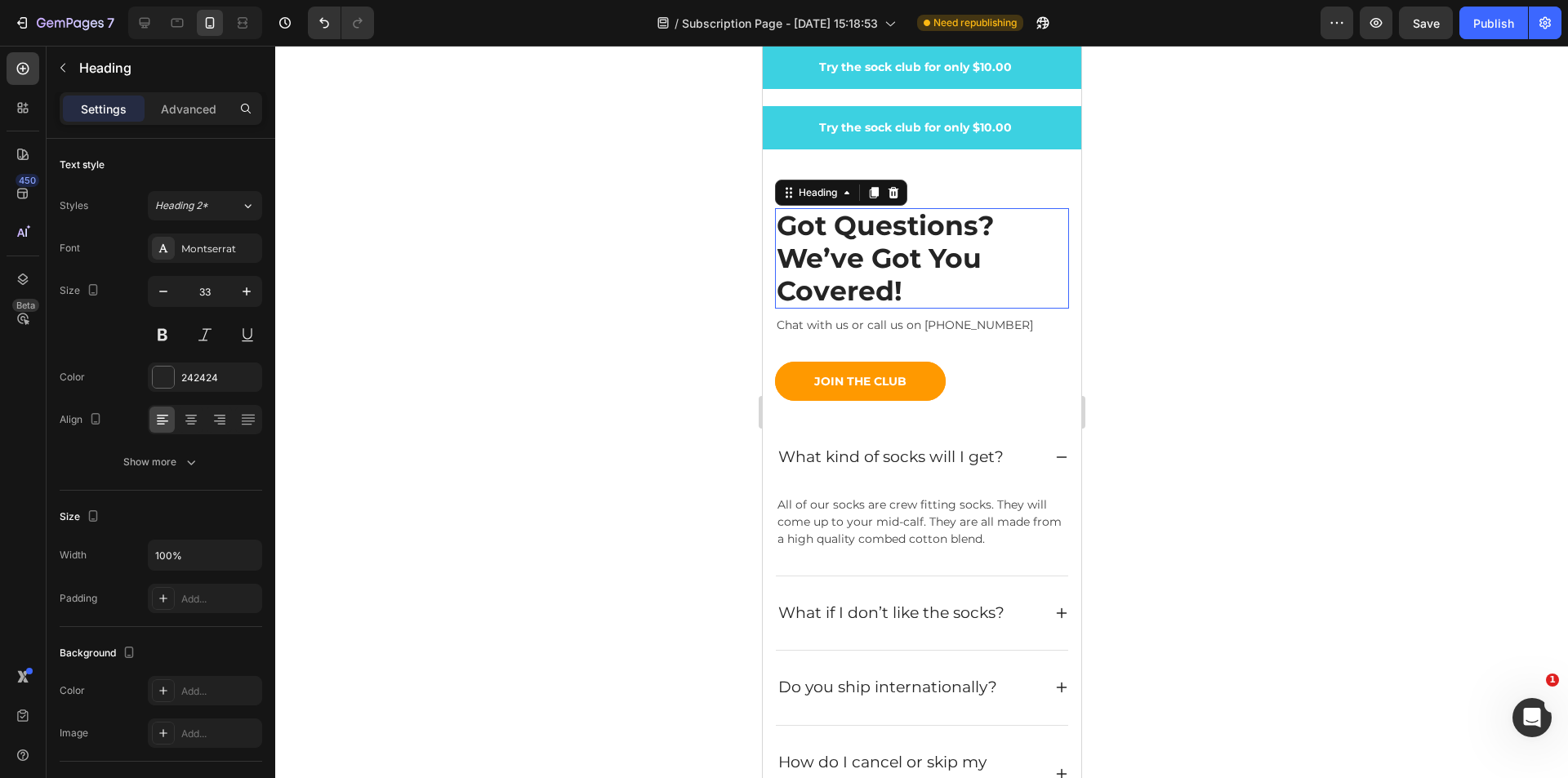
click at [946, 229] on p "Got Questions? We’ve Got You Covered!" at bounding box center [921, 258] width 291 height 98
click at [854, 223] on p "Got Questions? We’ve Got You Covered!" at bounding box center [921, 258] width 291 height 98
click at [840, 227] on p "Got Questions? We’ve Got You Covered!" at bounding box center [921, 258] width 291 height 98
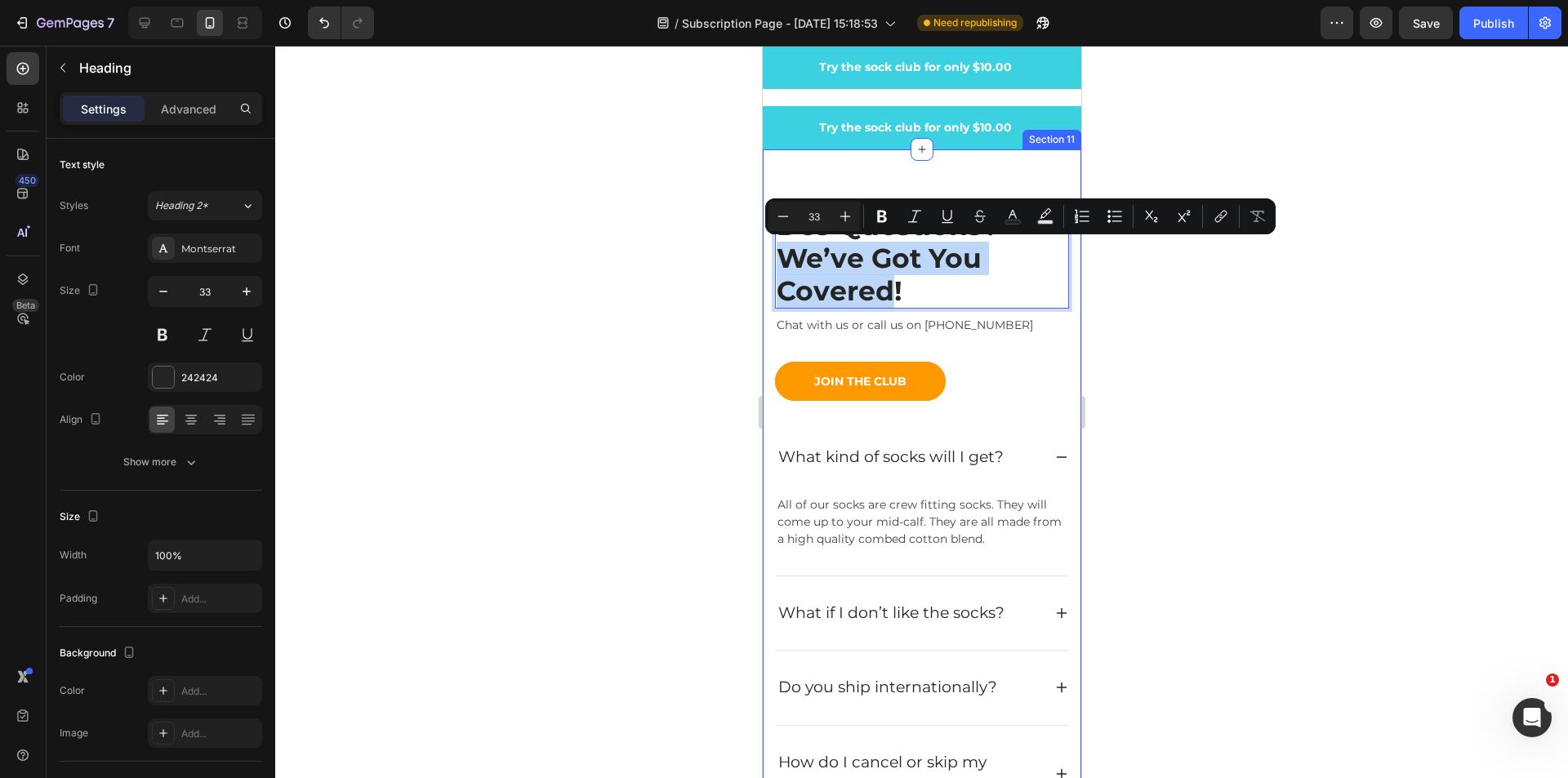
drag, startPoint x: 894, startPoint y: 301, endPoint x: 761, endPoint y: 263, distance: 138.3
click at [761, 263] on div "Des Questions? We’ve Got You Covered! Heading 8 Chat with us or call us on [PHO…" at bounding box center [921, 552] width 319 height 804
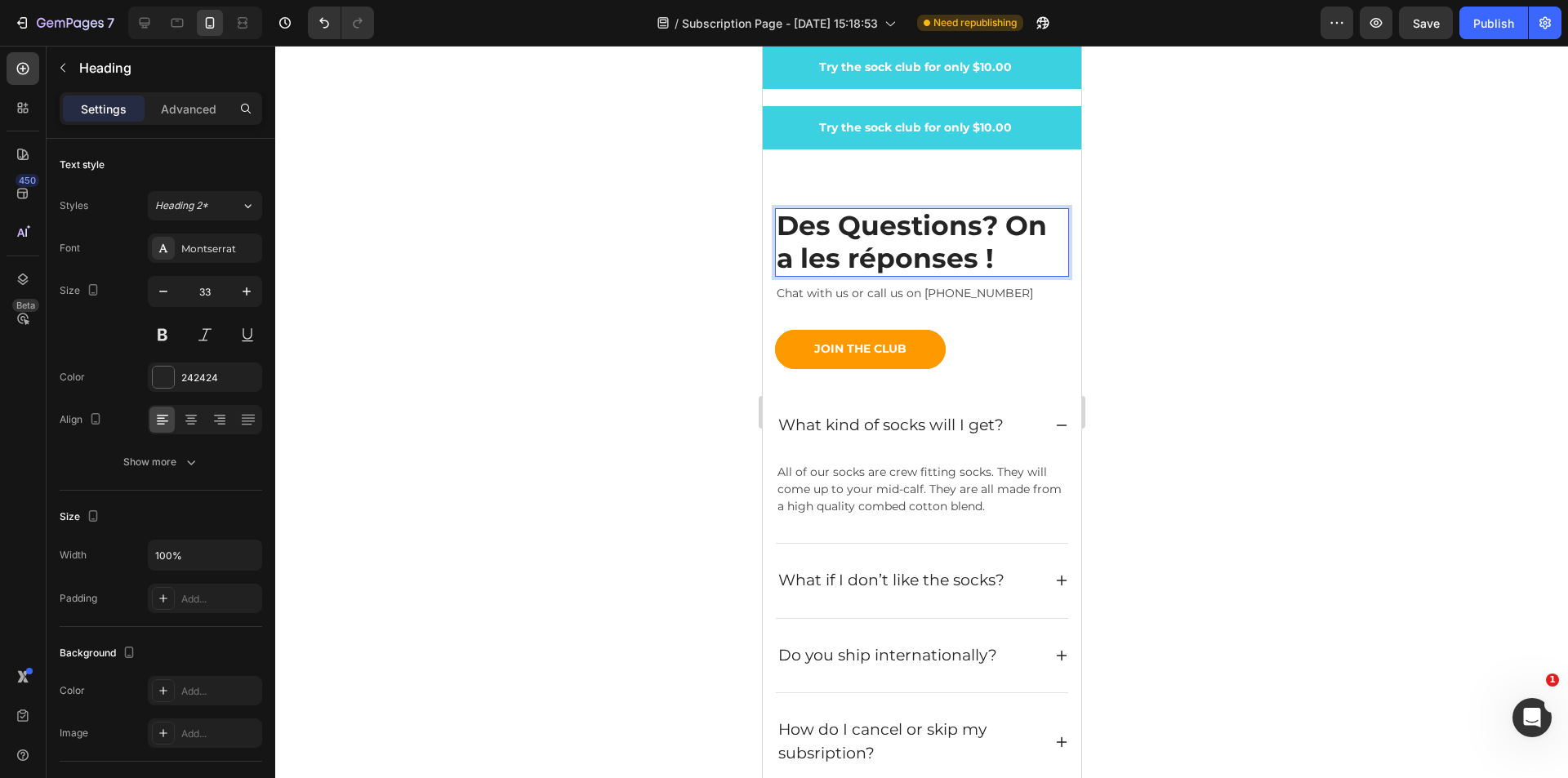
click at [983, 226] on p "Des Questions? On a les réponses !" at bounding box center [921, 242] width 291 height 65
click at [1010, 254] on p "Des Questions ? On a les réponses !" at bounding box center [921, 242] width 291 height 65
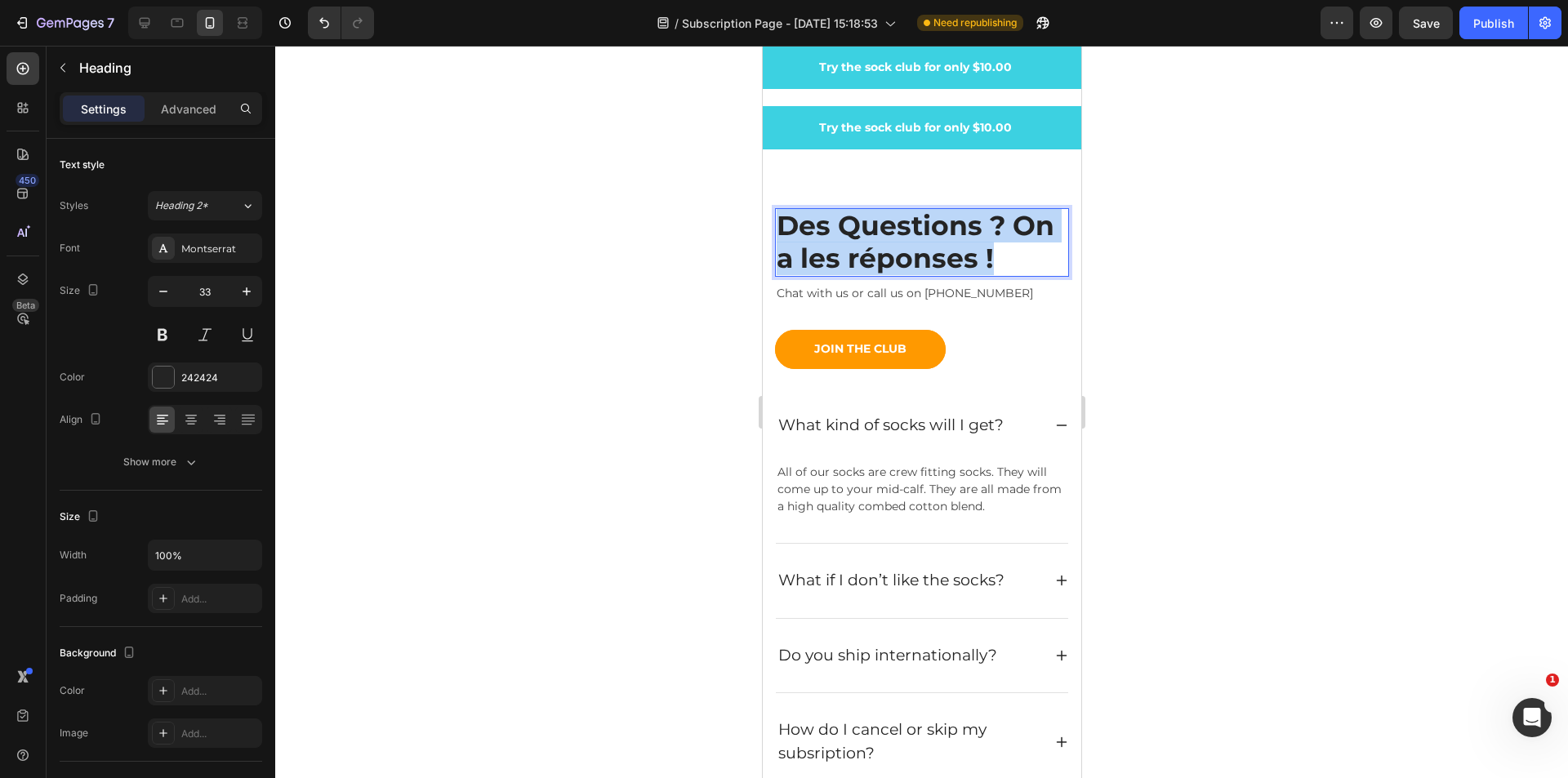
drag, startPoint x: 962, startPoint y: 265, endPoint x: 1498, endPoint y: 257, distance: 536.1
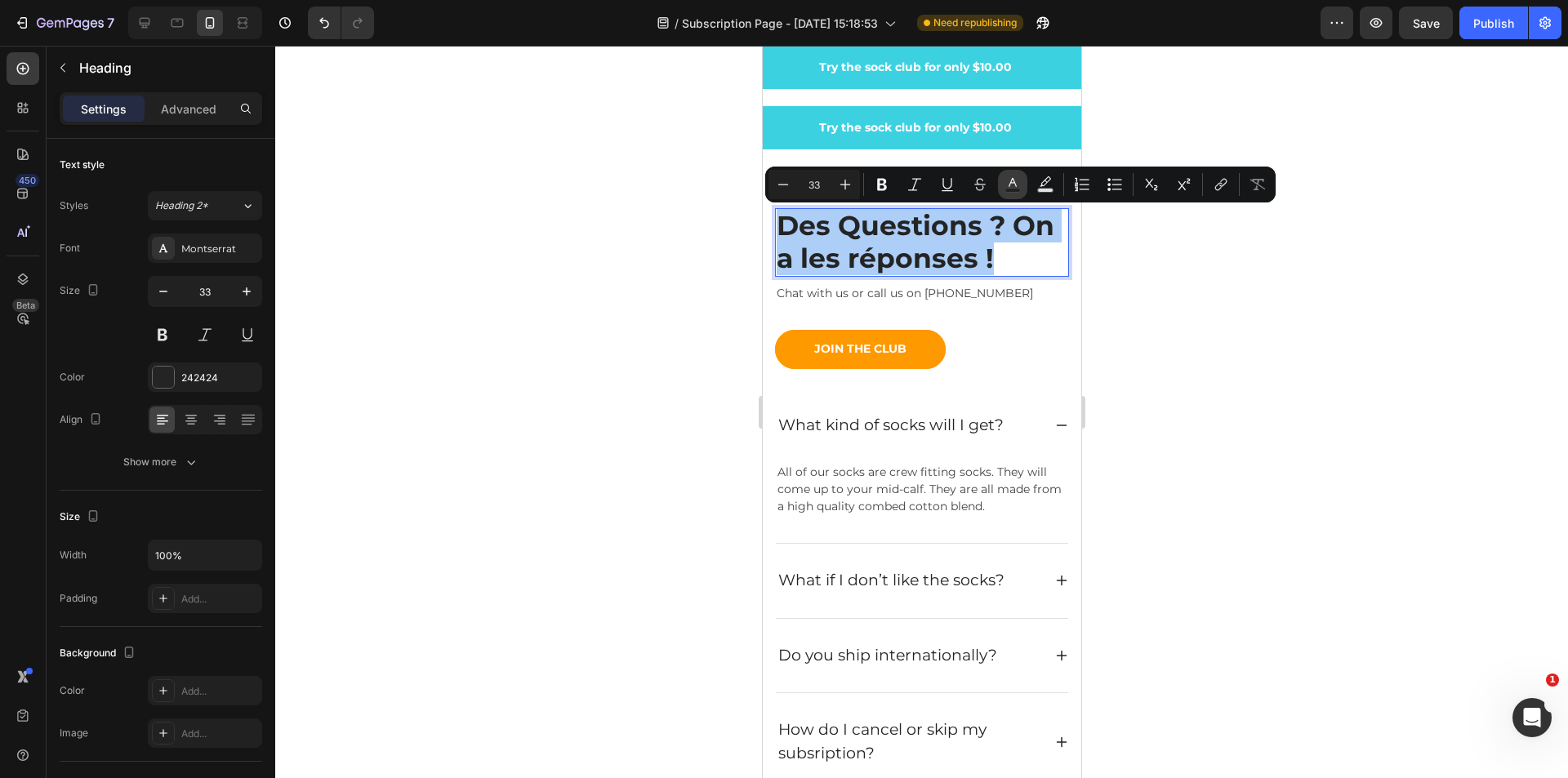
click at [1009, 192] on rect "Editor contextual toolbar" at bounding box center [1012, 190] width 15 height 4
type input "242424"
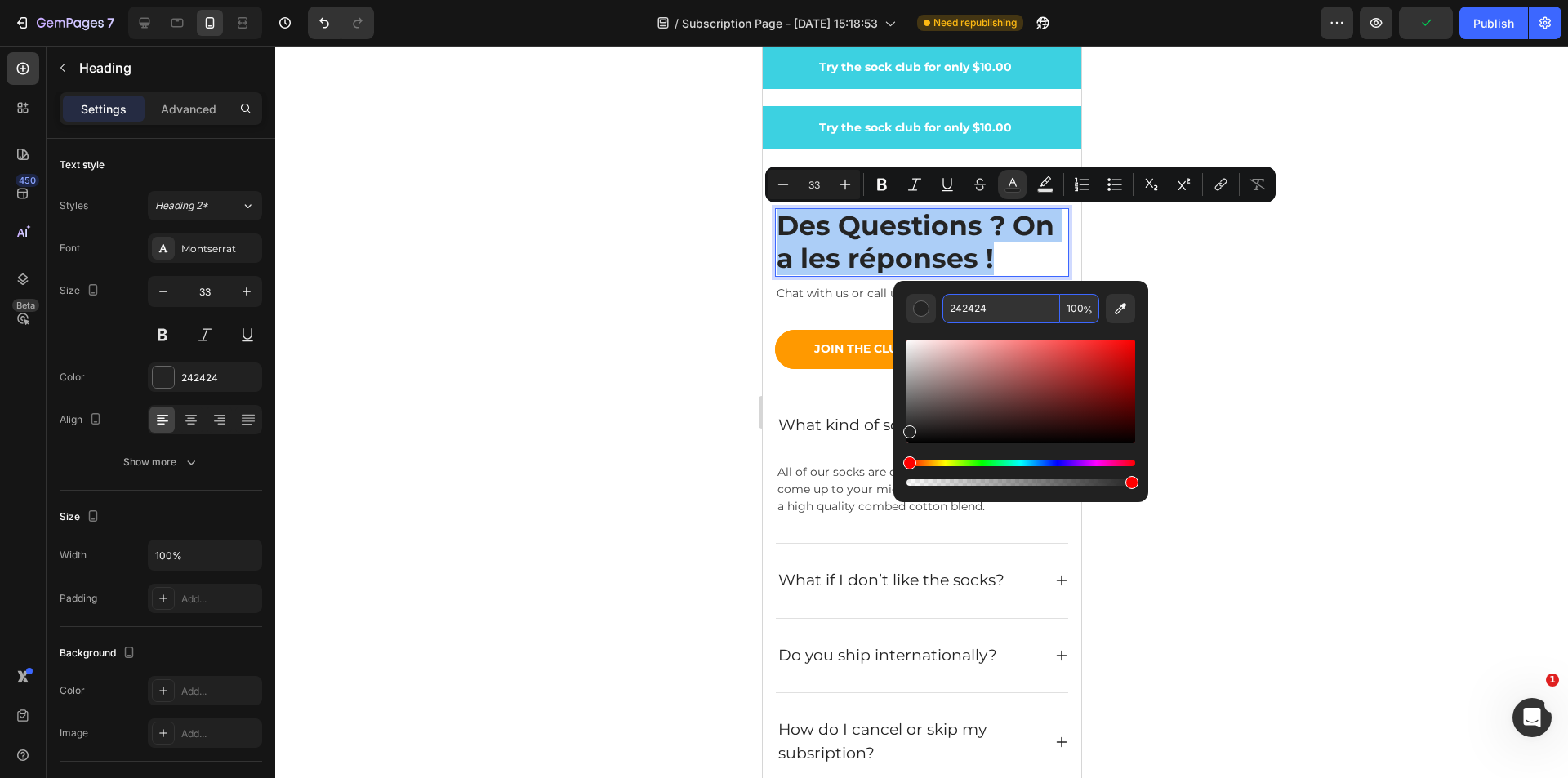
click at [985, 308] on input "242424" at bounding box center [1001, 308] width 118 height 29
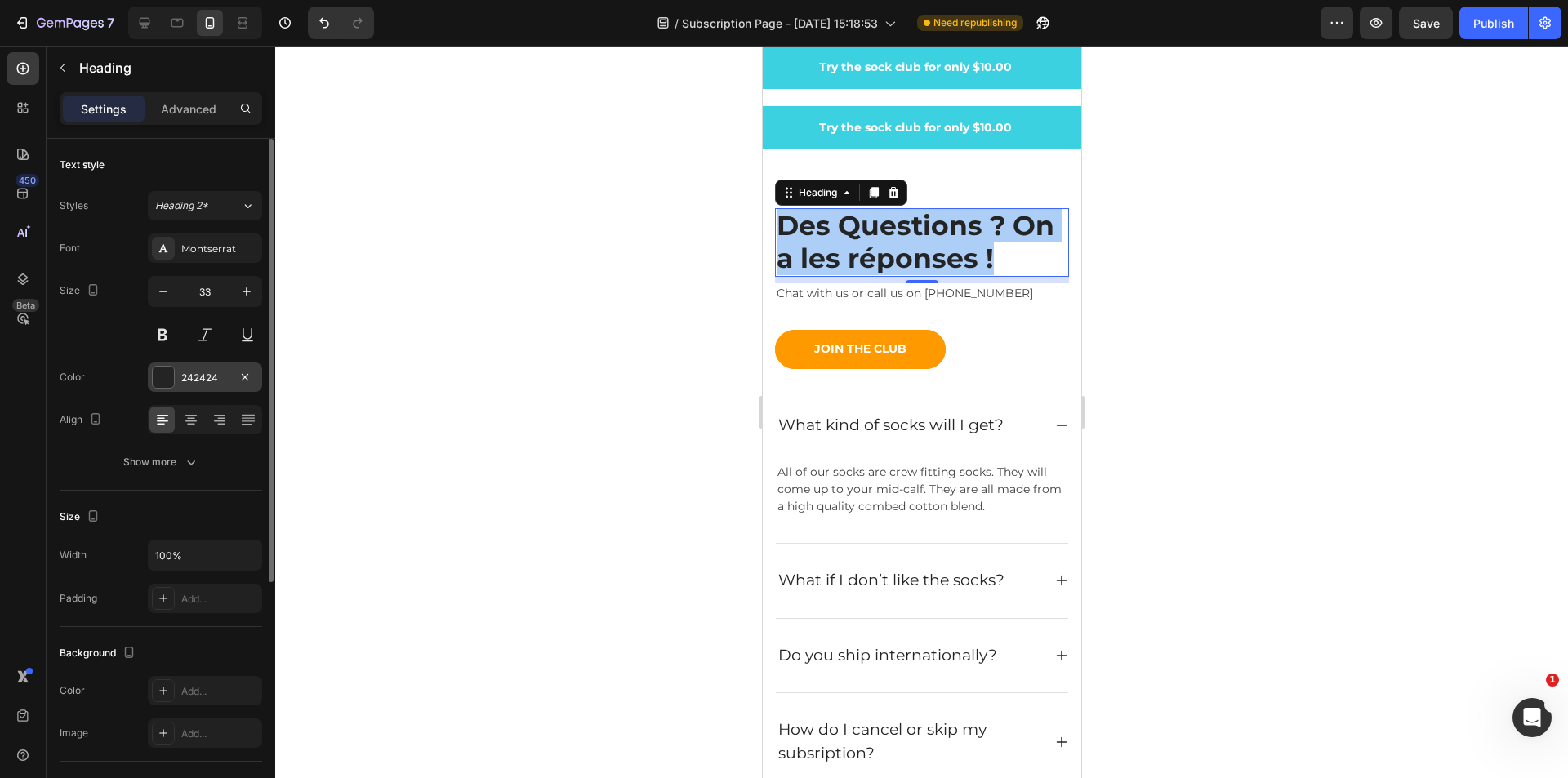
click at [164, 381] on div at bounding box center [163, 377] width 21 height 21
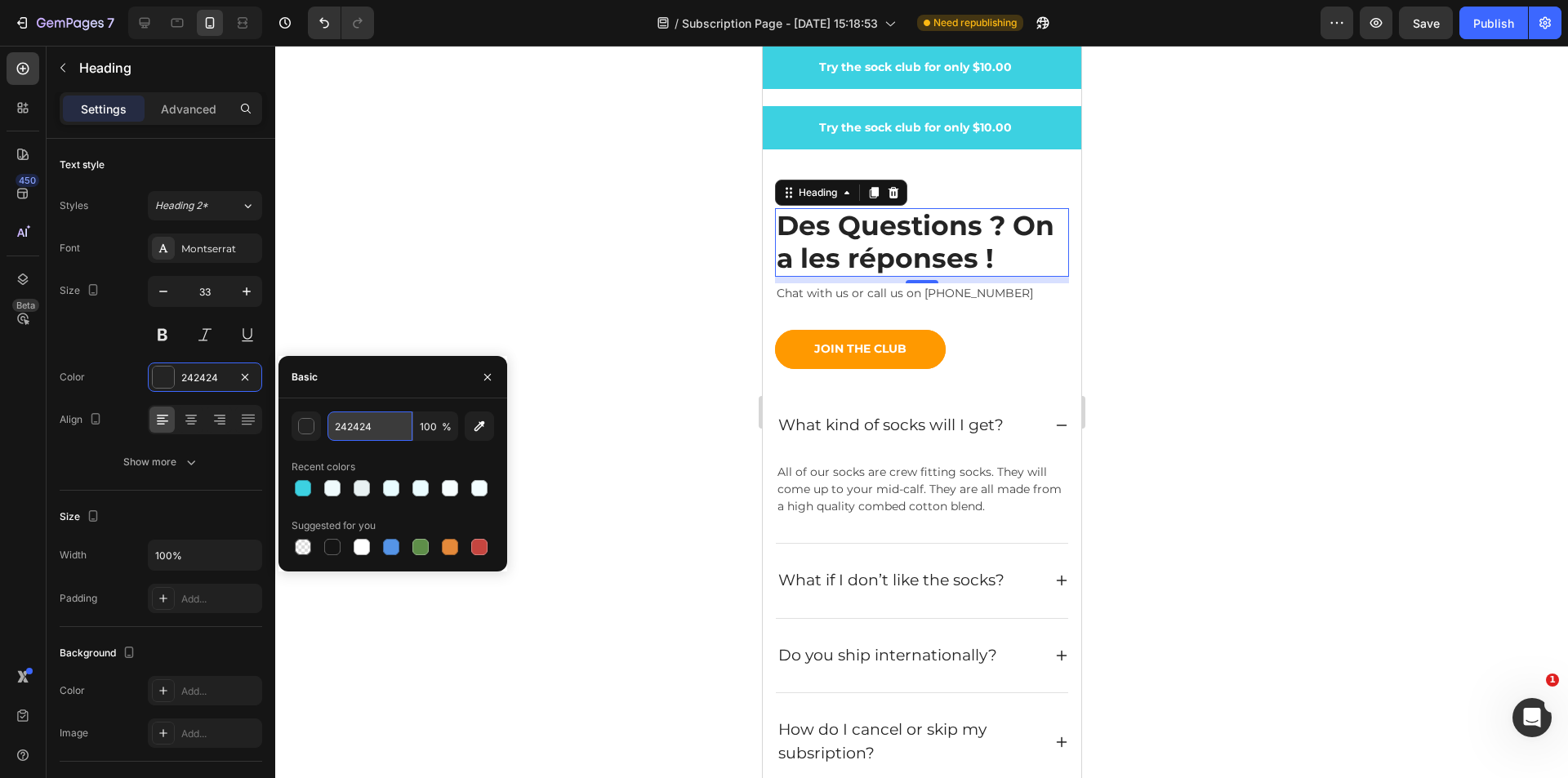
click at [378, 426] on input "242424" at bounding box center [370, 426] width 85 height 29
paste input "292D54"
type input "292D54"
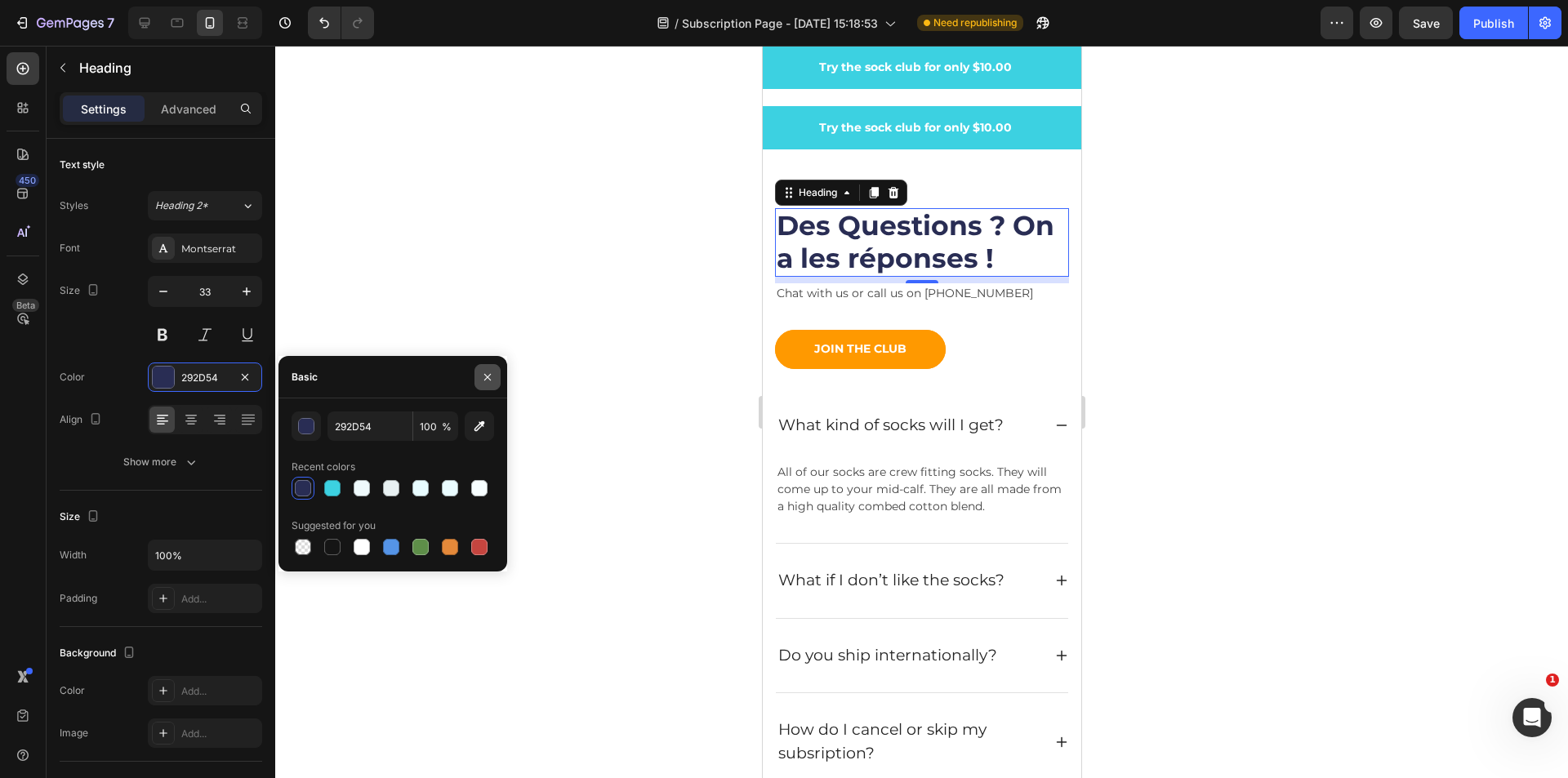
click at [492, 379] on icon "button" at bounding box center [488, 378] width 14 height 14
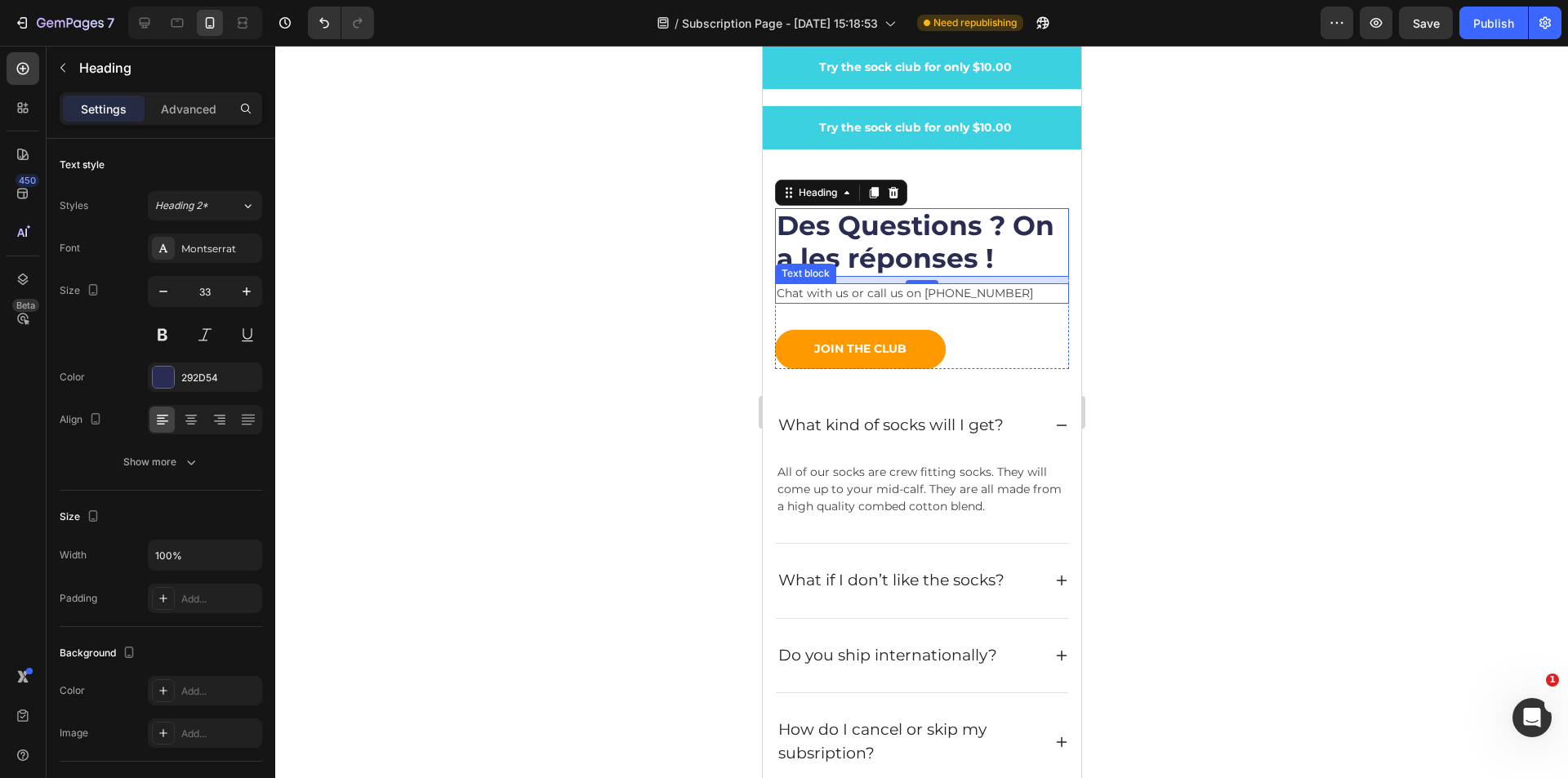
click at [940, 292] on p "Chat with us or call us on [PHONE_NUMBER]" at bounding box center [921, 294] width 291 height 17
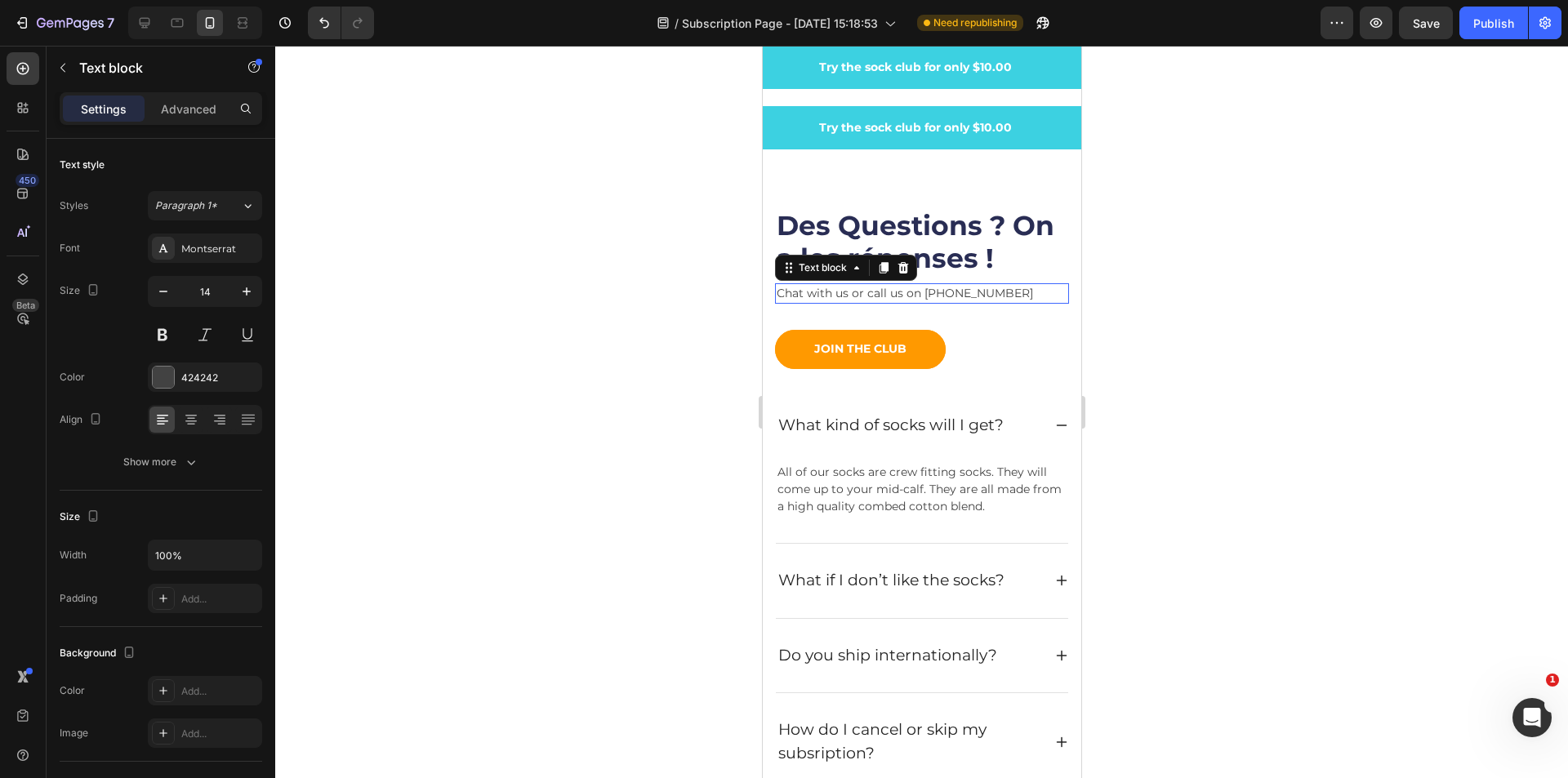
click at [940, 292] on p "Chat with us or call us on [PHONE_NUMBER]" at bounding box center [921, 294] width 291 height 17
click at [976, 292] on p "Chat with us or call us on [PHONE_NUMBER]" at bounding box center [921, 294] width 291 height 17
click at [1012, 288] on p "Chat with us or call us on [PHONE_NUMBER]" at bounding box center [921, 294] width 291 height 17
click at [973, 287] on p "Chat with us or call us on [PHONE_NUMBER]" at bounding box center [921, 294] width 291 height 17
click at [987, 287] on p "Chat with us or call us on [PHONE_NUMBER]" at bounding box center [921, 294] width 291 height 17
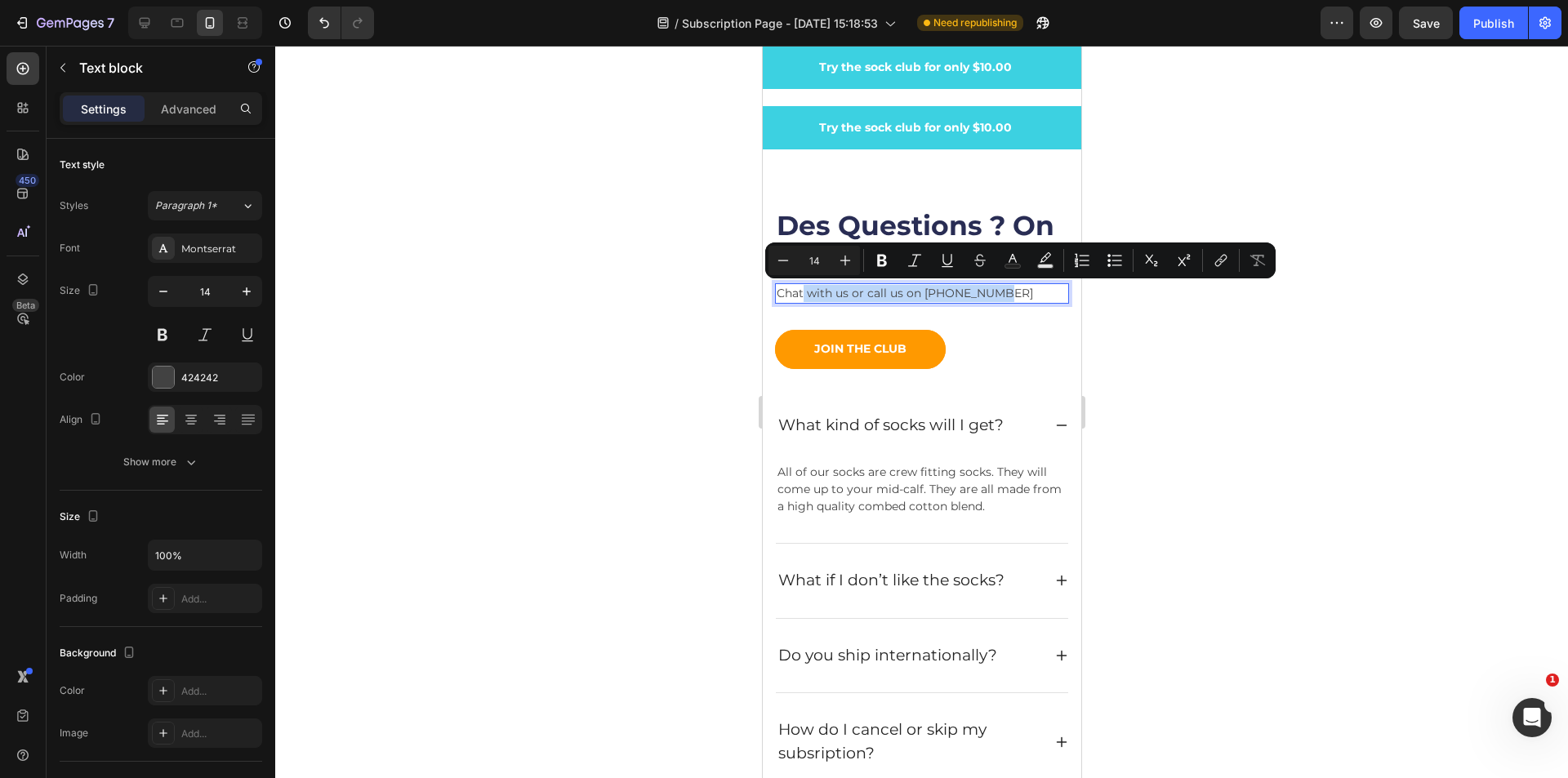
drag, startPoint x: 995, startPoint y: 290, endPoint x: 800, endPoint y: 305, distance: 195.6
click at [803, 292] on p "Chat with us or call us on [PHONE_NUMBER]" at bounding box center [921, 294] width 291 height 17
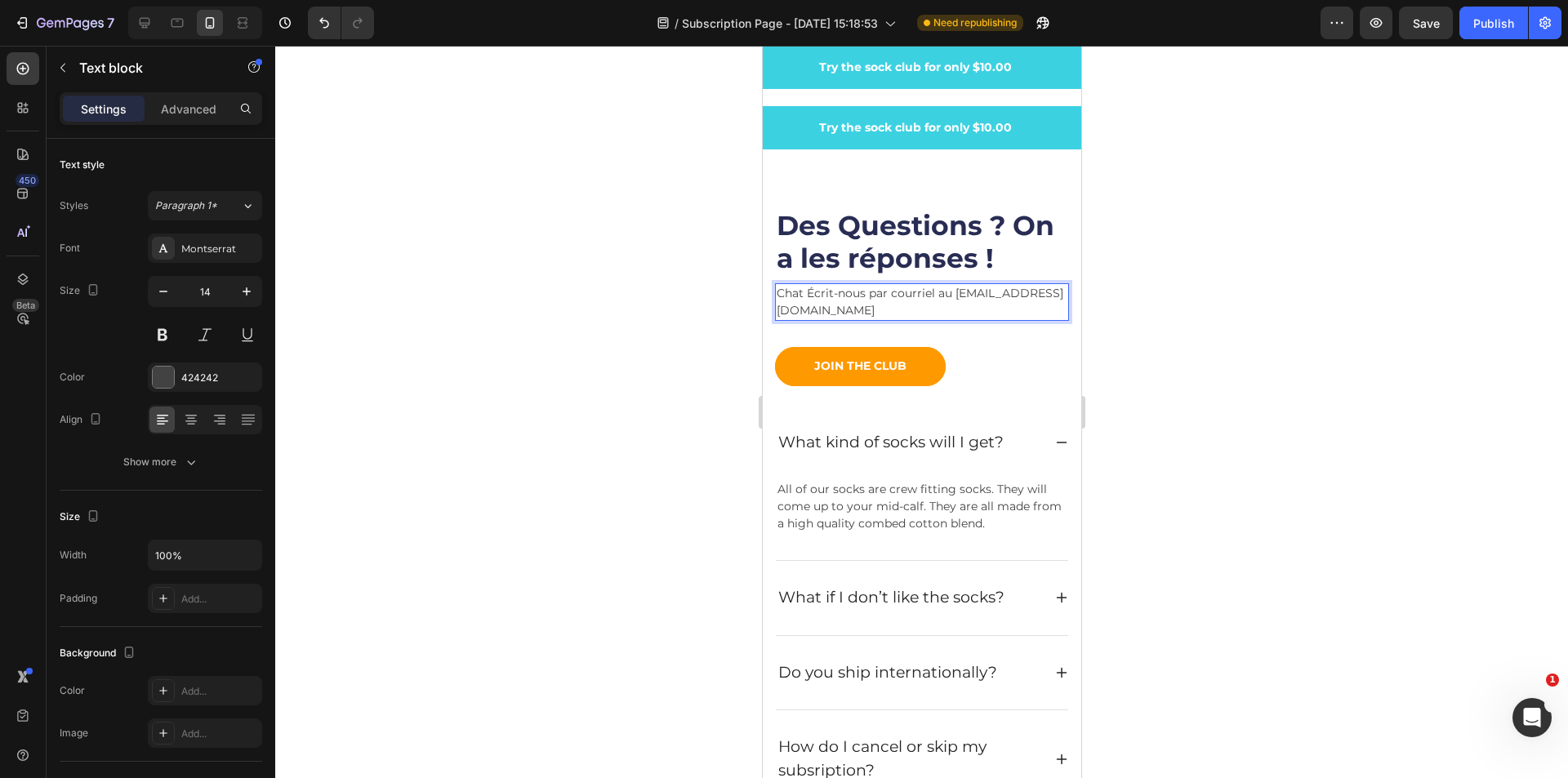
drag, startPoint x: 804, startPoint y: 291, endPoint x: 817, endPoint y: 295, distance: 13.6
click at [804, 290] on p "Chat Écrit-nous par courriel au [EMAIL_ADDRESS][DOMAIN_NAME]" at bounding box center [921, 302] width 291 height 34
click at [817, 298] on p "Chat Écrit-nous par courriel au [EMAIL_ADDRESS][DOMAIN_NAME]" at bounding box center [921, 302] width 291 height 34
click at [809, 297] on p "Chat Écrit-nous par courriel au [EMAIL_ADDRESS][DOMAIN_NAME]" at bounding box center [921, 302] width 291 height 34
click at [964, 319] on p "Écrit-nous par courriel au [EMAIL_ADDRESS][DOMAIN_NAME]" at bounding box center [921, 302] width 291 height 34
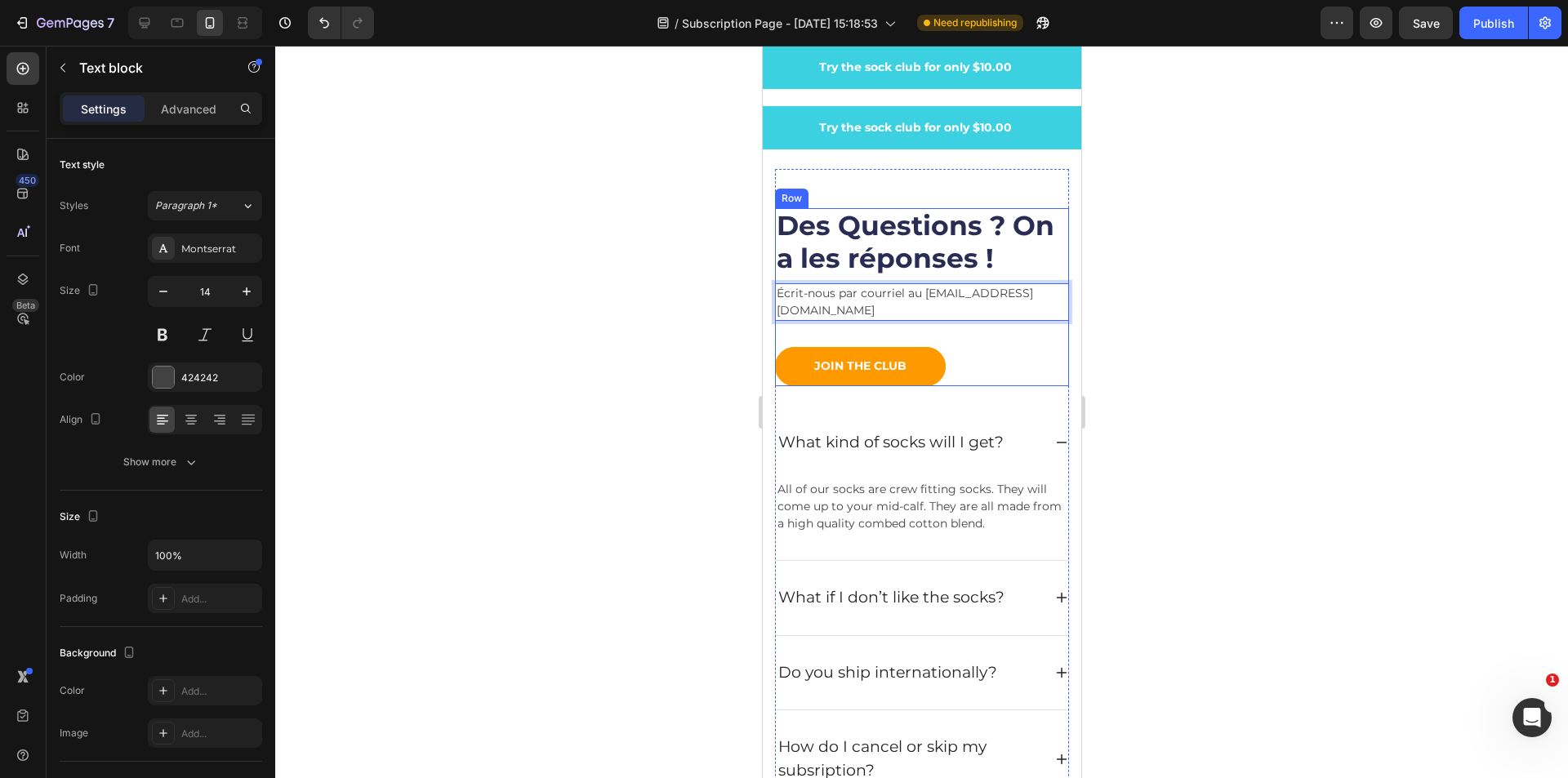
click at [1025, 335] on div "Des Questions ? On a les réponses ! Heading Écrit-nous par courriel au [EMAIL_A…" at bounding box center [921, 297] width 294 height 177
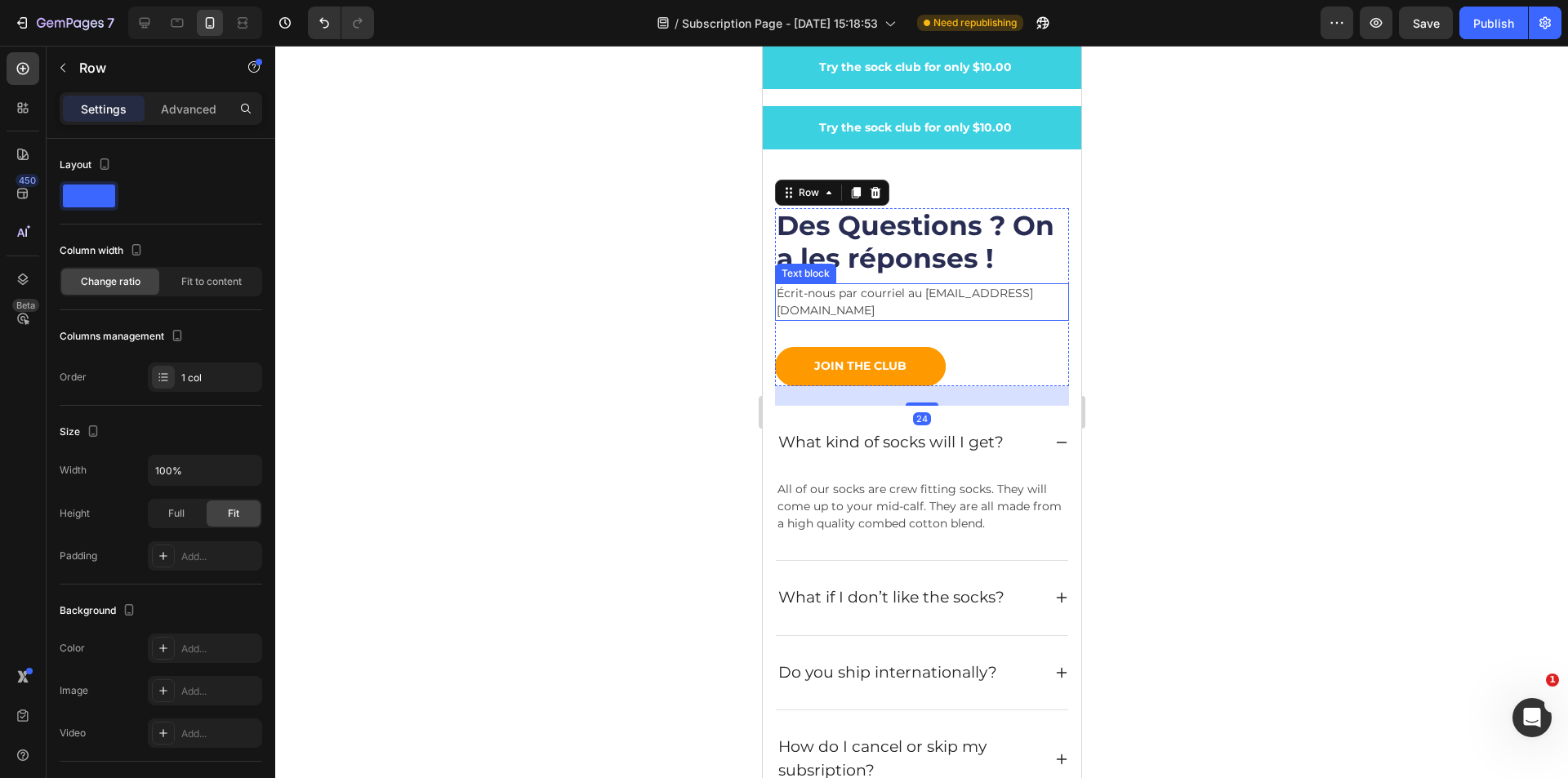
click at [1036, 295] on p "Écrit-nous par courriel au [EMAIL_ADDRESS][DOMAIN_NAME]" at bounding box center [921, 302] width 291 height 34
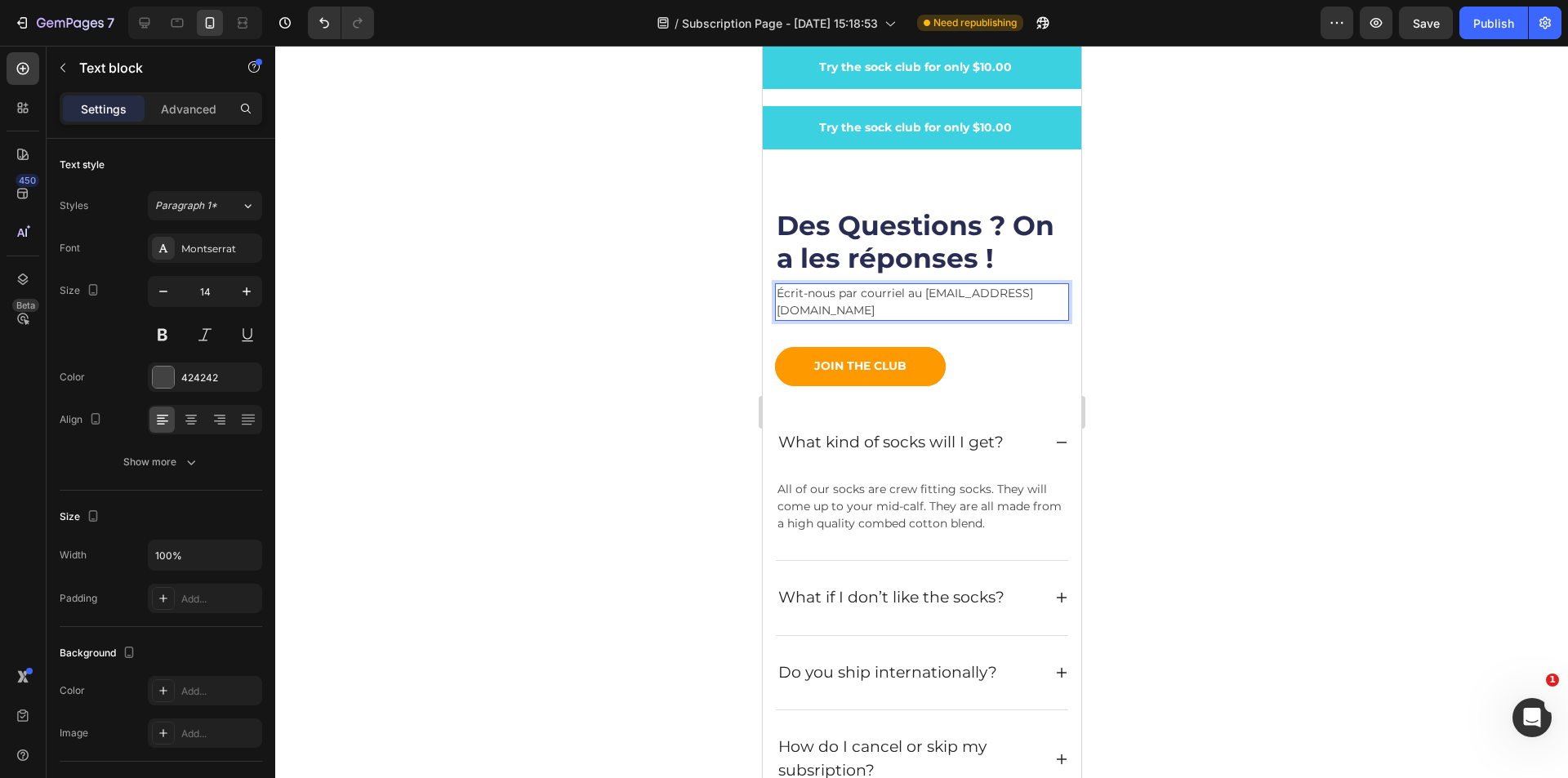
click at [1003, 308] on p "Écrit-nous par courriel au [EMAIL_ADDRESS][DOMAIN_NAME]" at bounding box center [921, 302] width 291 height 34
click at [1025, 340] on div "Des Questions ? On a les réponses ! Heading Écrit-nous par courriel au [EMAIL_A…" at bounding box center [921, 297] width 294 height 177
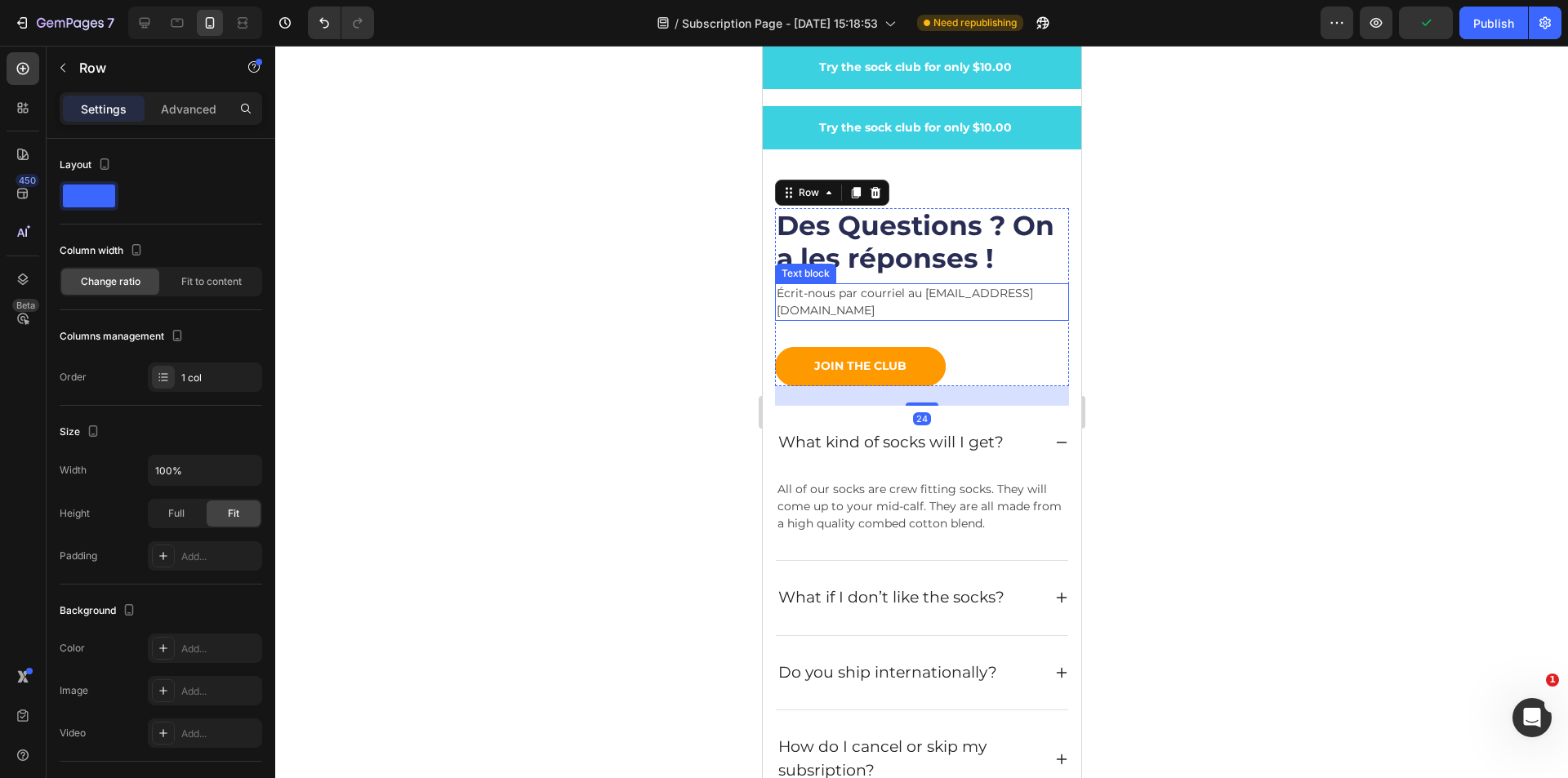
click at [966, 288] on p "Écrit-nous par courriel au [EMAIL_ADDRESS][DOMAIN_NAME]" at bounding box center [921, 302] width 291 height 34
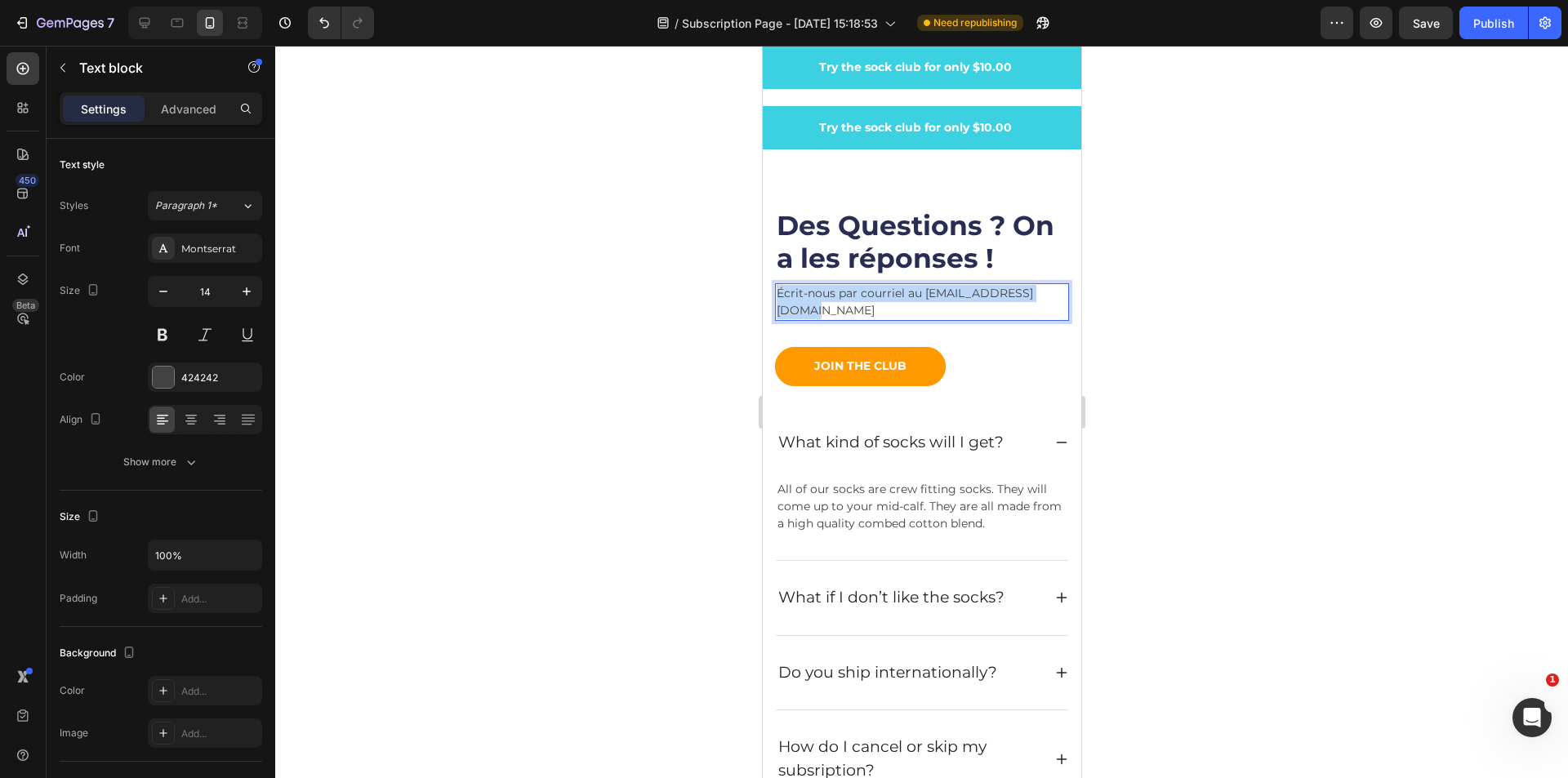
drag, startPoint x: 904, startPoint y: 308, endPoint x: 771, endPoint y: 288, distance: 134.5
click at [771, 288] on div "Des Questions ? On a les réponses ! Heading Écrit-nous par courriel au [EMAIL_A…" at bounding box center [921, 544] width 319 height 790
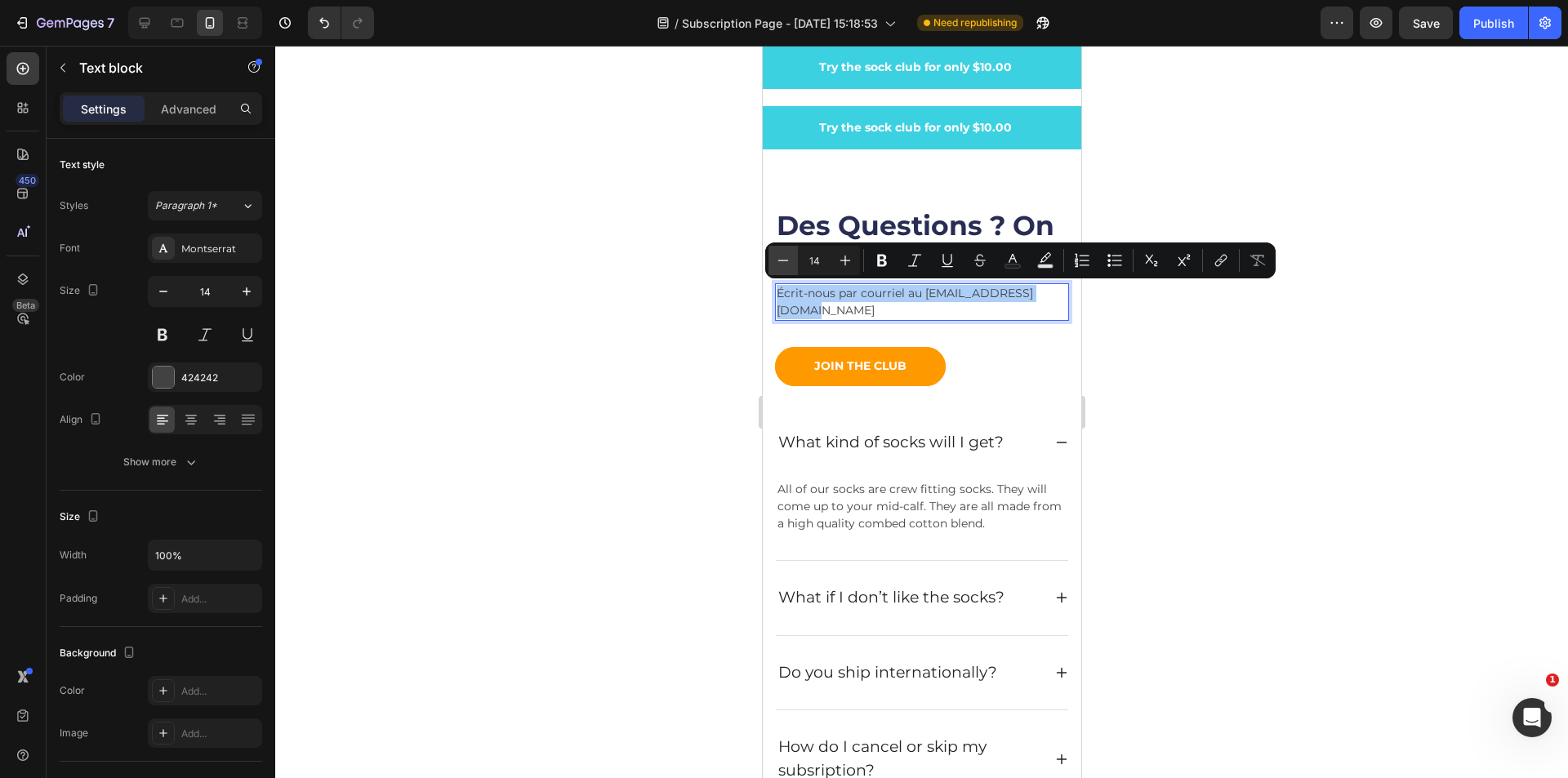
click at [776, 255] on icon "Editor contextual toolbar" at bounding box center [783, 260] width 16 height 16
click at [778, 255] on icon "Editor contextual toolbar" at bounding box center [783, 260] width 16 height 16
type input "12"
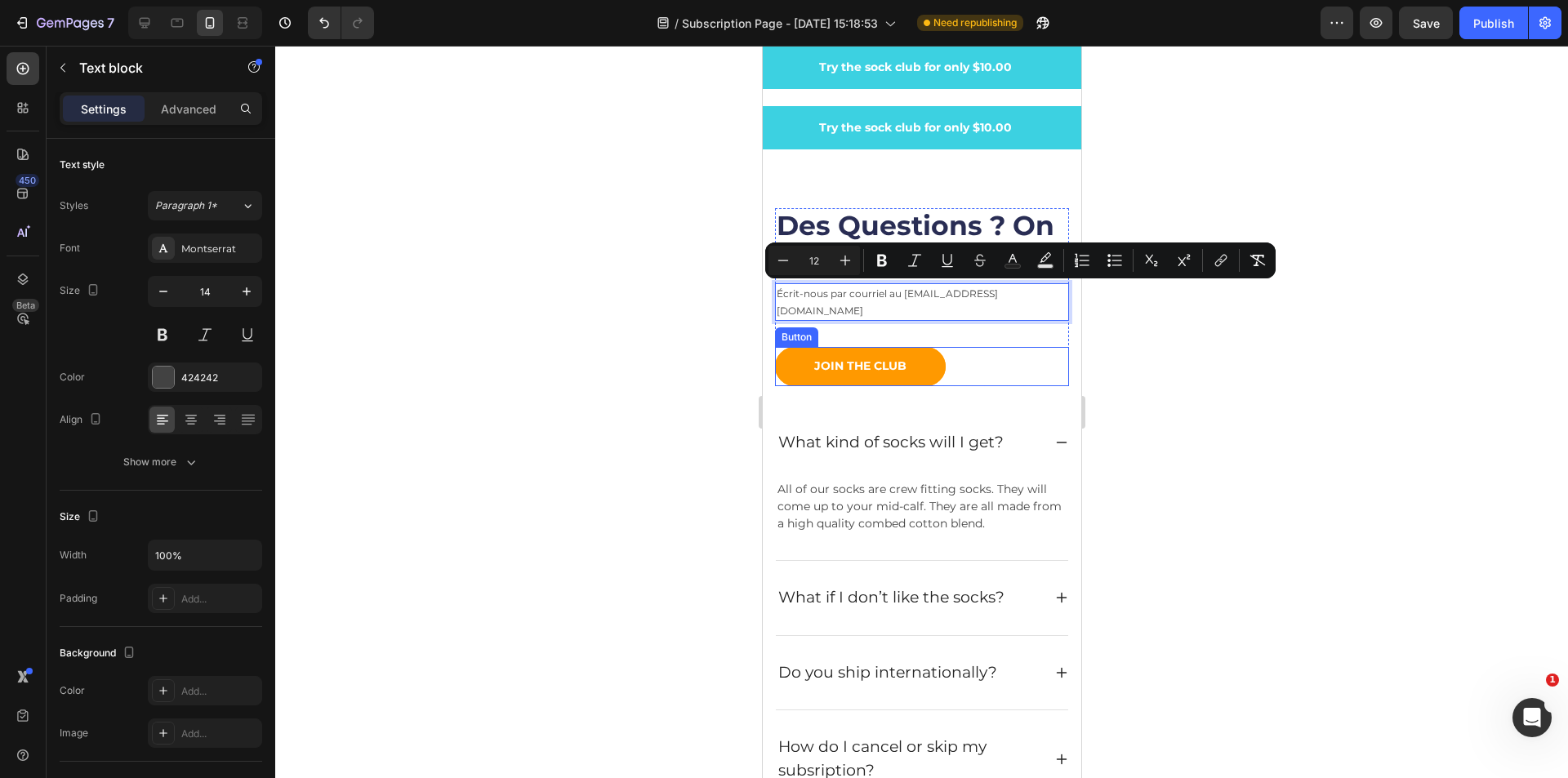
click at [1034, 347] on div "JOIN THE CLUB Button" at bounding box center [921, 366] width 294 height 40
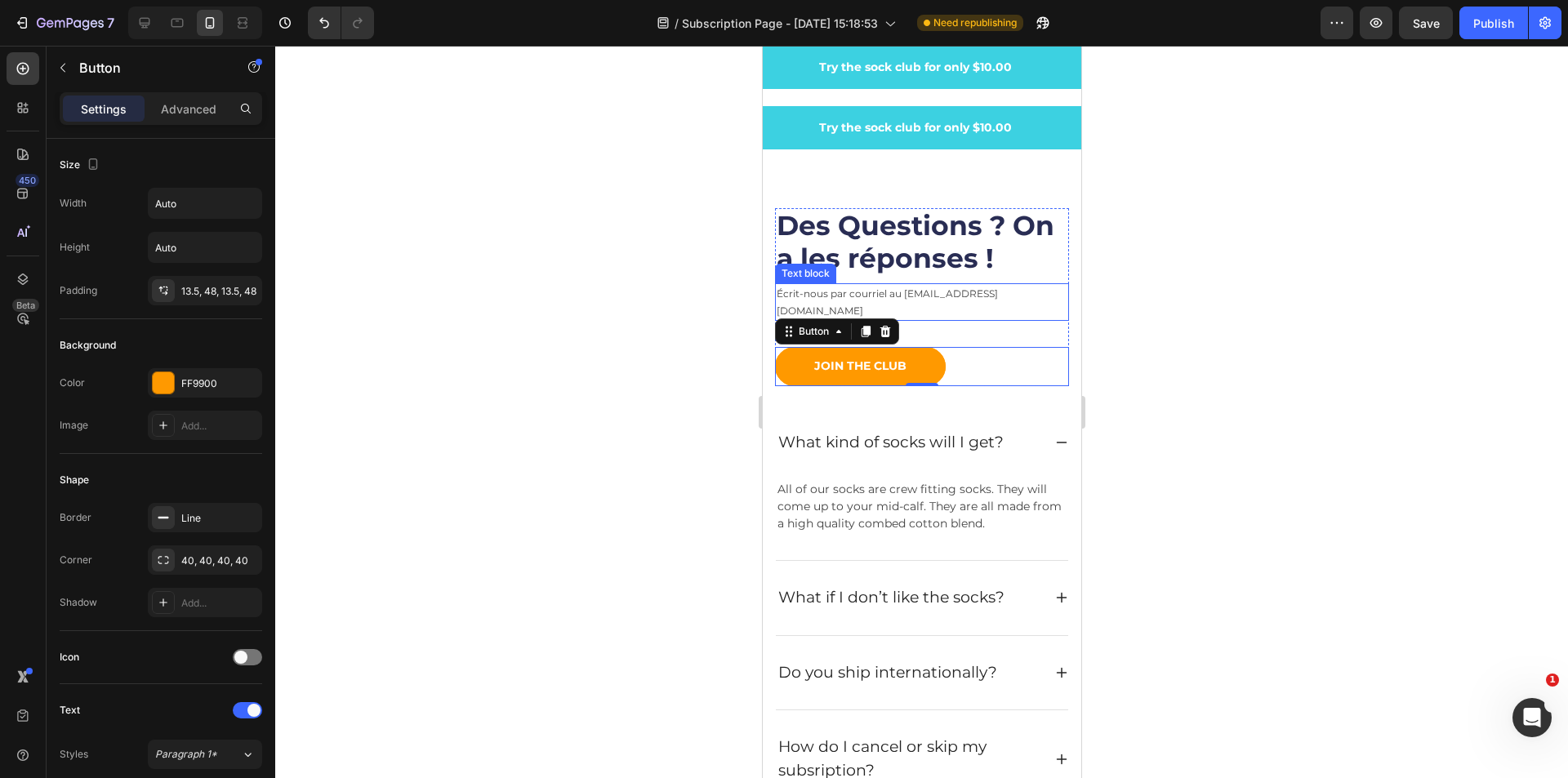
click at [1031, 289] on p "Écrit-nous par courriel au [EMAIL_ADDRESS][DOMAIN_NAME]" at bounding box center [921, 302] width 291 height 34
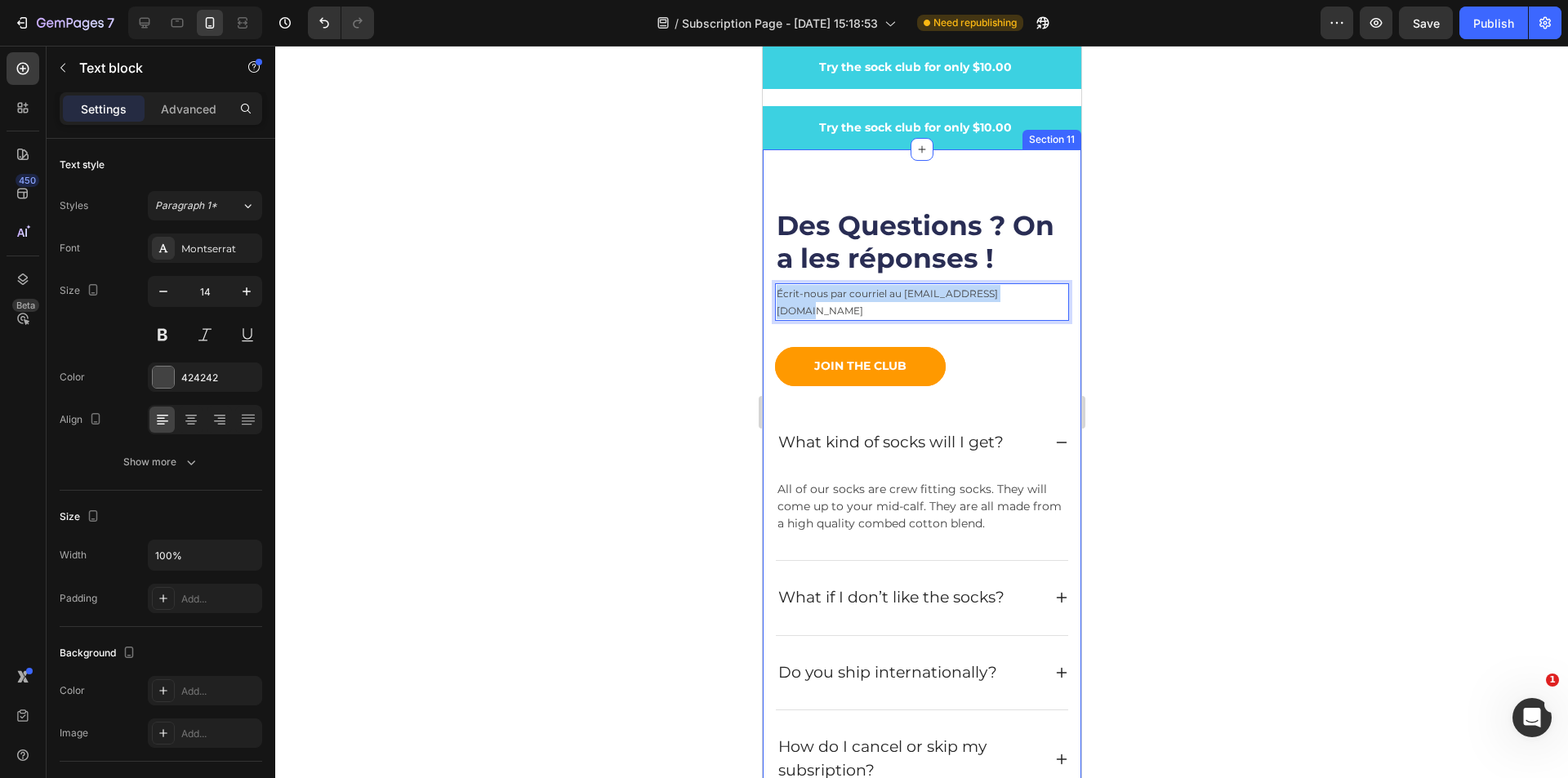
drag, startPoint x: 1031, startPoint y: 294, endPoint x: 774, endPoint y: 281, distance: 257.3
click at [769, 285] on div "Des Questions ? On a les réponses ! Heading Écrit-nous par courriel au [EMAIL_A…" at bounding box center [921, 544] width 319 height 790
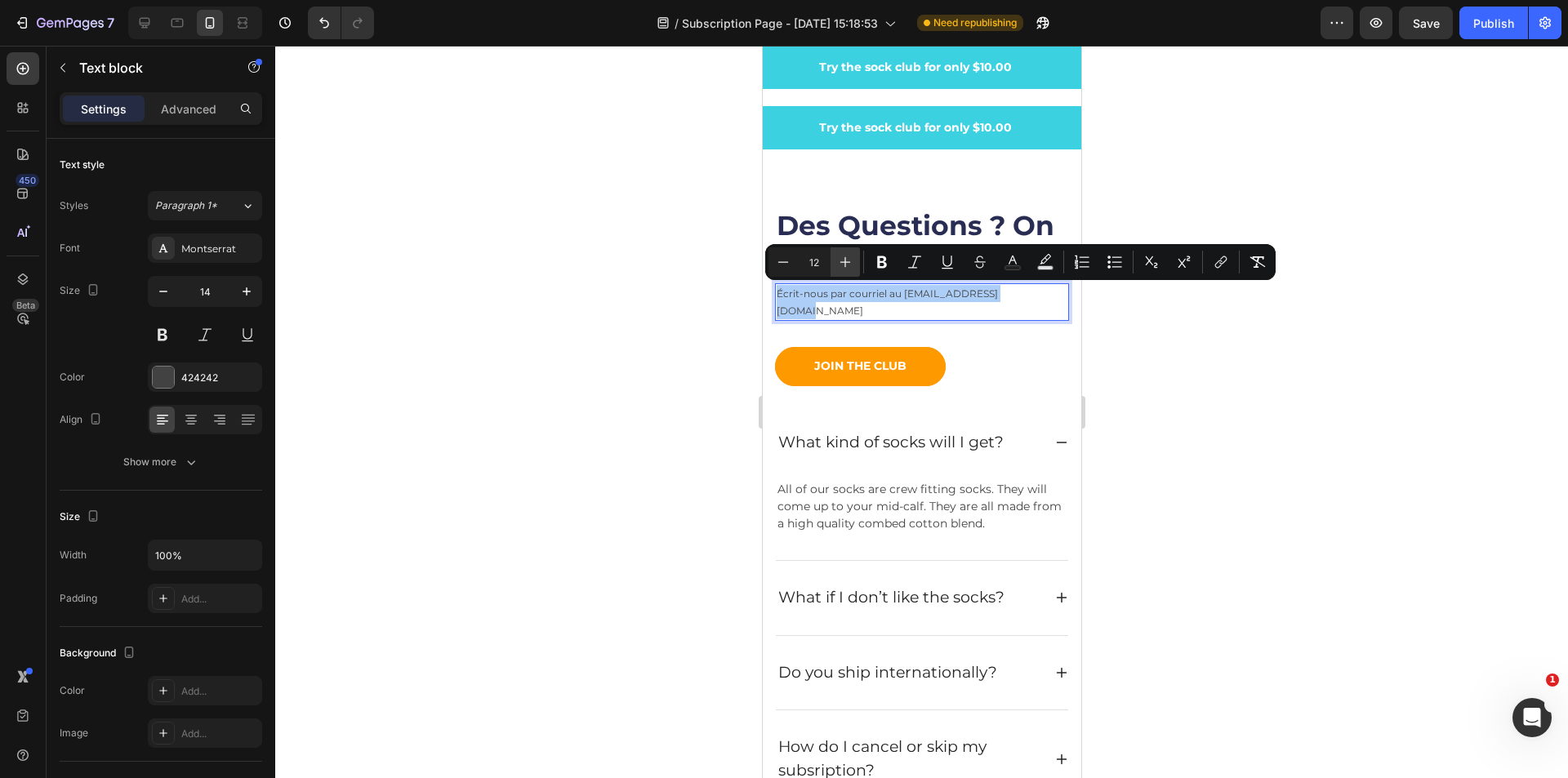
click at [848, 252] on button "Plus" at bounding box center [844, 262] width 29 height 29
type input "13"
click at [1019, 323] on div "Des Questions ? On a les réponses ! Heading Écrit-nous par courriel au [EMAIL_A…" at bounding box center [921, 297] width 294 height 177
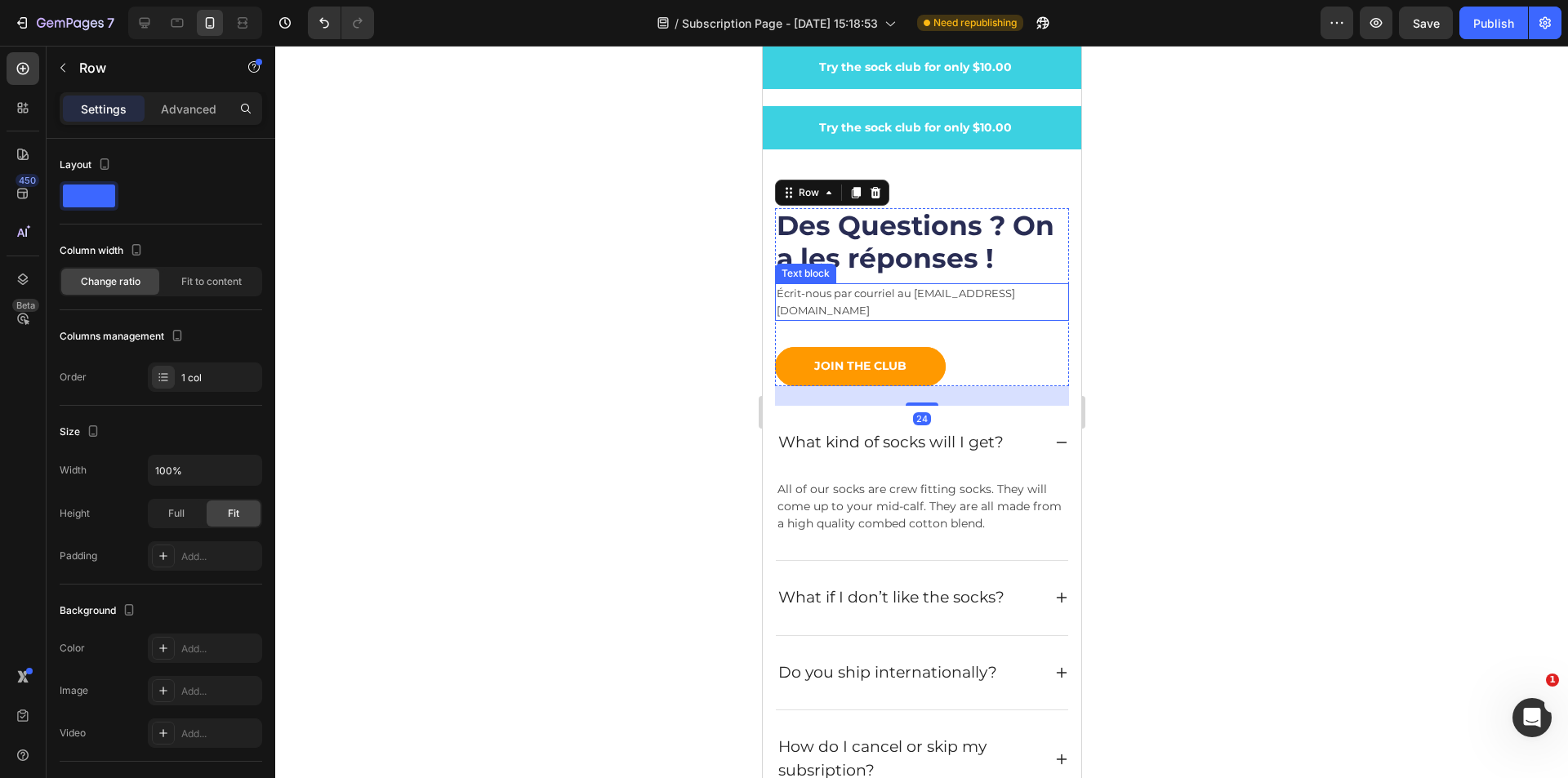
click at [1005, 293] on span "Écrit-nous par courriel au [EMAIL_ADDRESS][DOMAIN_NAME]" at bounding box center [895, 302] width 239 height 30
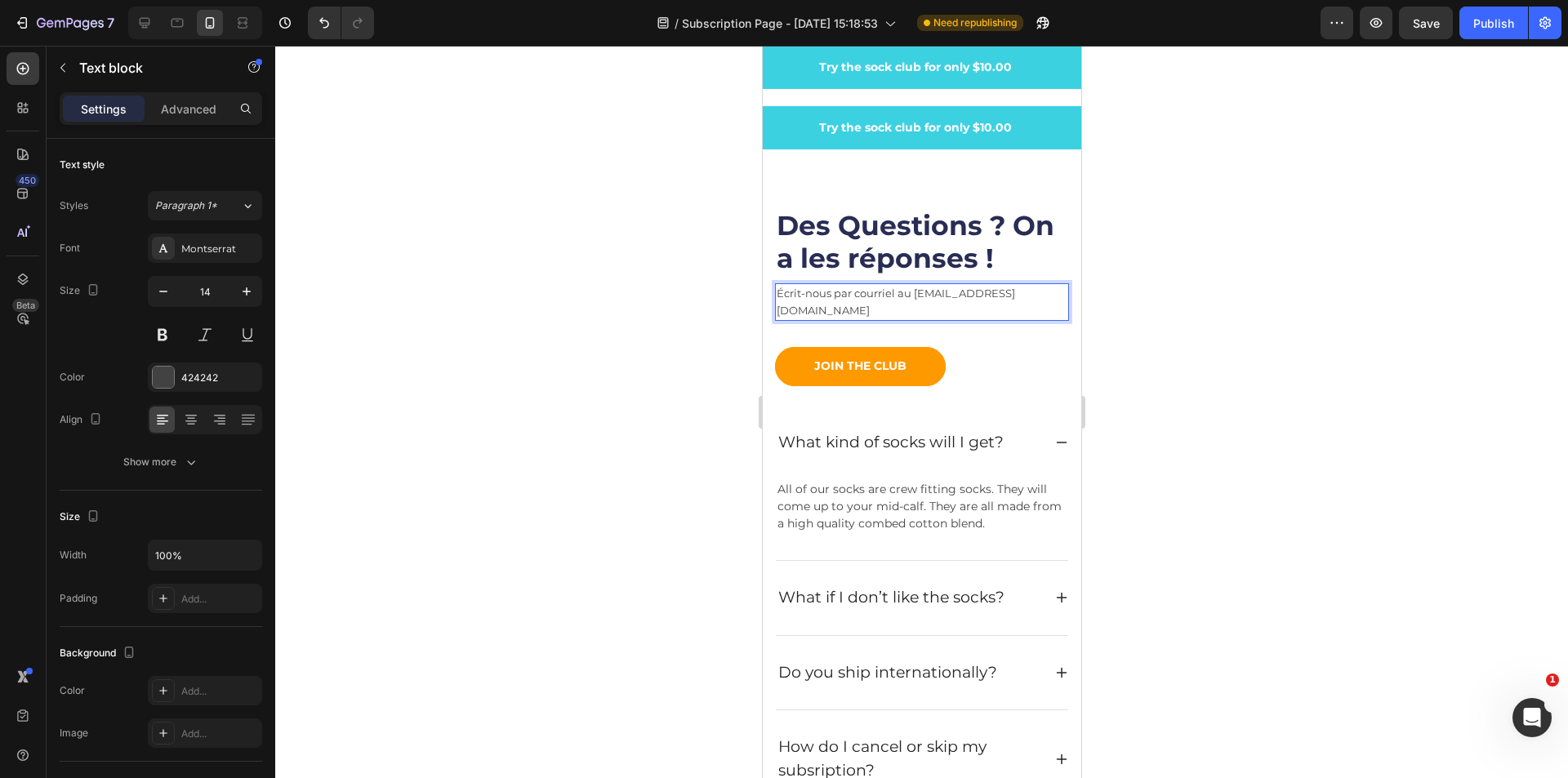
click at [1014, 293] on span "Écrit-nous par courriel au [EMAIL_ADDRESS][DOMAIN_NAME]" at bounding box center [895, 302] width 239 height 30
drag, startPoint x: 961, startPoint y: 287, endPoint x: 775, endPoint y: 280, distance: 186.1
click at [774, 279] on div "Des Questions ? On a les réponses ! Heading Écrit-nous par courriel au [EMAIL_A…" at bounding box center [921, 297] width 294 height 177
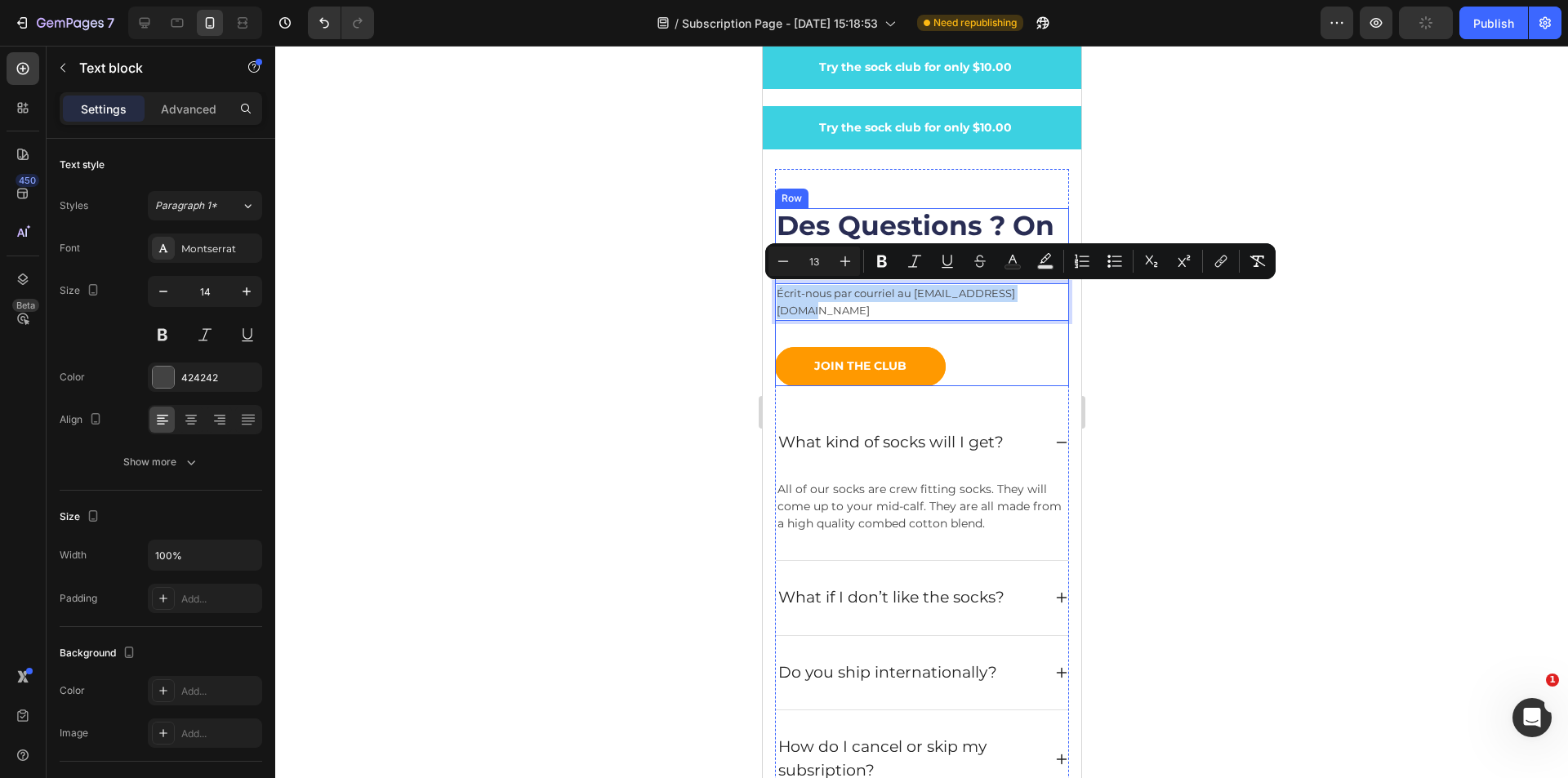
click at [980, 325] on div "Des Questions ? On a les réponses ! Heading Écrit-nous par courriel au [EMAIL_A…" at bounding box center [921, 297] width 294 height 177
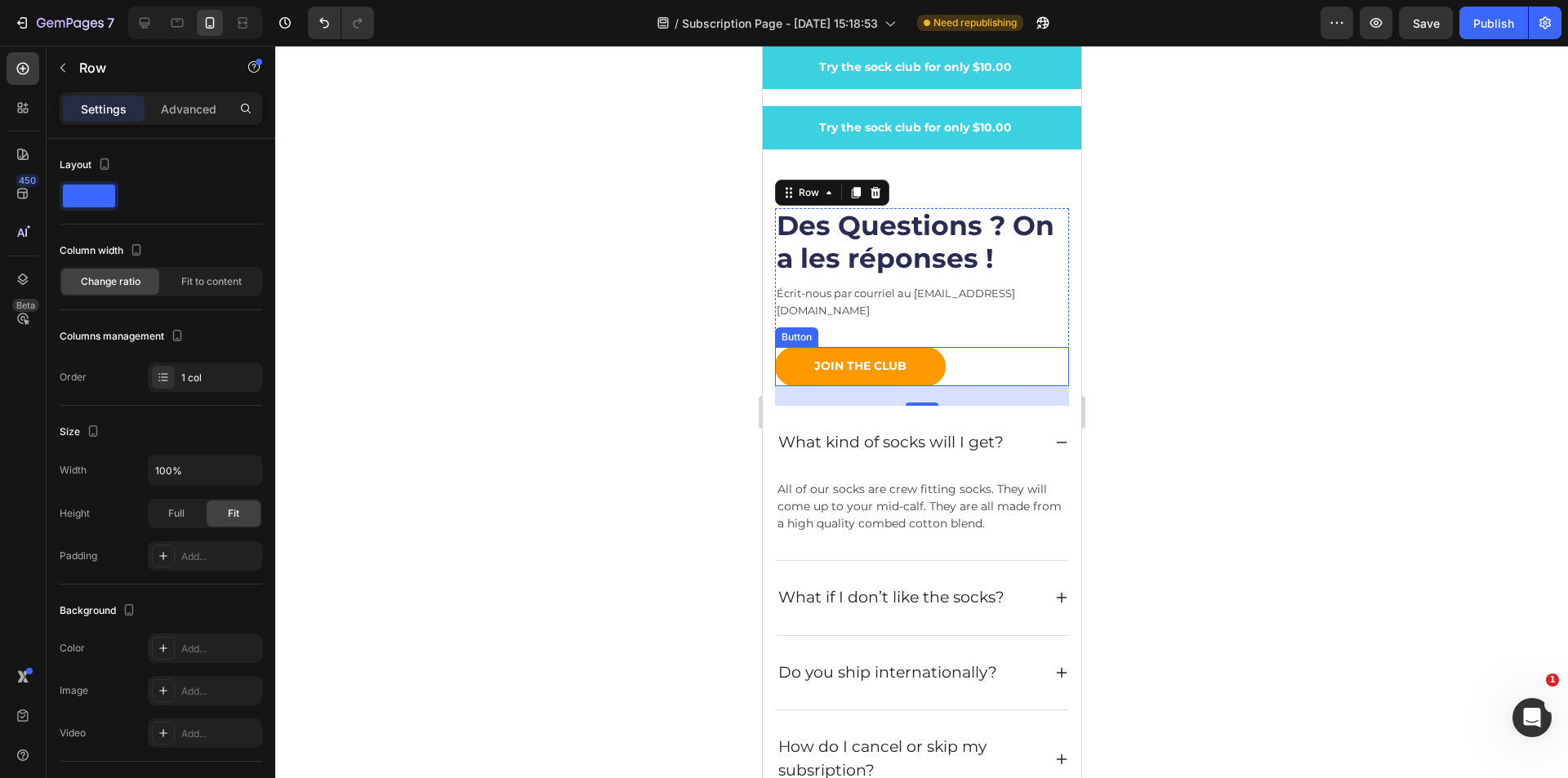
click at [996, 299] on span "Écrit-nous par courriel au [EMAIL_ADDRESS][DOMAIN_NAME]" at bounding box center [895, 302] width 239 height 30
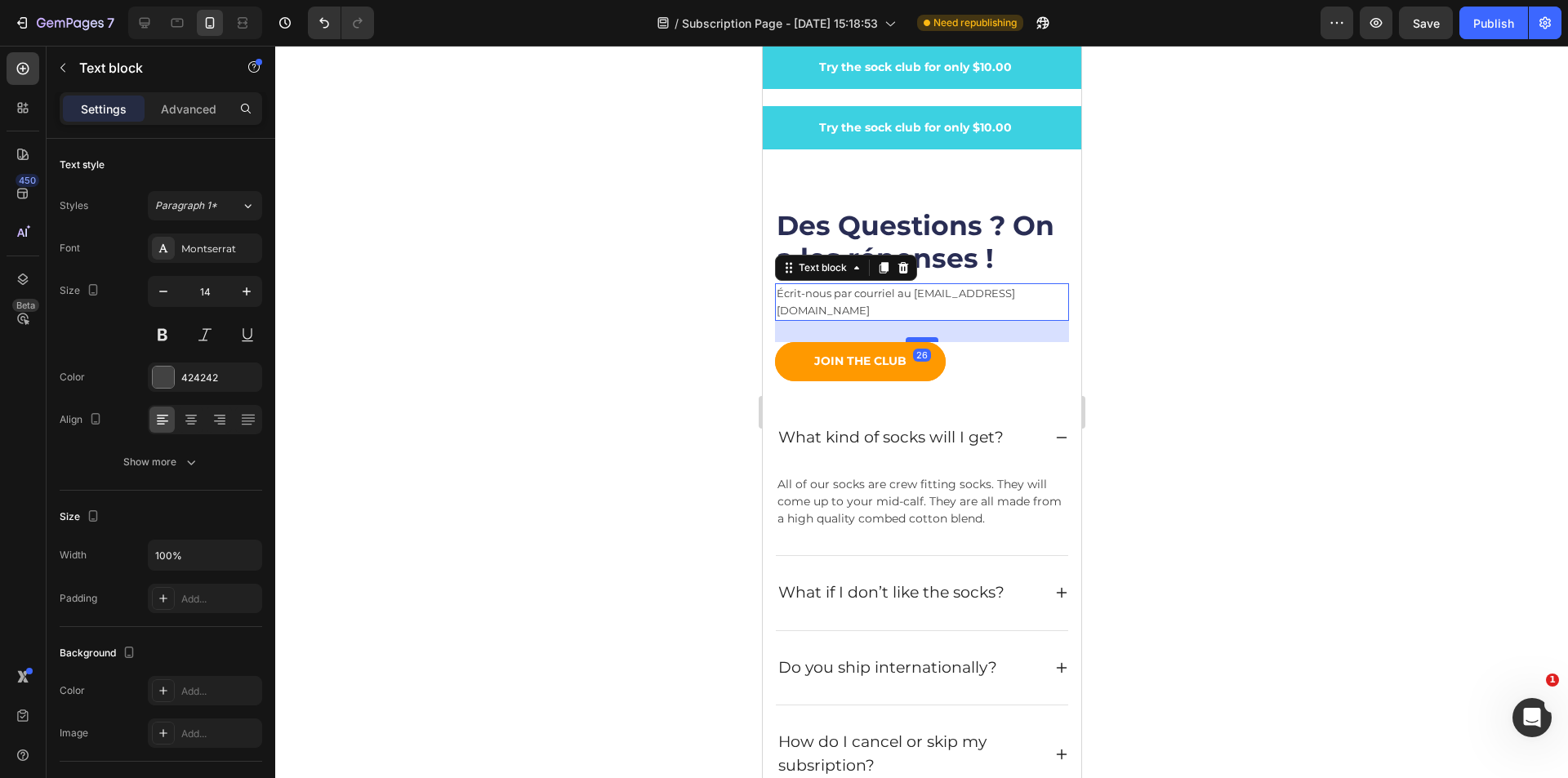
click at [914, 337] on div at bounding box center [921, 339] width 33 height 5
click at [1016, 342] on div "JOIN THE CLUB Button" at bounding box center [921, 361] width 294 height 40
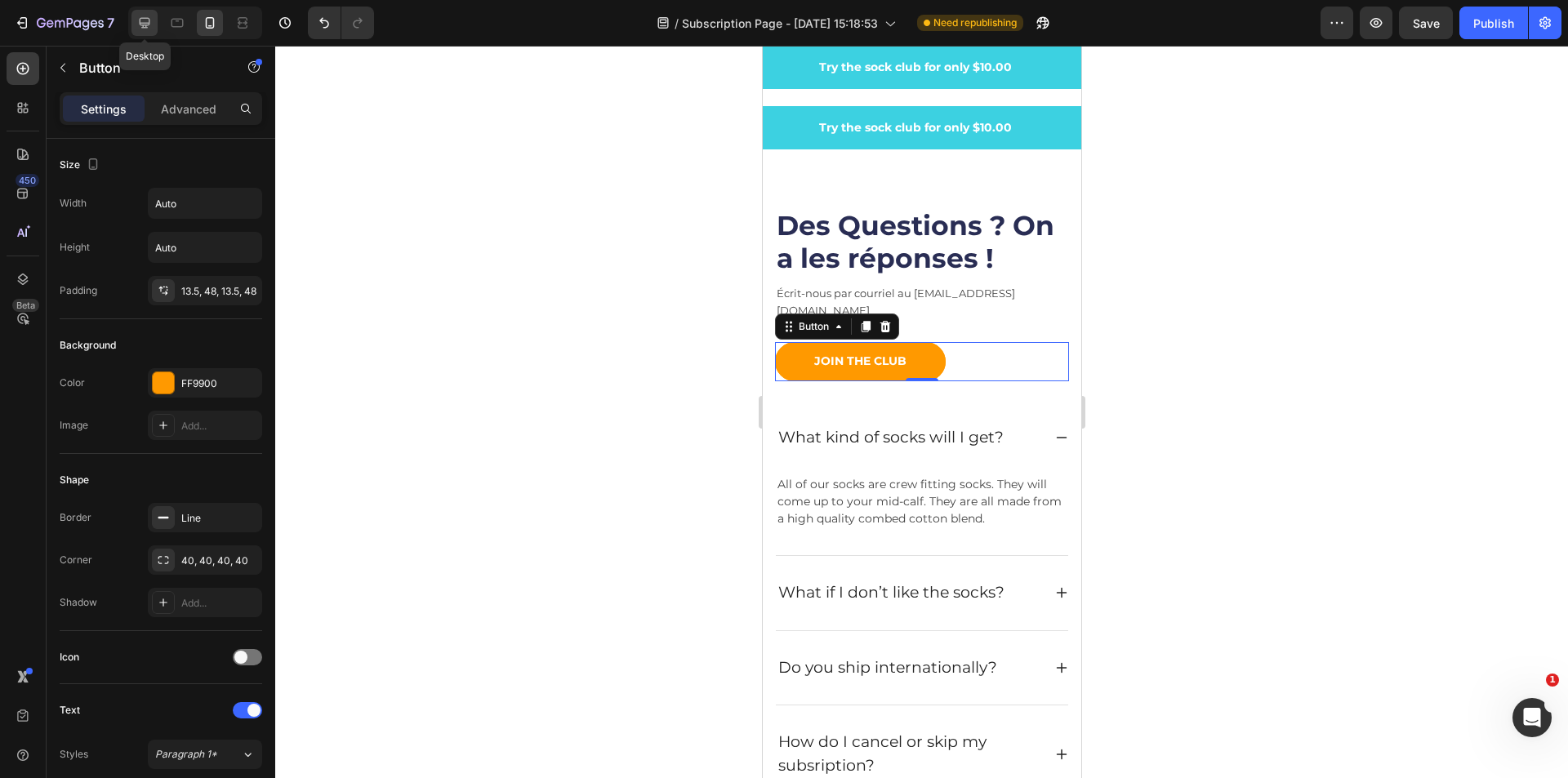
click at [137, 20] on icon at bounding box center [144, 22] width 16 height 16
type input "16"
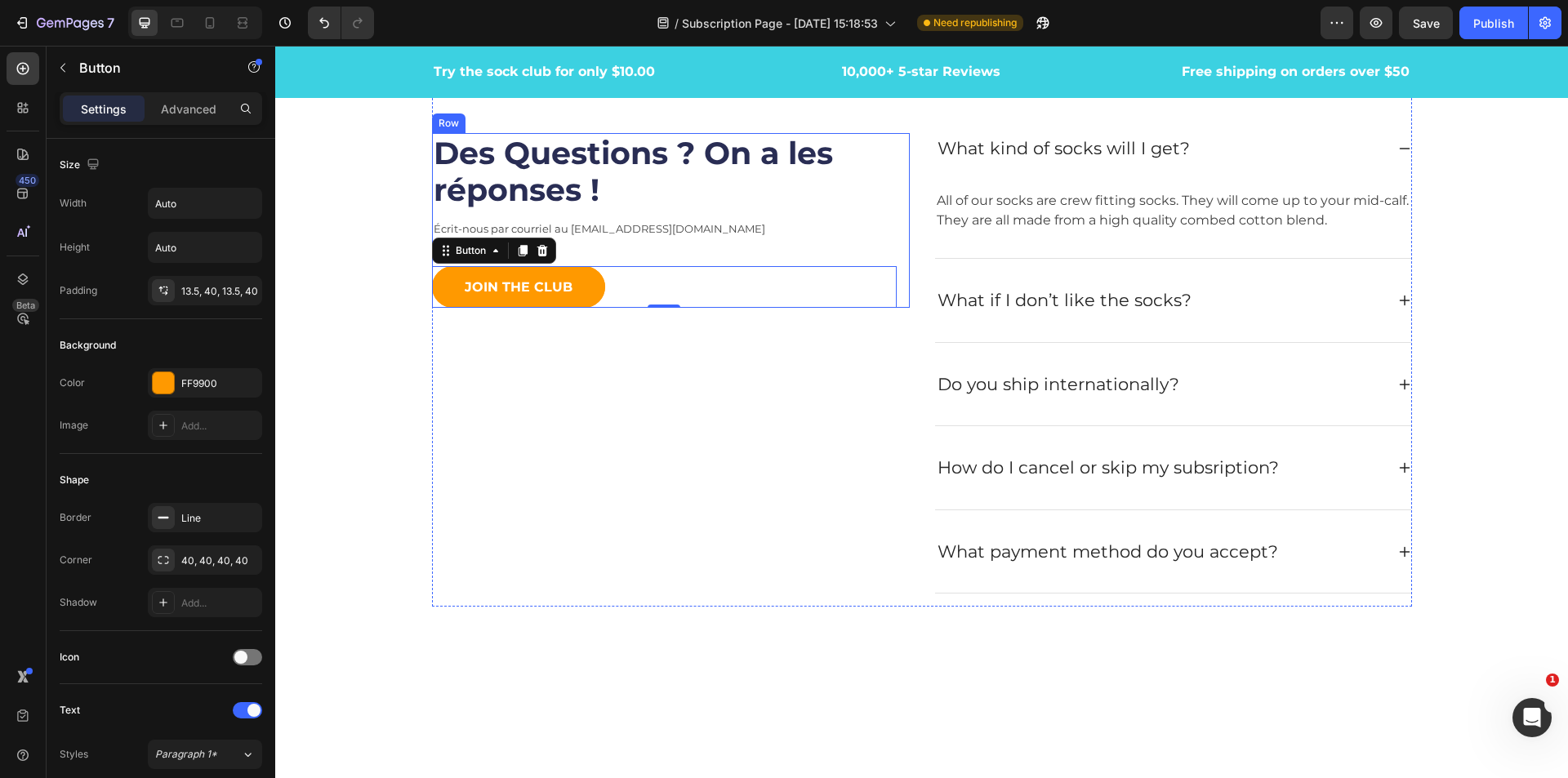
scroll to position [6092, 0]
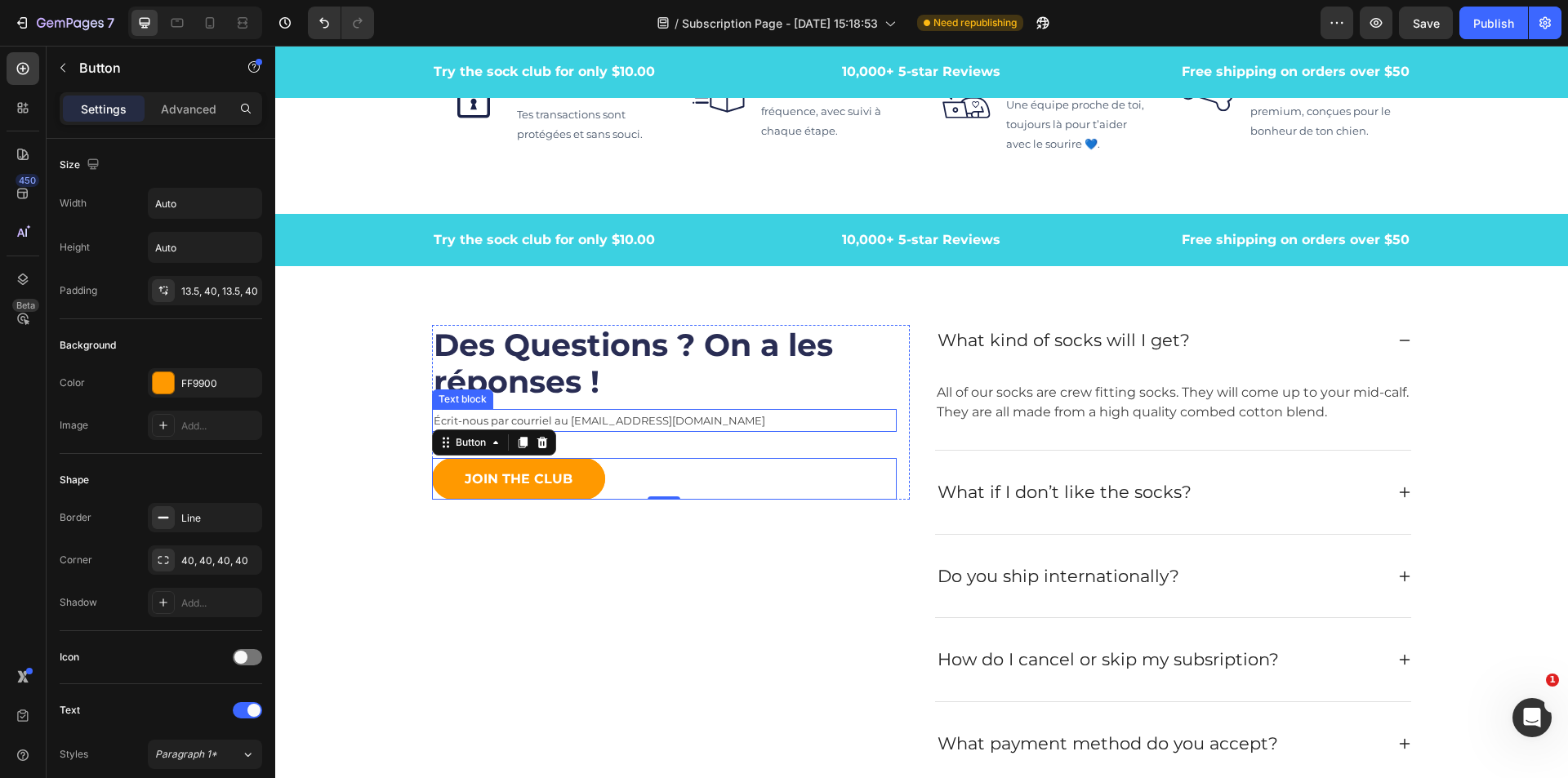
click at [493, 412] on p "Écrit-nous par courriel au [EMAIL_ADDRESS][DOMAIN_NAME]" at bounding box center [664, 420] width 461 height 19
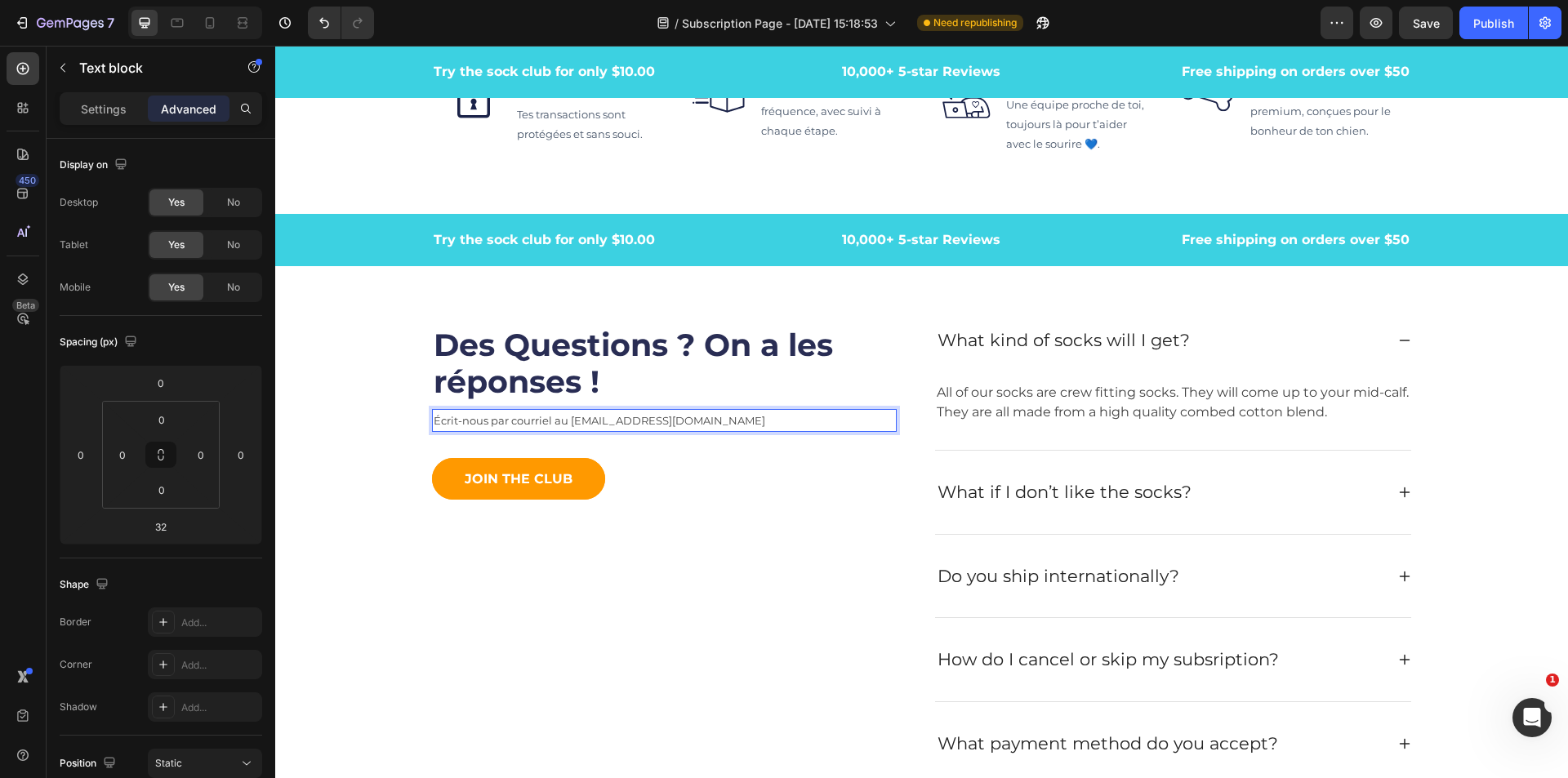
click at [451, 427] on span "Écrit-nous par courriel au [EMAIL_ADDRESS][DOMAIN_NAME]" at bounding box center [599, 420] width 331 height 14
click at [453, 421] on span "Écrit-nous par courriel au [EMAIL_ADDRESS][DOMAIN_NAME]" at bounding box center [599, 420] width 331 height 14
click at [451, 424] on span "Écrit-nous par courriel au [EMAIL_ADDRESS][DOMAIN_NAME]" at bounding box center [599, 420] width 331 height 14
click at [1400, 339] on icon at bounding box center [1405, 341] width 14 height 14
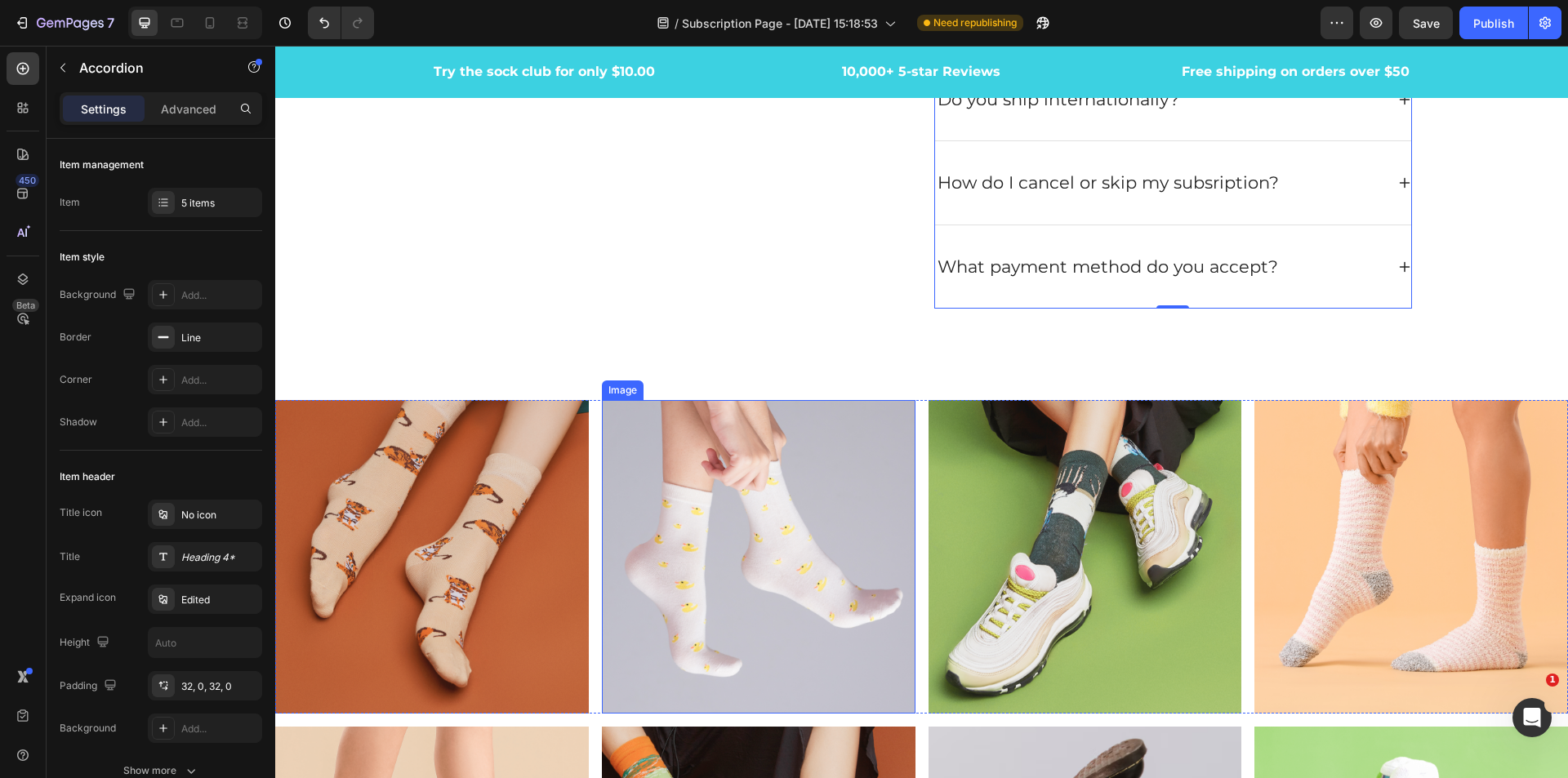
scroll to position [6009, 0]
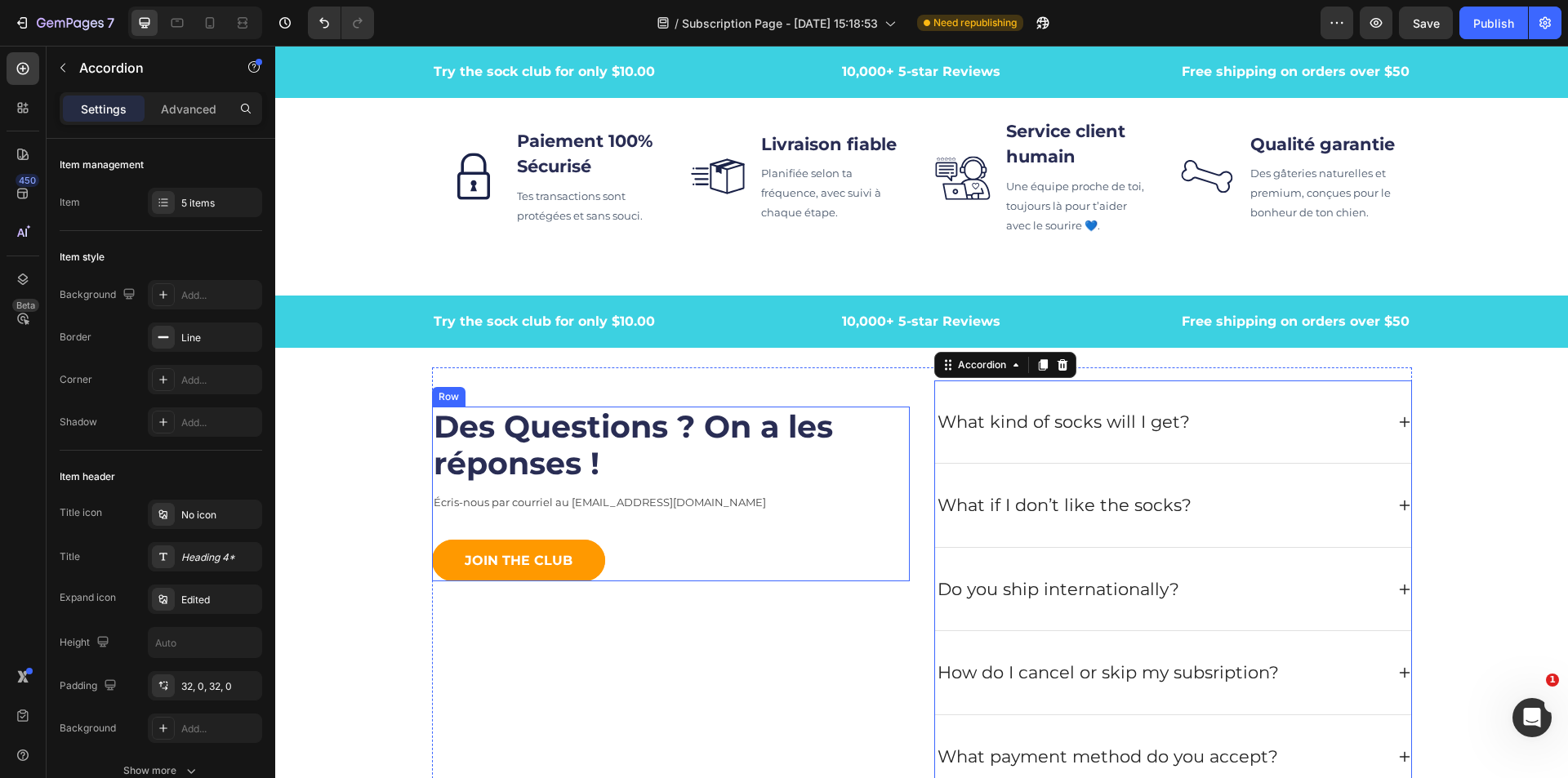
click at [820, 489] on div "Des Questions ? On a les réponses ! Heading Écris-nous par courriel au [EMAIL_A…" at bounding box center [664, 494] width 465 height 175
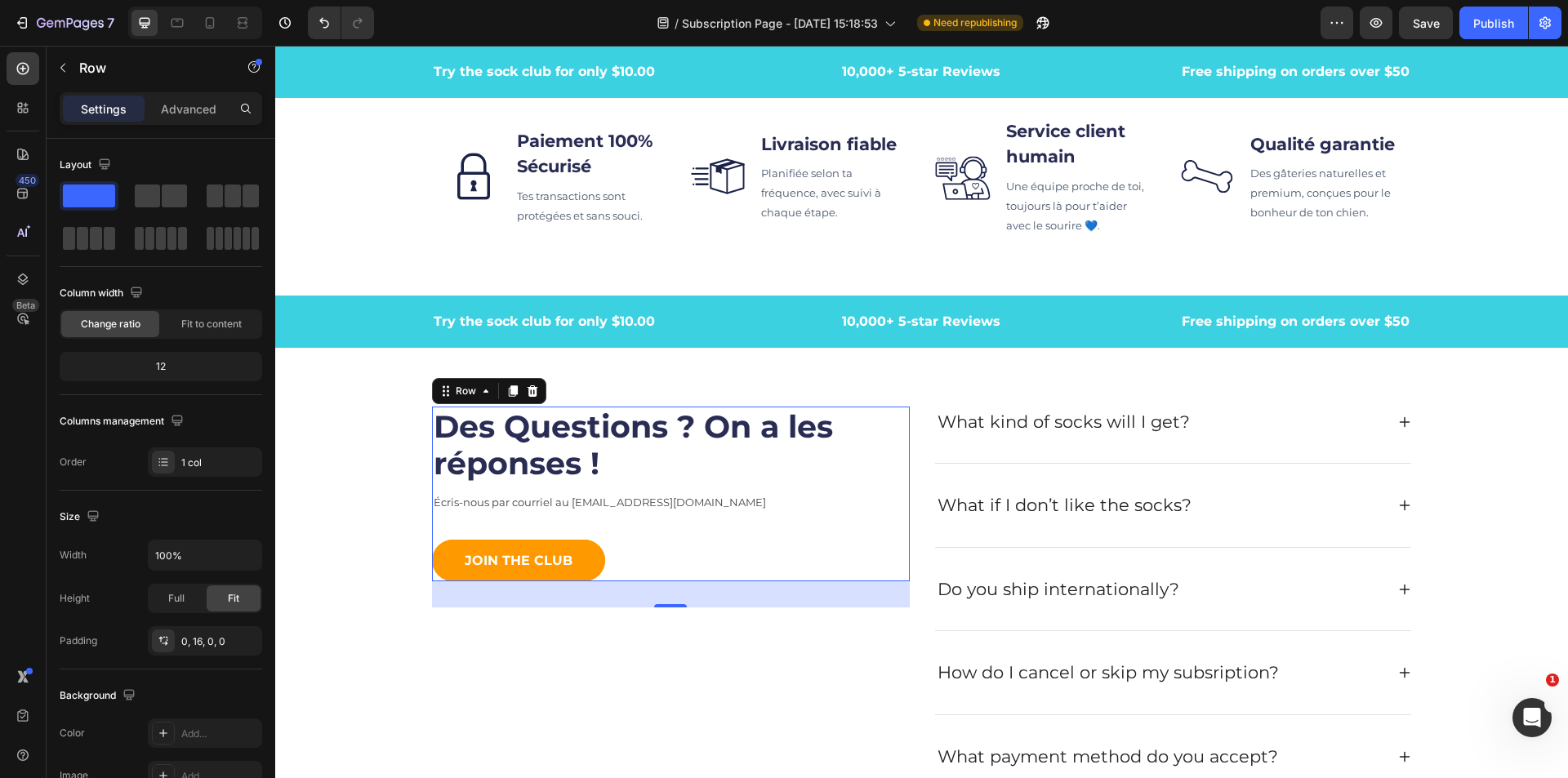
click at [717, 503] on p "Écris-nous par courriel au [EMAIL_ADDRESS][DOMAIN_NAME]" at bounding box center [664, 503] width 461 height 19
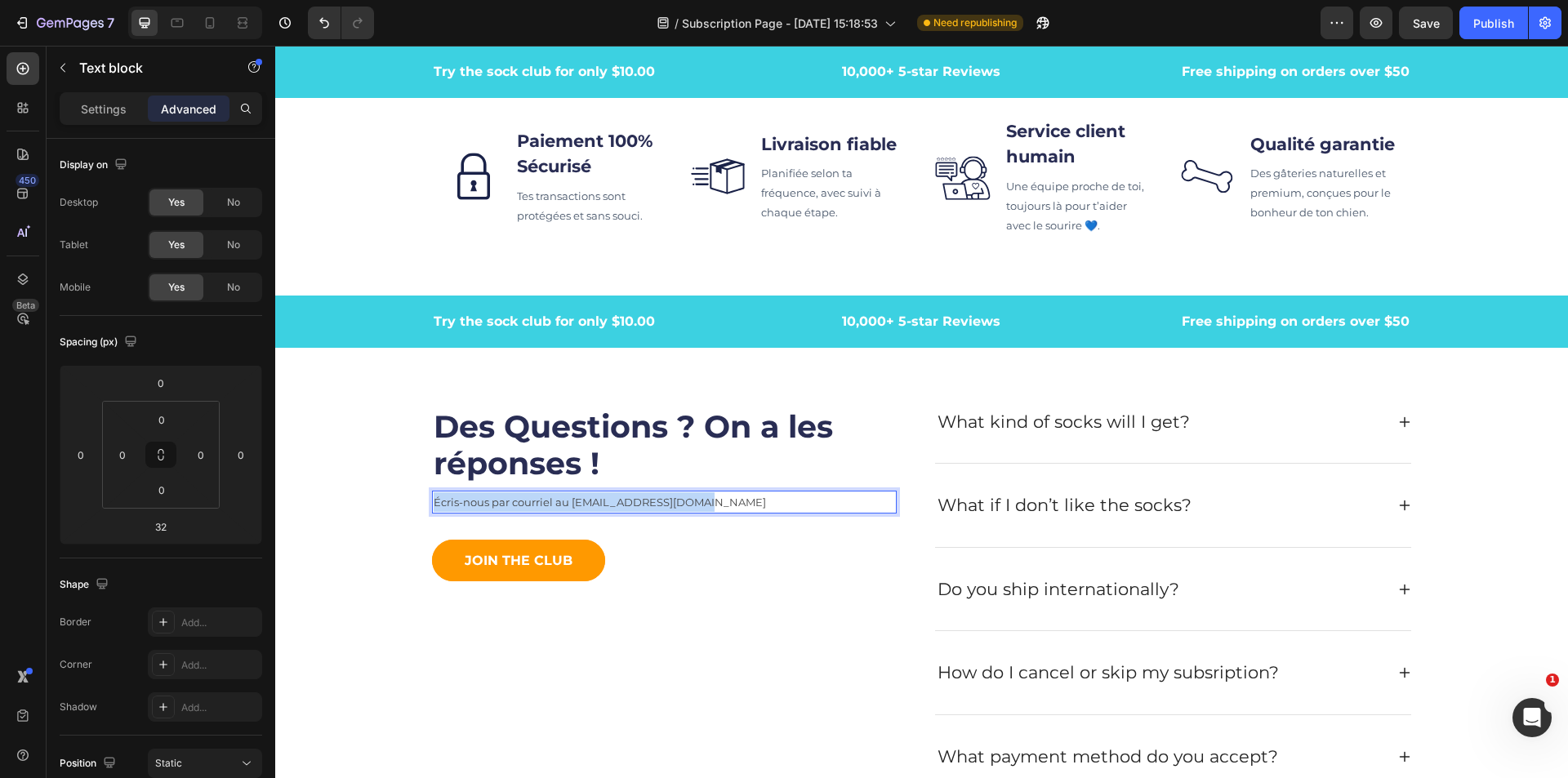
drag, startPoint x: 654, startPoint y: 497, endPoint x: 396, endPoint y: 493, distance: 258.0
click at [396, 493] on div "Des Questions ? On a les réponses ! Heading Écris-nous par courriel au [EMAIL_A…" at bounding box center [921, 590] width 1268 height 446
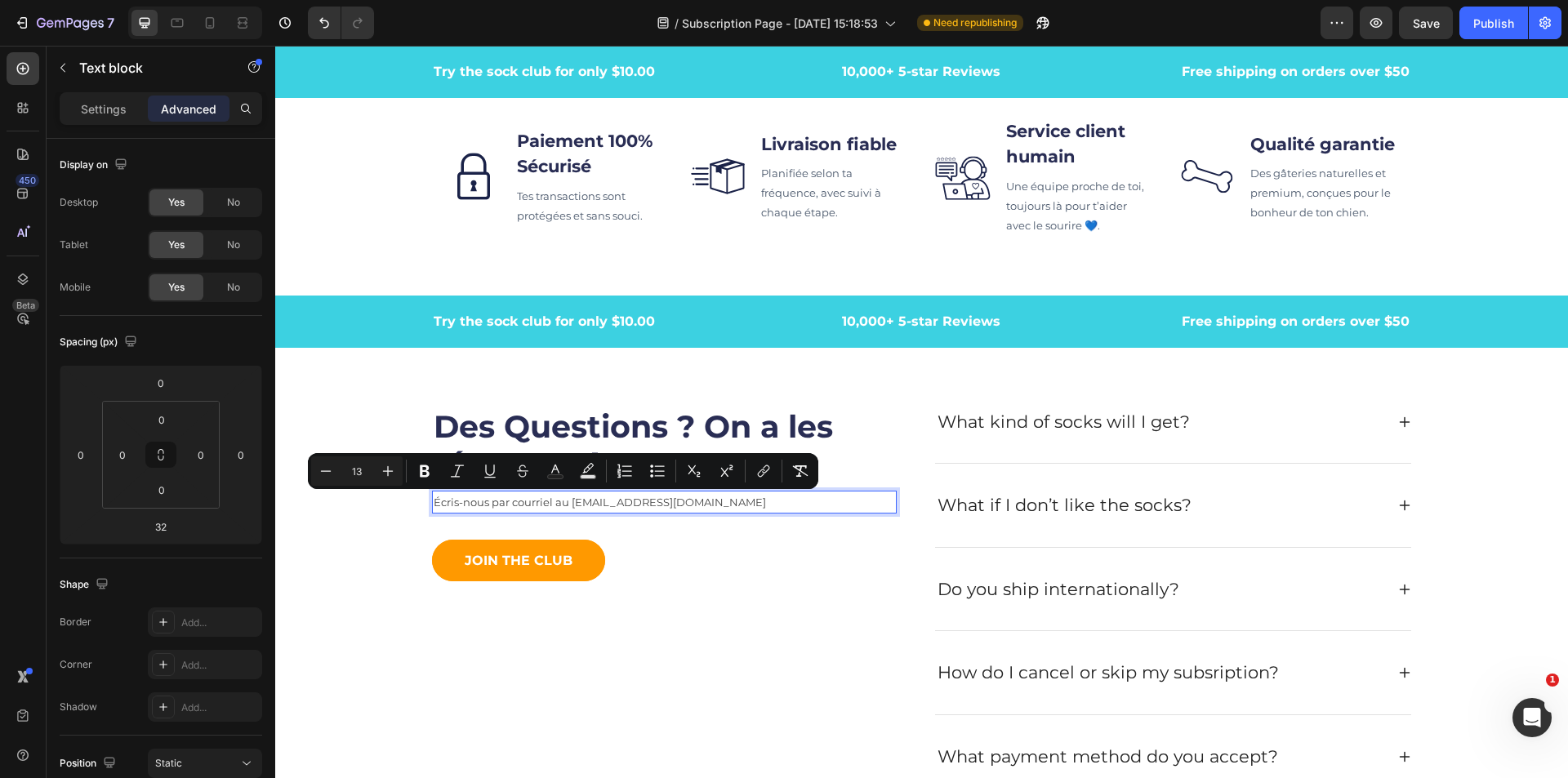
click at [712, 503] on p "Écris-nous par courriel au [EMAIL_ADDRESS][DOMAIN_NAME]" at bounding box center [664, 503] width 461 height 19
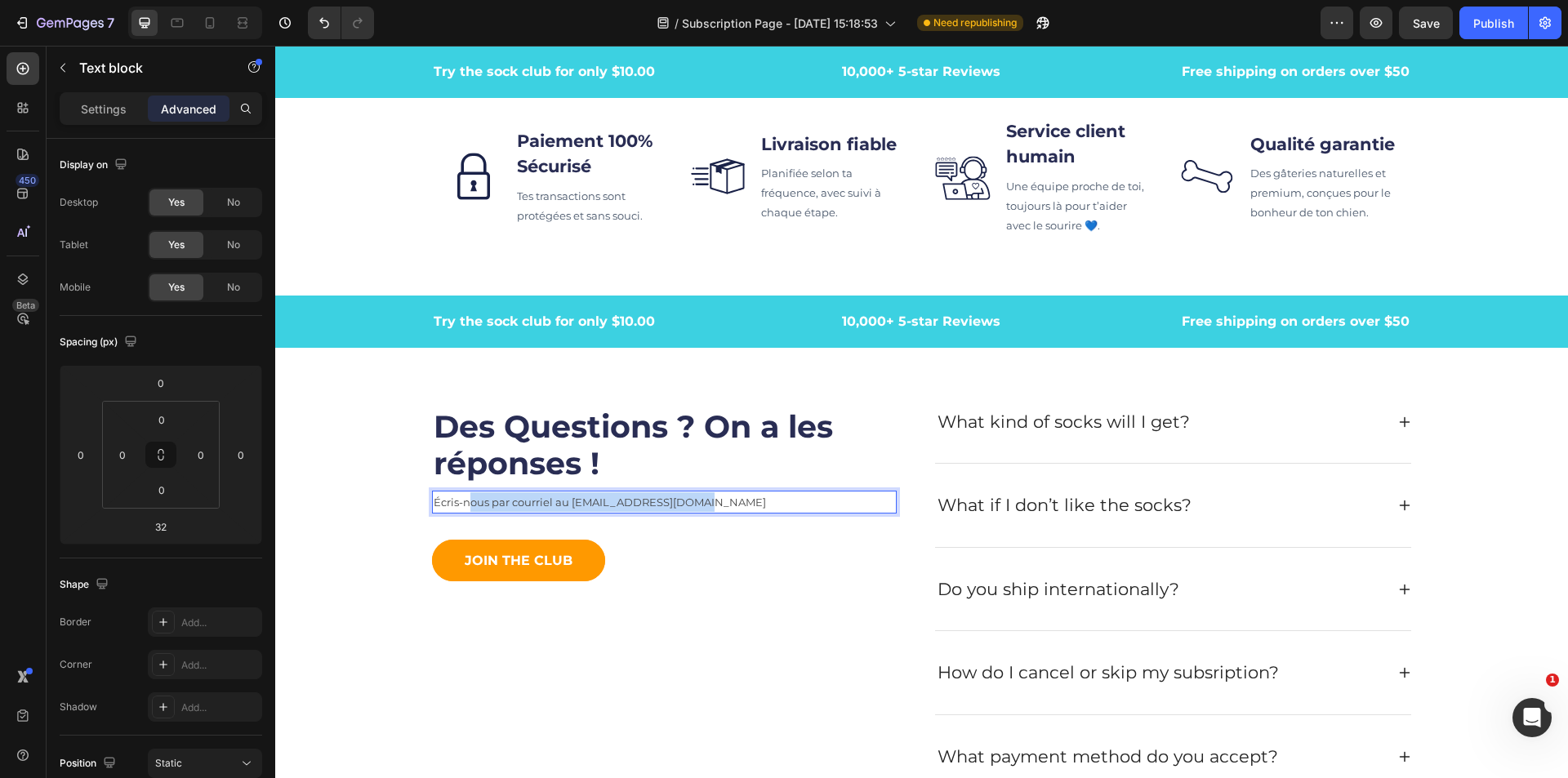
drag, startPoint x: 712, startPoint y: 503, endPoint x: 461, endPoint y: 493, distance: 251.2
click at [461, 493] on p "Écris-nous par courriel au [EMAIL_ADDRESS][DOMAIN_NAME]" at bounding box center [664, 503] width 461 height 19
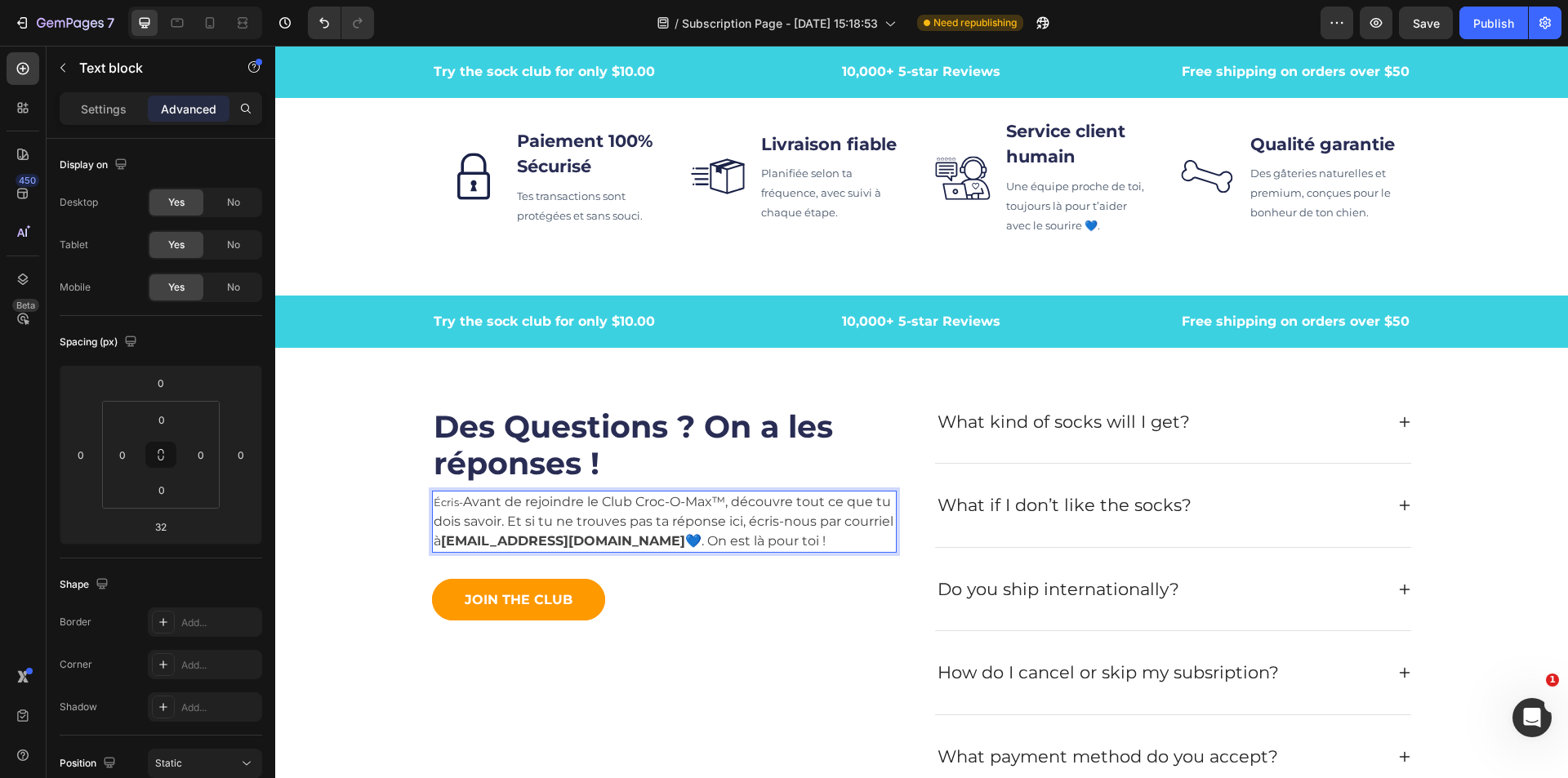
drag, startPoint x: 457, startPoint y: 500, endPoint x: 423, endPoint y: 500, distance: 34.0
click at [423, 500] on div "Des Questions ? On a les réponses ! Heading Écris- Avant de rejoindre le Club C…" at bounding box center [921, 590] width 1268 height 446
click at [780, 510] on p "Avant de rejoindre le Club Croc-O-Max™, découvre tout ce que tu dois savoir. Et…" at bounding box center [664, 522] width 461 height 59
click at [770, 533] on p "Avant de rejoindre le Club Croc-O-Max™, découvre tout ce que tu dois savoir. Et…" at bounding box center [664, 522] width 461 height 59
click at [800, 545] on p "Avant de rejoindre le Club Croc-O-Max™, découvre tout ce que tu dois savoir. Et…" at bounding box center [664, 522] width 461 height 59
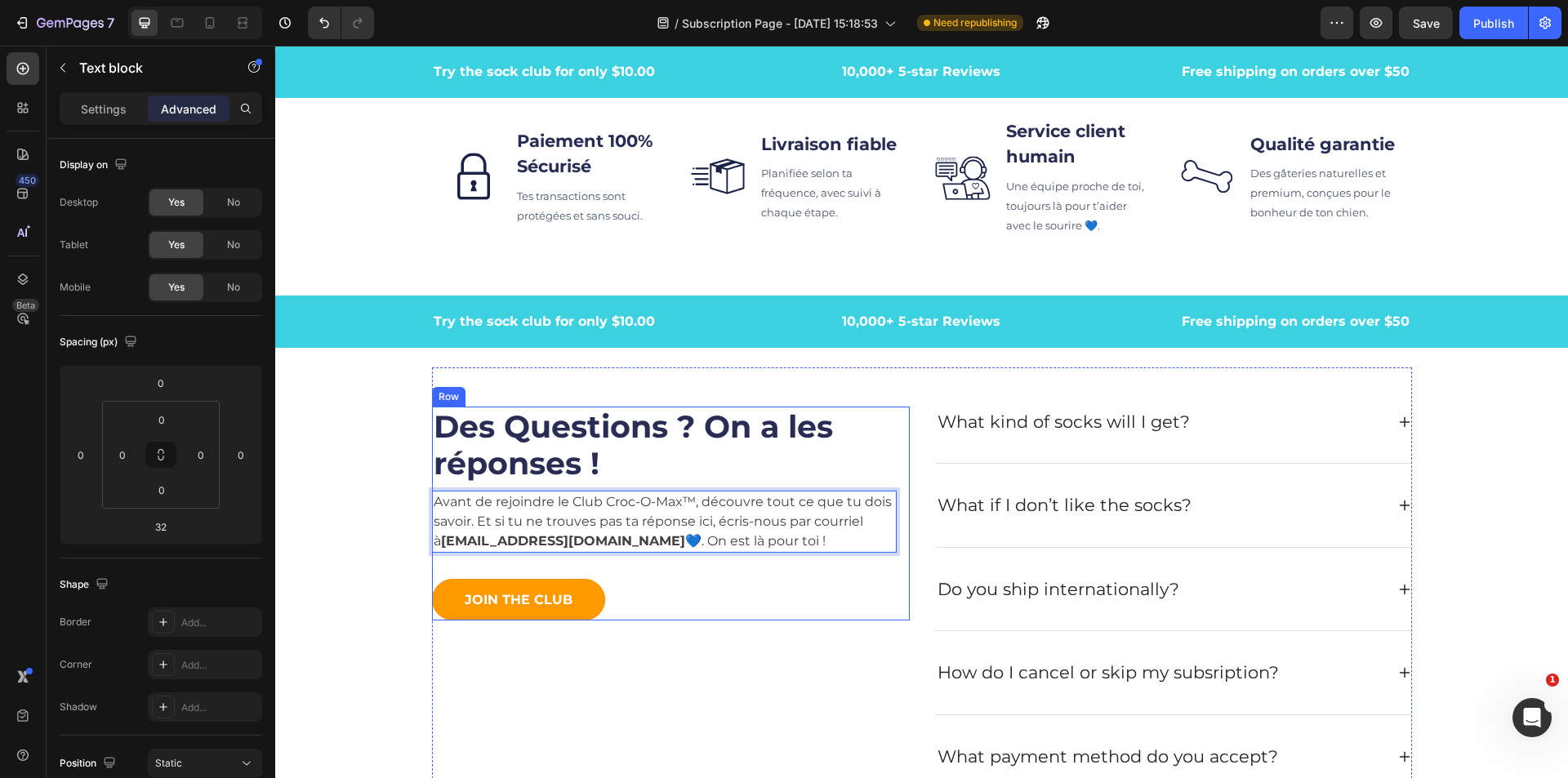
click at [792, 573] on div "Des Questions ? On a les réponses ! Heading Avant de rejoindre le Club Croc-O-M…" at bounding box center [664, 513] width 465 height 214
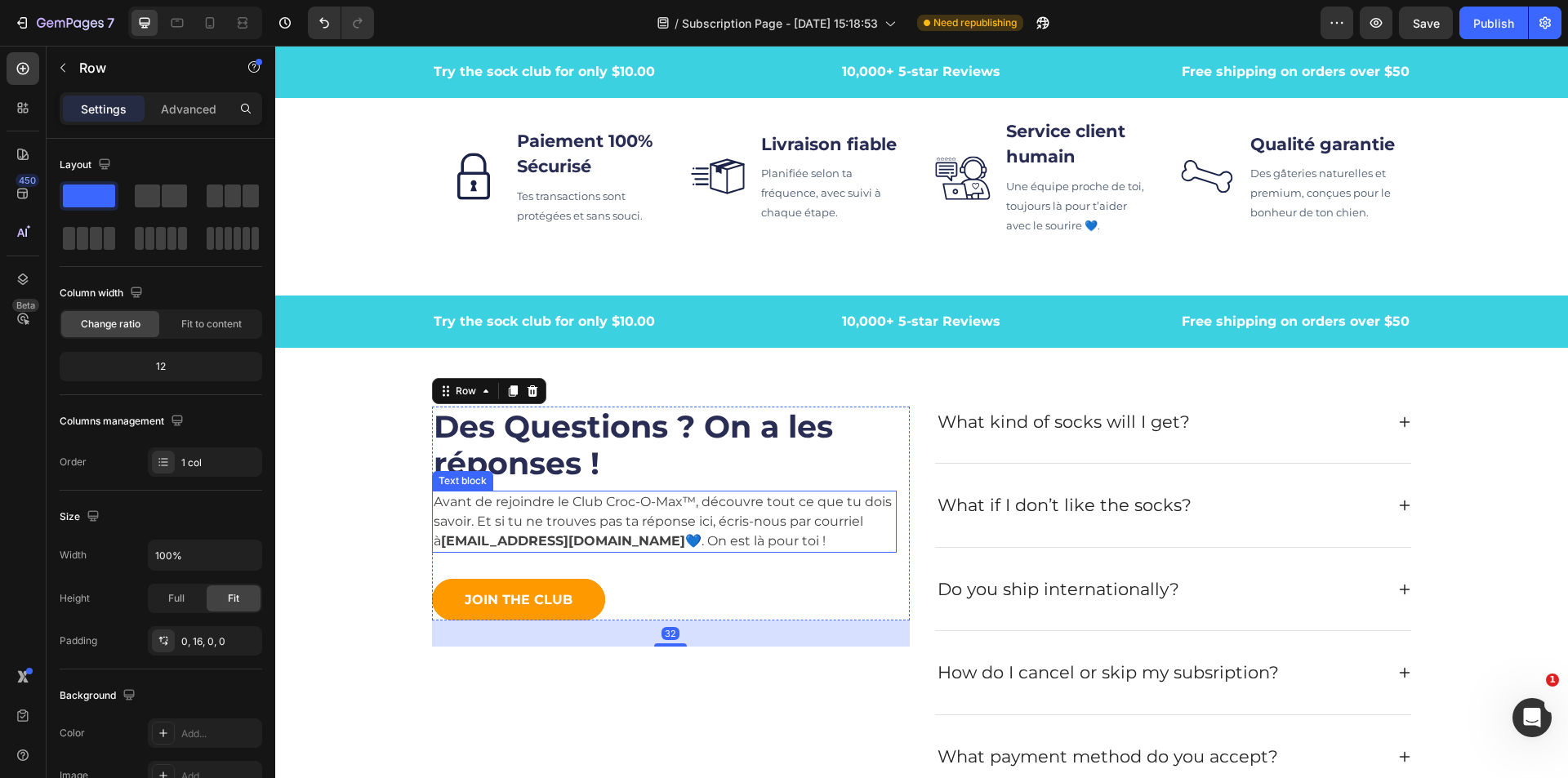
click at [792, 530] on p "Avant de rejoindre le Club Croc-O-Max™, découvre tout ce que tu dois savoir. Et…" at bounding box center [664, 522] width 461 height 59
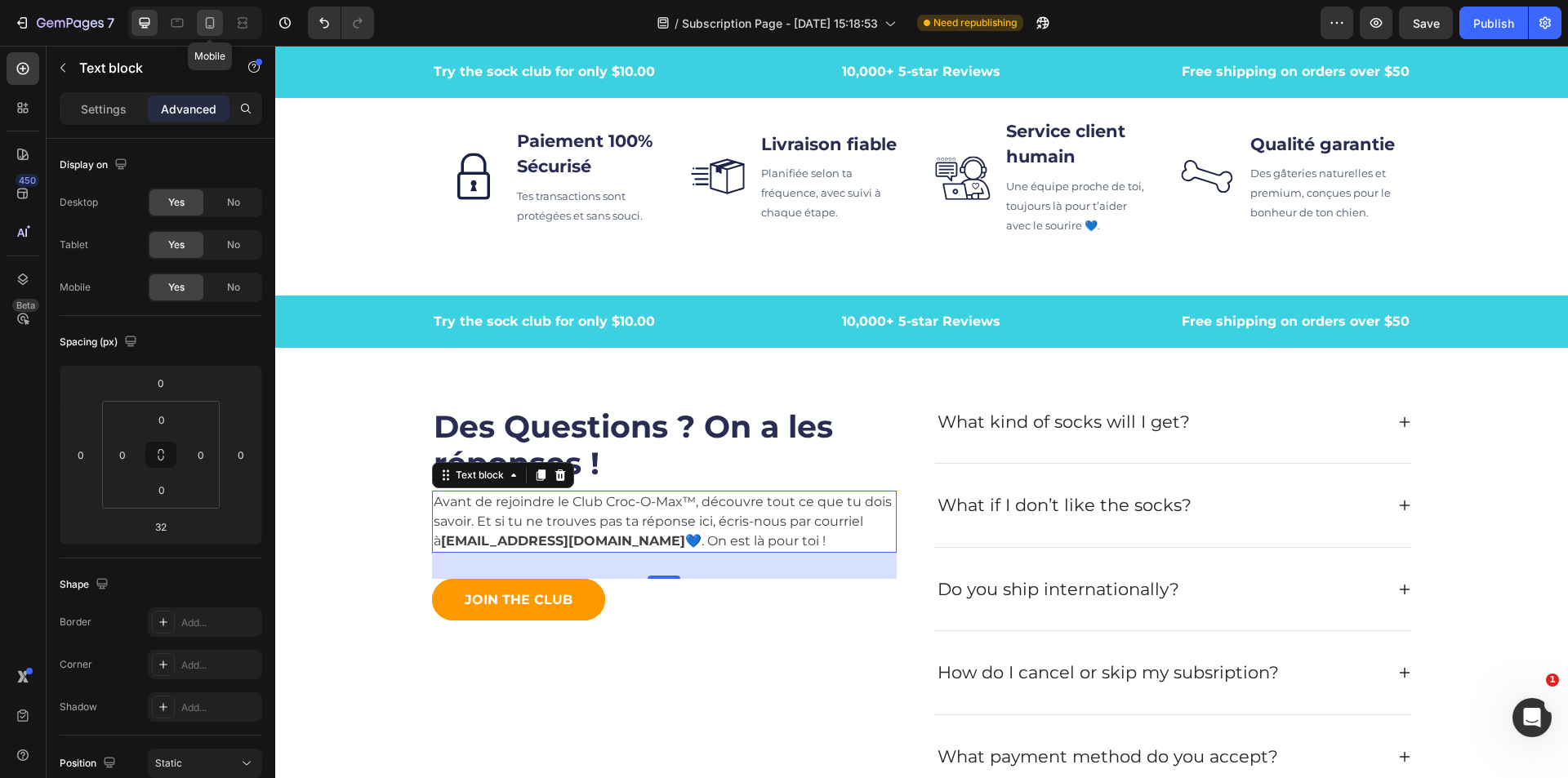
click at [213, 33] on div at bounding box center [210, 22] width 26 height 26
type input "26"
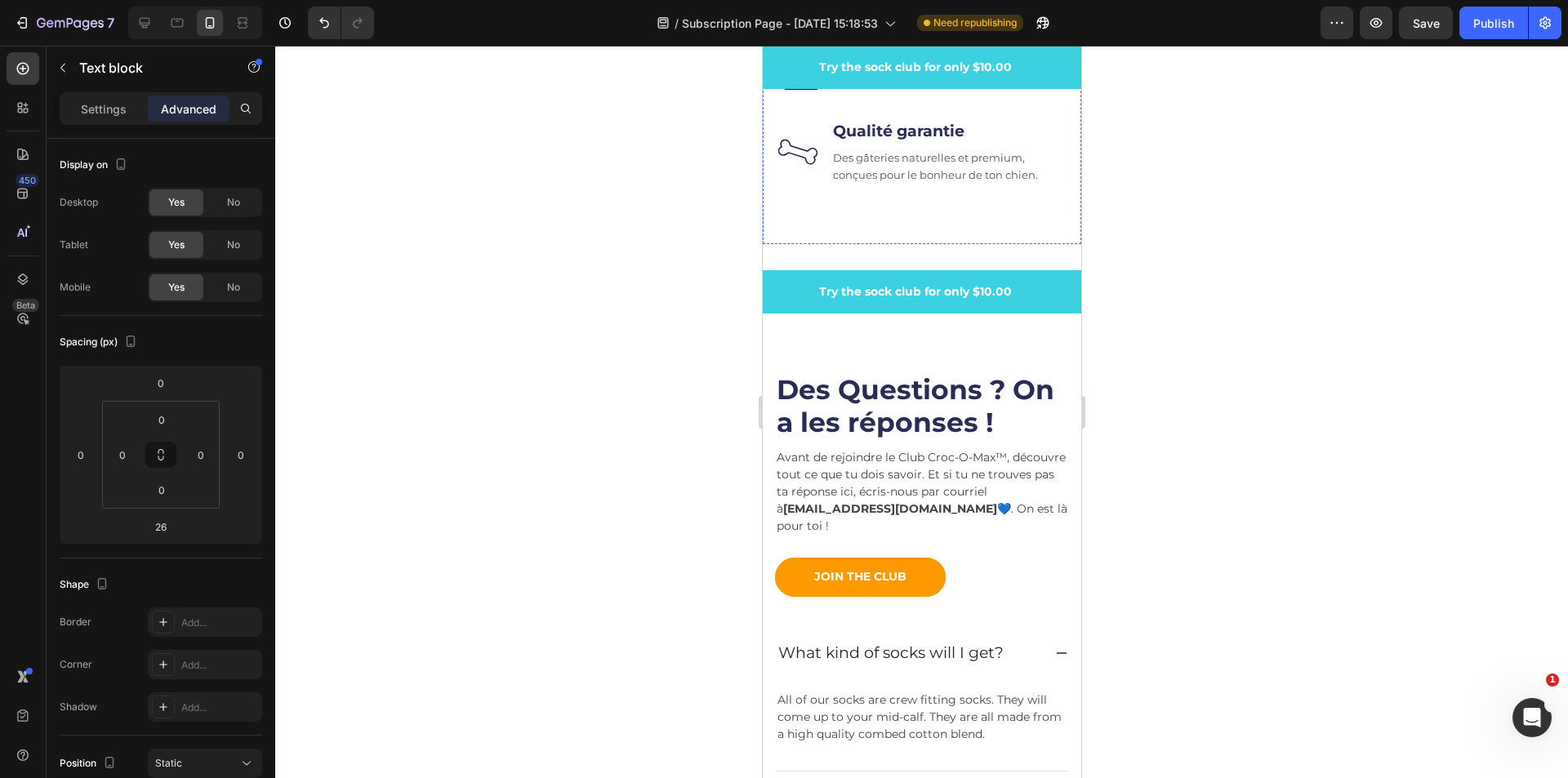
scroll to position [6745, 0]
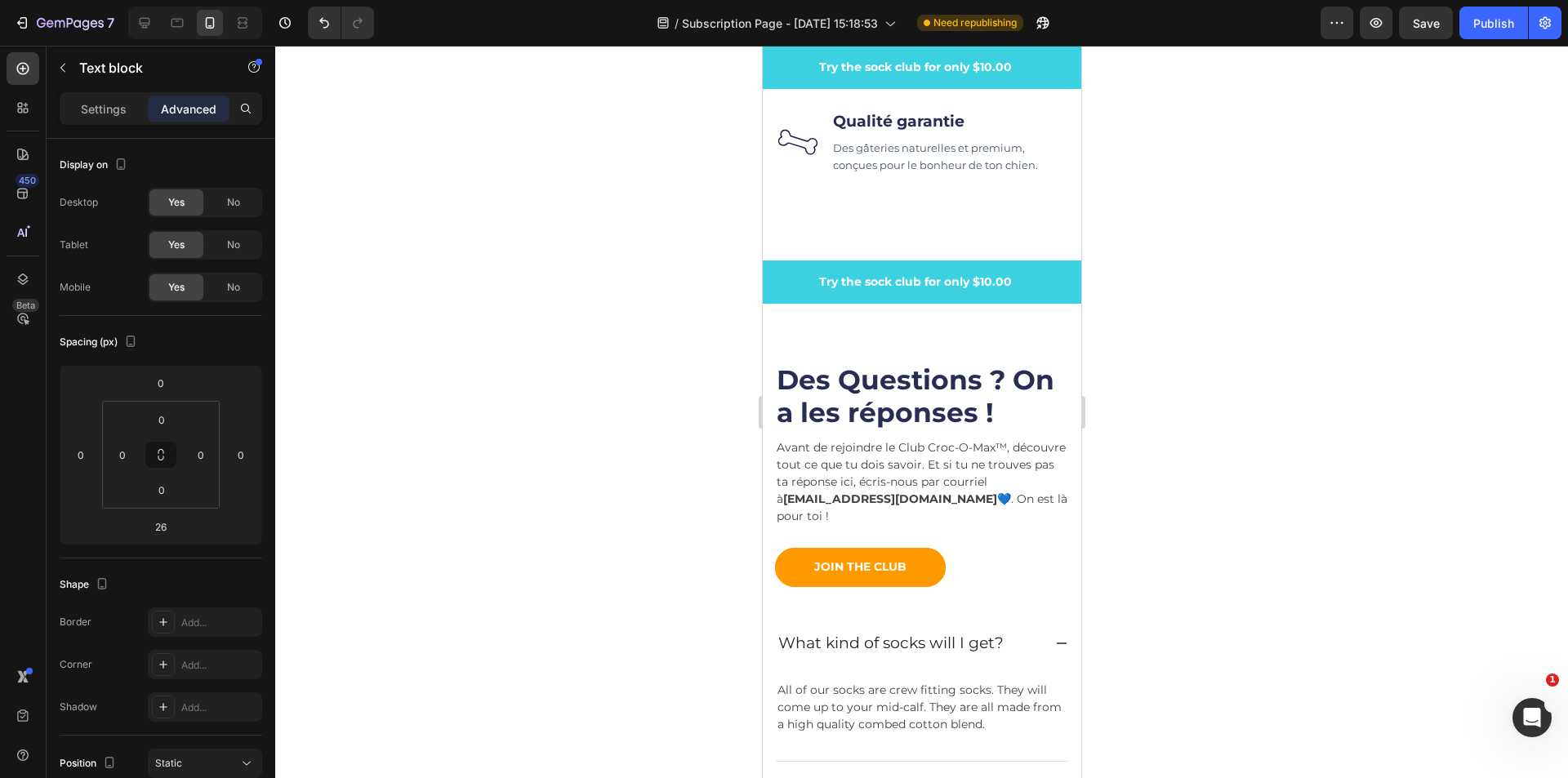
click at [967, 475] on p "Avant de rejoindre le Club Croc-O-Max™, découvre tout ce que tu dois savoir. Et…" at bounding box center [921, 482] width 291 height 86
click at [927, 488] on p "Avant de rejoindre le Club Croc-O-Max™, découvre tout ce que tu dois savoir. Et…" at bounding box center [921, 482] width 291 height 86
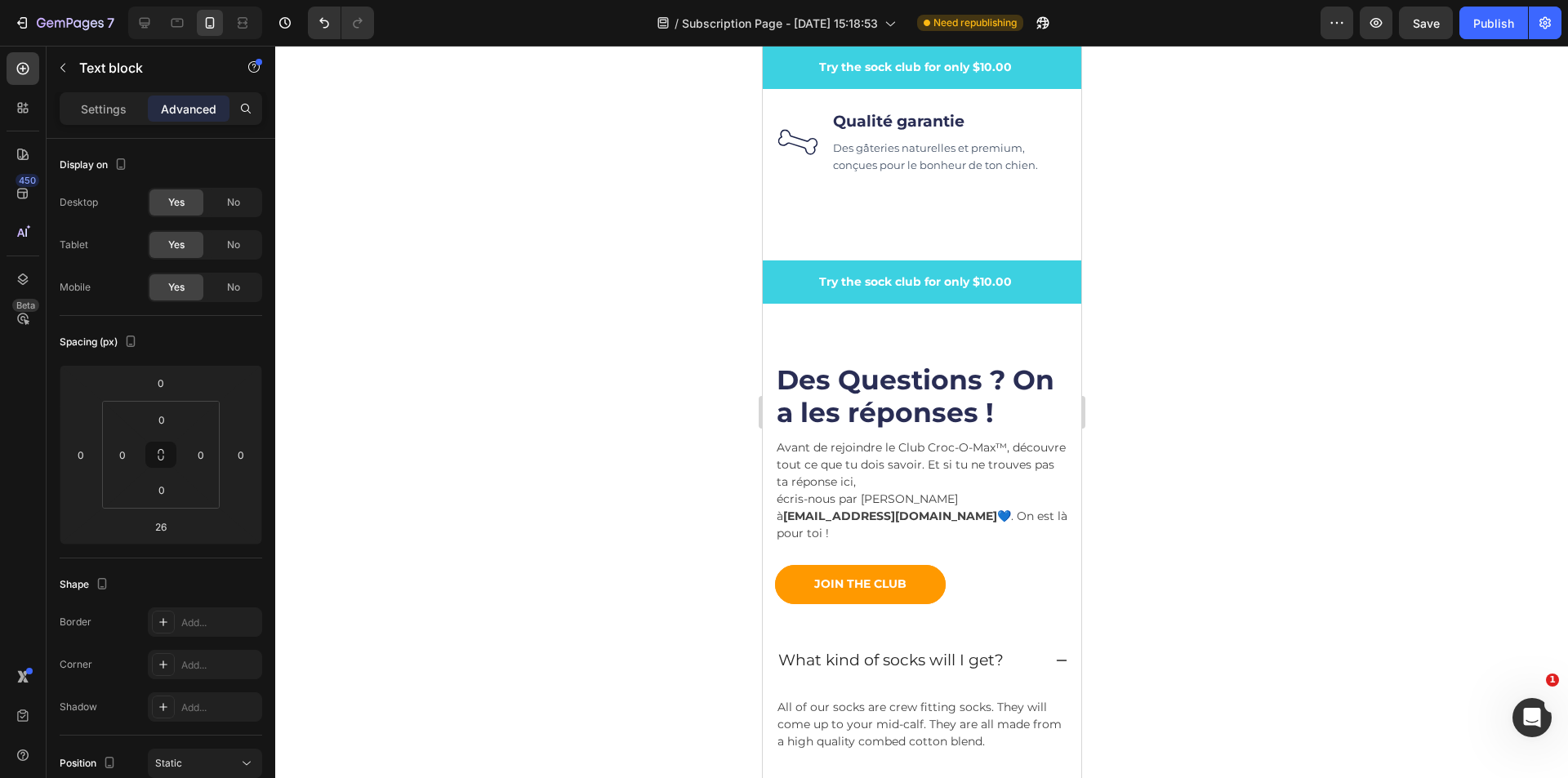
click at [776, 536] on p "Avant de rejoindre le Club Croc-O-Max™, découvre tout ce que tu dois savoir. Et…" at bounding box center [921, 491] width 291 height 102
click at [952, 521] on p "Avant de rejoindre le Club Croc-O-Max™, découvre tout ce que tu dois savoir. Et…" at bounding box center [921, 491] width 291 height 102
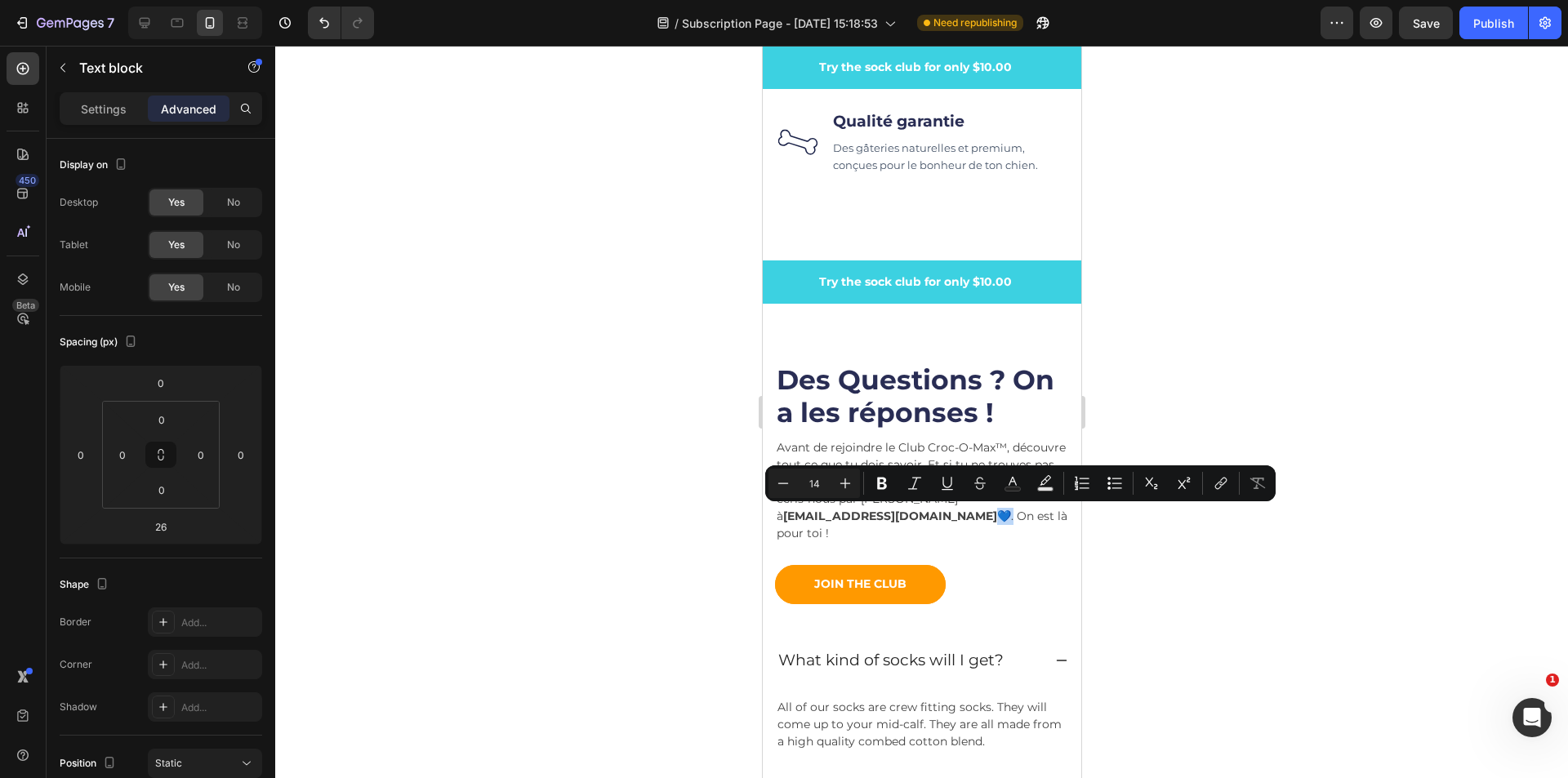
click at [941, 519] on p "Avant de rejoindre le Club Croc-O-Max™, découvre tout ce que tu dois savoir. Et…" at bounding box center [921, 491] width 291 height 102
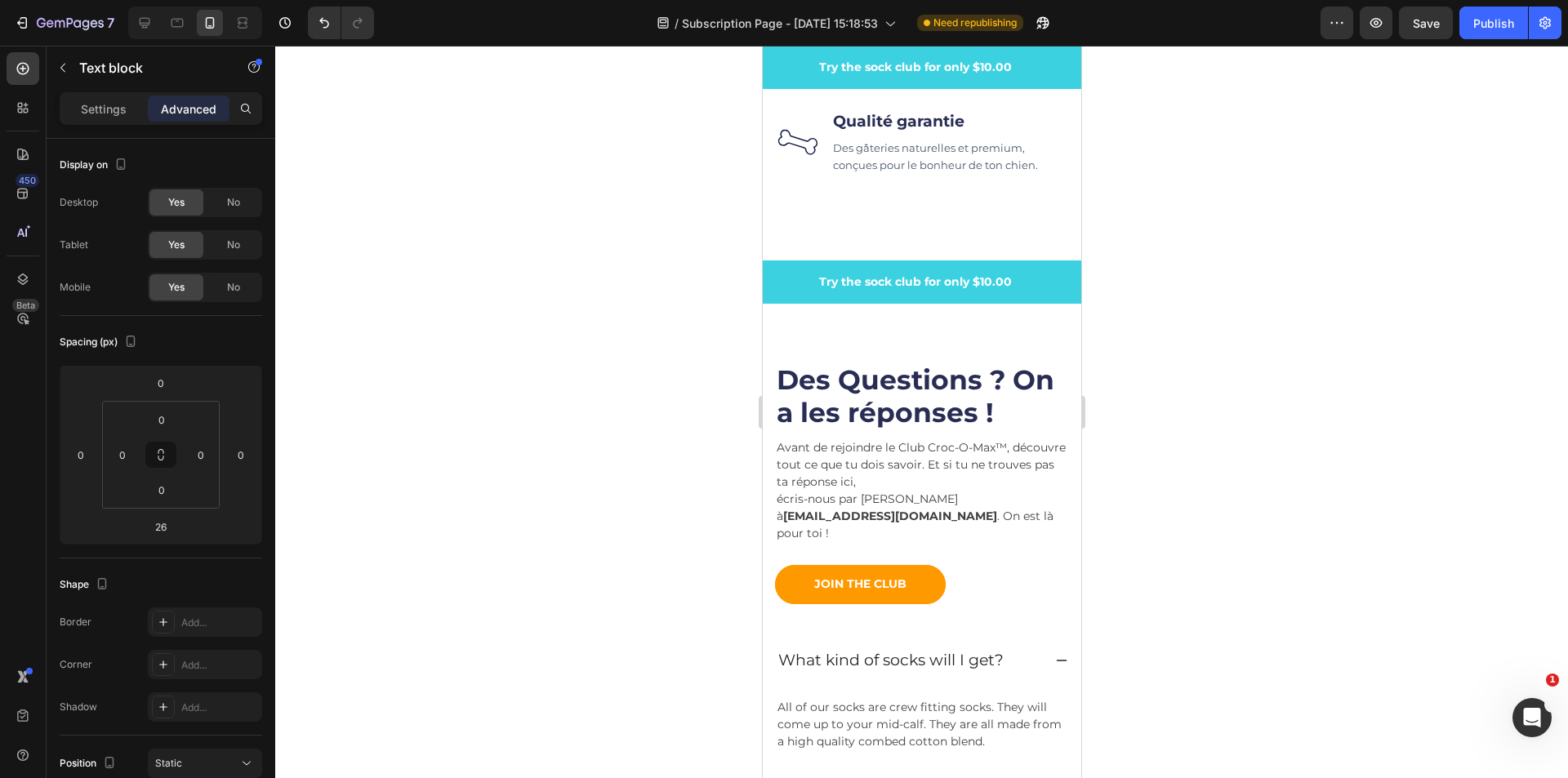
click at [1034, 515] on p "Avant de rejoindre le Club Croc-O-Max™, découvre tout ce que tu dois savoir. Et…" at bounding box center [921, 491] width 291 height 102
click at [935, 523] on p "Avant de rejoindre le Club Croc-O-Max™, découvre tout ce que tu dois savoir. Et…" at bounding box center [921, 491] width 291 height 102
click at [997, 525] on p "Avant de rejoindre le Club Croc-O-Max™, découvre tout ce que tu dois savoir. Et…" at bounding box center [921, 491] width 291 height 102
click at [848, 533] on p "Avant de rejoindre le Club Croc-O-Max™, découvre tout ce que tu dois savoir. Et…" at bounding box center [921, 491] width 291 height 102
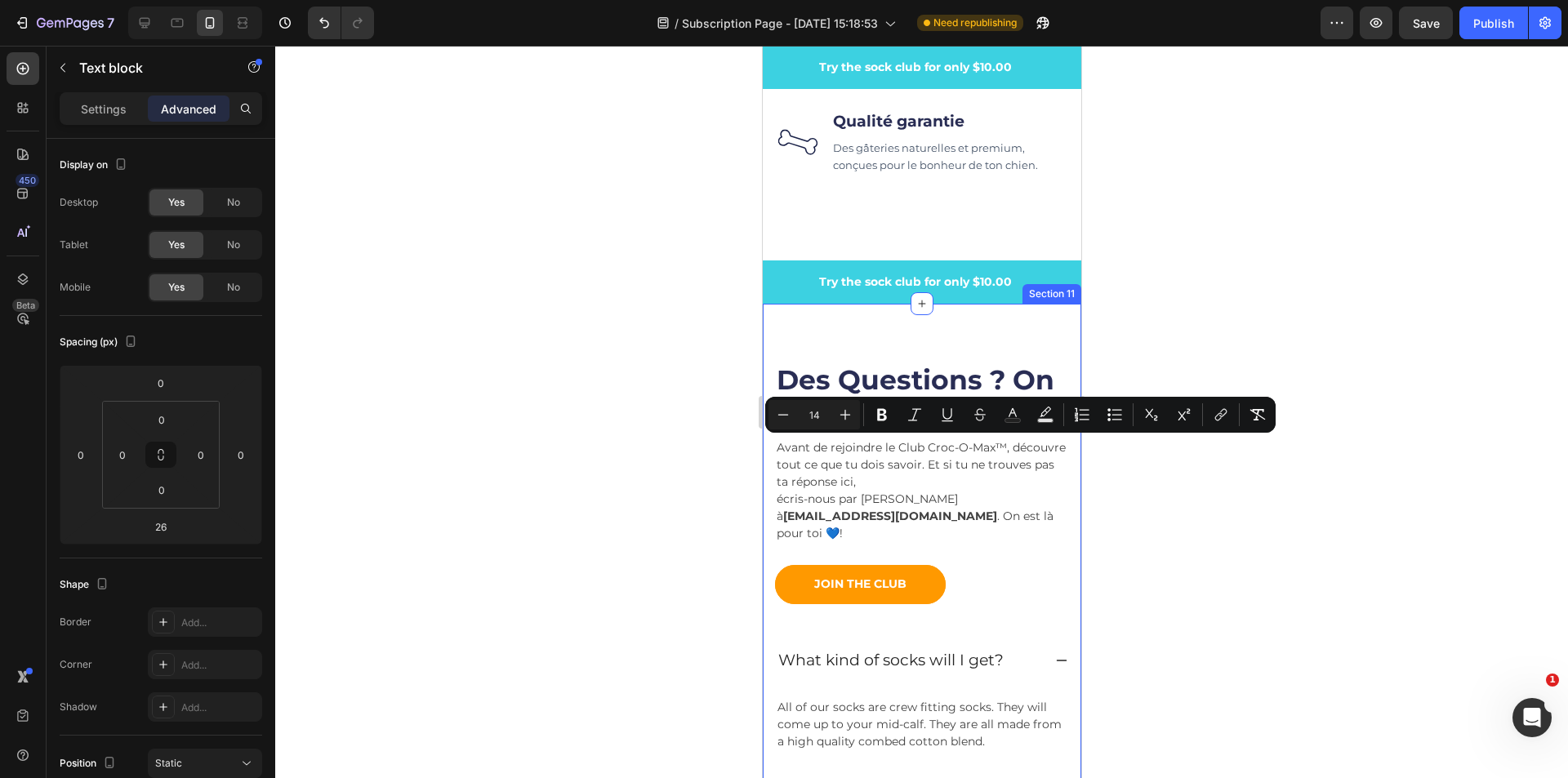
drag, startPoint x: 832, startPoint y: 535, endPoint x: 767, endPoint y: 452, distance: 105.4
click at [767, 452] on div "Des Questions ? On a les réponses ! Heading Avant de rejoindre le Club Croc-O-M…" at bounding box center [921, 730] width 319 height 853
click at [783, 419] on icon "Editor contextual toolbar" at bounding box center [783, 415] width 16 height 16
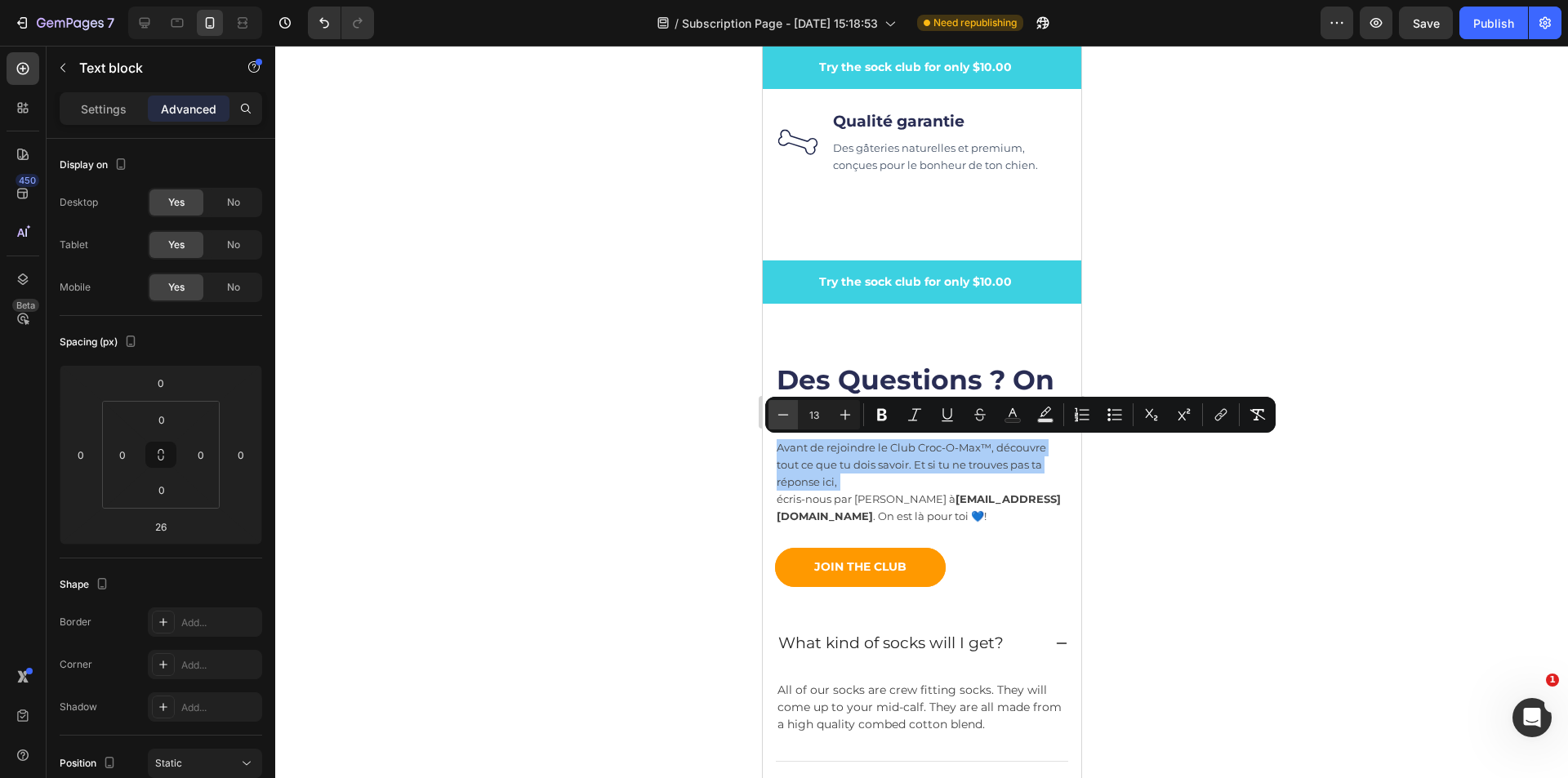
click at [784, 418] on icon "Editor contextual toolbar" at bounding box center [783, 415] width 16 height 16
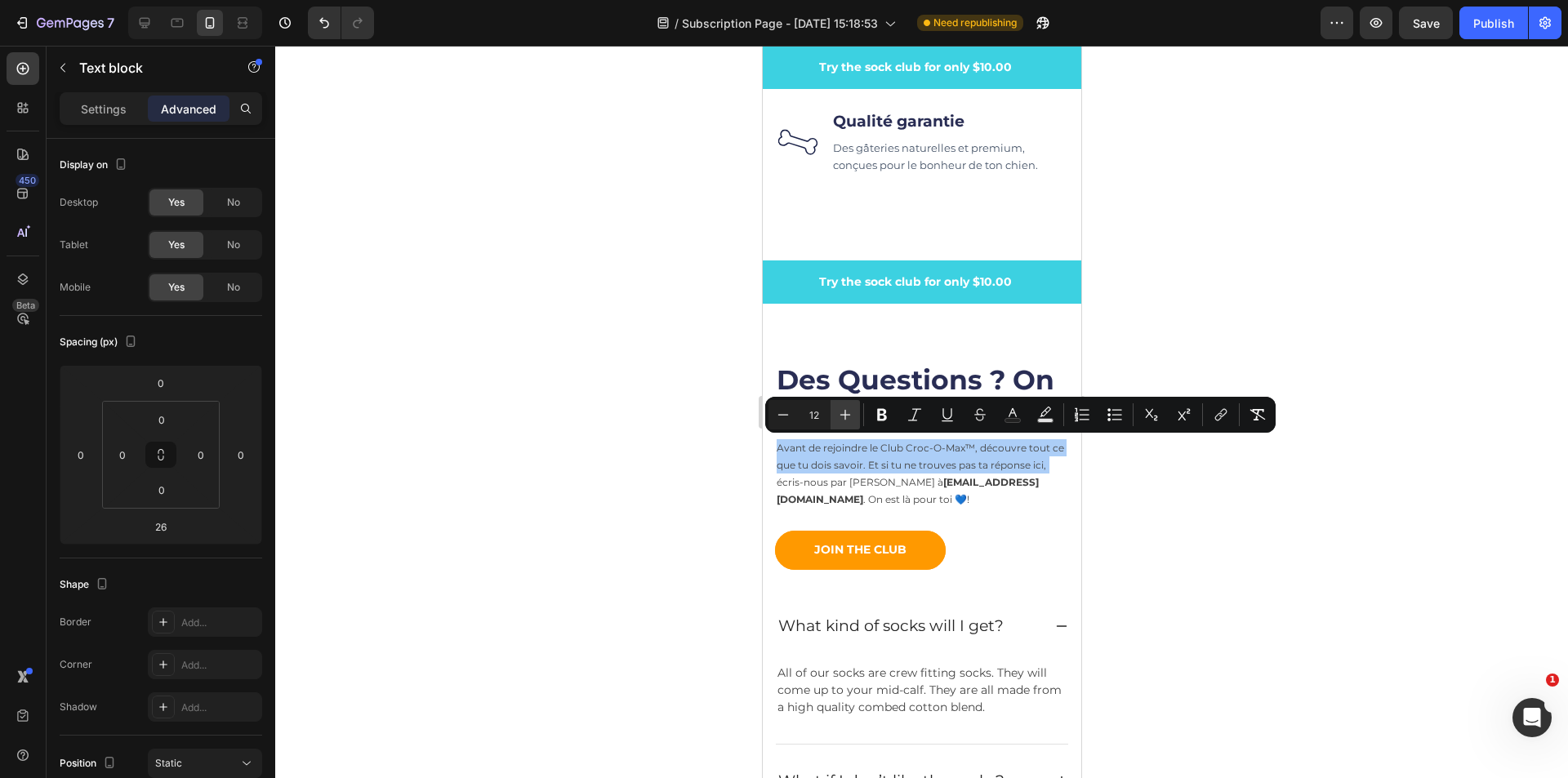
click at [848, 419] on icon "Editor contextual toolbar" at bounding box center [844, 415] width 16 height 16
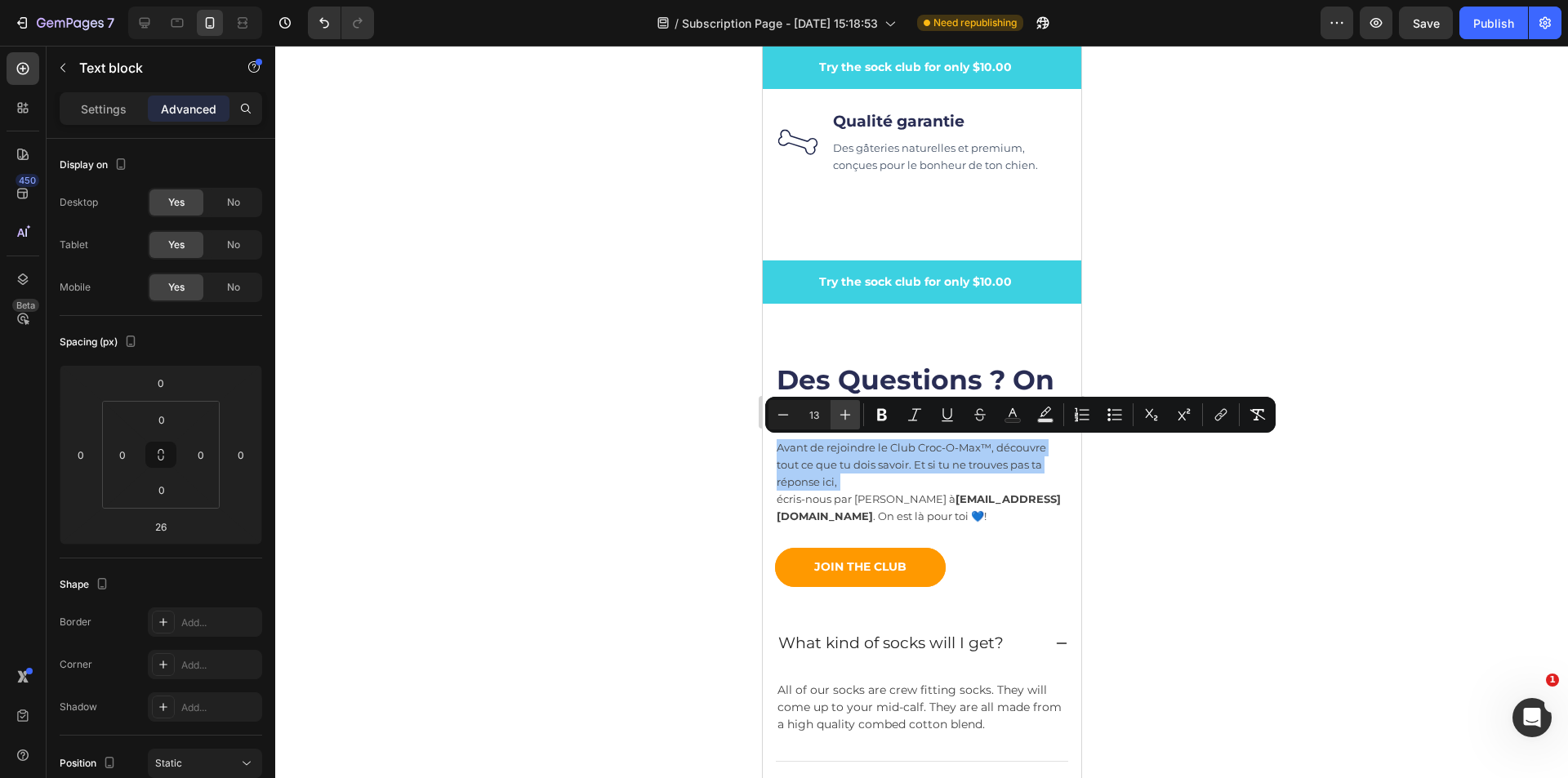
click at [848, 419] on icon "Editor contextual toolbar" at bounding box center [844, 415] width 16 height 16
type input "14"
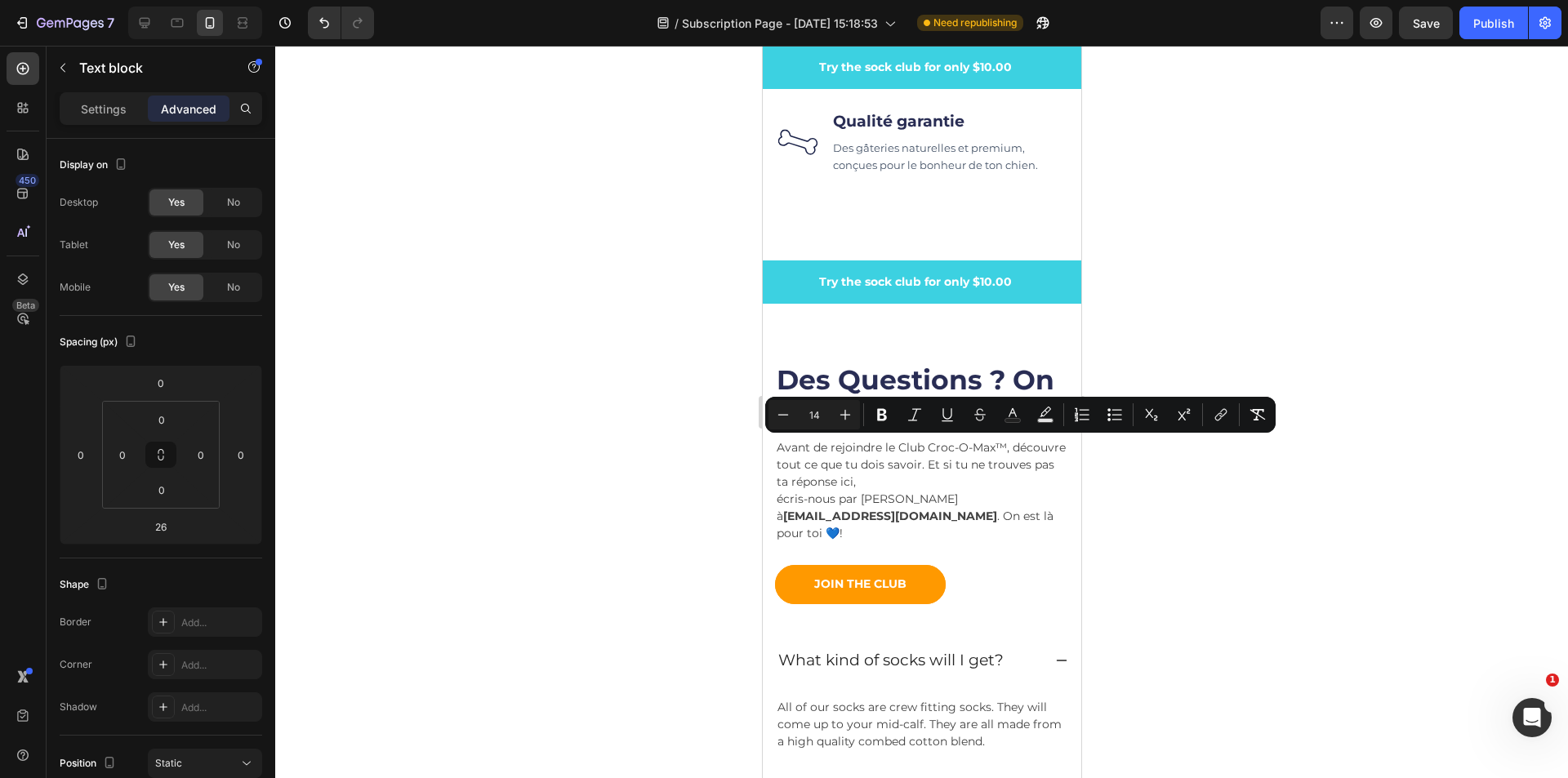
click at [894, 523] on strong "[EMAIL_ADDRESS][DOMAIN_NAME]" at bounding box center [889, 516] width 214 height 14
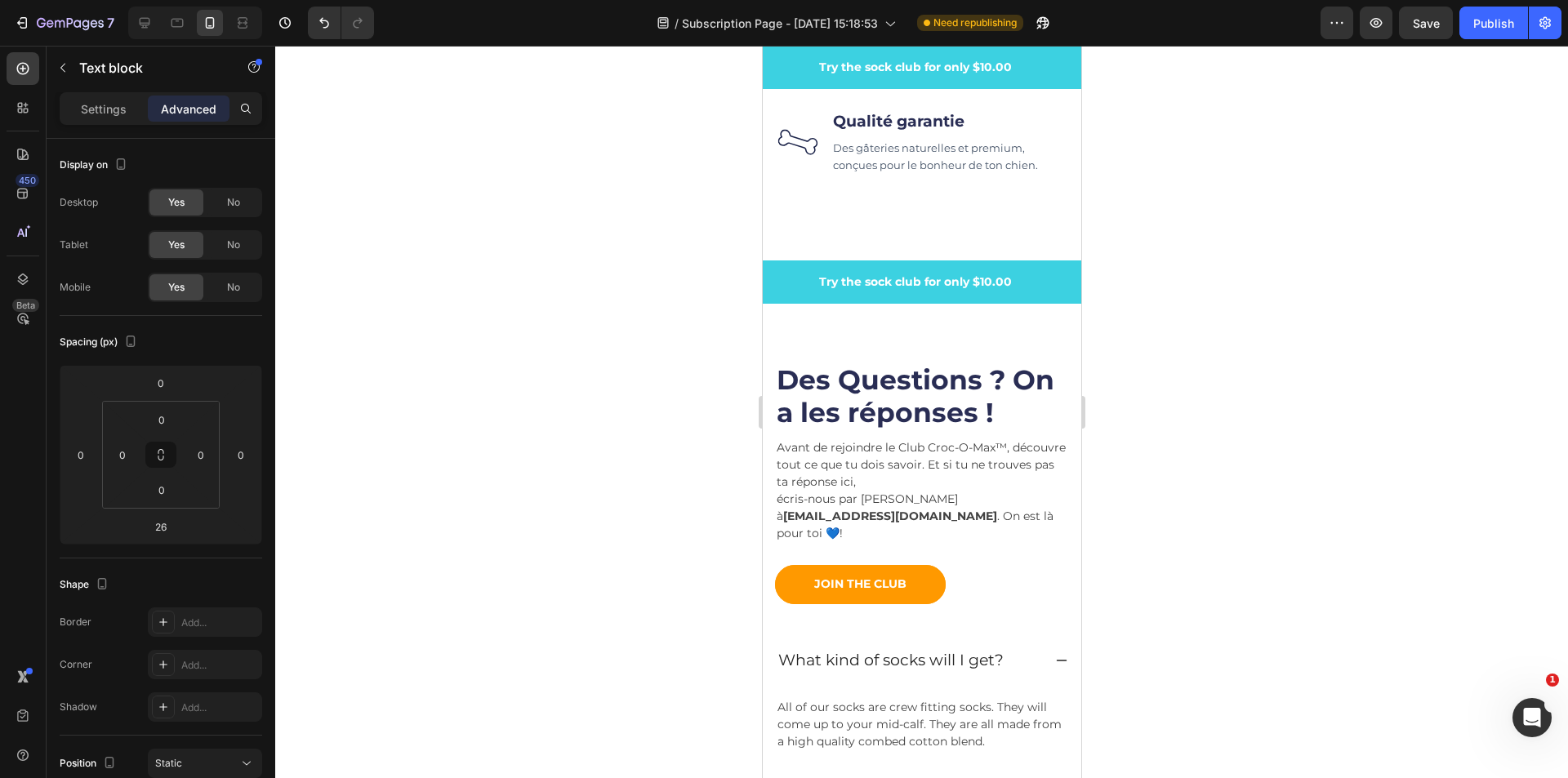
click at [938, 520] on span "écris-nous par courriel à [EMAIL_ADDRESS][DOMAIN_NAME] . On est là pour toi 💙!" at bounding box center [914, 516] width 276 height 49
click at [154, 32] on div at bounding box center [144, 22] width 26 height 26
type input "32"
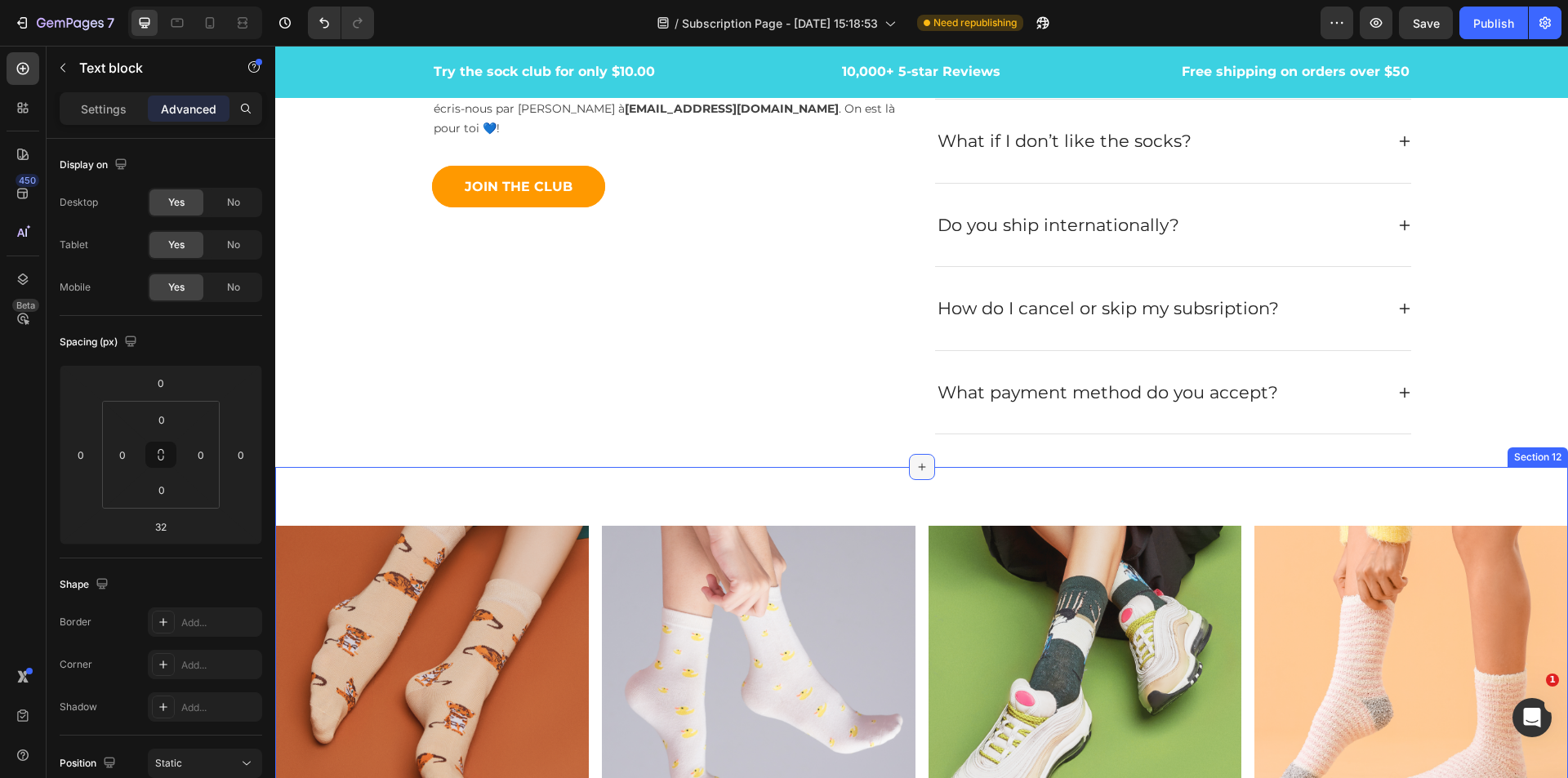
scroll to position [6441, 0]
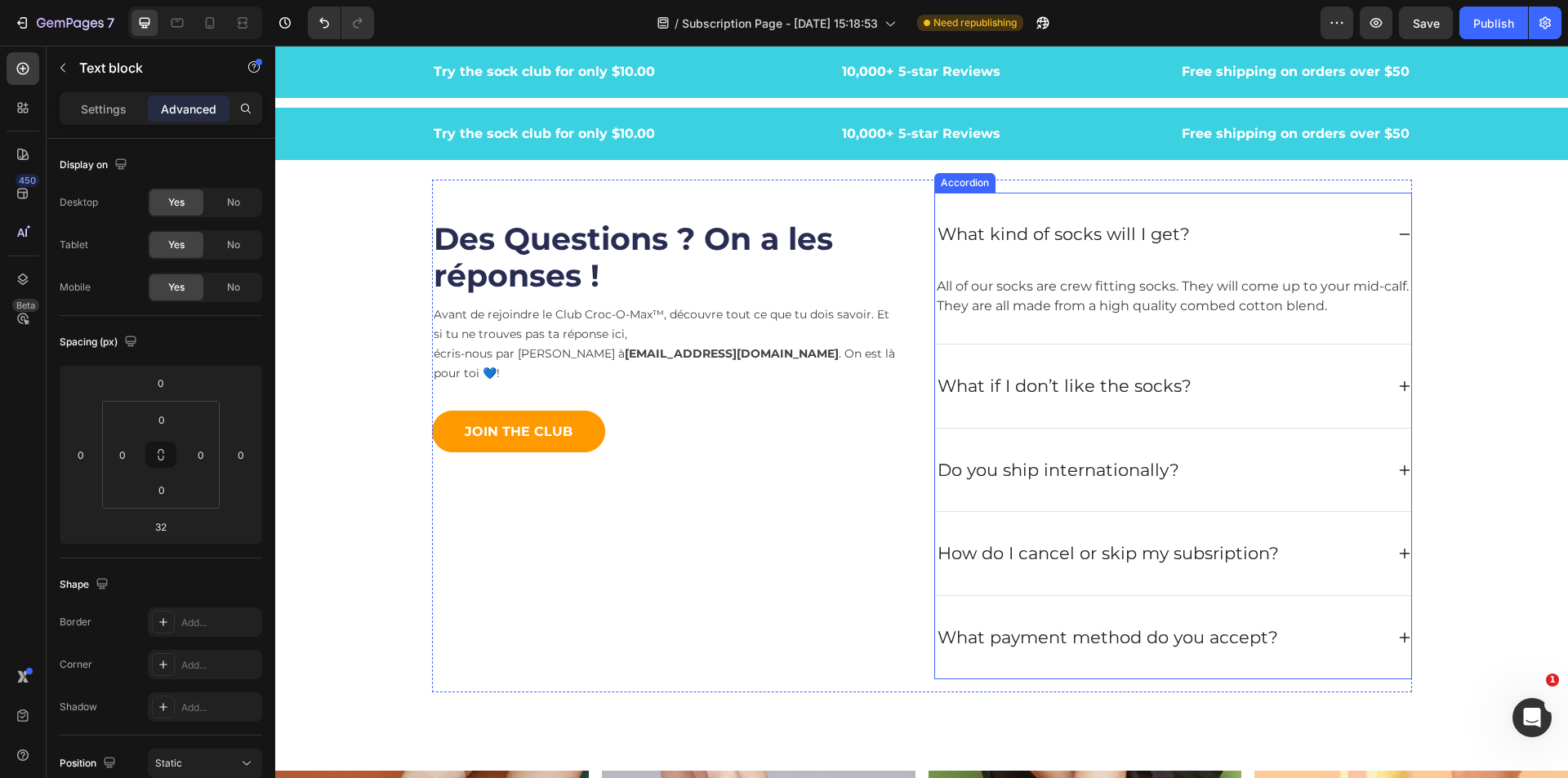
click at [1106, 238] on div "What kind of socks will I get?" at bounding box center [1064, 234] width 257 height 31
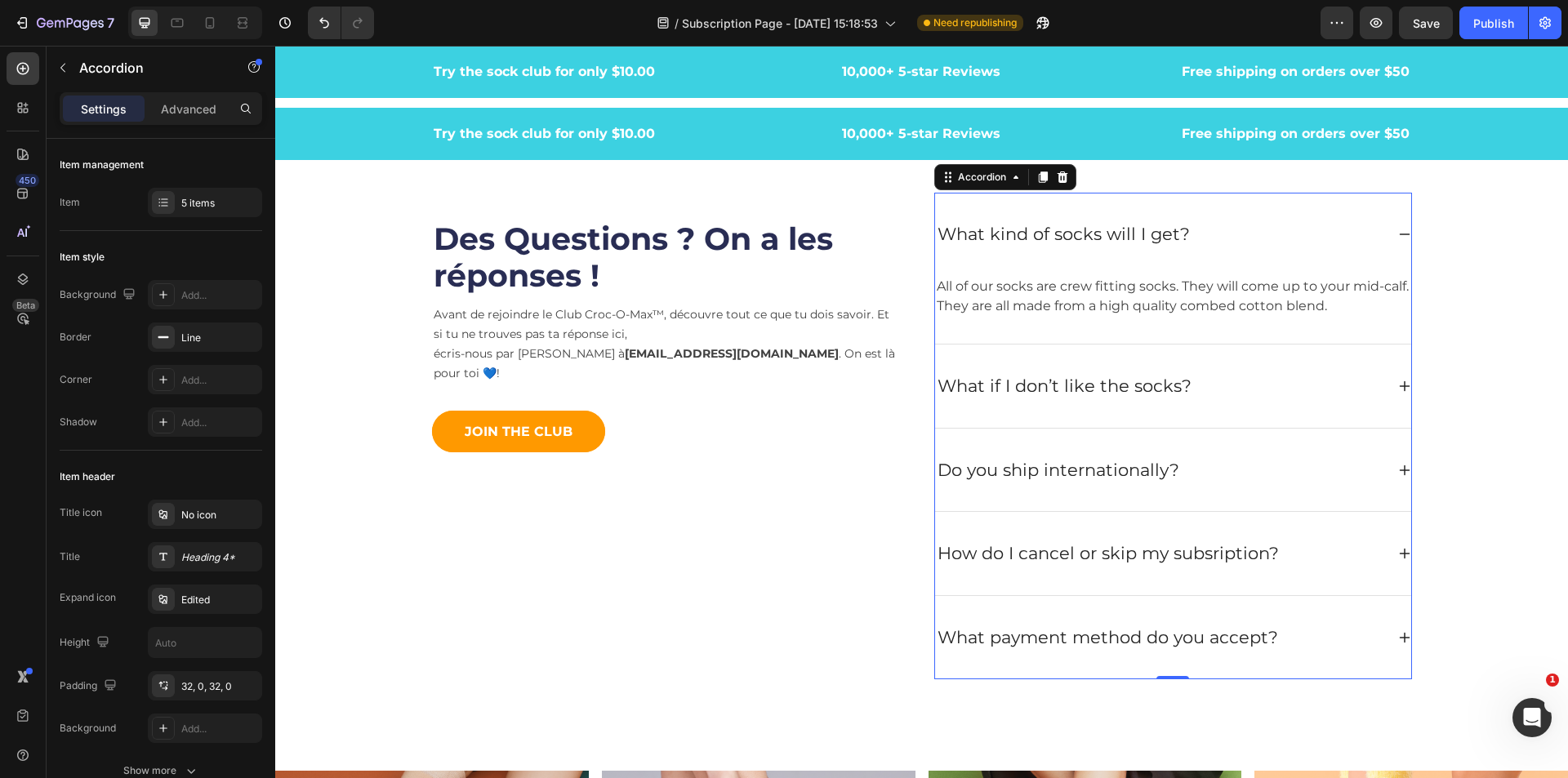
click at [1186, 235] on div "What kind of socks will I get?" at bounding box center [1160, 234] width 450 height 31
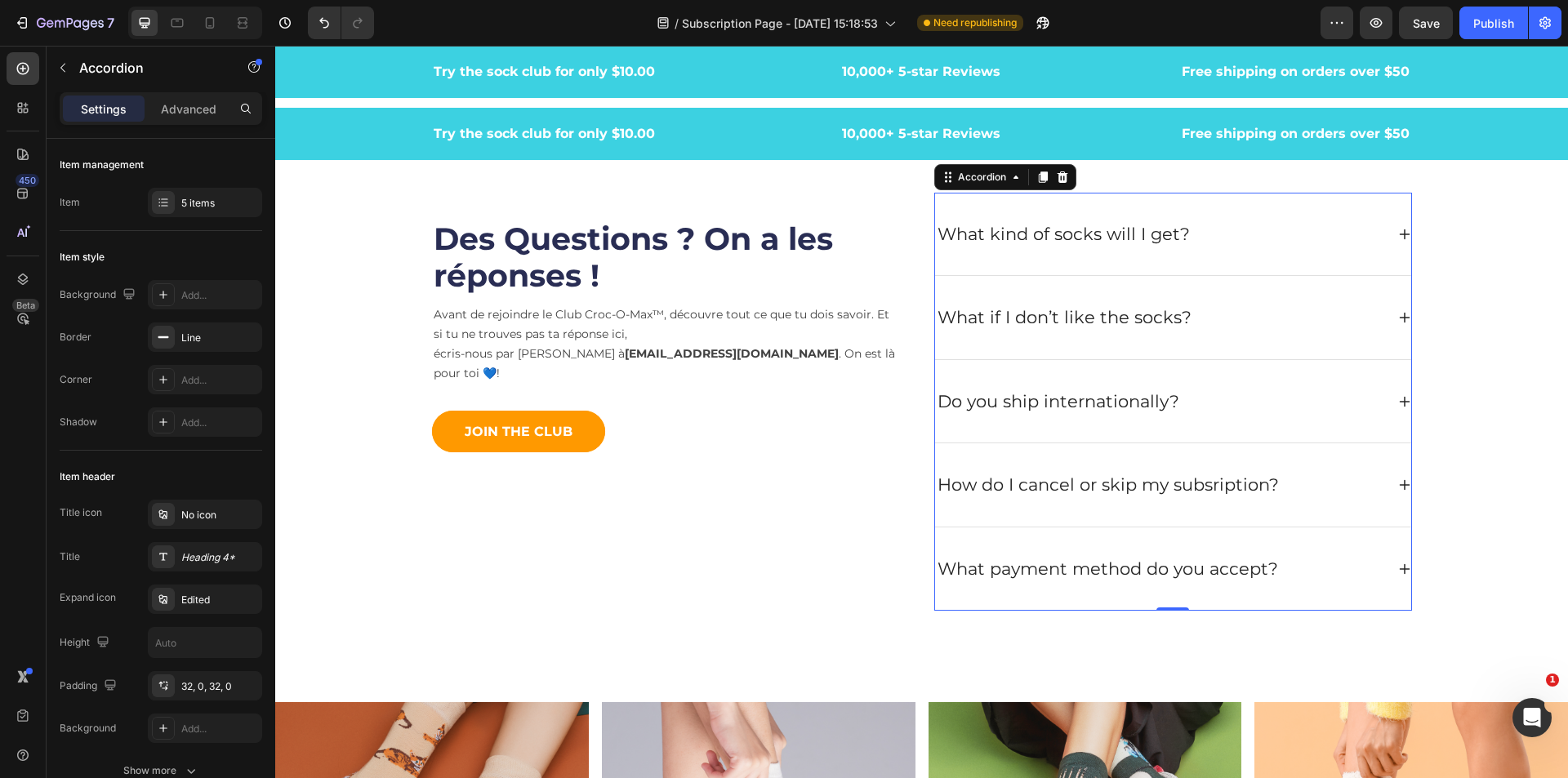
click at [1177, 236] on div "What kind of socks will I get?" at bounding box center [1064, 234] width 257 height 31
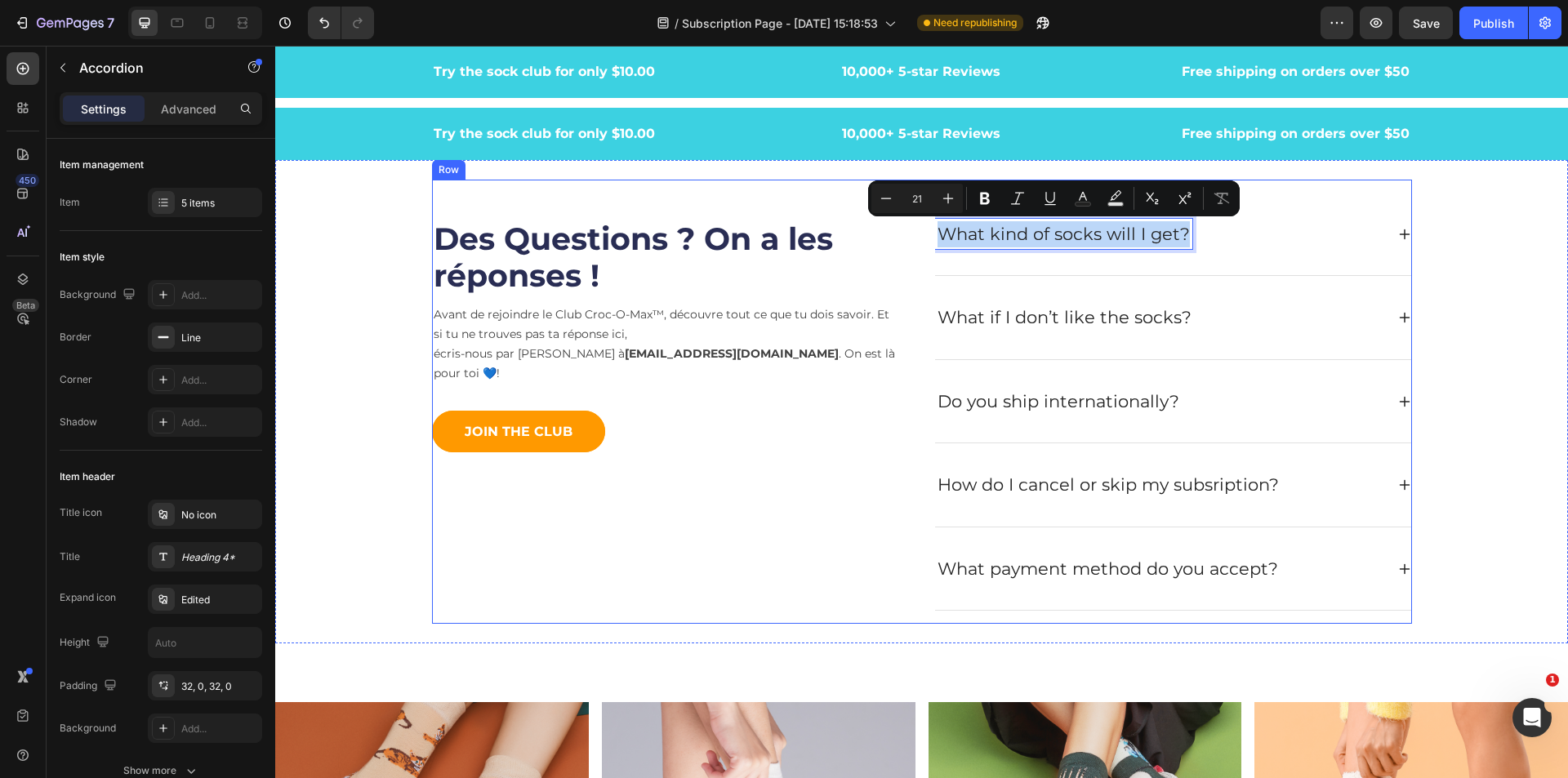
drag, startPoint x: 1177, startPoint y: 236, endPoint x: 923, endPoint y: 232, distance: 254.0
click at [923, 232] on div "Des Questions ? On a les réponses ! Heading Avant de rejoindre le Club Croc-O-M…" at bounding box center [922, 402] width 980 height 446
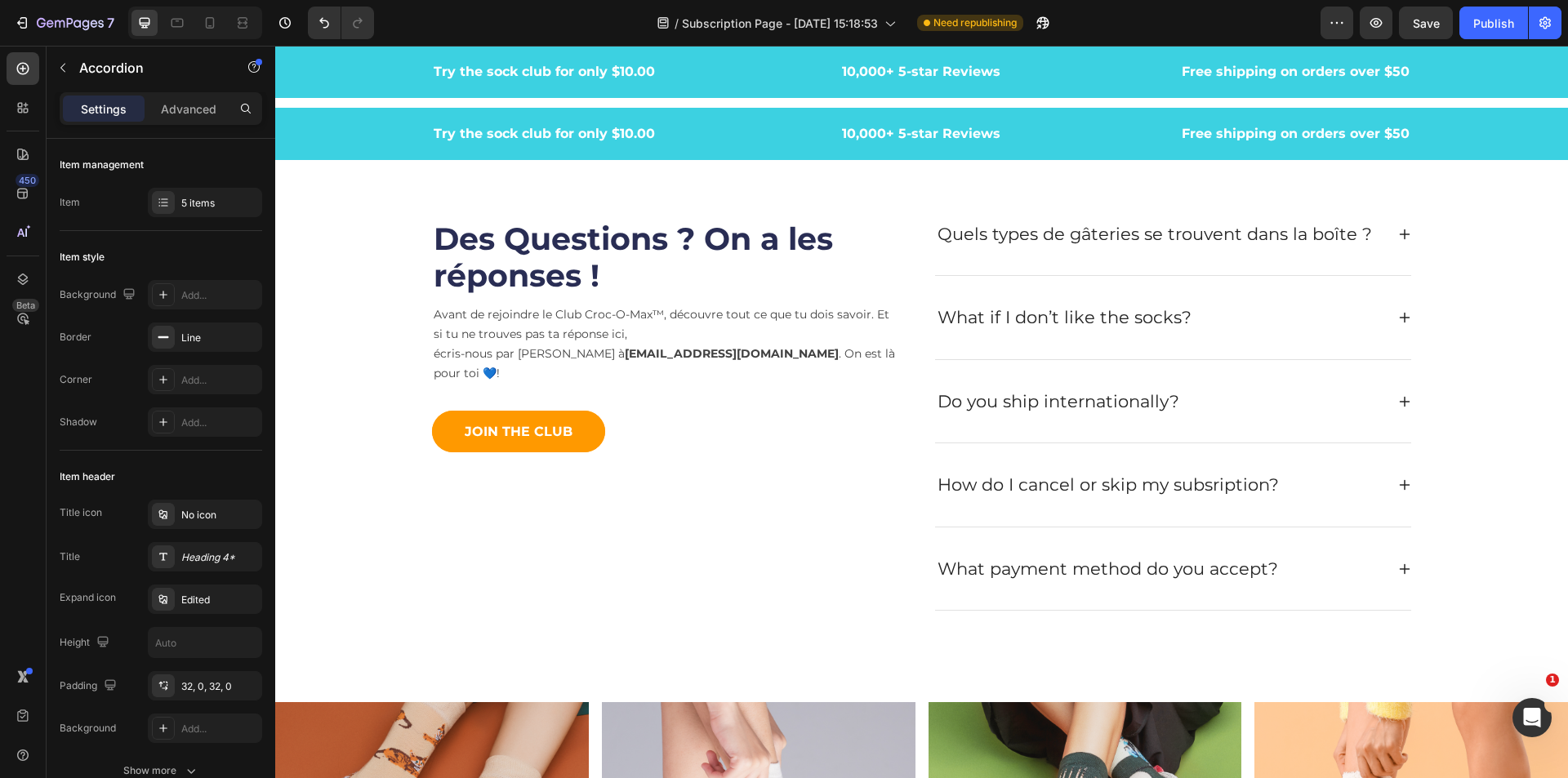
click at [1389, 236] on div "Quels types de gâteries se trouvent dans la boîte ?" at bounding box center [1173, 234] width 476 height 83
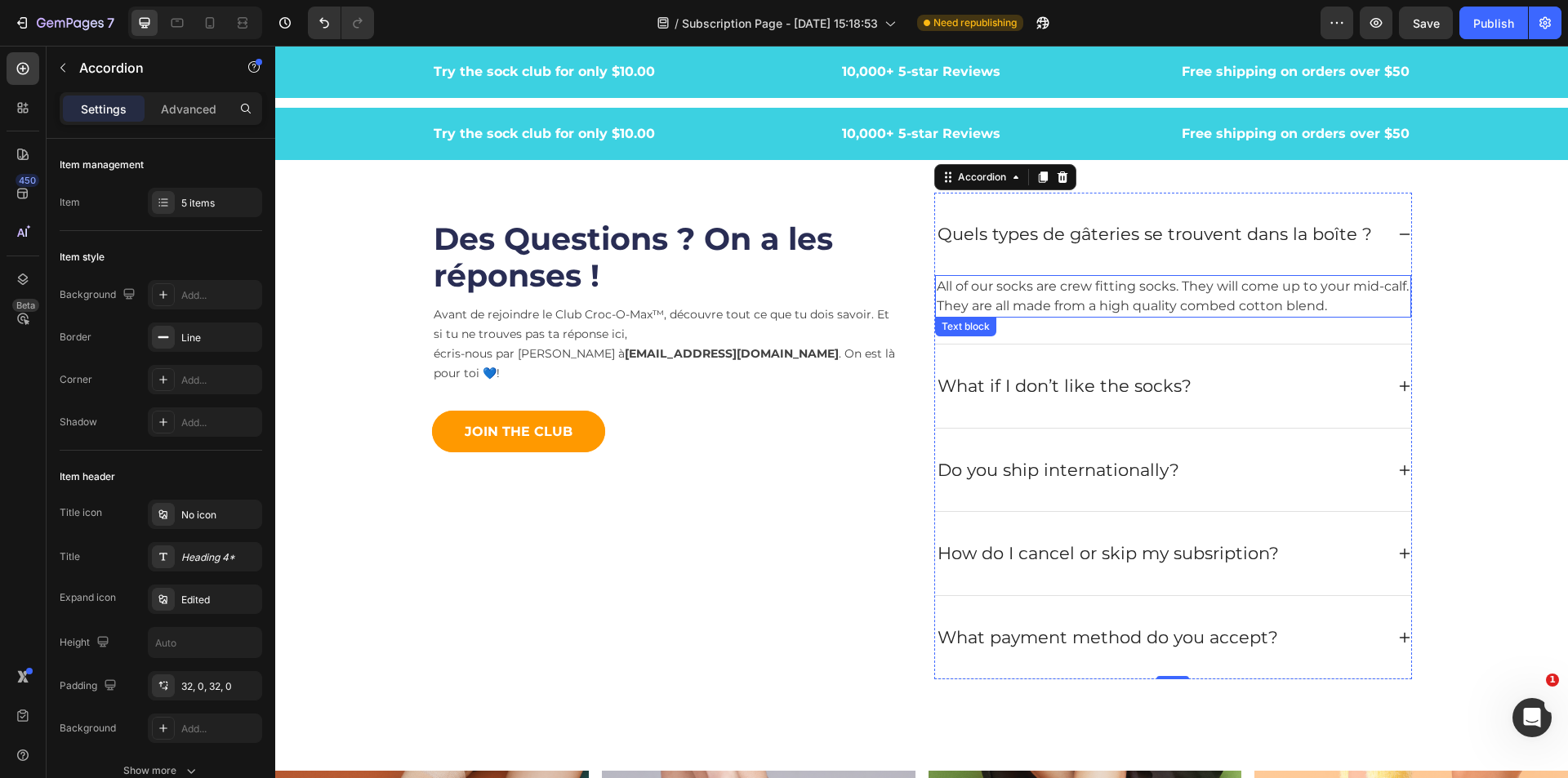
click at [1051, 308] on p "All of our socks are crew fitting socks. They will come up to your mid-calf. Th…" at bounding box center [1172, 296] width 472 height 40
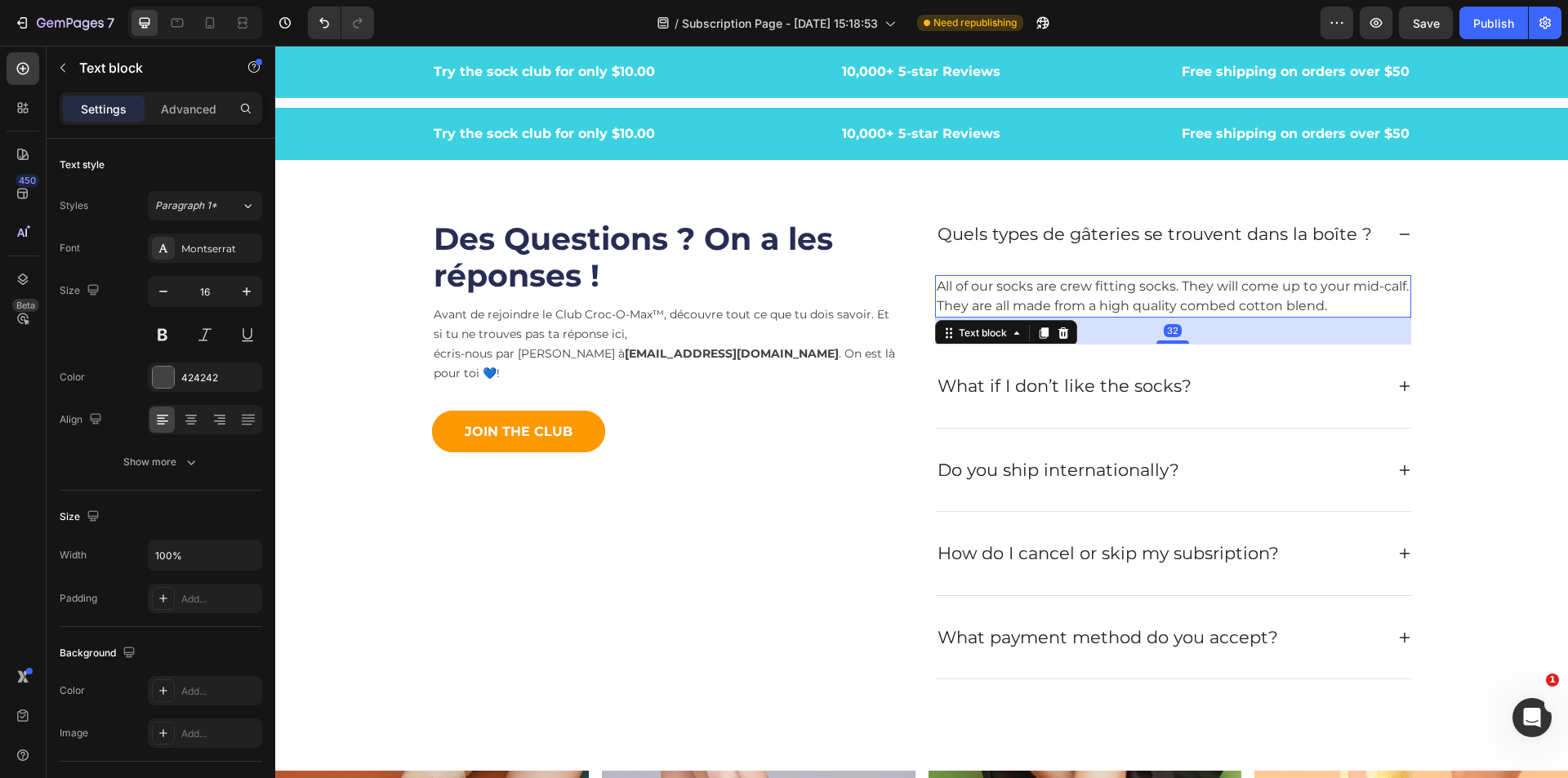
click at [1285, 303] on p "All of our socks are crew fitting socks. They will come up to your mid-calf. Th…" at bounding box center [1172, 296] width 472 height 40
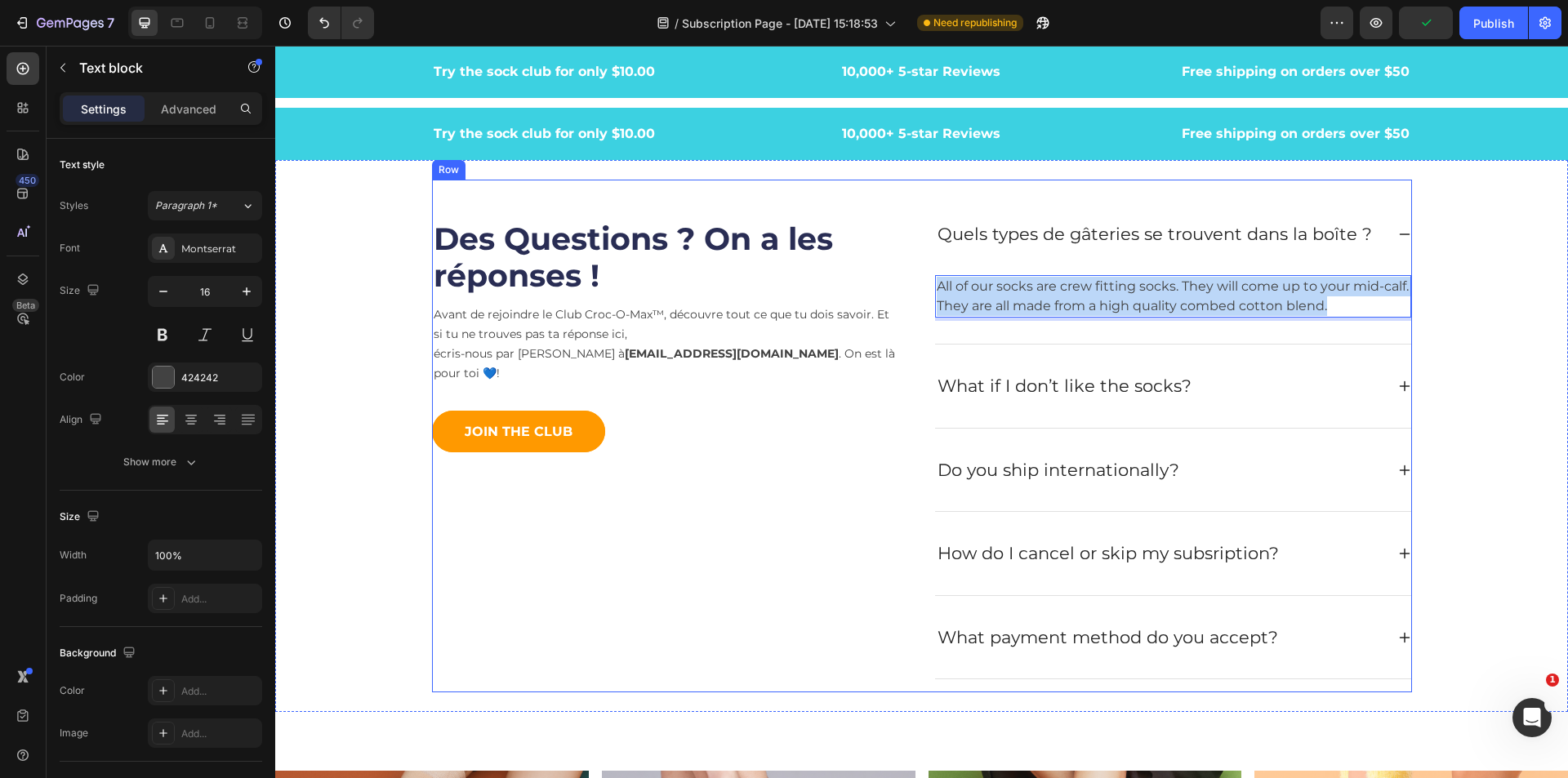
drag, startPoint x: 1275, startPoint y: 307, endPoint x: 907, endPoint y: 274, distance: 369.5
click at [907, 274] on div "Des Questions ? On a les réponses ! Heading Avant de rejoindre le Club Croc-O-M…" at bounding box center [922, 437] width 980 height 514
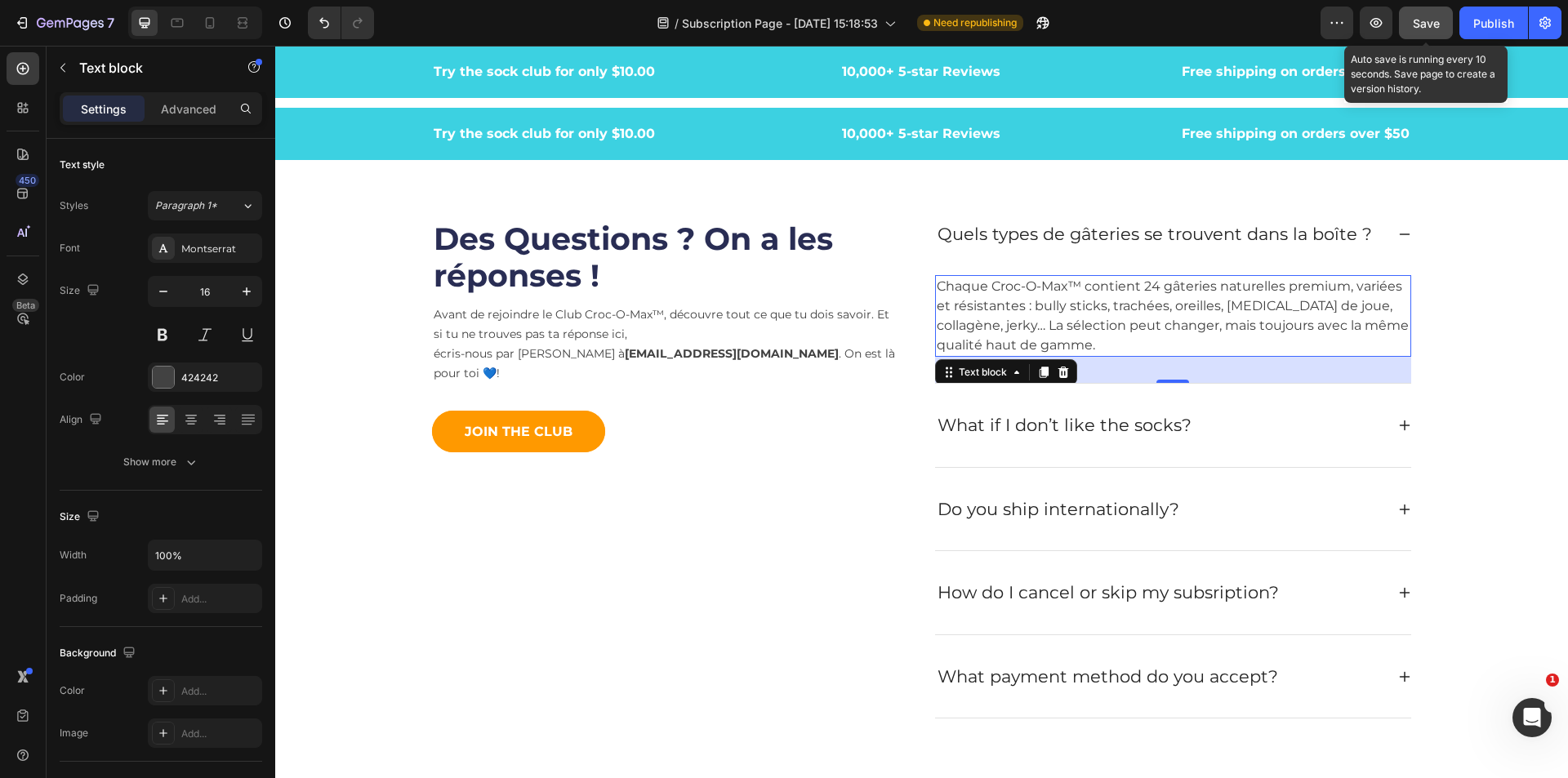
click at [1442, 16] on button "Save" at bounding box center [1426, 23] width 54 height 33
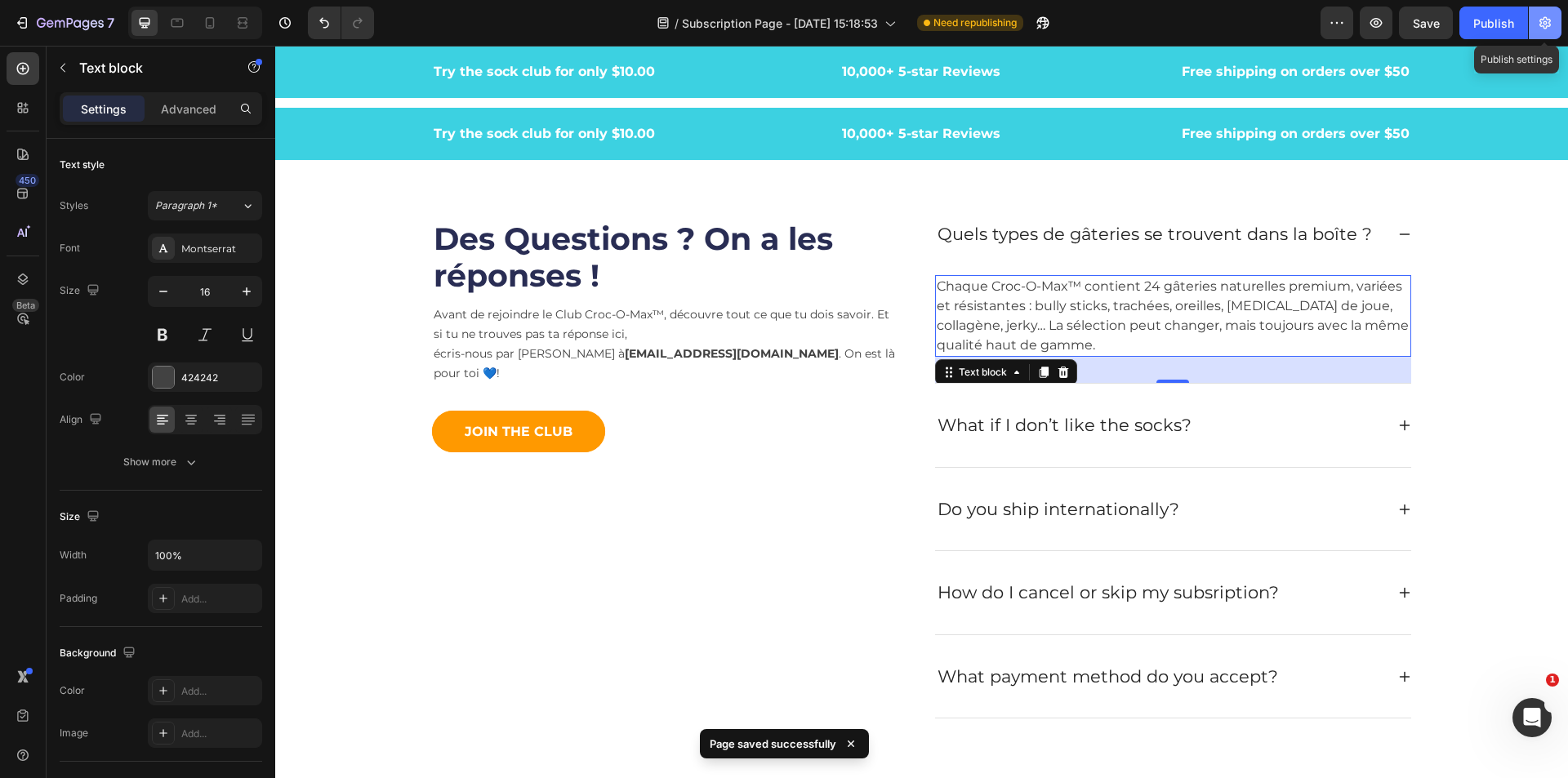
click at [1548, 26] on icon "button" at bounding box center [1545, 23] width 12 height 13
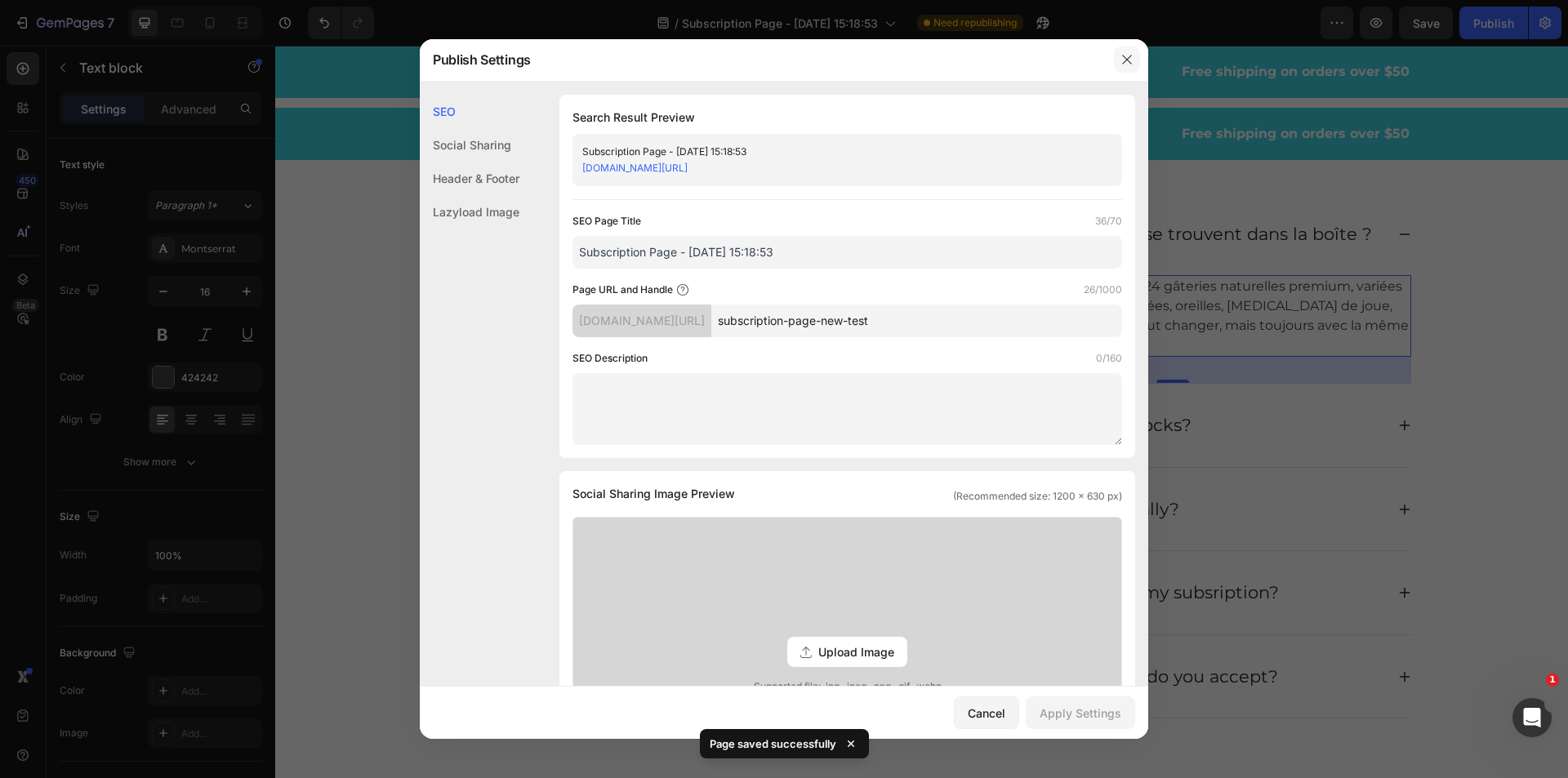
click at [1128, 63] on icon "button" at bounding box center [1127, 60] width 14 height 14
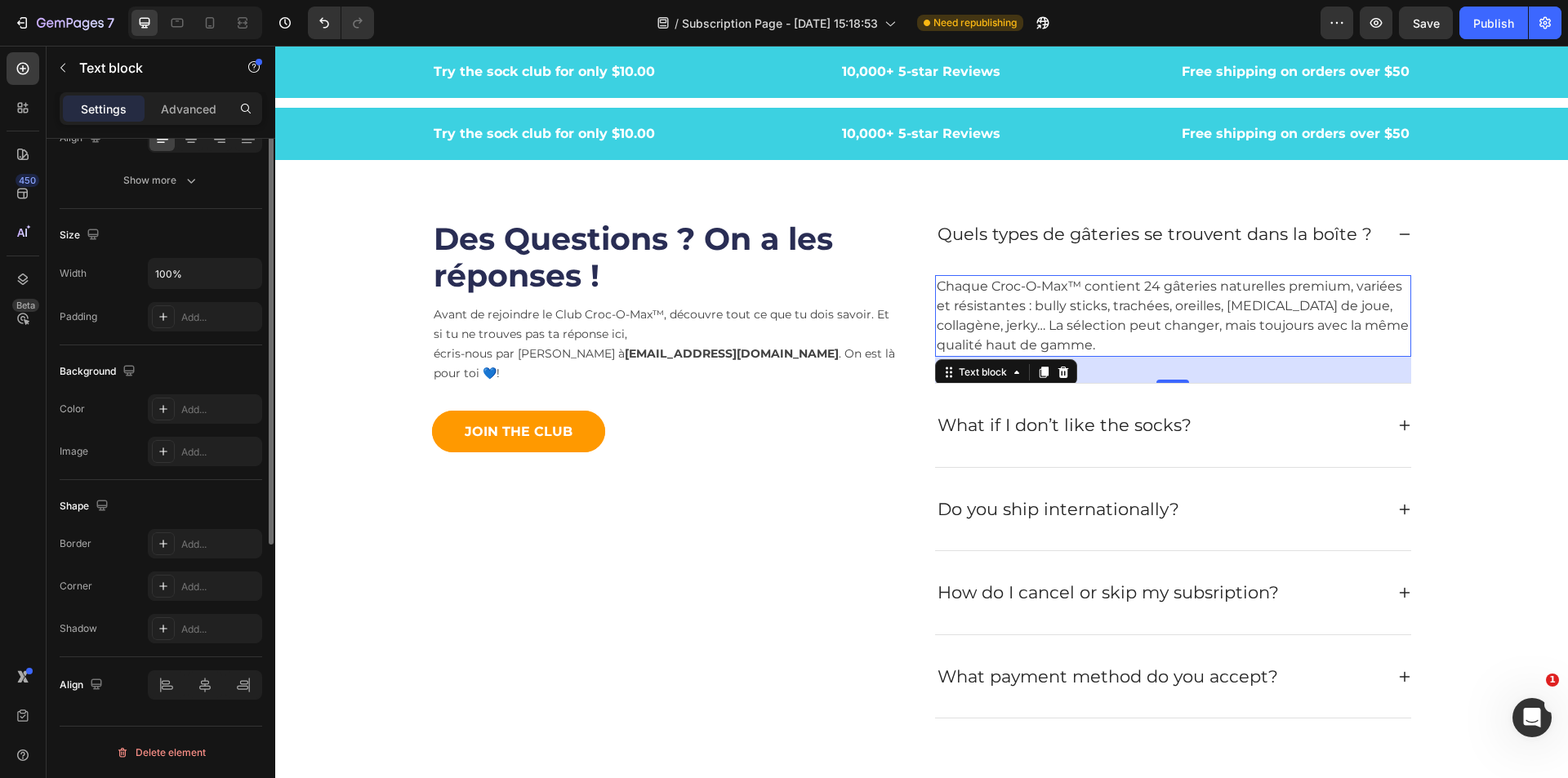
scroll to position [0, 0]
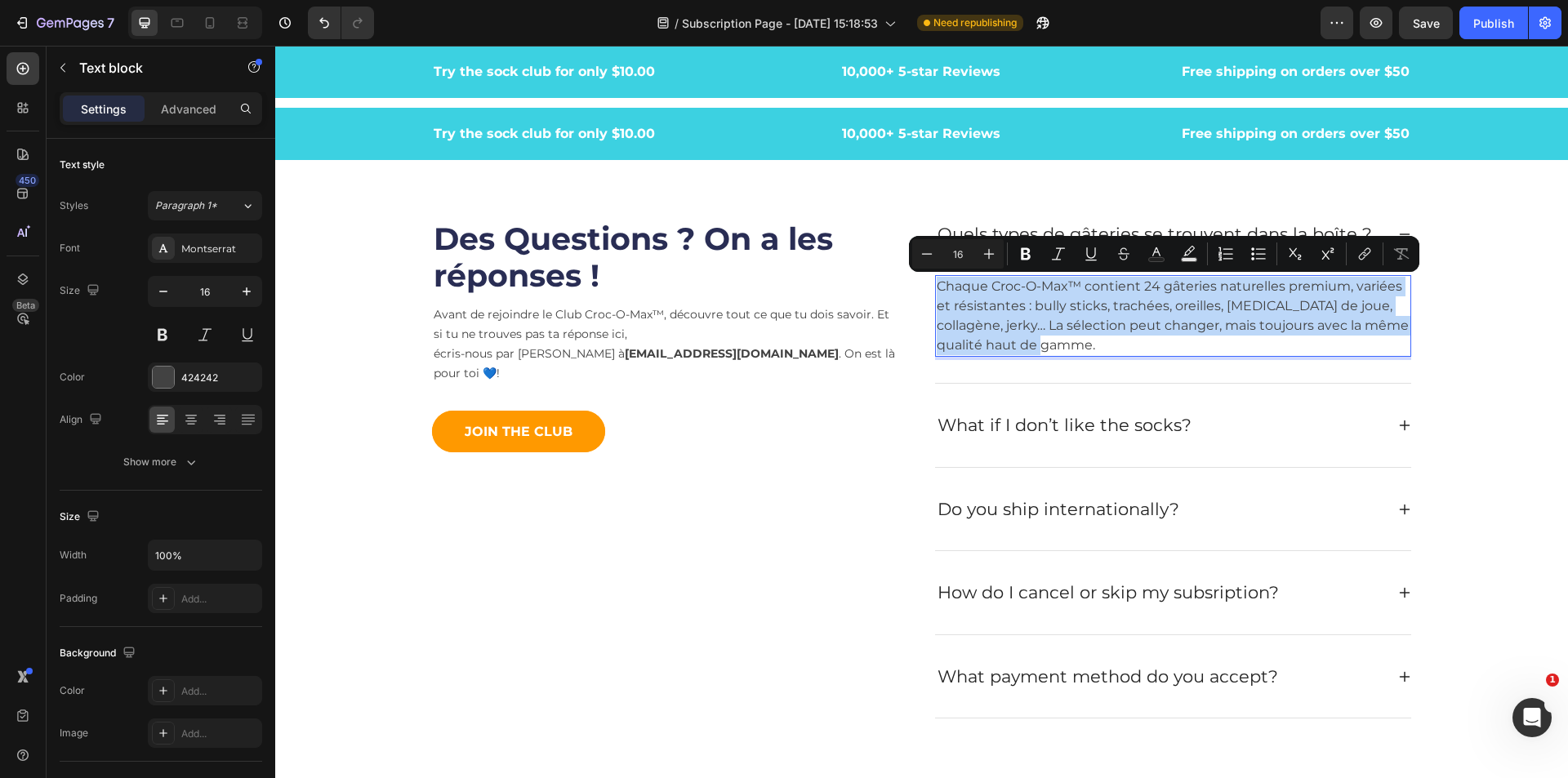
drag, startPoint x: 1074, startPoint y: 347, endPoint x: 931, endPoint y: 293, distance: 152.9
click at [936, 293] on p "Chaque Croc-O-Max™ contient 24 gâteries naturelles premium, variées et résistan…" at bounding box center [1172, 315] width 472 height 78
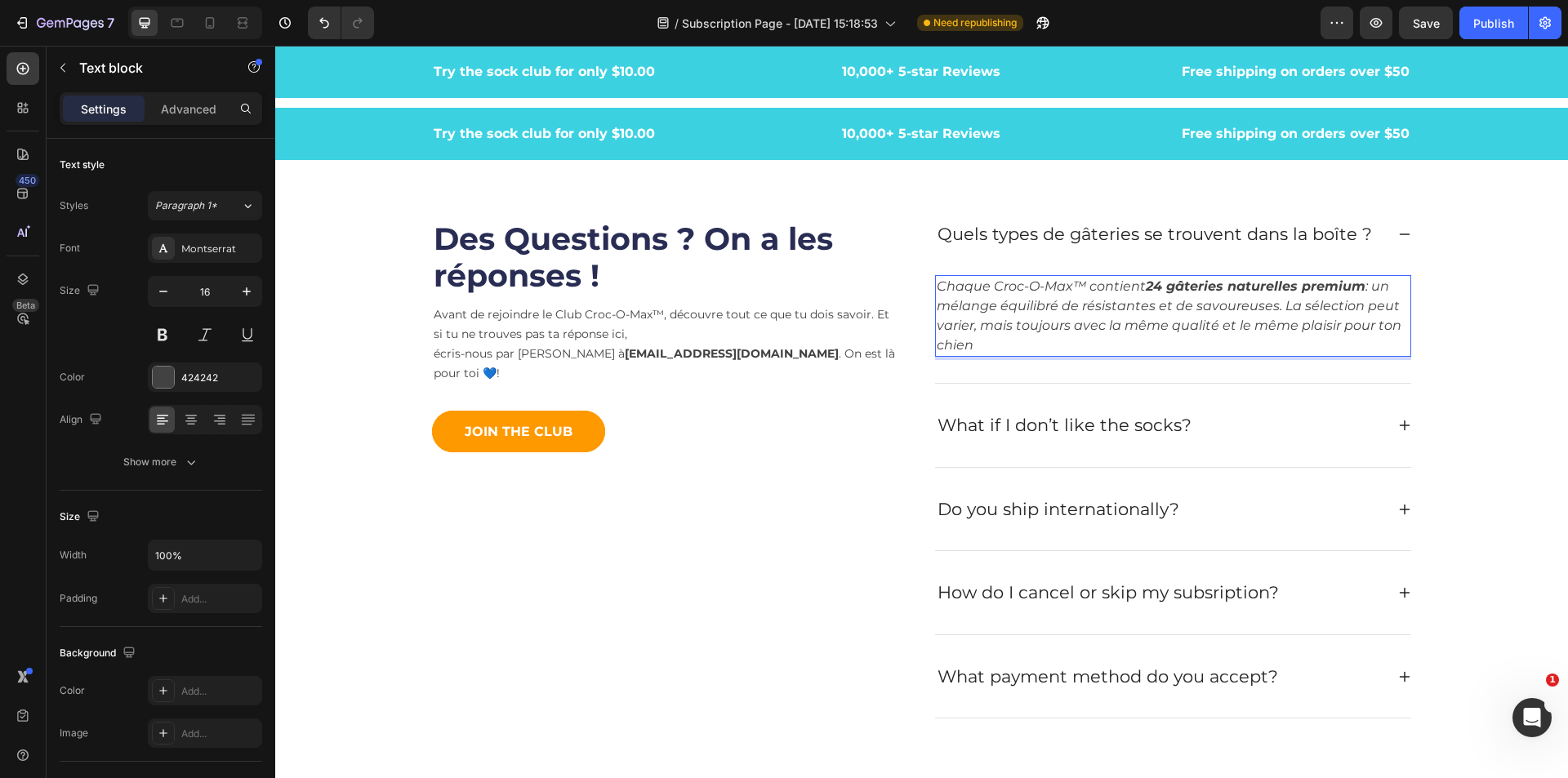
click at [1142, 329] on icon "Chaque Croc-O-Max™ contient 24 gâteries naturelles premium : un mélange équilib…" at bounding box center [1168, 315] width 465 height 74
drag, startPoint x: 1142, startPoint y: 309, endPoint x: 1073, endPoint y: 316, distance: 69.4
click at [1073, 316] on p "Chaque Croc-O-Max™ contient 24 gâteries naturelles premium : un mélange équilib…" at bounding box center [1172, 315] width 472 height 78
click at [1257, 311] on icon "Chaque Croc-O-Max™ contient 24 gâteries naturelles premium : un mélange équilib…" at bounding box center [1168, 315] width 465 height 74
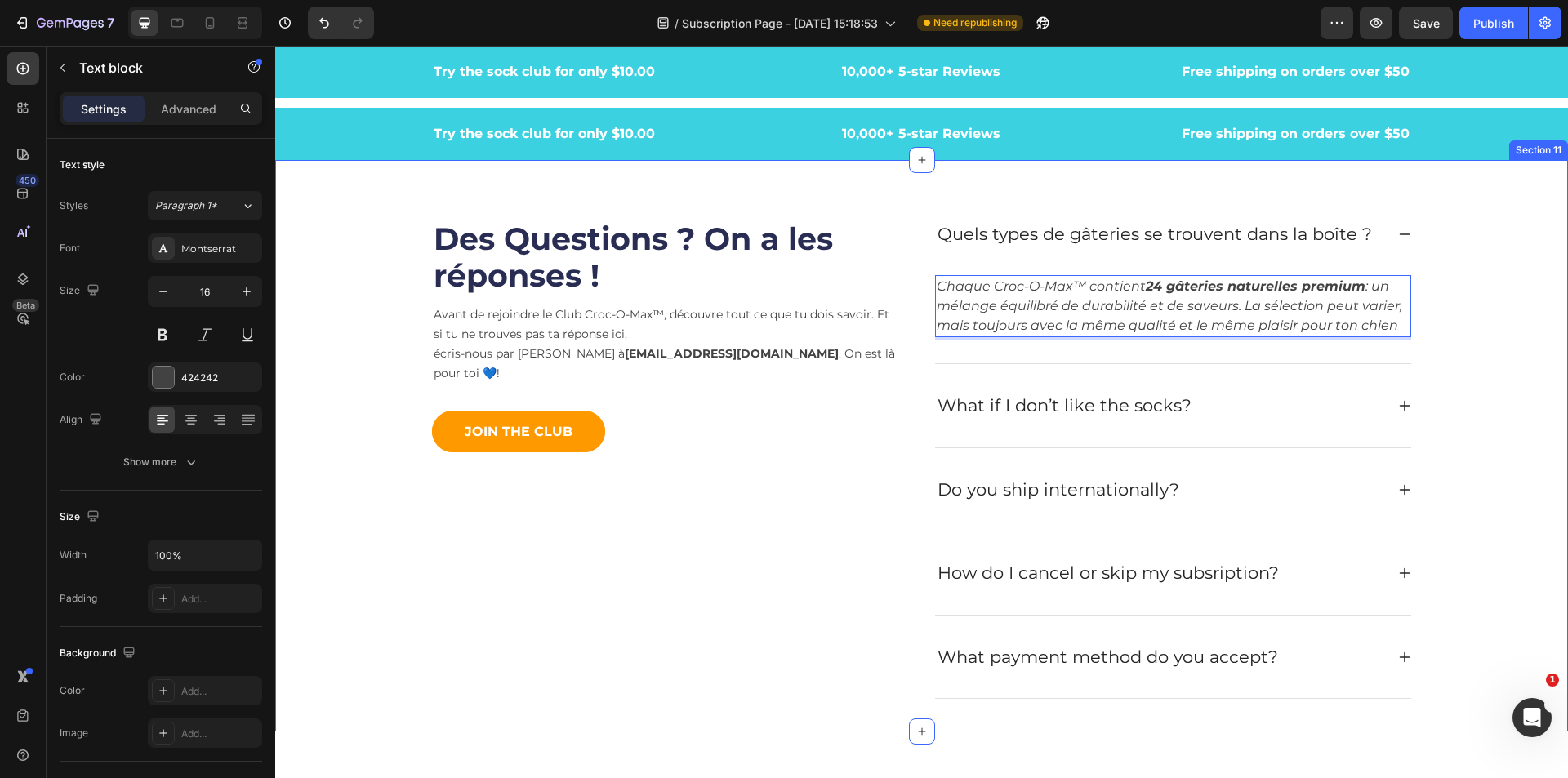
click at [1463, 395] on div "Des Questions ? On a les réponses ! Heading Avant de rejoindre le Club Croc-O-M…" at bounding box center [921, 447] width 1268 height 533
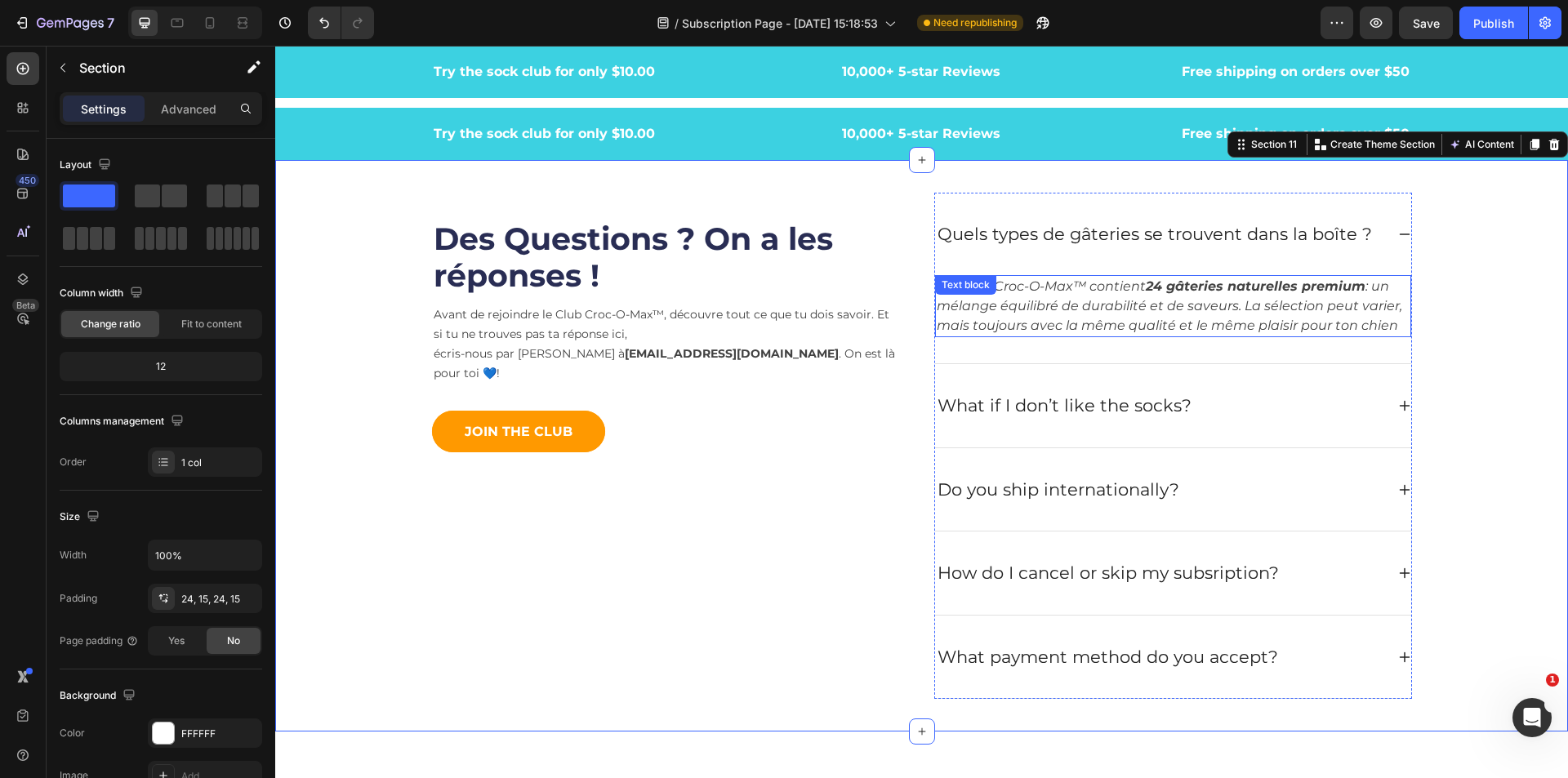
click at [1352, 321] on icon "Chaque Croc-O-Max™ contient 24 gâteries naturelles premium : un mélange équilib…" at bounding box center [1169, 305] width 466 height 55
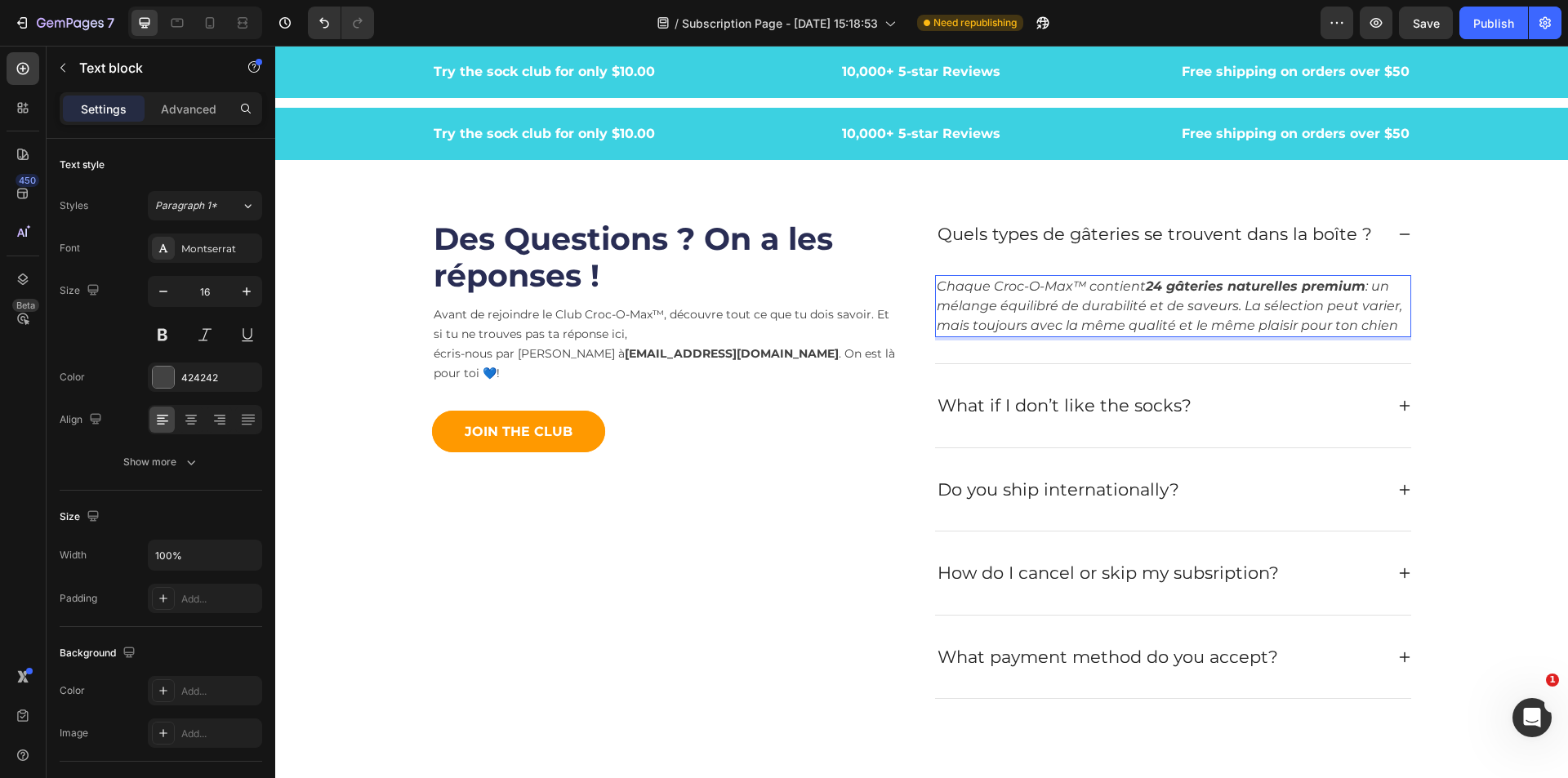
click at [1331, 332] on icon "Chaque Croc-O-Max™ contient 24 gâteries naturelles premium : un mélange équilib…" at bounding box center [1169, 305] width 466 height 55
click at [1383, 325] on icon "Chaque Croc-O-Max™ contient 24 gâteries naturelles premium : un mélange équilib…" at bounding box center [1169, 305] width 466 height 55
click at [1394, 328] on p "Chaque Croc-O-Max™ contient 24 gâteries naturelles premium : un mélange équilib…" at bounding box center [1172, 305] width 472 height 59
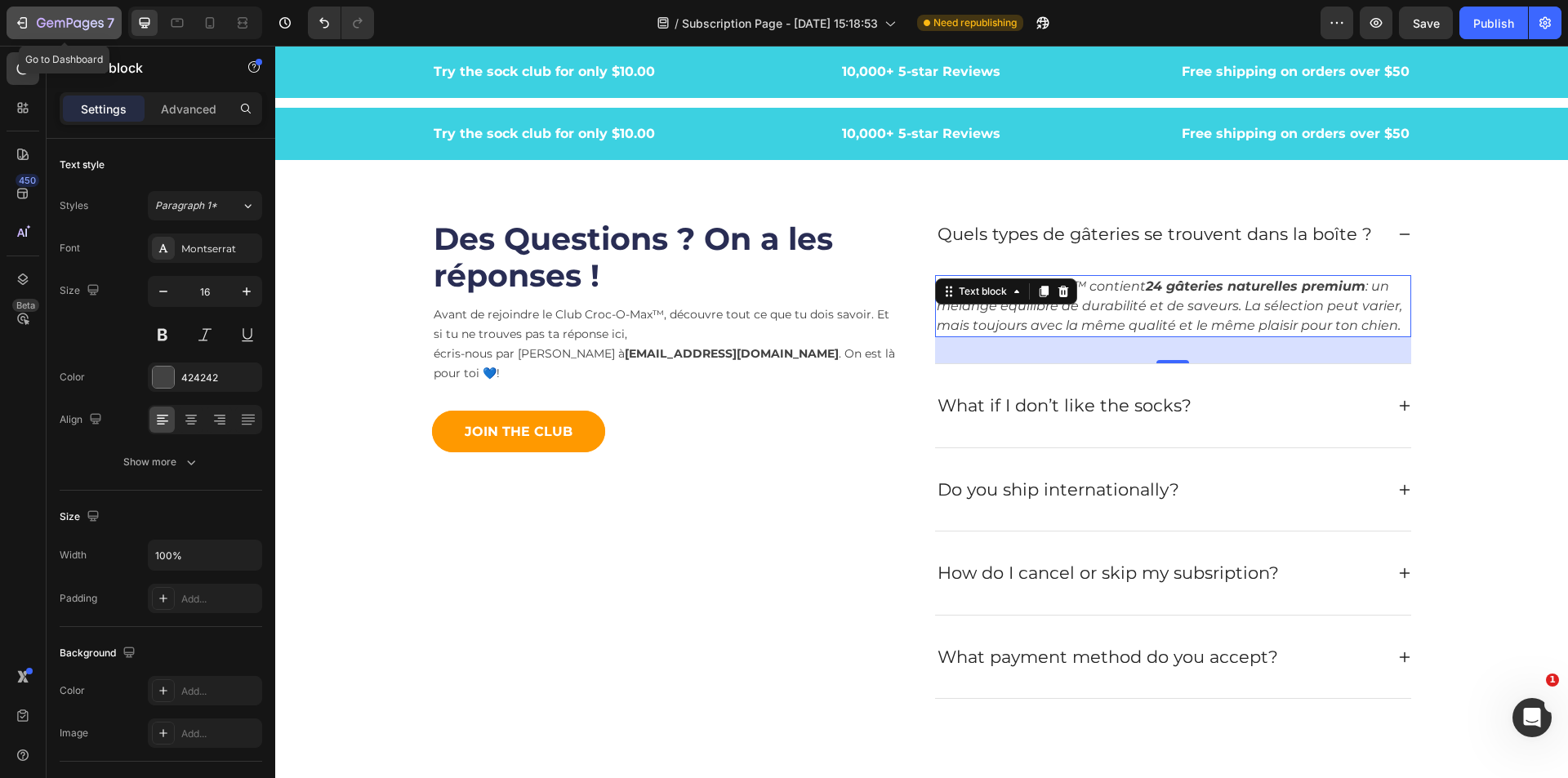
click at [64, 24] on icon "button" at bounding box center [60, 24] width 10 height 8
